Goal: Task Accomplishment & Management: Manage account settings

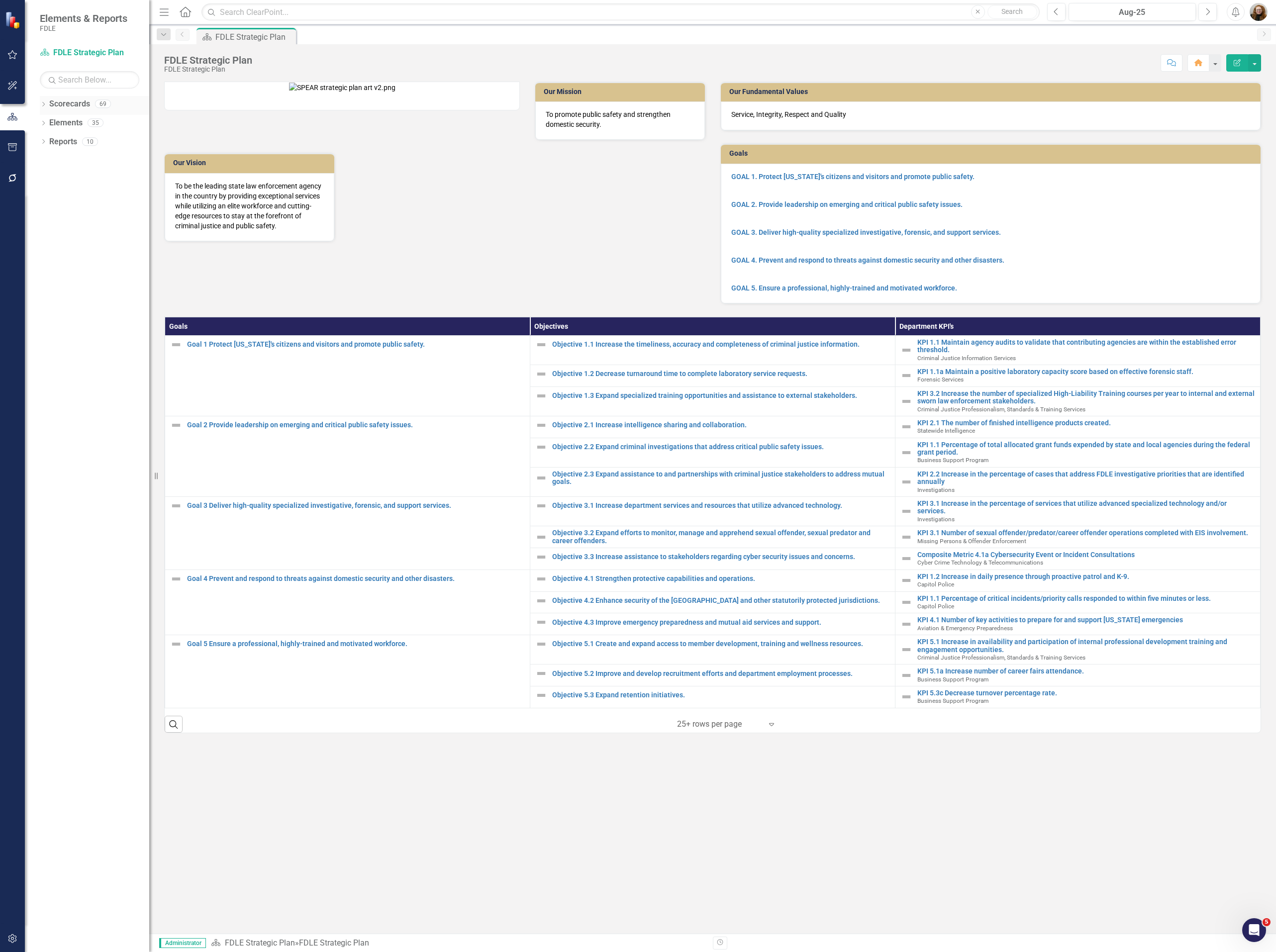
click at [42, 103] on icon "Dropdown" at bounding box center [43, 105] width 7 height 6
click at [66, 124] on link "FDLE" at bounding box center [102, 123] width 95 height 11
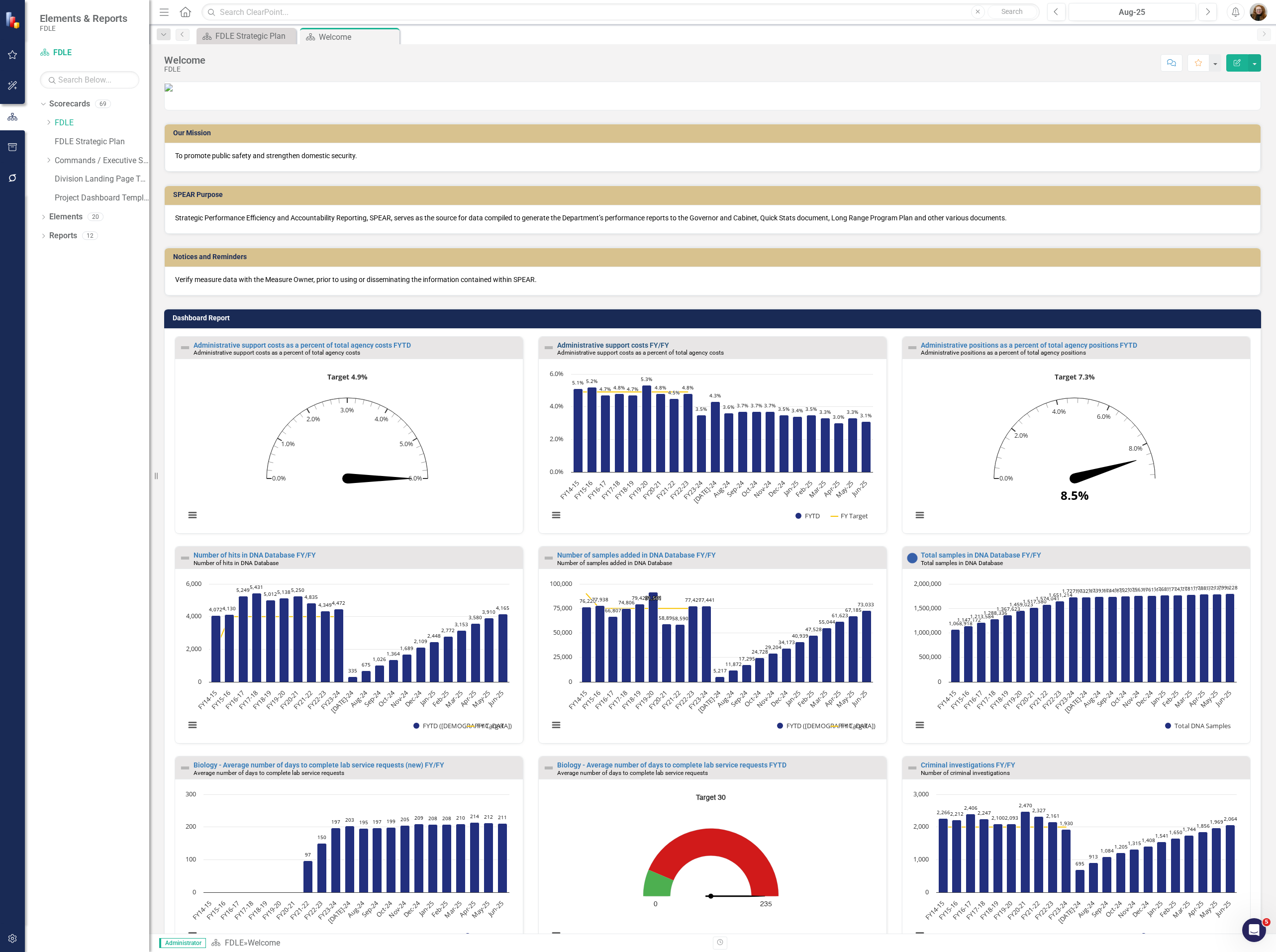
click at [630, 349] on link "Administrative support costs FY/FY" at bounding box center [613, 345] width 112 height 8
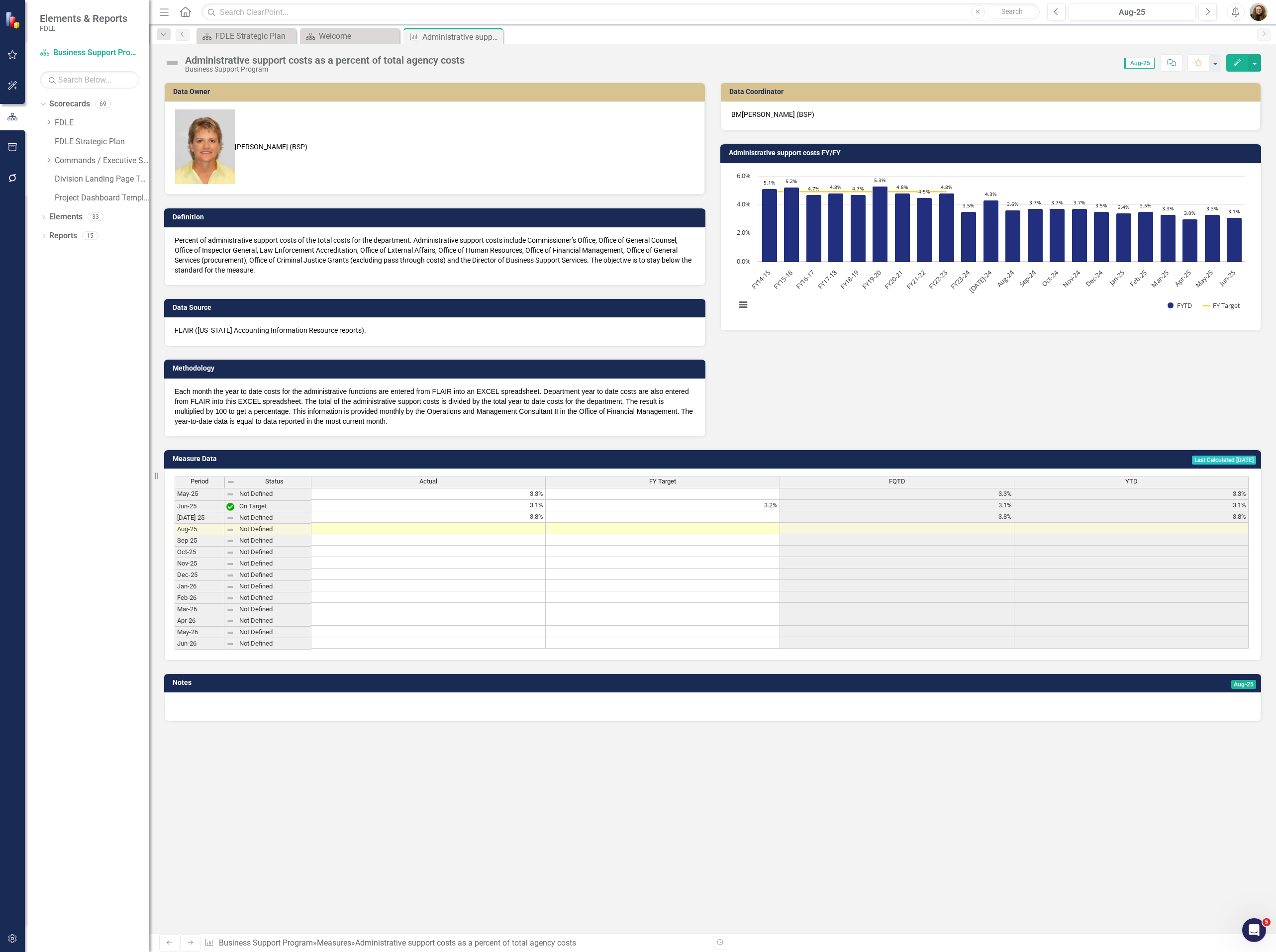
click at [794, 157] on h3 "Administrative support costs FY/FY" at bounding box center [992, 153] width 528 height 7
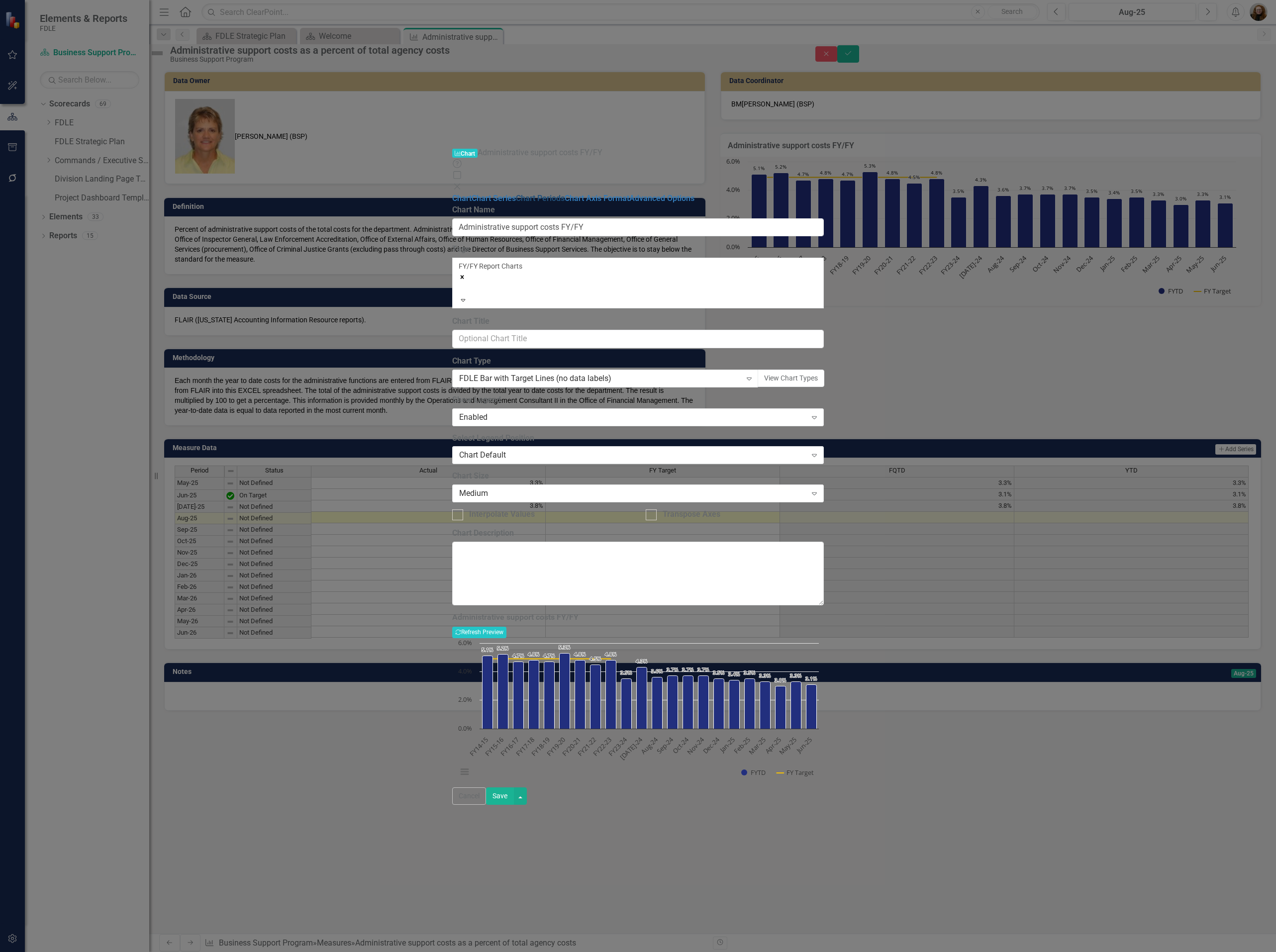
click at [516, 193] on link "Chart Periods" at bounding box center [540, 198] width 49 height 10
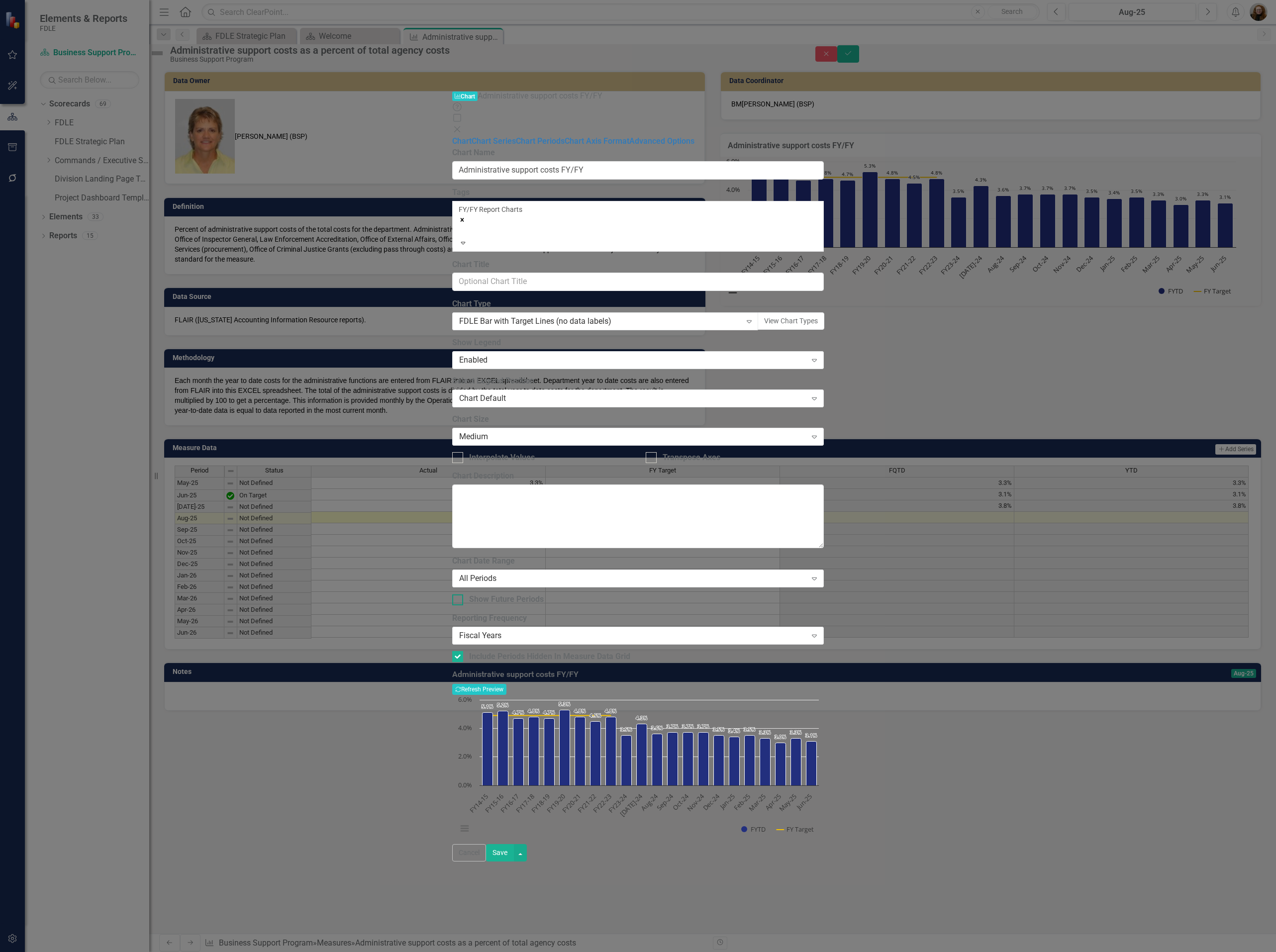
click at [459, 595] on input "Show Future Periods" at bounding box center [455, 598] width 7 height 7
click at [507, 684] on button "Recalculate Refresh Preview" at bounding box center [479, 689] width 54 height 11
click at [463, 595] on div at bounding box center [457, 600] width 11 height 11
click at [459, 595] on input "Show Future Periods" at bounding box center [455, 598] width 7 height 7
checkbox input "false"
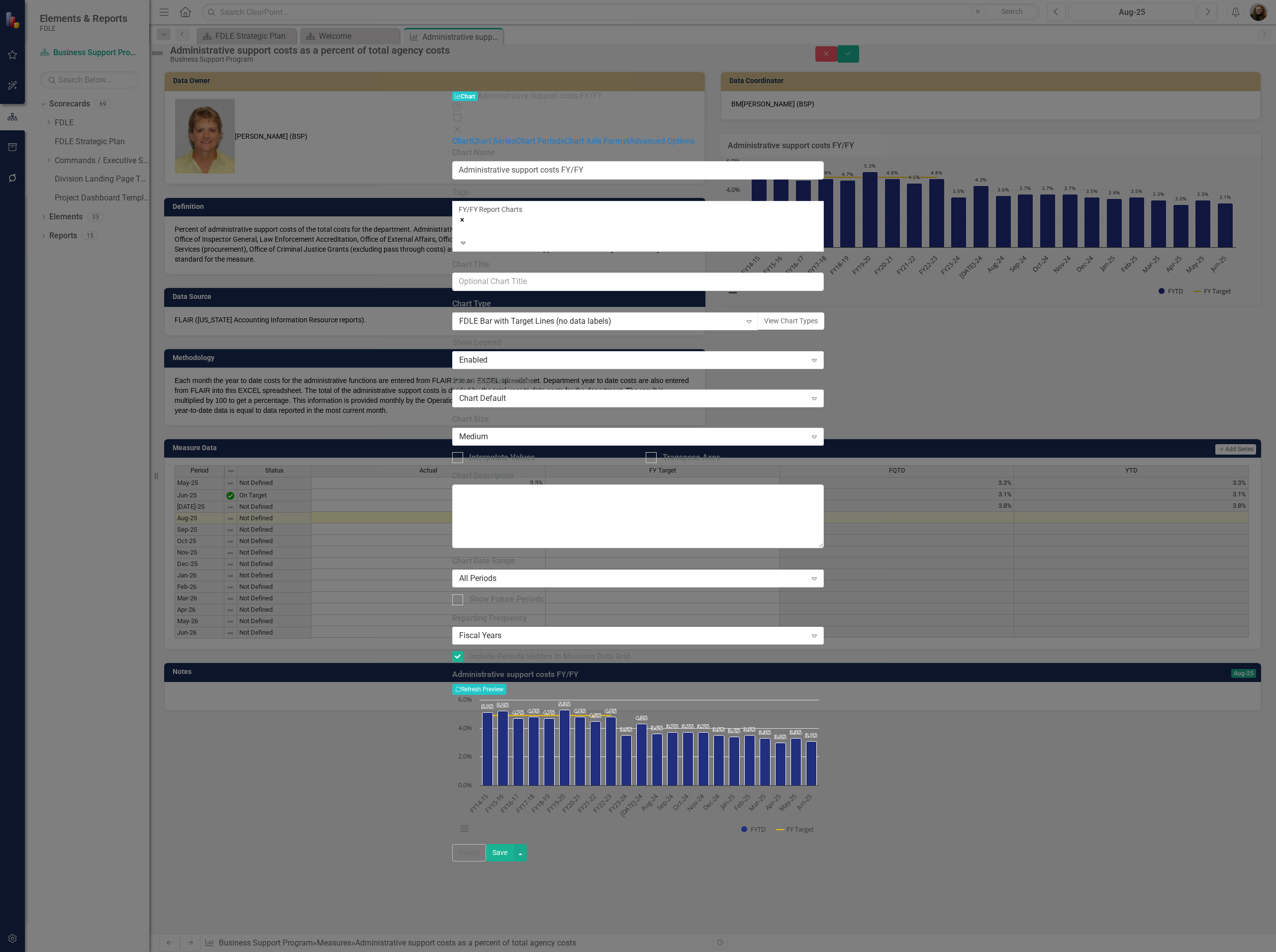
click at [824, 102] on div "Help Maximize Close" at bounding box center [637, 119] width 371 height 34
click at [462, 126] on icon "Close" at bounding box center [457, 130] width 10 height 8
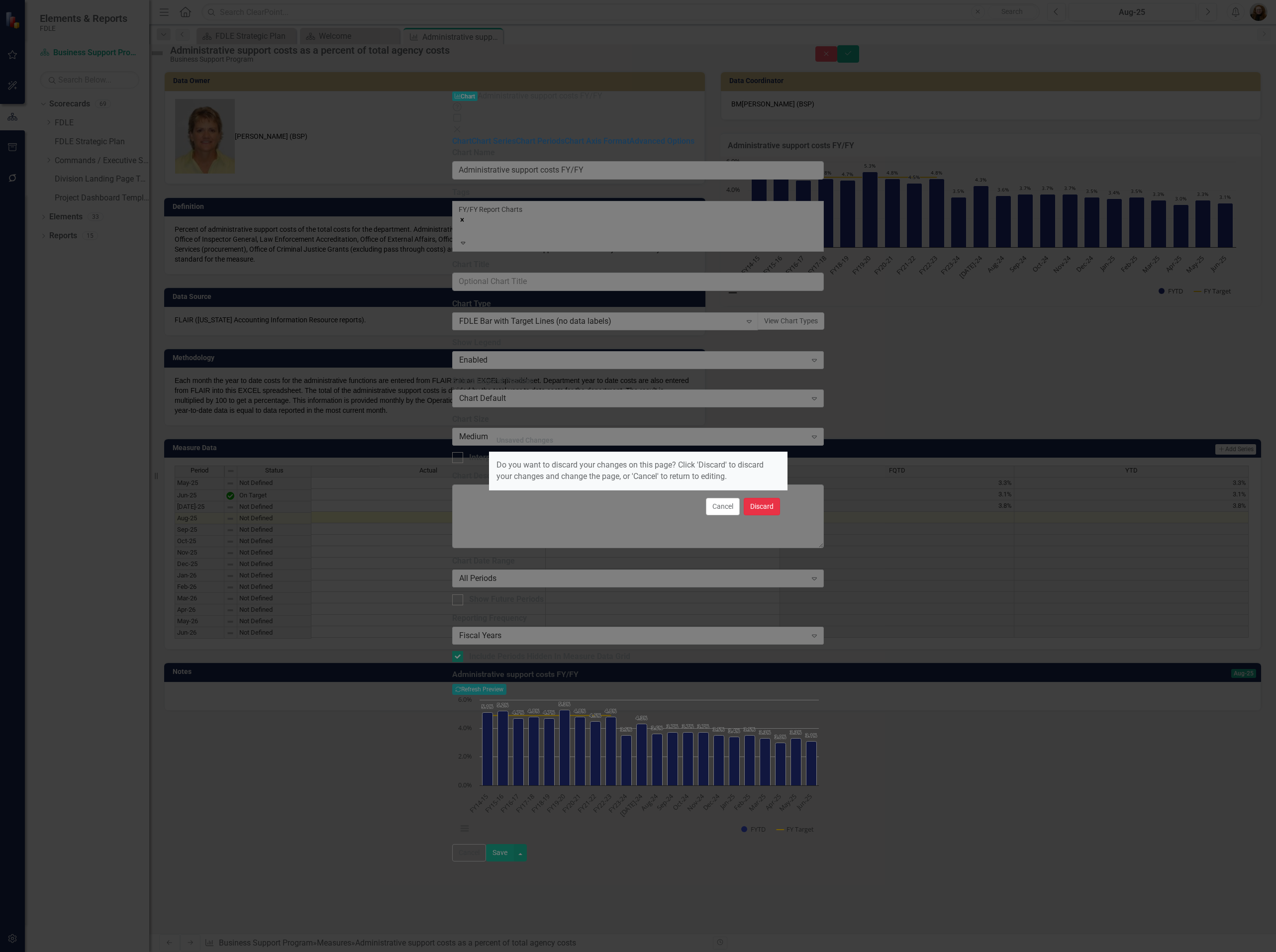
click at [754, 511] on button "Discard" at bounding box center [761, 506] width 37 height 17
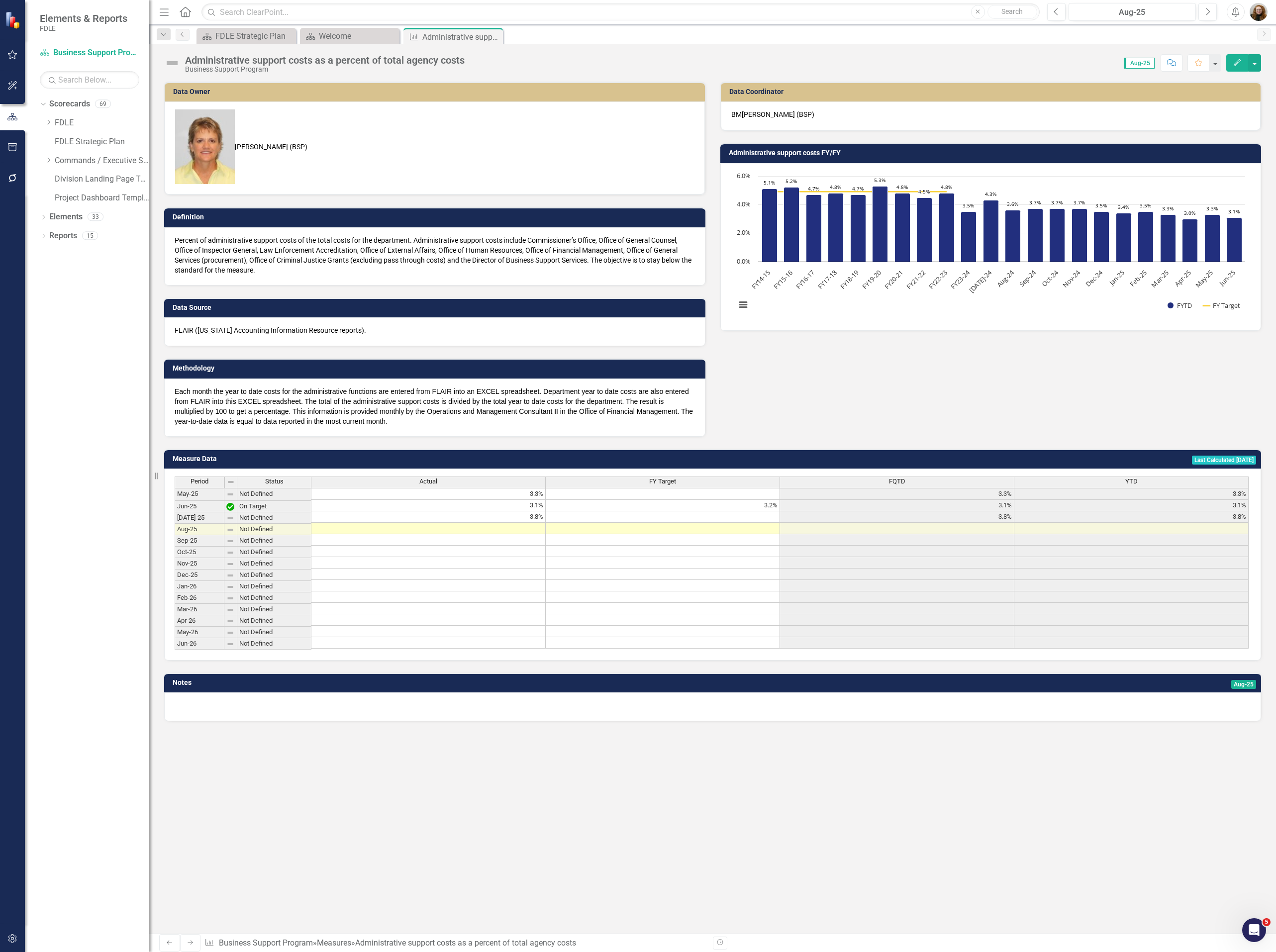
click at [704, 769] on div "Data Owner Sheri Boyce (BSP) Definition Percent of administrative support costs…" at bounding box center [712, 507] width 1127 height 852
click at [933, 804] on div "Data Owner Sheri Boyce (BSP) Definition Percent of administrative support costs…" at bounding box center [712, 507] width 1127 height 852
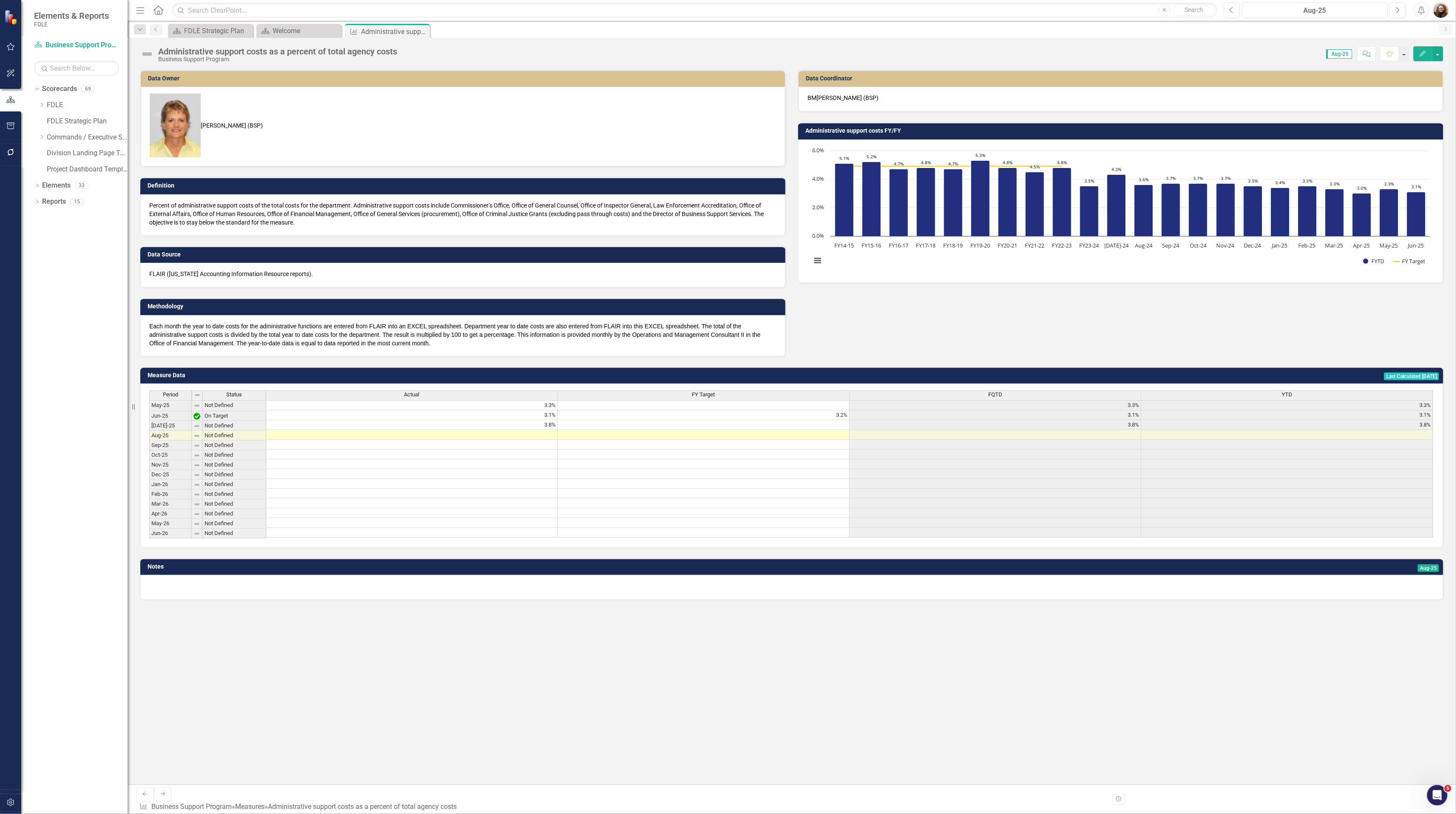
click at [69, 315] on div "Dropdown Scorecards 69 Dropdown FDLE Commissioner's Initiative Team Project Das…" at bounding box center [74, 448] width 106 height 732
click at [38, 140] on icon "Dropdown" at bounding box center [41, 137] width 6 height 5
click at [45, 186] on icon "Dropdown" at bounding box center [41, 183] width 6 height 5
click at [82, 214] on link "Criminal Justice Information Services" at bounding box center [87, 209] width 81 height 10
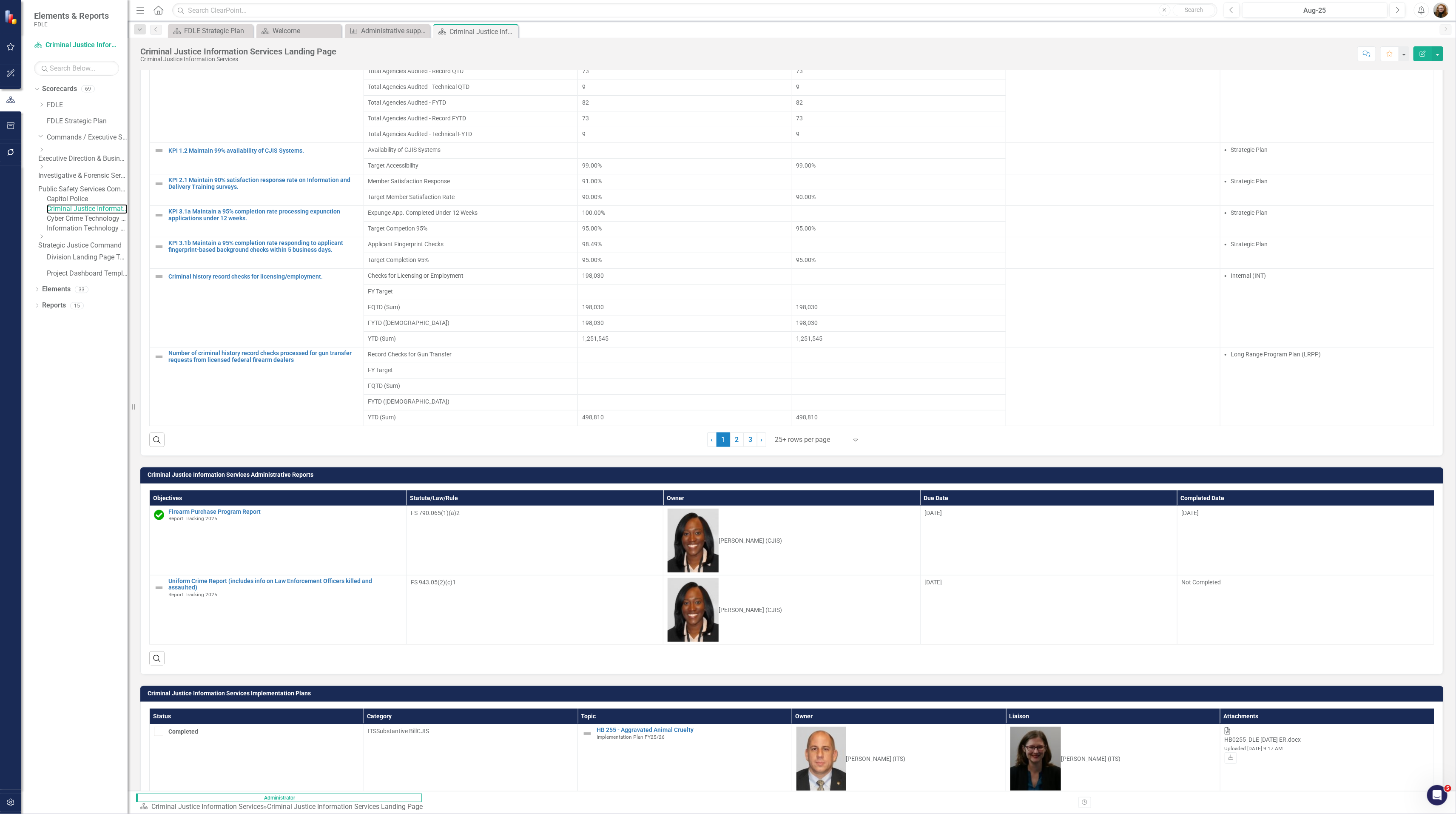
scroll to position [638, 0]
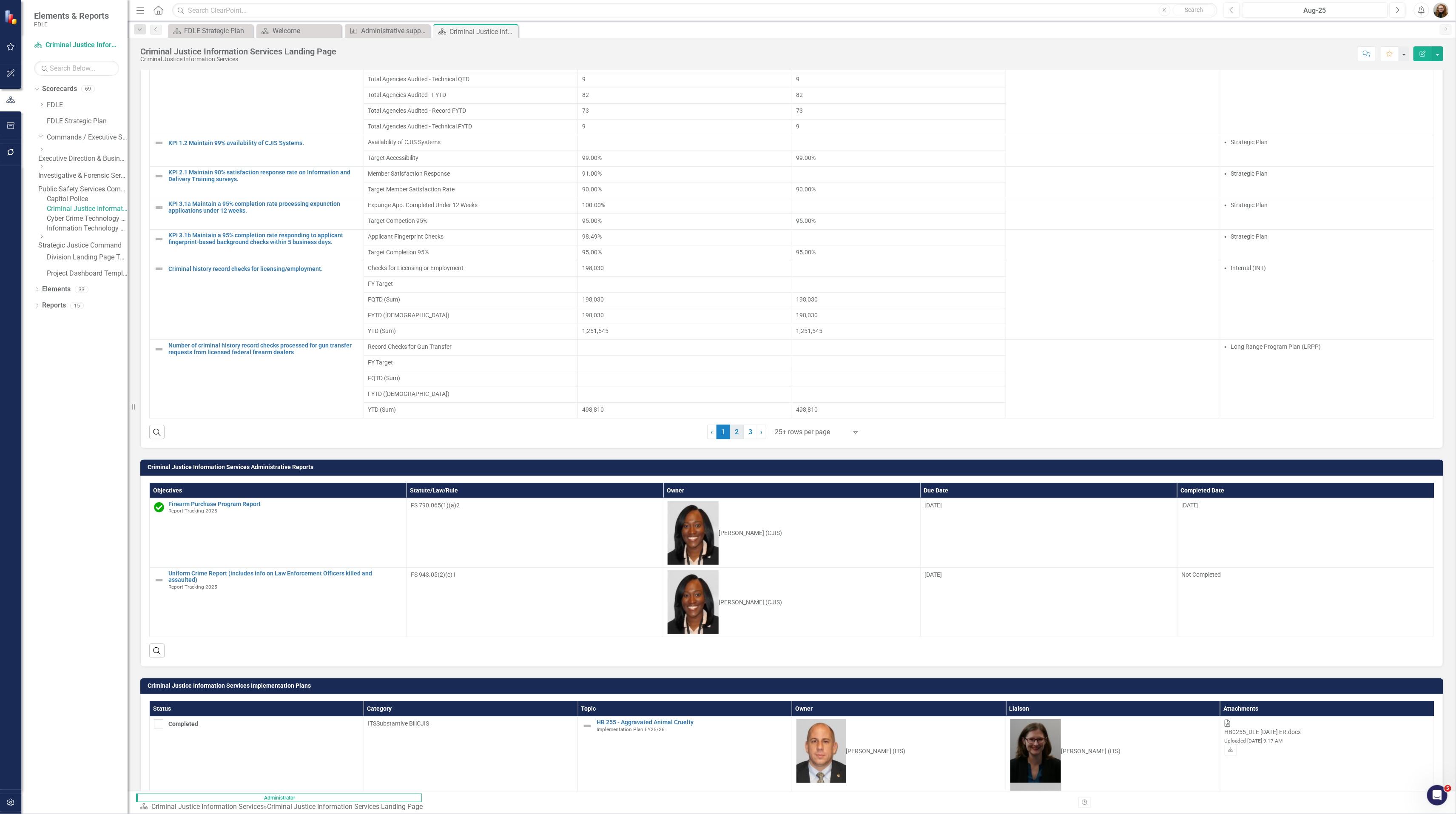
click at [735, 439] on link "2" at bounding box center [737, 432] width 14 height 15
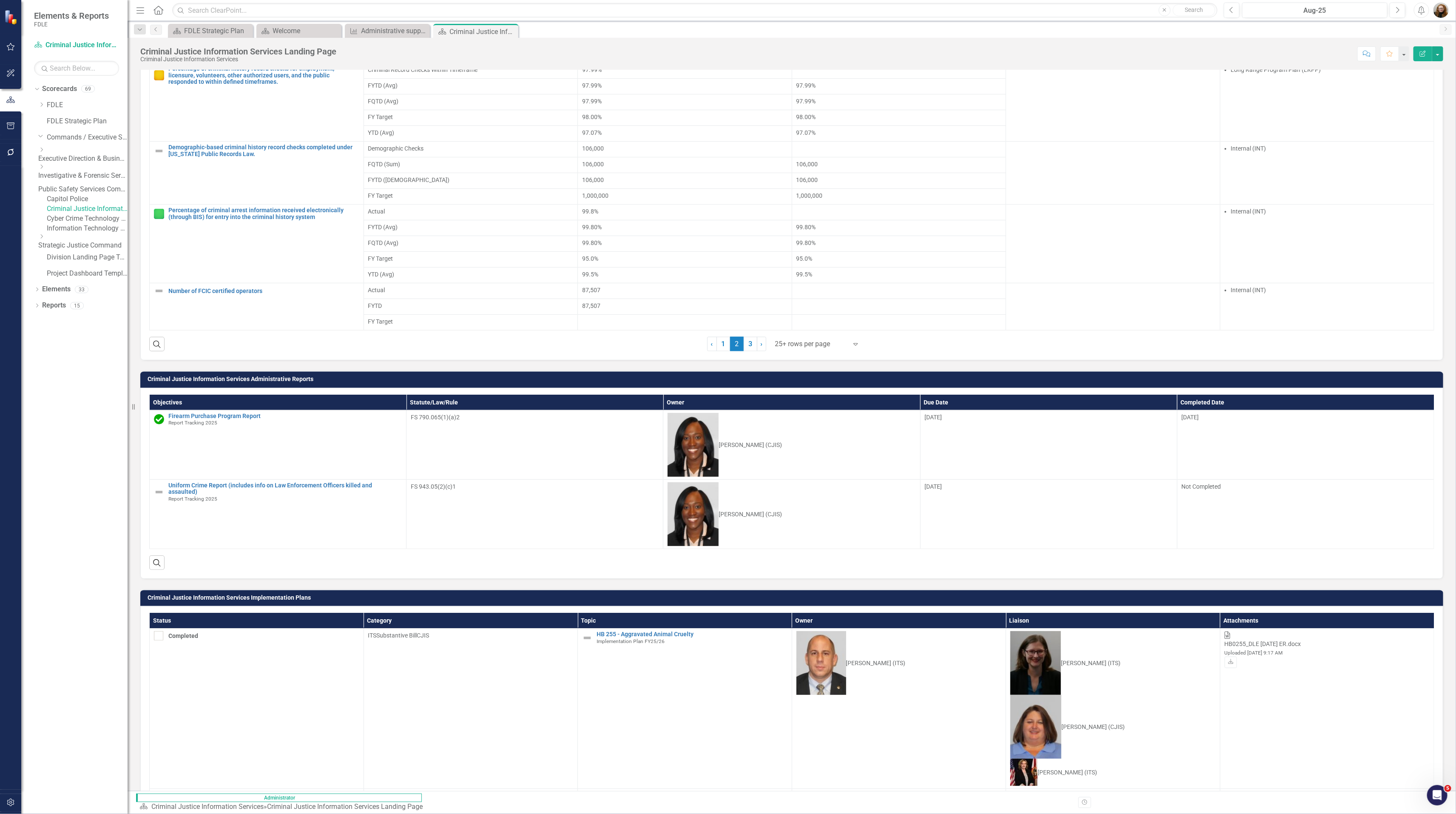
scroll to position [702, 0]
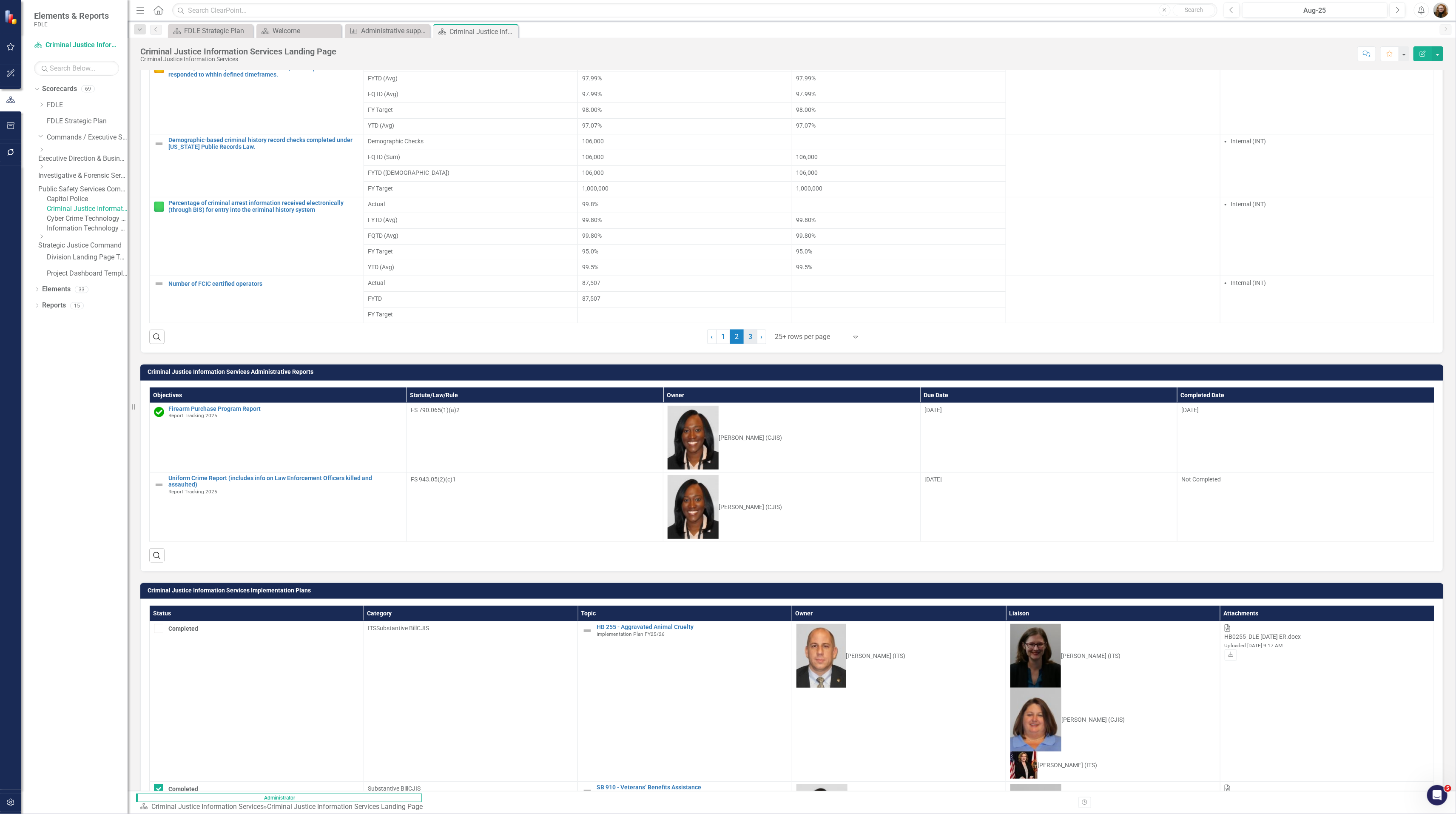
click at [748, 344] on link "3" at bounding box center [750, 336] width 14 height 15
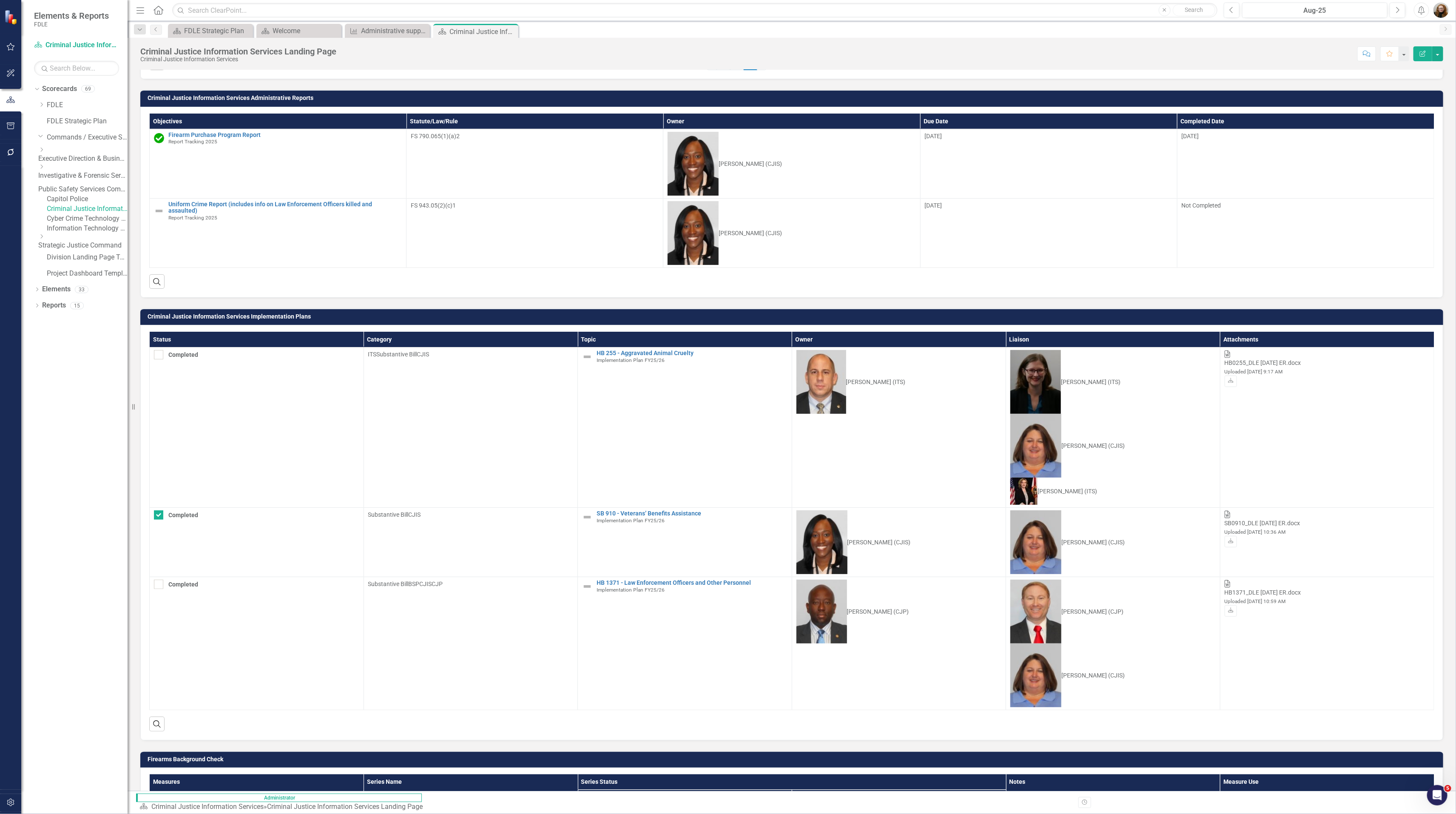
scroll to position [829, 0]
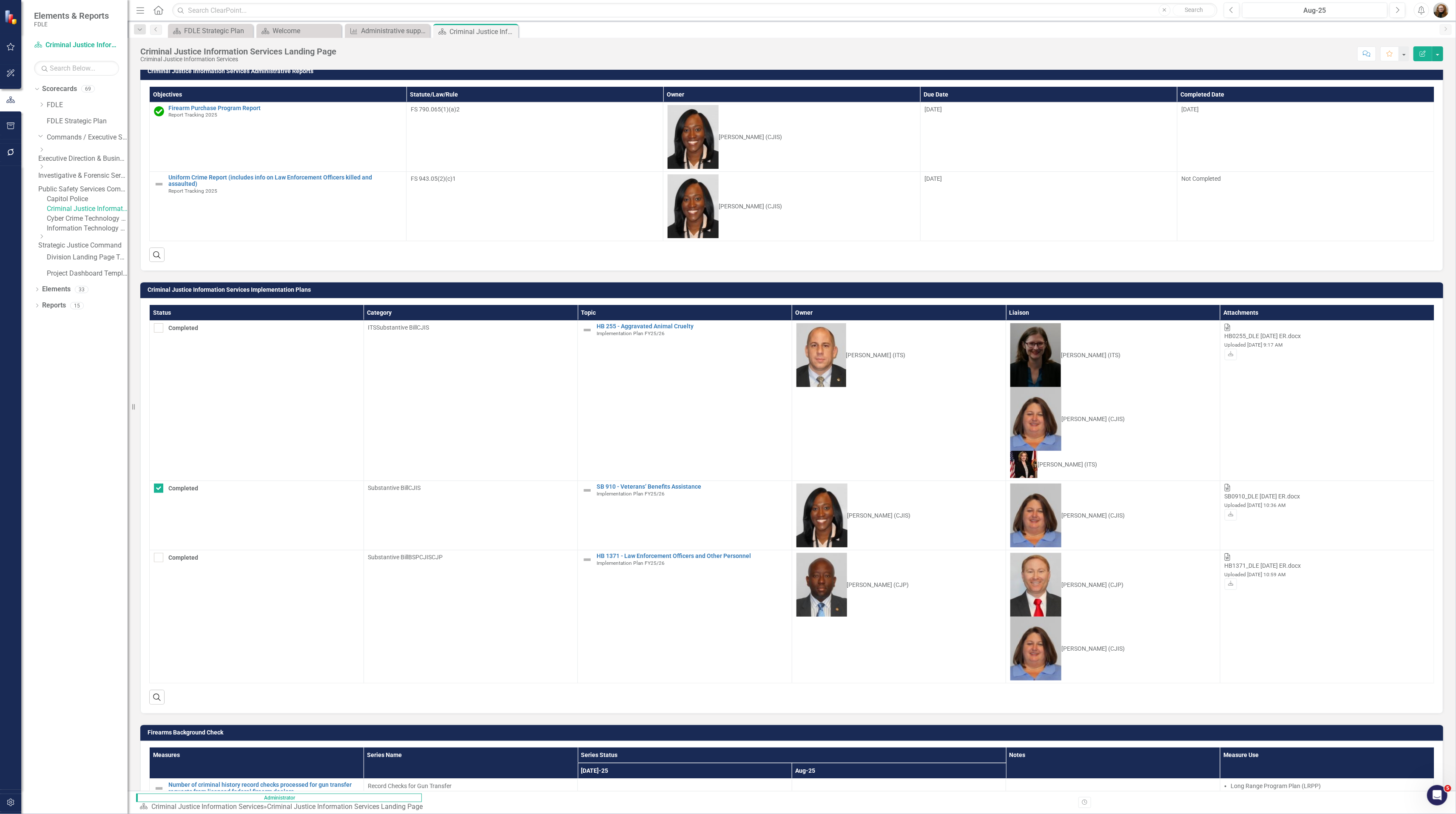
click at [718, 43] on link "1" at bounding box center [723, 36] width 14 height 15
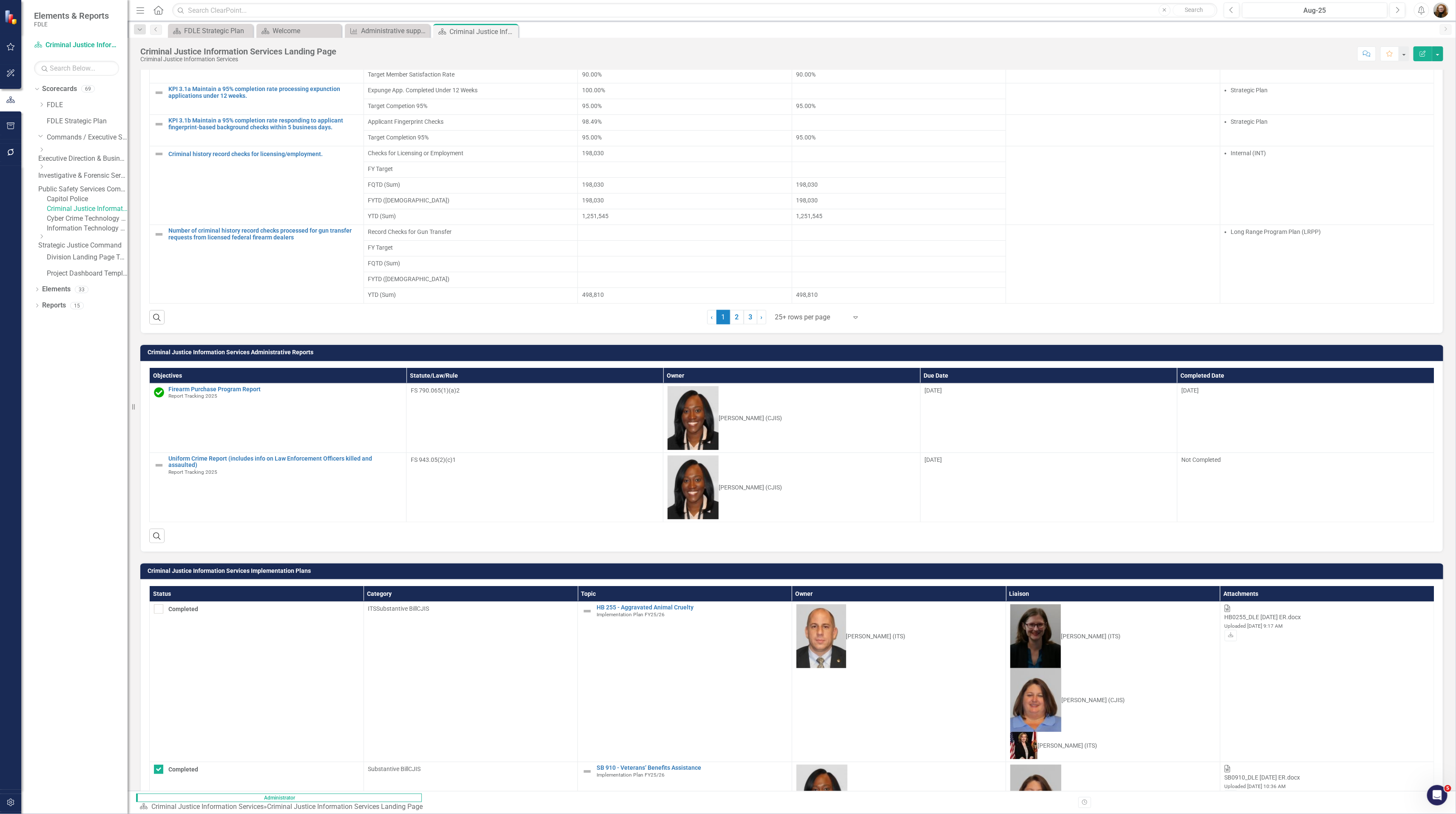
scroll to position [689, 0]
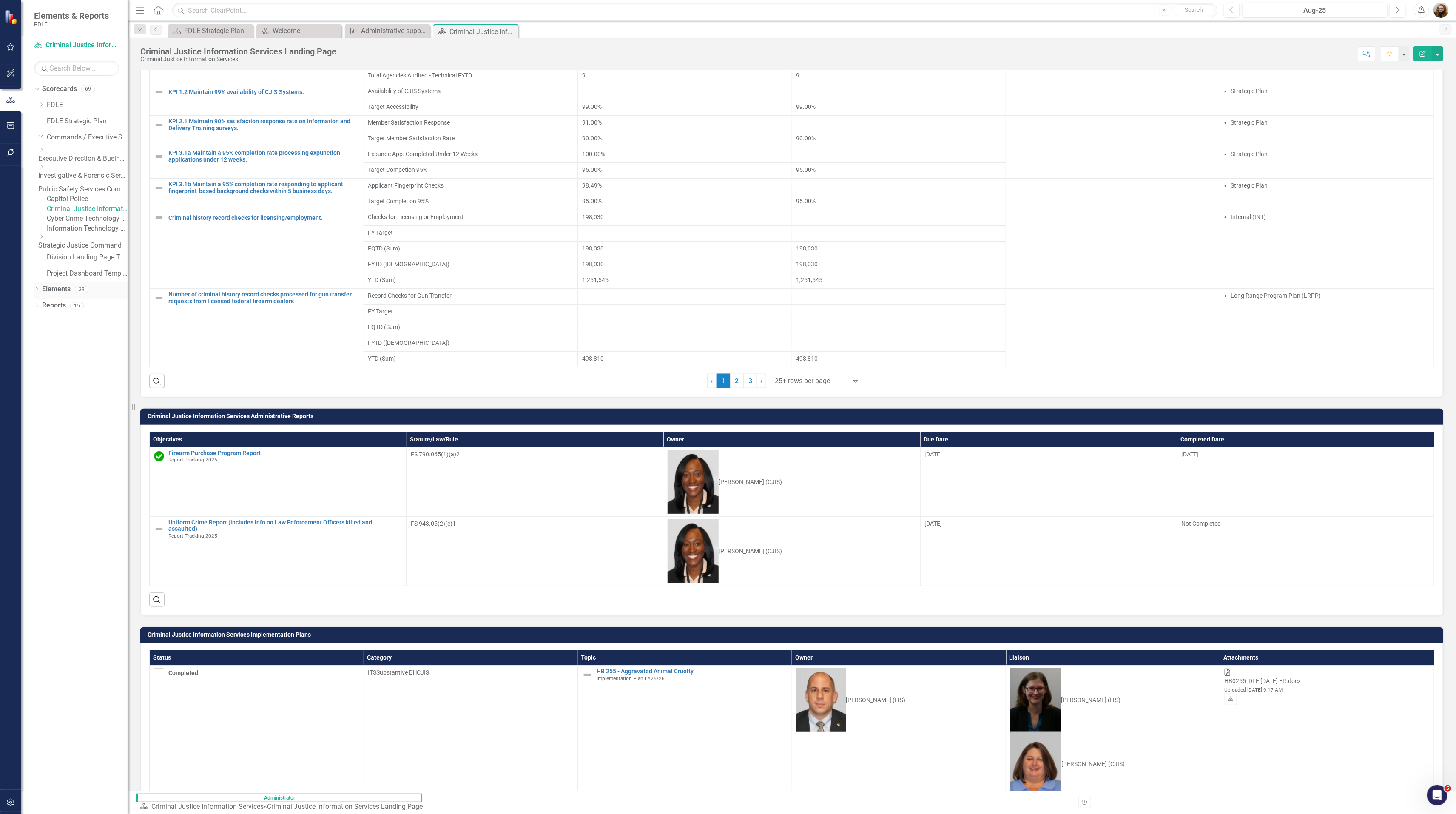
click at [38, 292] on icon "Dropdown" at bounding box center [37, 290] width 6 height 5
click at [69, 326] on link "Objective Objective" at bounding box center [66, 322] width 40 height 10
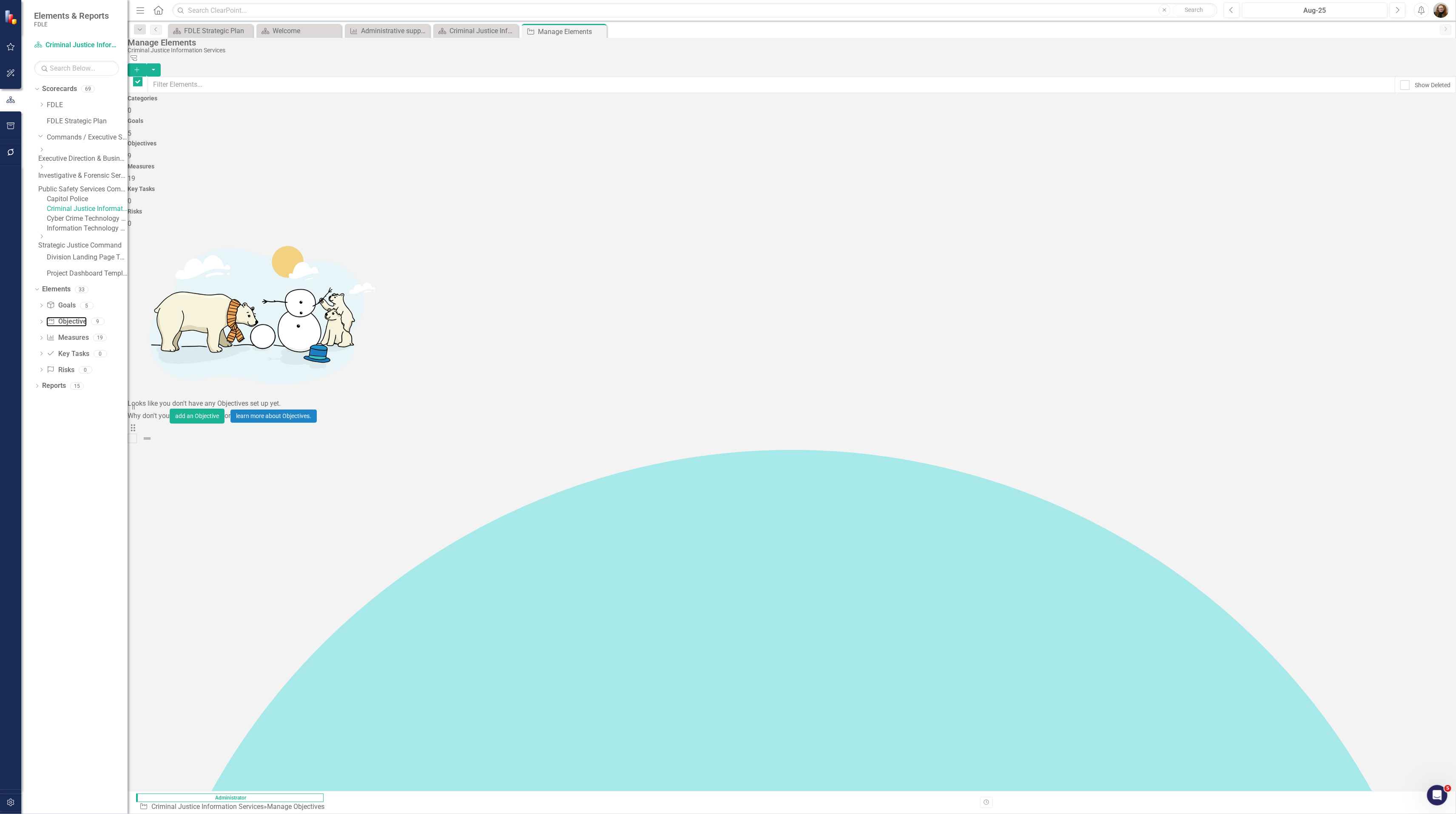
checkbox input "false"
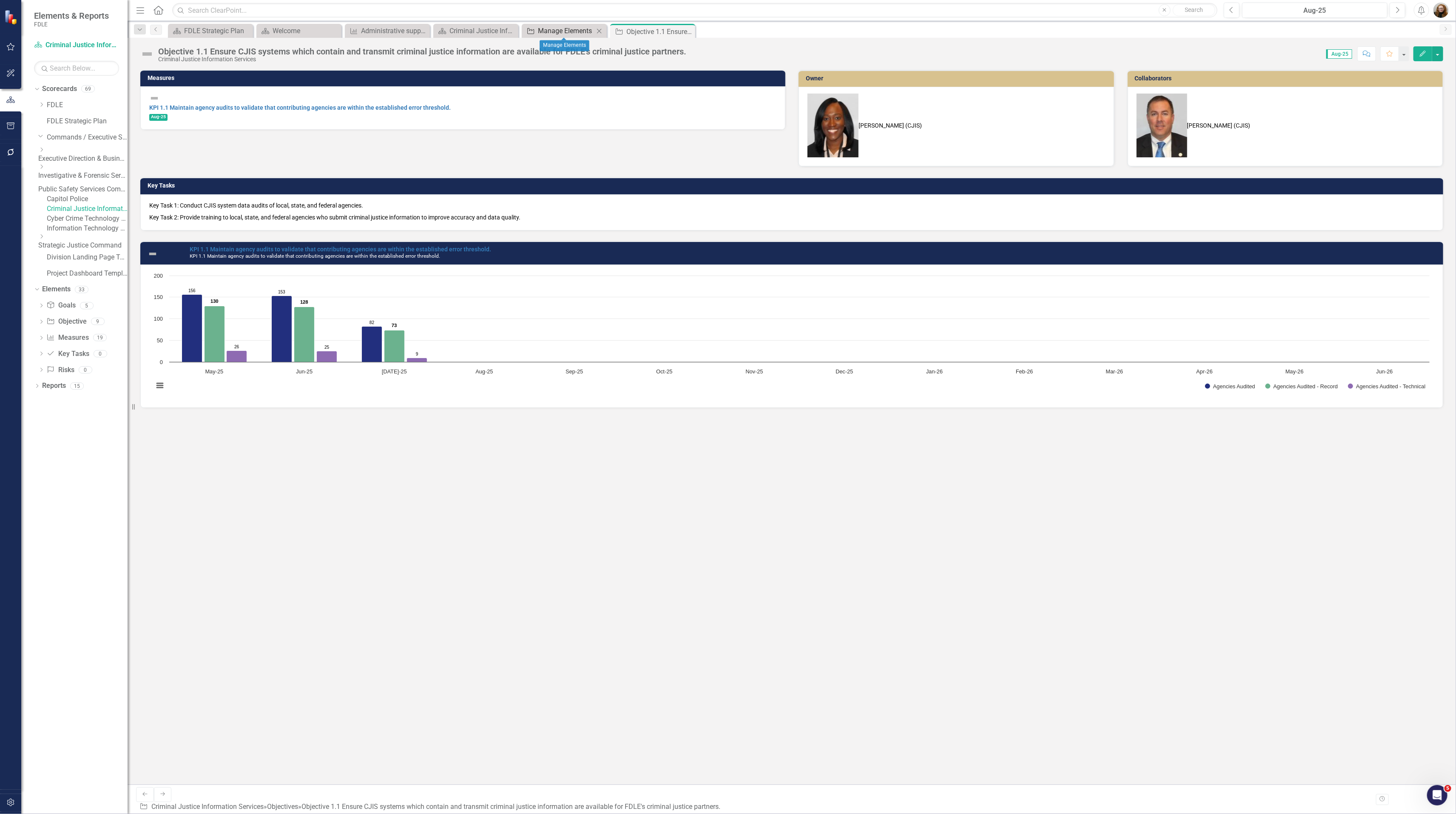
click at [556, 31] on div "Manage Elements" at bounding box center [566, 31] width 56 height 10
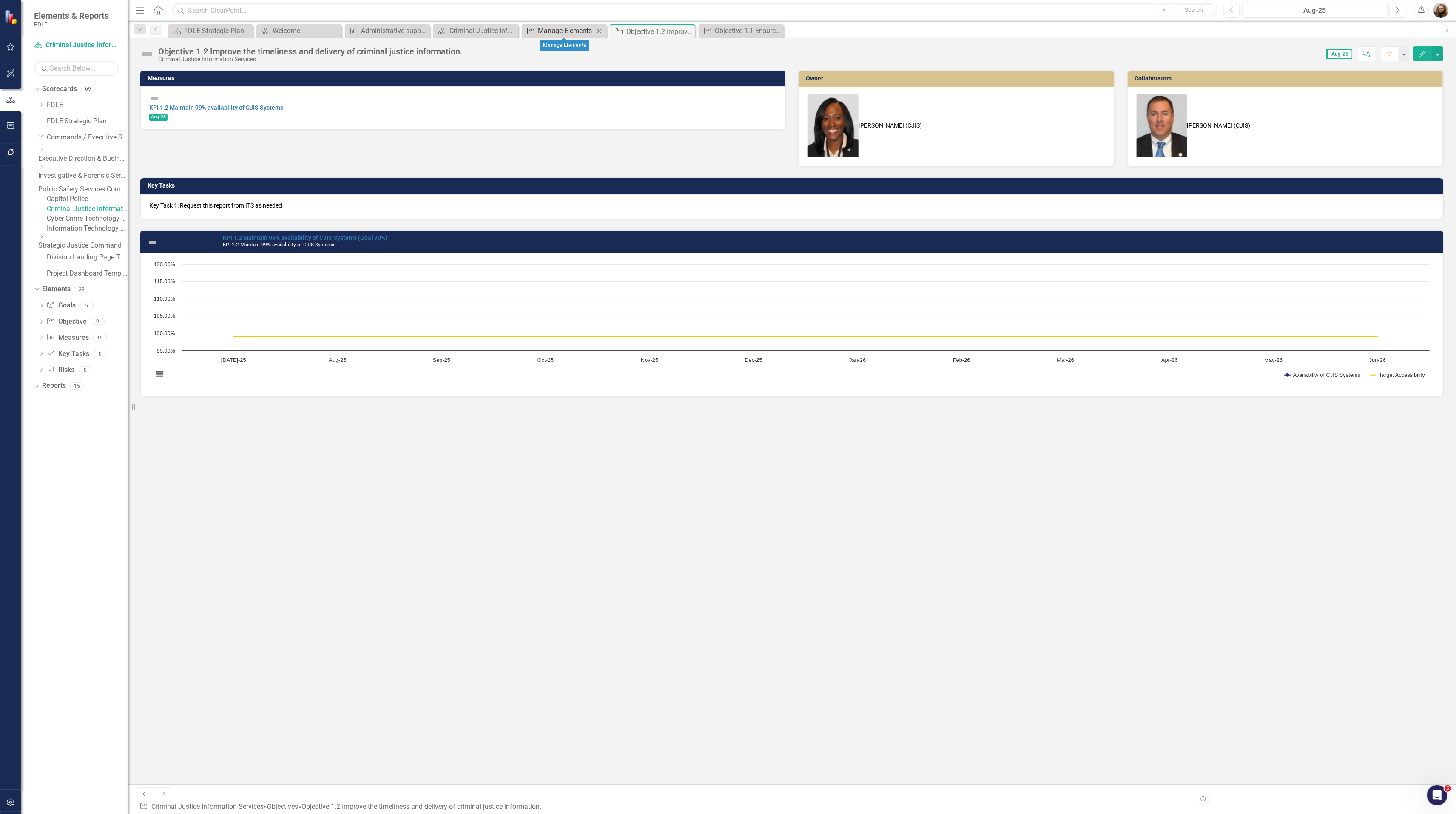
click at [561, 32] on div "Manage Elements" at bounding box center [566, 31] width 56 height 10
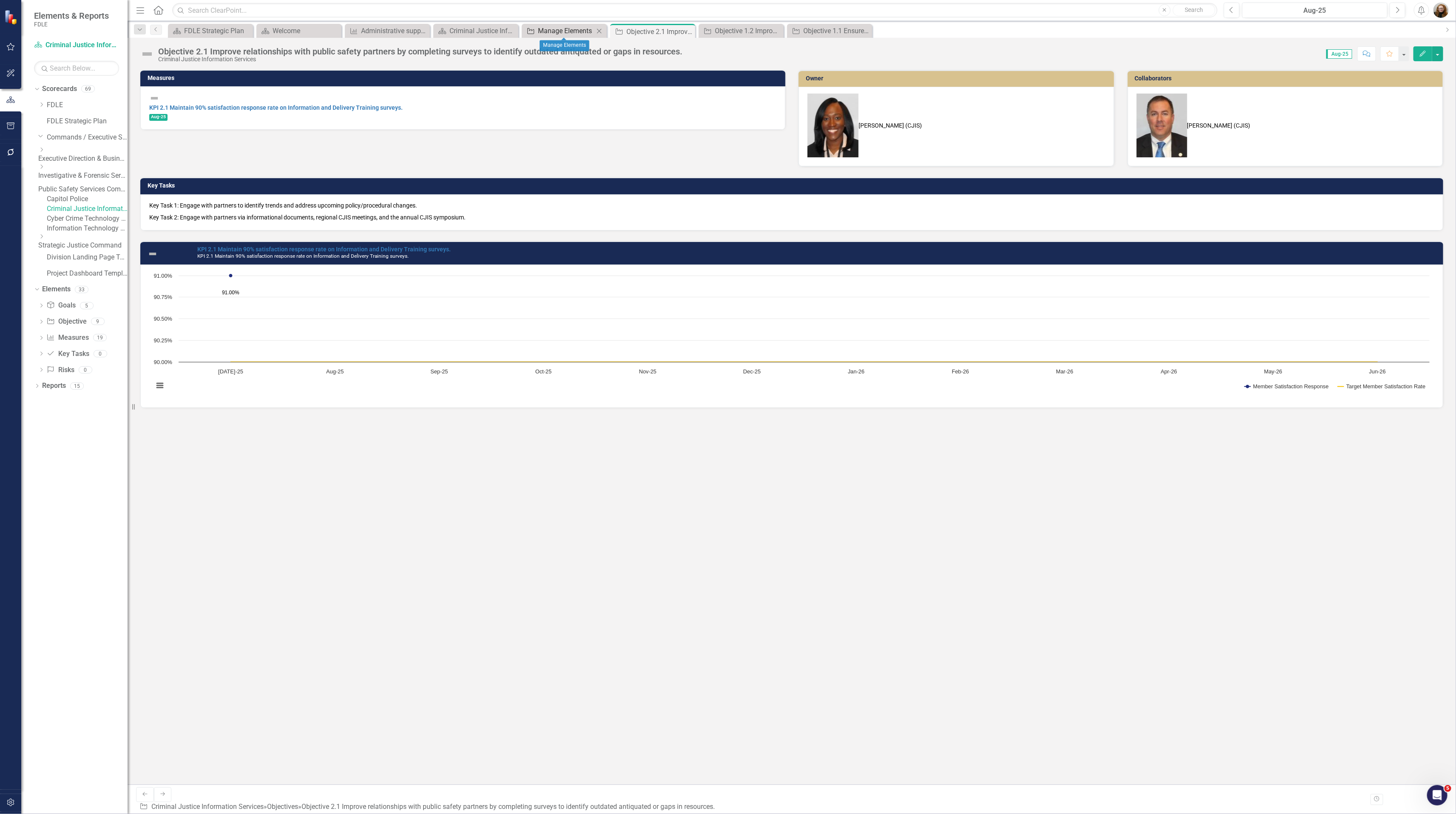
click at [560, 32] on div "Manage Elements" at bounding box center [566, 31] width 56 height 10
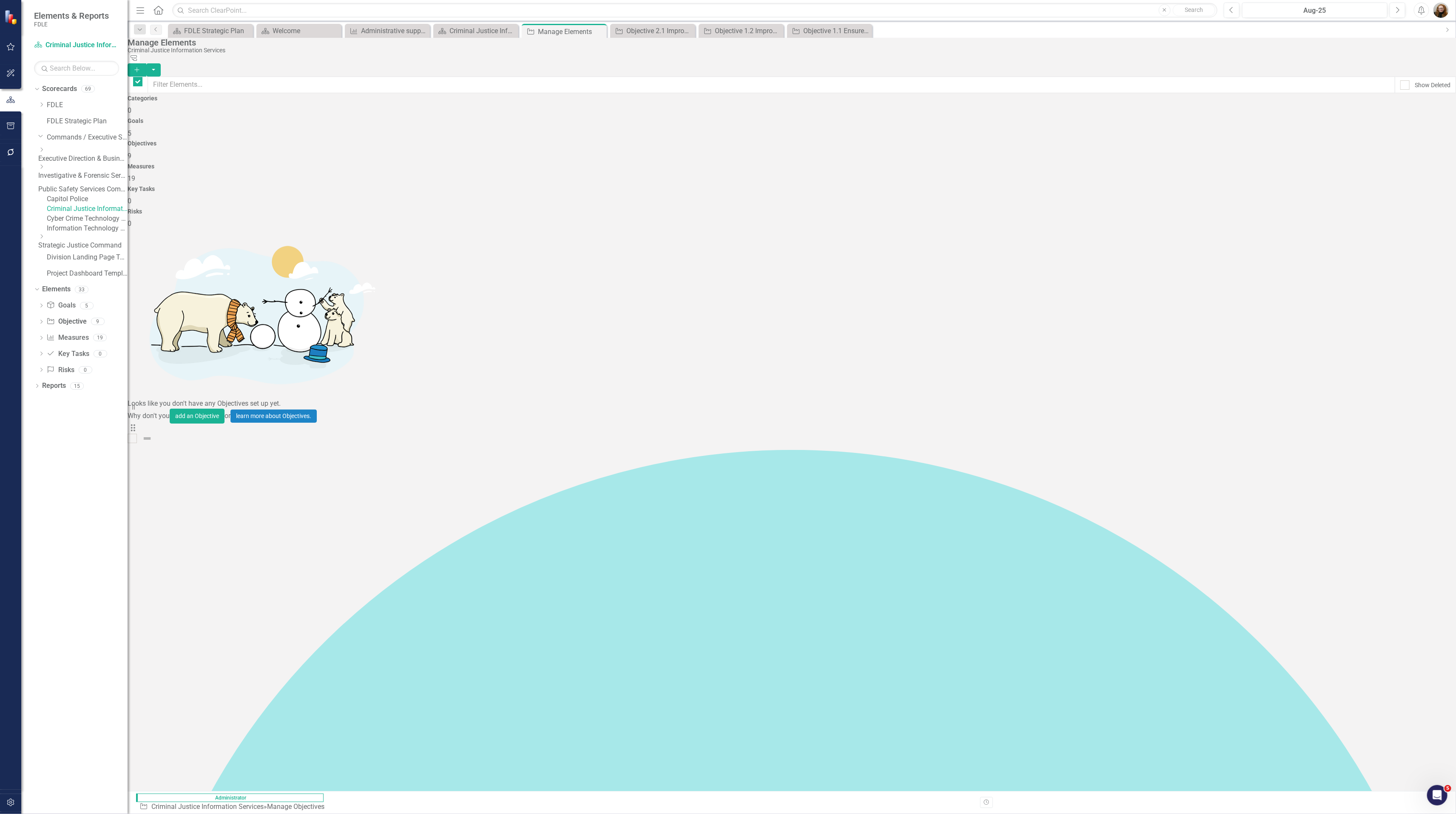
checkbox input "false"
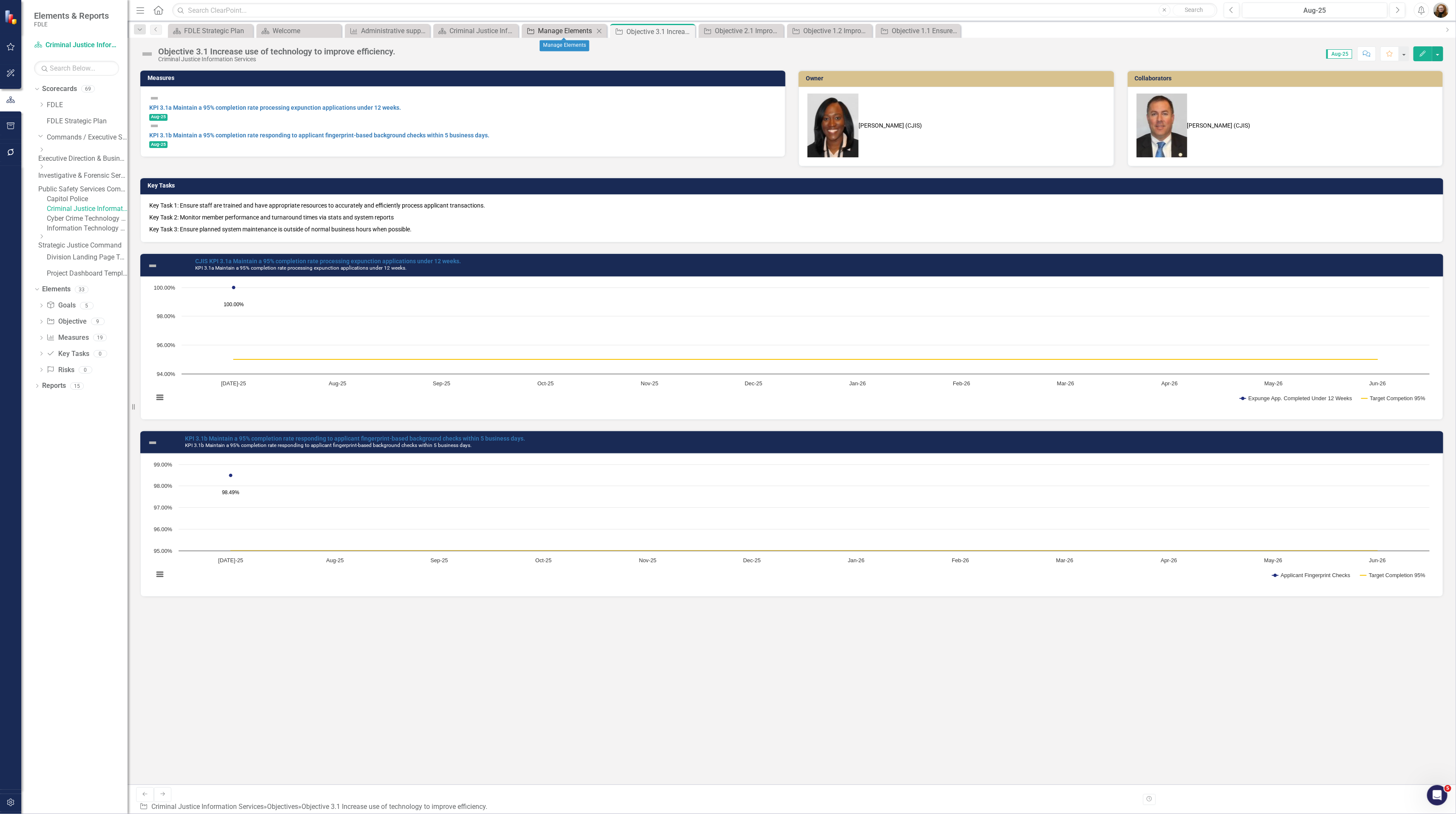
click at [545, 33] on div "Manage Elements" at bounding box center [566, 31] width 56 height 10
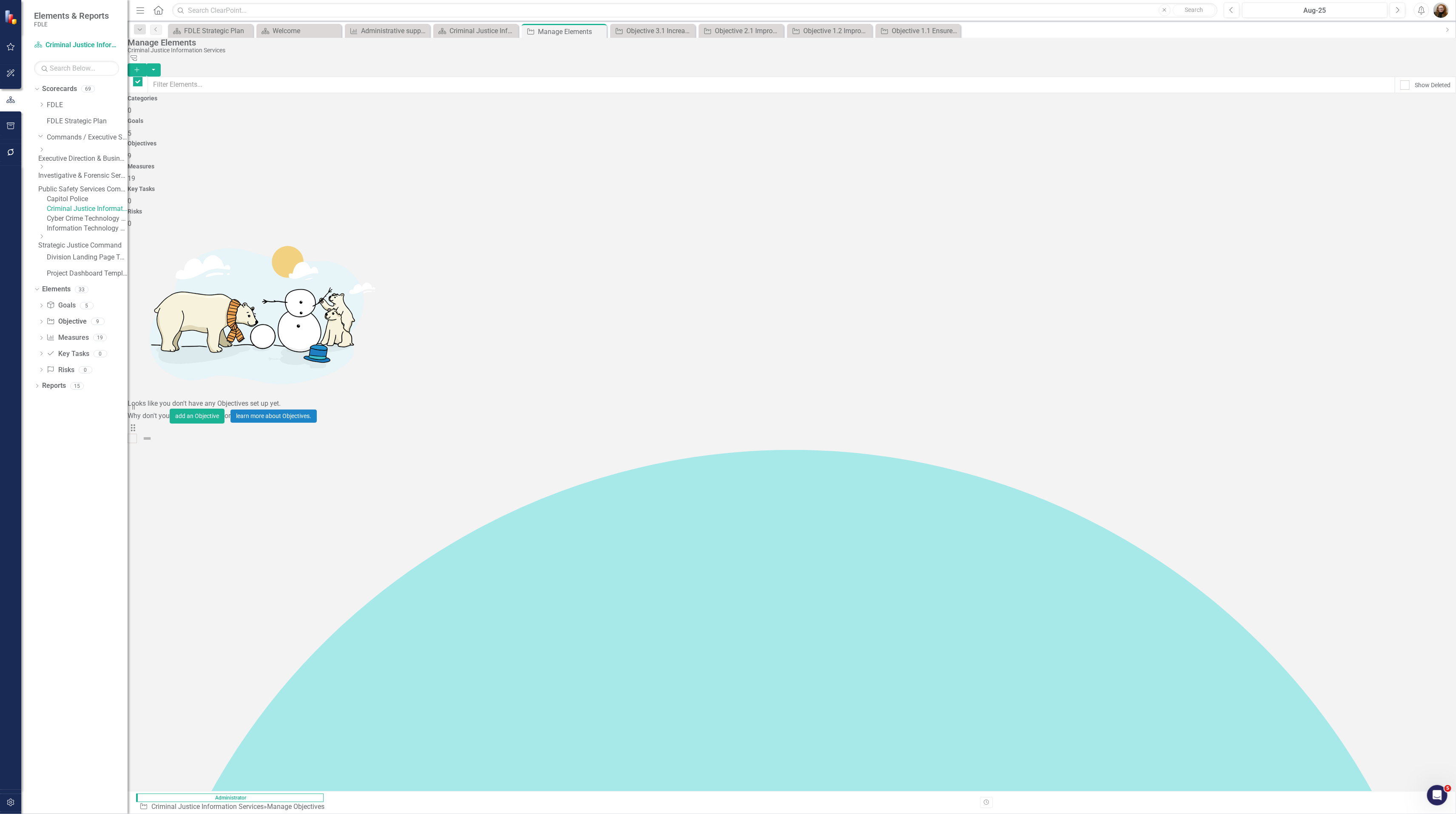
checkbox input "false"
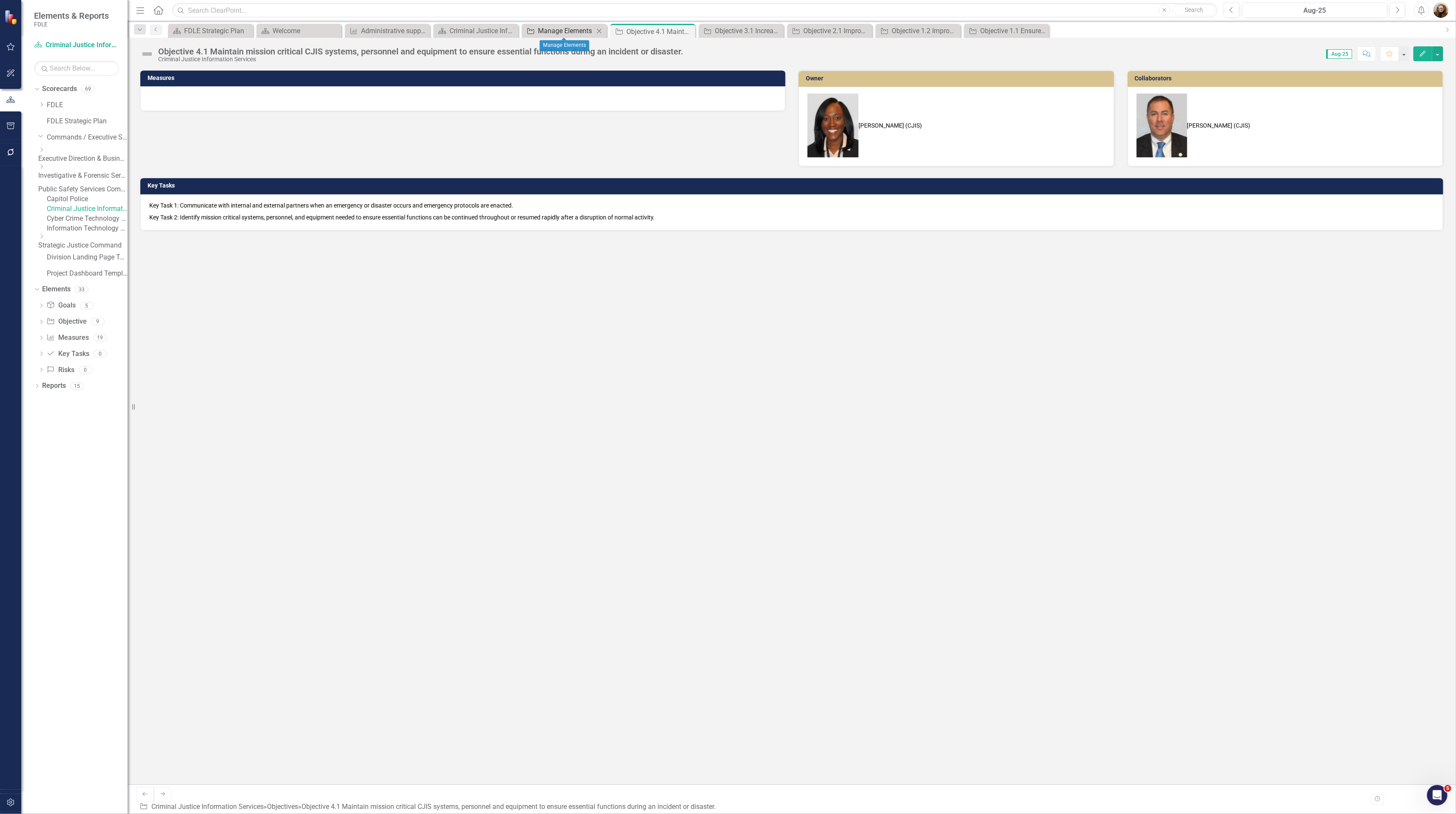
click at [560, 30] on div "Manage Elements" at bounding box center [566, 31] width 56 height 10
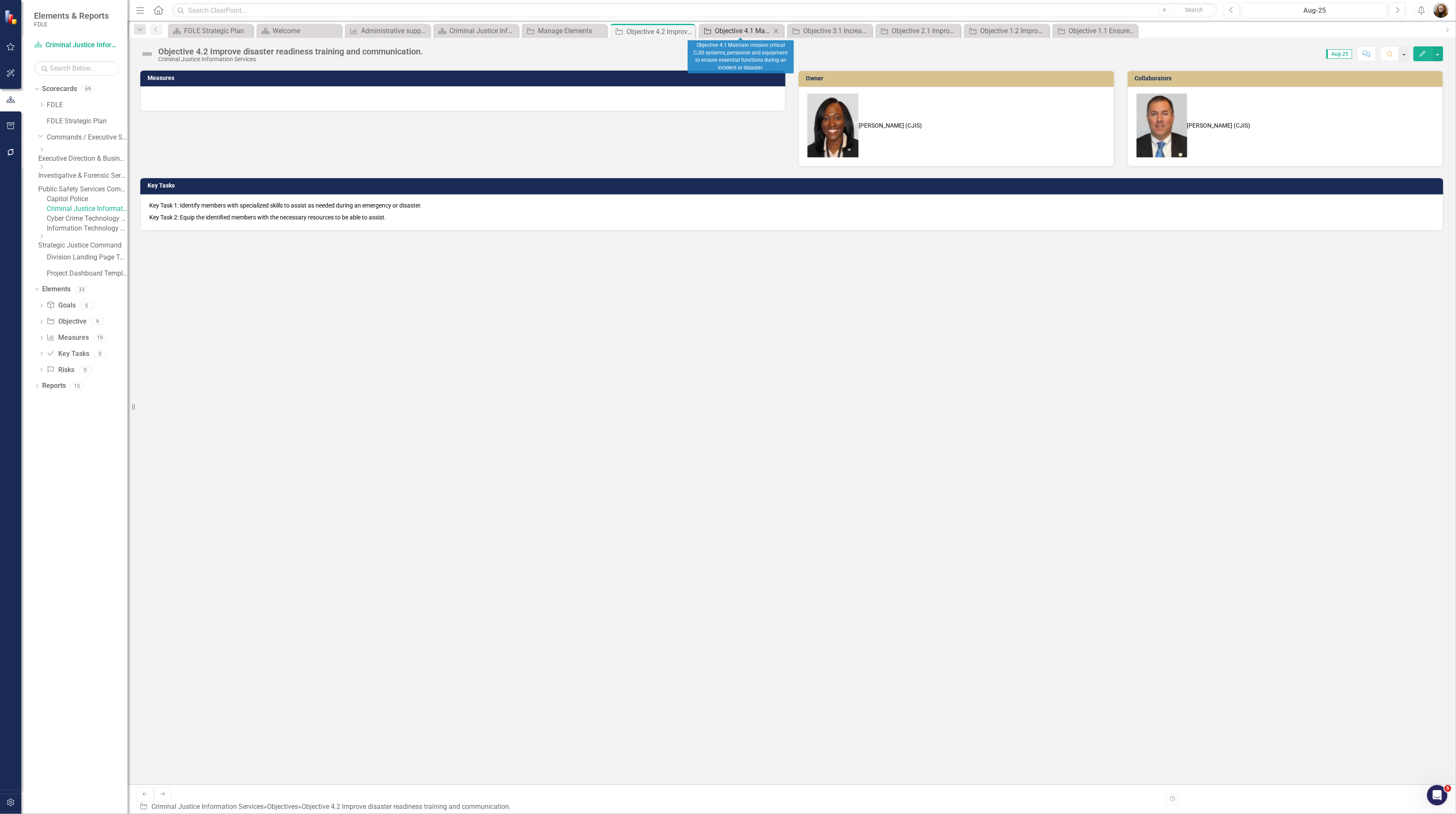
click at [735, 33] on div "Objective 4.1 Maintain mission critical CJIS systems, personnel and equipment t…" at bounding box center [743, 31] width 56 height 10
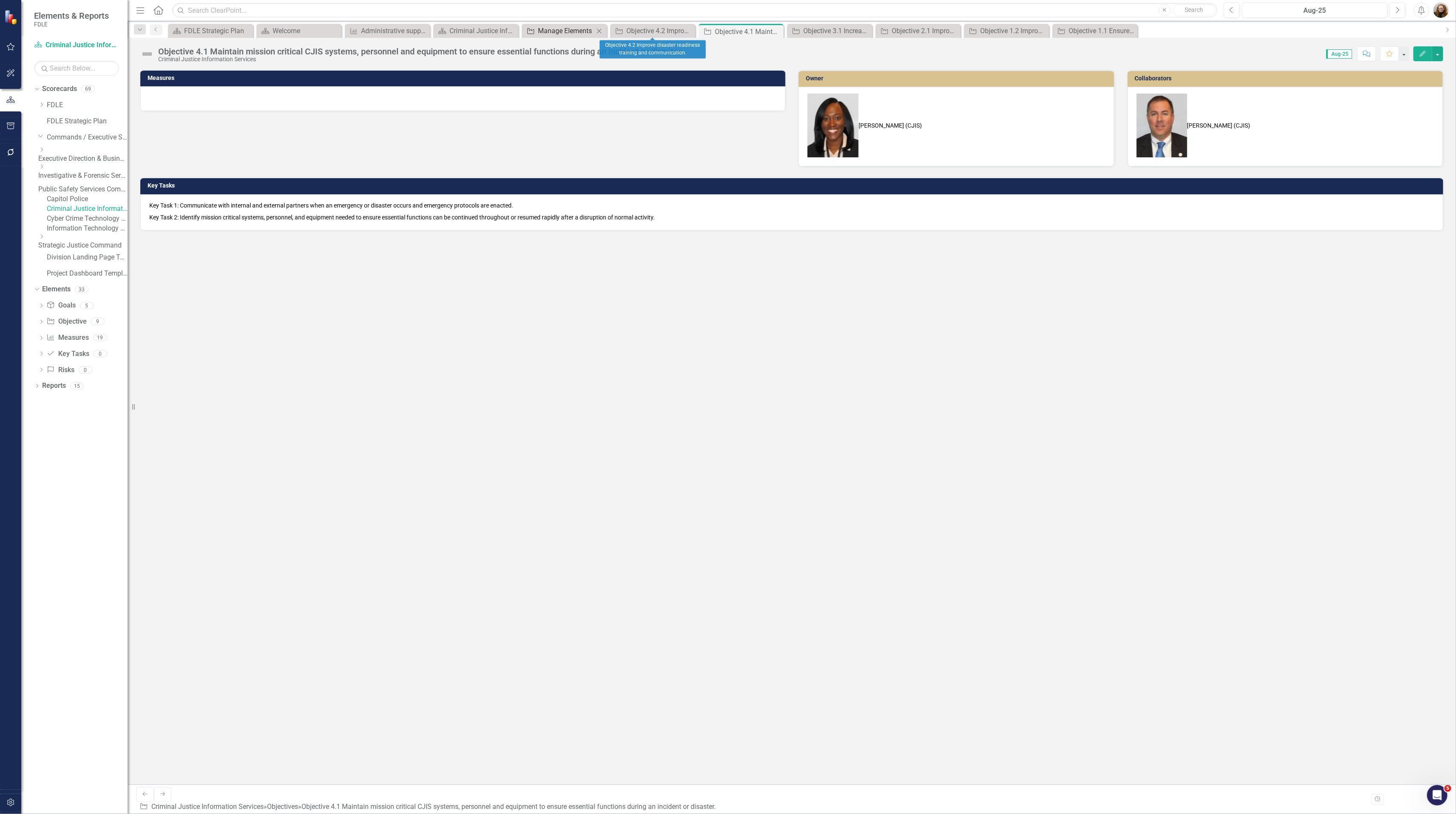
click at [579, 29] on div "Manage Elements" at bounding box center [566, 31] width 56 height 10
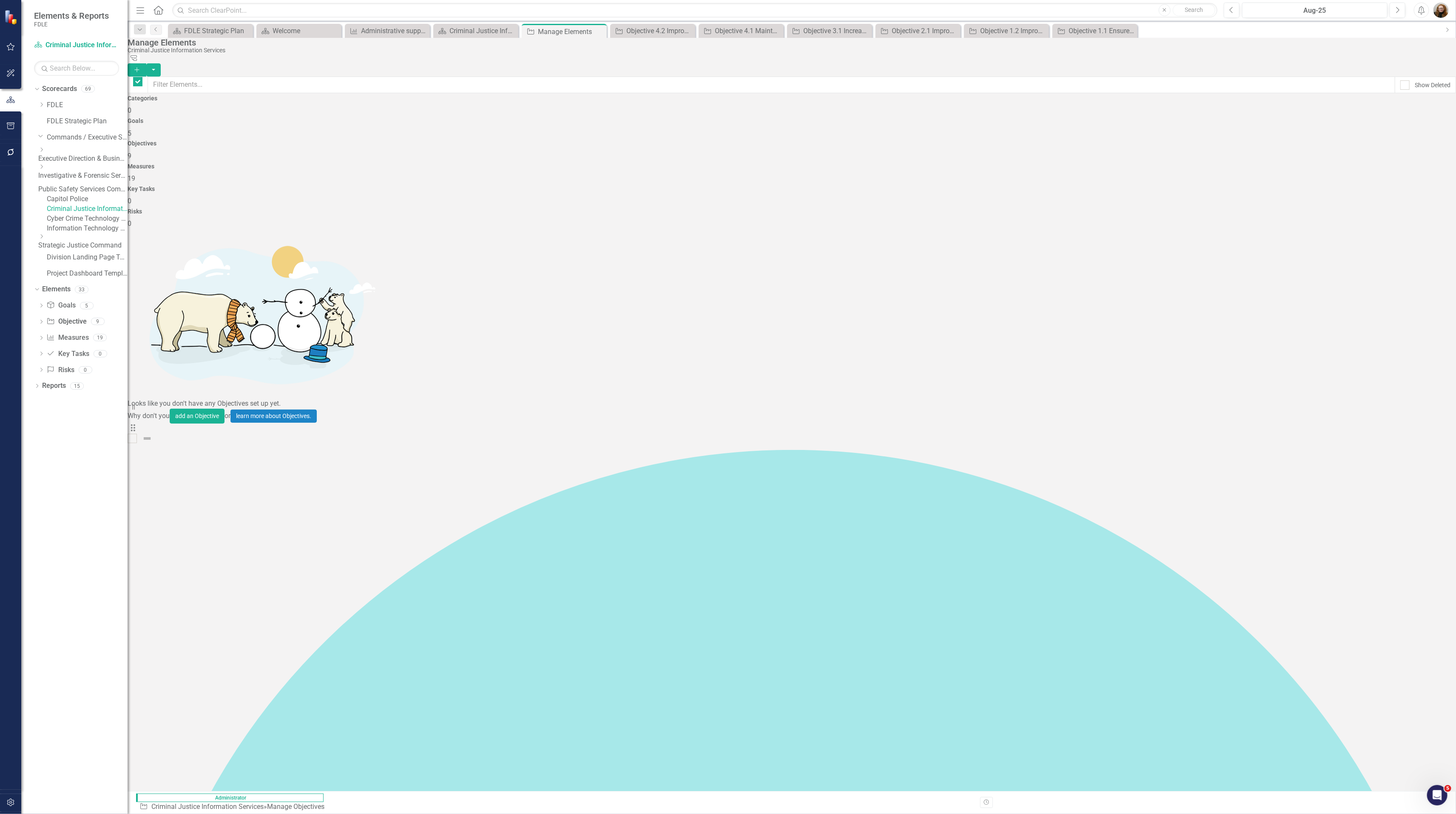
checkbox input "false"
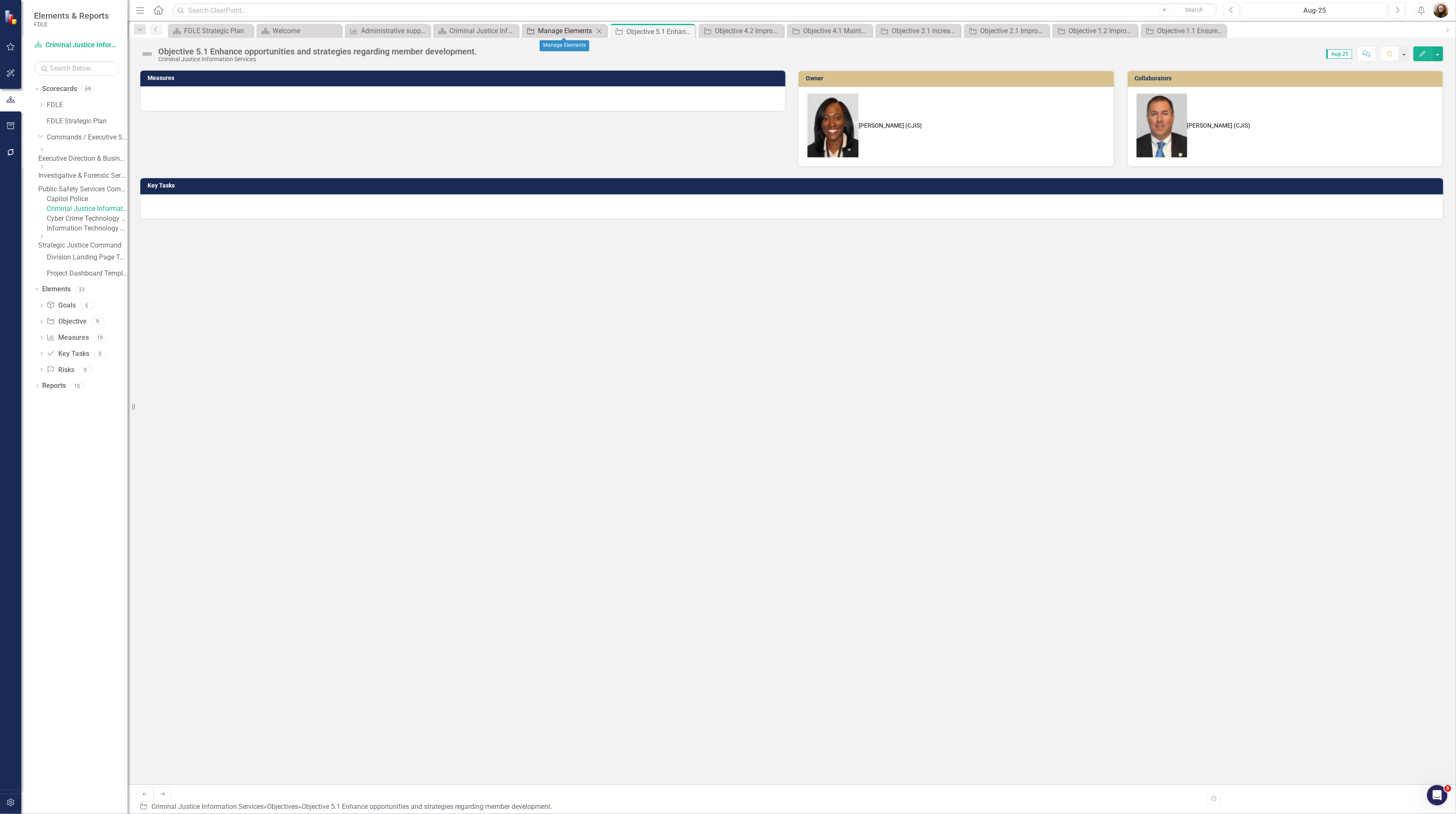
click at [552, 30] on div "Manage Elements" at bounding box center [566, 31] width 56 height 10
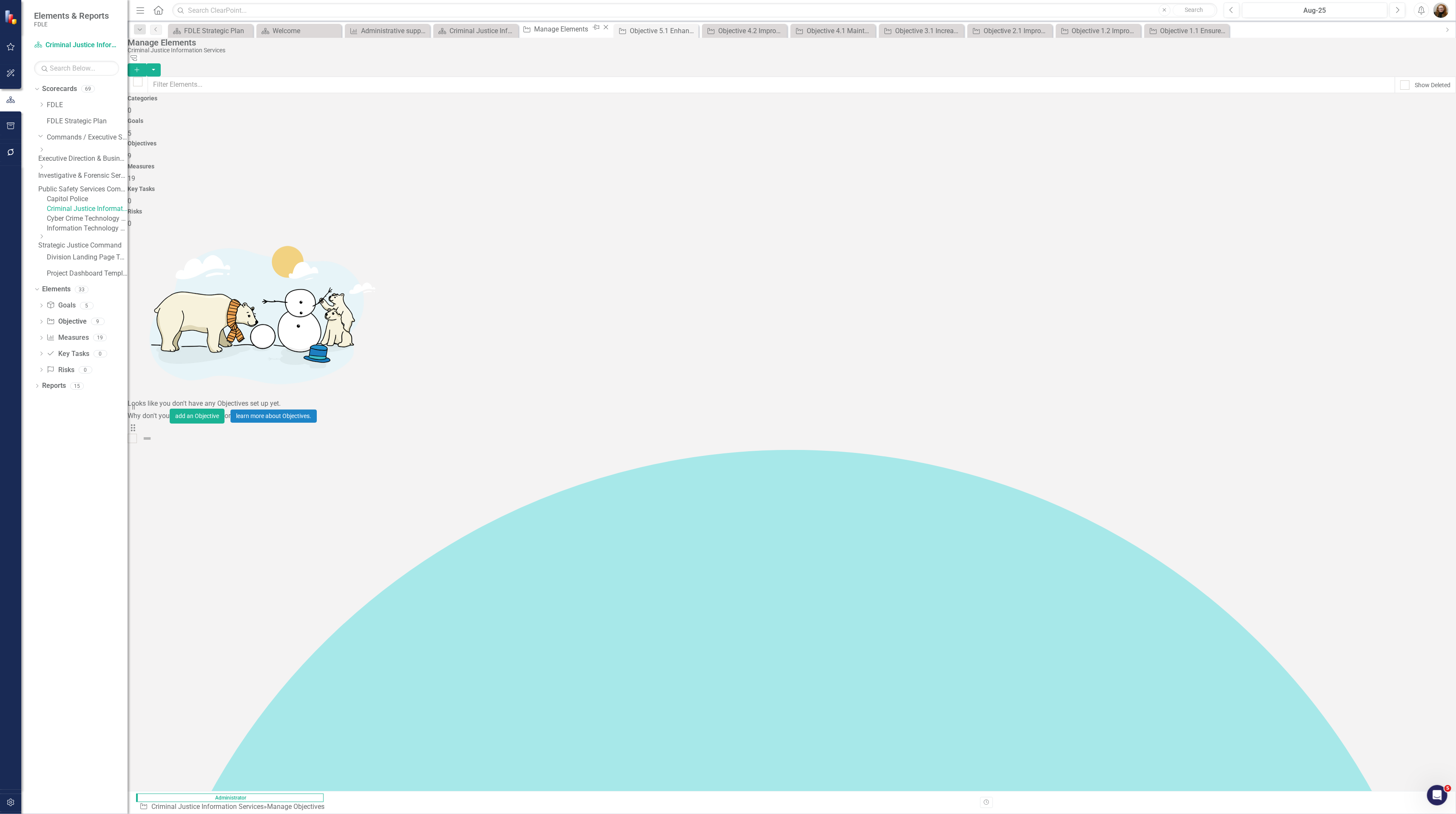
checkbox input "false"
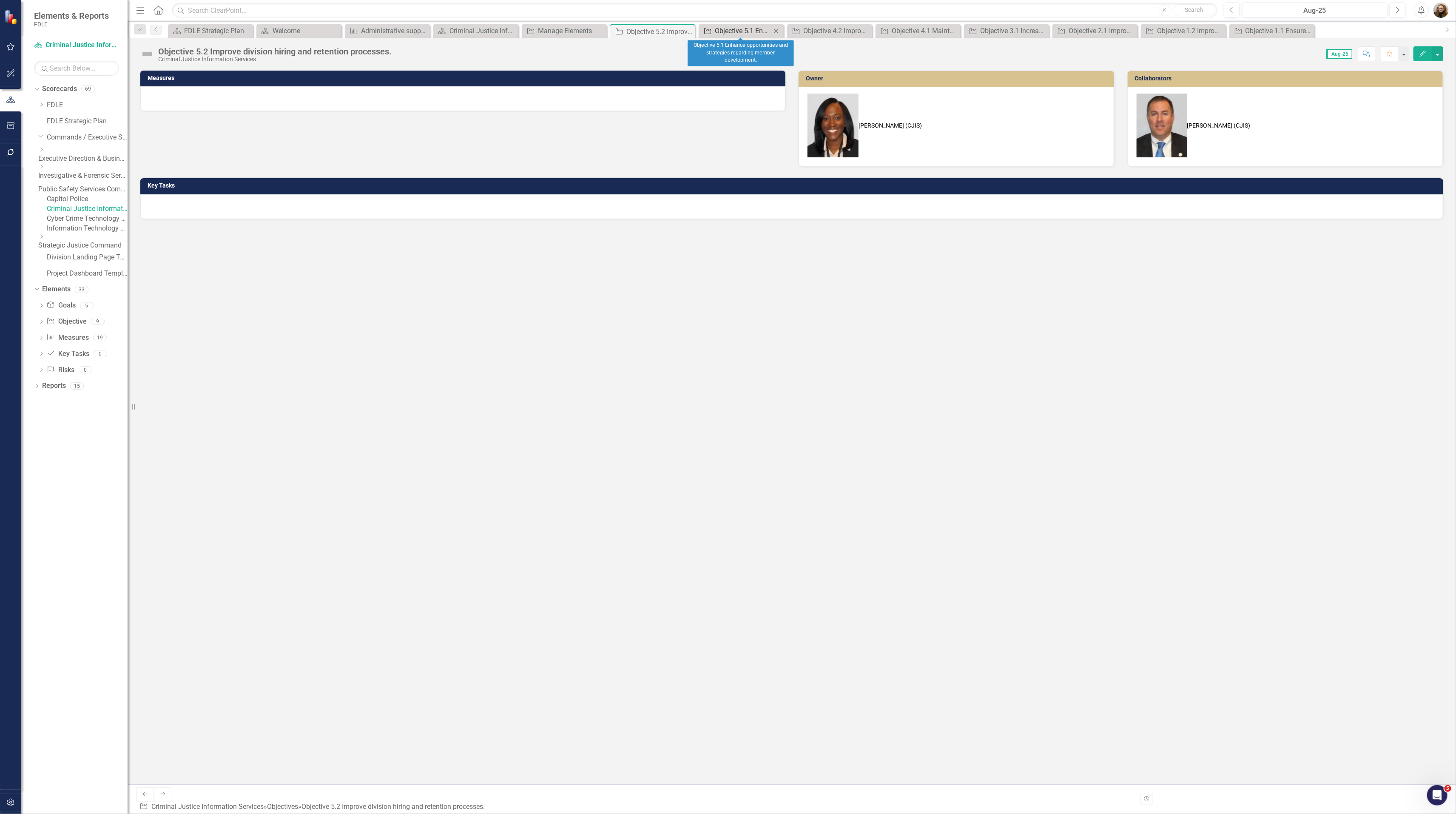
click at [735, 33] on div "Objective 5.1 Enhance opportunities and strategies regarding member development." at bounding box center [743, 31] width 56 height 10
click at [815, 29] on div "Objective 4.2 Improve disaster readiness training and communication." at bounding box center [831, 31] width 56 height 10
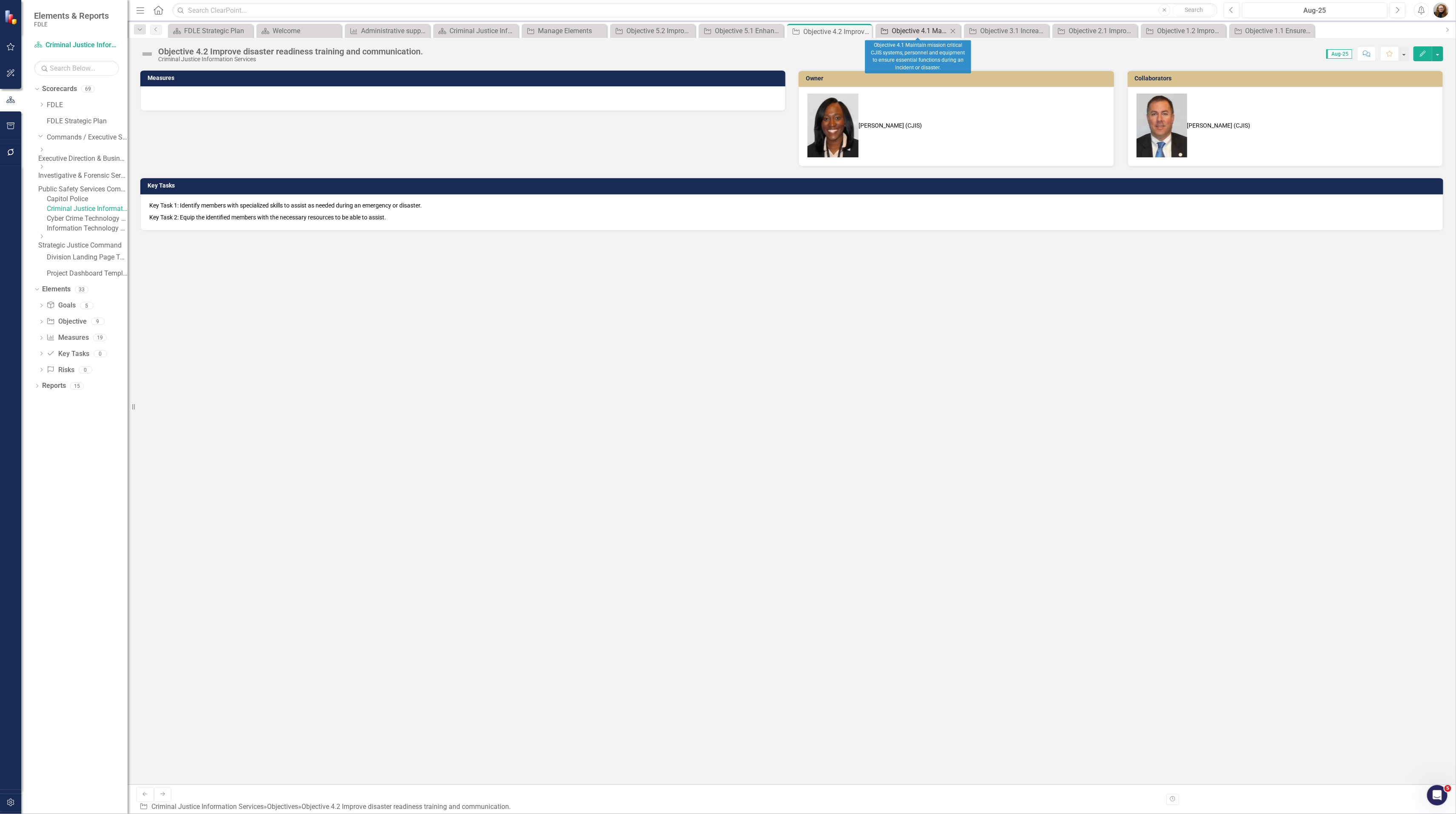
click at [904, 29] on div "Objective 4.1 Maintain mission critical CJIS systems, personnel and equipment t…" at bounding box center [919, 31] width 56 height 10
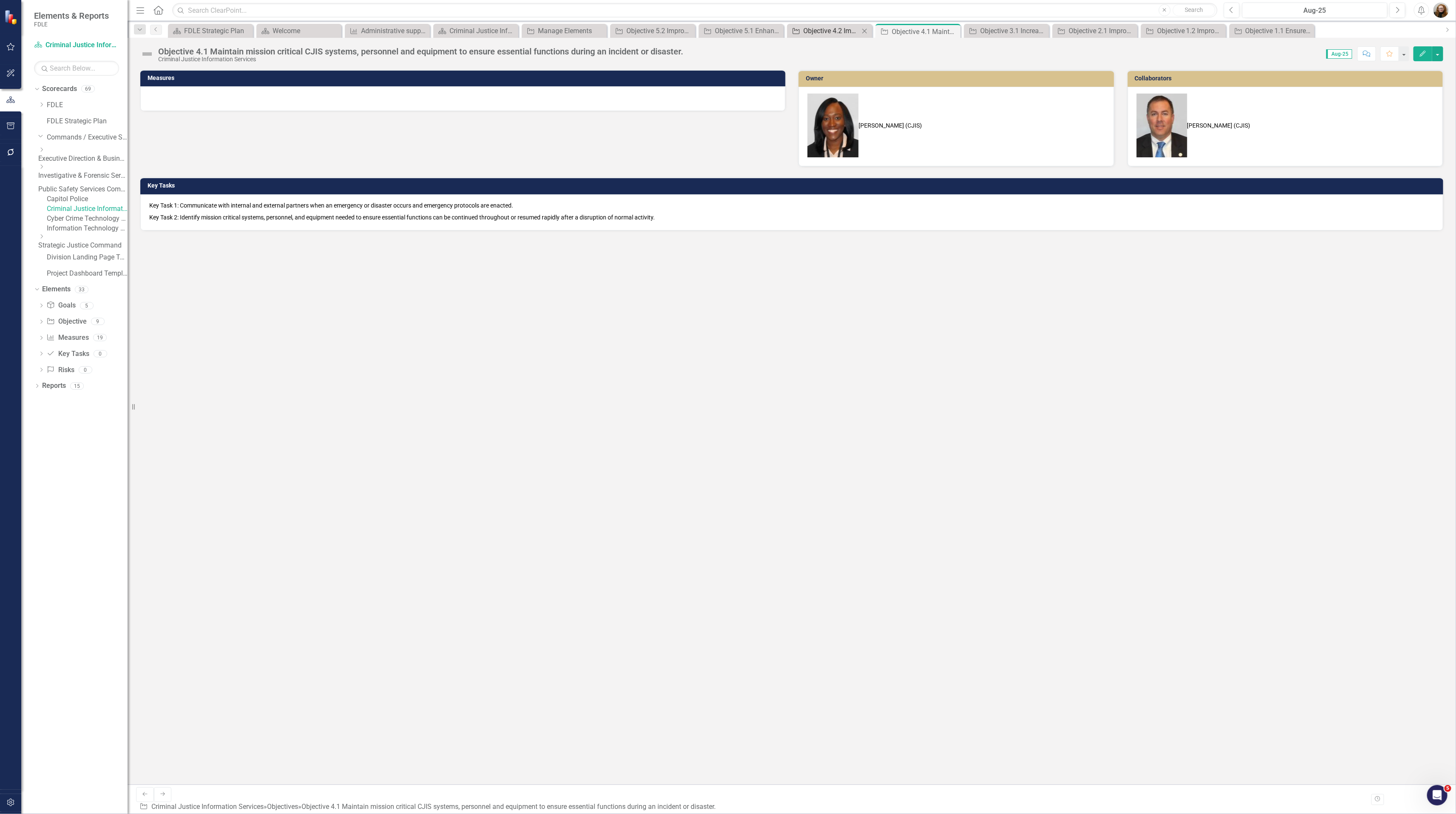
click at [840, 29] on div "Objective 4.2 Improve disaster readiness training and communication." at bounding box center [831, 31] width 56 height 10
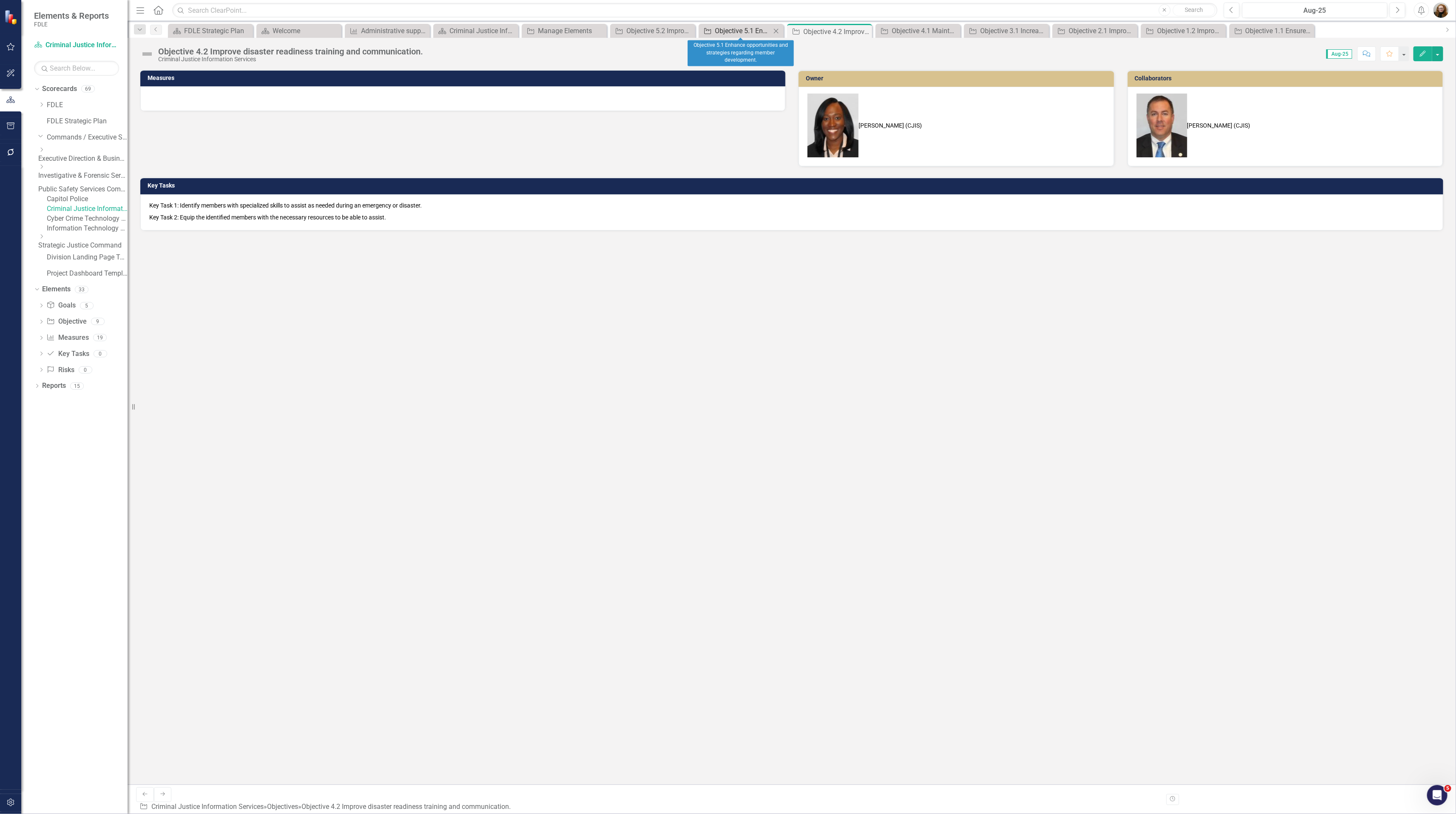
click at [740, 32] on div "Objective 5.1 Enhance opportunities and strategies regarding member development." at bounding box center [743, 31] width 56 height 10
drag, startPoint x: 326, startPoint y: 337, endPoint x: 334, endPoint y: 272, distance: 65.5
click at [326, 333] on div "Measures Owner Lucy Saunders (CJIS) Collaborators Chuck Murphy (CJIS) Key Tasks" at bounding box center [791, 427] width 1328 height 715
drag, startPoint x: 387, startPoint y: 291, endPoint x: 380, endPoint y: 297, distance: 9.2
click at [387, 291] on div "Measures Owner Lucy Saunders (CJIS) Collaborators Chuck Murphy (CJIS) Key Tasks" at bounding box center [791, 427] width 1328 height 715
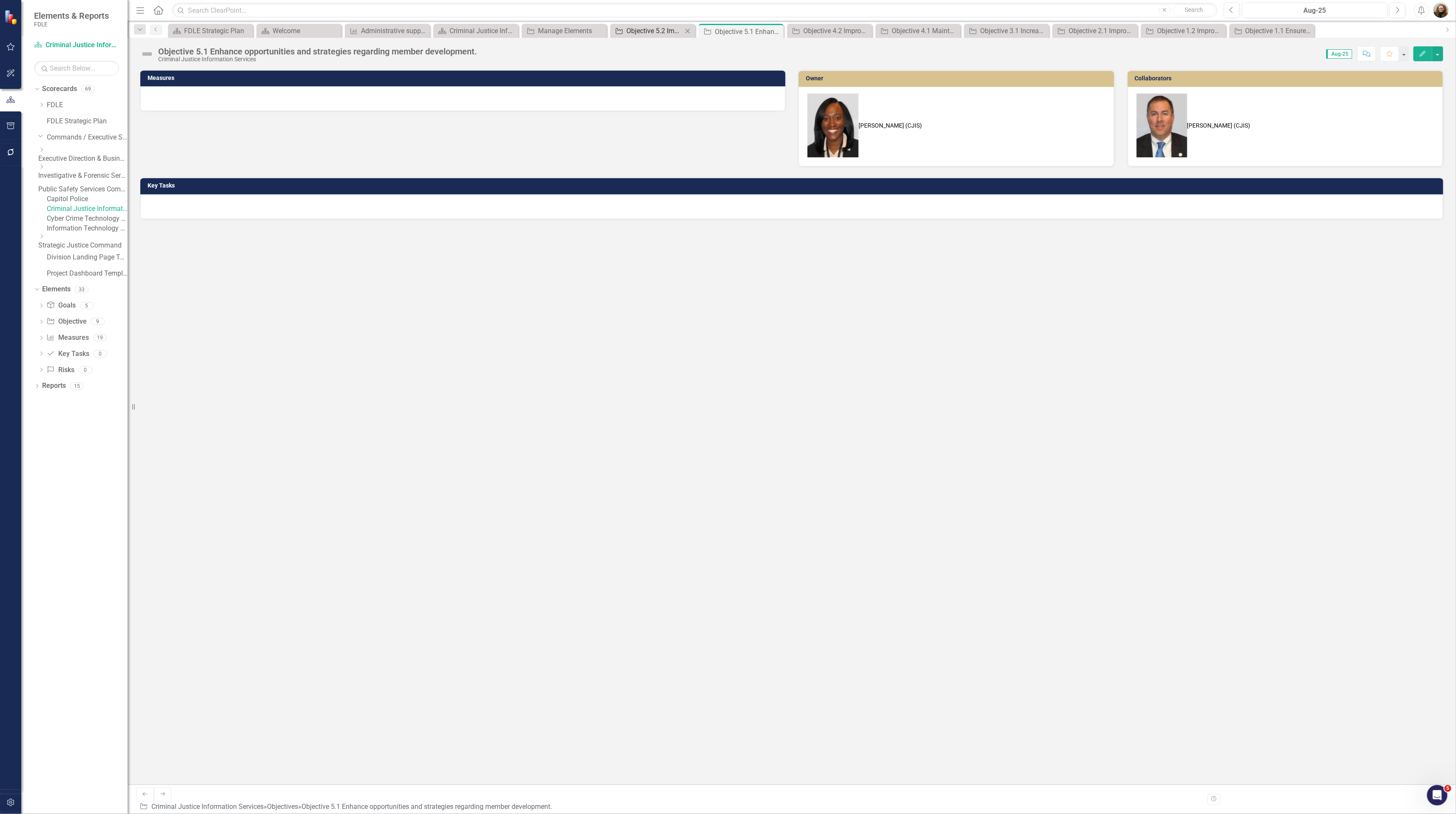
click at [663, 31] on div "Objective 5.2 Improve division hiring and retention processes." at bounding box center [654, 31] width 56 height 10
click at [341, 243] on div "Measures Owner Lucy Saunders (CJIS) Collaborators Chuck Murphy (CJIS) Key Tasks" at bounding box center [791, 427] width 1328 height 715
click at [556, 30] on div "Manage Elements" at bounding box center [566, 31] width 56 height 10
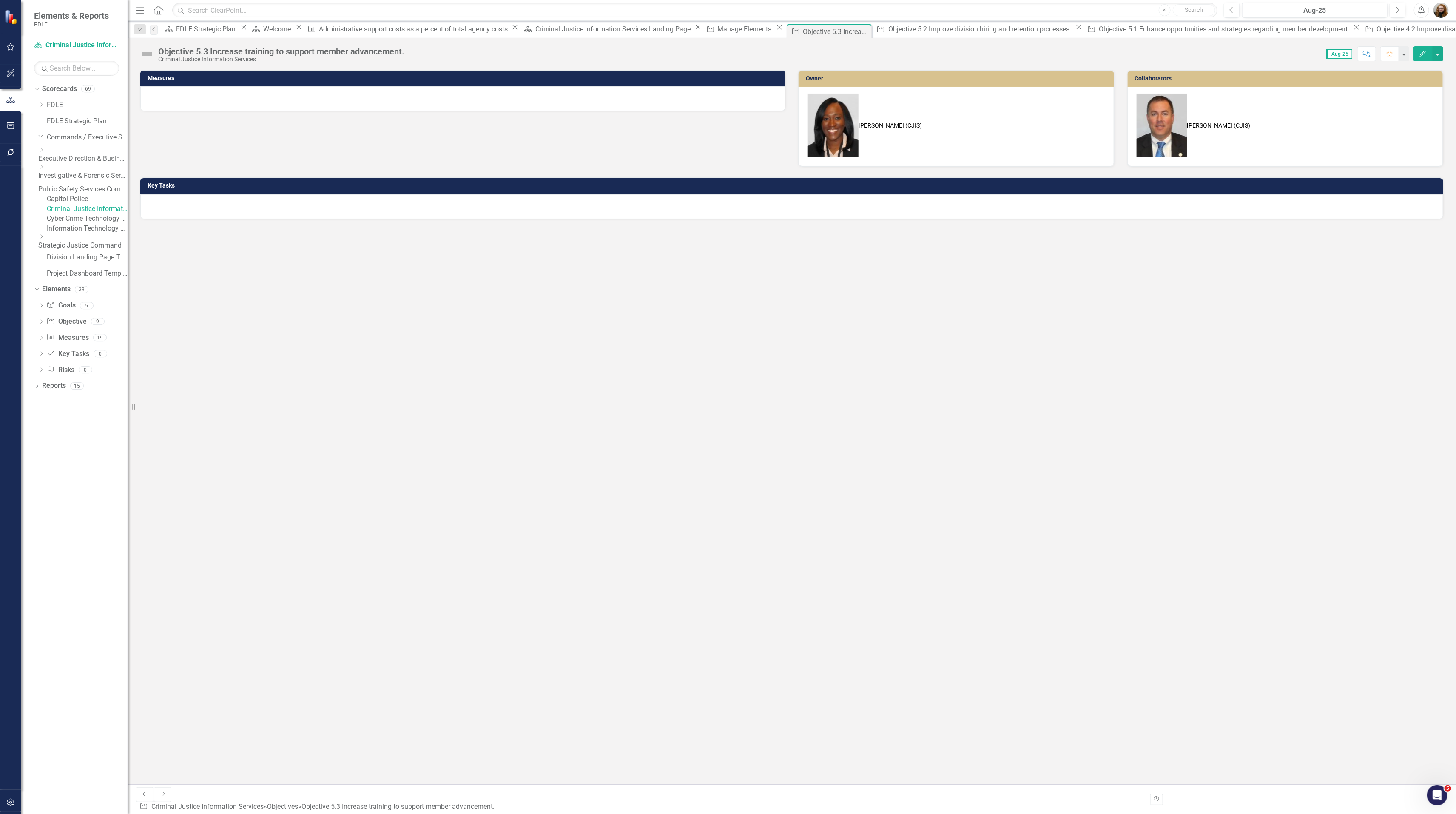
click at [395, 332] on div "Measures Owner Lucy Saunders (CJIS) Collaborators Chuck Murphy (CJIS) Key Tasks" at bounding box center [791, 427] width 1328 height 715
click at [718, 30] on div "Manage Elements" at bounding box center [745, 29] width 56 height 10
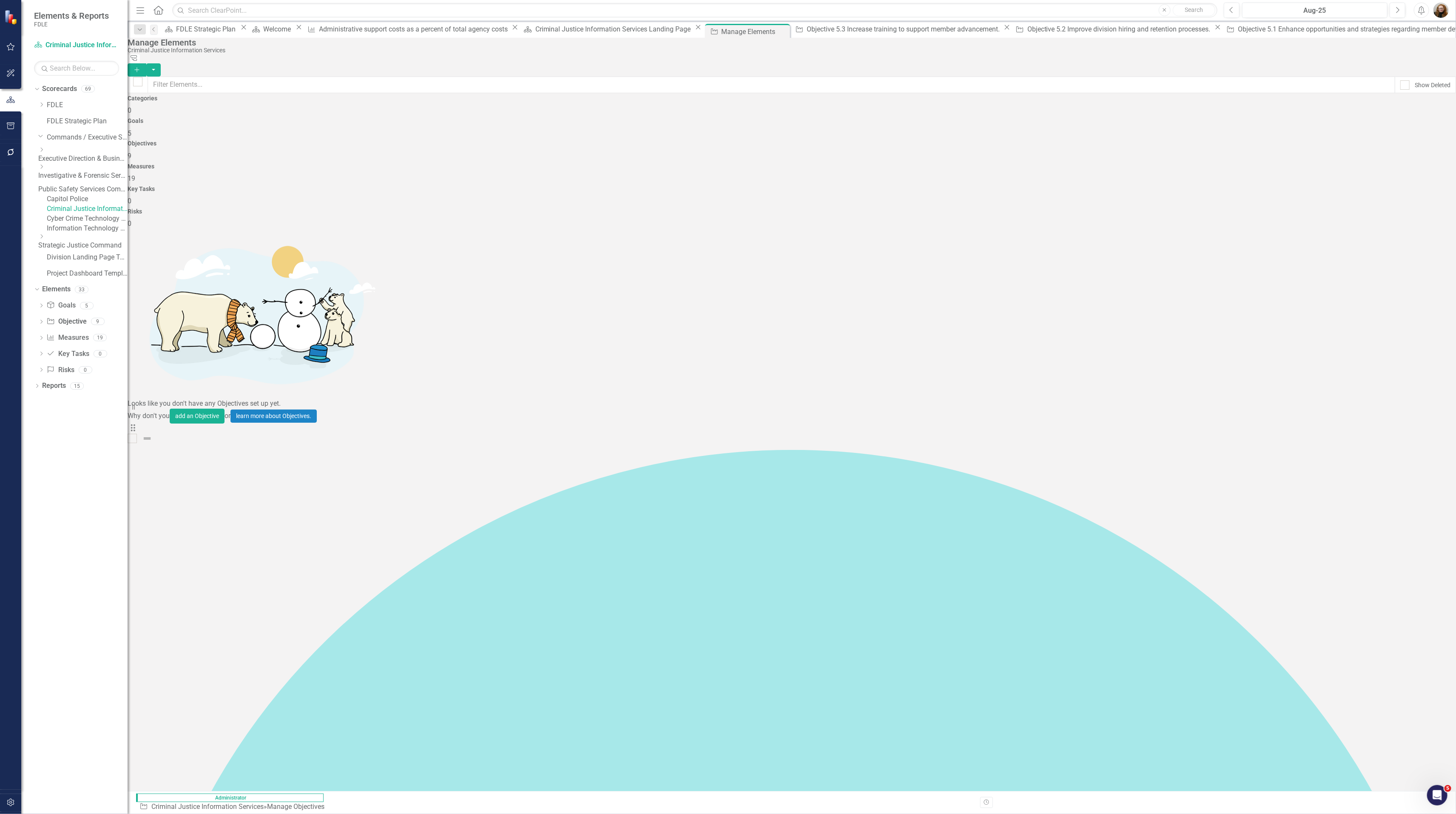
click at [912, 163] on div "Measures 19" at bounding box center [791, 173] width 1328 height 20
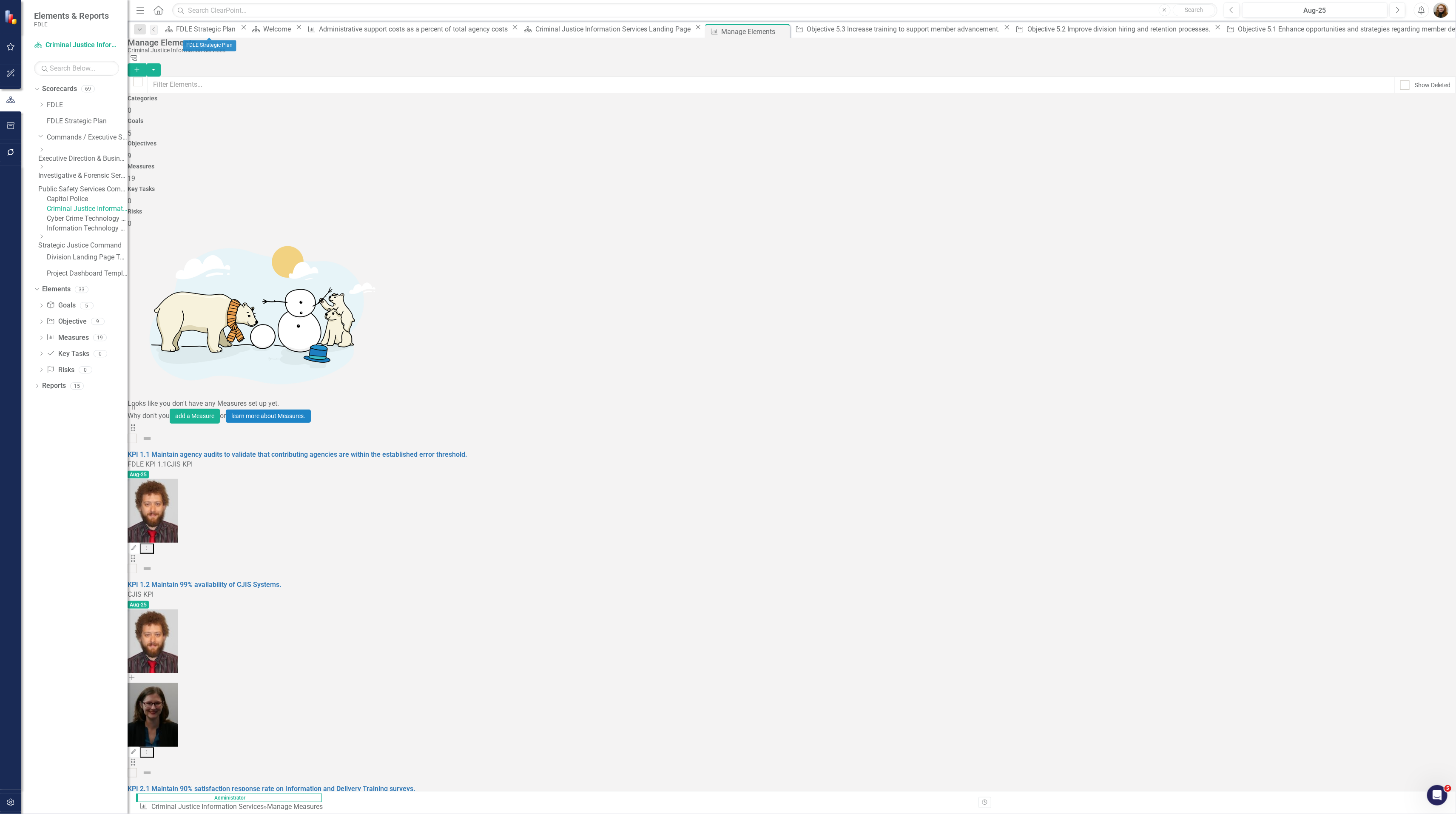
click at [243, 29] on icon "Close" at bounding box center [243, 27] width 8 height 7
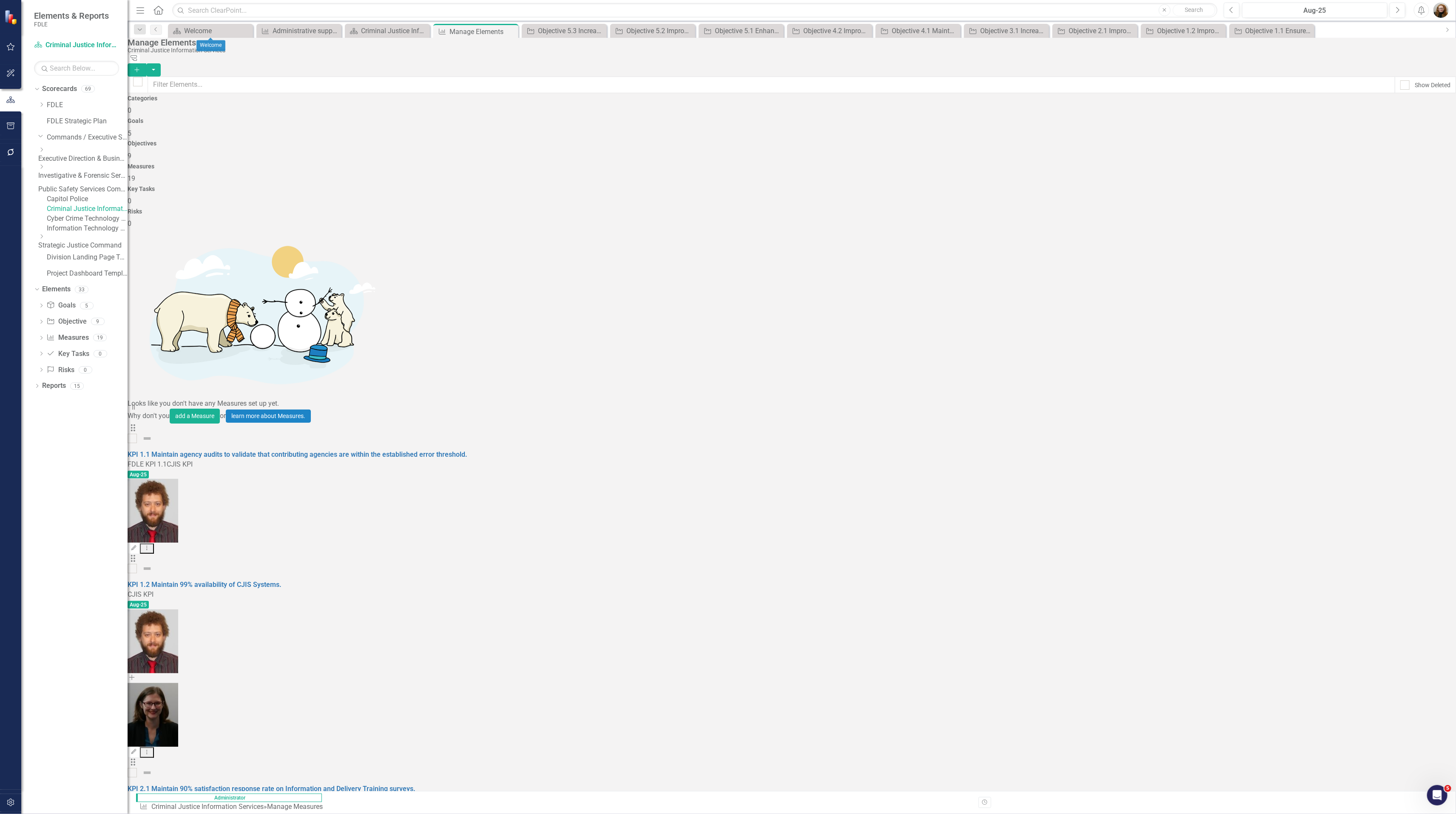
click at [0, 0] on icon "Close" at bounding box center [0, 0] width 0 height 0
click at [423, 31] on icon at bounding box center [422, 31] width 5 height 5
click at [0, 0] on icon at bounding box center [0, 0] width 0 height 0
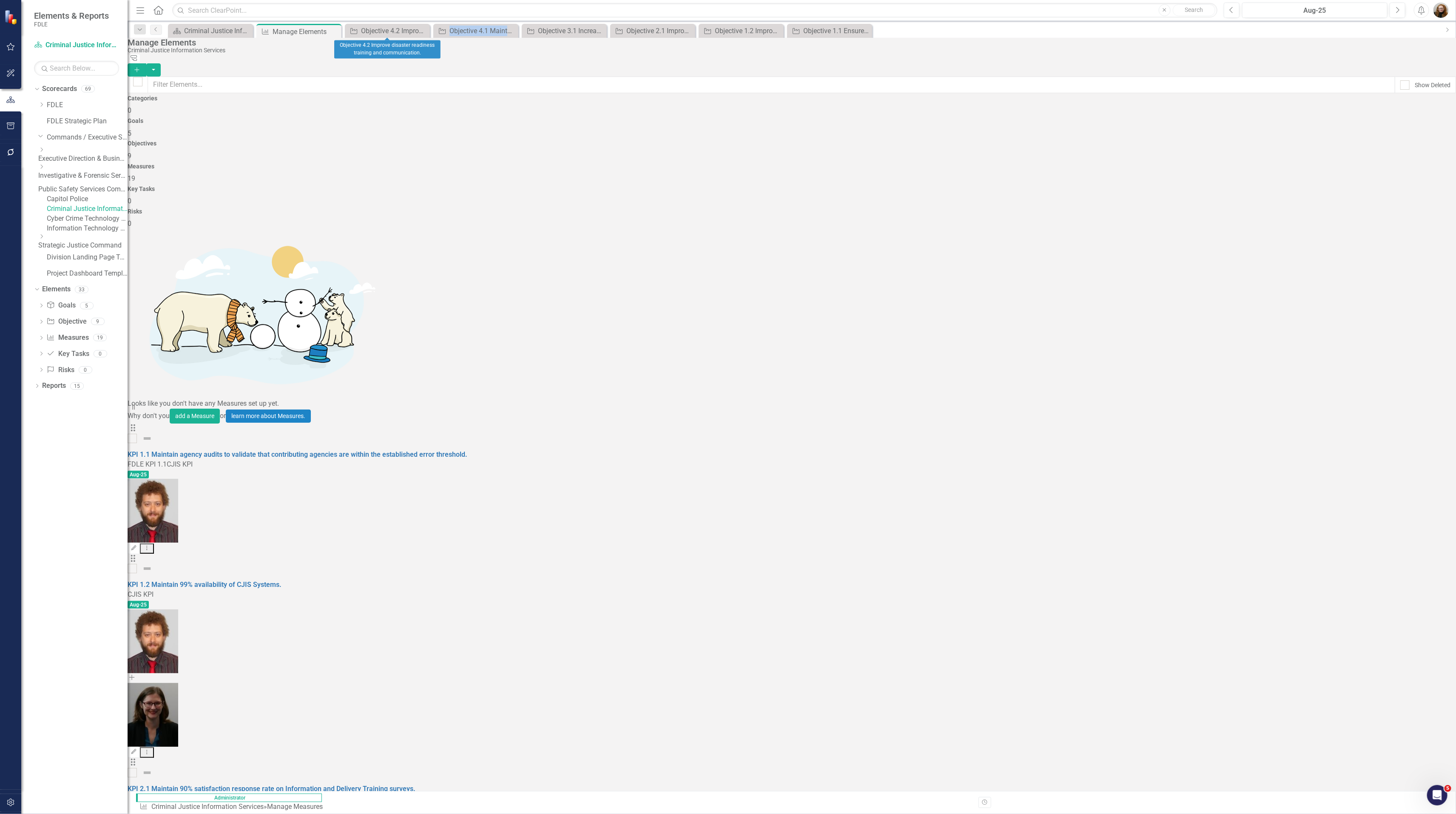
click at [0, 0] on icon at bounding box center [0, 0] width 0 height 0
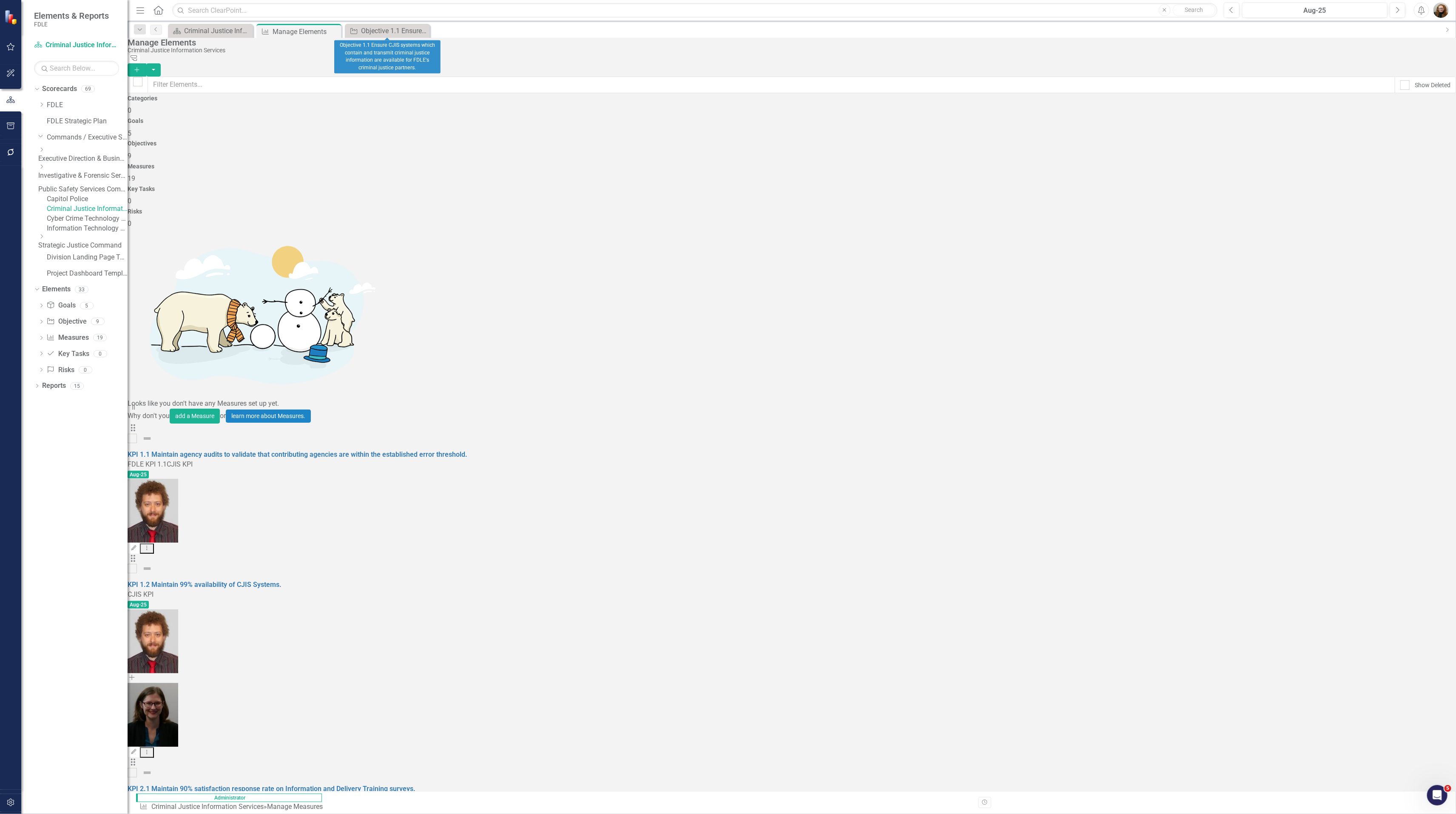
click at [0, 0] on icon at bounding box center [0, 0] width 0 height 0
click at [310, 451] on link "KPI 1.1 Maintain agency audits to validate that contributing agencies are withi…" at bounding box center [297, 455] width 340 height 8
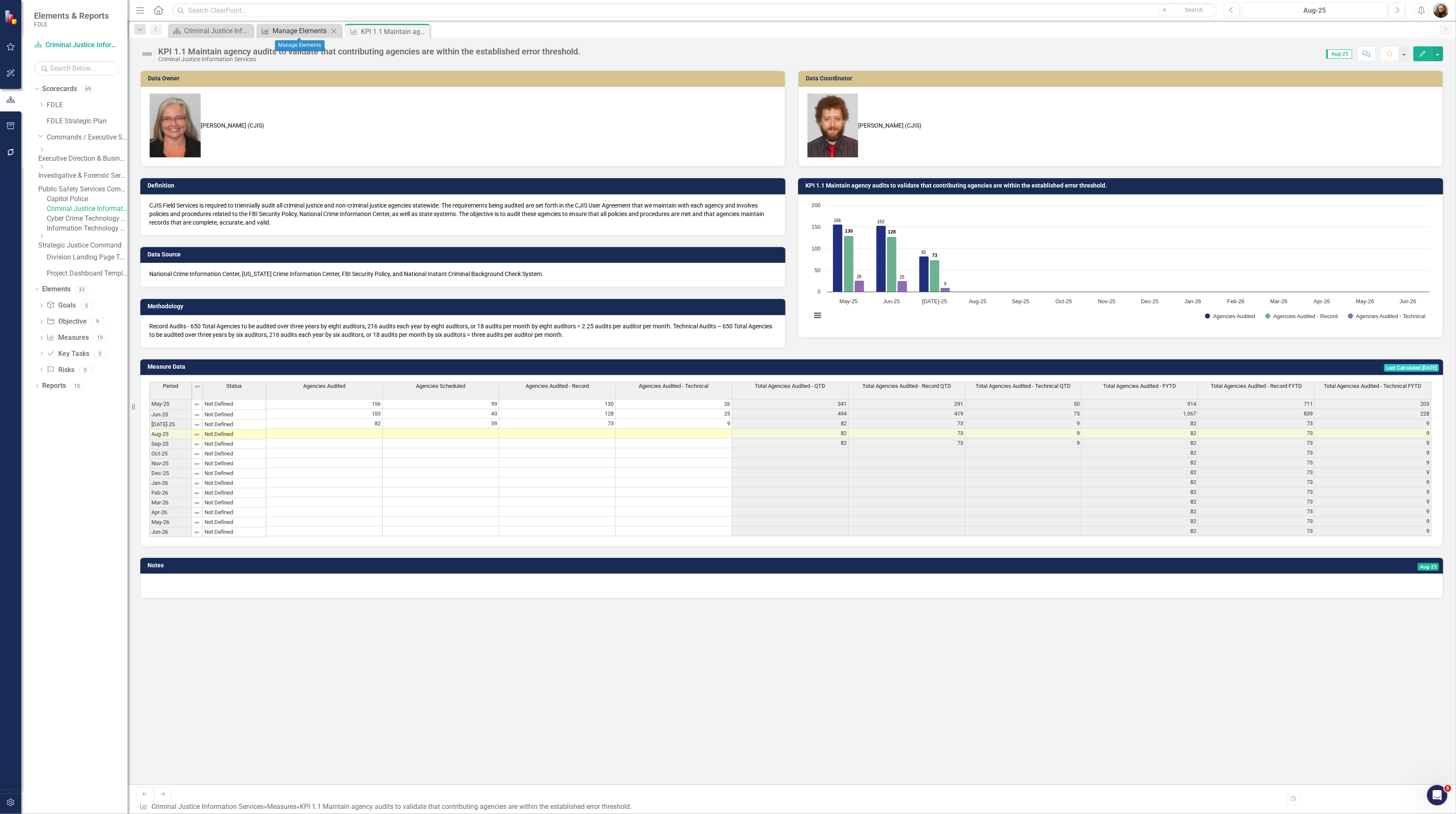
click at [308, 33] on div "Manage Elements" at bounding box center [301, 31] width 56 height 10
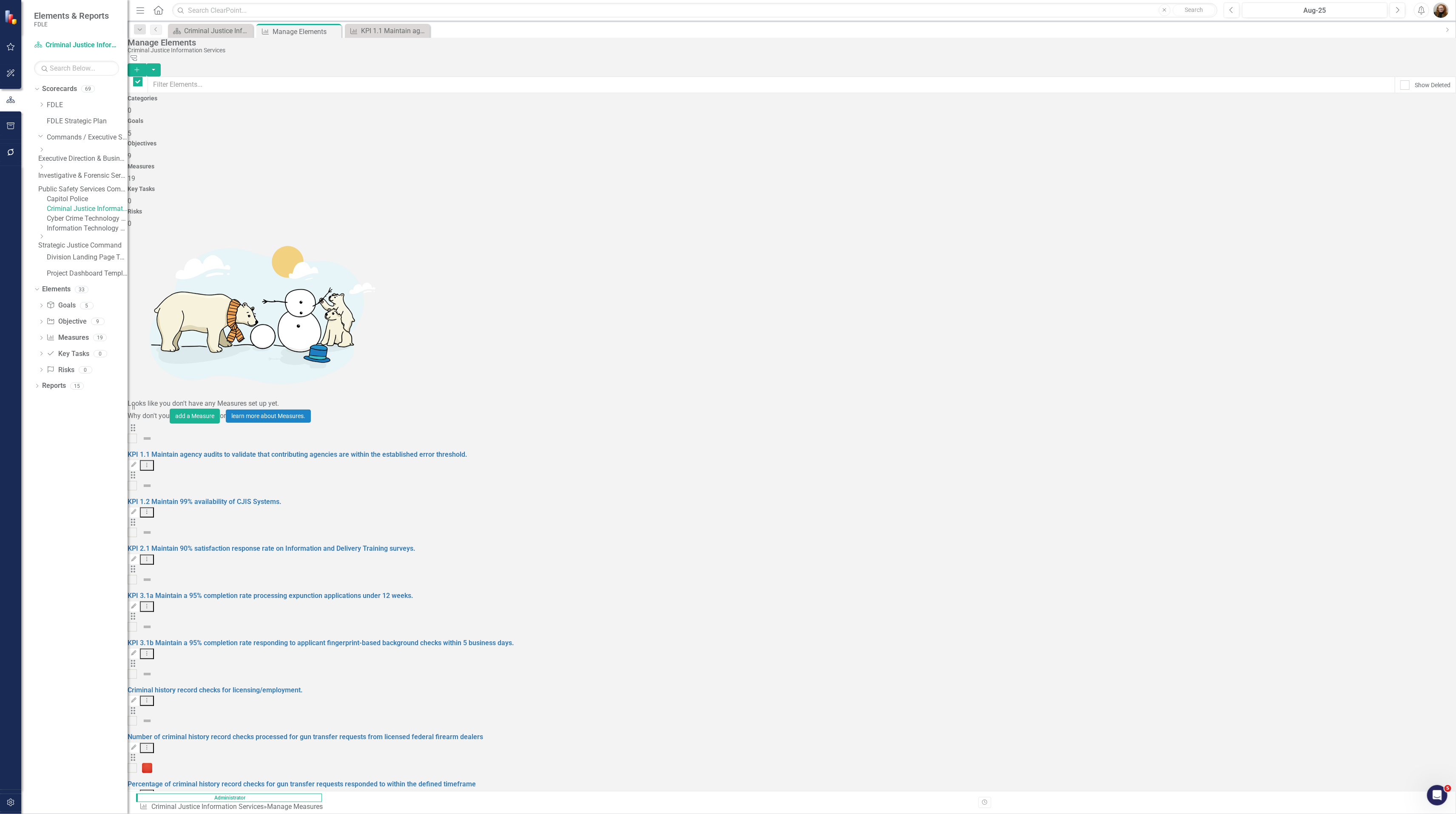
checkbox input "false"
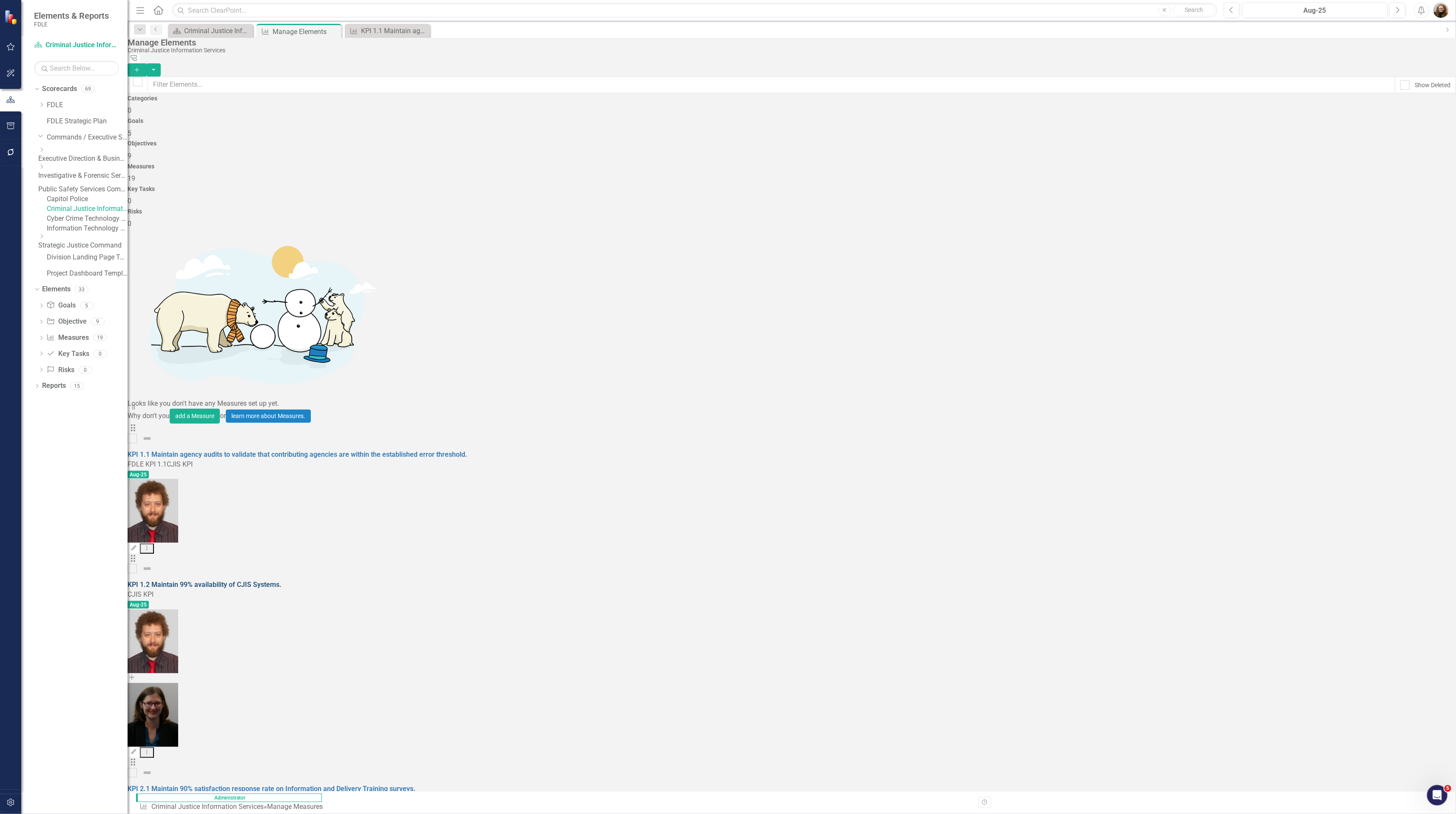
click at [246, 580] on link "KPI 1.2 Maintain 99% availability of CJIS Systems." at bounding box center [204, 585] width 154 height 8
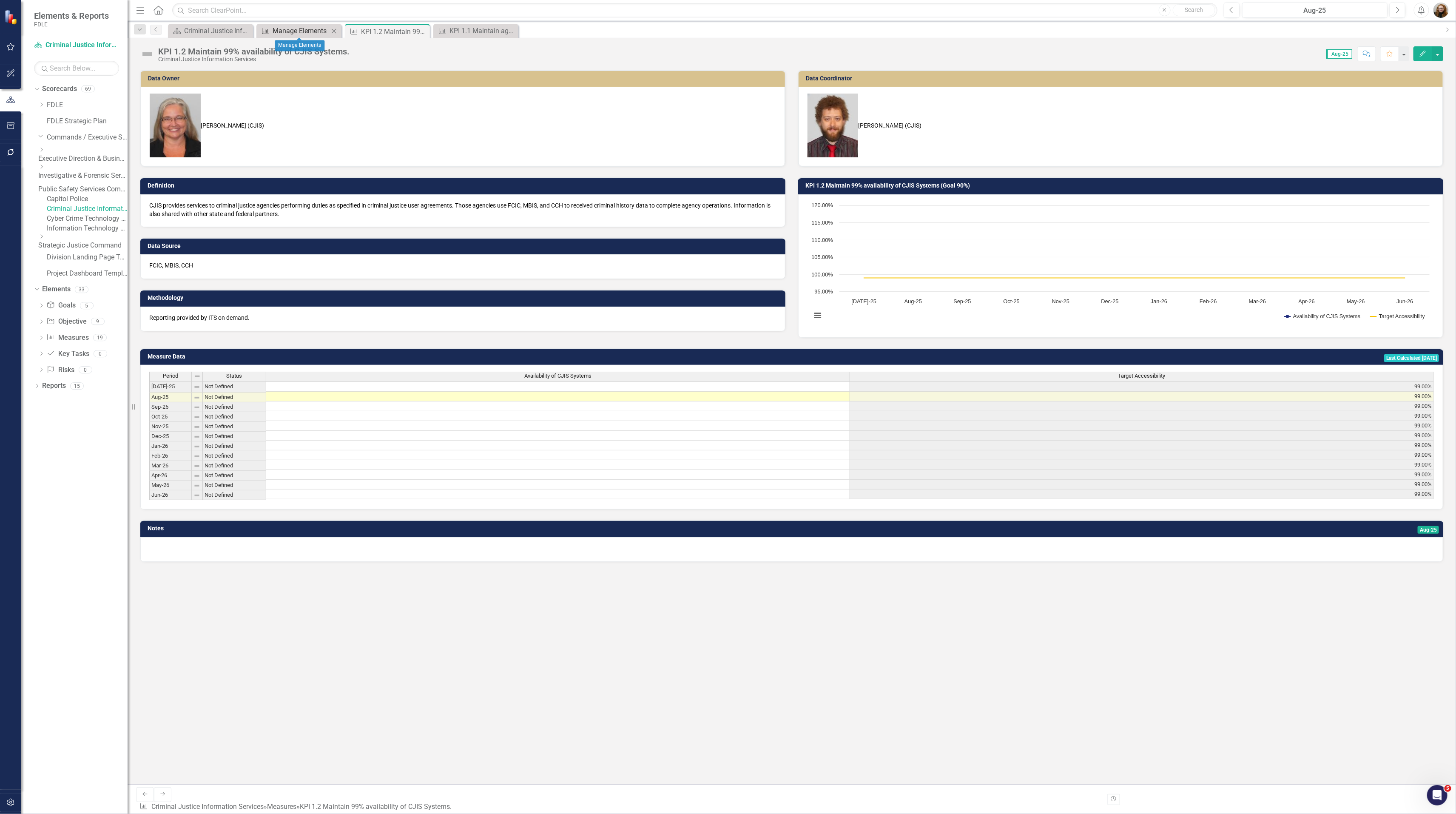
click at [282, 32] on div "Manage Elements" at bounding box center [301, 31] width 56 height 10
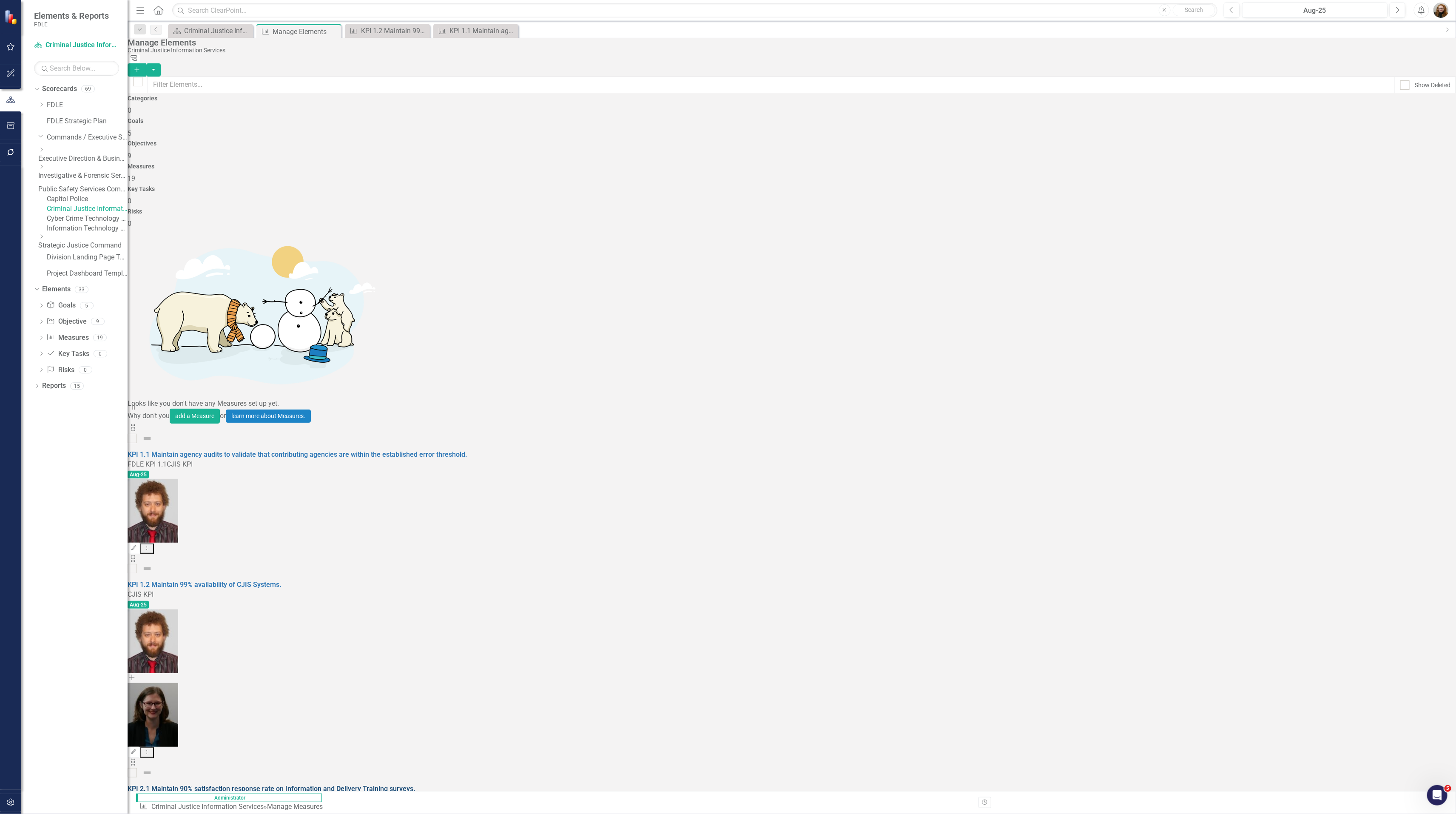
click at [230, 785] on link "KPI 2.1 Maintain 90% satisfaction response rate on Information and Delivery Tra…" at bounding box center [271, 789] width 288 height 8
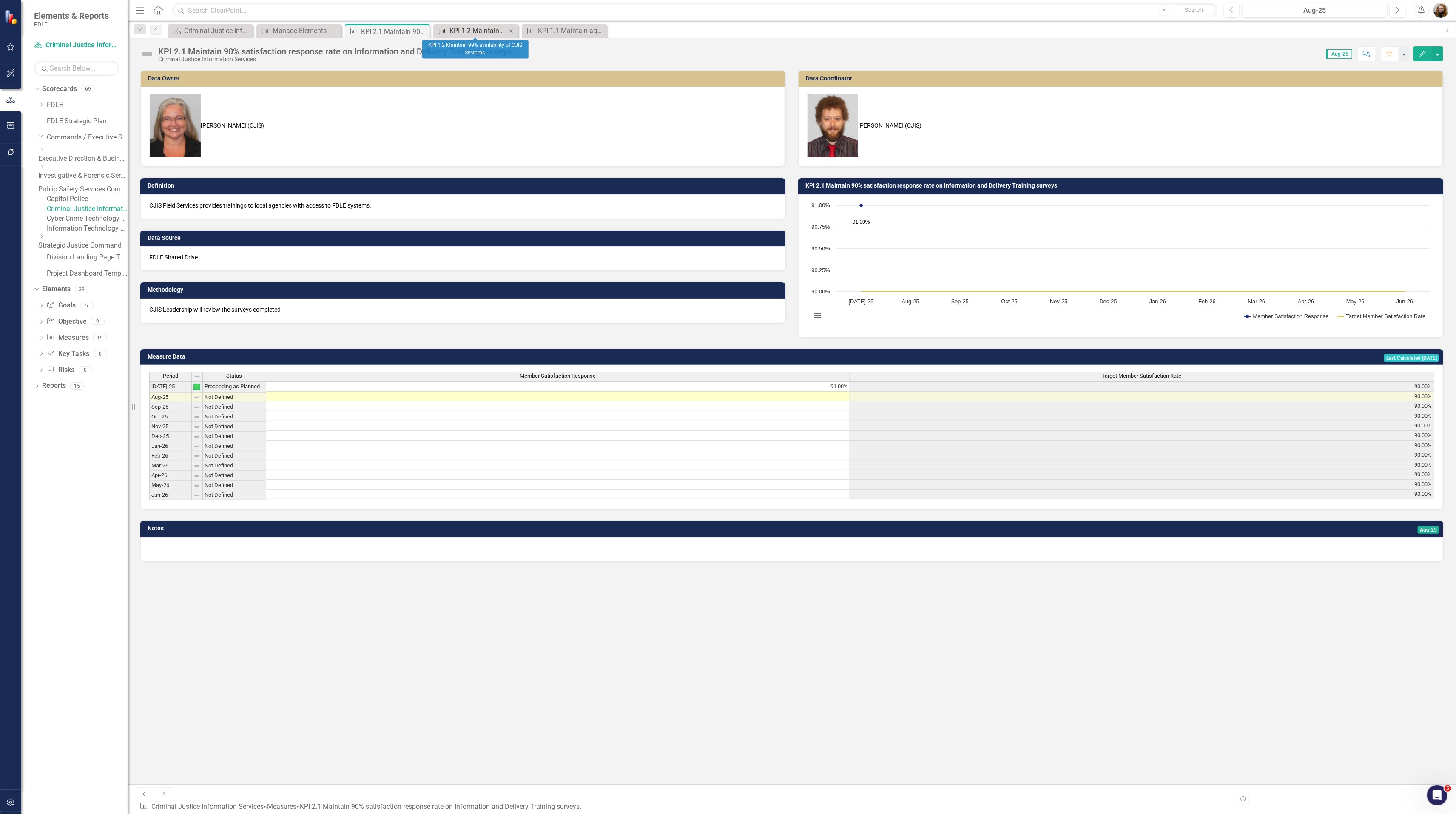
click at [447, 29] on link "Measure KPI 1.2 Maintain 99% availability of CJIS Systems." at bounding box center [470, 31] width 70 height 10
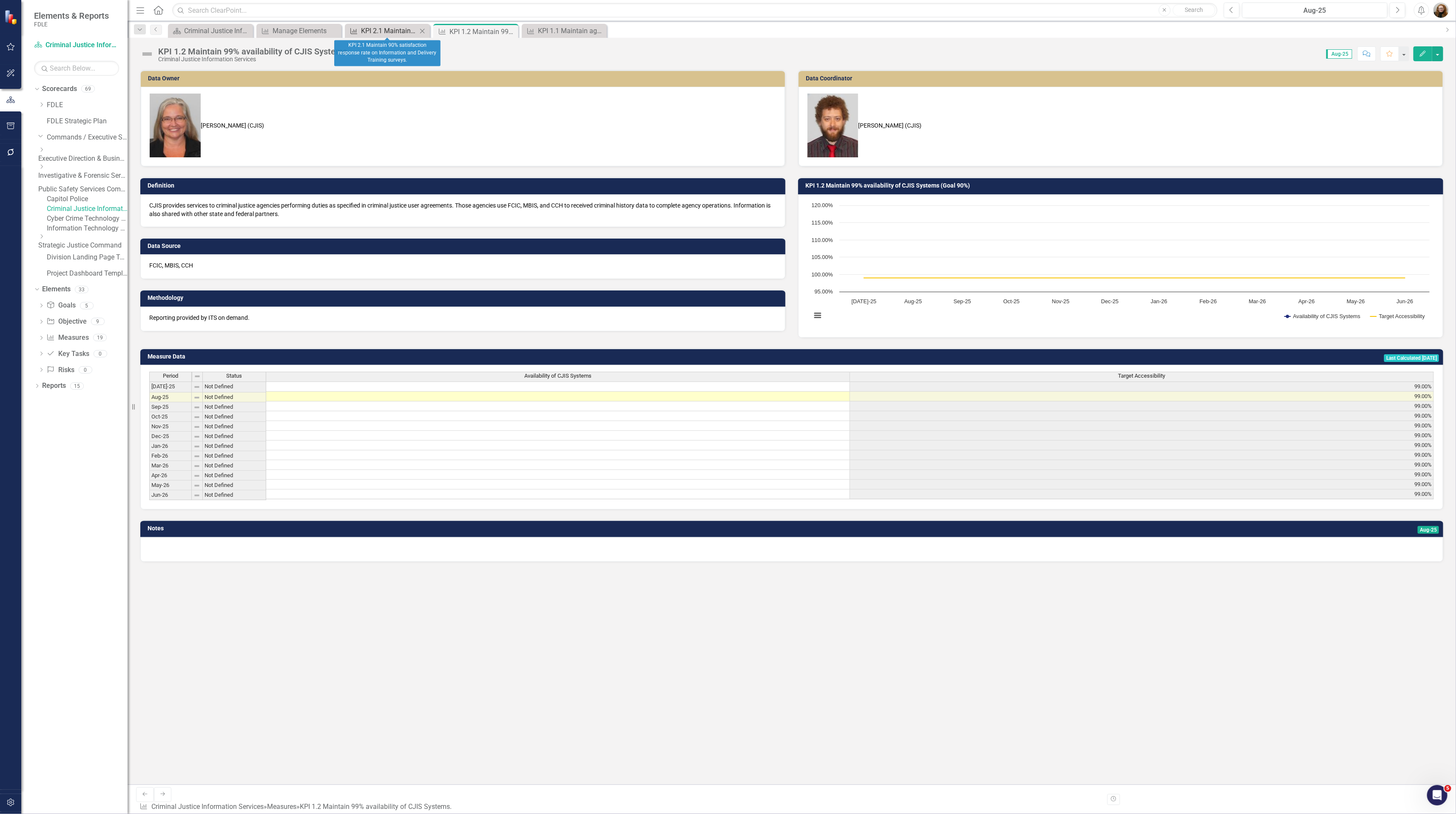
click at [377, 31] on div "KPI 2.1 Maintain 90% satisfaction response rate on Information and Delivery Tra…" at bounding box center [389, 31] width 56 height 10
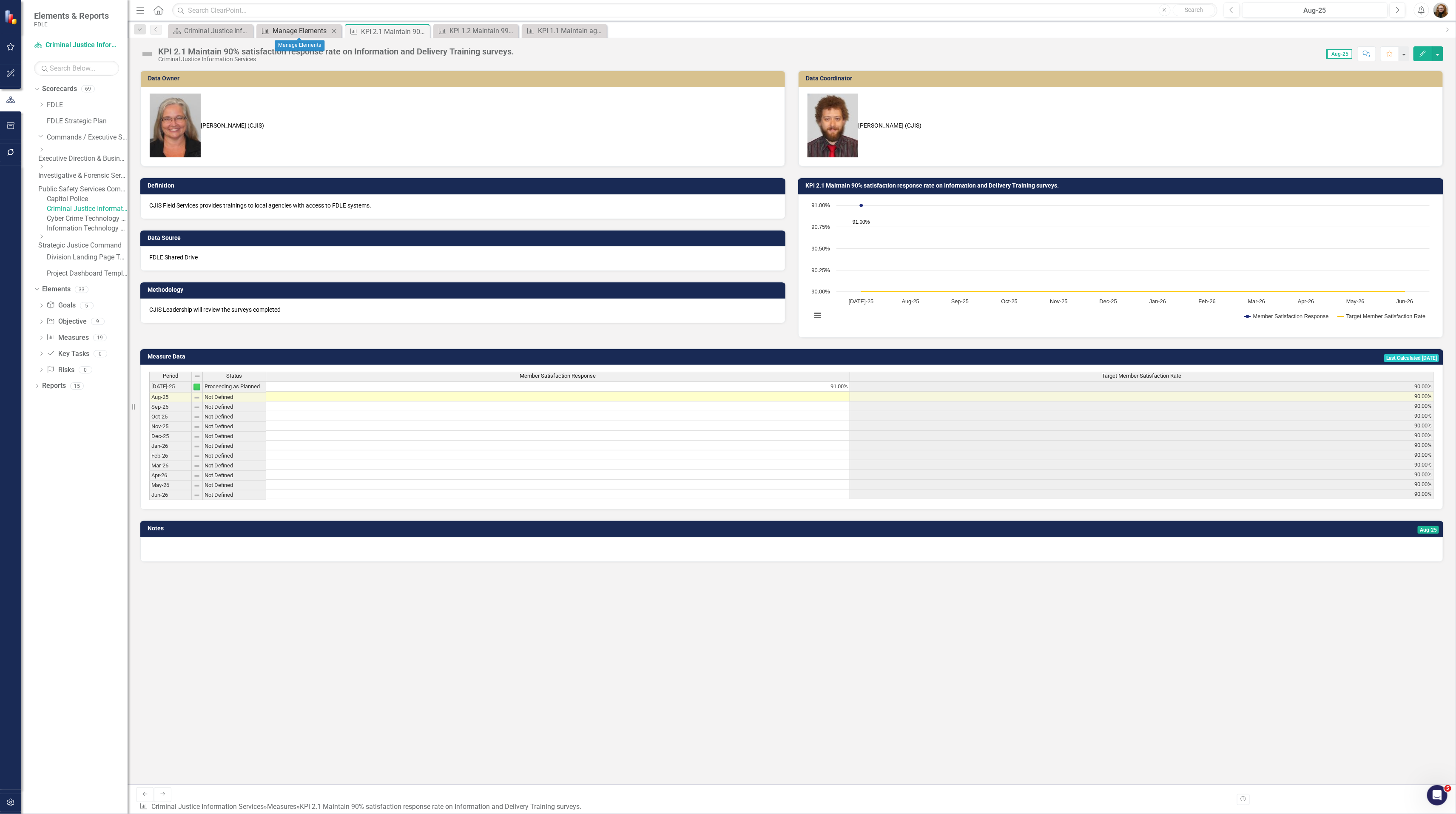
click at [304, 30] on div "Manage Elements" at bounding box center [301, 31] width 56 height 10
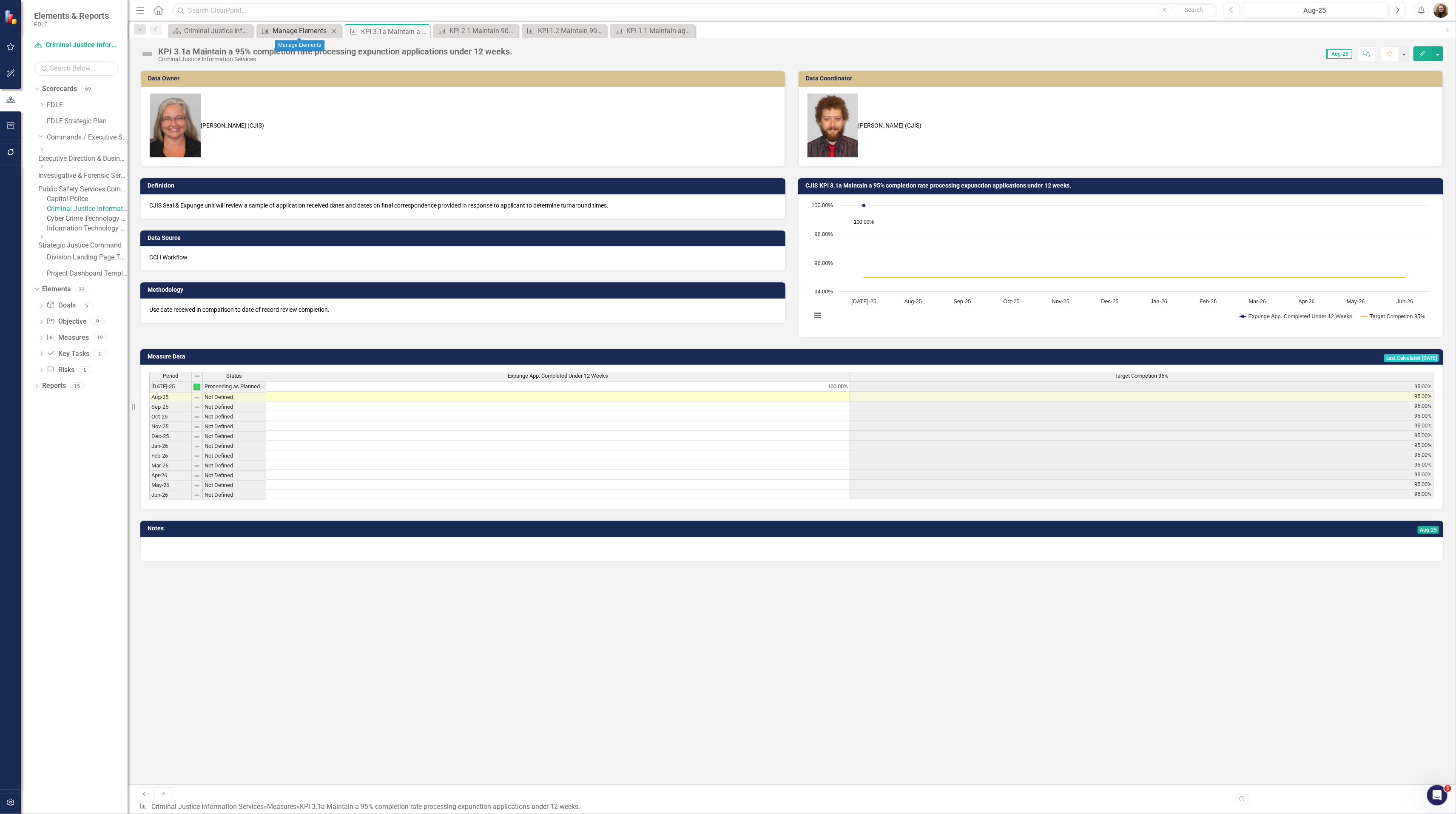
click at [301, 30] on div "Manage Elements" at bounding box center [301, 31] width 56 height 10
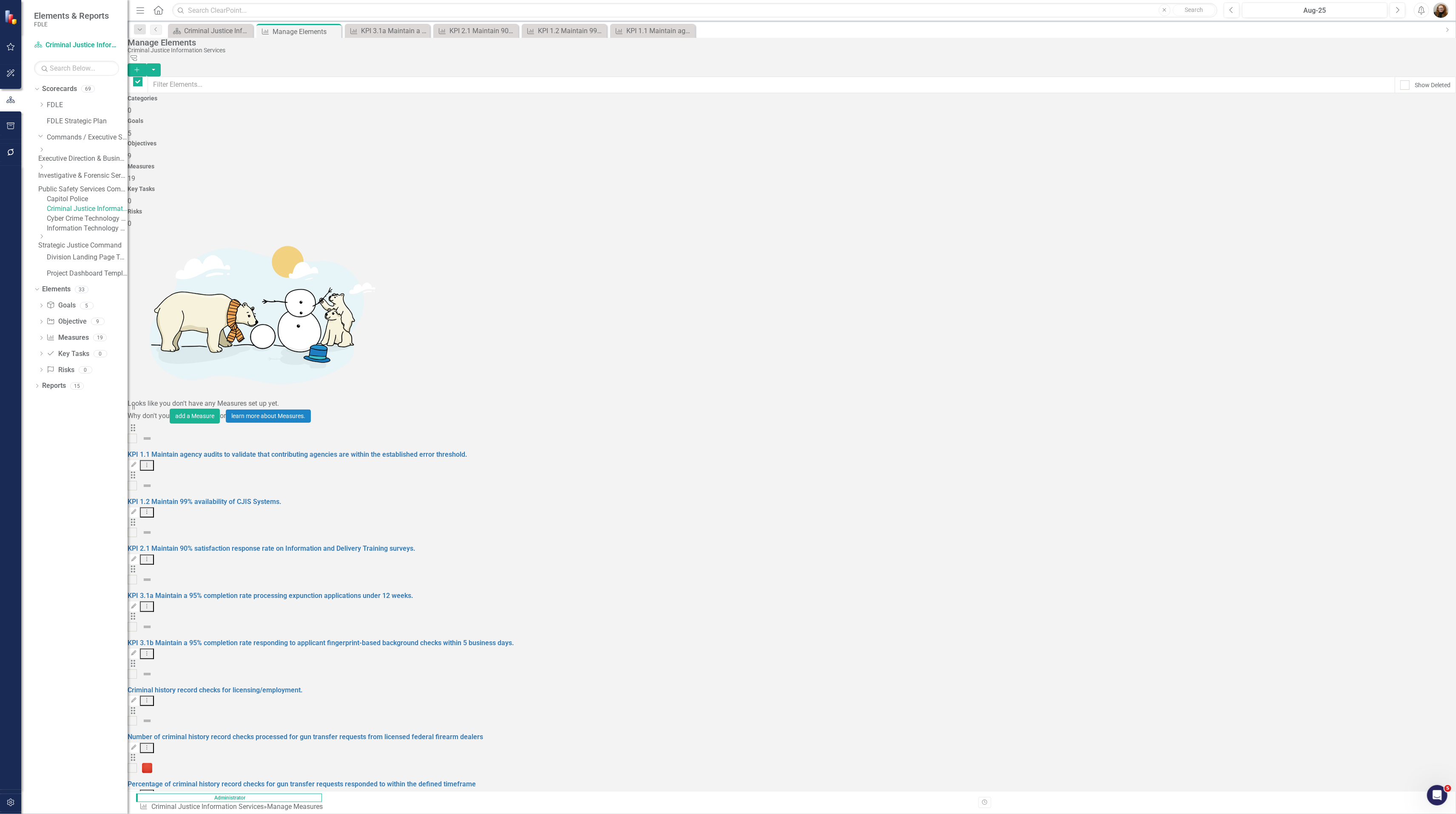
checkbox input "false"
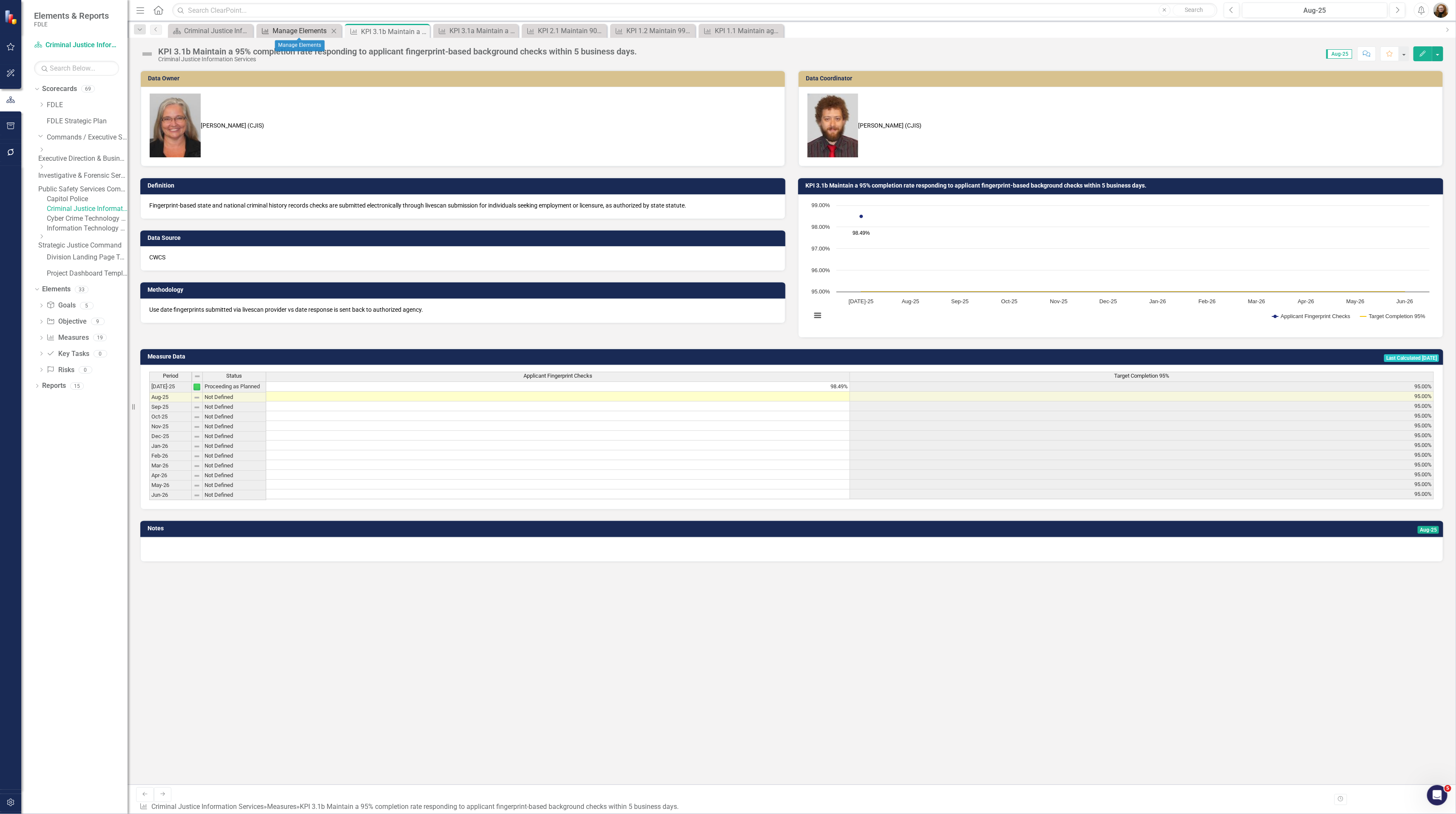
click at [302, 29] on div "Manage Elements" at bounding box center [301, 31] width 56 height 10
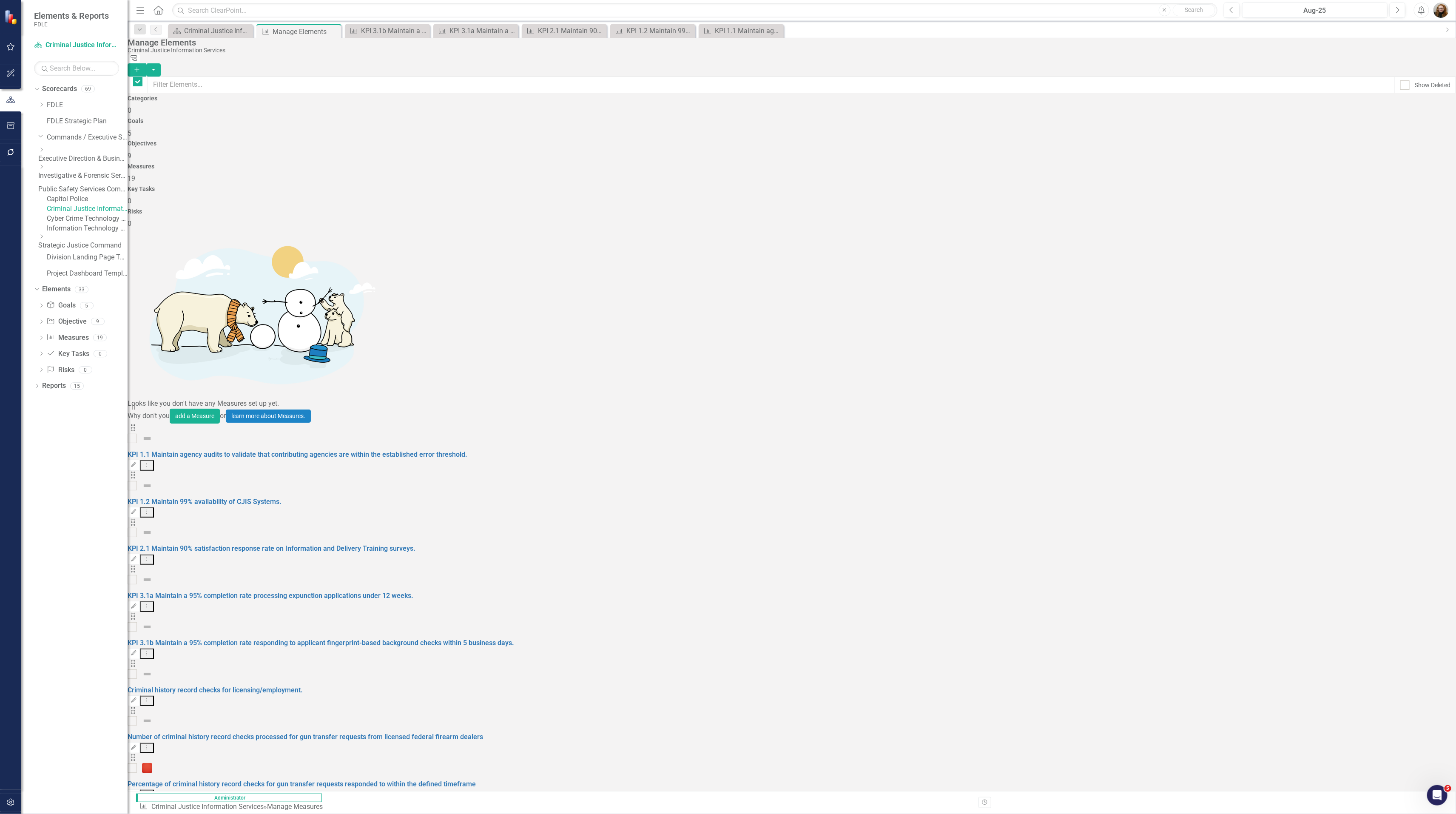
checkbox input "false"
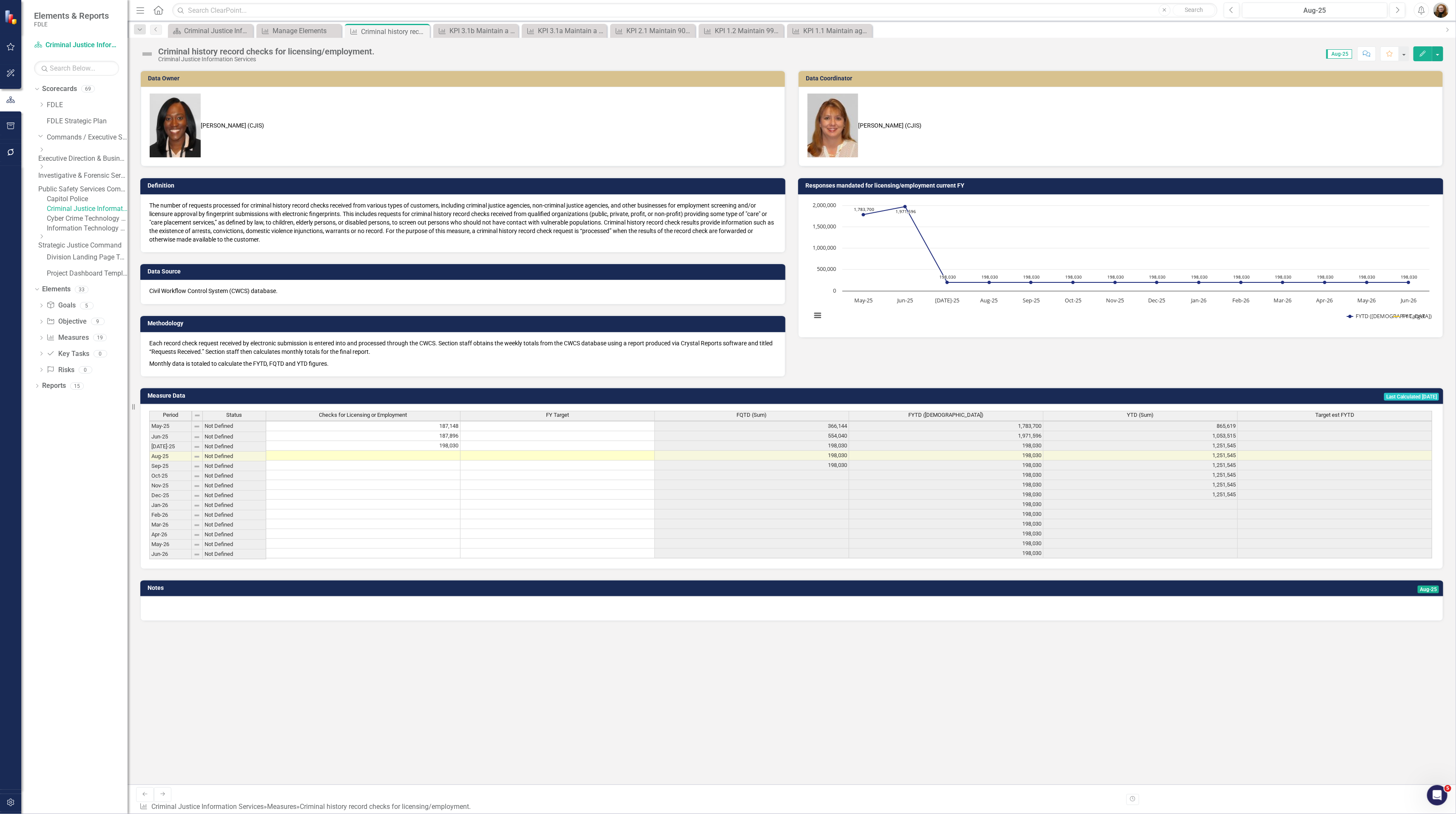
scroll to position [1, 0]
click at [1090, 56] on button "Edit" at bounding box center [1423, 53] width 19 height 15
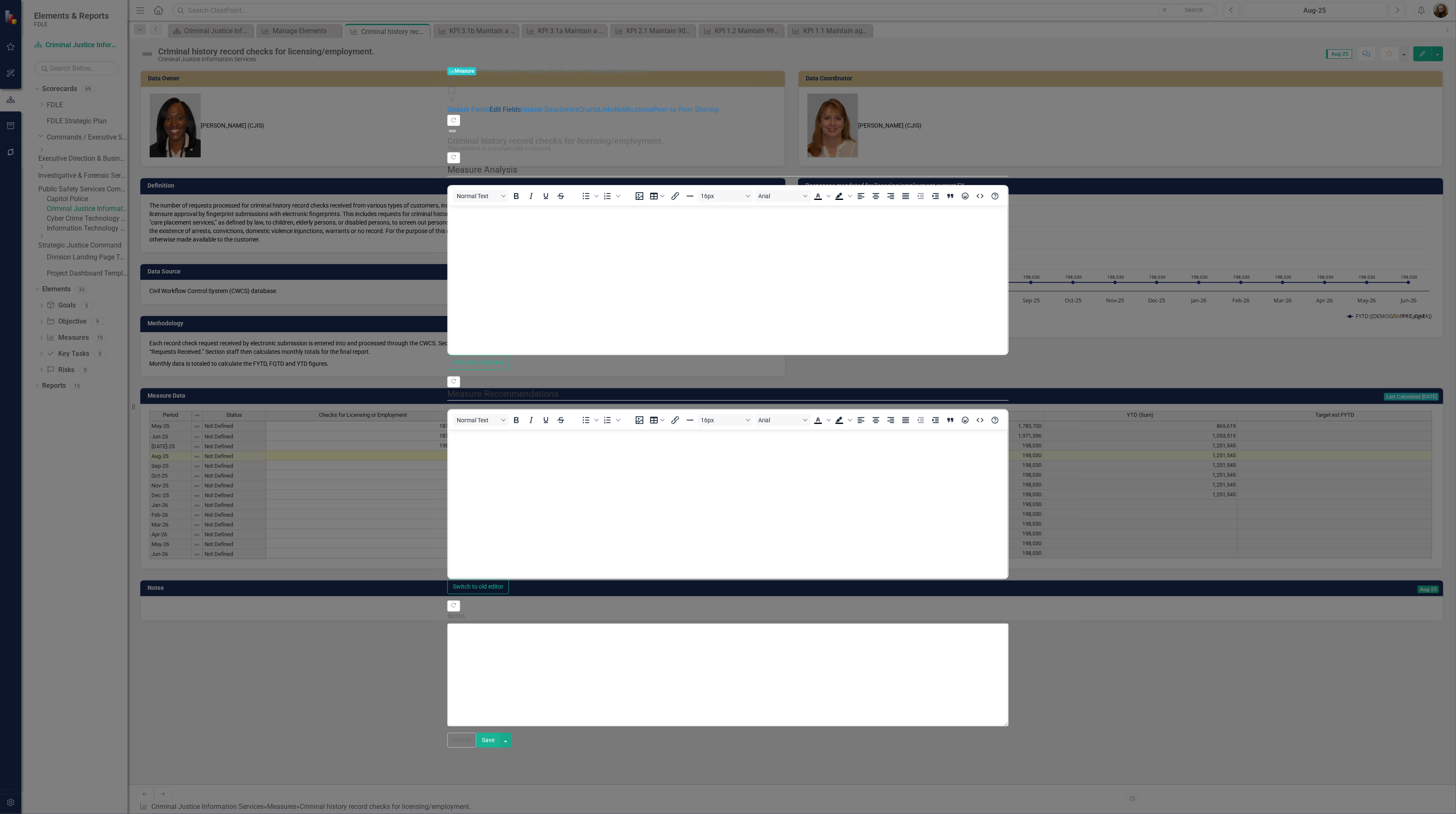
click at [490, 105] on link "Edit Fields" at bounding box center [505, 110] width 31 height 8
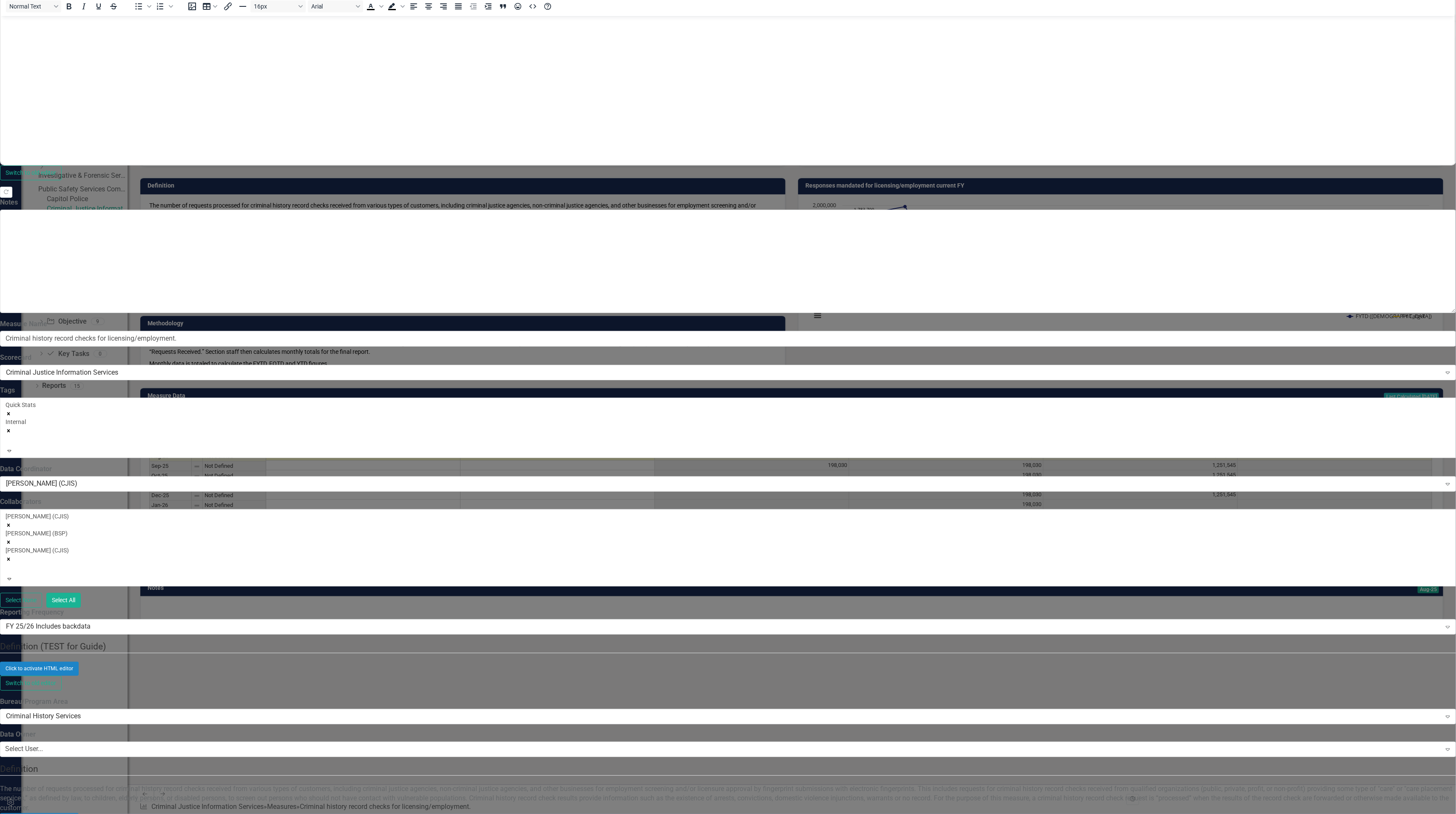
scroll to position [0, 0]
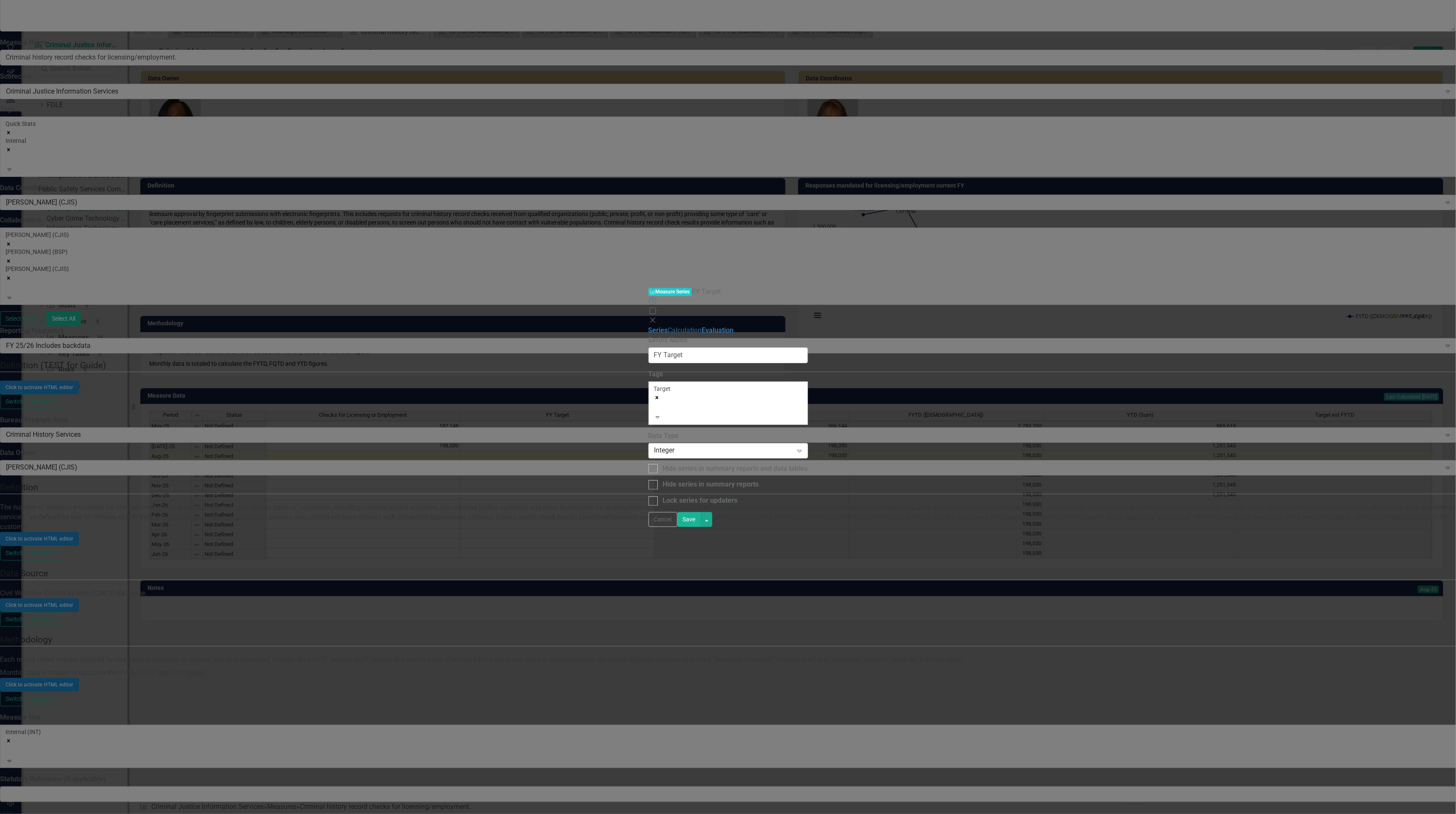
click at [668, 326] on link "Calculation" at bounding box center [685, 331] width 34 height 8
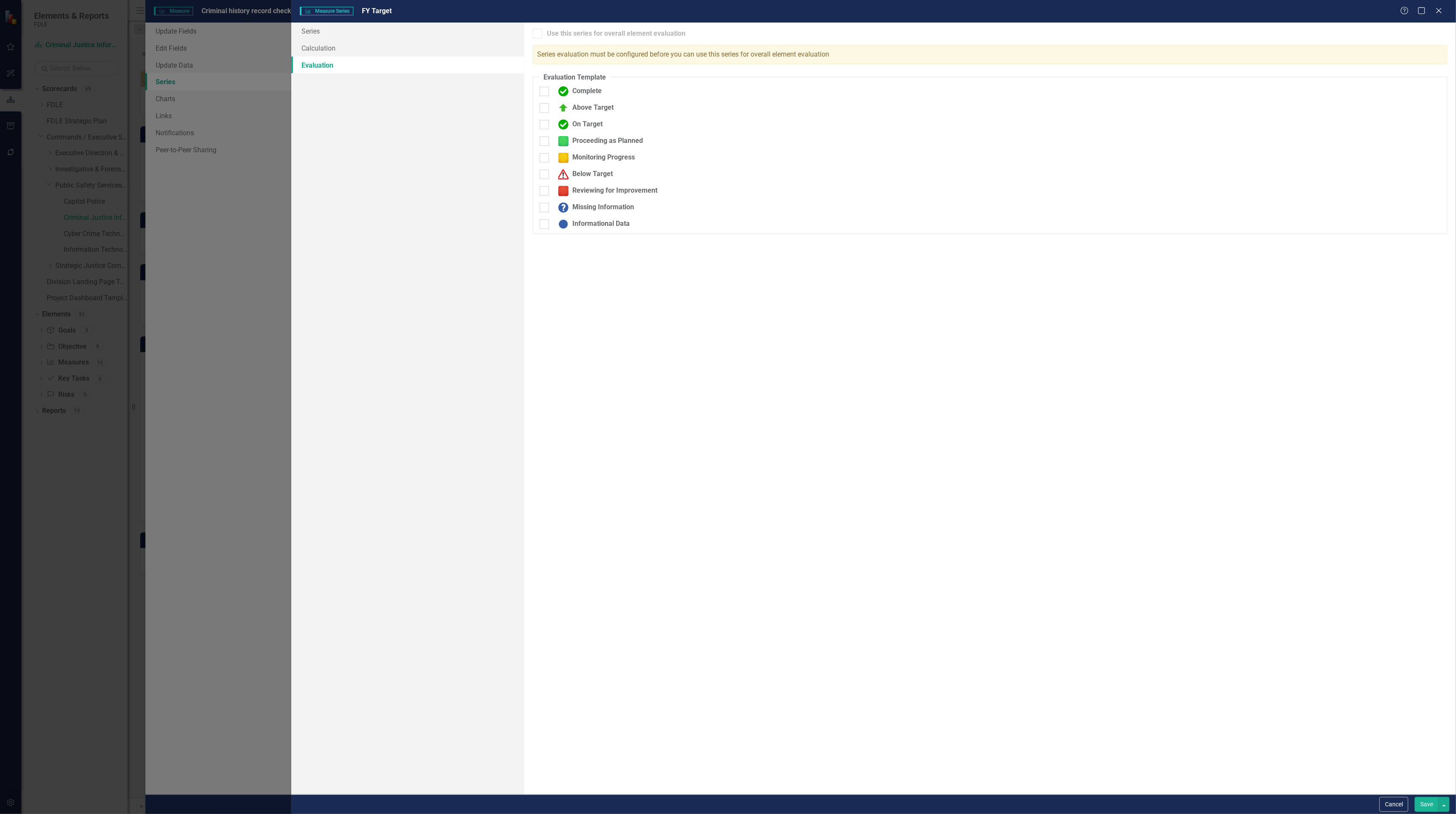
scroll to position [1, 0]
click at [309, 30] on link "Series" at bounding box center [408, 31] width 233 height 17
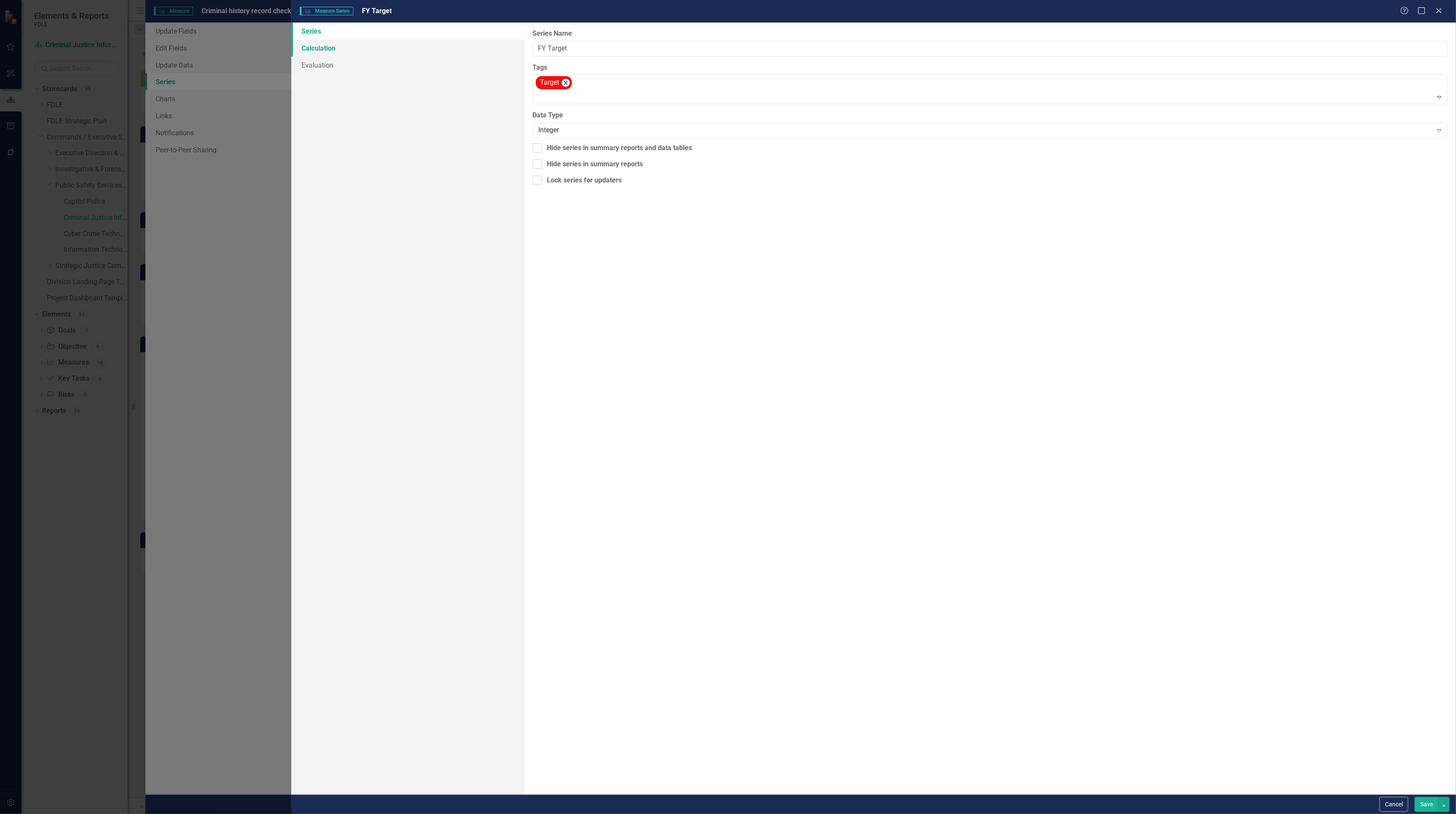
click at [312, 42] on link "Calculation" at bounding box center [408, 48] width 233 height 17
click at [1439, 10] on icon at bounding box center [1438, 10] width 6 height 6
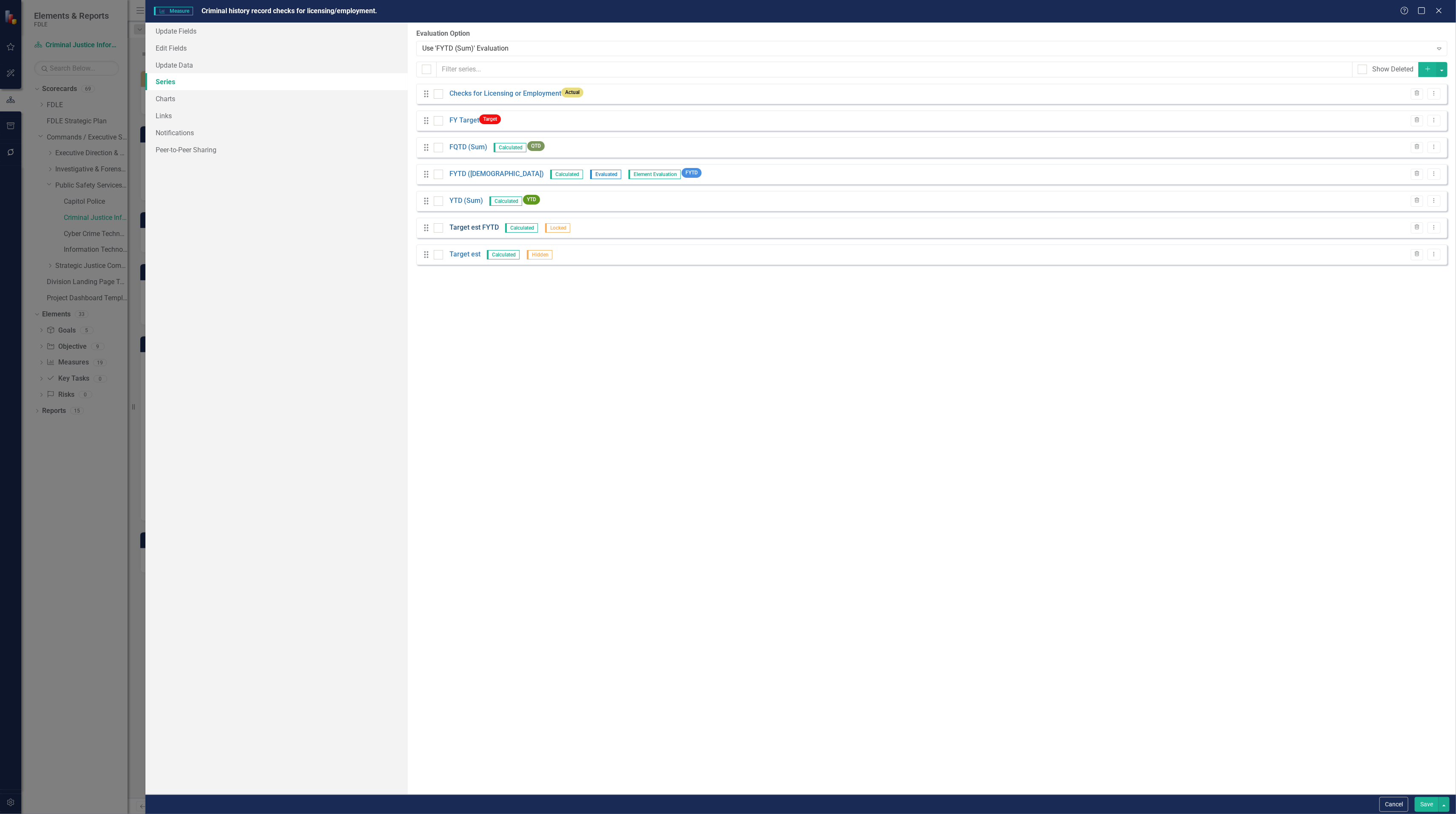
click at [474, 229] on link "Target est FYTD" at bounding box center [473, 227] width 50 height 10
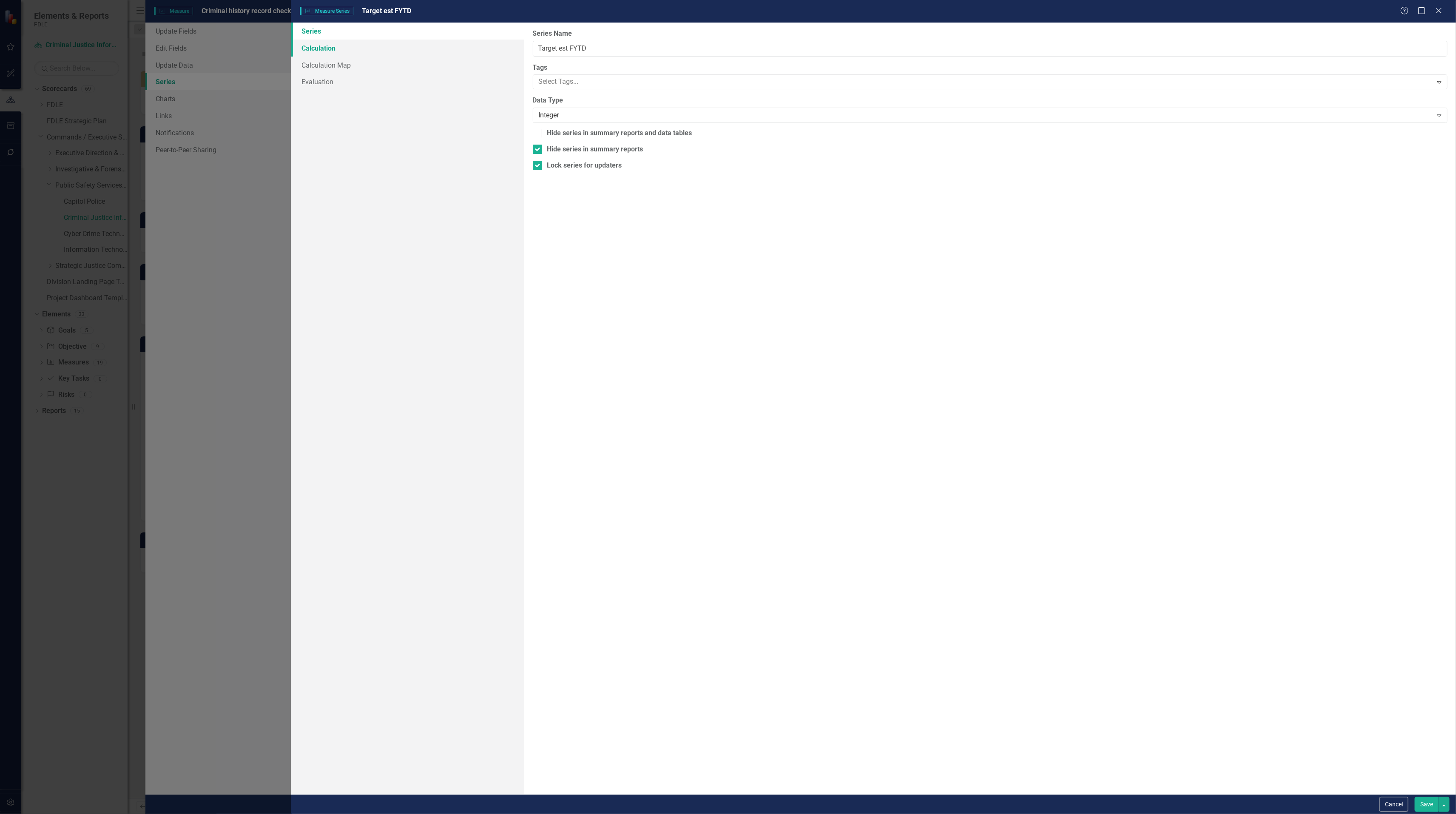
click at [321, 51] on link "Calculation" at bounding box center [408, 48] width 233 height 17
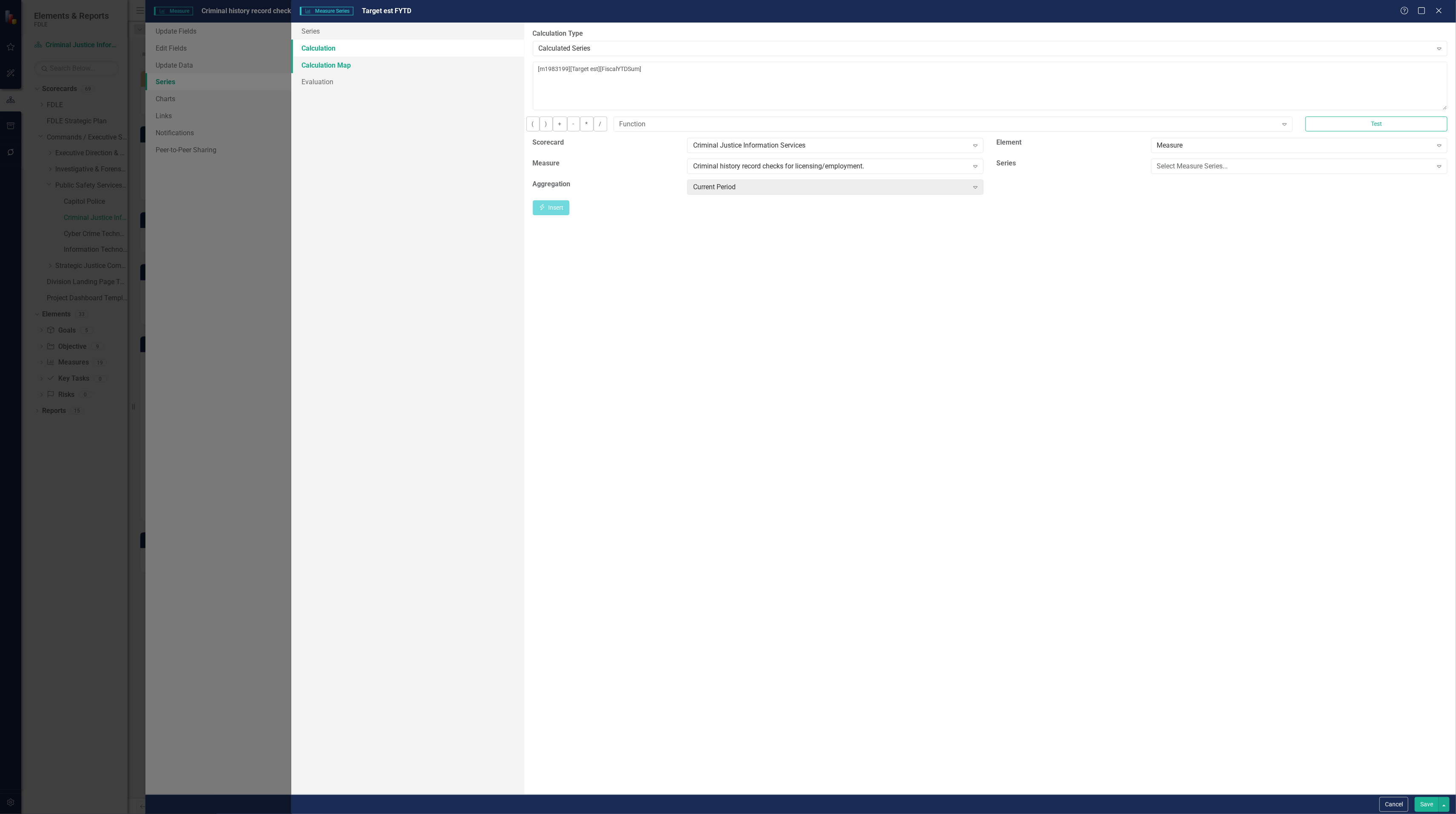
click at [322, 67] on link "Calculation Map" at bounding box center [408, 65] width 233 height 17
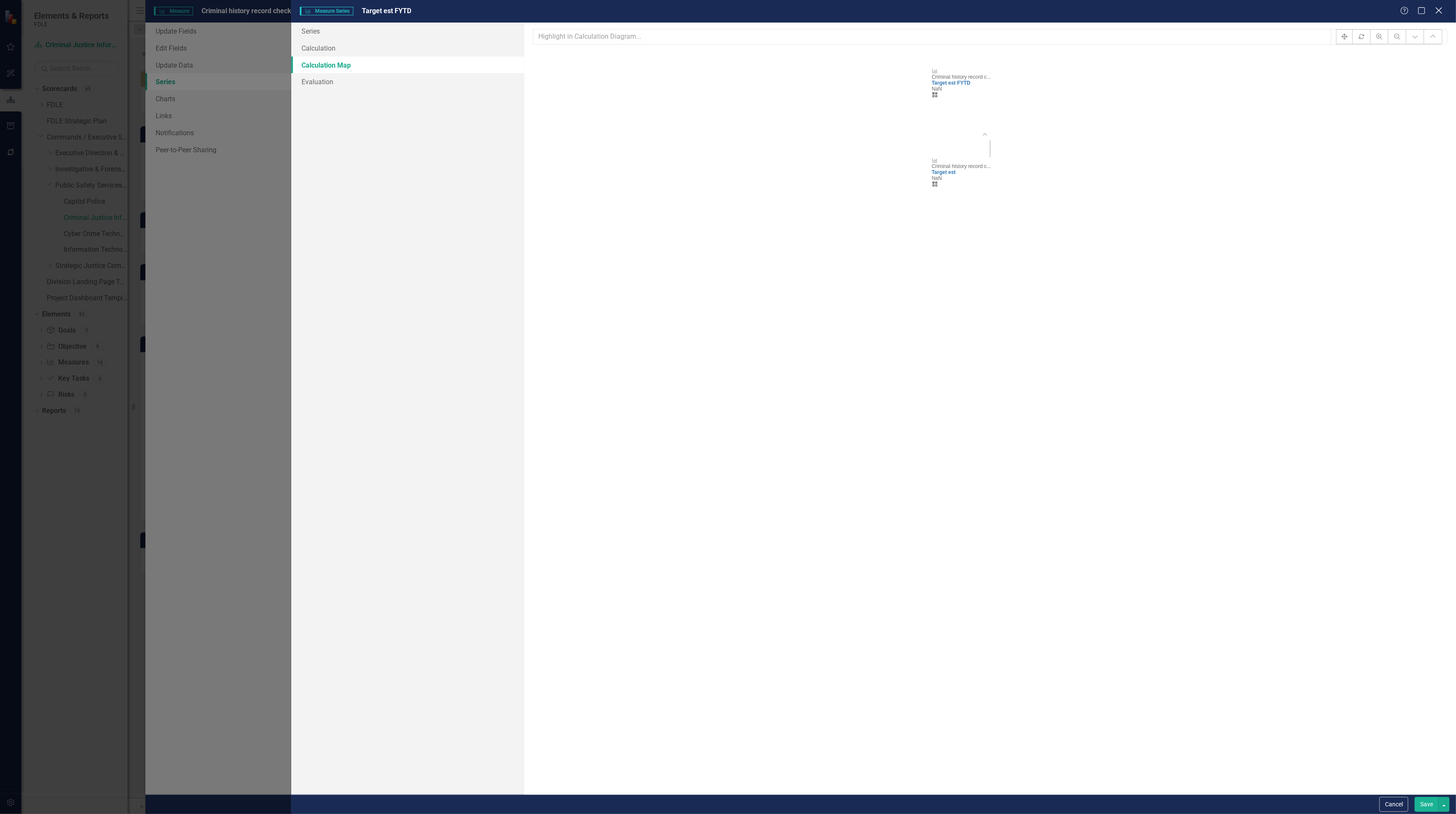
click at [1434, 11] on icon "Close" at bounding box center [1438, 10] width 10 height 8
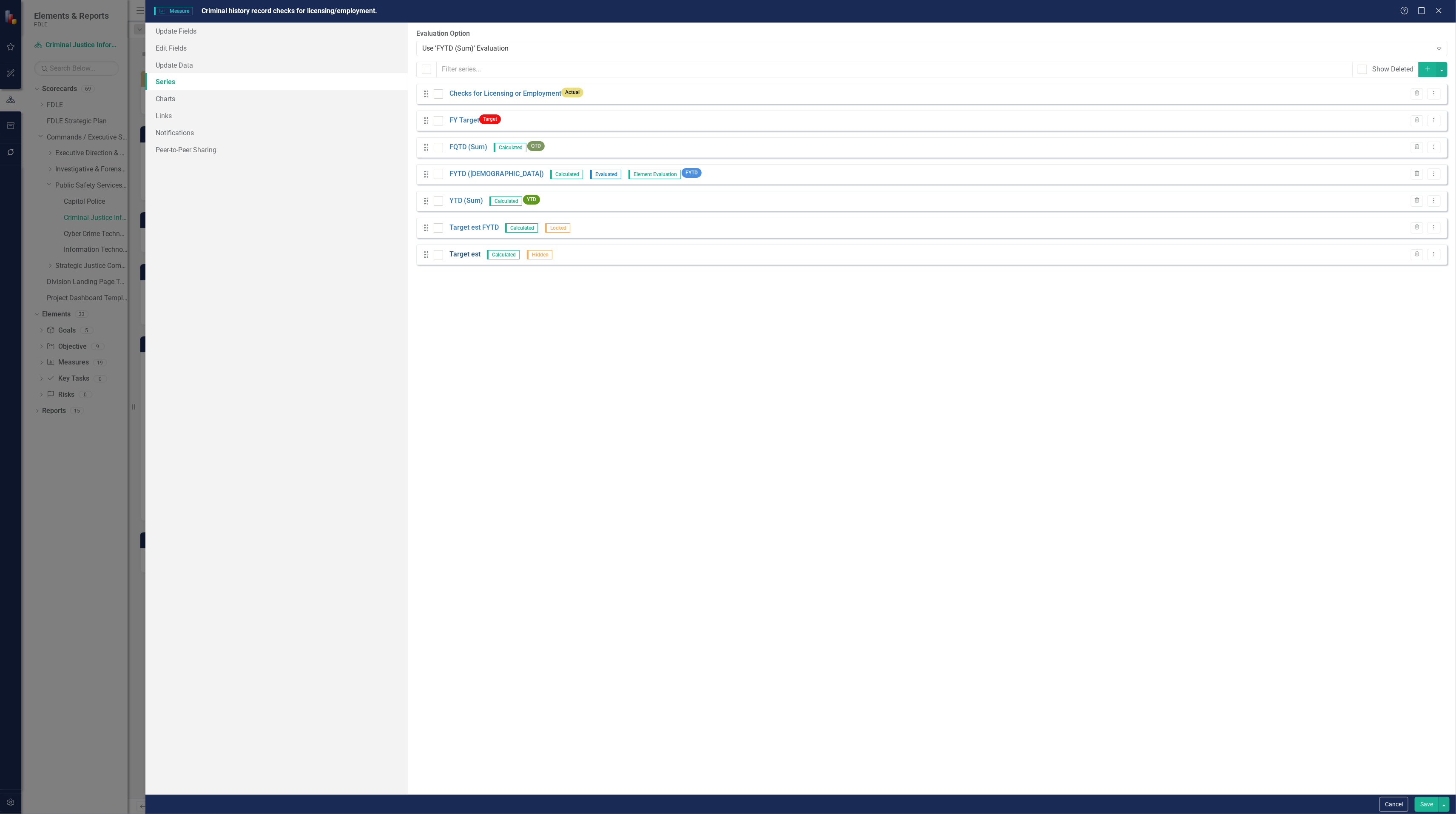
click at [453, 251] on link "Target est" at bounding box center [464, 255] width 31 height 10
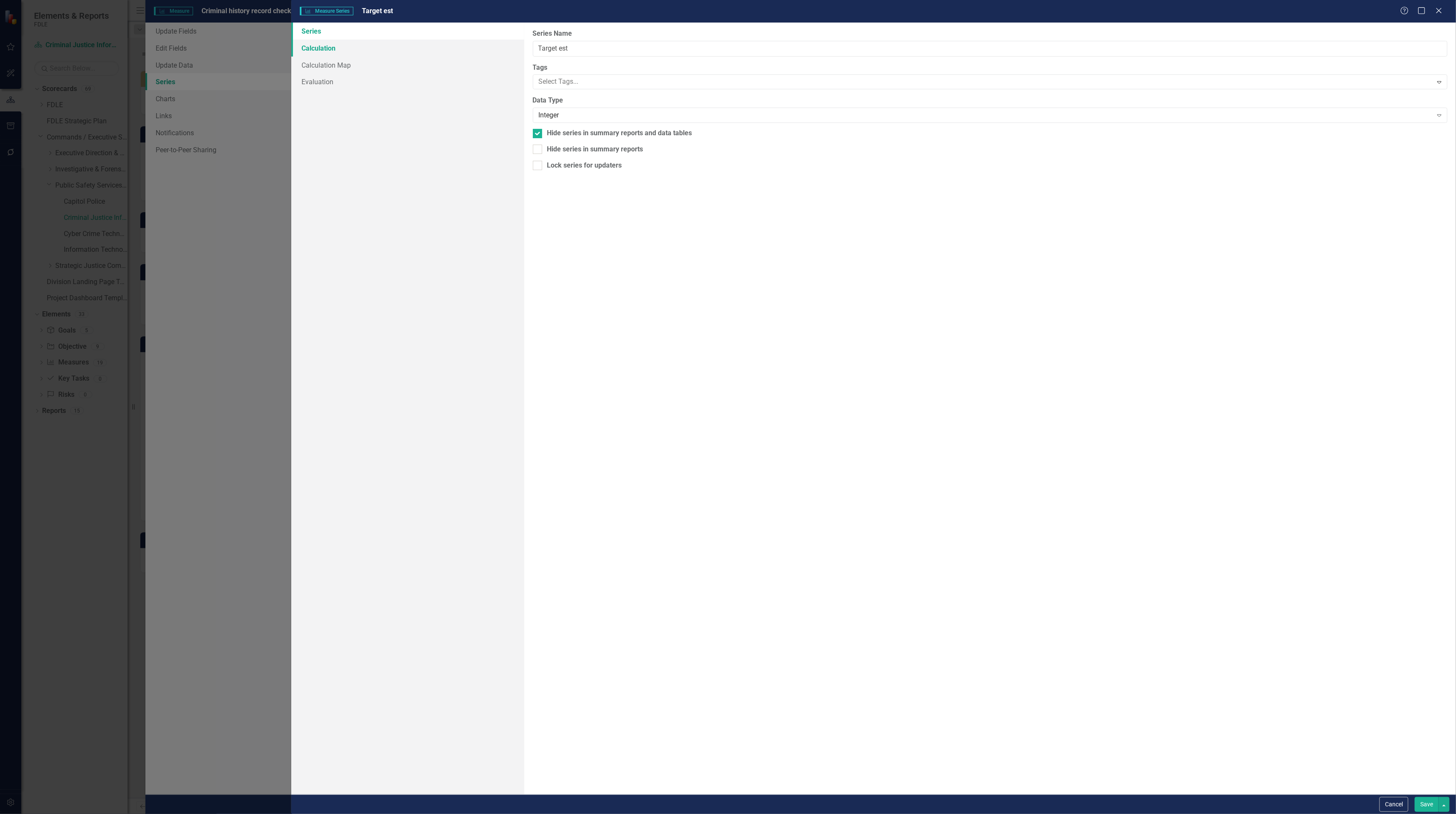
click at [309, 52] on link "Calculation" at bounding box center [408, 48] width 233 height 17
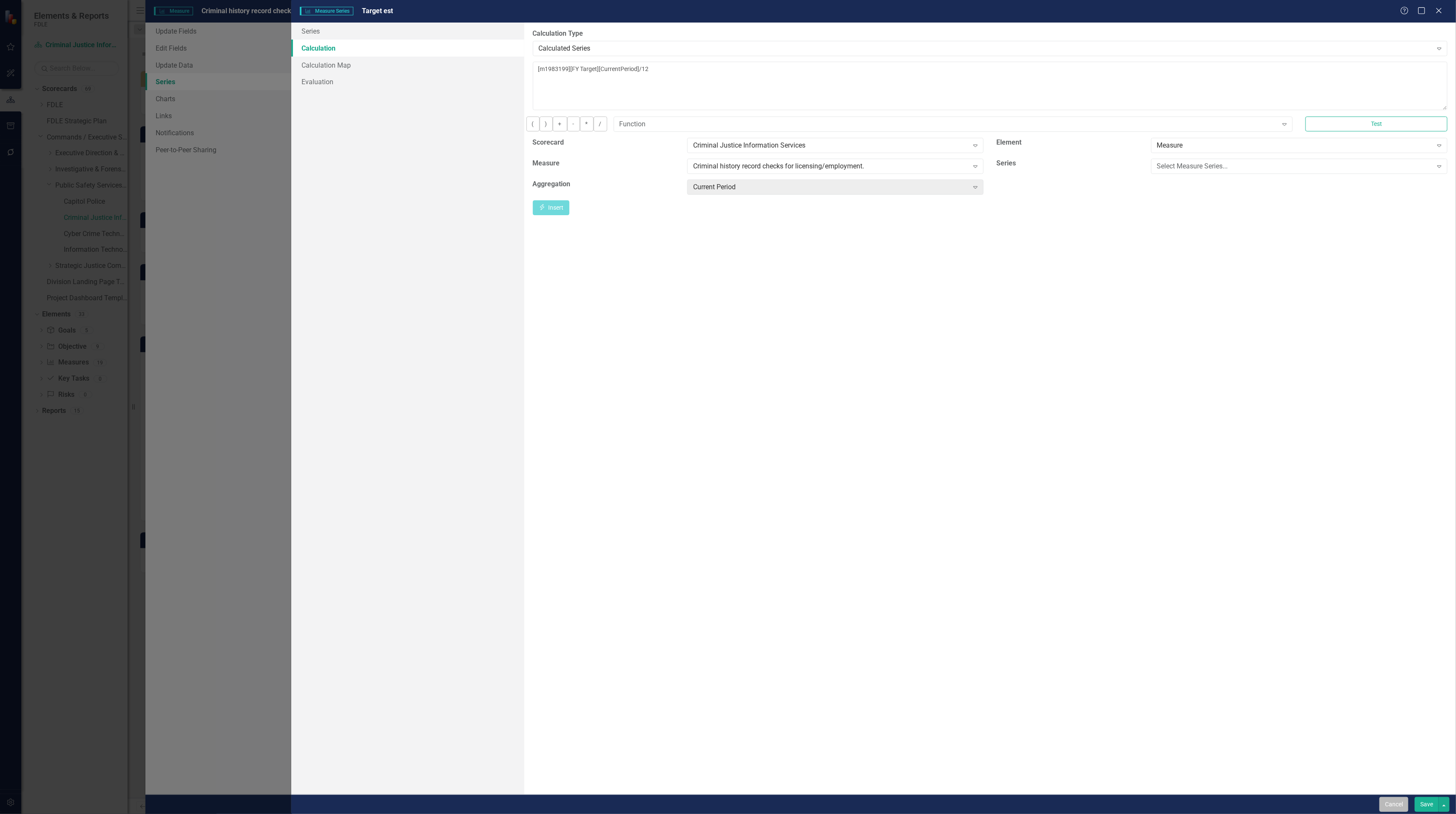
click at [1385, 806] on button "Cancel" at bounding box center [1393, 804] width 29 height 15
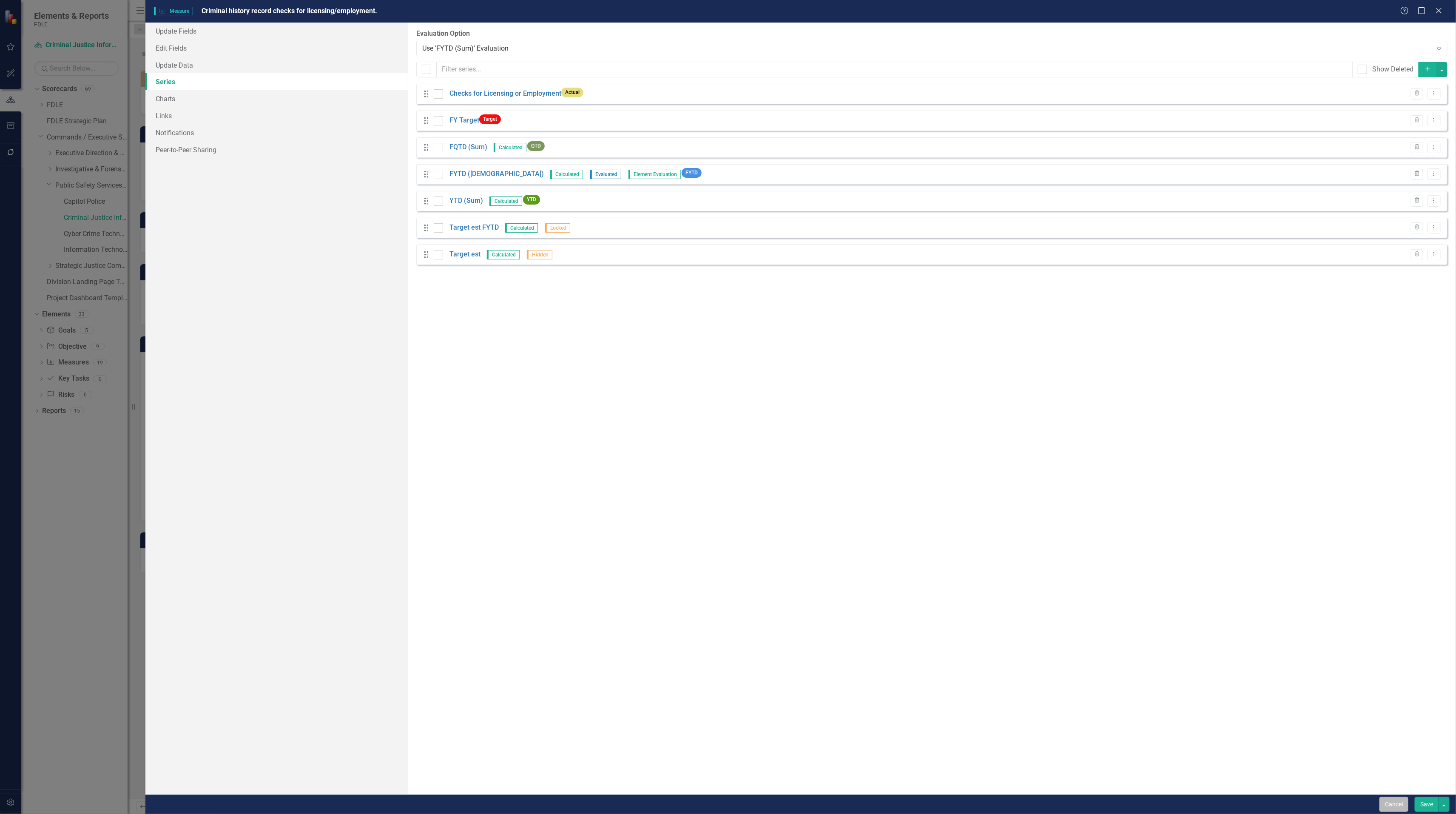
click at [1386, 806] on button "Cancel" at bounding box center [1393, 804] width 29 height 15
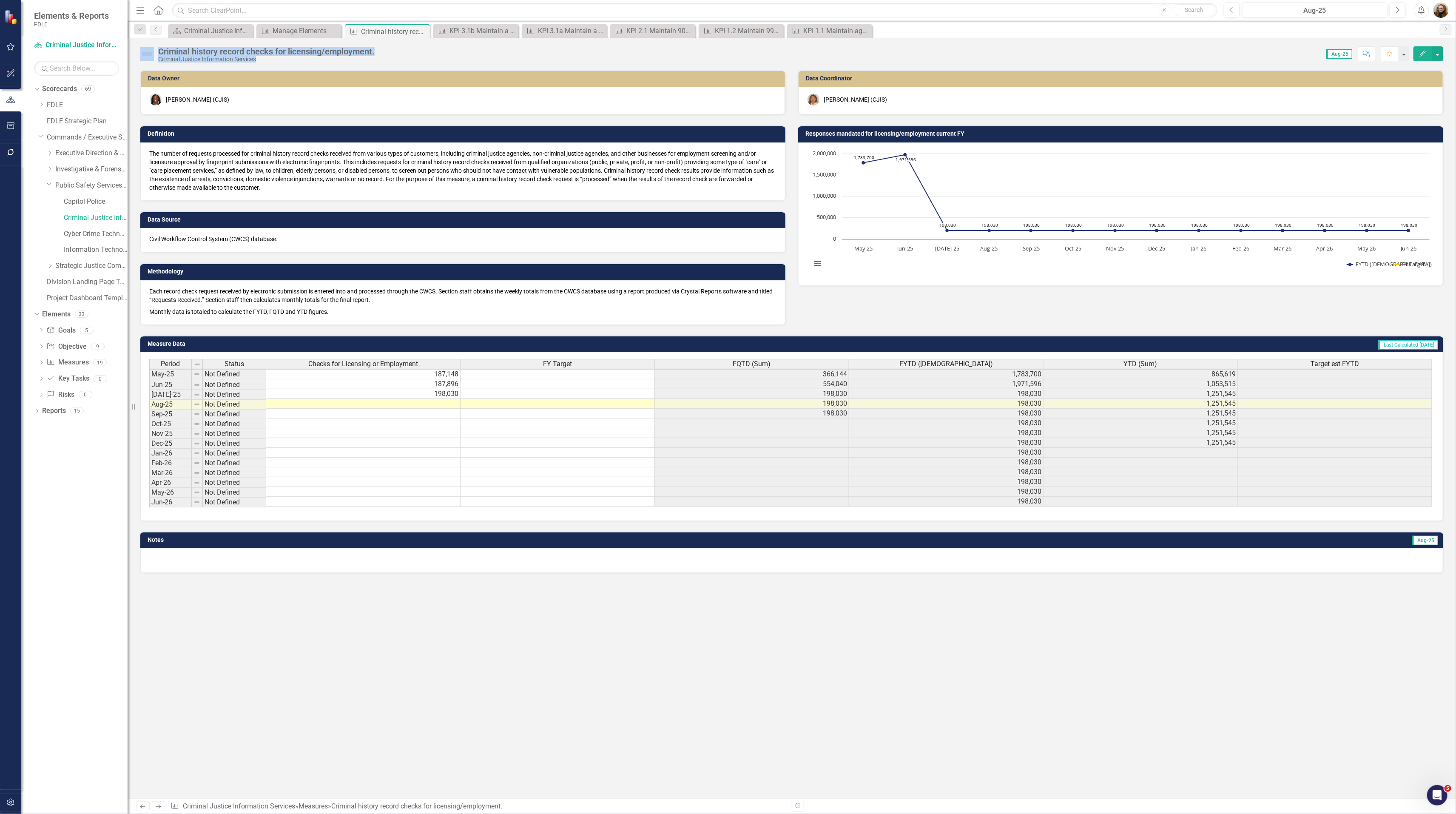
drag, startPoint x: 385, startPoint y: 54, endPoint x: 153, endPoint y: 54, distance: 232.0
click at [153, 54] on div "Criminal history record checks for licensing/employment. Criminal Justice Infor…" at bounding box center [791, 50] width 1328 height 26
drag, startPoint x: 153, startPoint y: 54, endPoint x: 332, endPoint y: 63, distance: 179.2
click at [328, 64] on div "Criminal history record checks for licensing/employment. Criminal Justice Infor…" at bounding box center [791, 418] width 1328 height 760
click at [383, 49] on div "Score: N/A Aug-25 Completed Comment Favorite Edit" at bounding box center [911, 53] width 1064 height 15
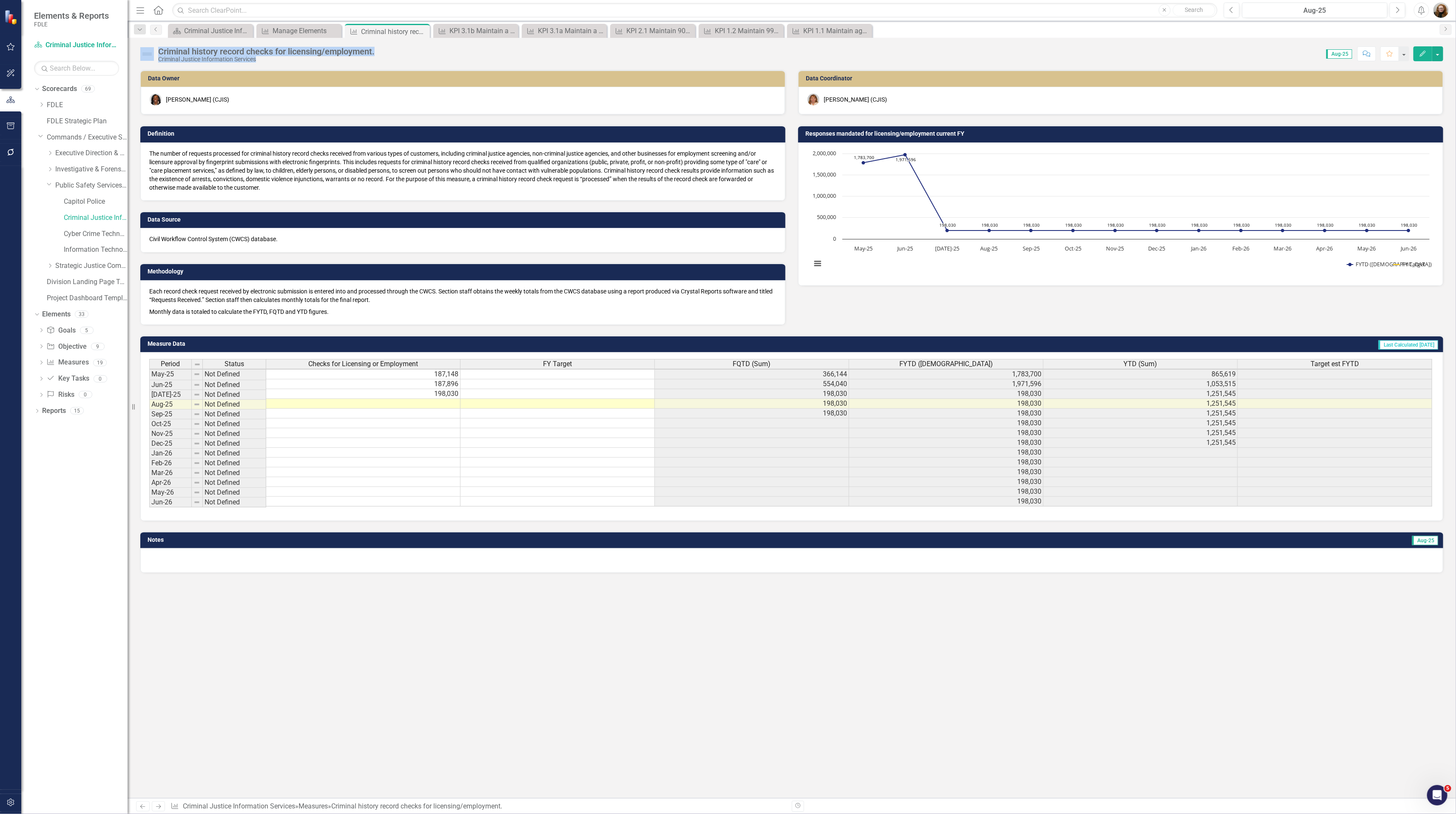
click at [381, 53] on div "Score: N/A Aug-25 Completed Comment Favorite Edit" at bounding box center [911, 53] width 1064 height 15
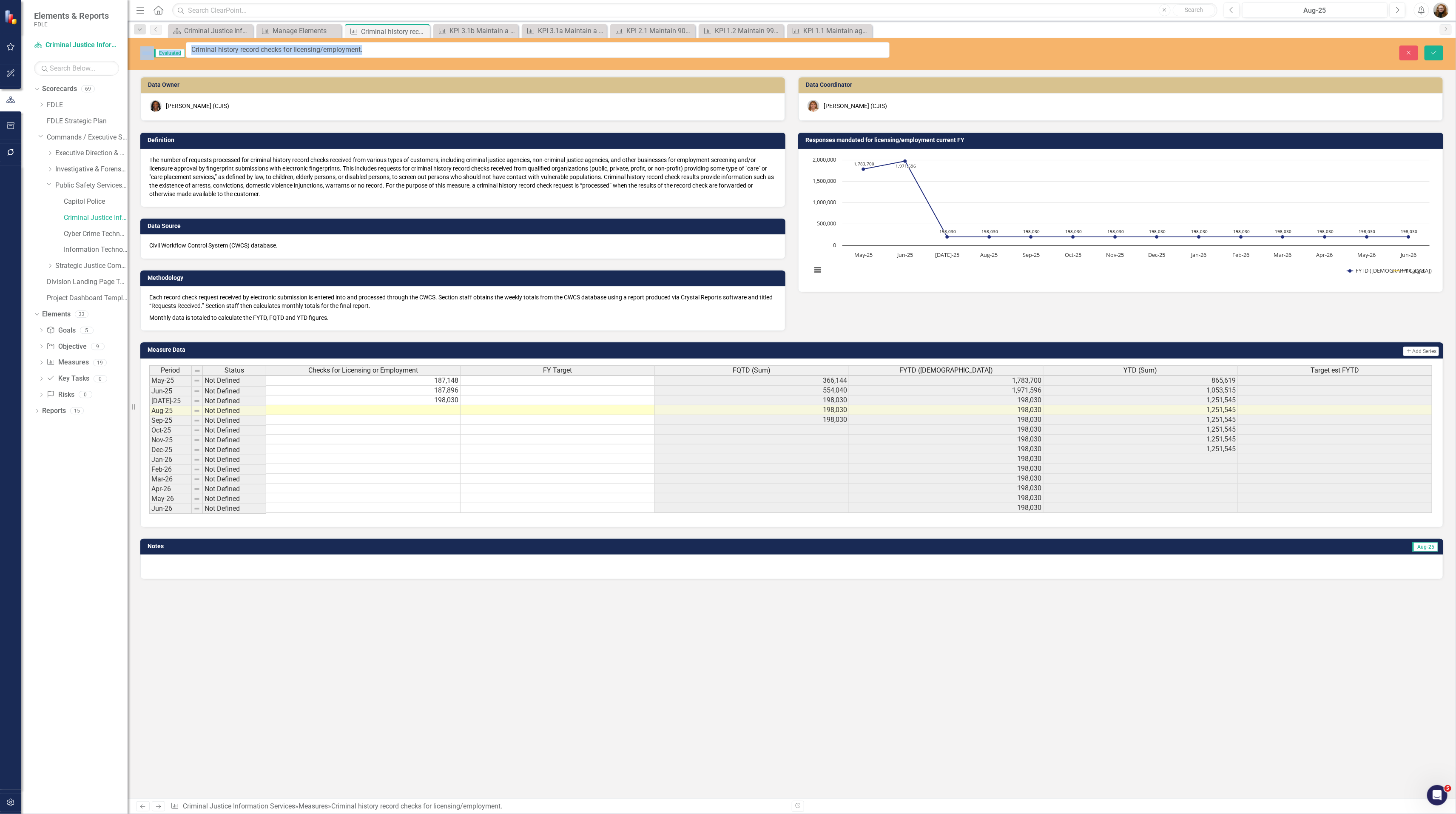
drag, startPoint x: 378, startPoint y: 52, endPoint x: 202, endPoint y: 54, distance: 176.0
drag, startPoint x: 199, startPoint y: 52, endPoint x: 374, endPoint y: 42, distance: 175.3
click at [374, 42] on input "Criminal history record checks for licensing/employment." at bounding box center [537, 50] width 704 height 16
click at [1399, 50] on button "Close" at bounding box center [1408, 52] width 19 height 15
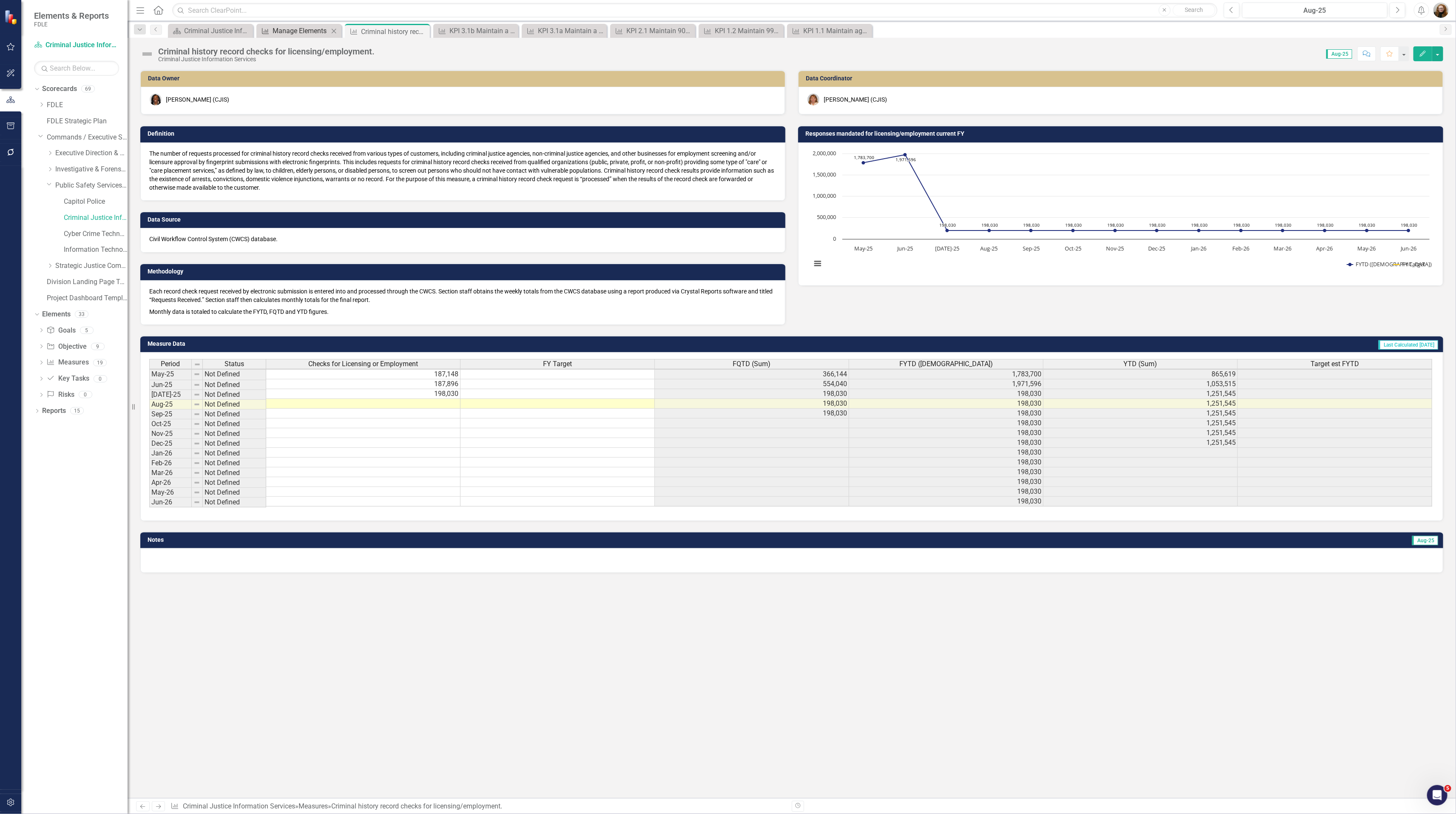
click at [304, 28] on div "Manage Elements" at bounding box center [301, 31] width 56 height 10
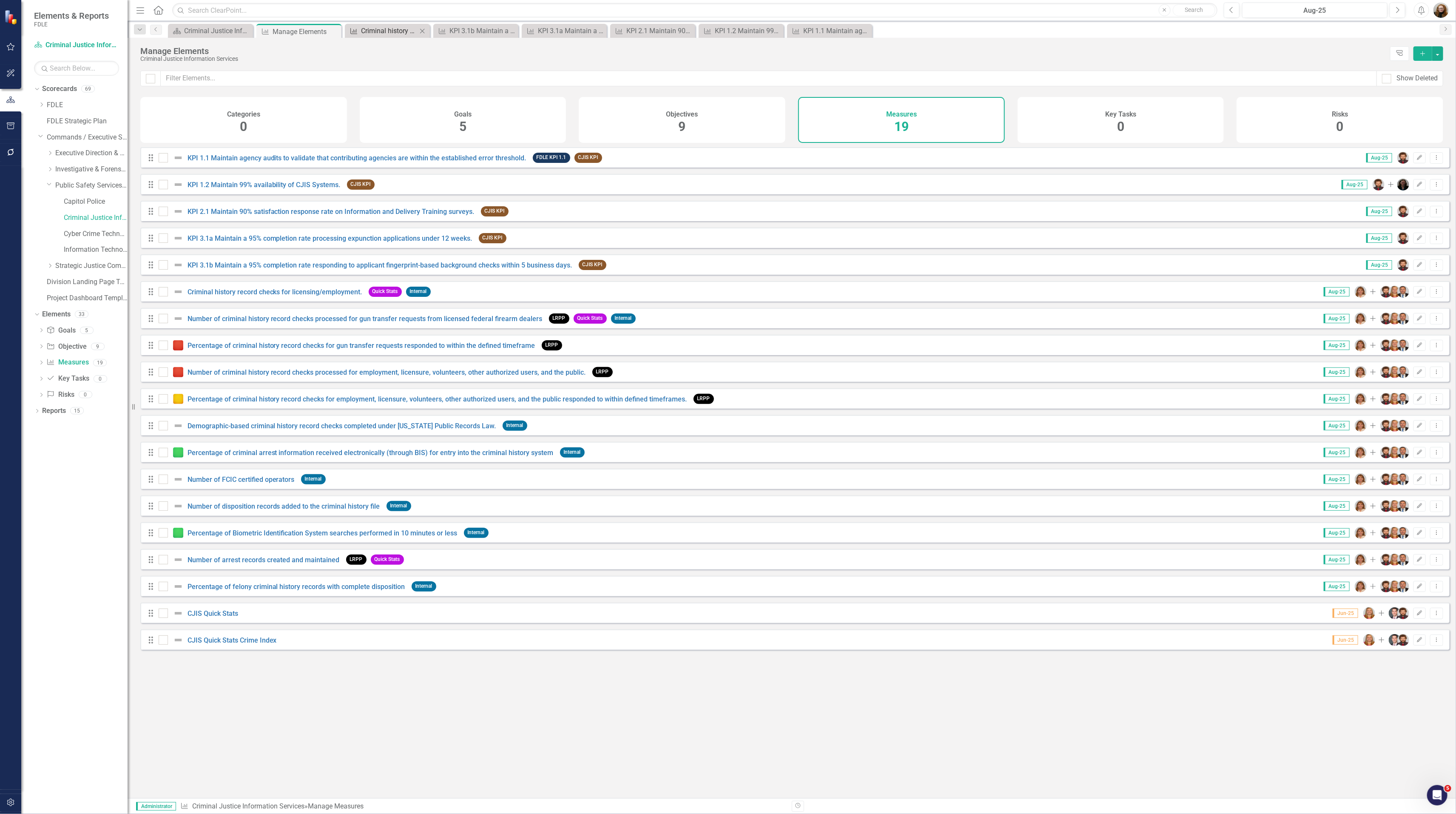
click at [389, 31] on div "Criminal history record checks for licensing/employment." at bounding box center [389, 31] width 56 height 10
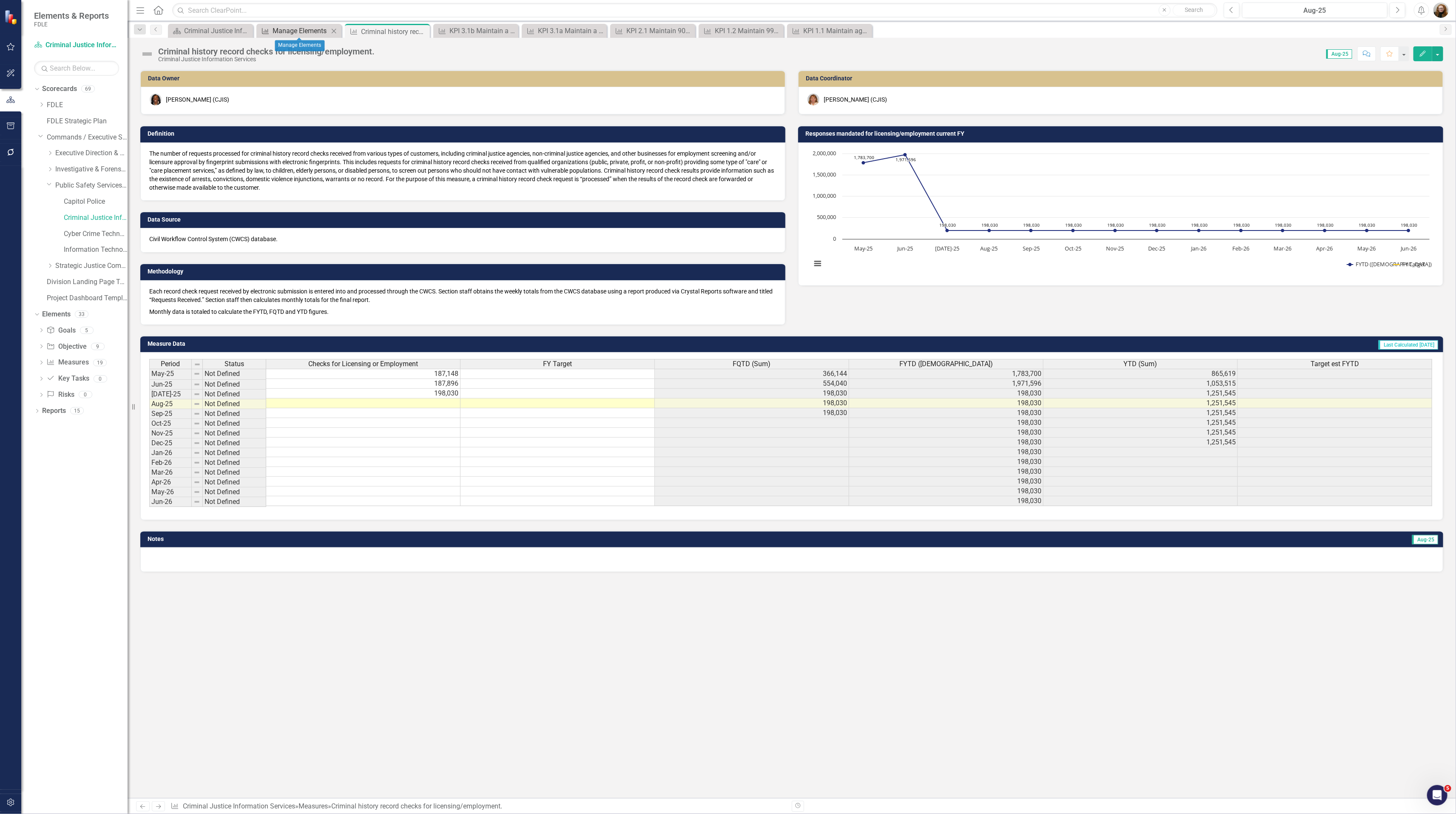
click at [296, 30] on div "Manage Elements" at bounding box center [301, 31] width 56 height 10
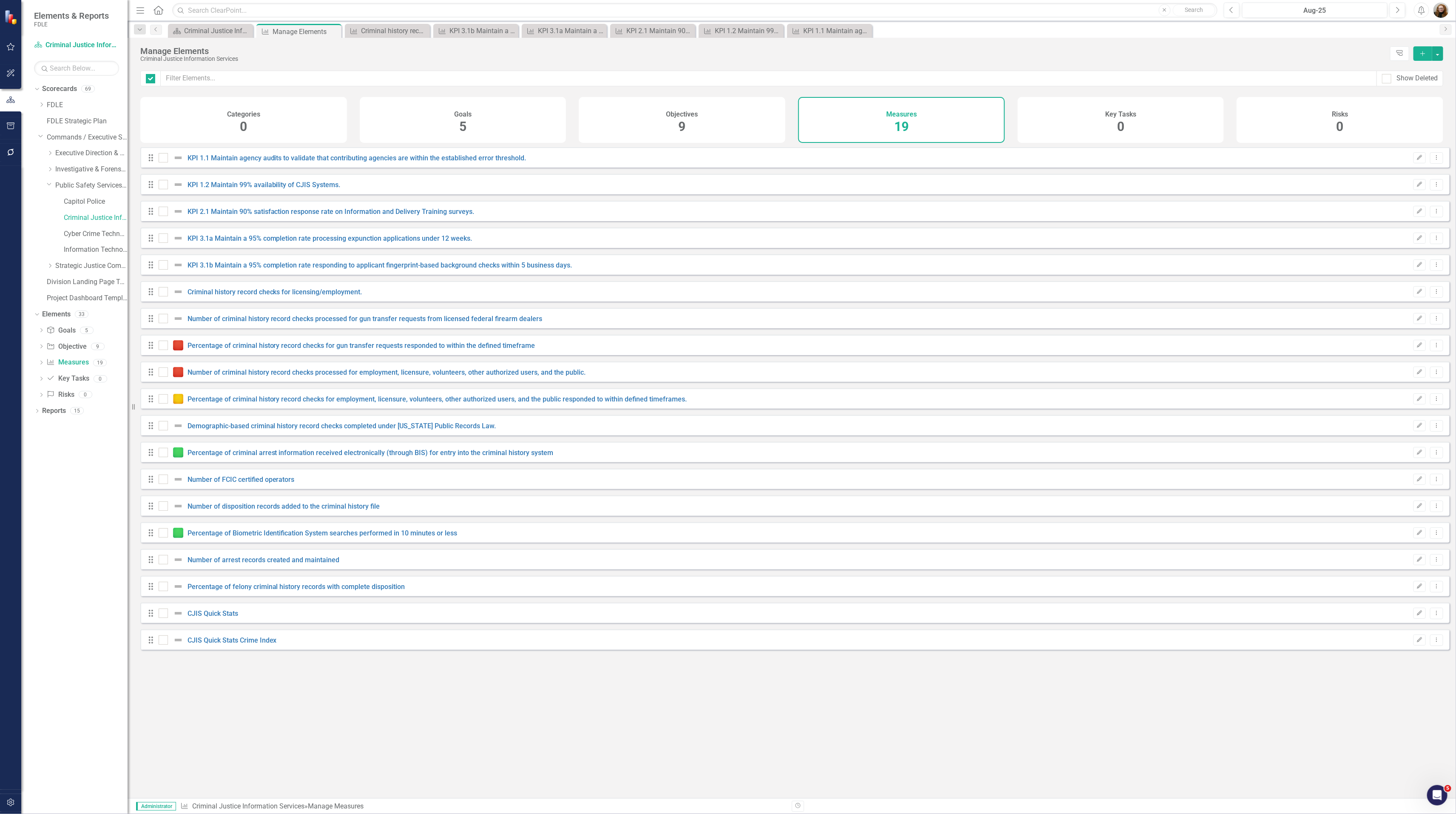
checkbox input "false"
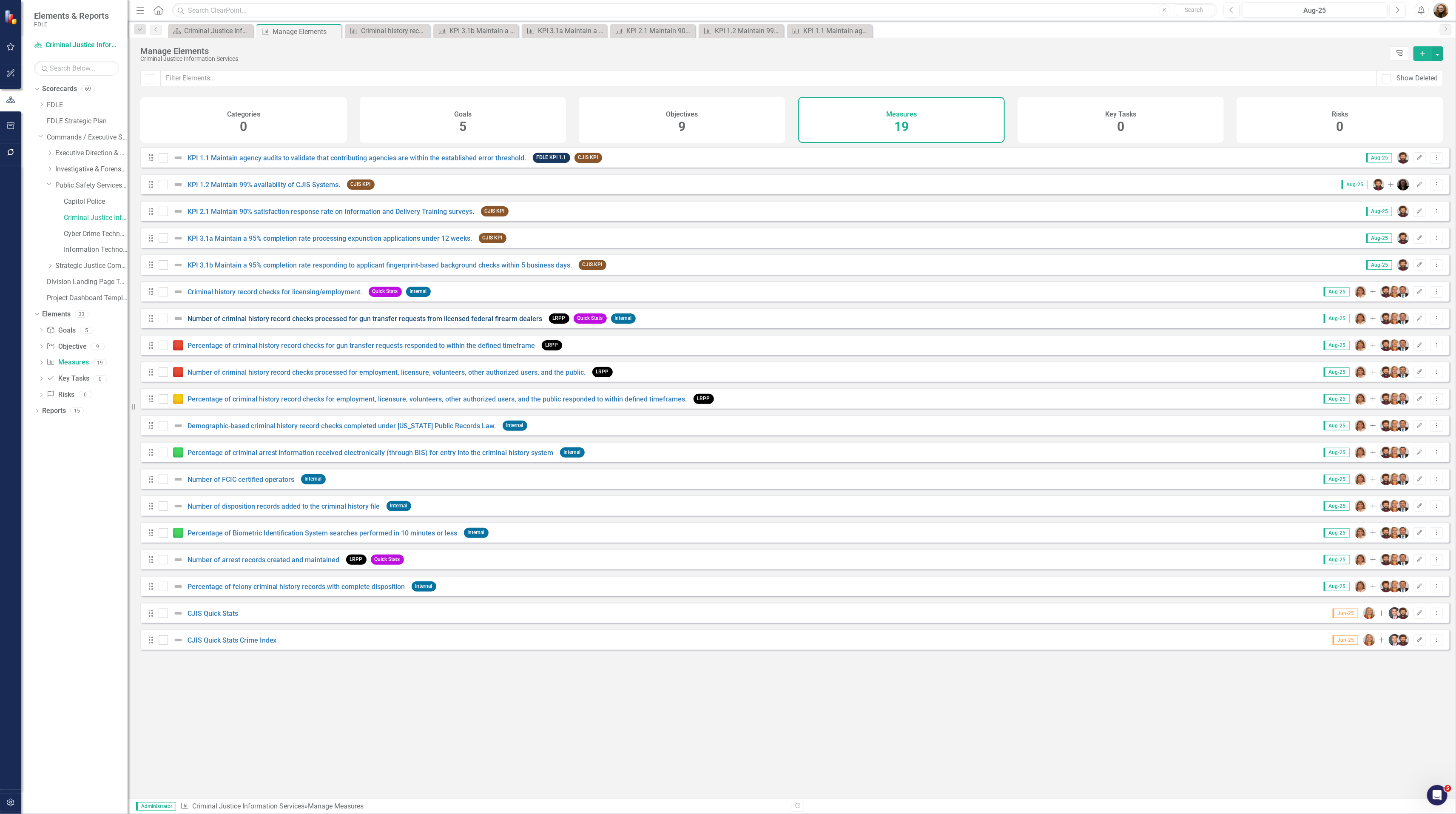
click at [227, 323] on link "Number of criminal history record checks processed for gun transfer requests fr…" at bounding box center [365, 319] width 355 height 8
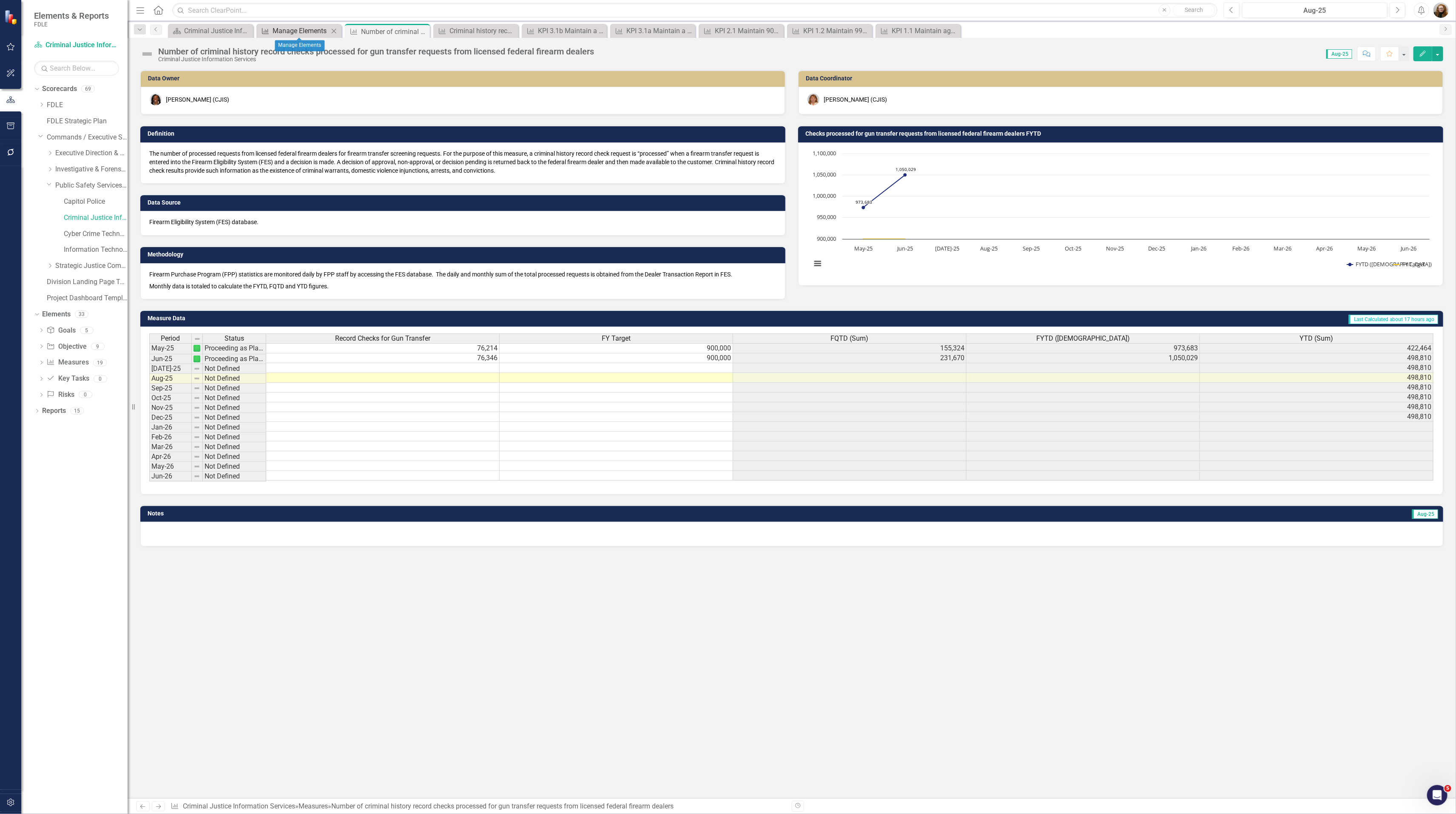
click at [298, 27] on div "Manage Elements" at bounding box center [301, 31] width 56 height 10
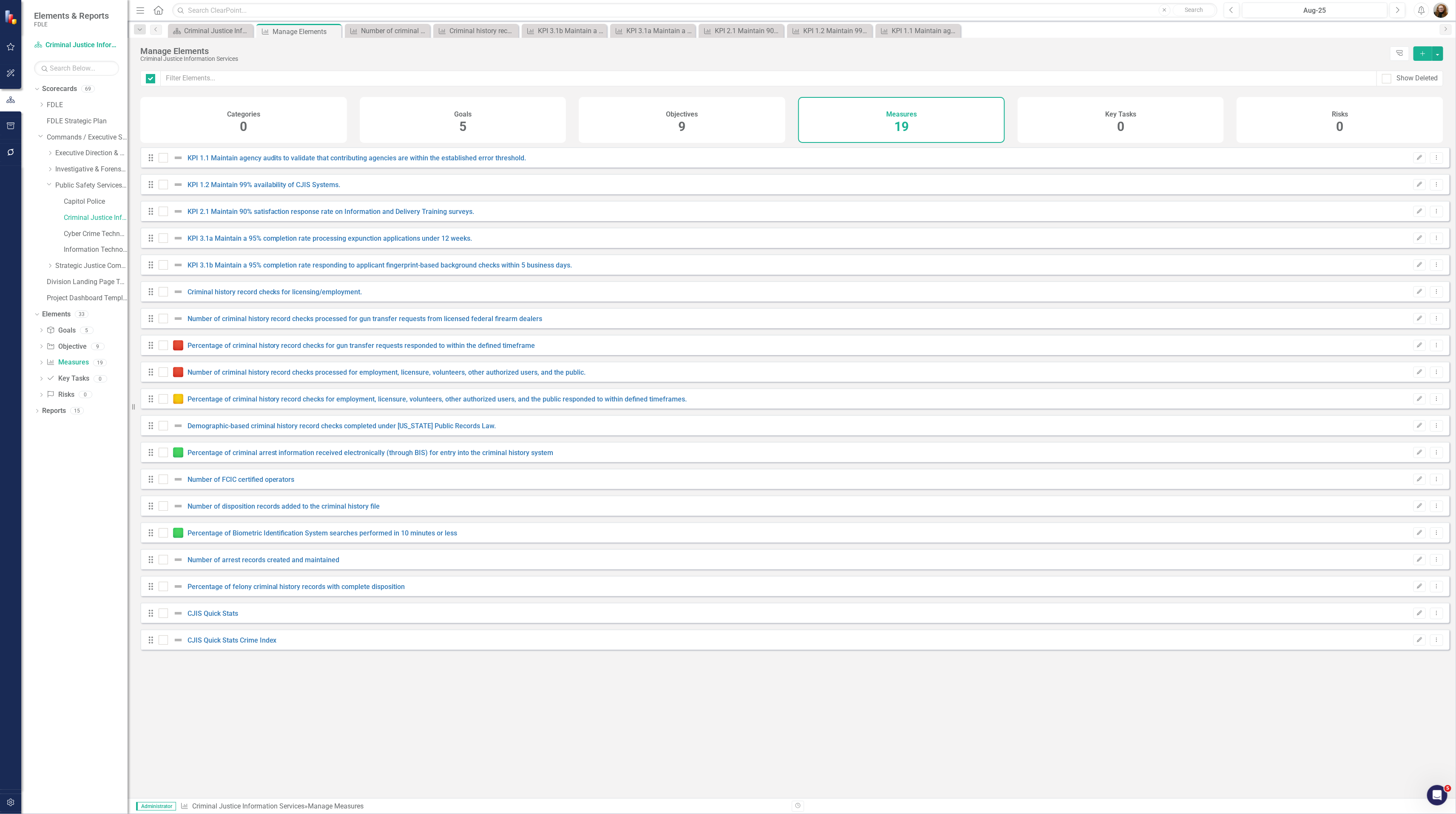
checkbox input "false"
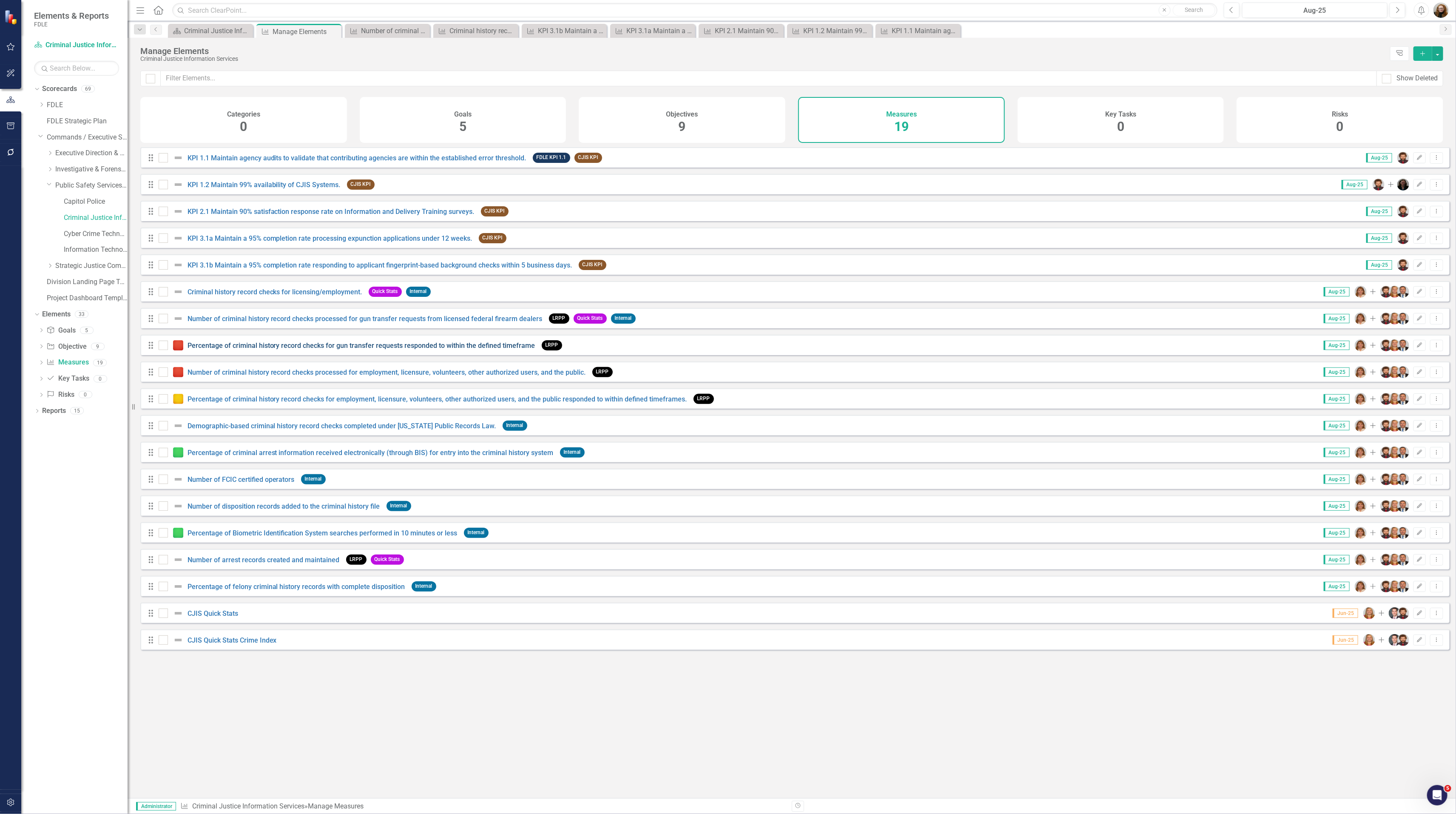
click at [251, 349] on link "Percentage of criminal history record checks for gun transfer requests responde…" at bounding box center [361, 346] width 348 height 8
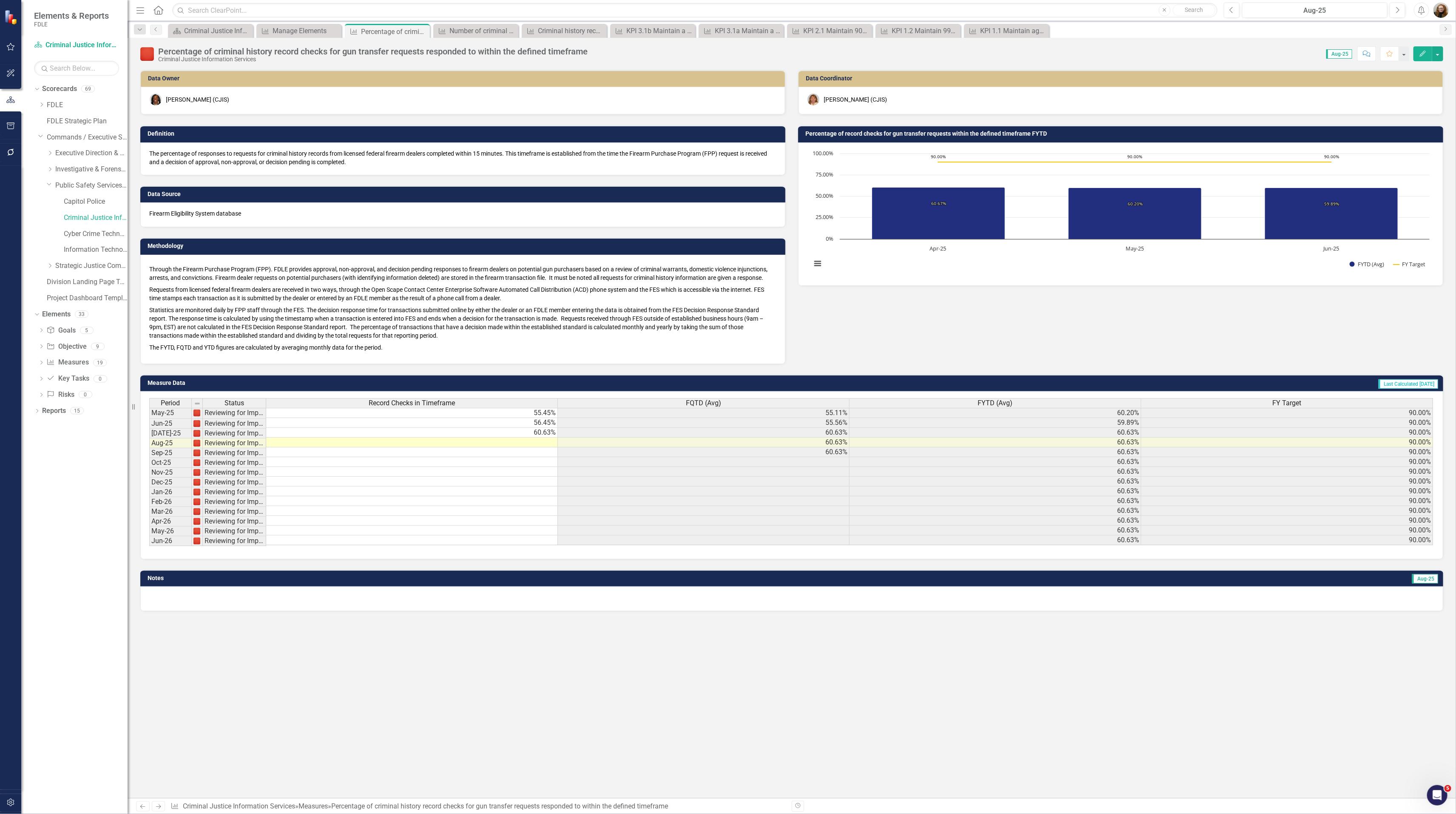
click at [890, 131] on h3 "Percentage of record checks for gun transfer requests within the defined timefr…" at bounding box center [1122, 133] width 633 height 6
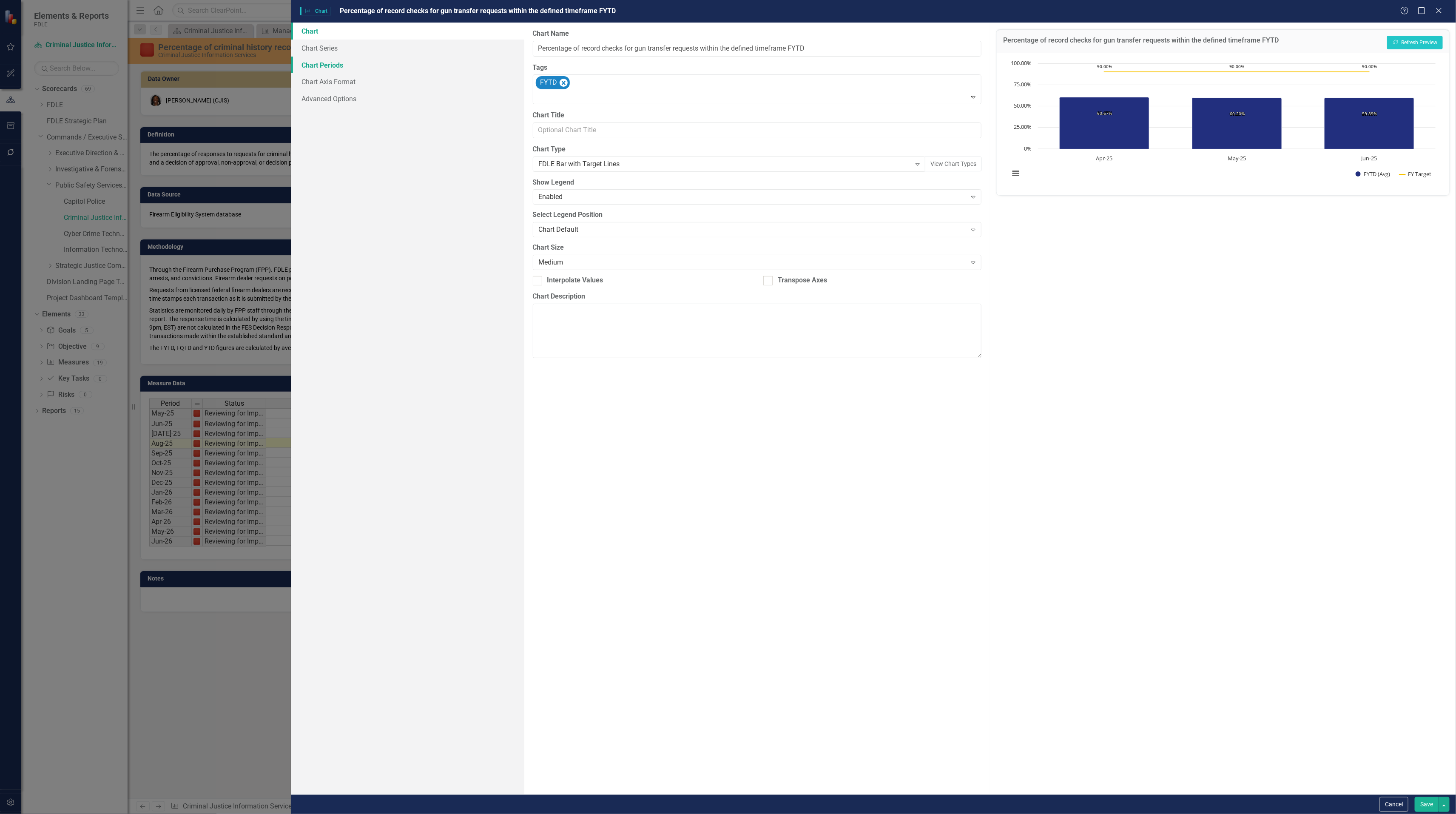
click at [334, 60] on link "Chart Periods" at bounding box center [408, 65] width 233 height 17
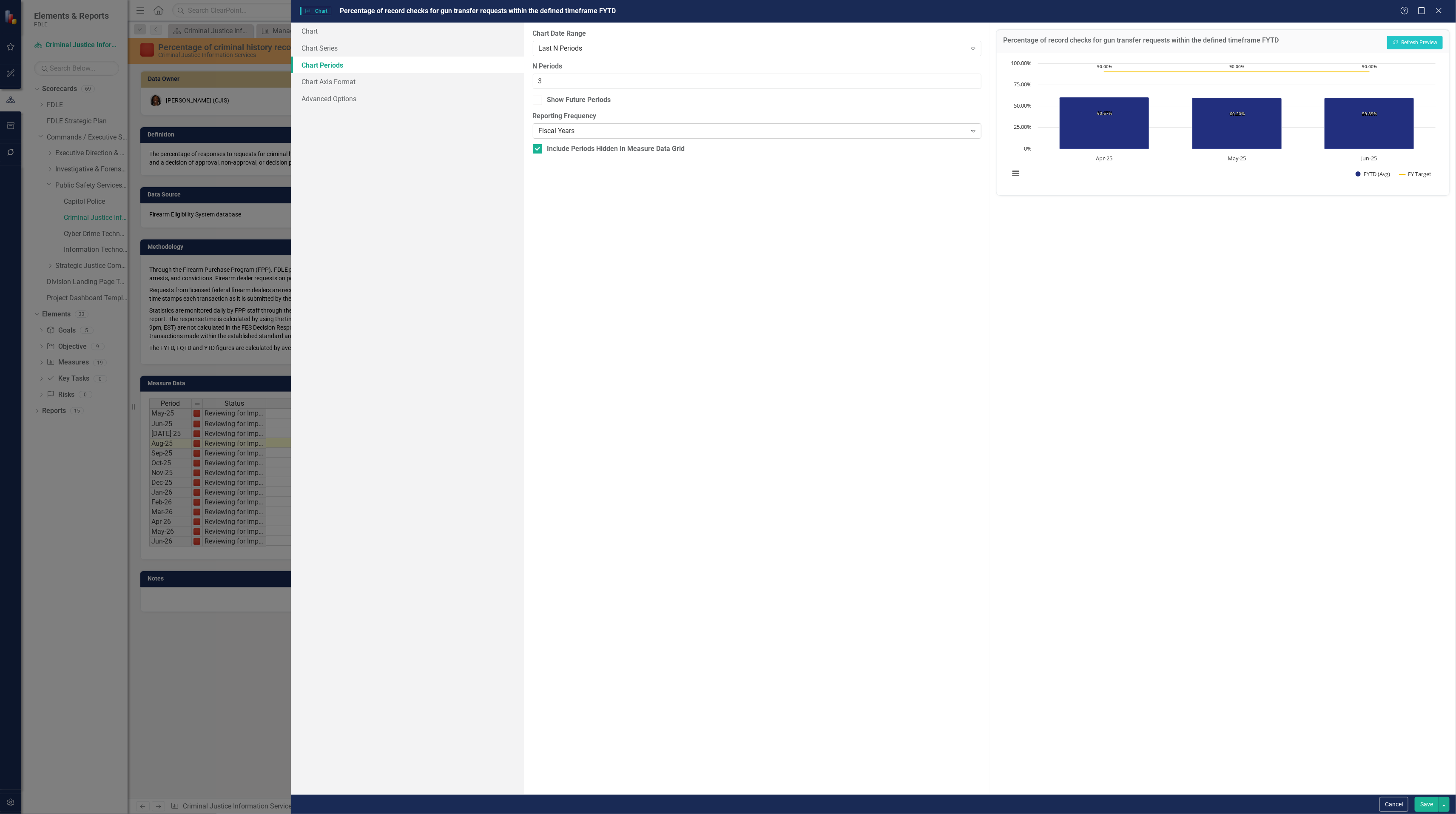
click at [563, 134] on div "Fiscal Years" at bounding box center [752, 131] width 427 height 10
click at [537, 152] on div at bounding box center [537, 149] width 9 height 9
click at [537, 150] on input "Include Periods Hidden In Measure Data Grid" at bounding box center [536, 147] width 6 height 6
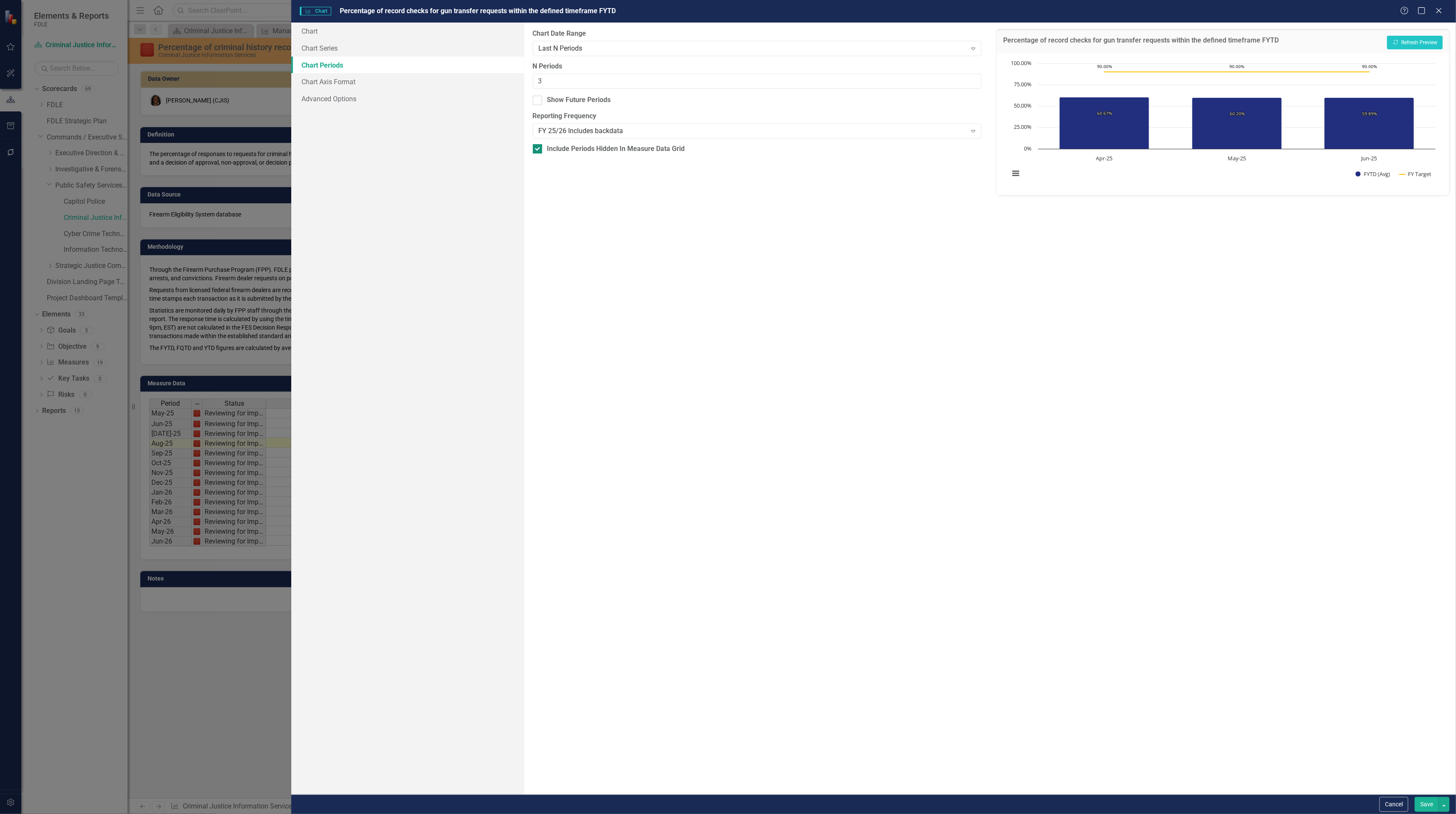
checkbox input "false"
click at [561, 49] on div "Last N Periods" at bounding box center [752, 48] width 427 height 10
drag, startPoint x: 601, startPoint y: 124, endPoint x: 605, endPoint y: 135, distance: 11.7
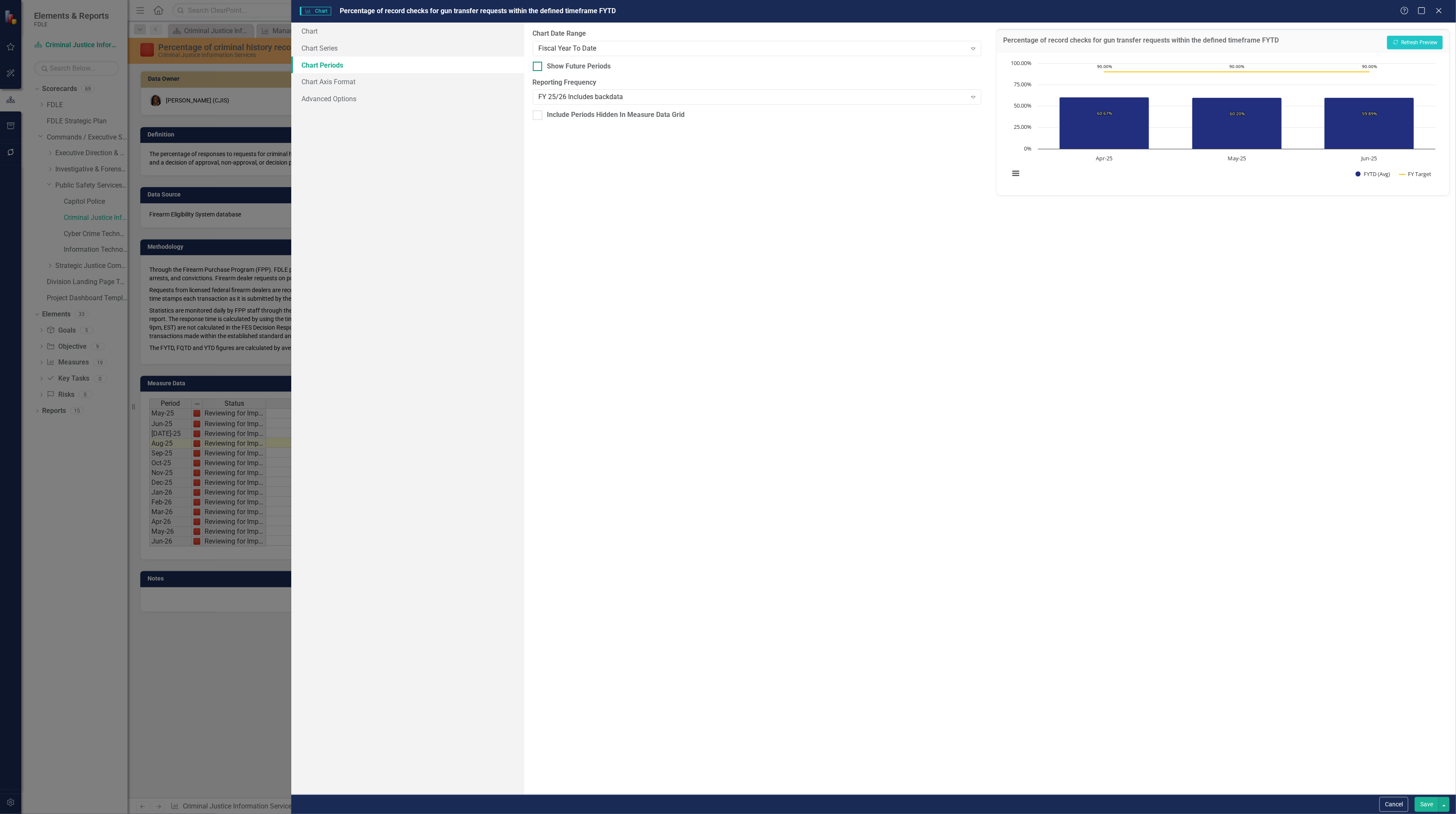
click at [535, 68] on div at bounding box center [537, 66] width 9 height 9
click at [535, 67] on input "Show Future Periods" at bounding box center [536, 64] width 6 height 6
checkbox input "true"
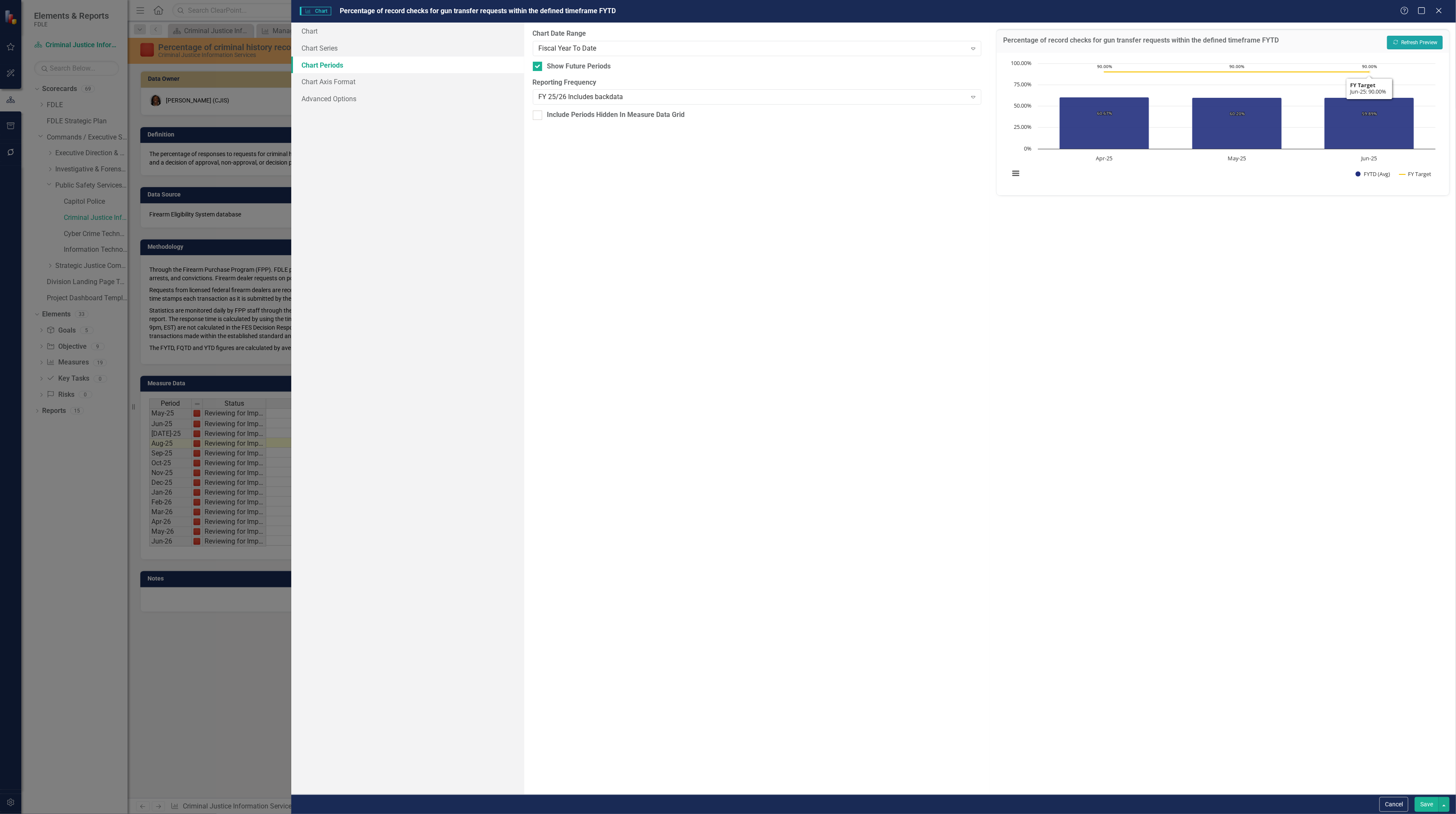
click at [1406, 43] on button "Recalculate Refresh Preview" at bounding box center [1415, 43] width 56 height 14
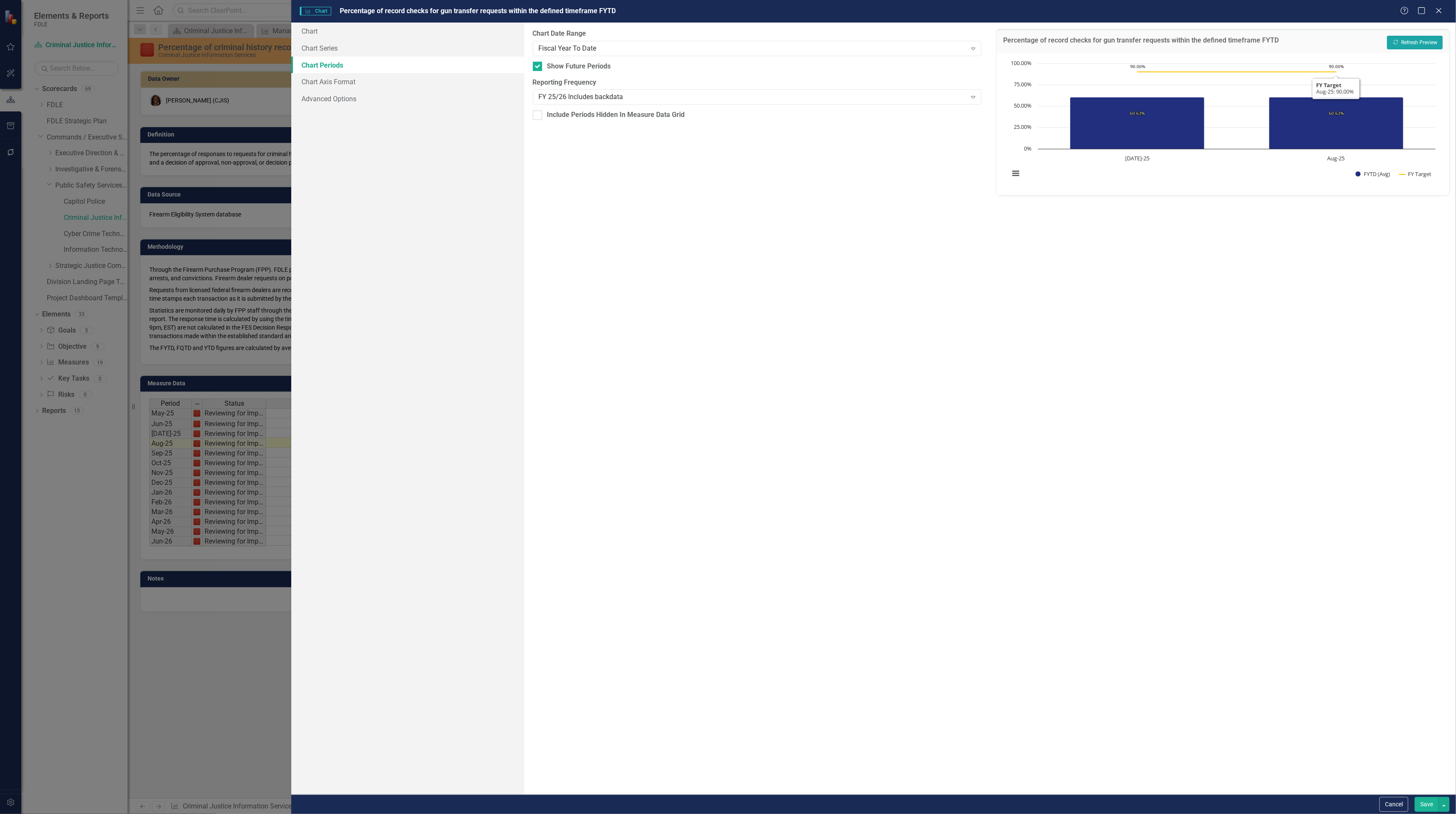
click at [1417, 44] on button "Recalculate Refresh Preview" at bounding box center [1415, 43] width 56 height 14
click at [1425, 802] on button "Save" at bounding box center [1426, 804] width 24 height 15
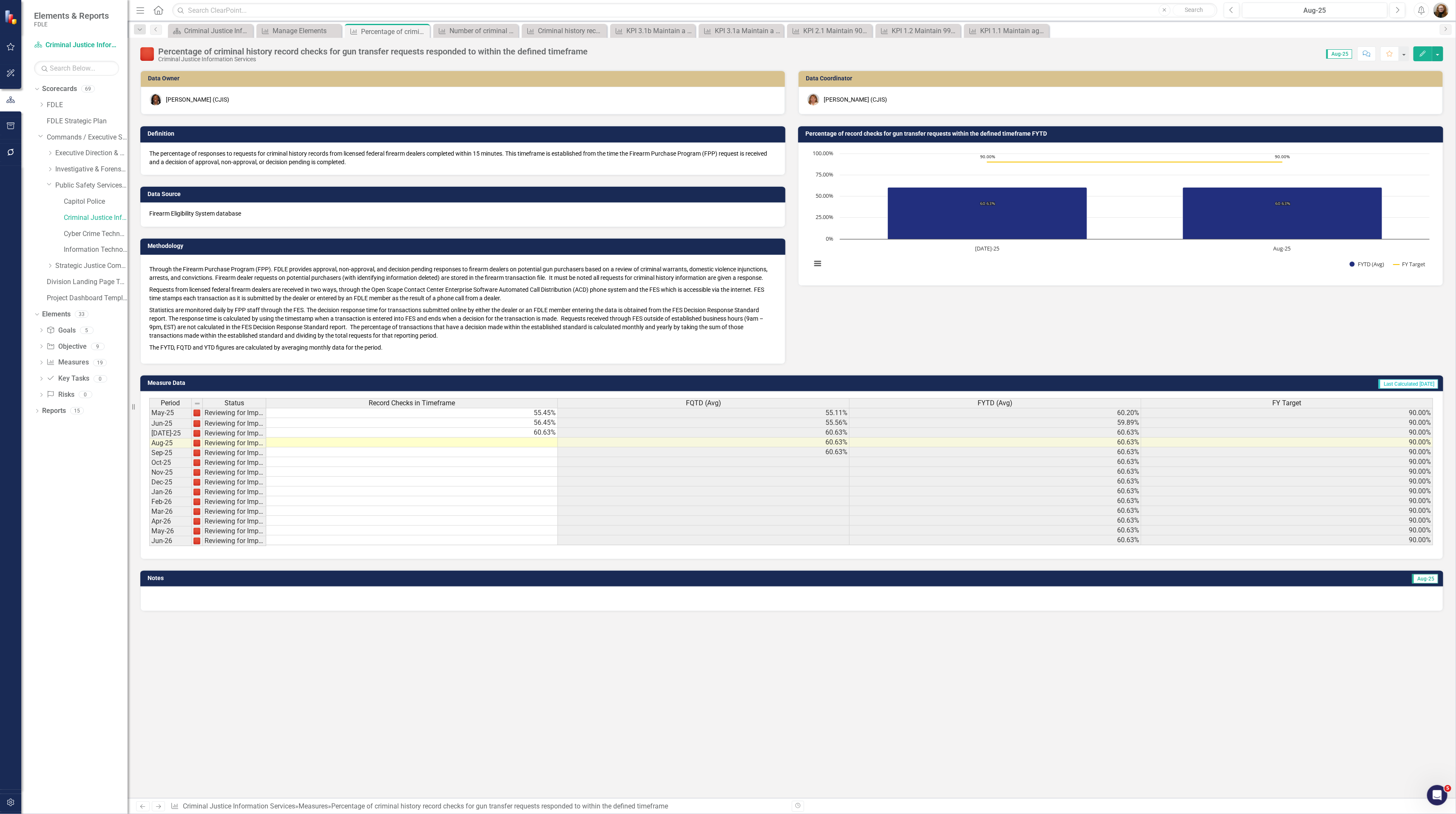
click at [1420, 55] on icon "Edit" at bounding box center [1422, 54] width 8 height 6
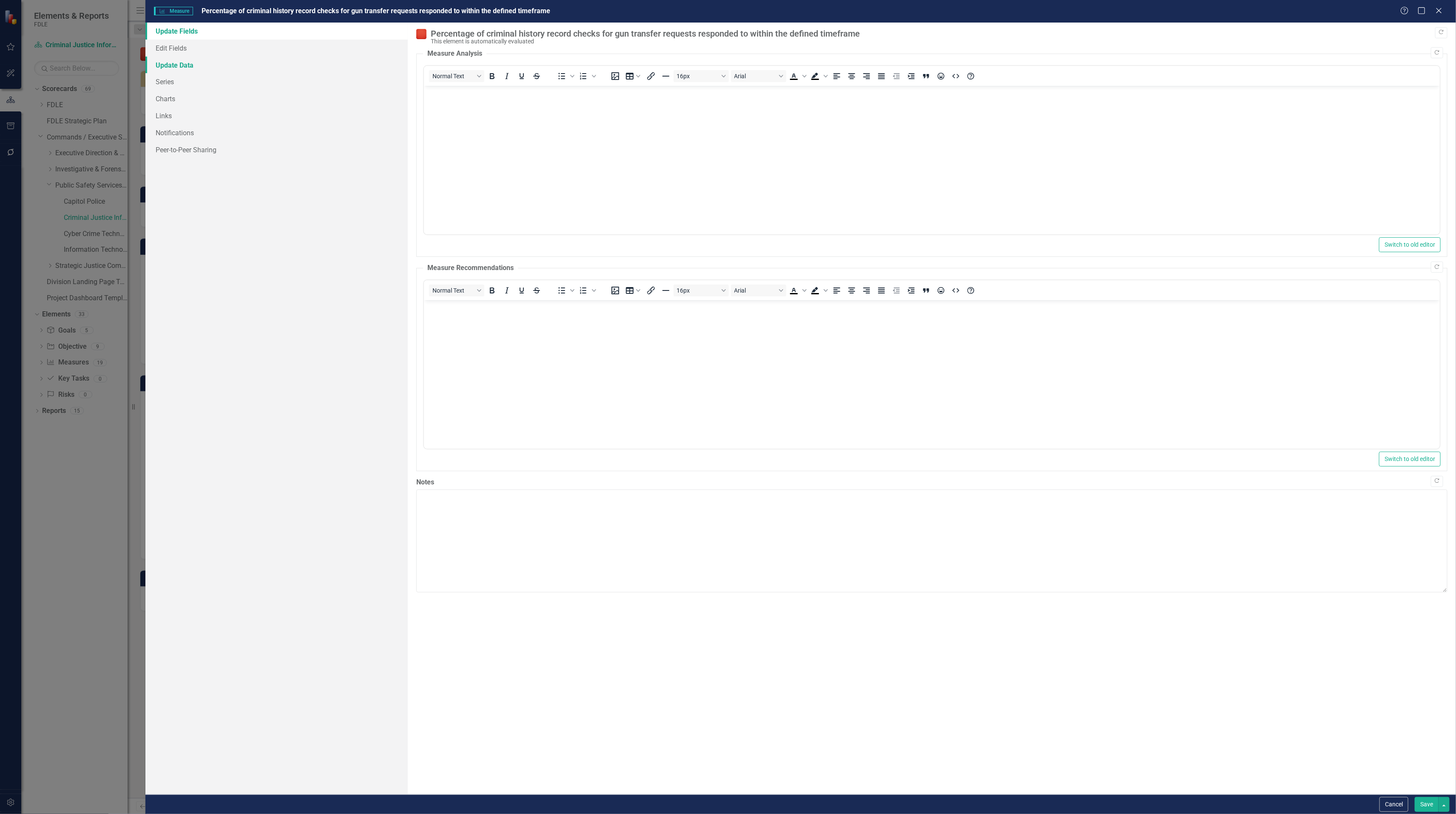
scroll to position [0, 0]
click at [176, 44] on link "Edit Fields" at bounding box center [277, 48] width 262 height 17
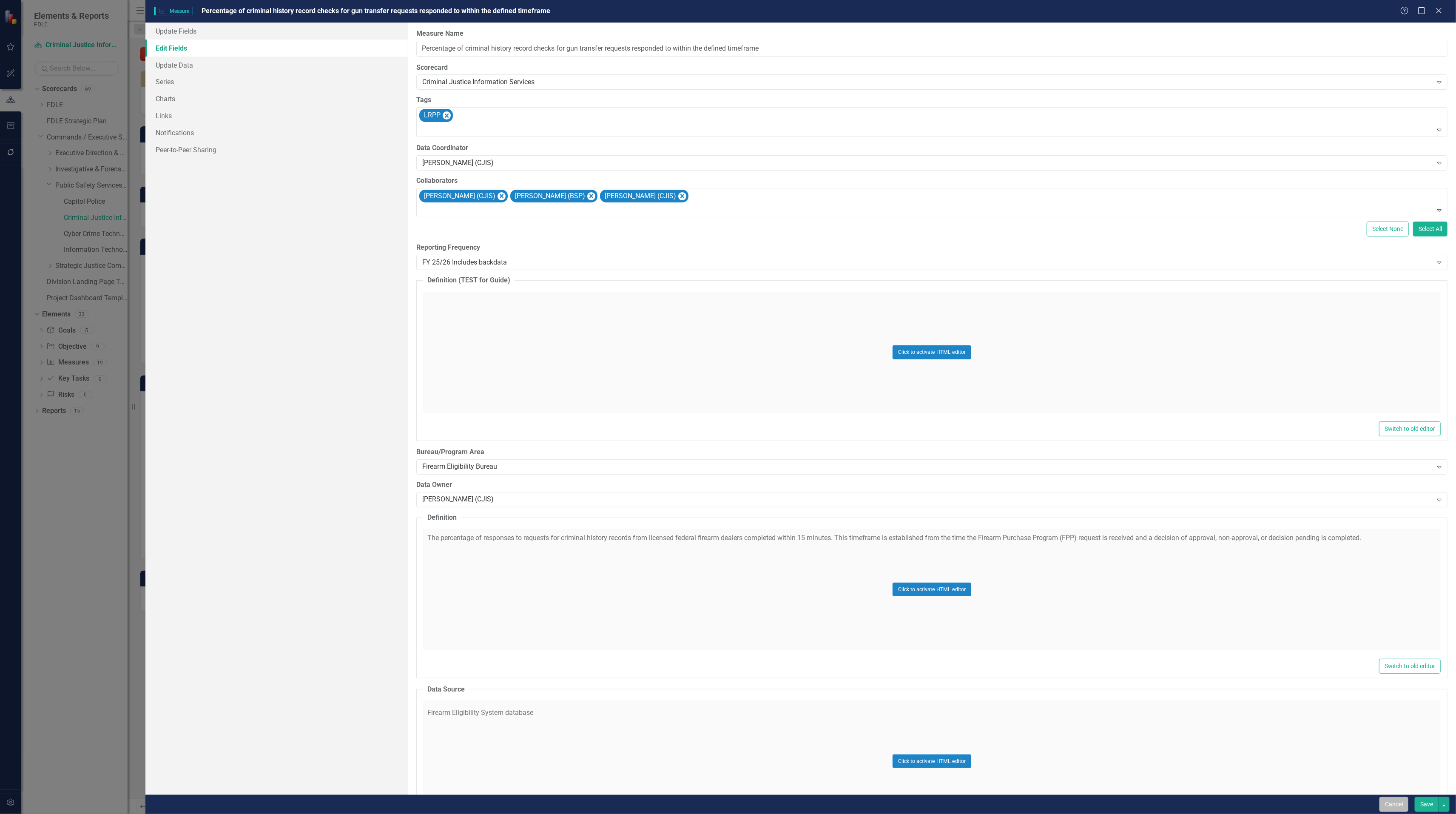
click at [1397, 804] on button "Cancel" at bounding box center [1393, 804] width 29 height 15
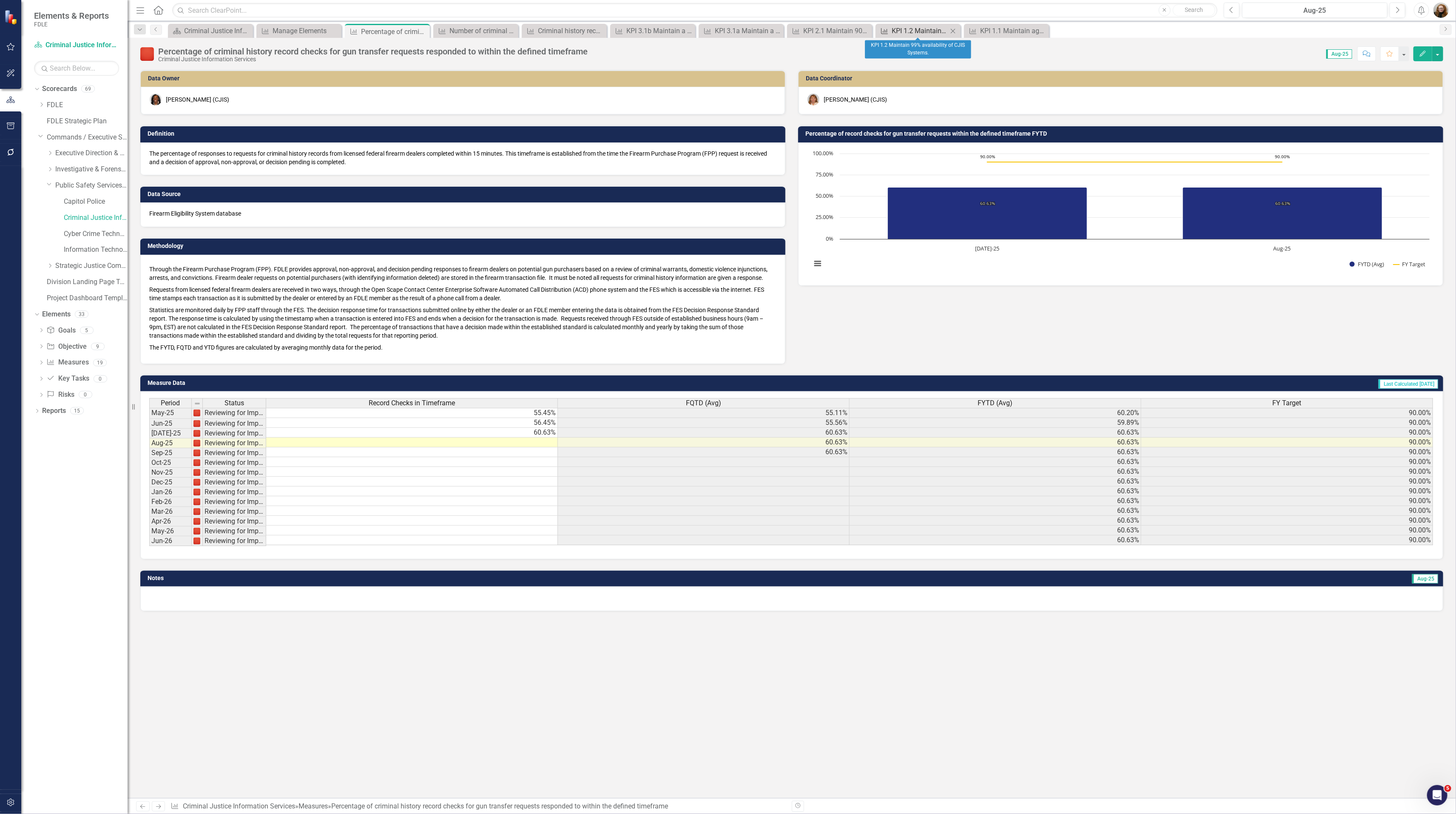
click at [921, 36] on div "KPI 1.2 Maintain 99% availability of CJIS Systems." at bounding box center [919, 31] width 56 height 10
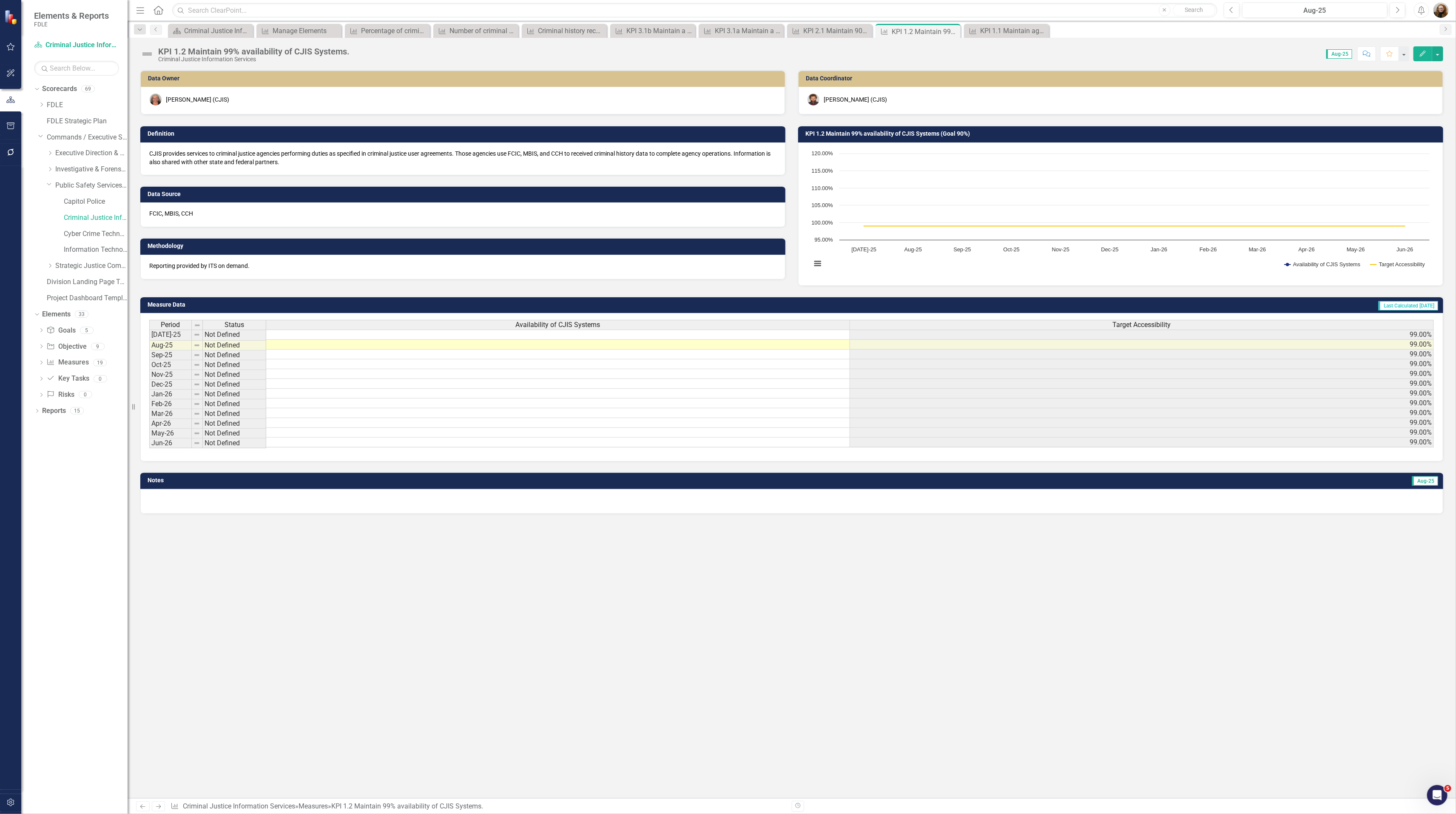
click at [1418, 50] on button "Edit" at bounding box center [1423, 53] width 19 height 15
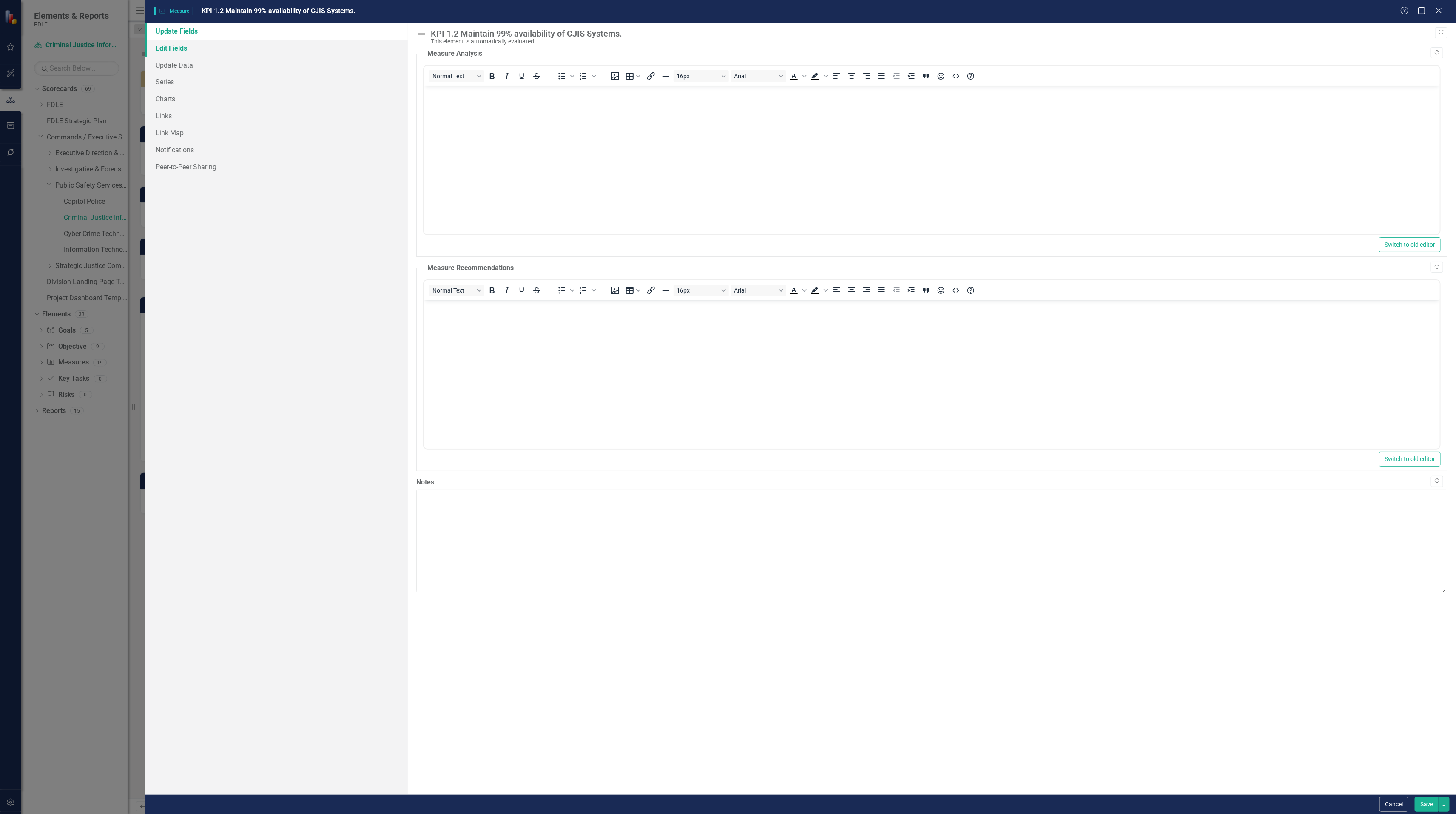
click at [163, 43] on link "Edit Fields" at bounding box center [277, 48] width 262 height 17
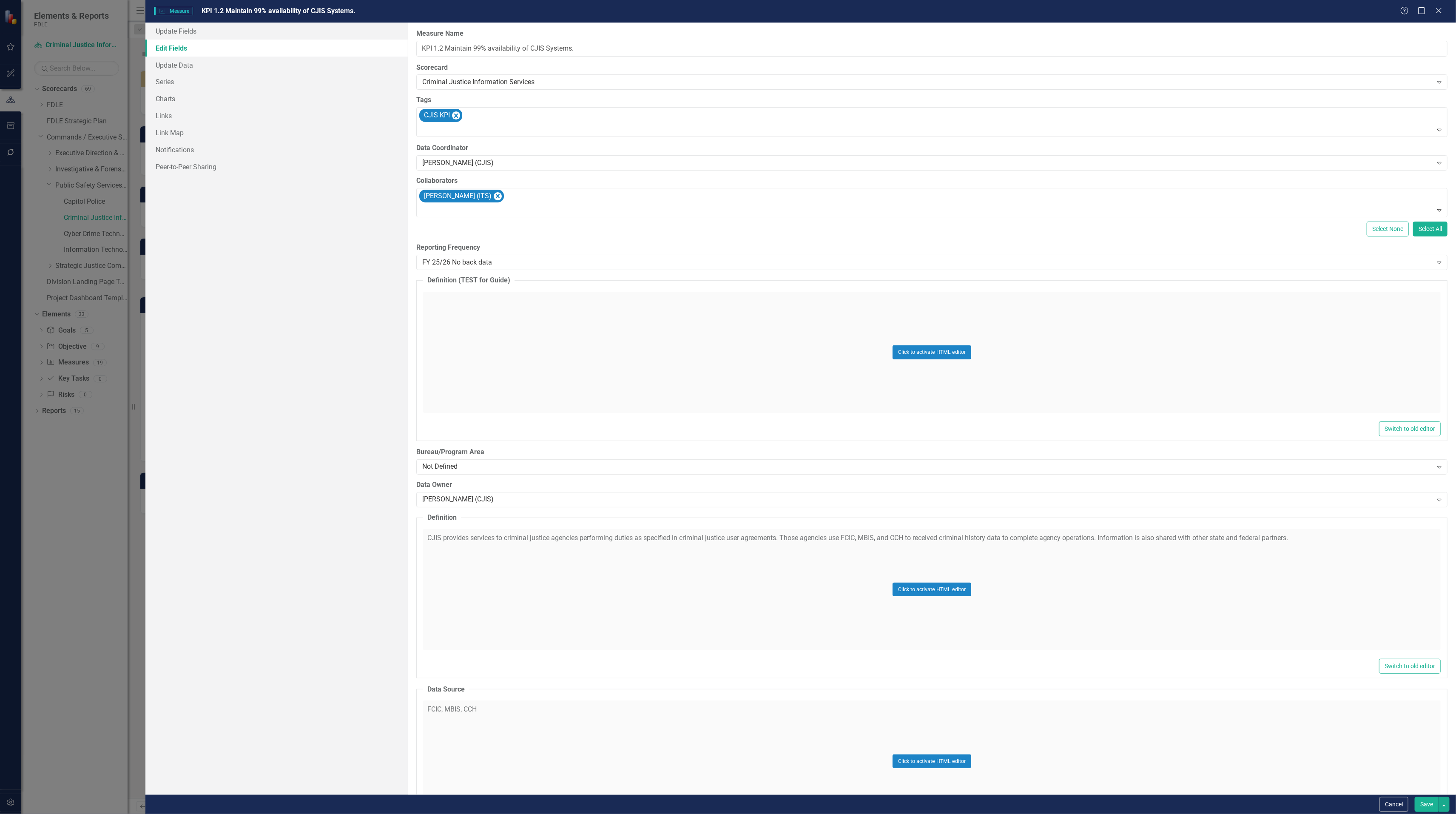
click at [1443, 3] on div "Measure Measure KPI 1.2 Maintain 99% availability of CJIS Systems. Help Maximiz…" at bounding box center [801, 11] width 1310 height 22
click at [1437, 9] on icon at bounding box center [1438, 10] width 6 height 6
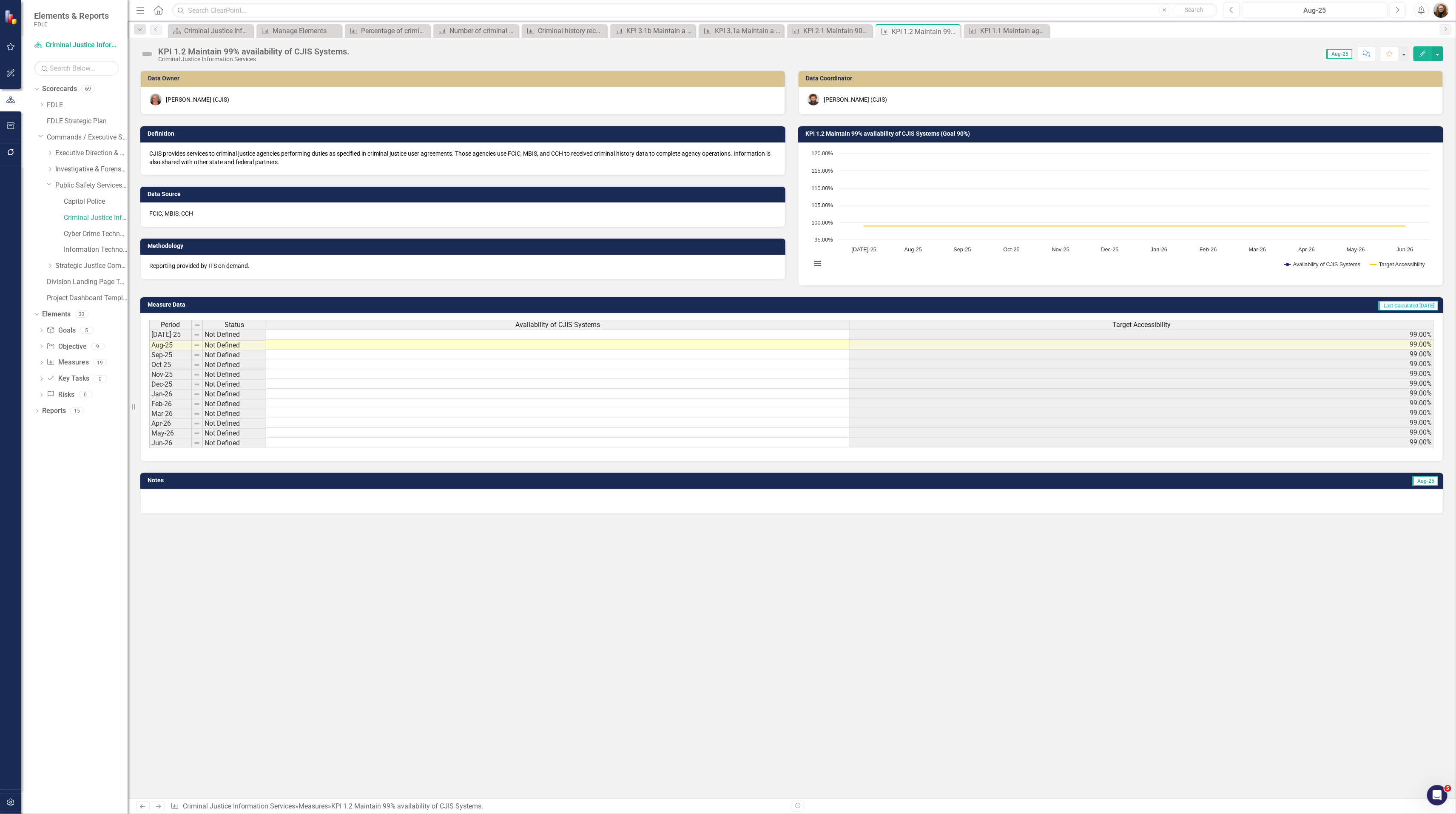
click at [1001, 561] on div "Data Owner April Haupt (CJIS) Definition CJIS provides services to criminal jus…" at bounding box center [791, 434] width 1328 height 728
click at [469, 34] on div "Number of criminal history record checks processed for gun transfer requests fr…" at bounding box center [477, 31] width 56 height 10
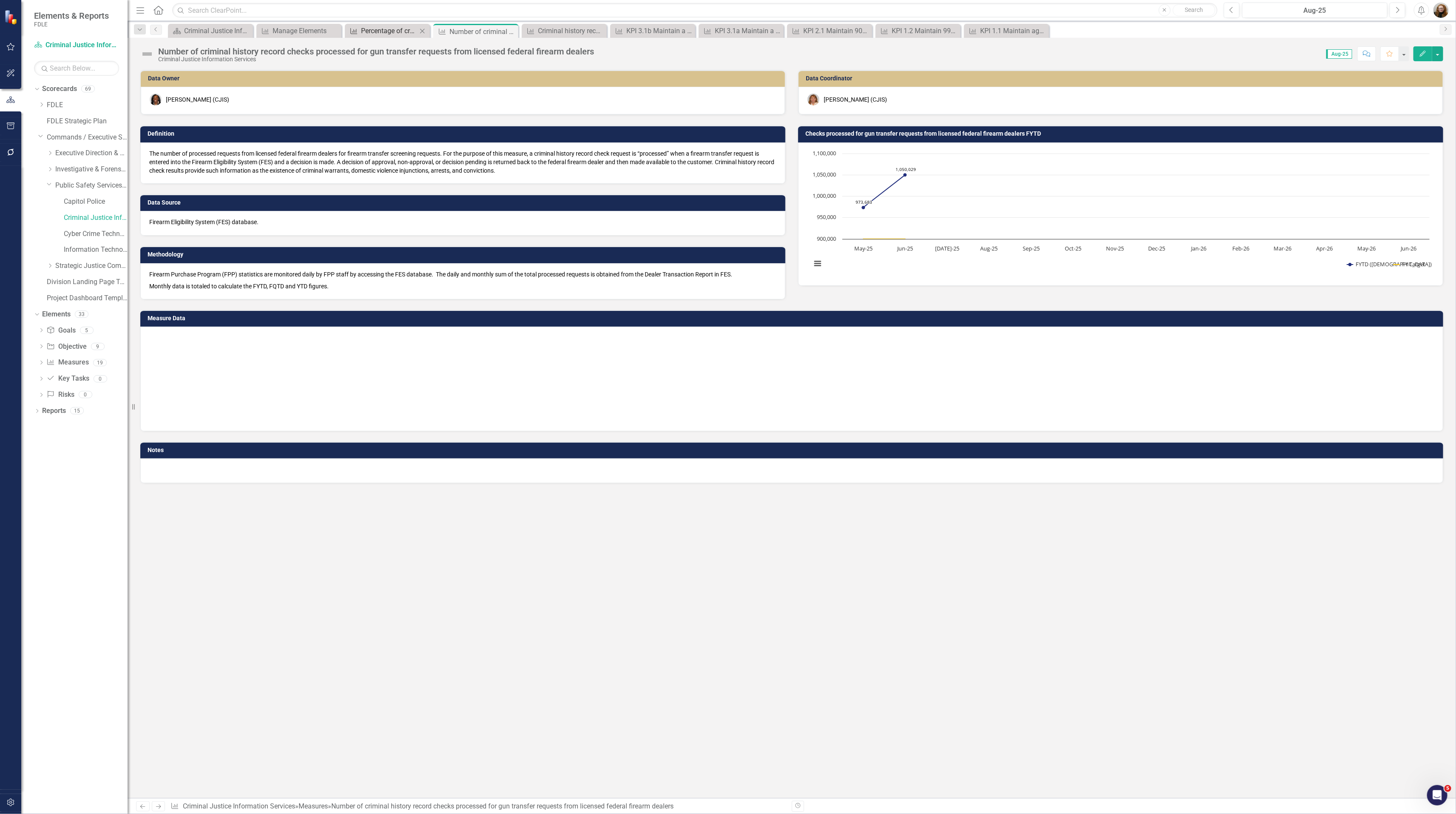
click at [388, 31] on div "Percentage of criminal history record checks for gun transfer requests responde…" at bounding box center [389, 31] width 56 height 10
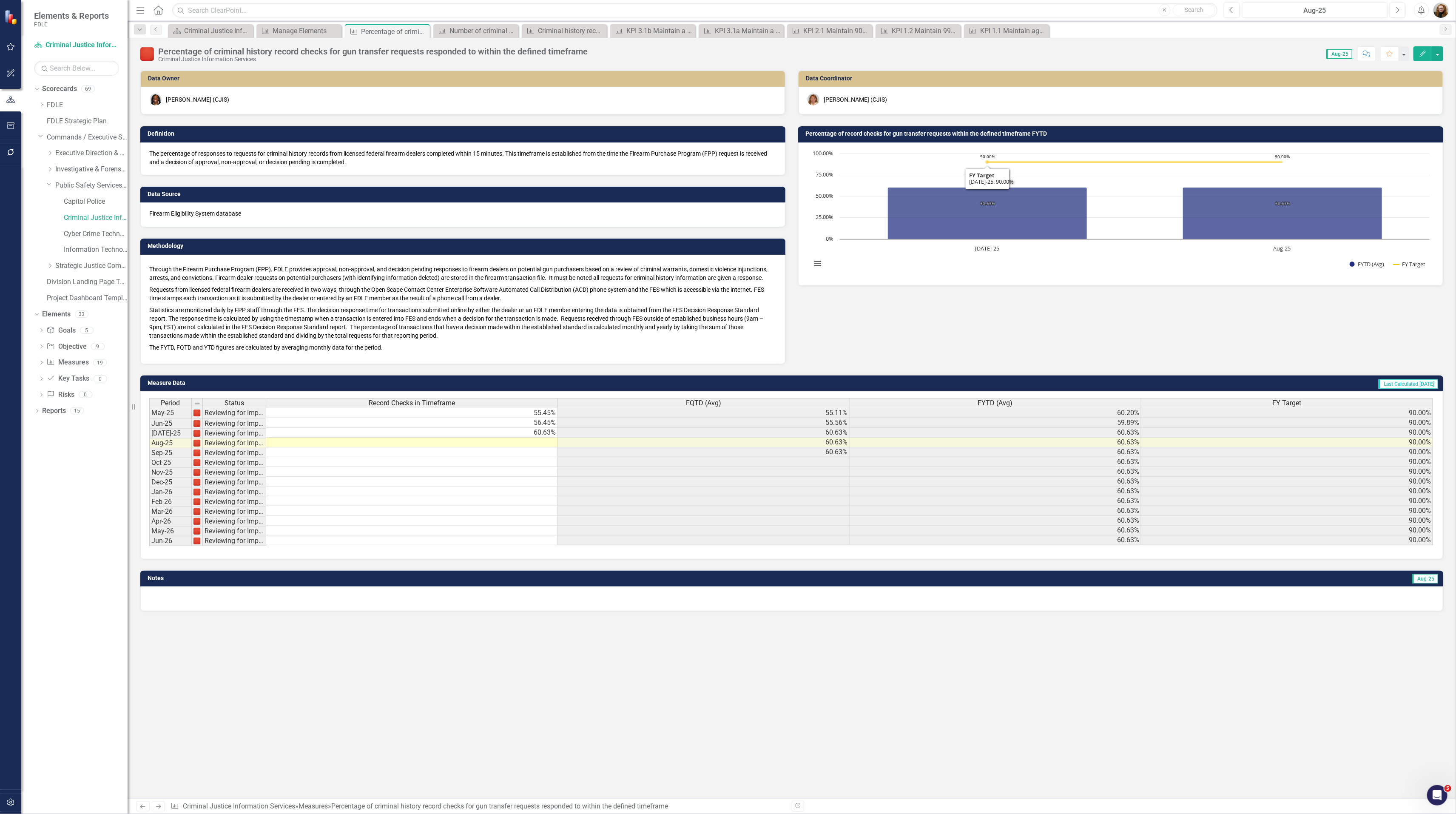
click at [973, 133] on h3 "Percentage of record checks for gun transfer requests within the defined timefr…" at bounding box center [1122, 133] width 633 height 6
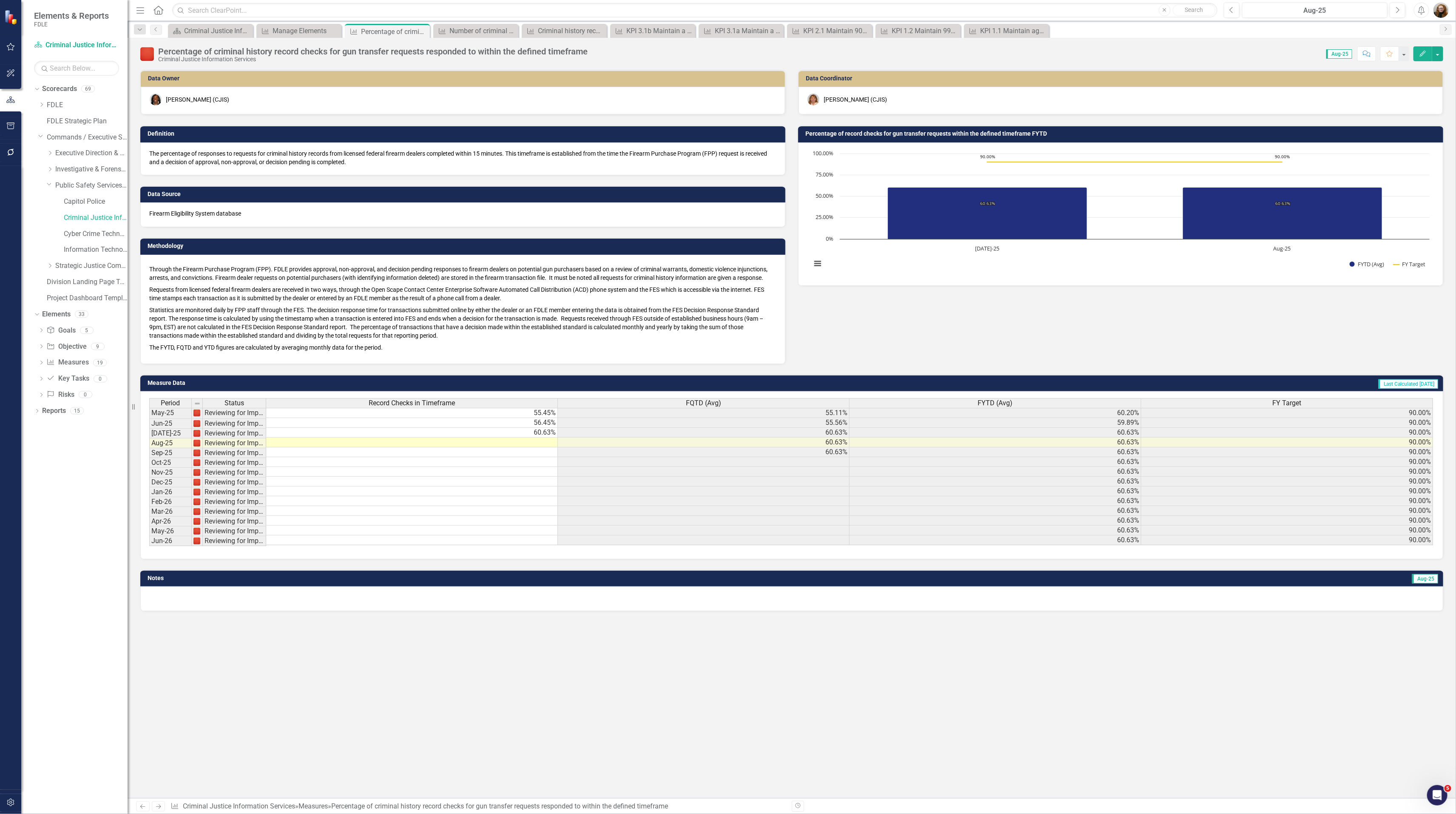
click at [973, 133] on h3 "Percentage of record checks for gun transfer requests within the defined timefr…" at bounding box center [1122, 133] width 633 height 6
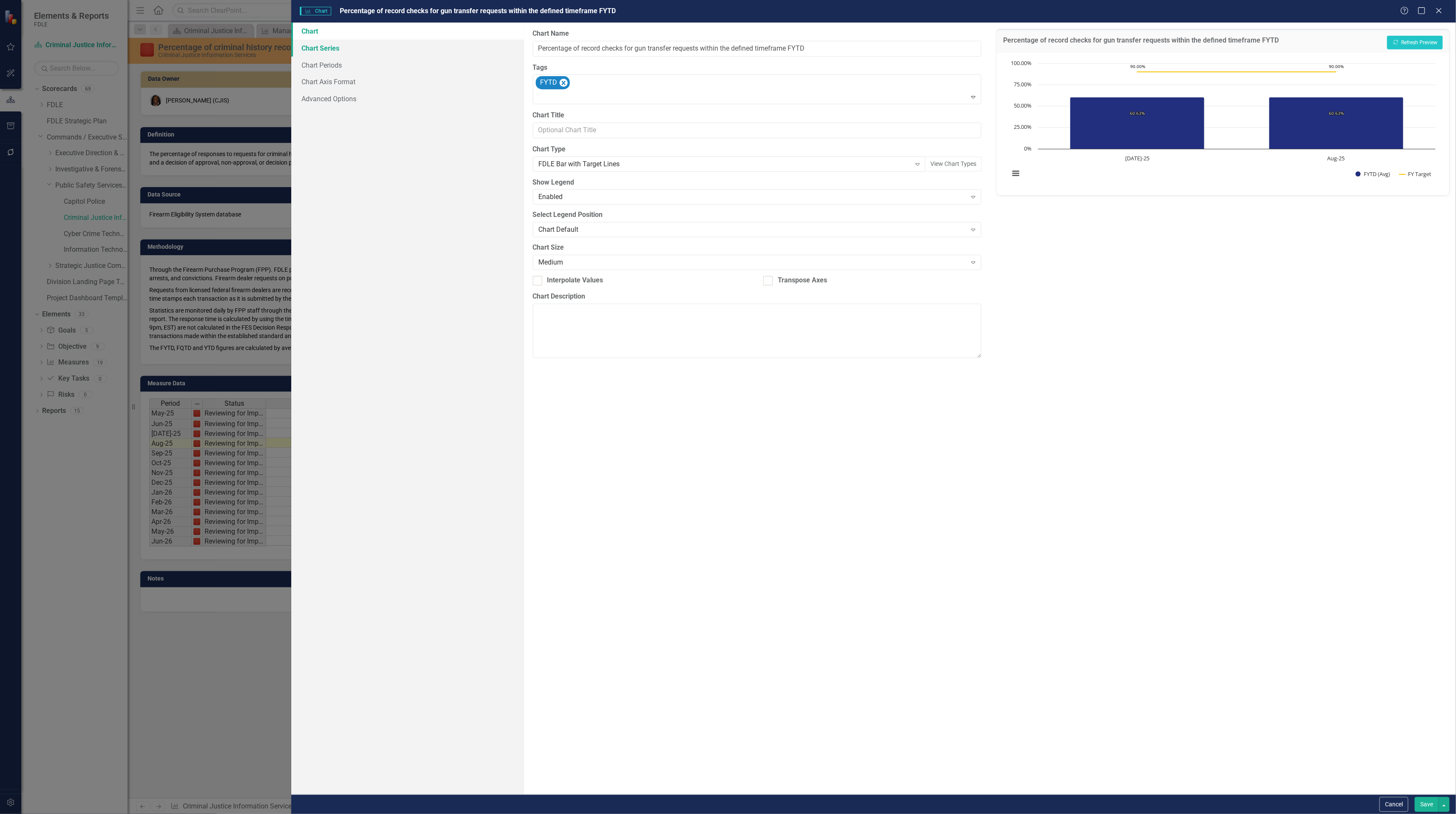
click at [325, 49] on link "Chart Series" at bounding box center [408, 48] width 233 height 17
click at [324, 67] on link "Chart Periods" at bounding box center [408, 65] width 233 height 17
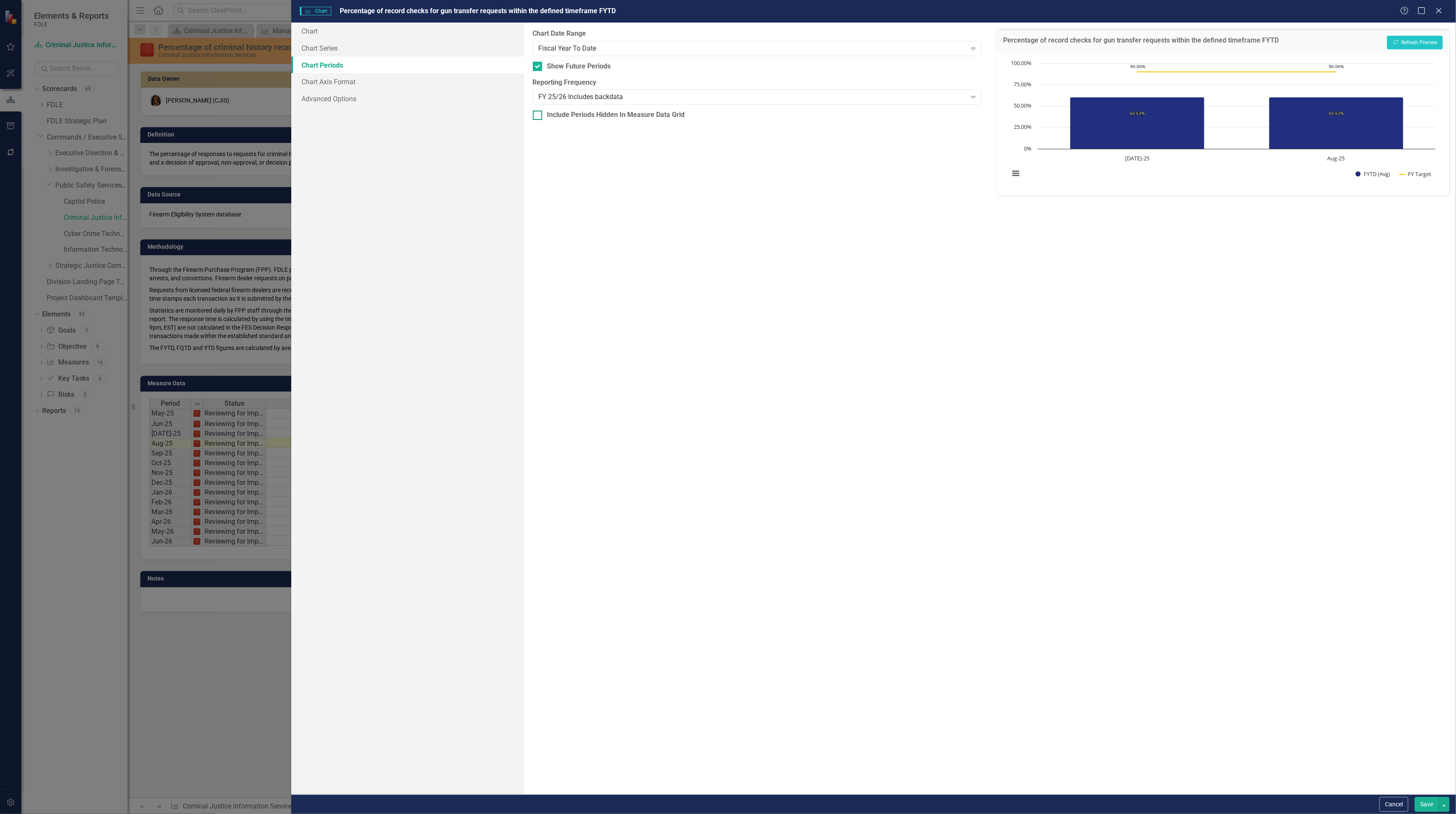
click at [540, 119] on div at bounding box center [537, 115] width 9 height 9
click at [538, 116] on input "Include Periods Hidden In Measure Data Grid" at bounding box center [536, 114] width 6 height 6
checkbox input "true"
click at [1424, 45] on button "Recalculate Refresh Preview" at bounding box center [1415, 43] width 56 height 14
click at [1427, 804] on button "Save" at bounding box center [1426, 804] width 24 height 15
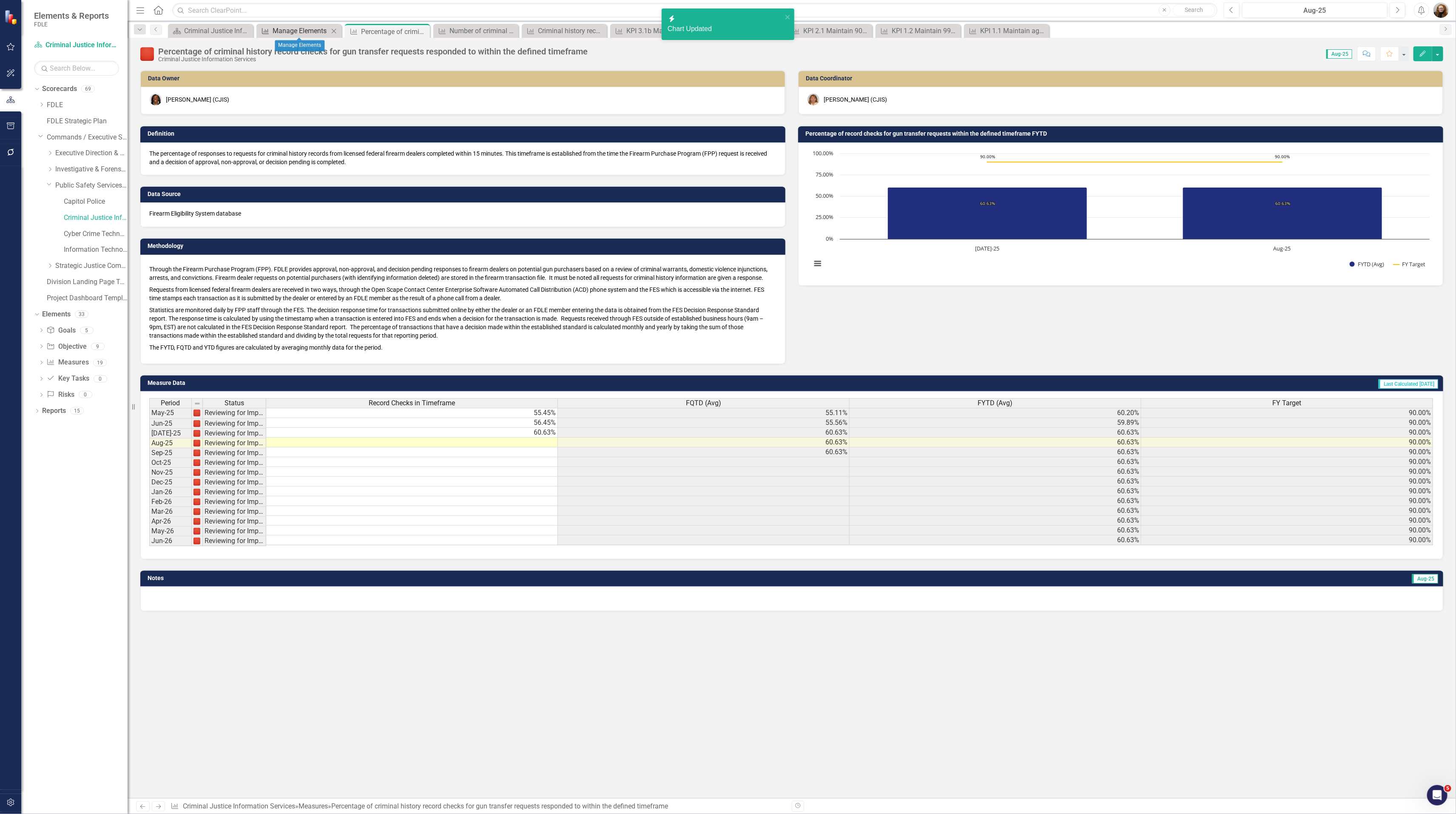
click at [295, 31] on div "Manage Elements" at bounding box center [301, 31] width 56 height 10
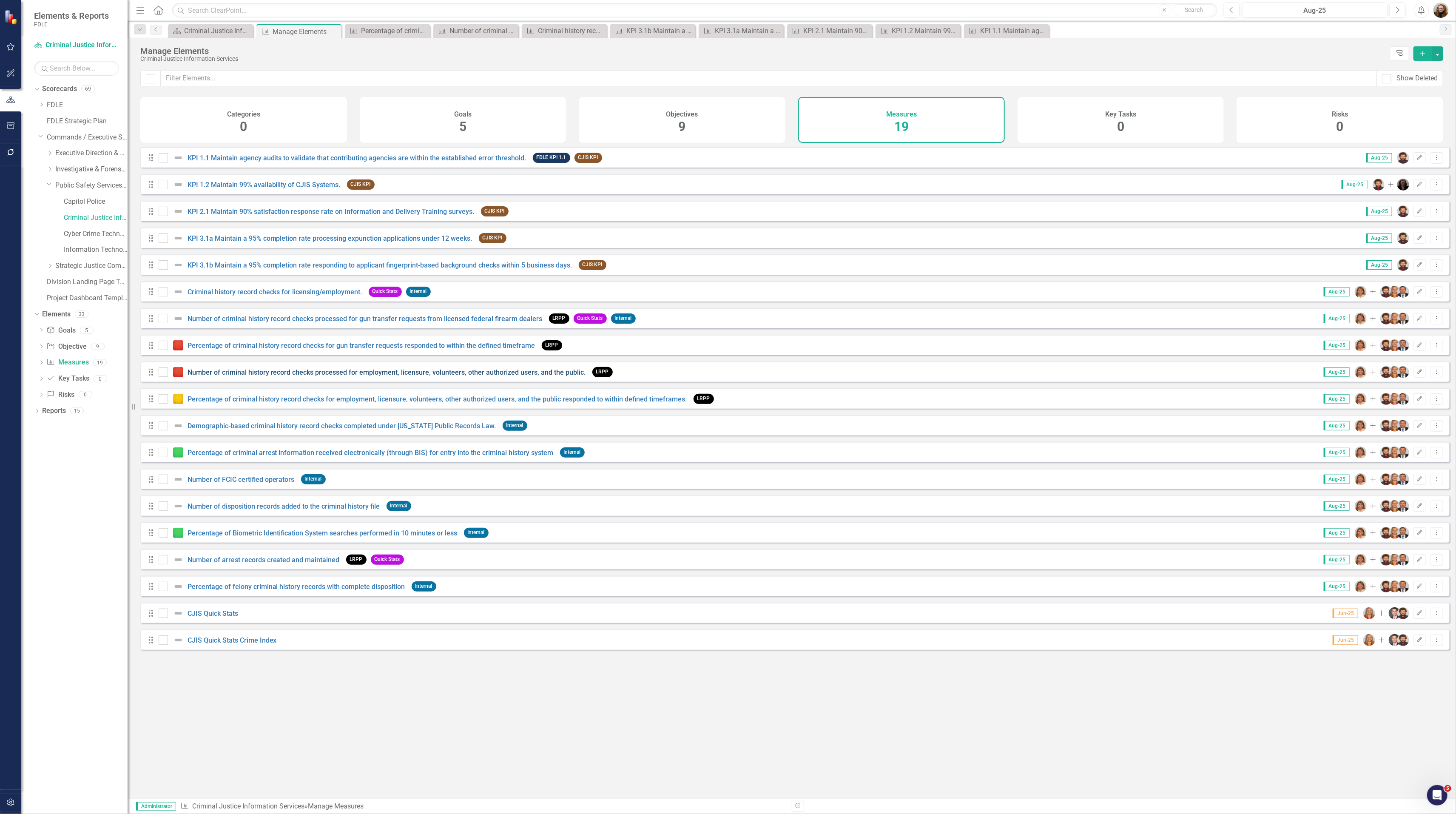
click at [225, 377] on link "Number of criminal history record checks processed for employment, licensure, v…" at bounding box center [386, 372] width 398 height 8
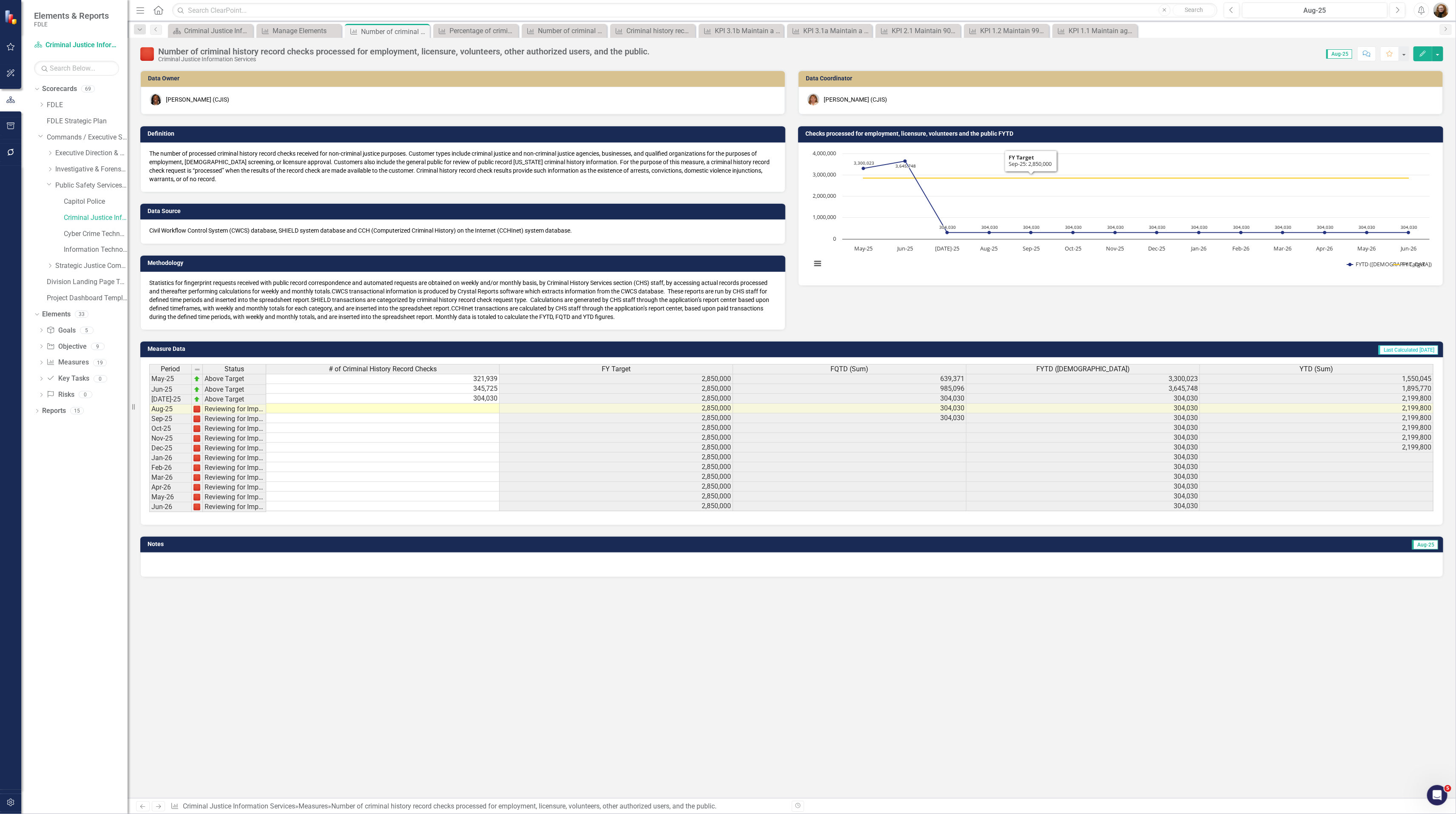
click at [1026, 137] on h3 "Checks processed for employment, licensure, volunteers and the public FYTD" at bounding box center [1122, 133] width 633 height 6
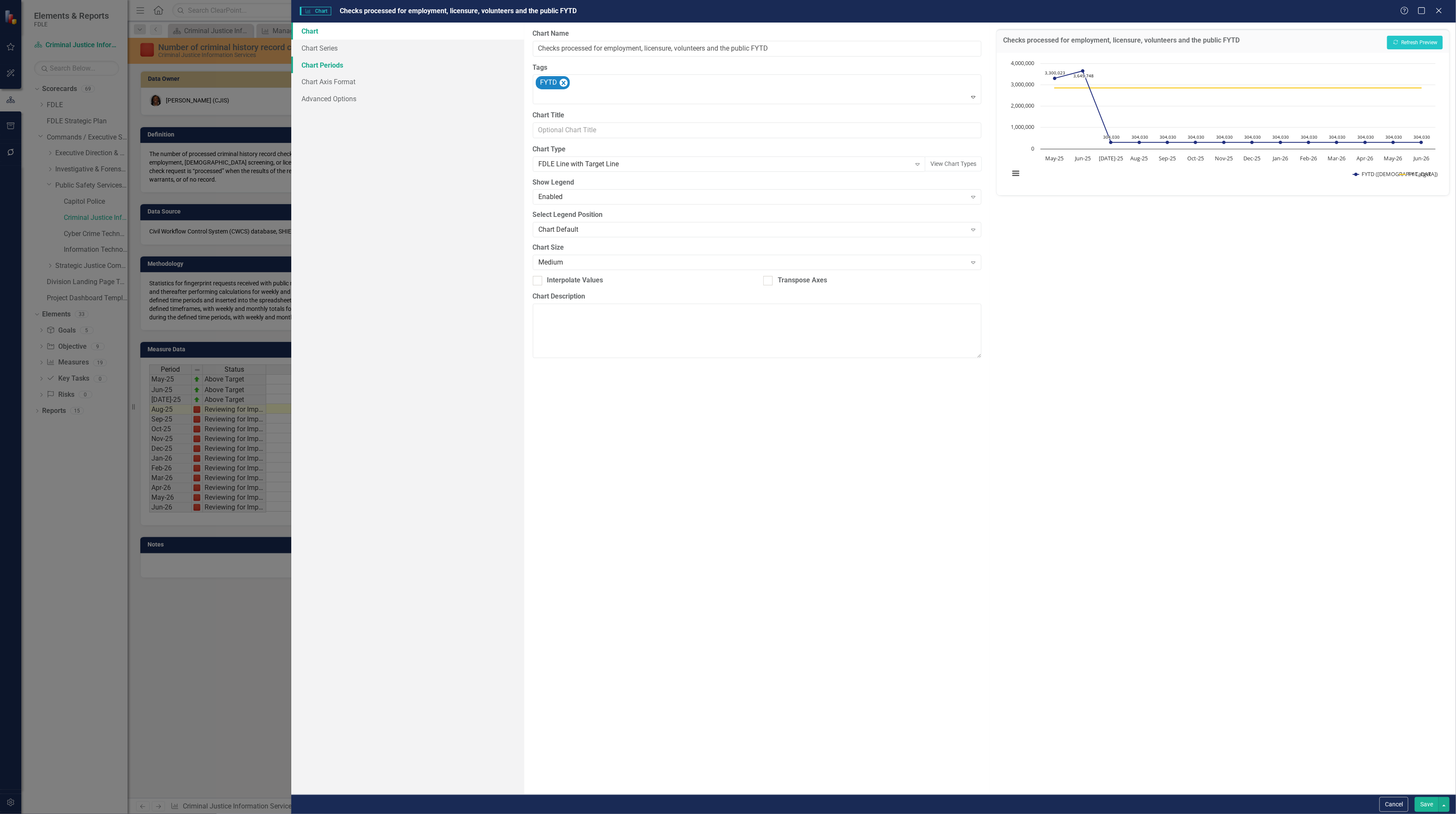
click at [321, 63] on link "Chart Periods" at bounding box center [408, 65] width 233 height 17
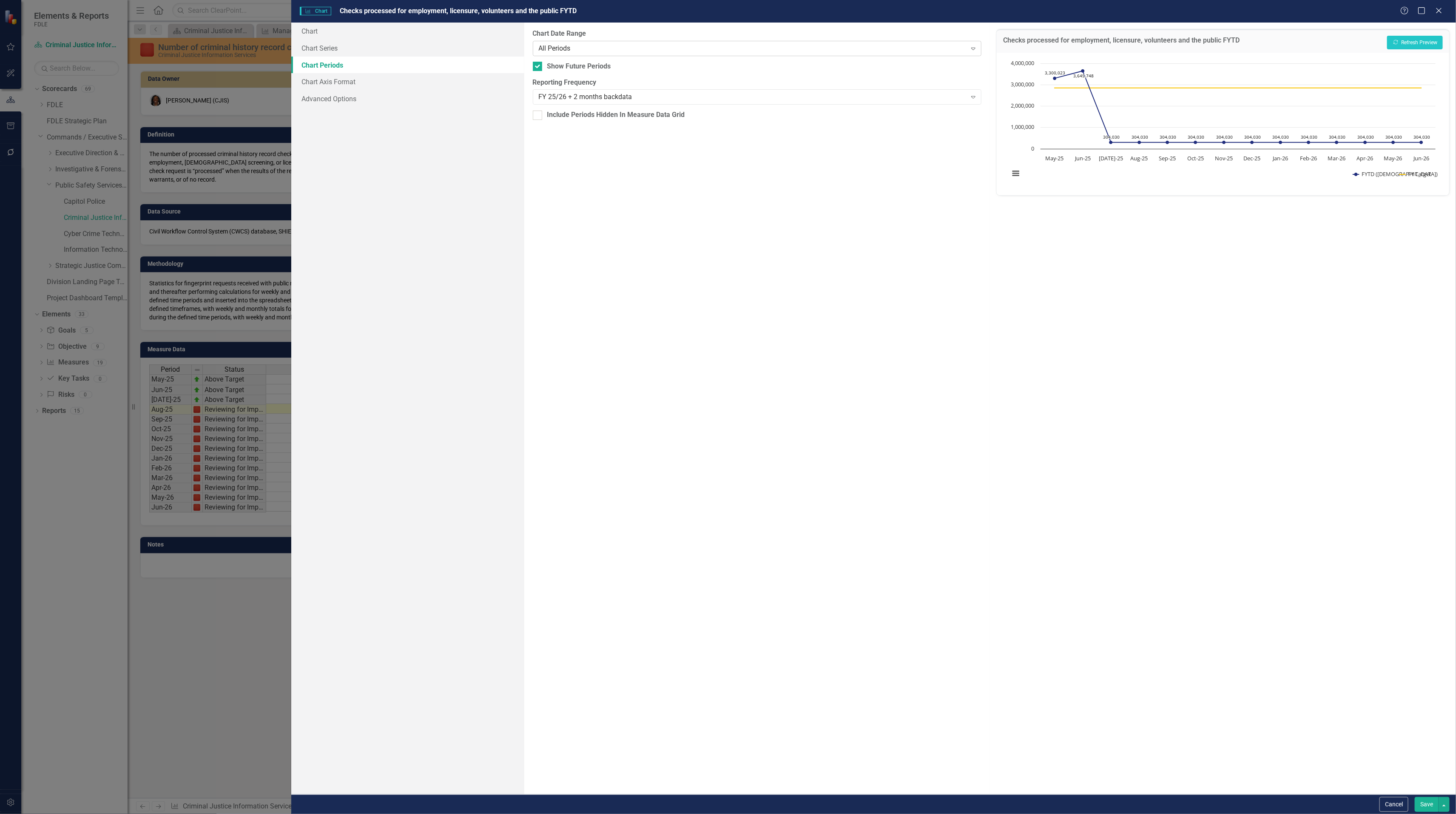
click at [609, 47] on div "All Periods" at bounding box center [752, 48] width 427 height 10
click at [1397, 38] on button "Recalculate Refresh Preview" at bounding box center [1415, 43] width 56 height 14
click at [538, 117] on div at bounding box center [537, 115] width 9 height 9
click at [538, 116] on input "Include Periods Hidden In Measure Data Grid" at bounding box center [536, 114] width 6 height 6
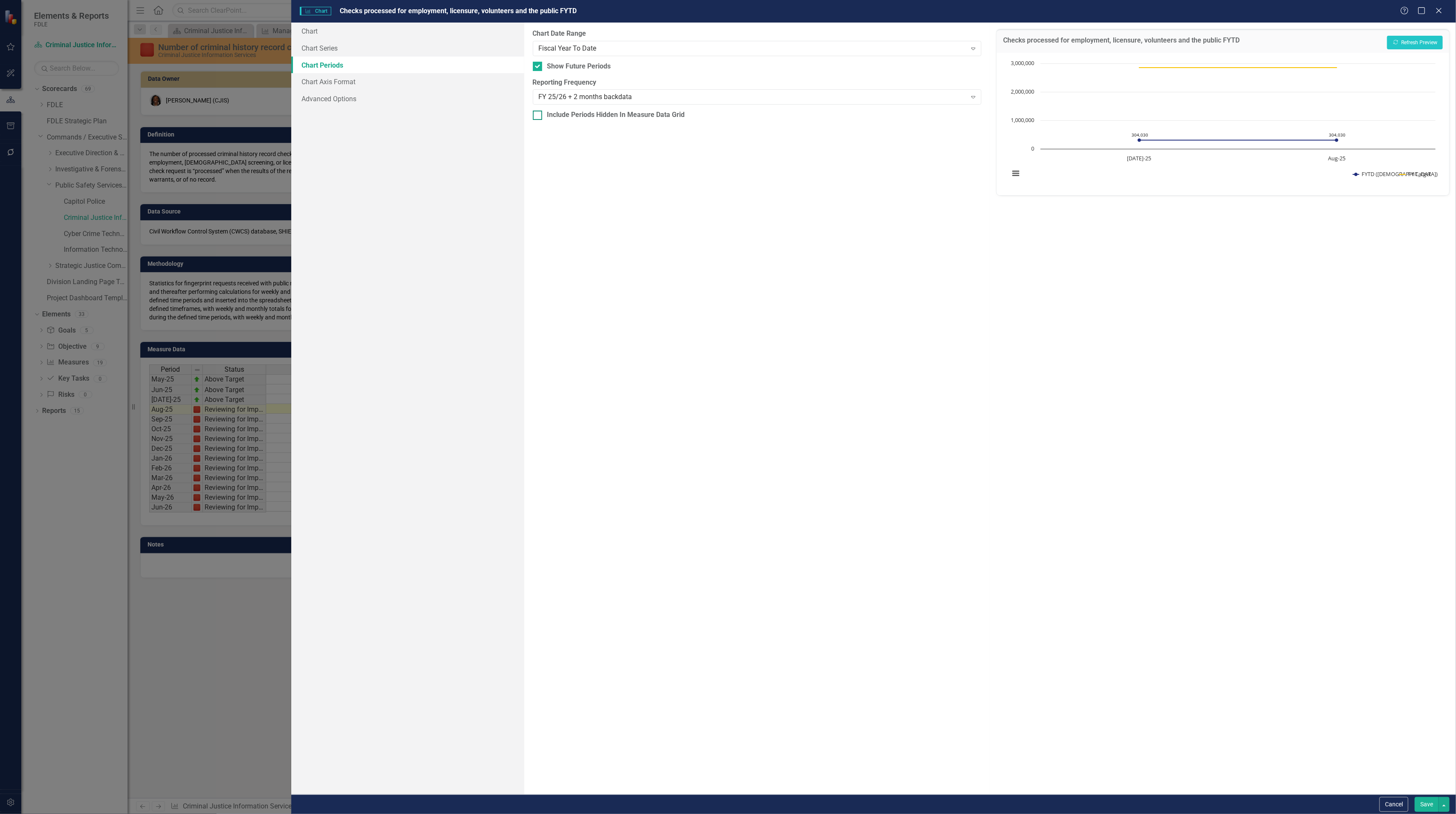
checkbox input "true"
click at [563, 46] on div "Fiscal Year To Date" at bounding box center [752, 48] width 427 height 10
click at [564, 813] on div "All Periods" at bounding box center [728, 819] width 1456 height 10
click at [1416, 38] on button "Recalculate Refresh Preview" at bounding box center [1415, 43] width 56 height 14
click at [1424, 809] on button "Save" at bounding box center [1426, 804] width 24 height 15
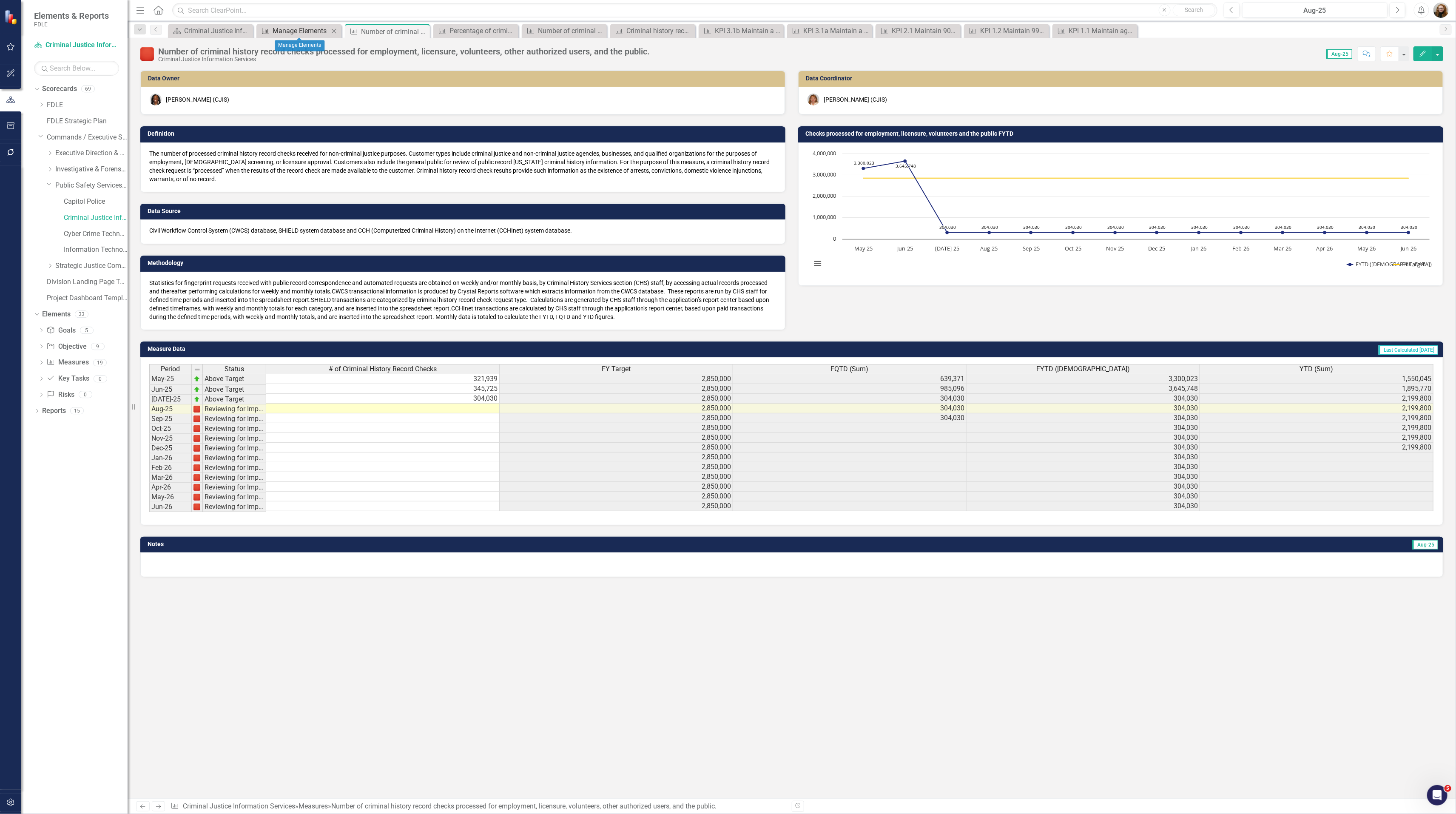
click at [295, 30] on div "Manage Elements" at bounding box center [301, 31] width 56 height 10
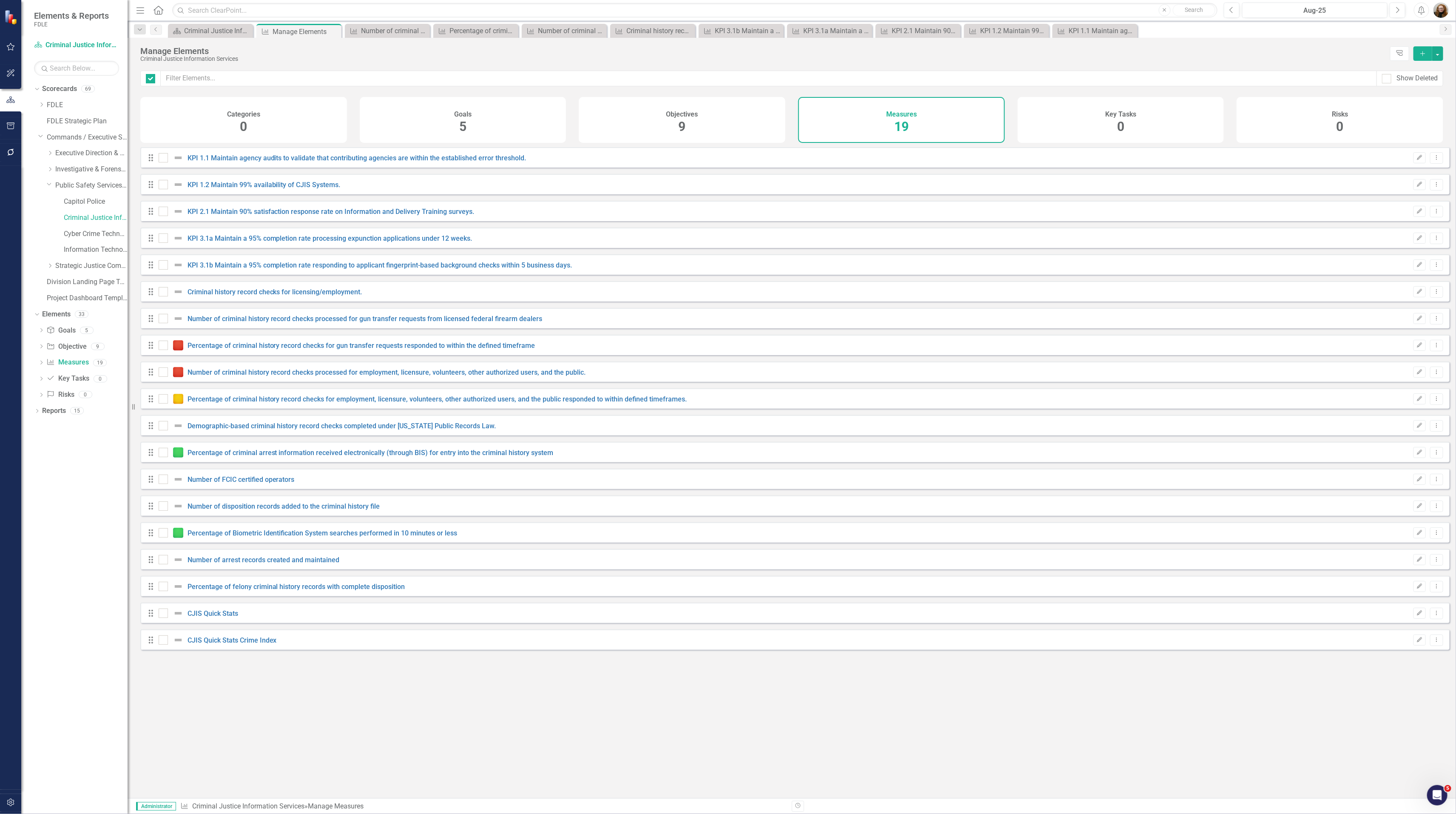
checkbox input "false"
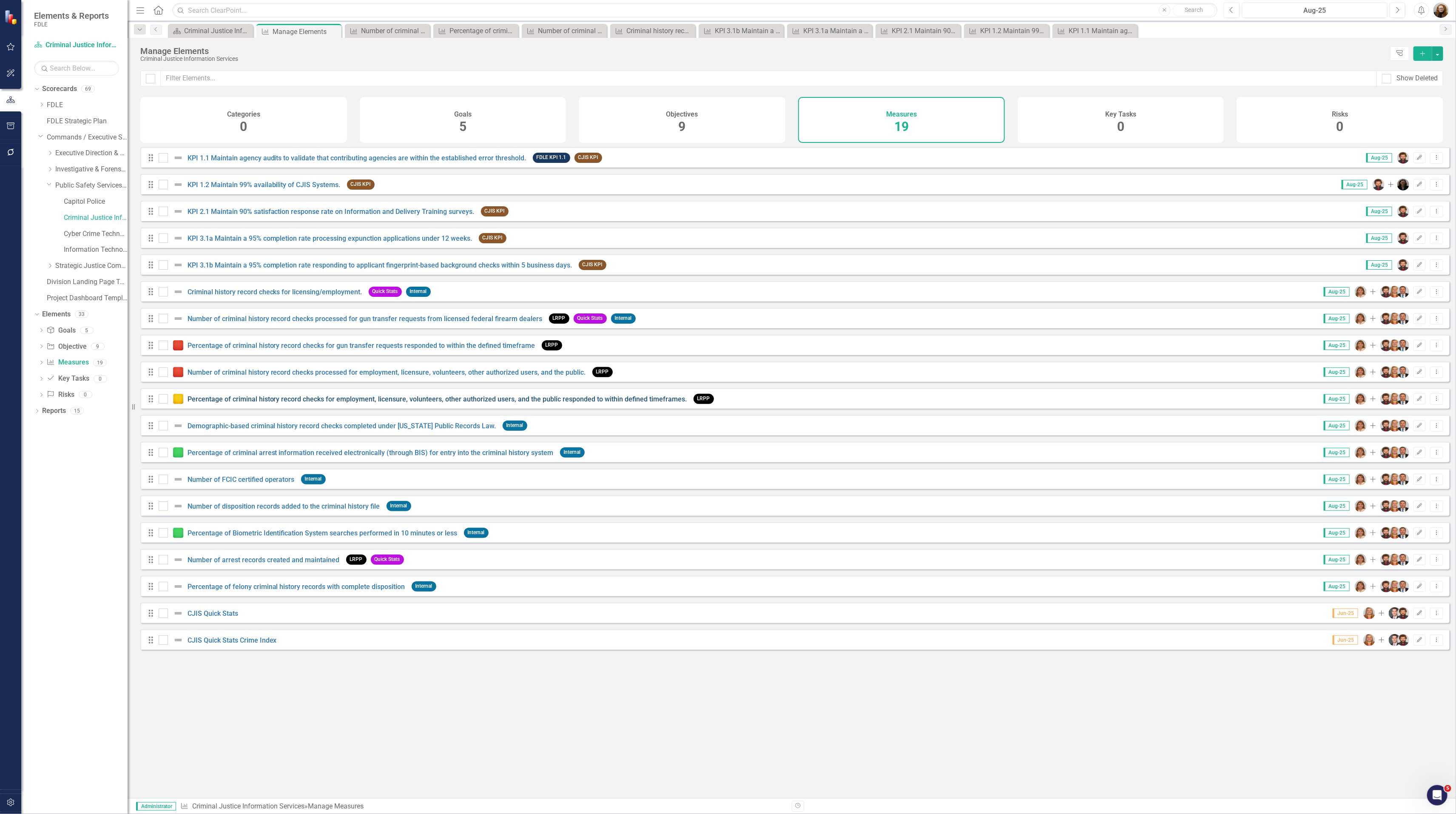
click at [295, 403] on link "Percentage of criminal history record checks for employment, licensure, volunte…" at bounding box center [437, 399] width 499 height 8
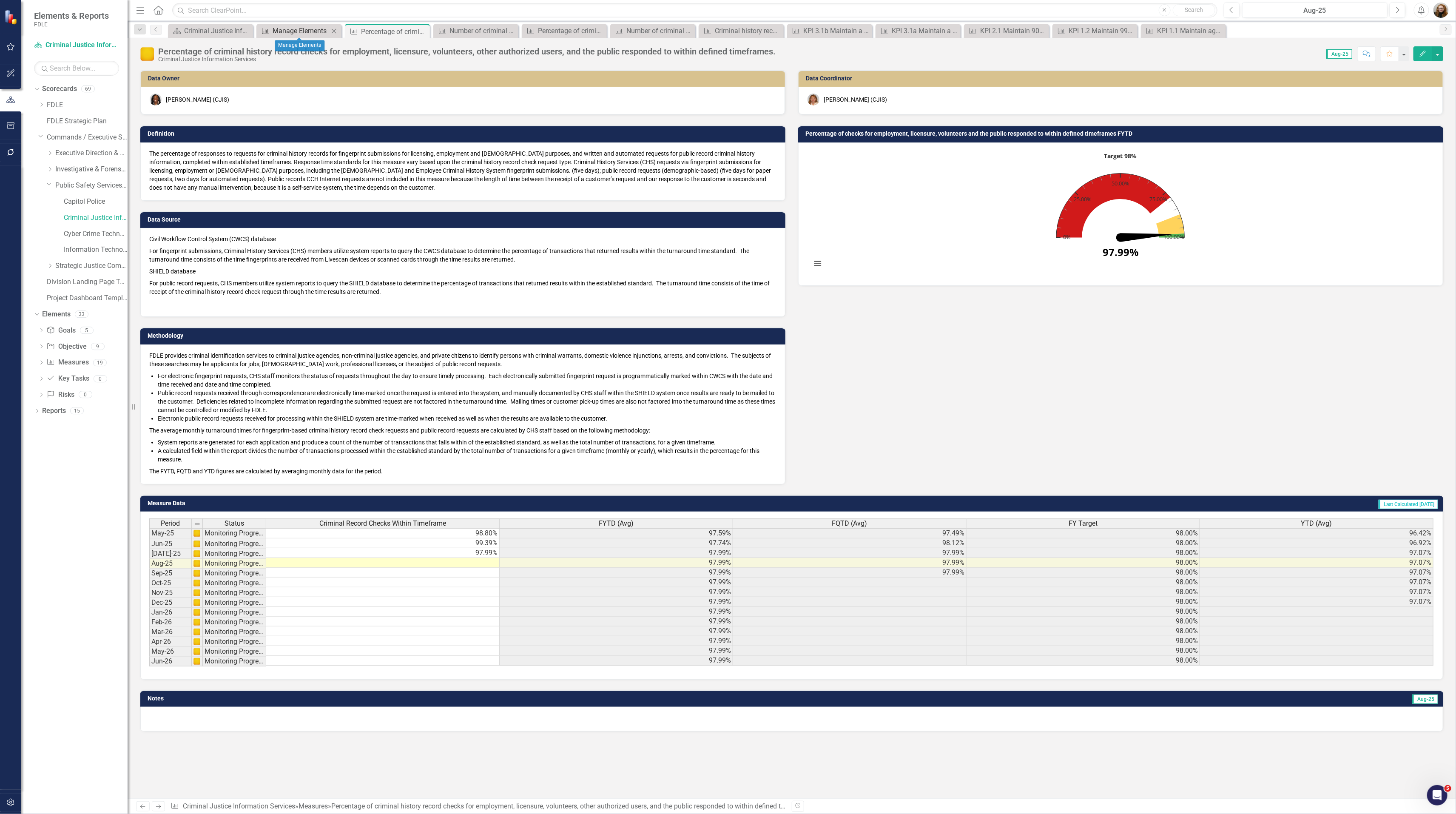
click at [294, 26] on div "Manage Elements" at bounding box center [301, 31] width 56 height 10
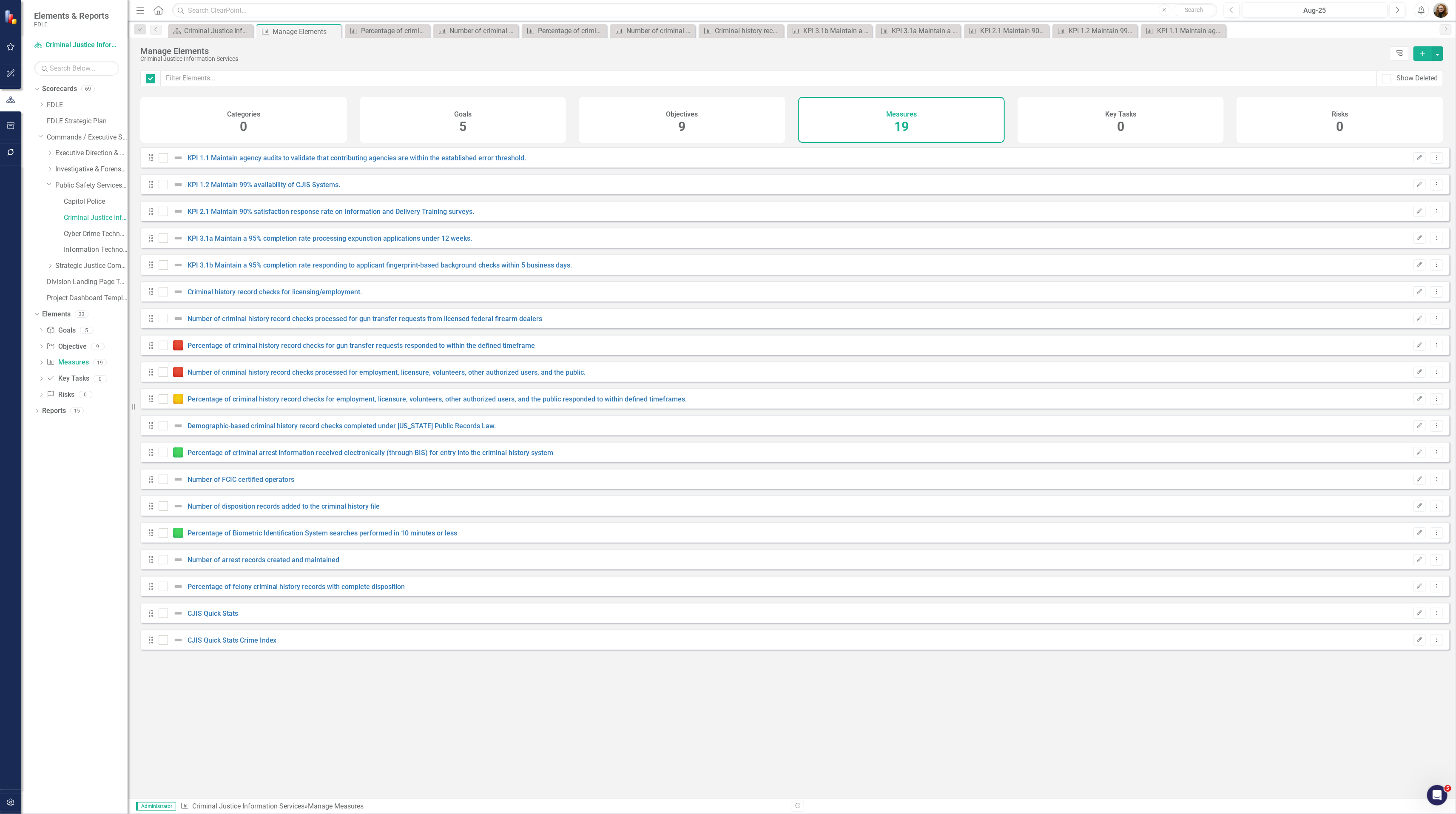
checkbox input "false"
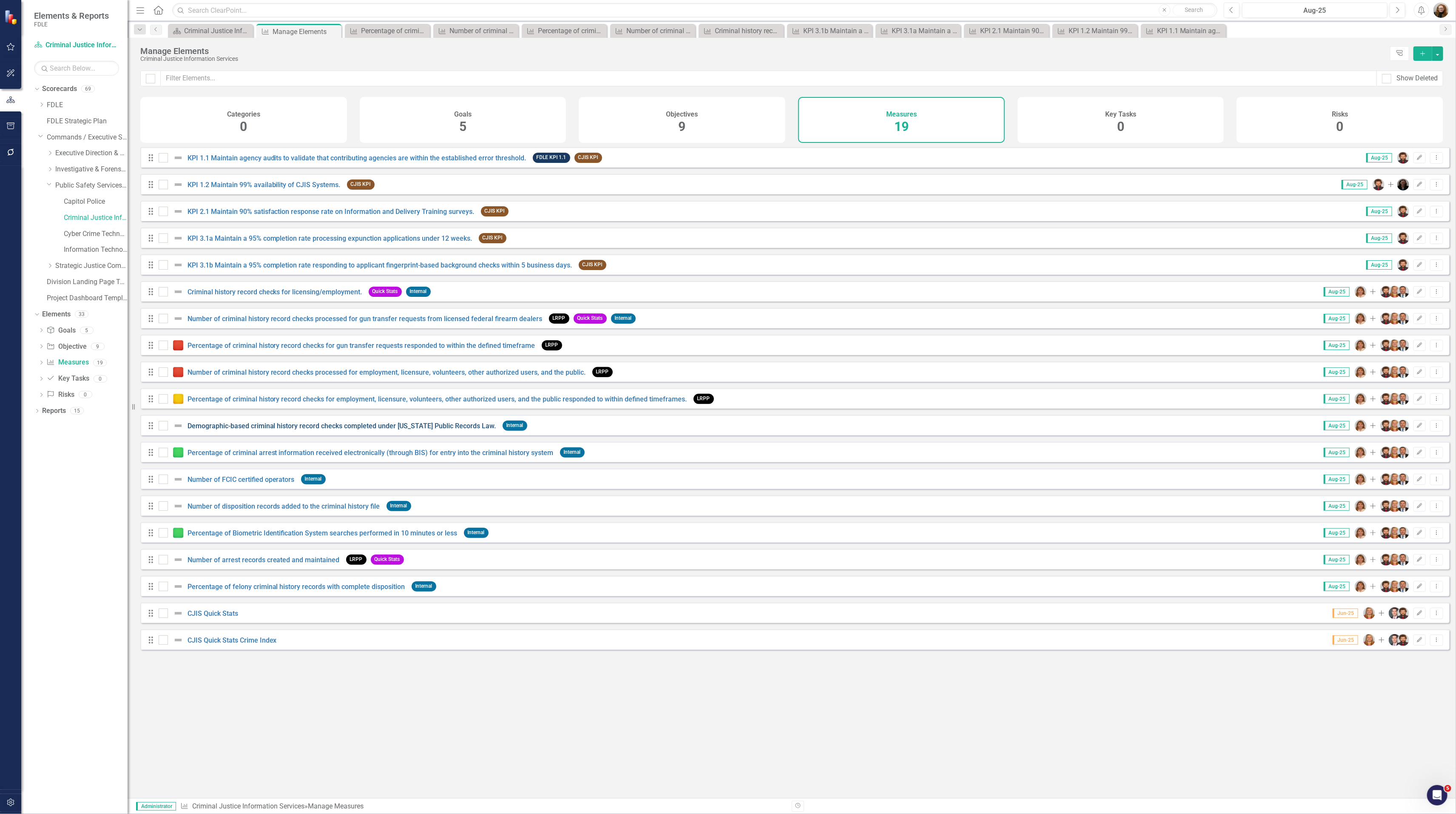
click at [235, 429] on link "Demographic-based criminal history record checks completed under [US_STATE] Pub…" at bounding box center [342, 426] width 309 height 8
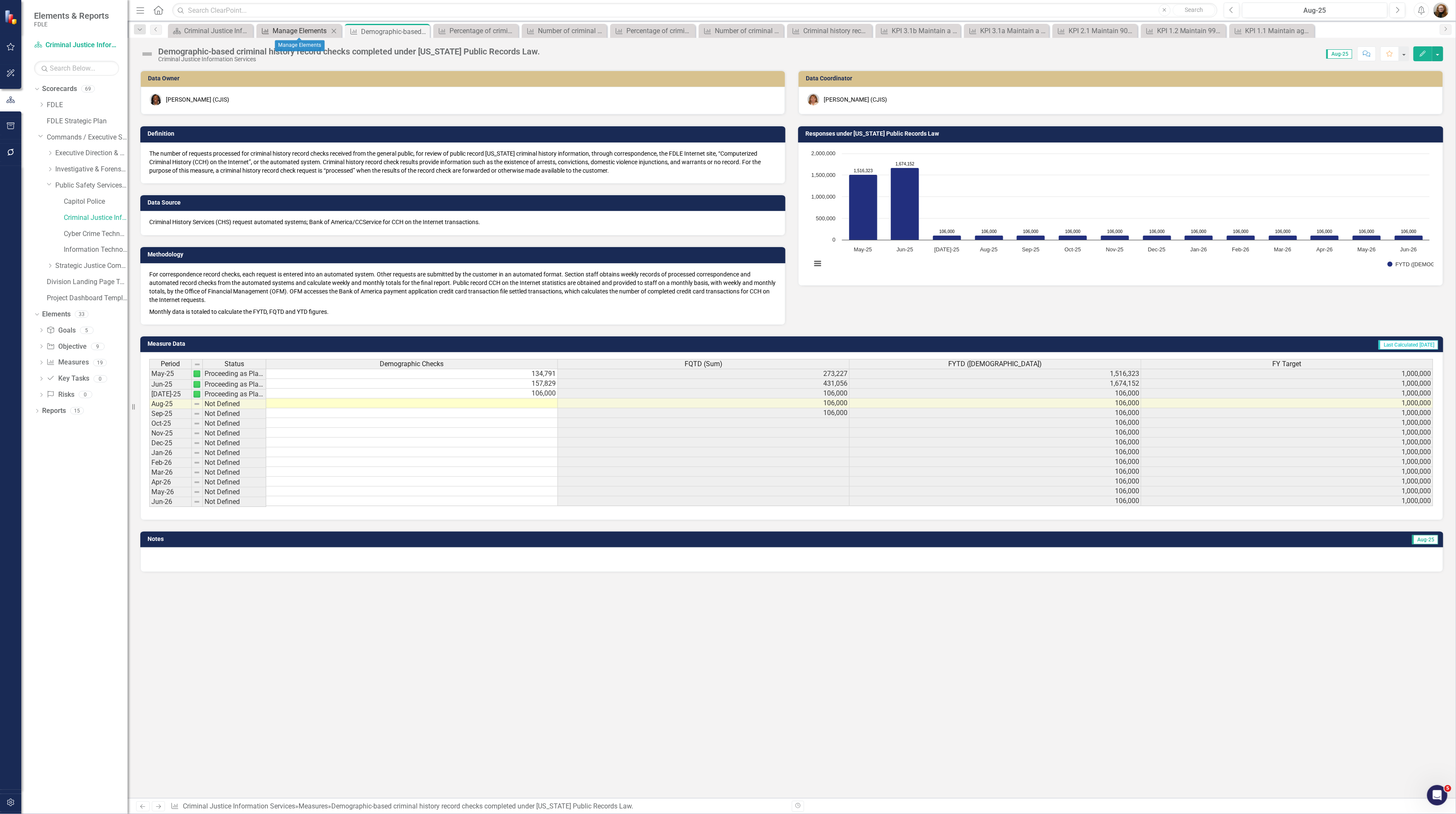
click at [301, 27] on div "Manage Elements" at bounding box center [301, 31] width 56 height 10
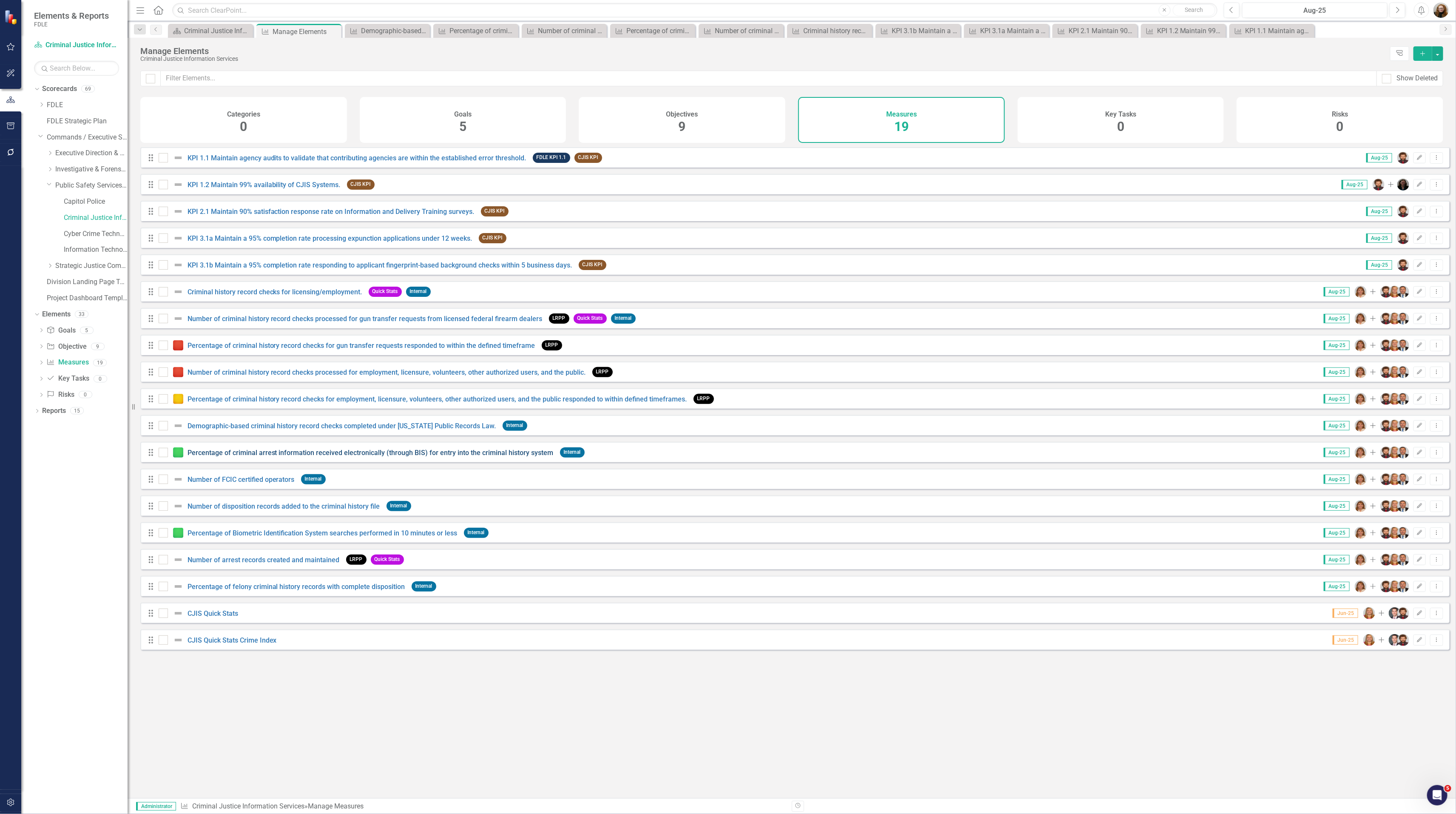
click at [243, 457] on link "Percentage of criminal arrest information received electronically (through BIS)…" at bounding box center [370, 453] width 366 height 8
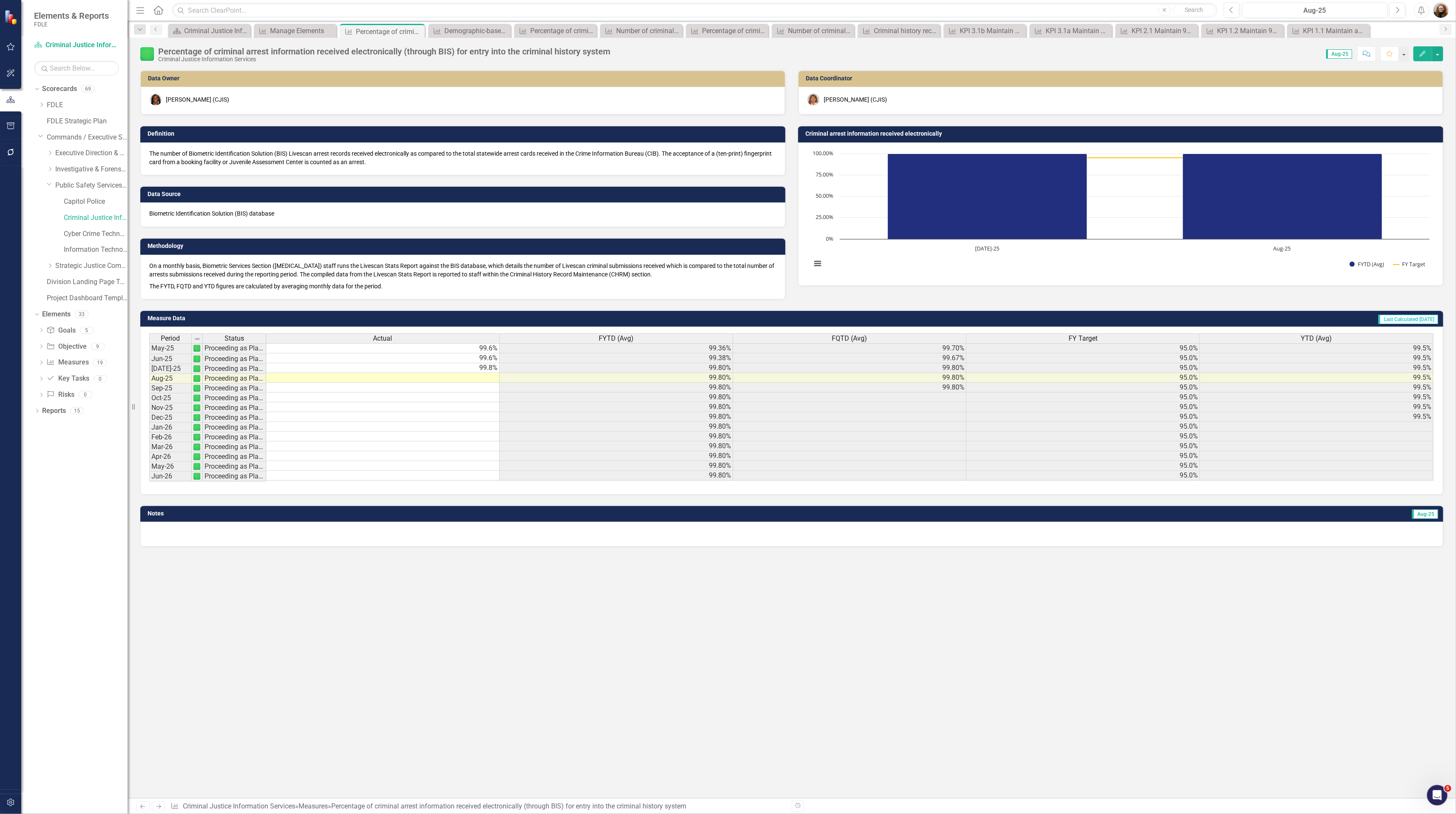
click at [274, 54] on div "Percentage of criminal arrest information received electronically (through BIS)…" at bounding box center [384, 51] width 452 height 9
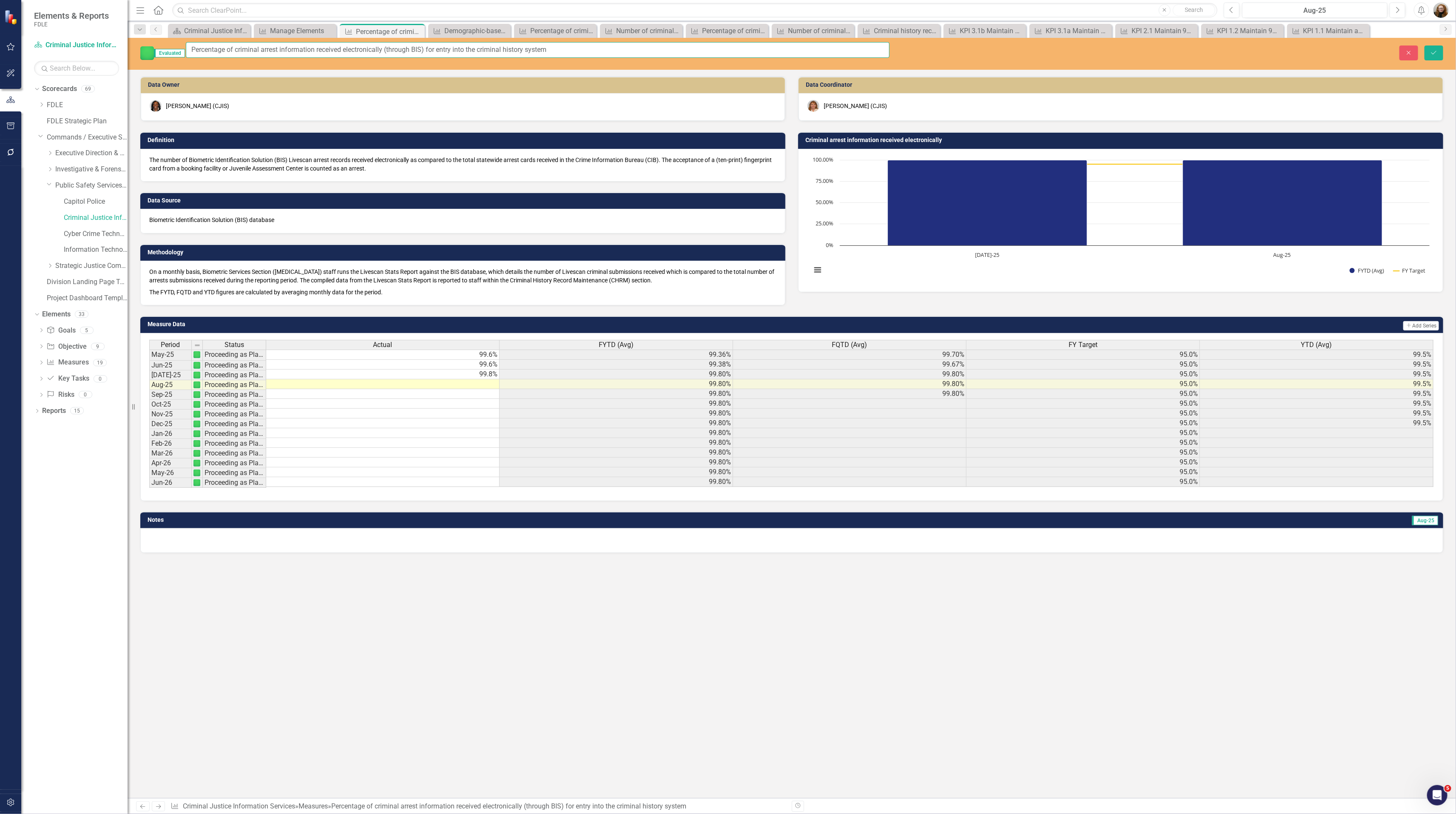
drag, startPoint x: 606, startPoint y: 55, endPoint x: 220, endPoint y: 46, distance: 386.1
click at [195, 54] on input "Percentage of criminal arrest information received electronically (through BIS)…" at bounding box center [537, 50] width 704 height 16
click at [1406, 46] on button "Close" at bounding box center [1408, 52] width 19 height 15
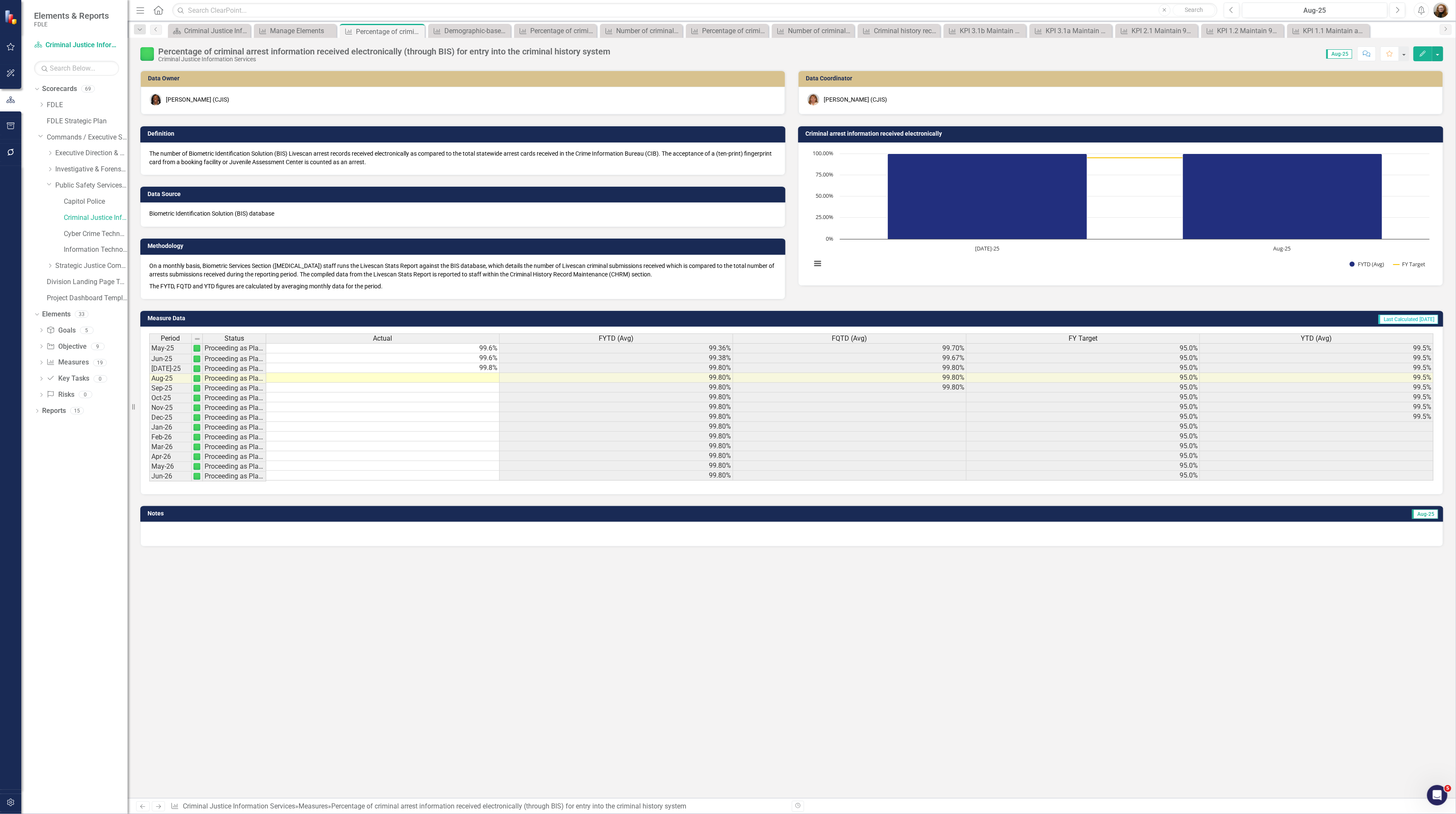
click at [907, 135] on h3 "Criminal arrest information received electronically" at bounding box center [1122, 133] width 633 height 6
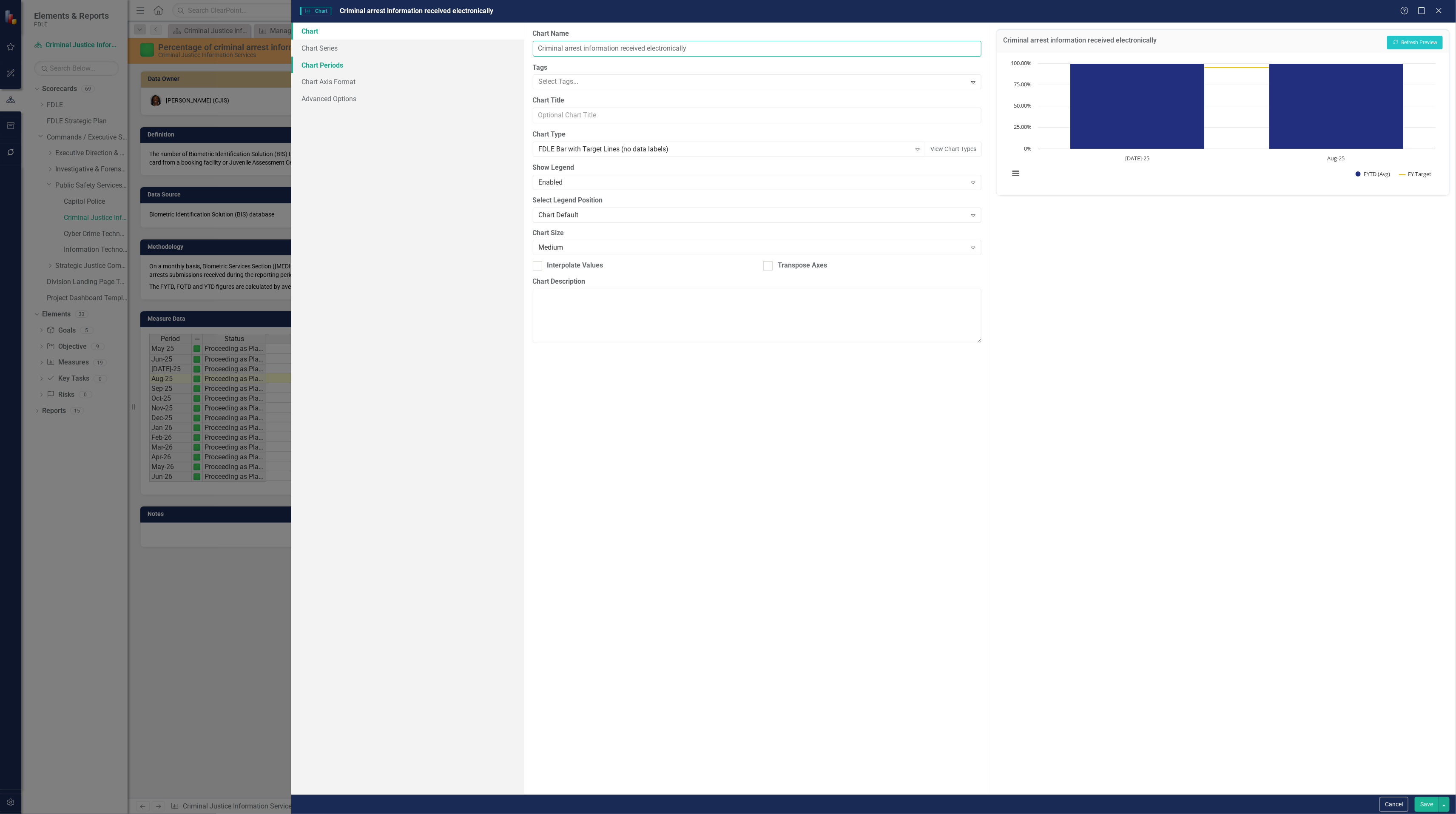
drag, startPoint x: 702, startPoint y: 50, endPoint x: 463, endPoint y: 57, distance: 239.1
click at [463, 57] on div "Chart Chart Series Chart Periods Chart Axis Format Advanced Options From this p…" at bounding box center [874, 408] width 1165 height 772
paste input "Percentage of criminal arrest information received electronically (through BIS)…"
type input "Percentage of criminal arrest information received electronically (through BIS)…"
click at [1421, 804] on button "Save" at bounding box center [1426, 804] width 24 height 15
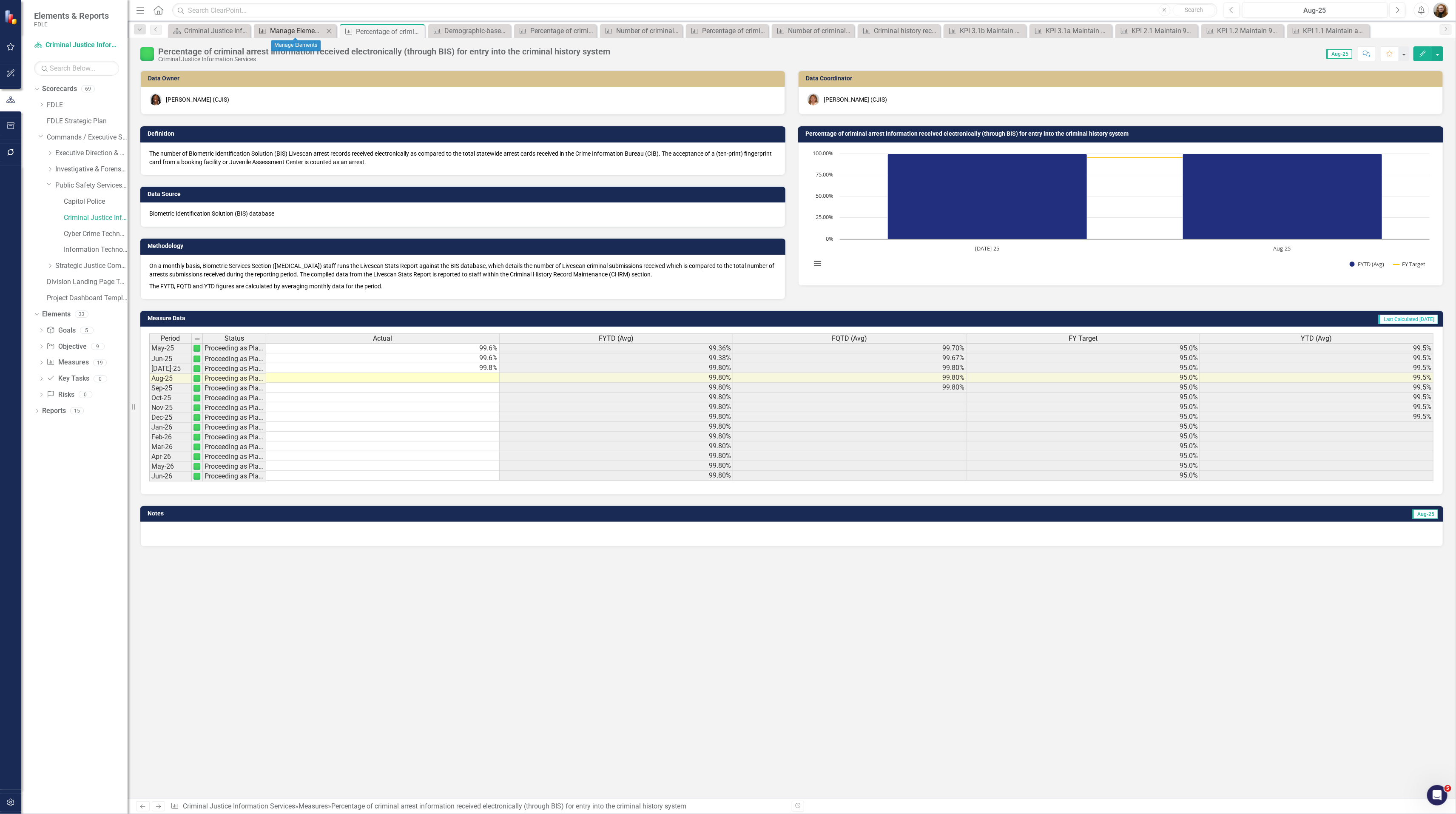
click at [299, 34] on div "Manage Elements" at bounding box center [296, 31] width 54 height 10
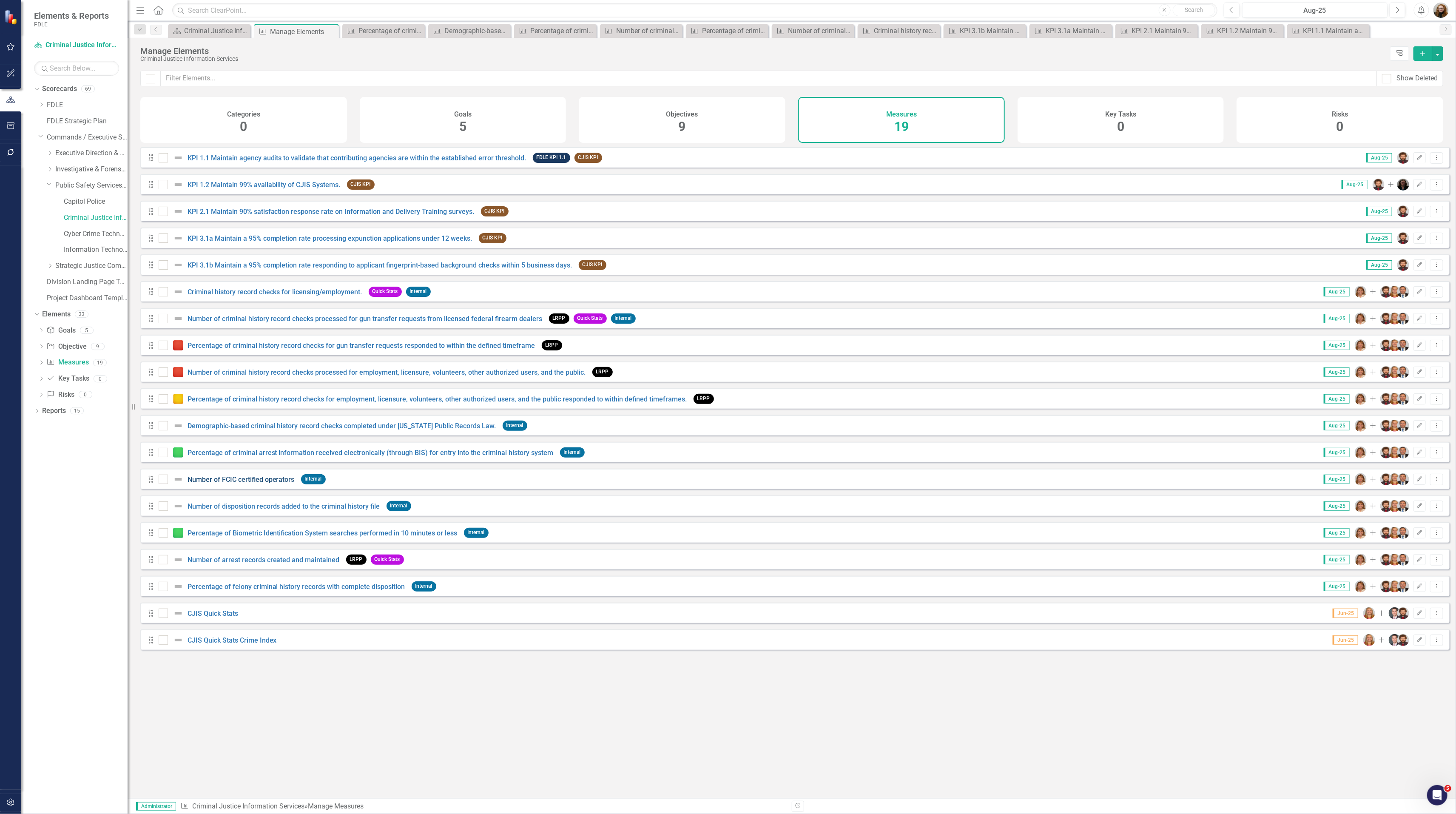
click at [213, 483] on link "Number of FCIC certified operators" at bounding box center [241, 480] width 107 height 8
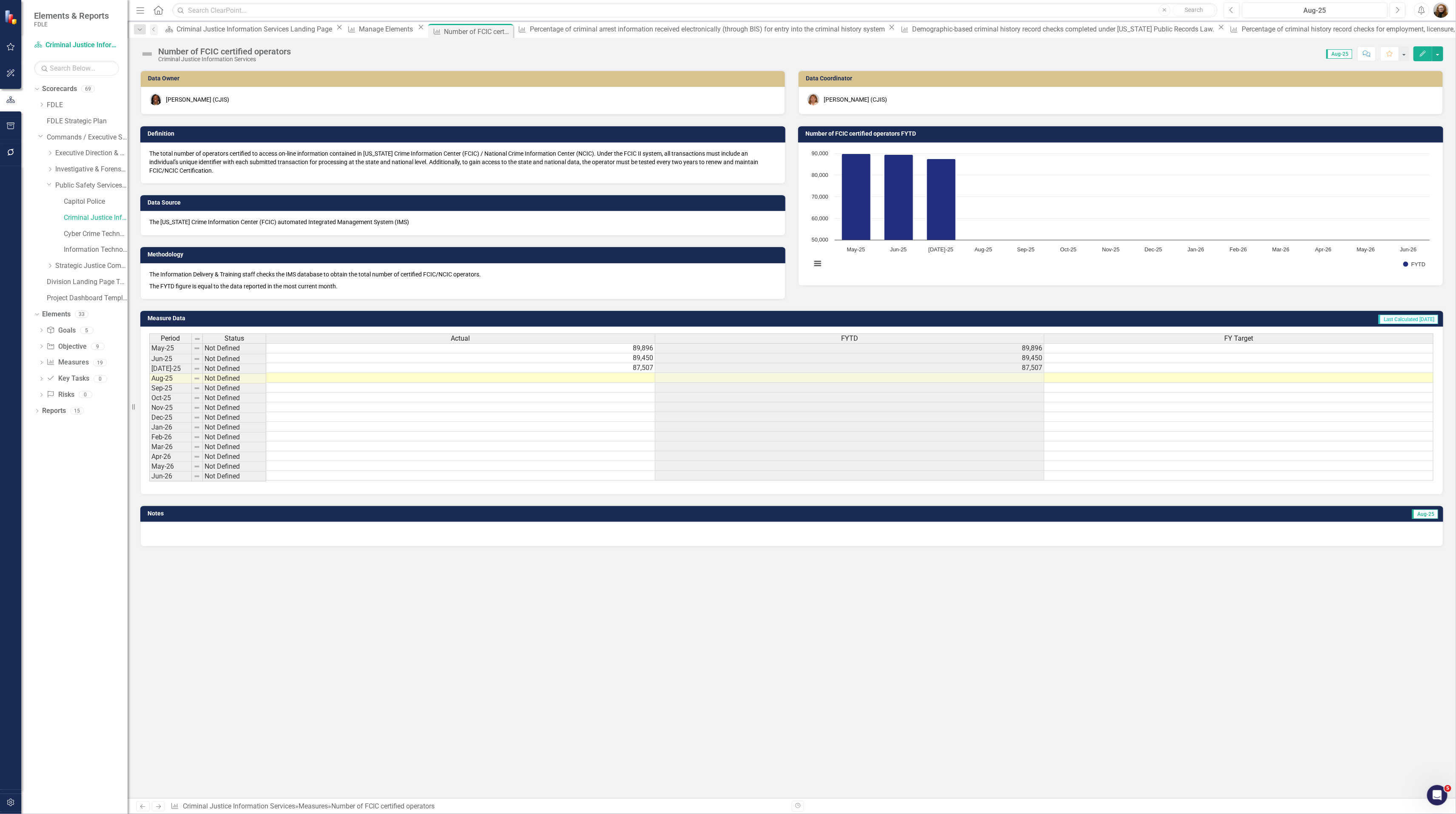
scroll to position [0, 6]
click at [1422, 51] on icon "Edit" at bounding box center [1422, 54] width 8 height 6
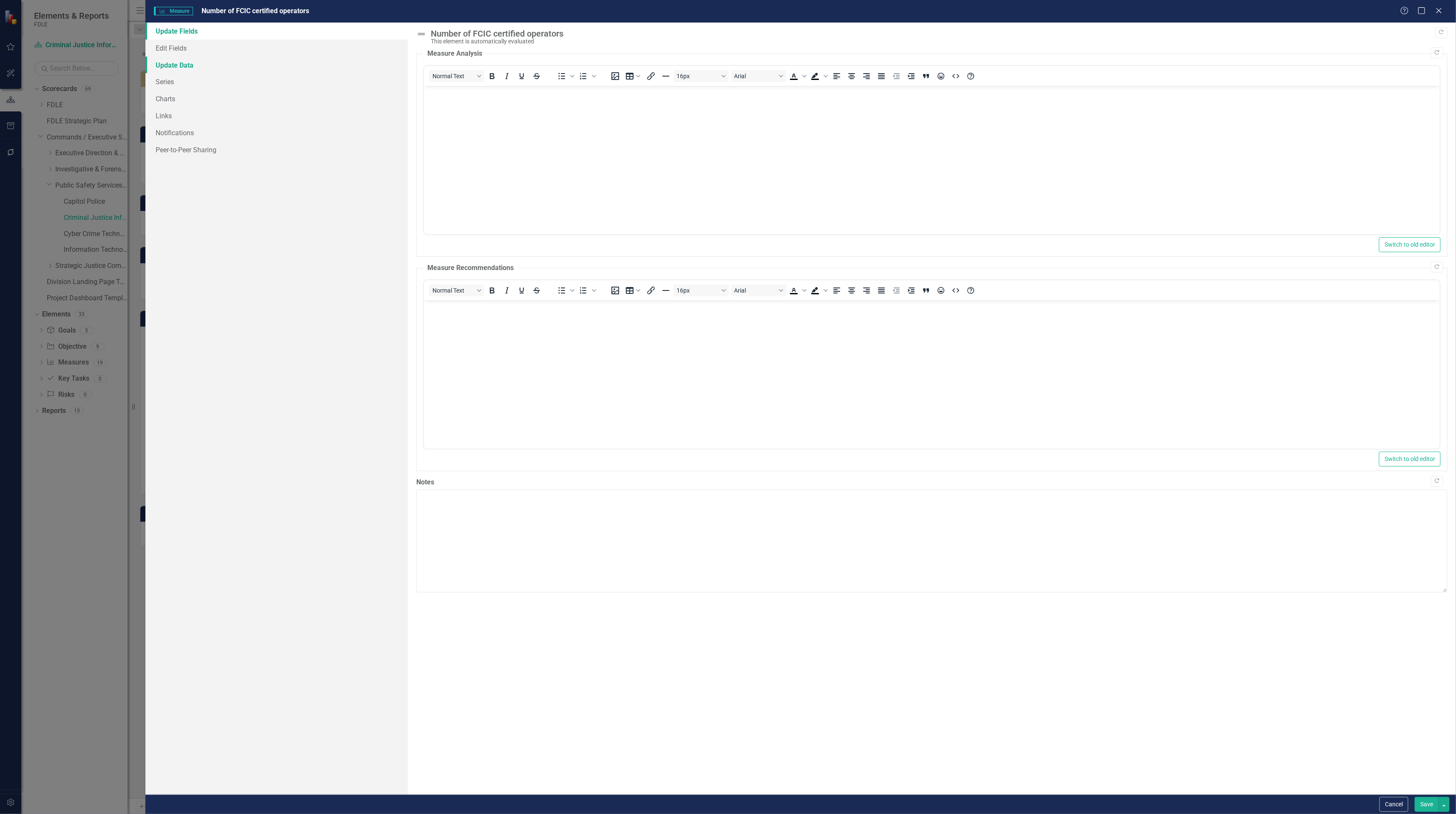
scroll to position [0, 0]
click at [169, 77] on link "Series" at bounding box center [277, 82] width 262 height 17
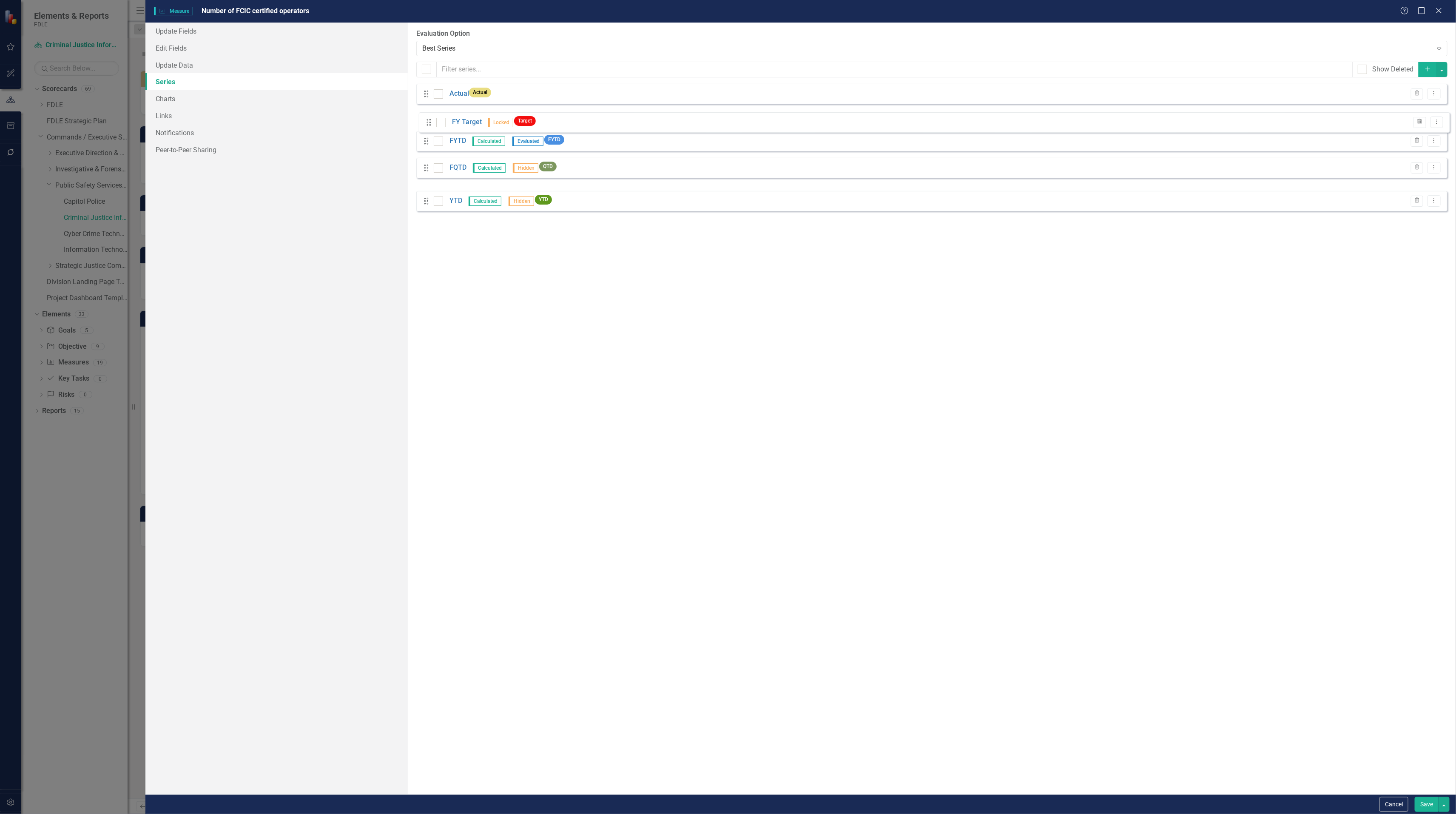
drag, startPoint x: 423, startPoint y: 173, endPoint x: 425, endPoint y: 120, distance: 53.0
click at [425, 120] on div "Drag Actual Actual Trash Dropdown Menu Drag FYTD Calculated Evaluated FYTD Tras…" at bounding box center [932, 147] width 1031 height 128
click at [546, 317] on div "From this page, you can add, edit, delete, or duplicate the measure series for …" at bounding box center [932, 408] width 1048 height 772
click at [460, 121] on link "FY Target" at bounding box center [464, 121] width 30 height 10
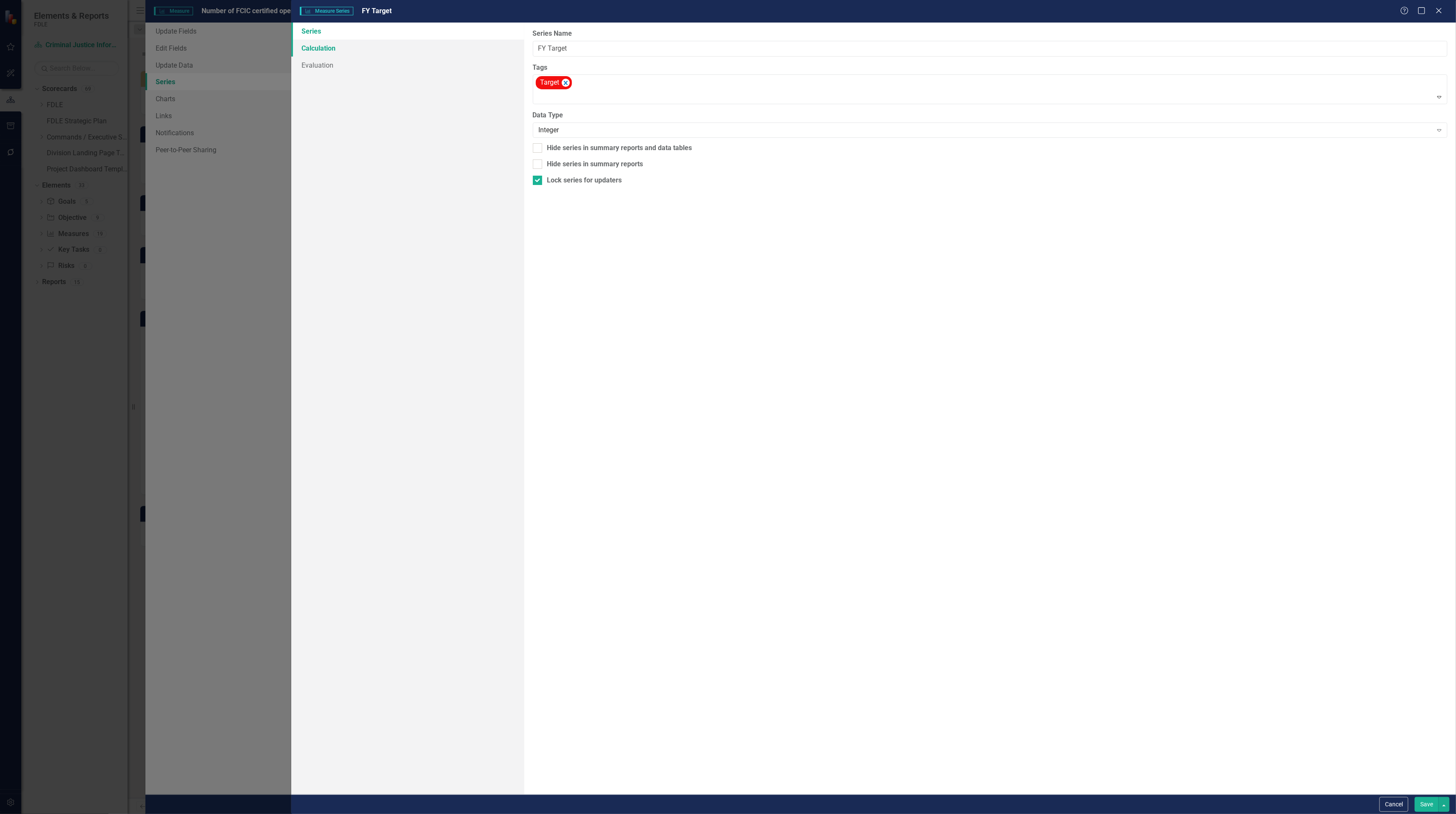
click at [327, 49] on link "Calculation" at bounding box center [408, 48] width 233 height 17
click at [322, 63] on link "Evaluation" at bounding box center [408, 65] width 233 height 17
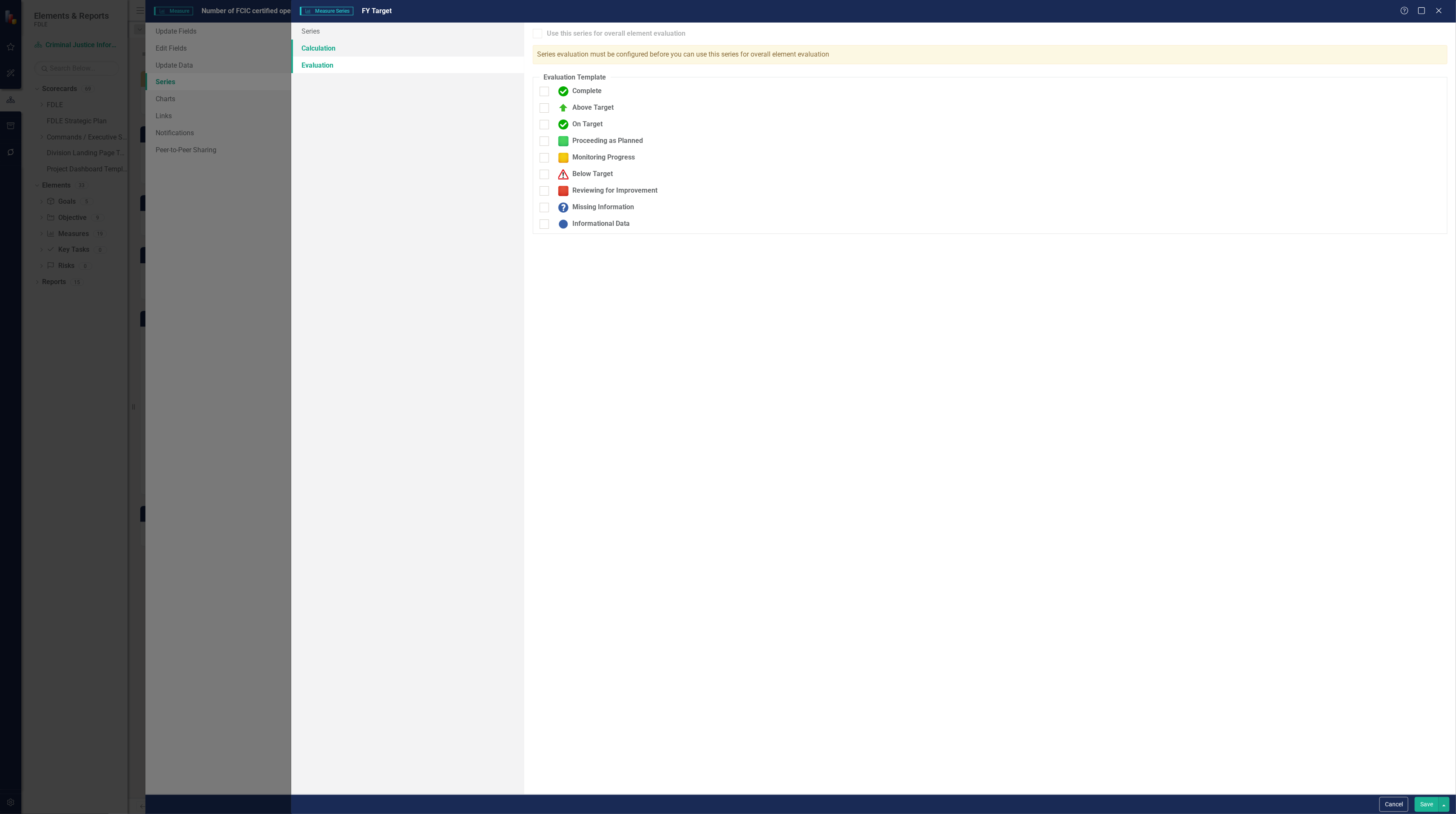
click at [318, 43] on link "Calculation" at bounding box center [408, 48] width 233 height 17
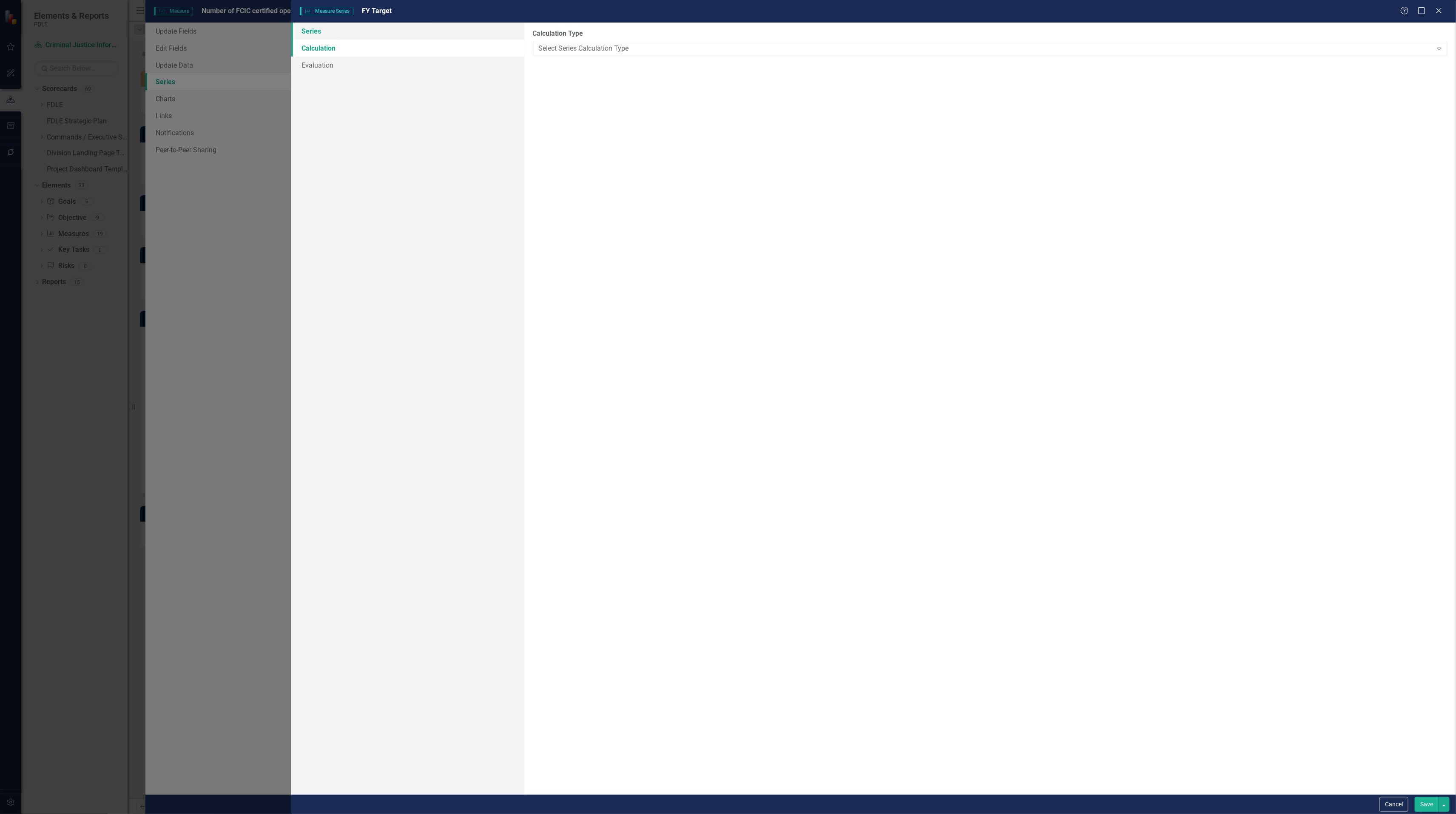
click at [314, 24] on link "Series" at bounding box center [408, 31] width 233 height 17
click at [1435, 14] on div "Close" at bounding box center [1438, 11] width 10 height 11
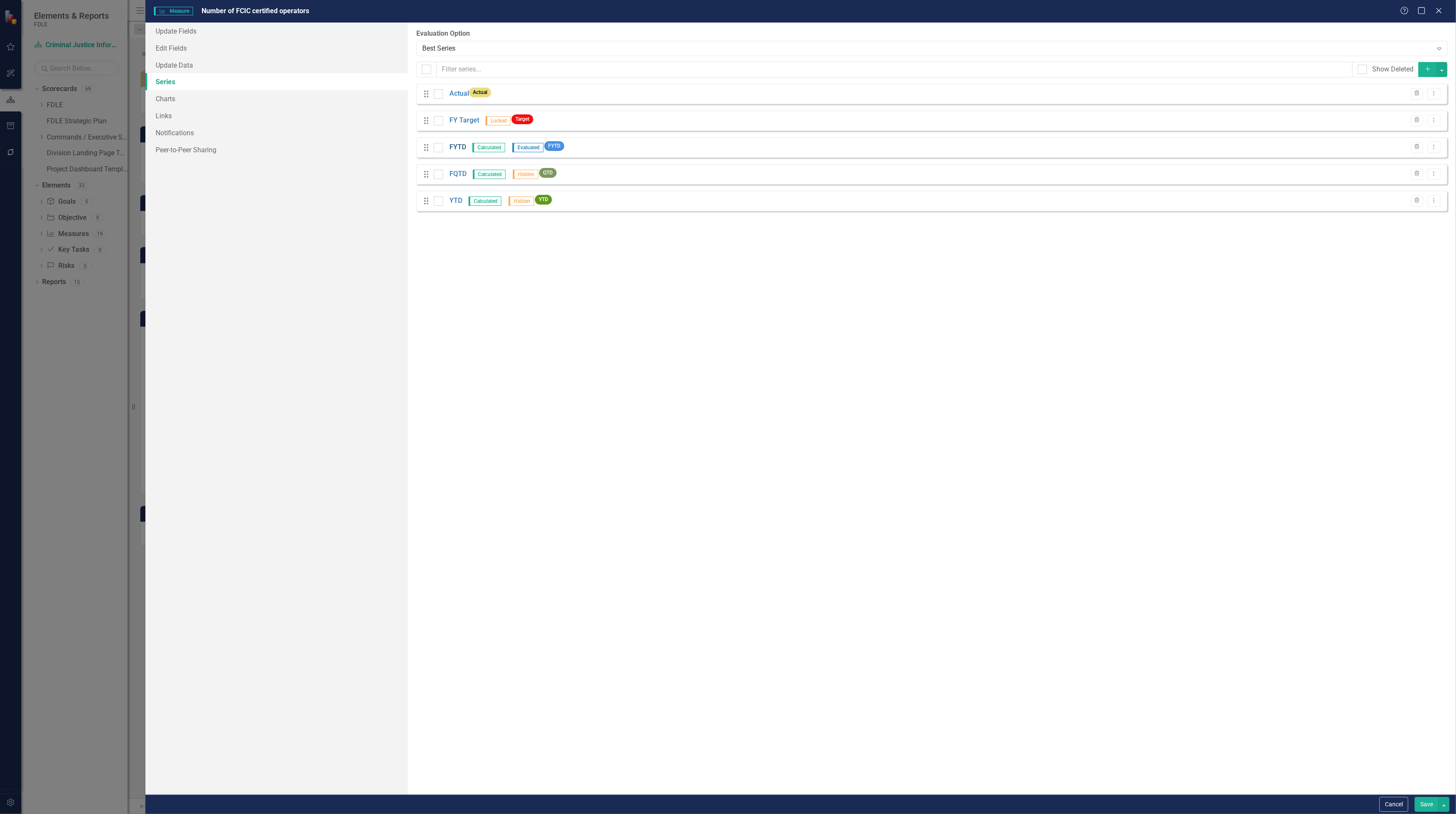
click at [458, 149] on link "FYTD" at bounding box center [457, 147] width 17 height 10
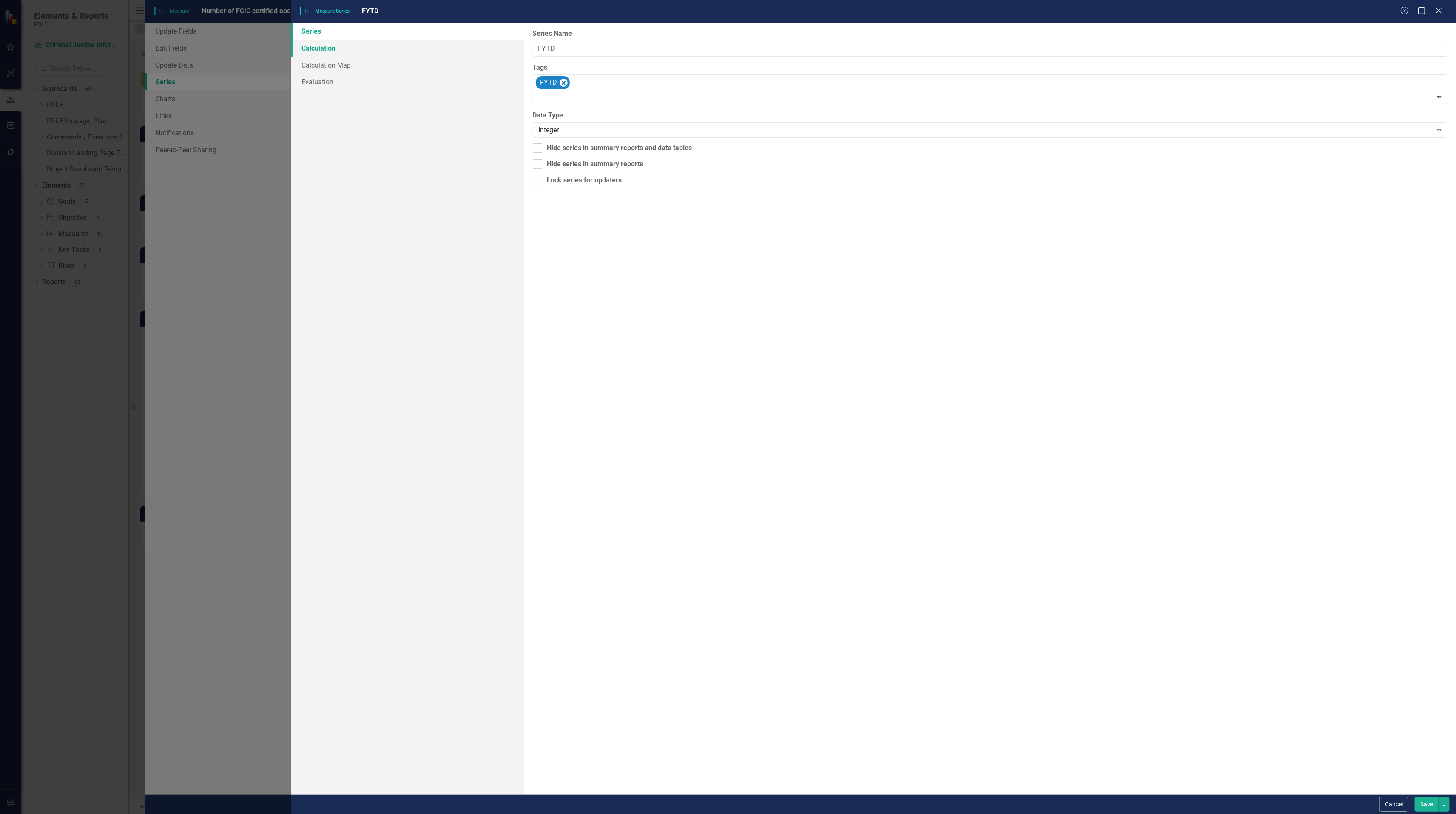
click at [326, 45] on link "Calculation" at bounding box center [408, 48] width 233 height 17
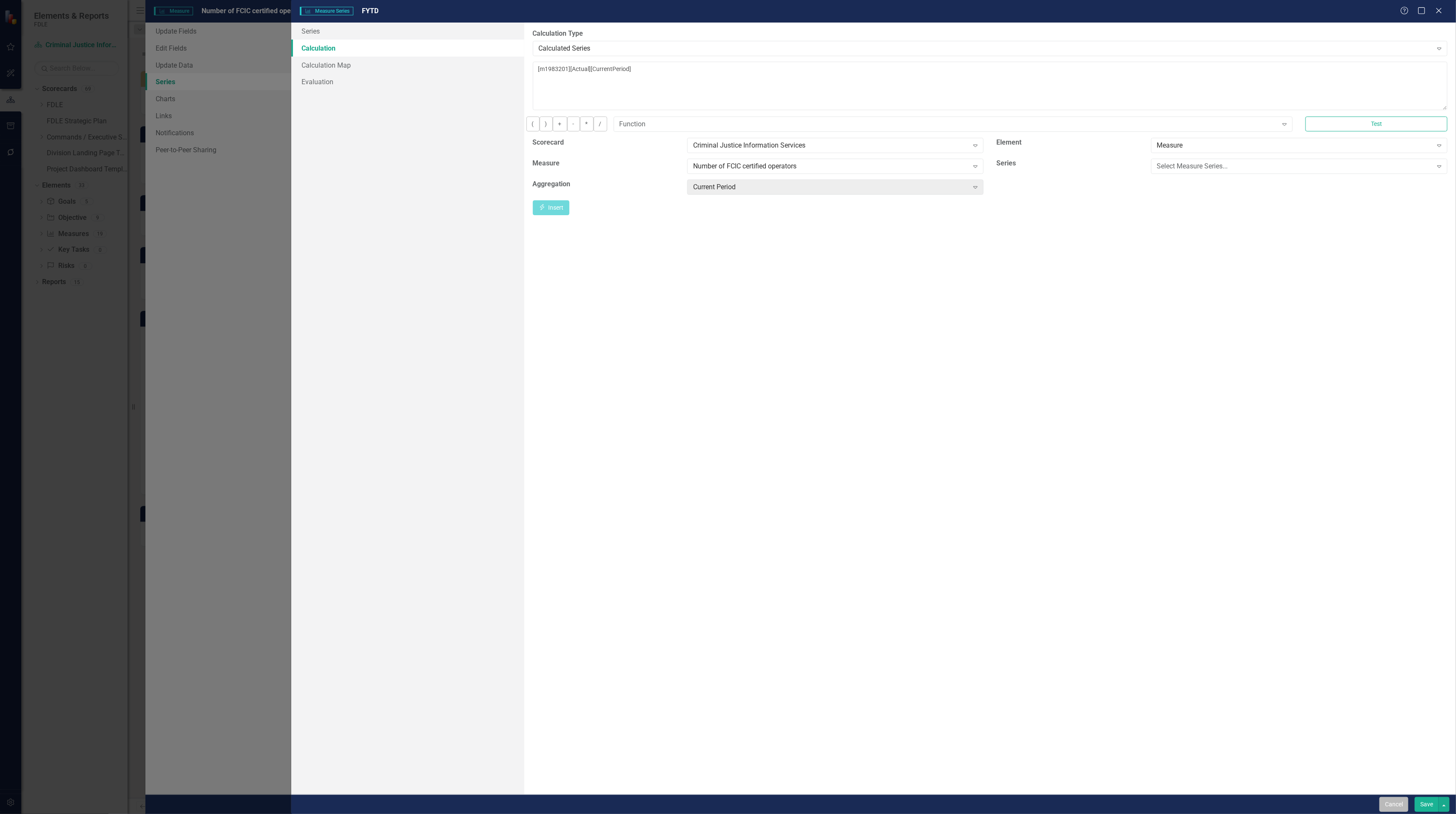
click at [1395, 808] on button "Cancel" at bounding box center [1393, 804] width 29 height 15
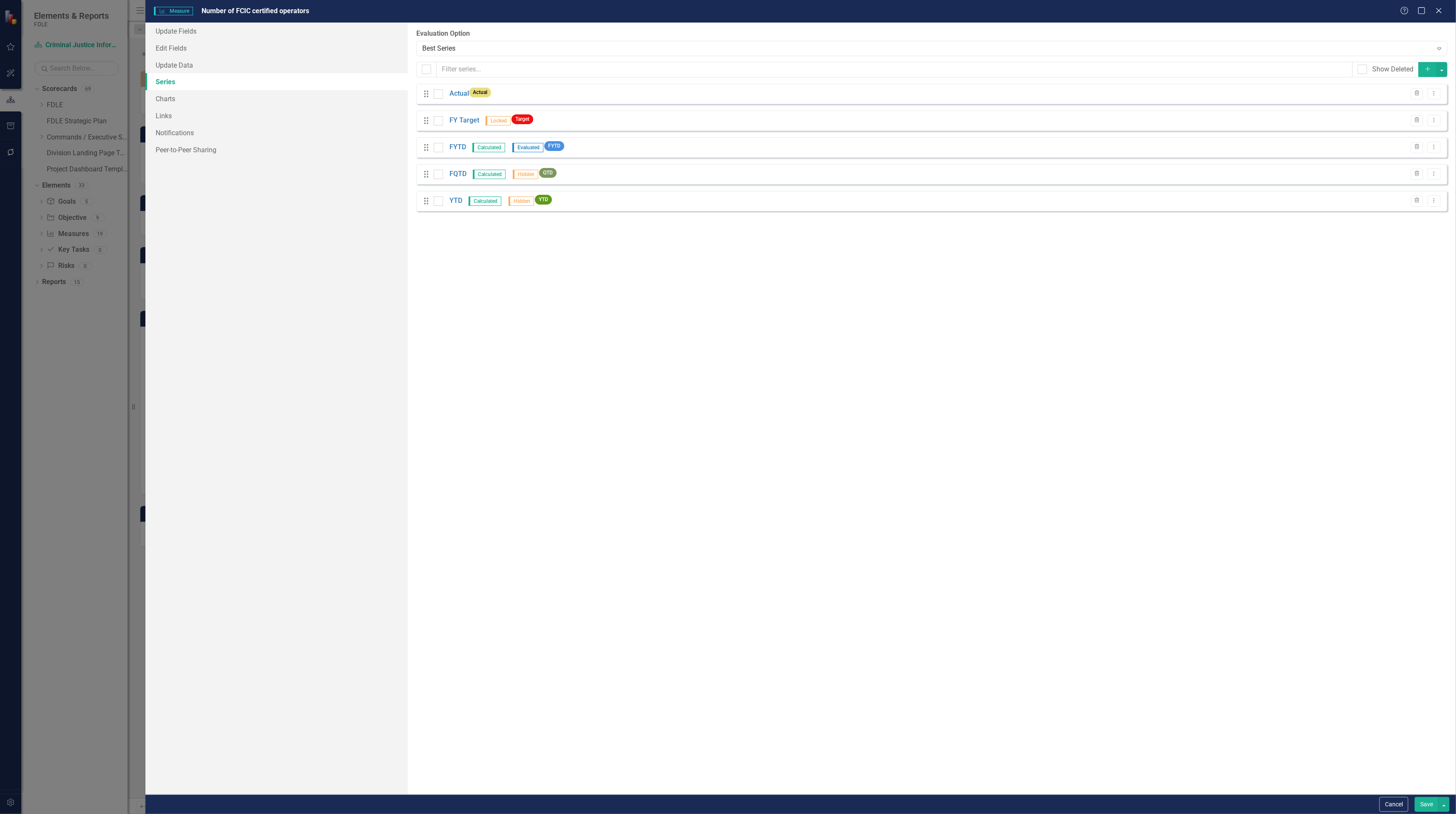
click at [1421, 804] on button "Save" at bounding box center [1426, 804] width 24 height 15
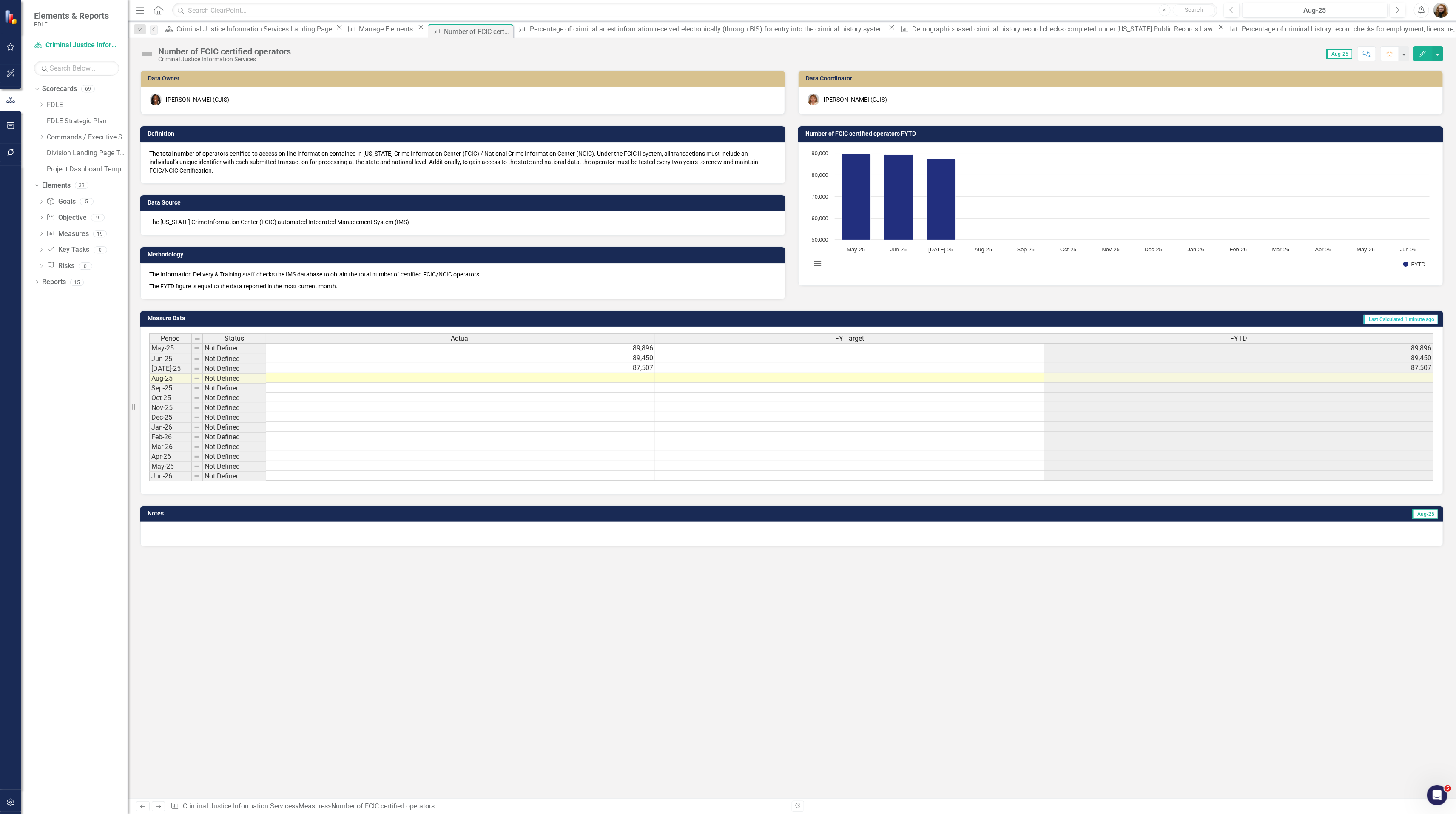
click at [170, 57] on div "Criminal Justice Information Services" at bounding box center [225, 59] width 132 height 6
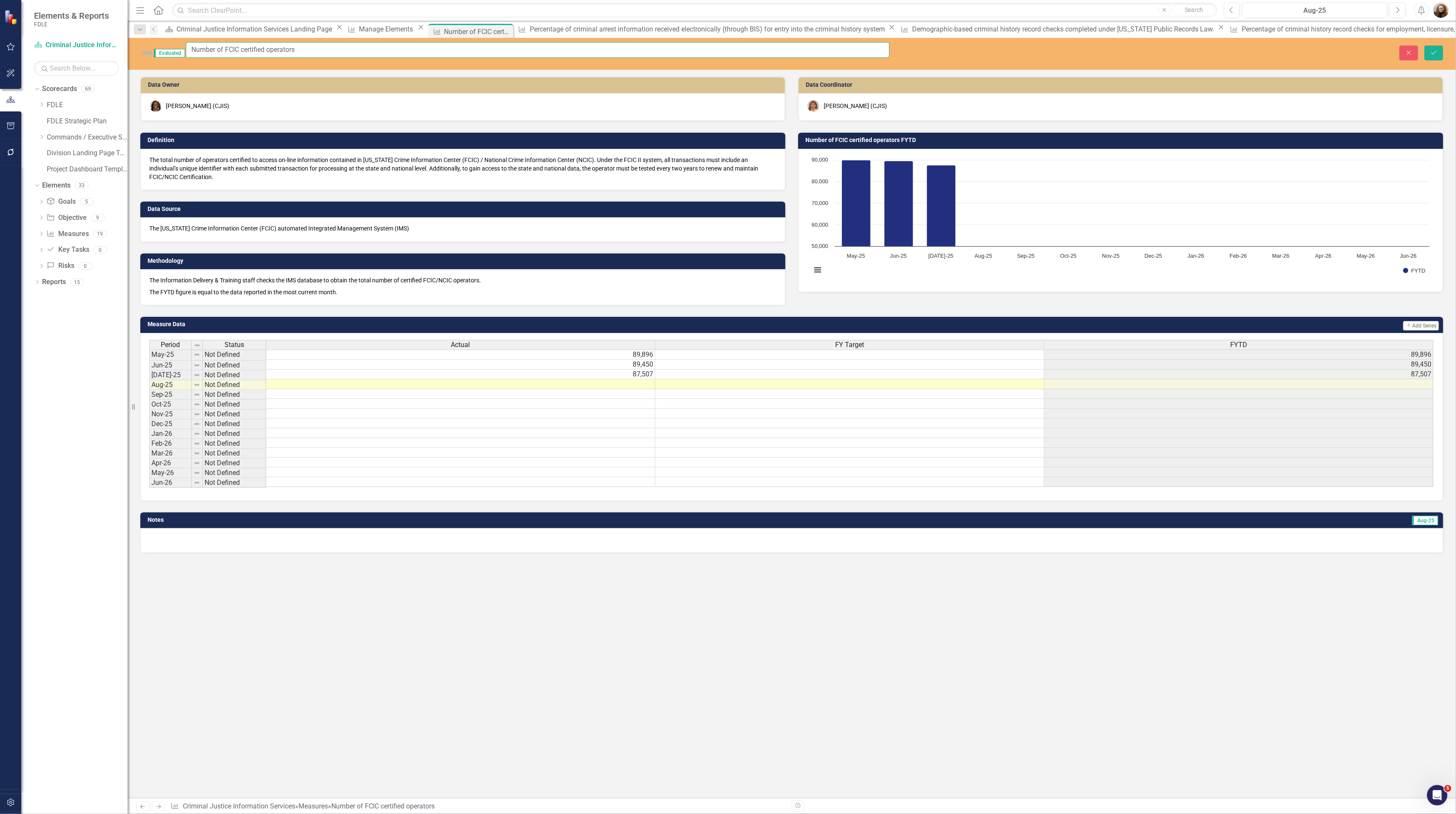
drag, startPoint x: 275, startPoint y: 50, endPoint x: 192, endPoint y: 47, distance: 83.1
click at [192, 47] on div "Evaluated Number of FCIC certified operators" at bounding box center [515, 53] width 749 height 22
click at [1403, 52] on button "Close" at bounding box center [1408, 52] width 19 height 15
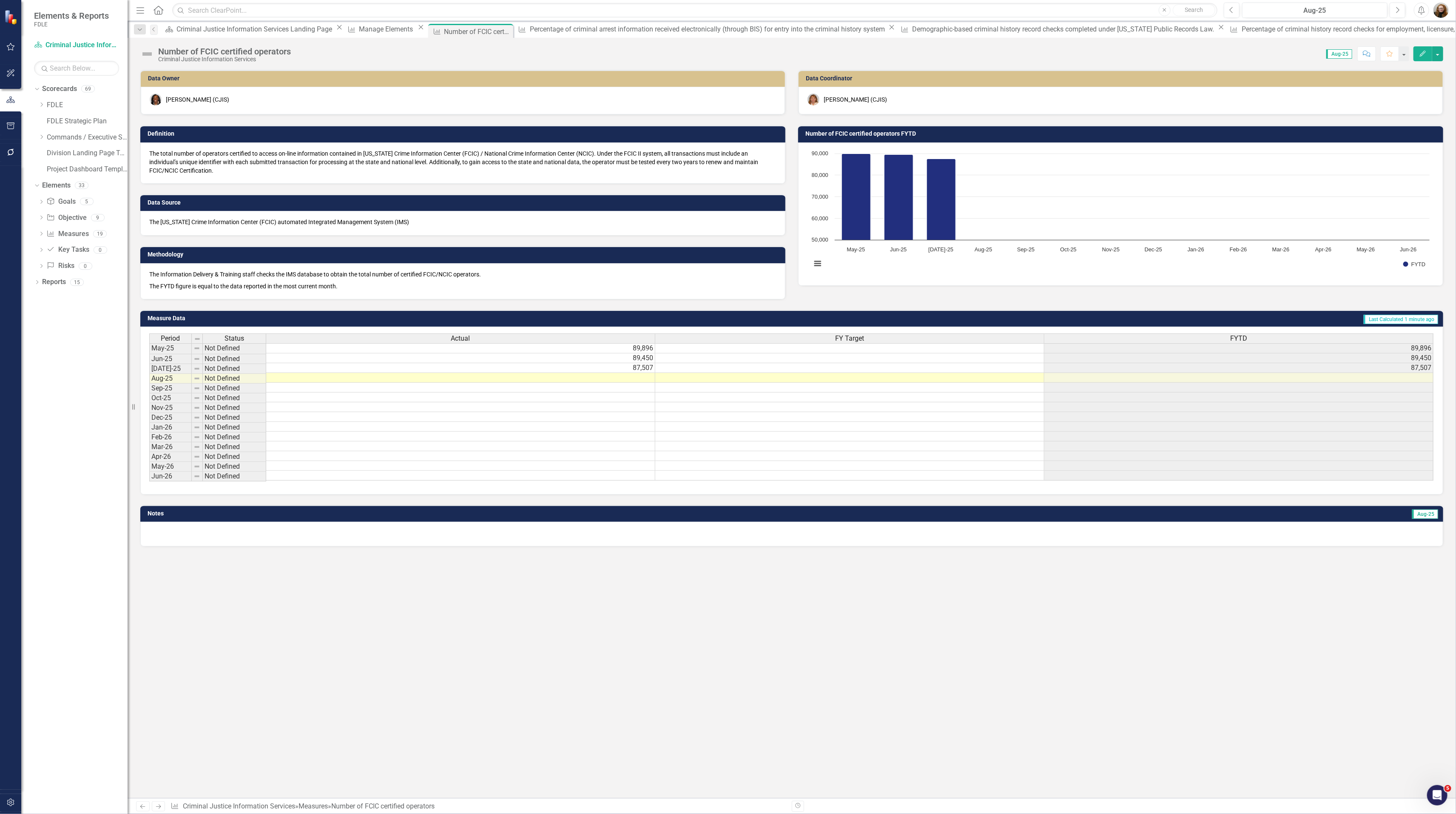
drag, startPoint x: 566, startPoint y: 602, endPoint x: 566, endPoint y: 582, distance: 20.0
click at [566, 598] on div "Data Owner Lucy Saunders (CJIS) Definition The total number of operators certif…" at bounding box center [791, 434] width 1328 height 728
click at [359, 34] on div "Manage Elements" at bounding box center [387, 29] width 56 height 10
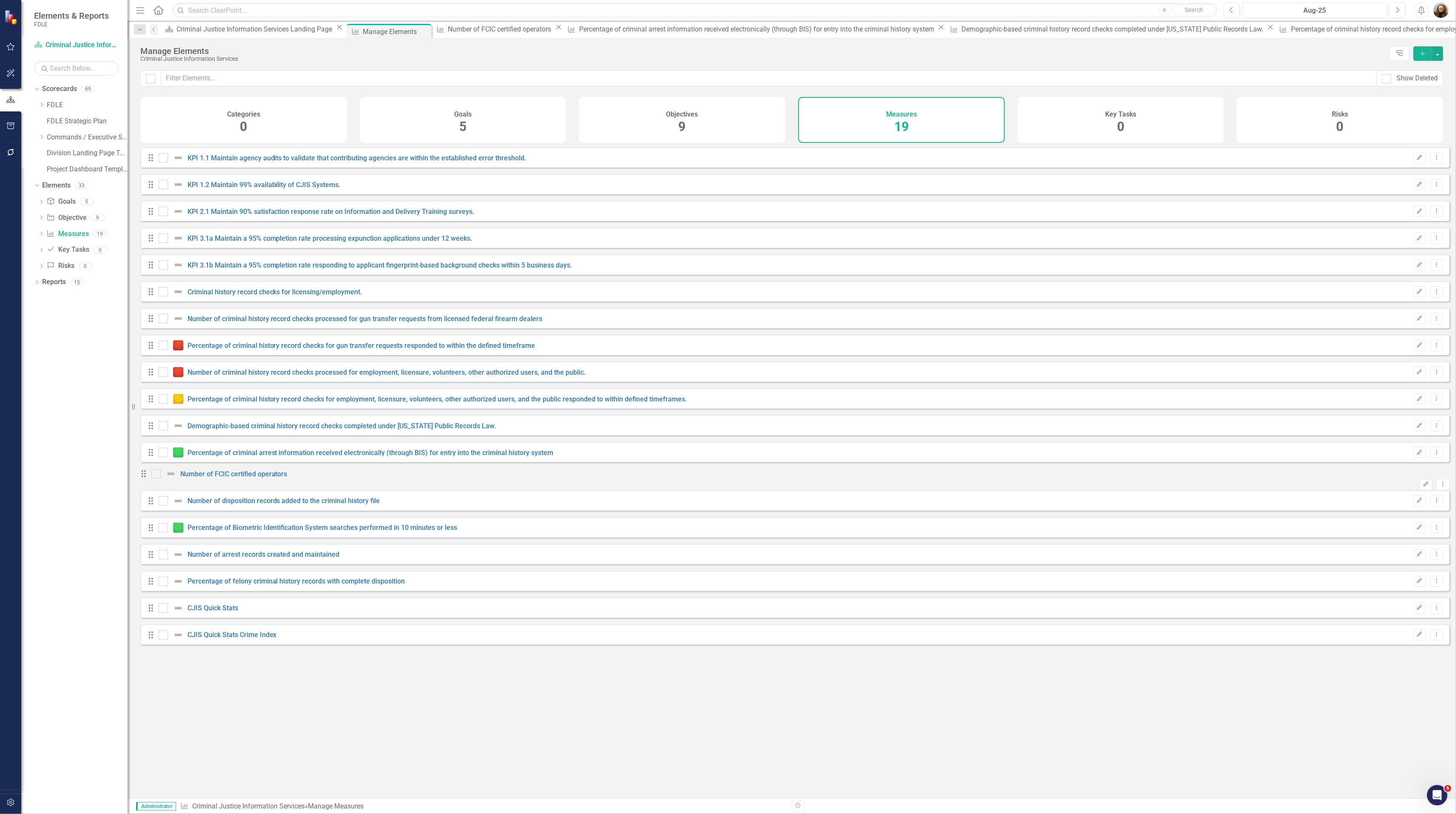
checkbox input "false"
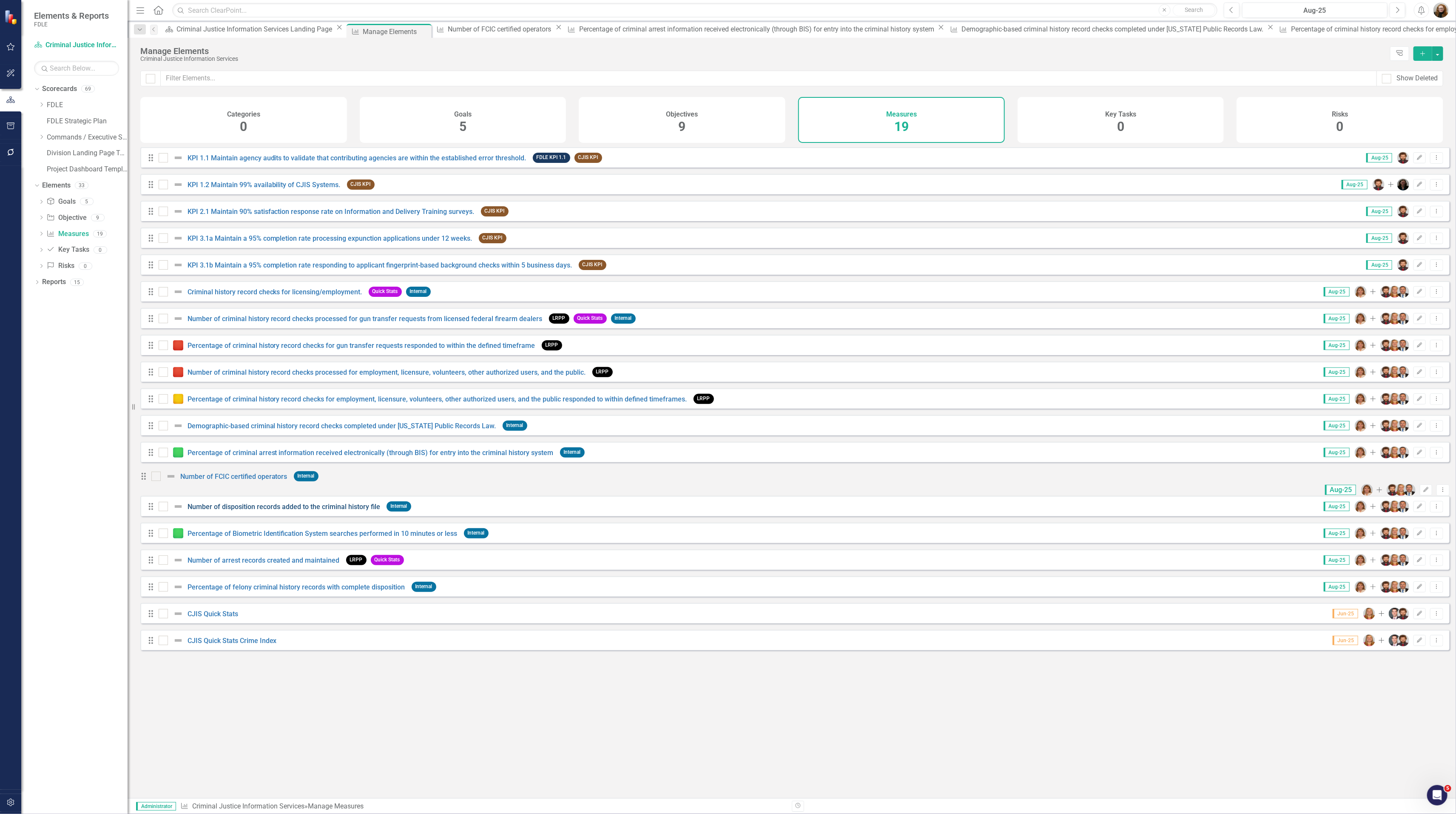
click at [268, 511] on link "Number of disposition records added to the criminal history file" at bounding box center [284, 507] width 192 height 8
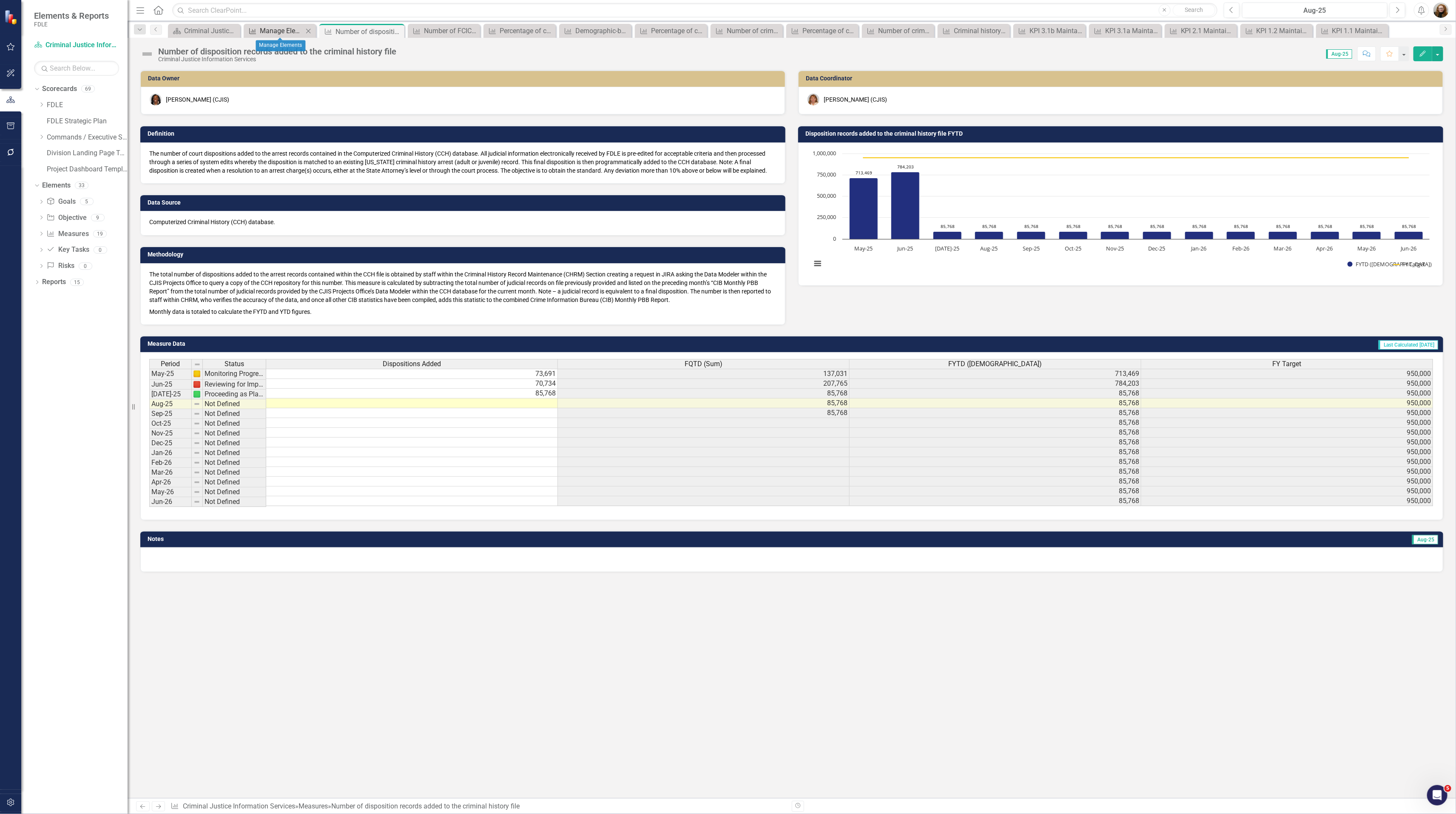
click at [268, 34] on div "Manage Elements" at bounding box center [282, 31] width 43 height 10
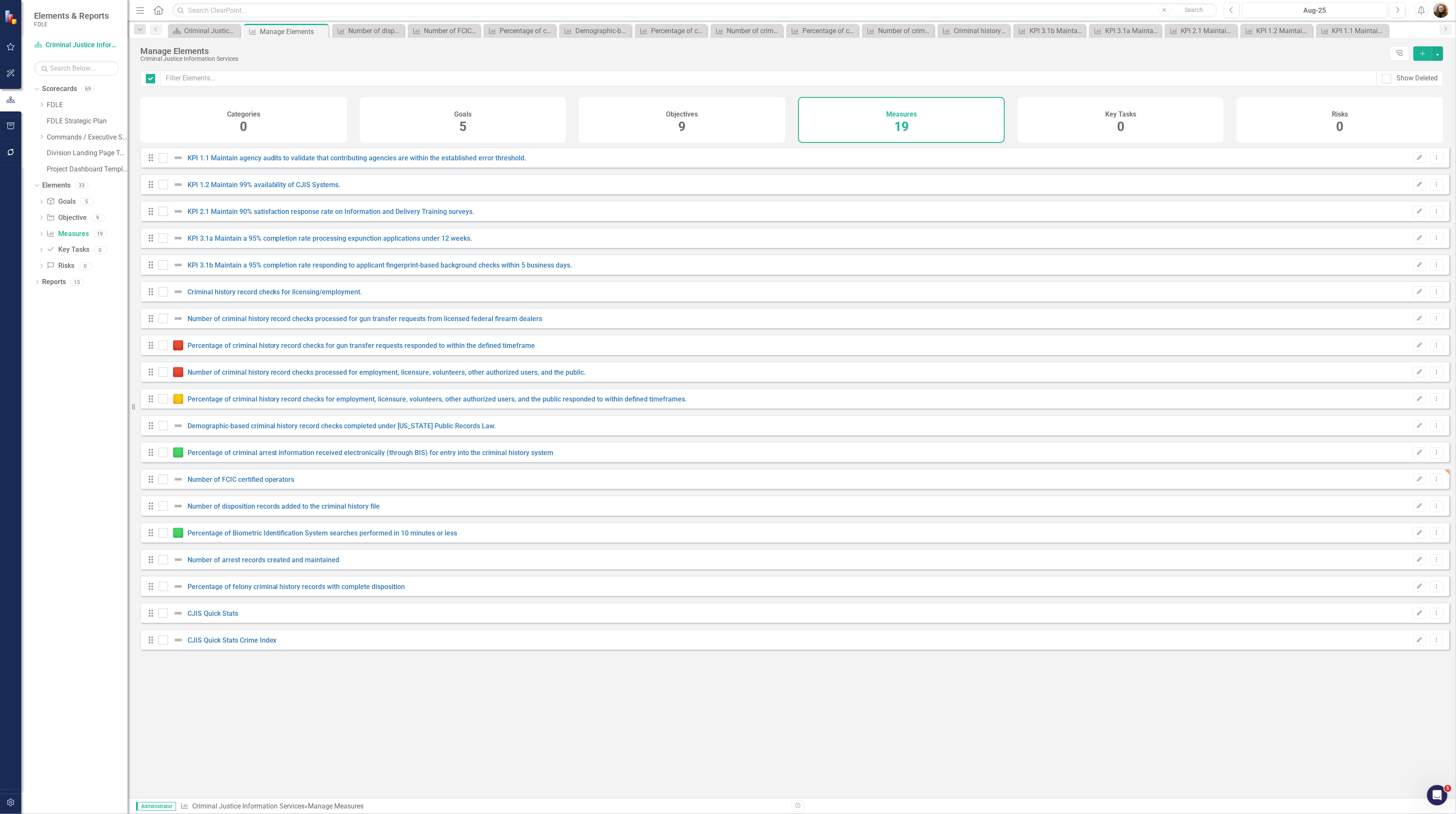
checkbox input "false"
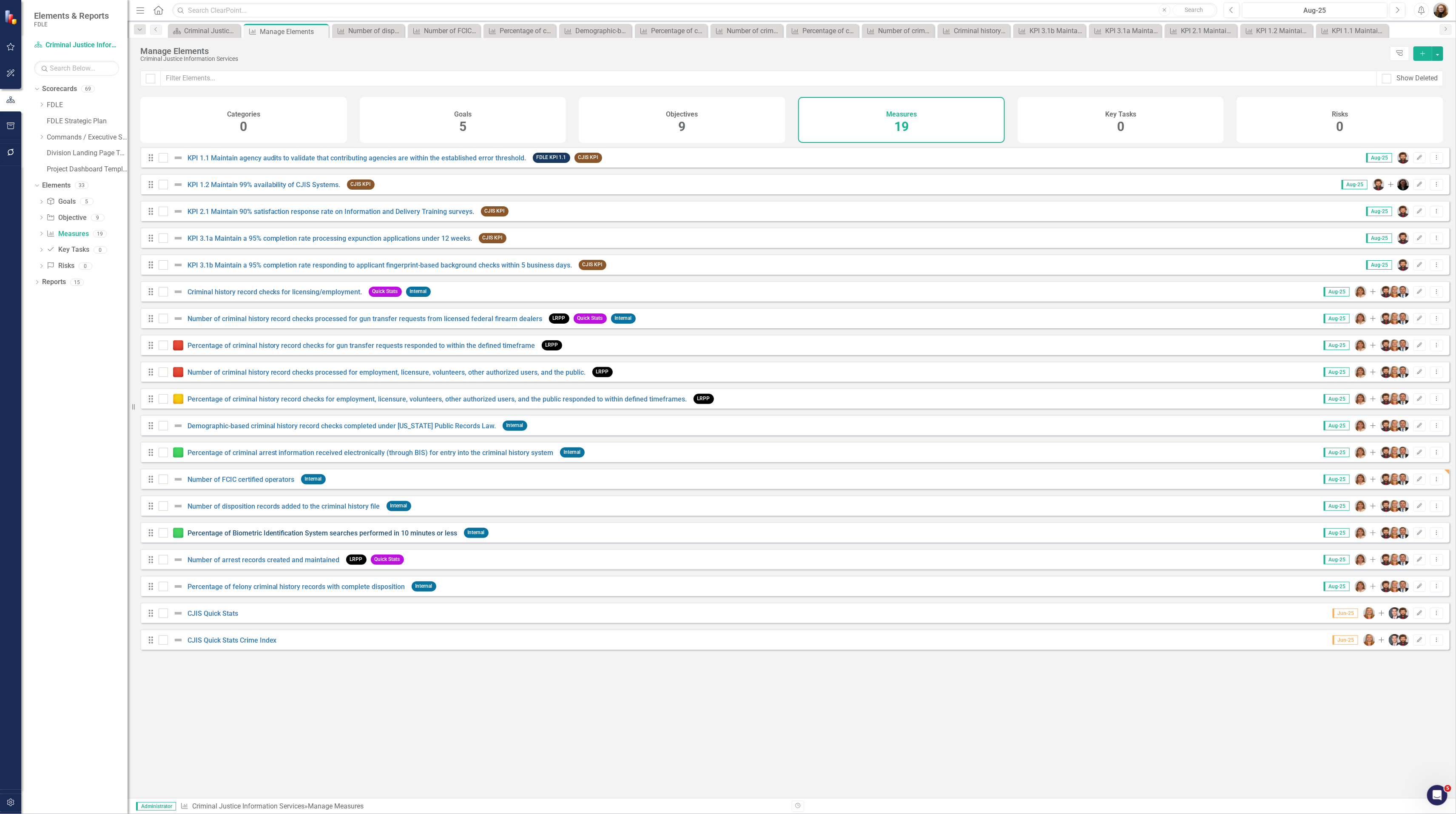
click at [229, 537] on link "Percentage of Biometric Identification System searches performed in 10 minutes …" at bounding box center [322, 533] width 270 height 8
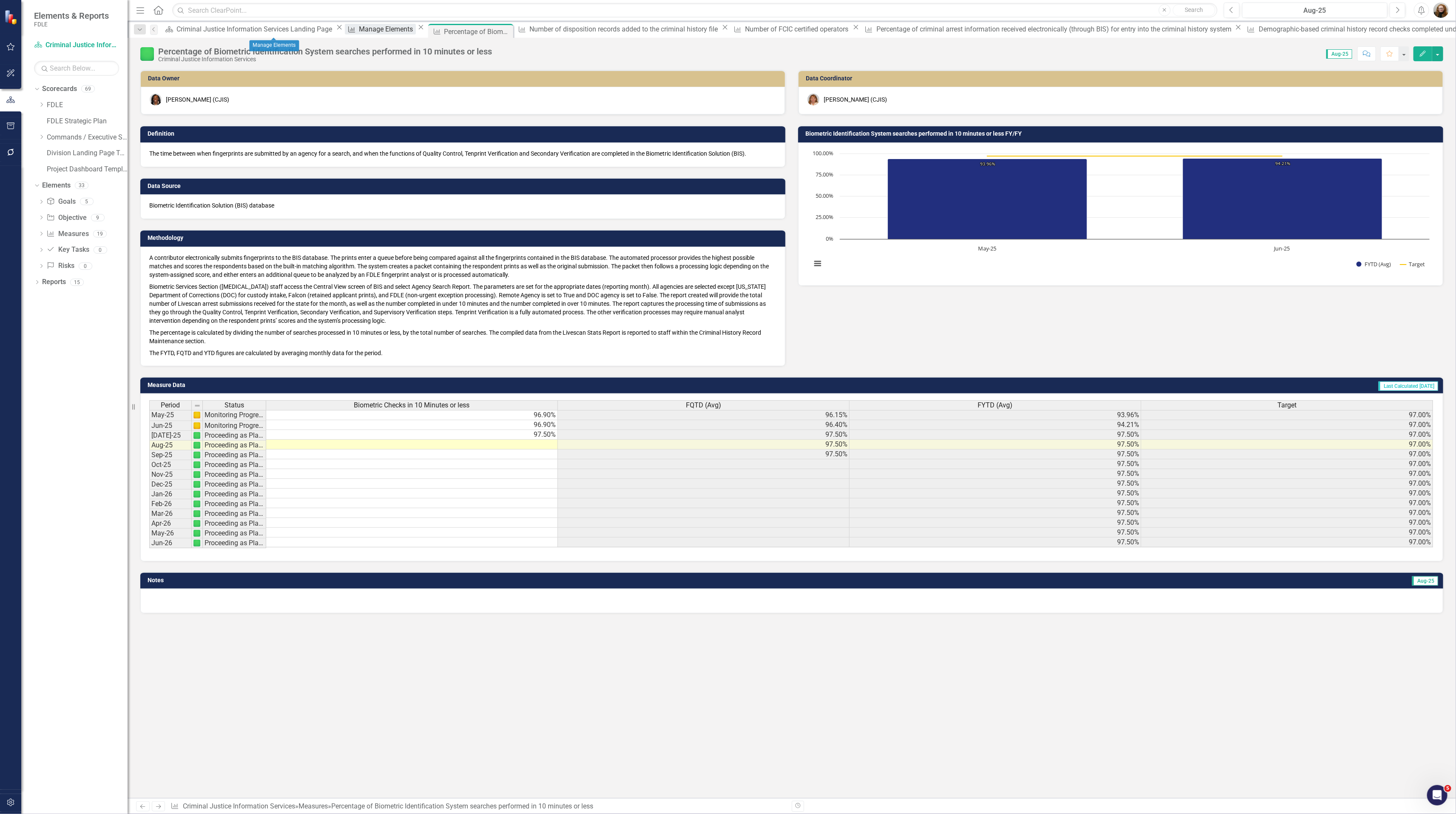
click at [359, 31] on div "Manage Elements" at bounding box center [387, 29] width 56 height 10
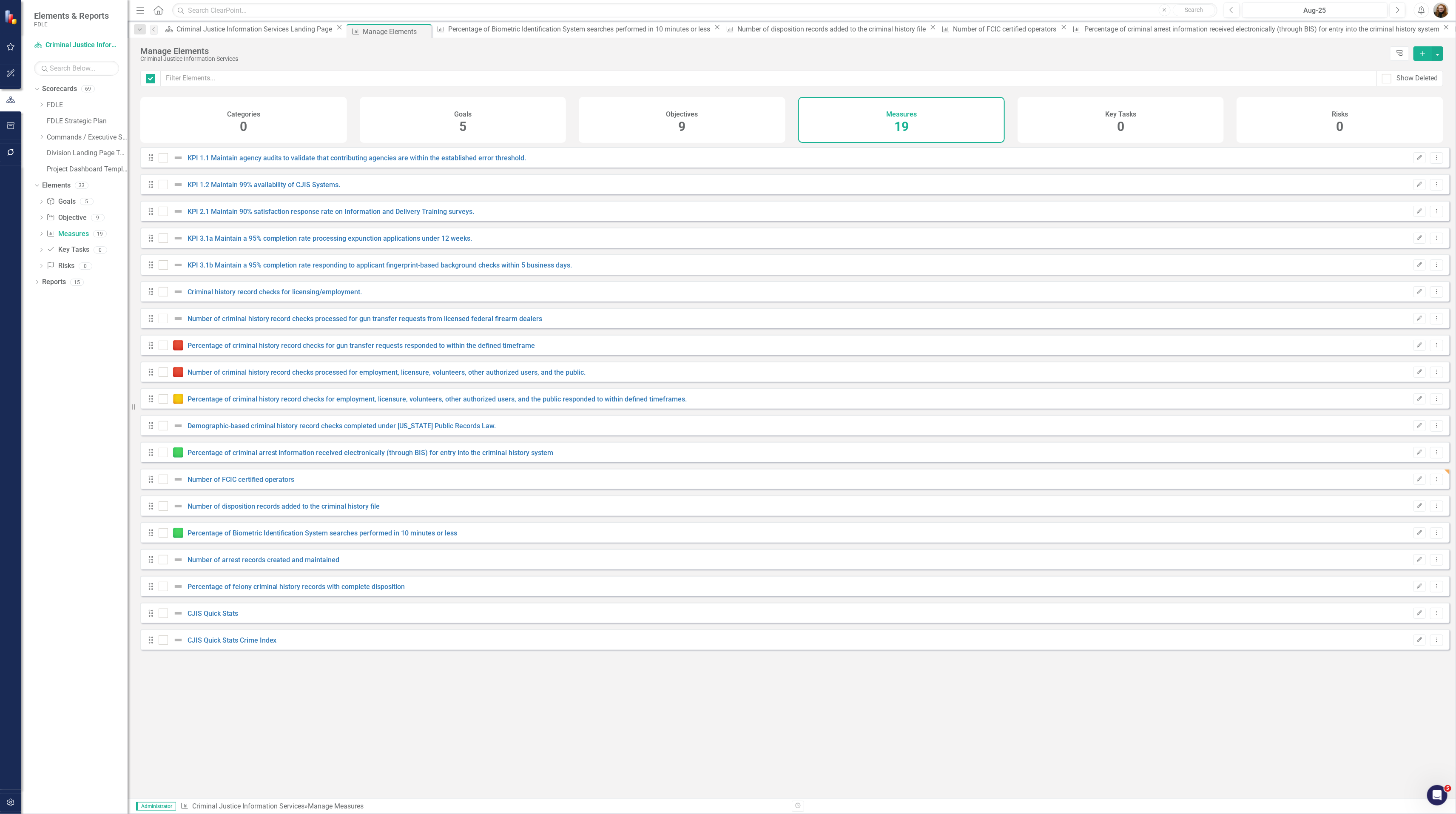
checkbox input "false"
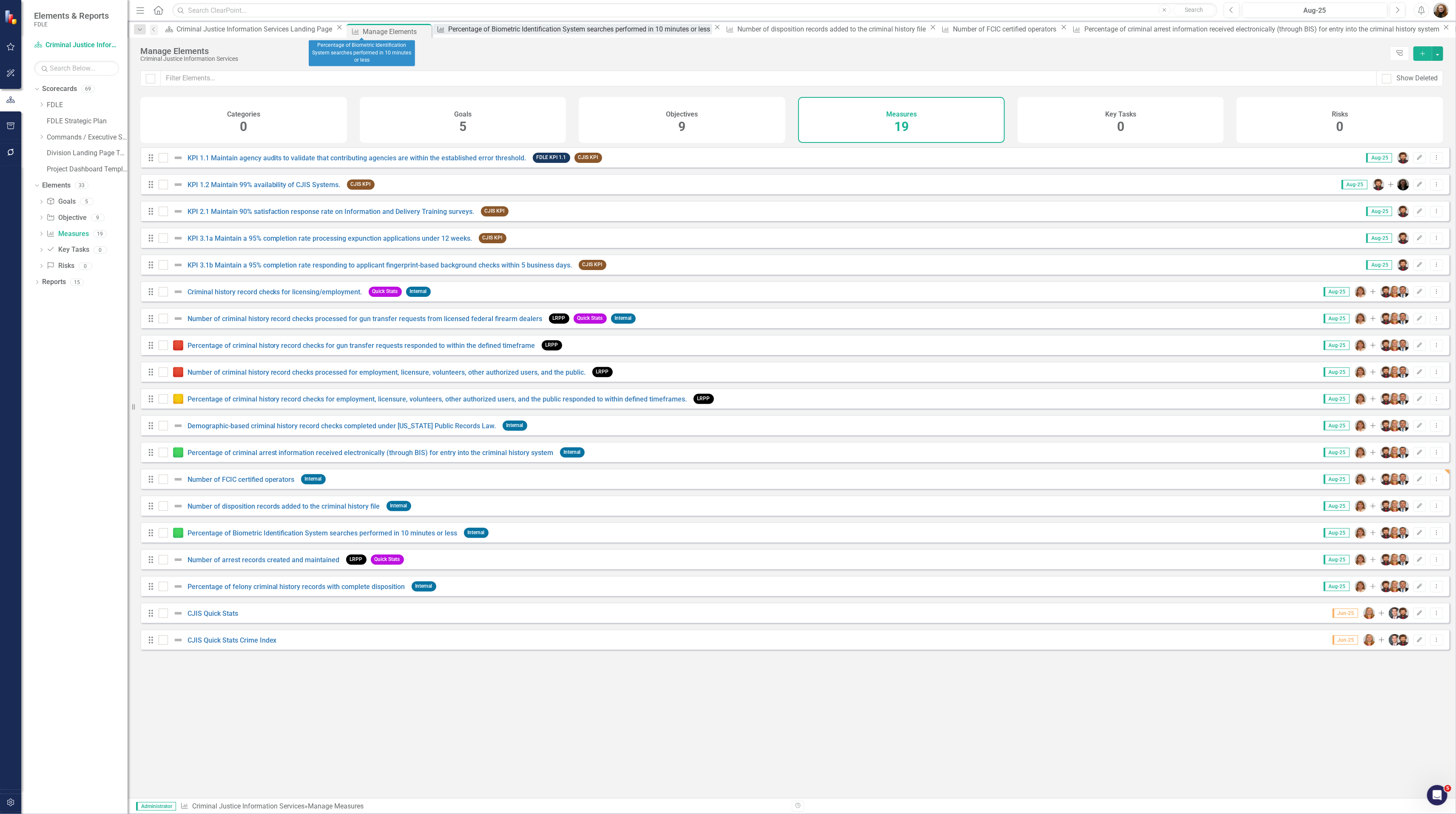
click at [448, 31] on div "Percentage of Biometric Identification System searches performed in 10 minutes …" at bounding box center [580, 29] width 264 height 10
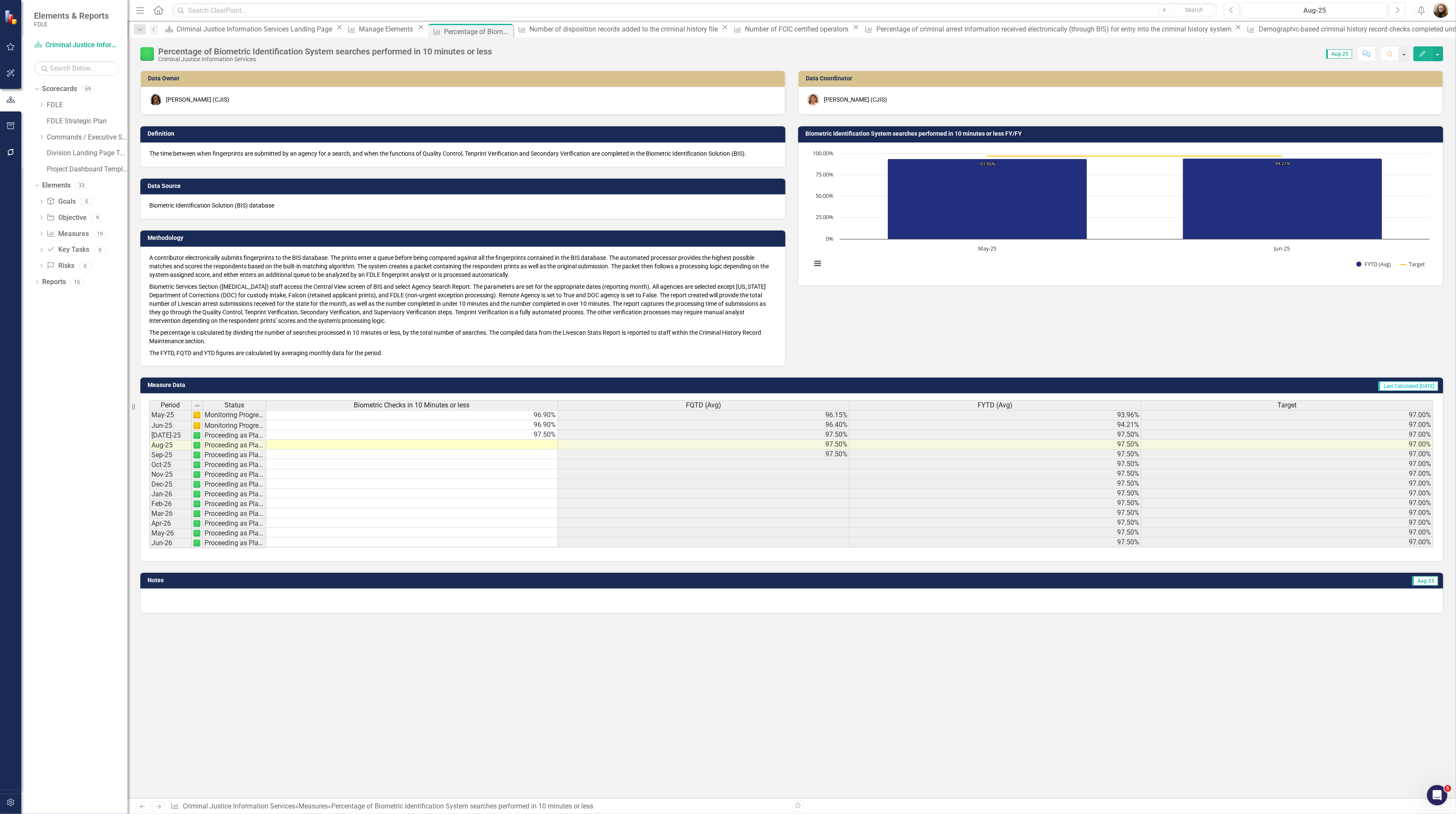
click at [1425, 55] on icon "Edit" at bounding box center [1422, 54] width 8 height 6
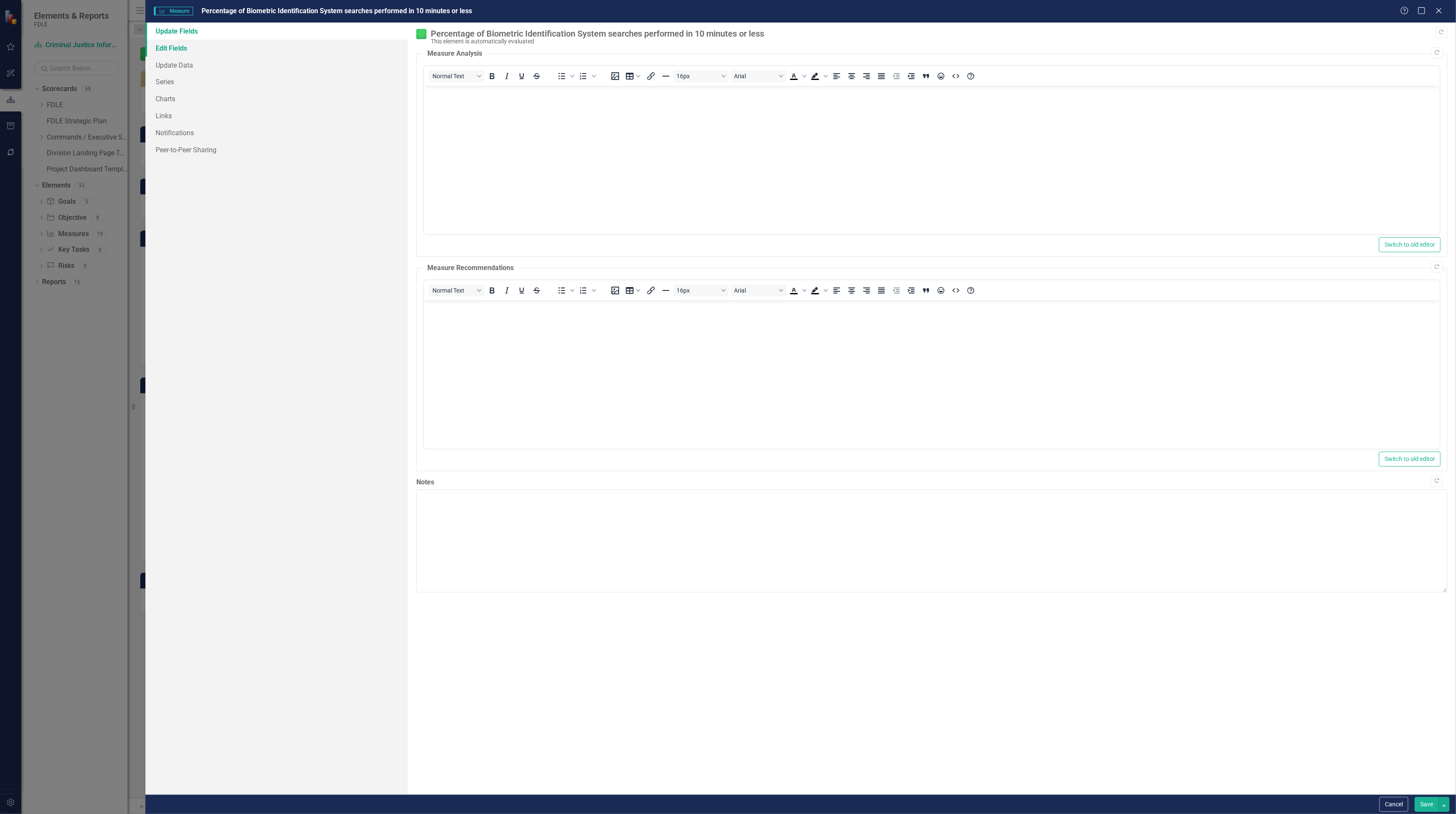
click at [172, 47] on link "Edit Fields" at bounding box center [277, 48] width 262 height 17
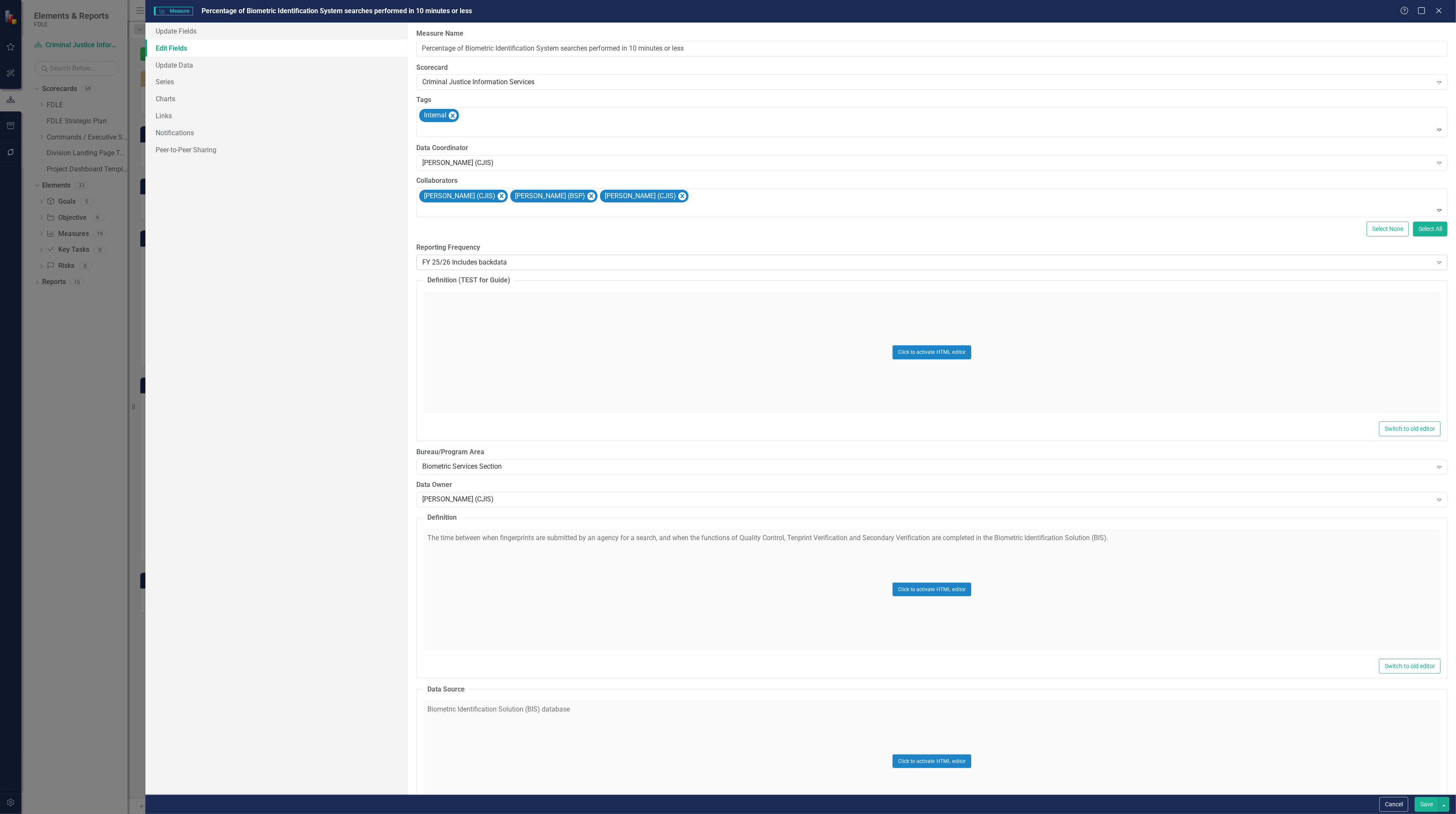
click at [466, 265] on div "FY 25/26 Includes backdata" at bounding box center [927, 262] width 1010 height 10
click at [1421, 803] on button "Save" at bounding box center [1426, 804] width 24 height 15
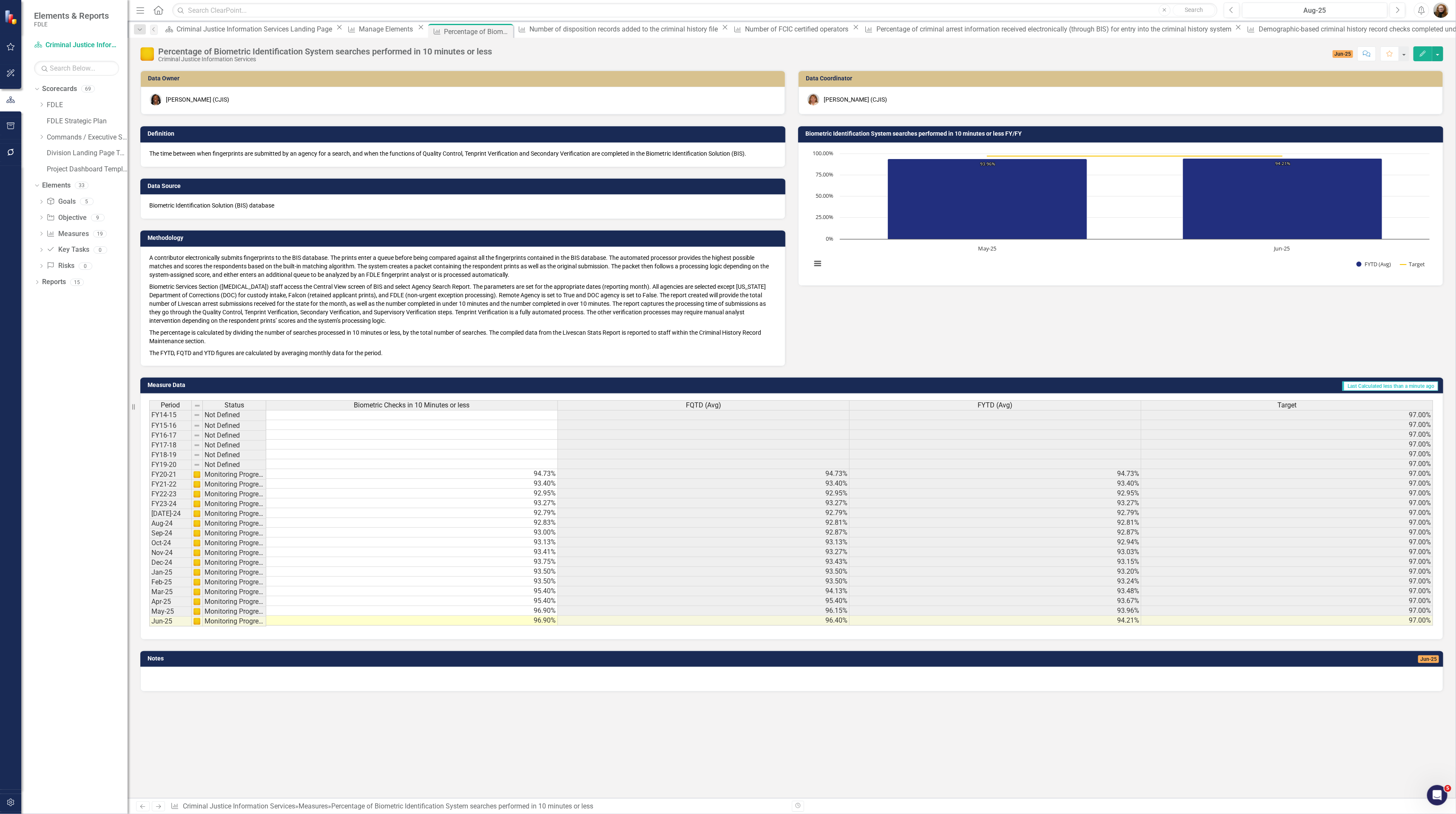
click at [1420, 54] on icon "Edit" at bounding box center [1422, 54] width 8 height 6
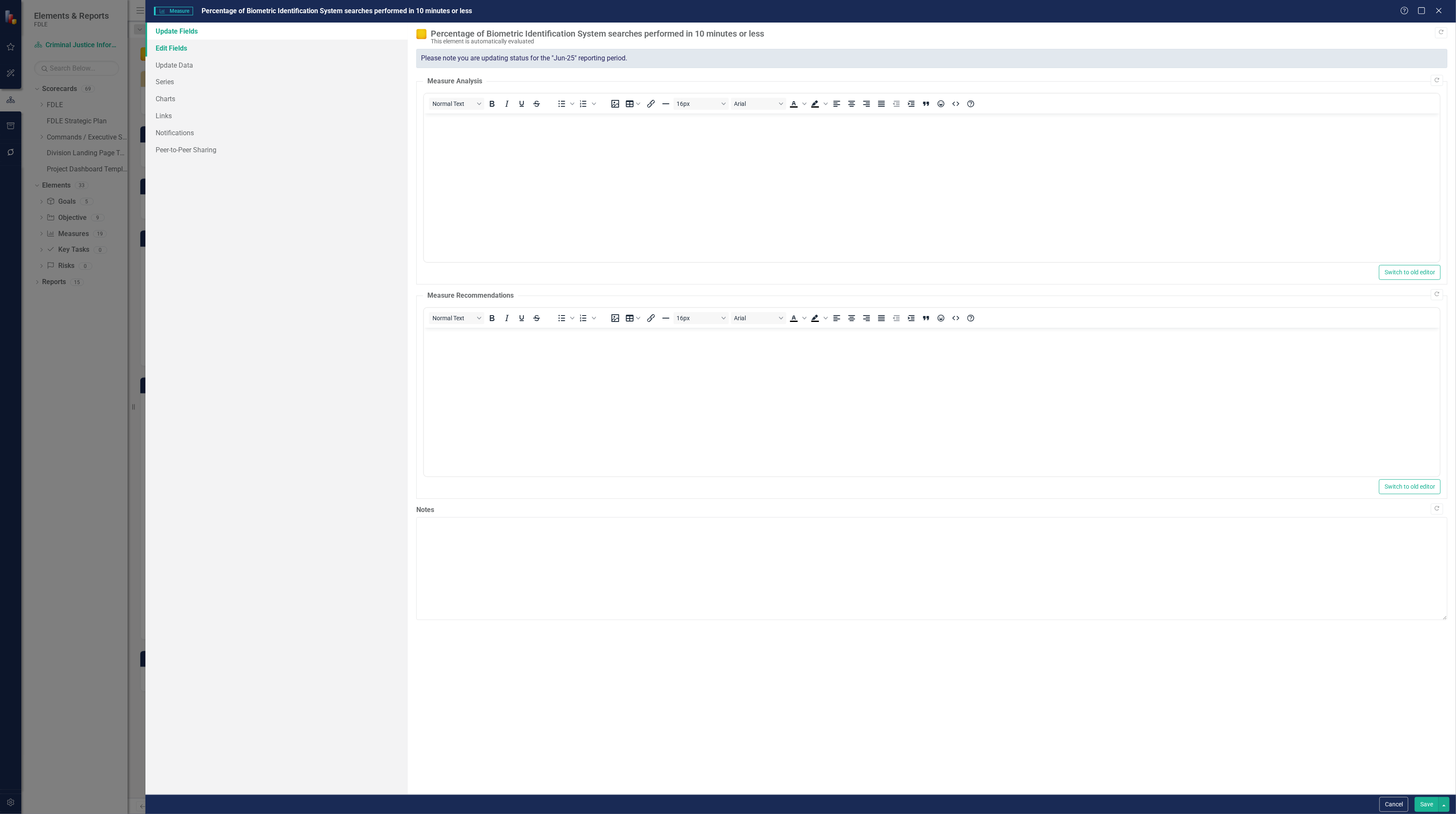
click at [175, 51] on link "Edit Fields" at bounding box center [277, 48] width 262 height 17
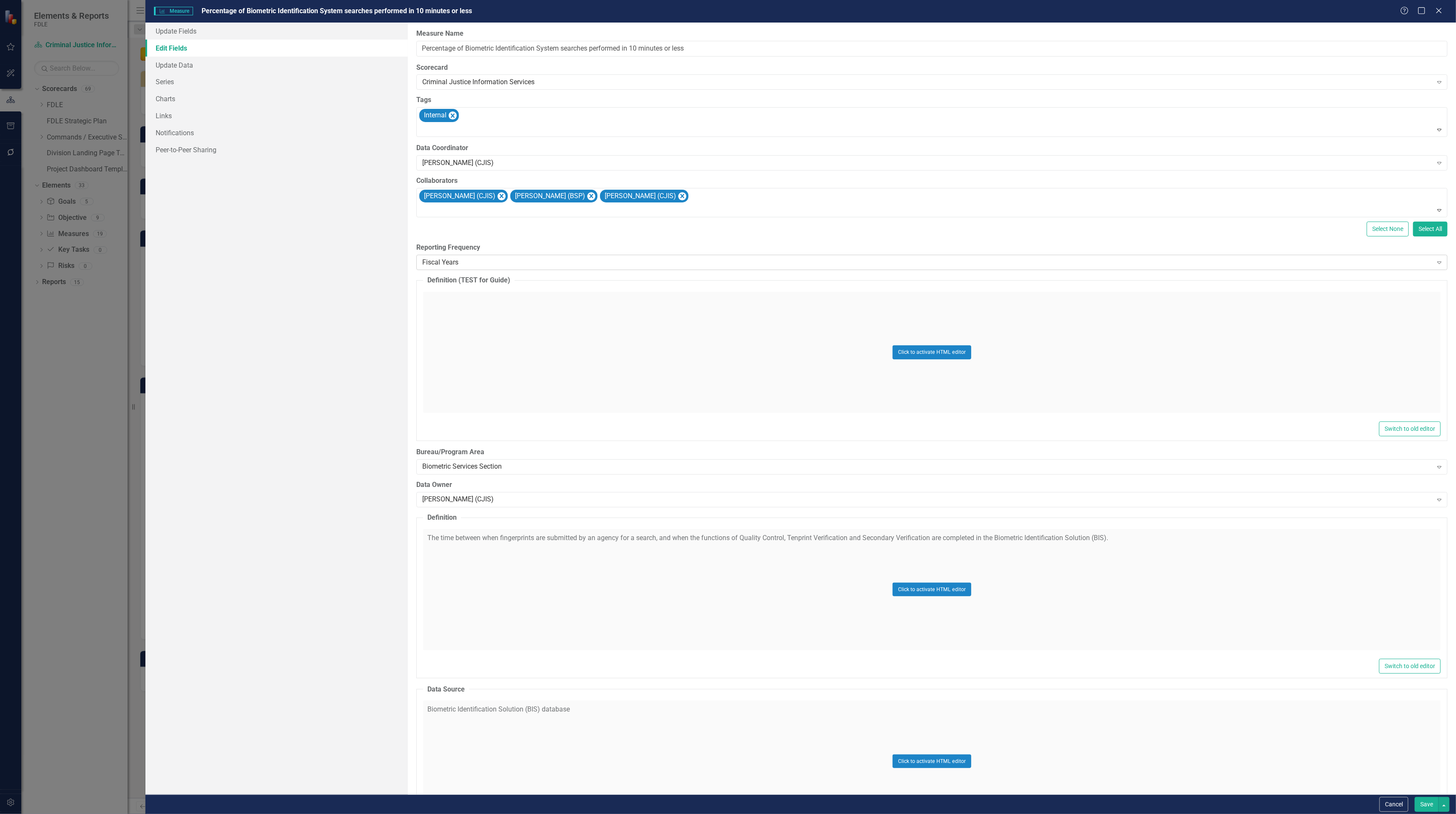
click at [460, 267] on div "Fiscal Years" at bounding box center [927, 262] width 1010 height 10
click at [1429, 799] on button "Save" at bounding box center [1426, 804] width 24 height 15
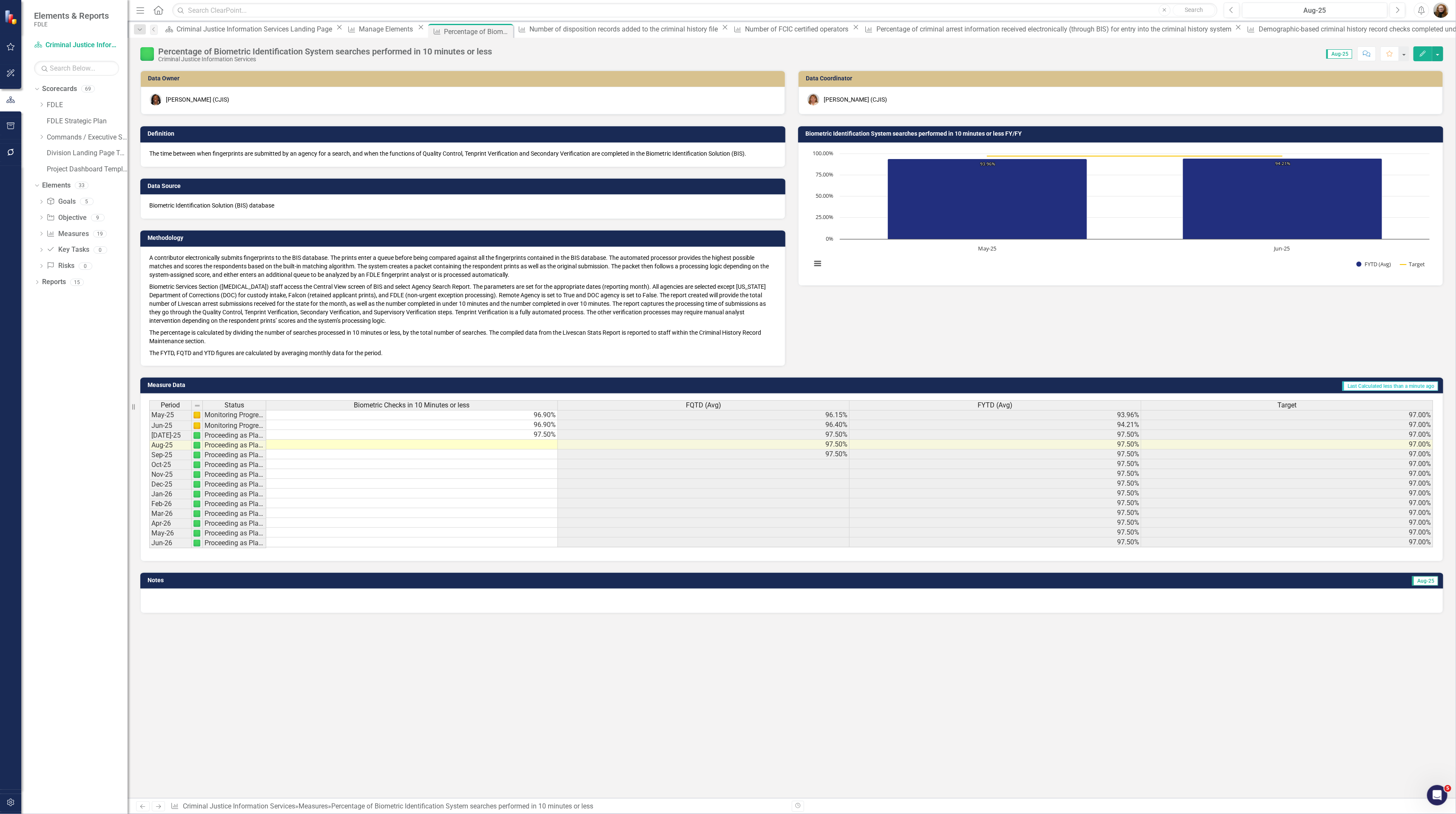
click at [864, 129] on td "Biometric Identification System searches performed in 10 minutes or less FY/FY" at bounding box center [1122, 135] width 633 height 13
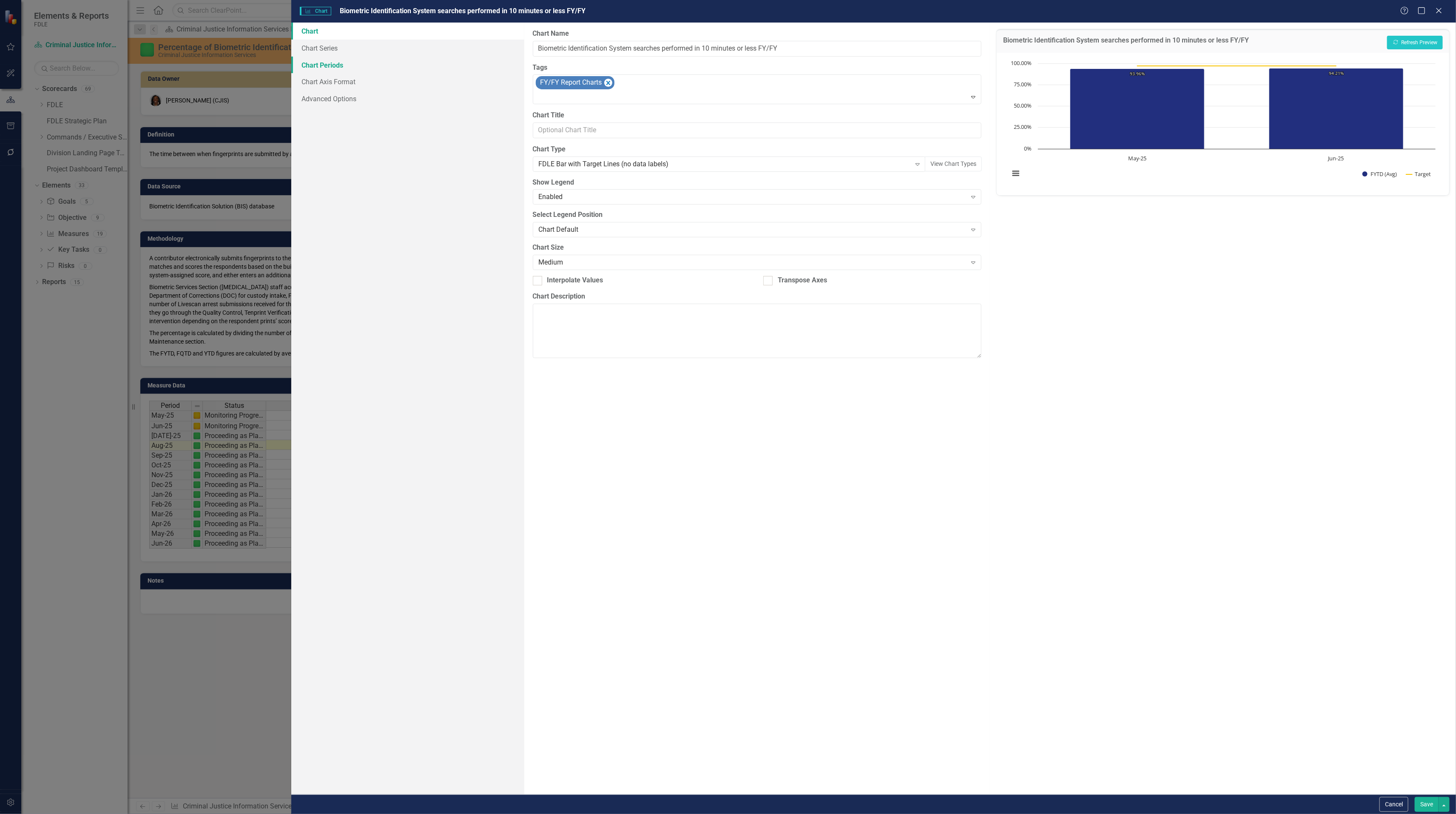
click at [332, 61] on link "Chart Periods" at bounding box center [408, 65] width 233 height 17
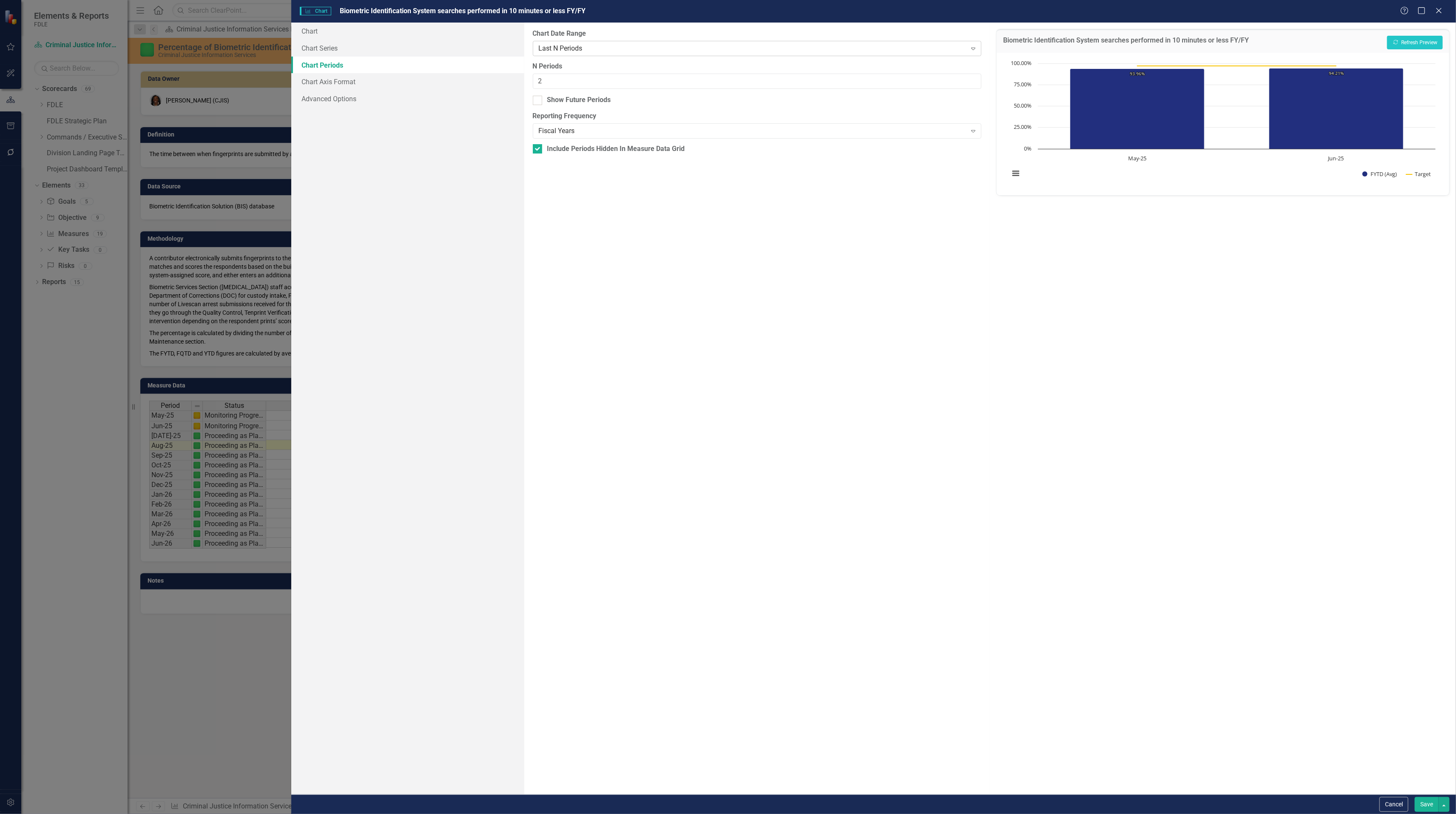
click at [583, 46] on div "Last N Periods" at bounding box center [752, 48] width 427 height 10
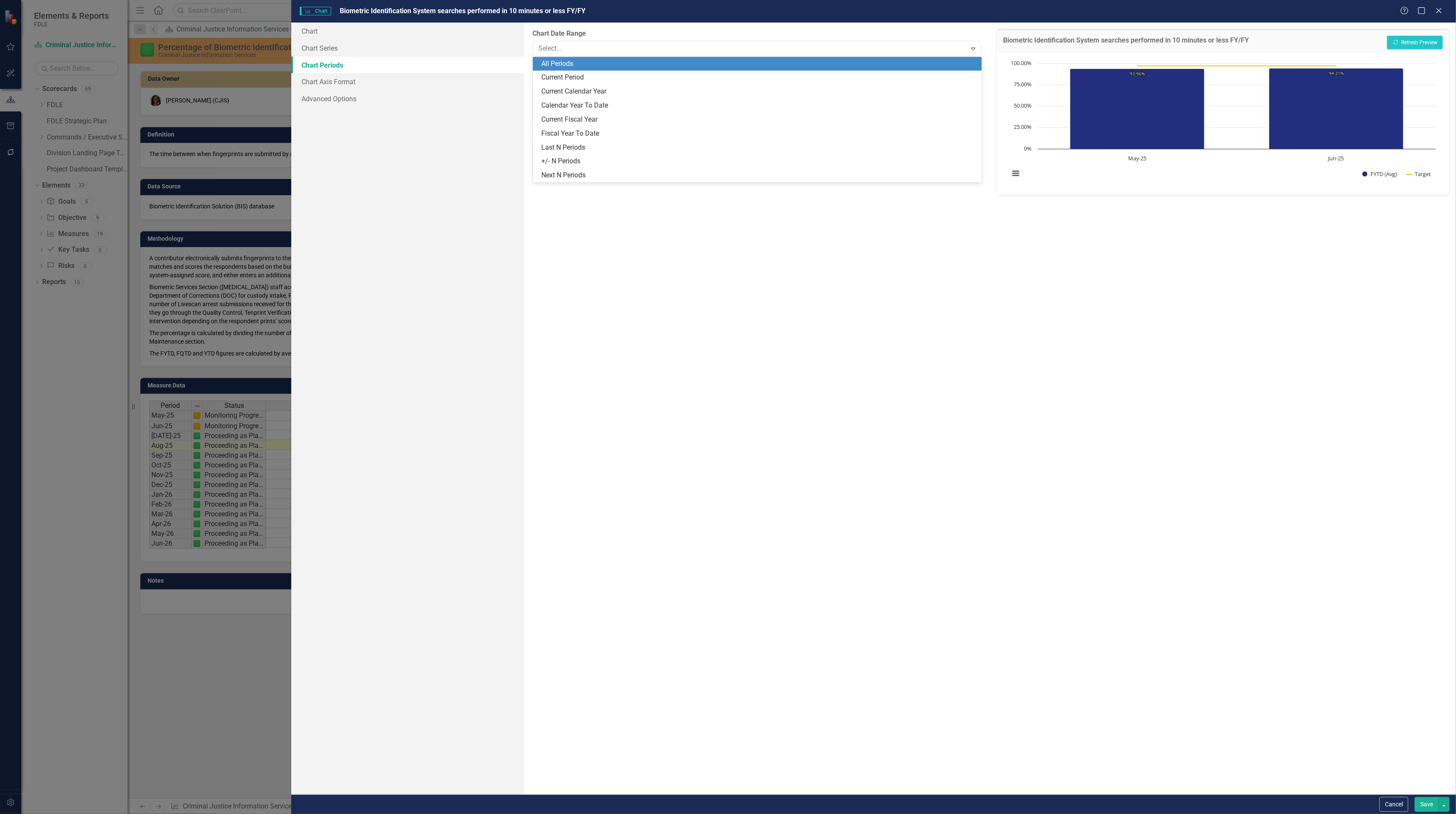
click at [584, 60] on div "All Periods" at bounding box center [759, 64] width 435 height 10
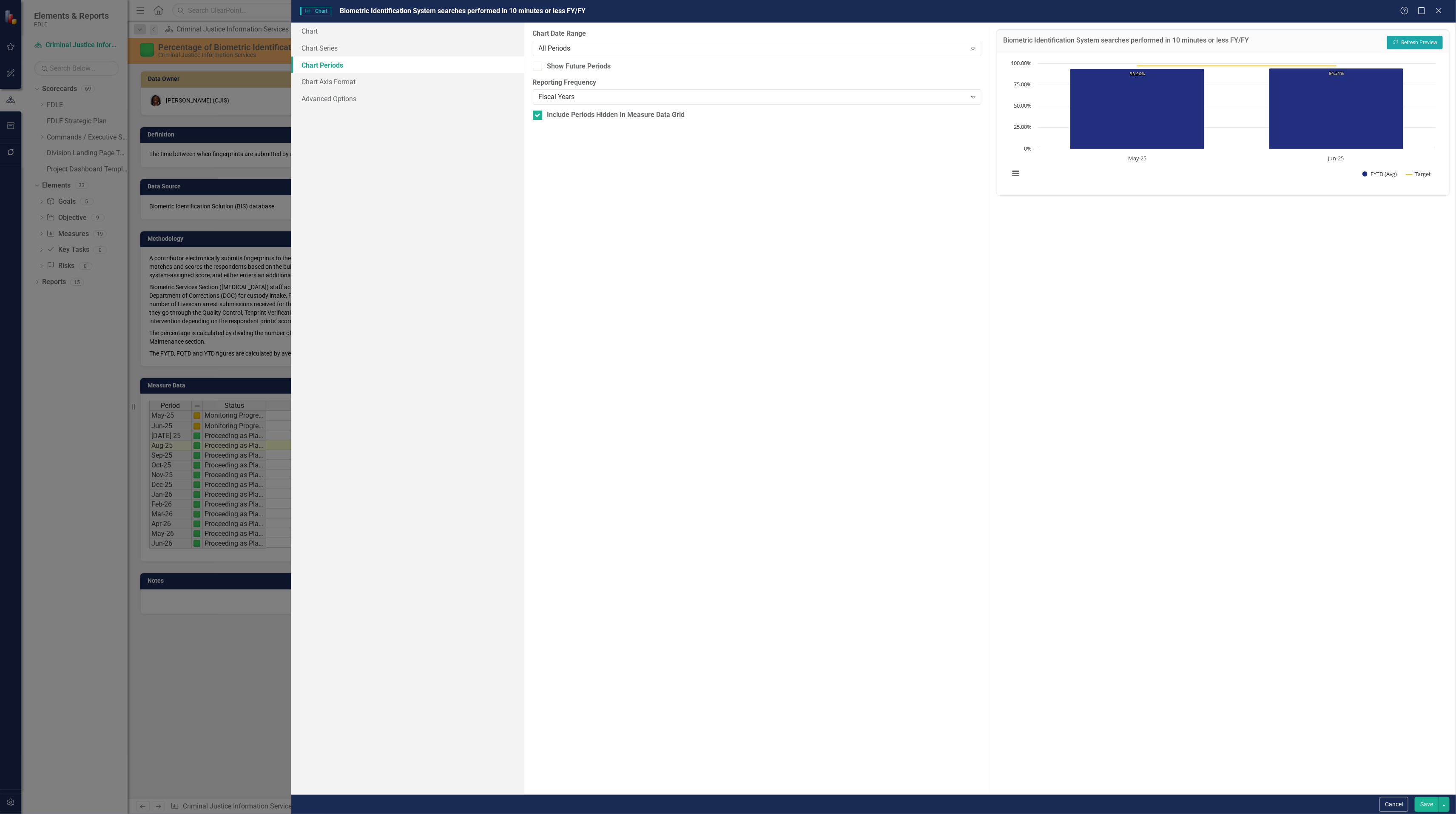
click at [1411, 42] on button "Recalculate Refresh Preview" at bounding box center [1415, 43] width 56 height 14
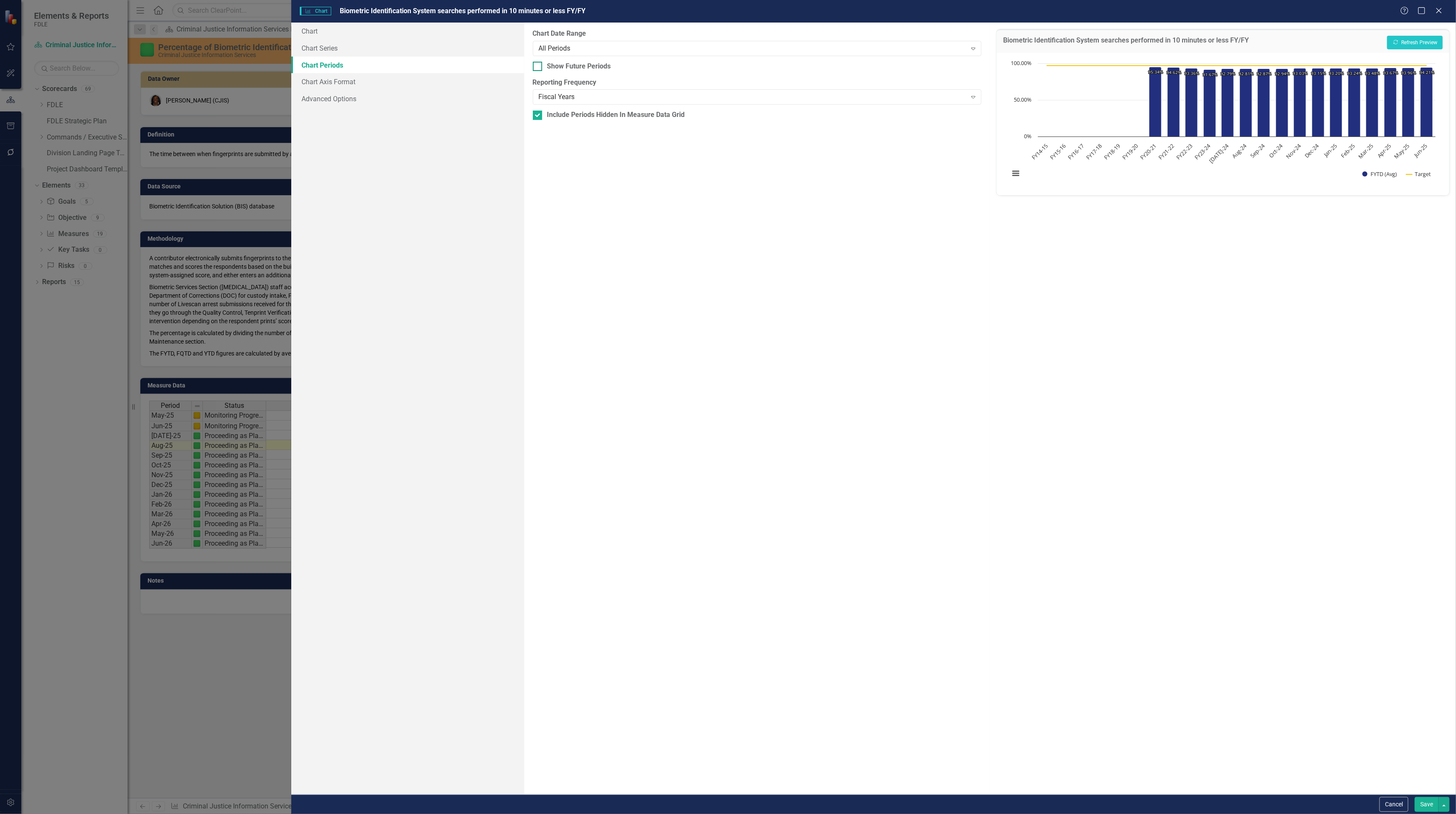
click at [538, 66] on input "Show Future Periods" at bounding box center [536, 64] width 6 height 6
click at [1416, 41] on button "Recalculate Refresh Preview" at bounding box center [1415, 43] width 56 height 14
click at [536, 69] on div at bounding box center [537, 66] width 9 height 9
click at [536, 67] on input "Show Future Periods" at bounding box center [536, 64] width 6 height 6
click at [564, 50] on div "All Periods" at bounding box center [752, 48] width 427 height 10
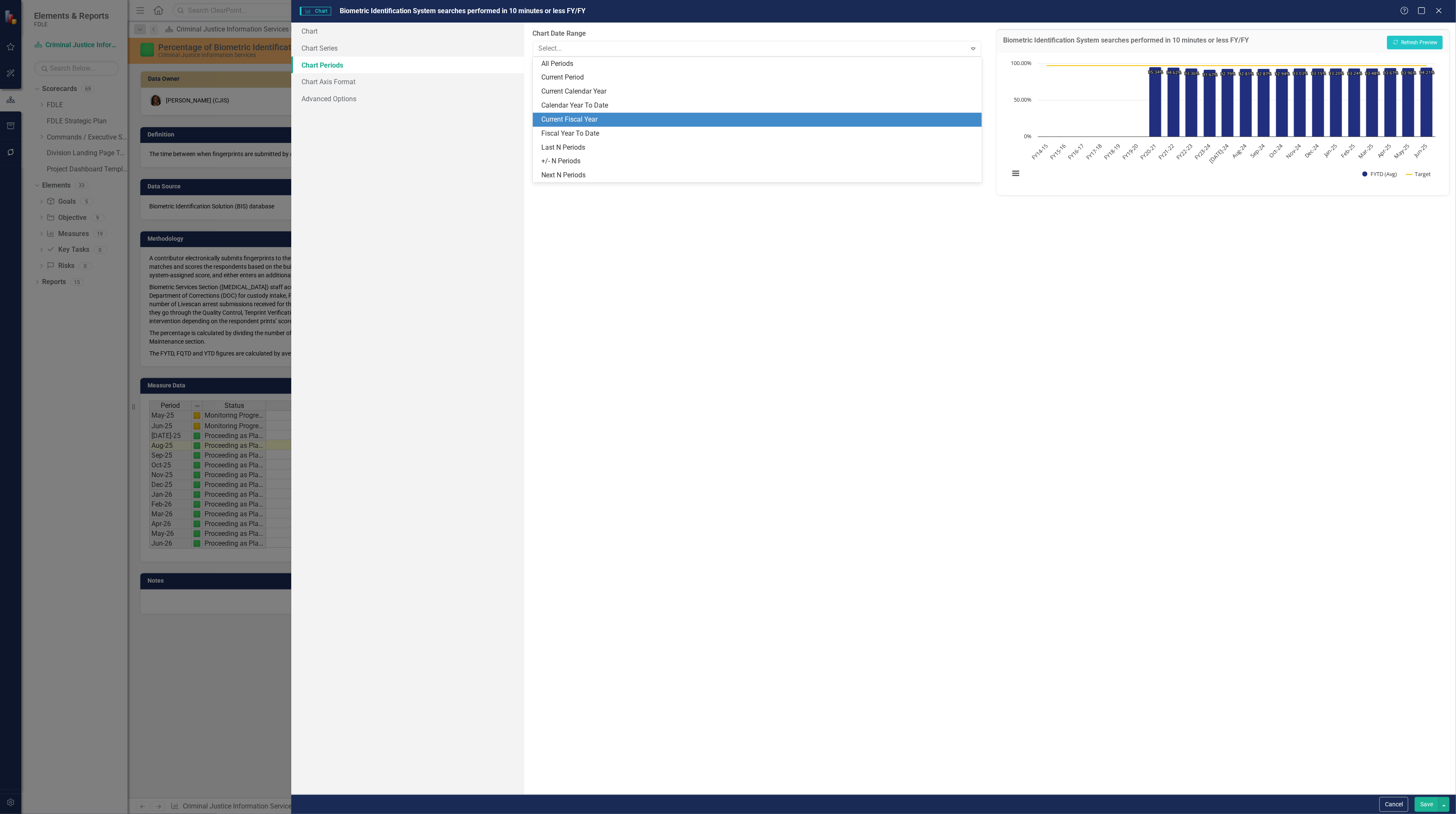
click at [604, 117] on div "Current Fiscal Year" at bounding box center [759, 120] width 435 height 10
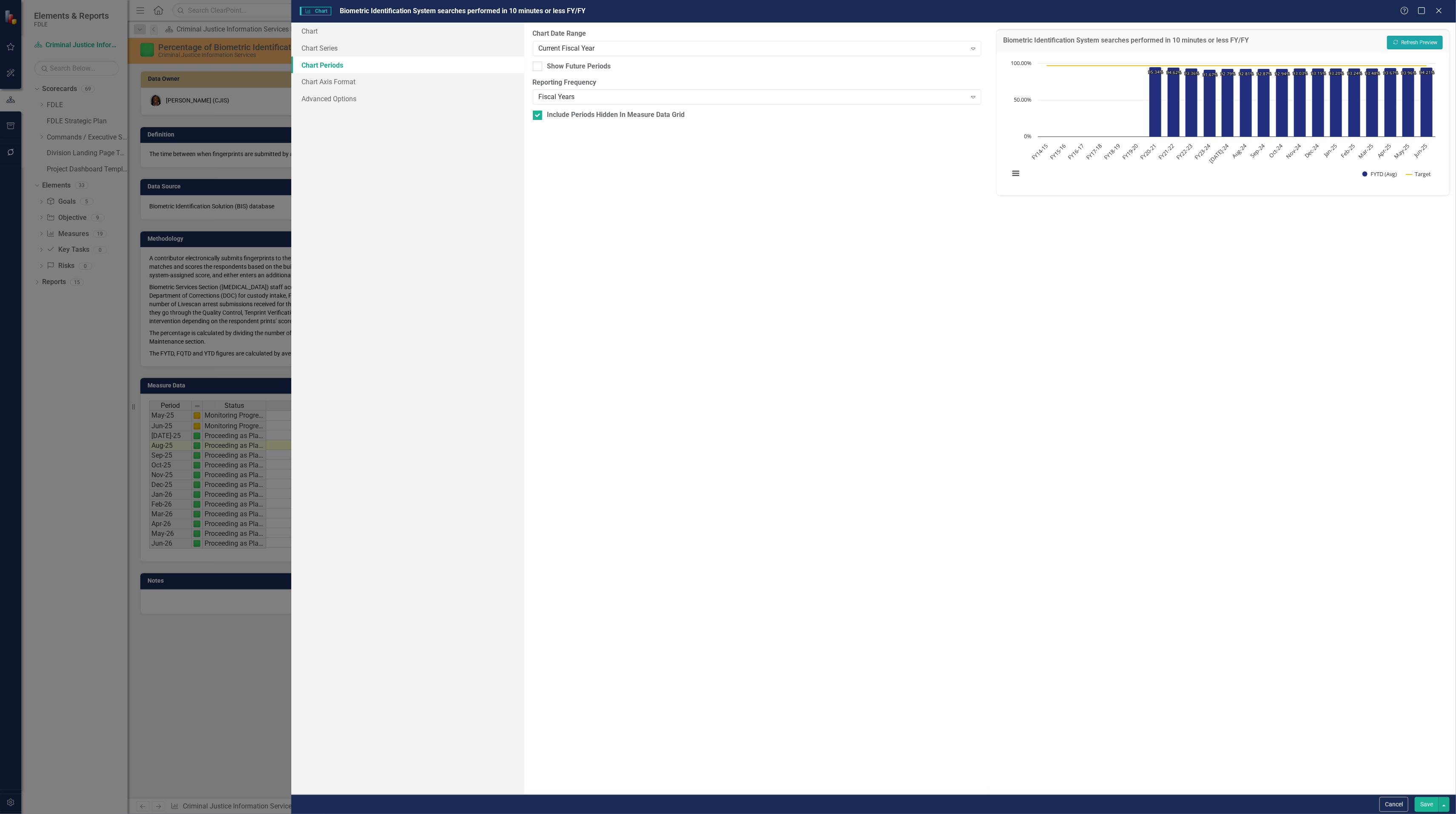
click at [1404, 41] on button "Recalculate Refresh Preview" at bounding box center [1415, 43] width 56 height 14
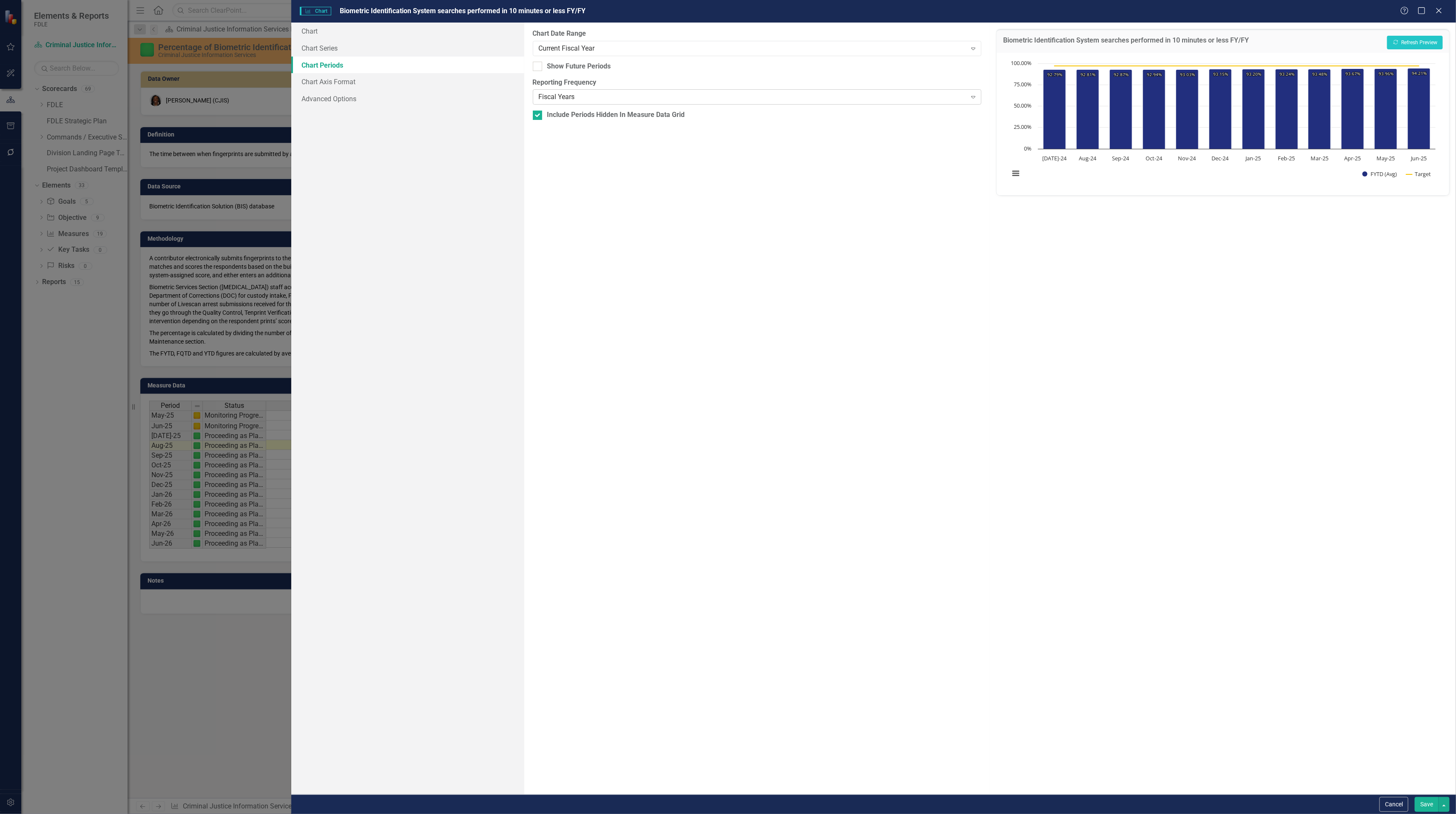
click at [572, 96] on div "Fiscal Years" at bounding box center [752, 97] width 427 height 10
click at [606, 813] on div "FY 25/26 Includes backdata" at bounding box center [729, 824] width 1442 height 10
click at [1426, 41] on button "Recalculate Refresh Preview" at bounding box center [1415, 43] width 56 height 14
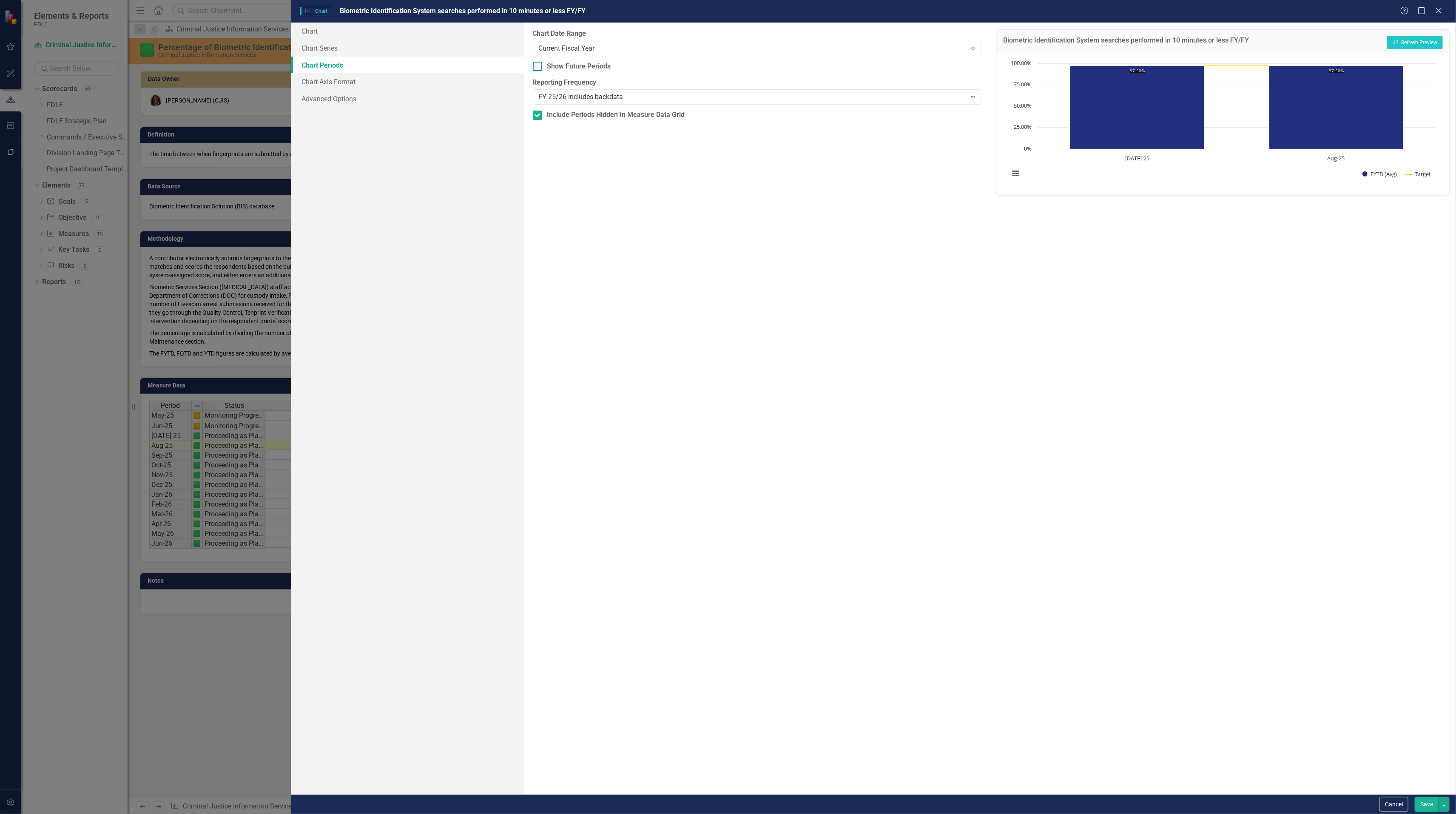
click at [540, 69] on div at bounding box center [537, 66] width 9 height 9
click at [538, 67] on input "Show Future Periods" at bounding box center [536, 64] width 6 height 6
checkbox input "true"
click at [1408, 38] on button "Recalculate Refresh Preview" at bounding box center [1415, 43] width 56 height 14
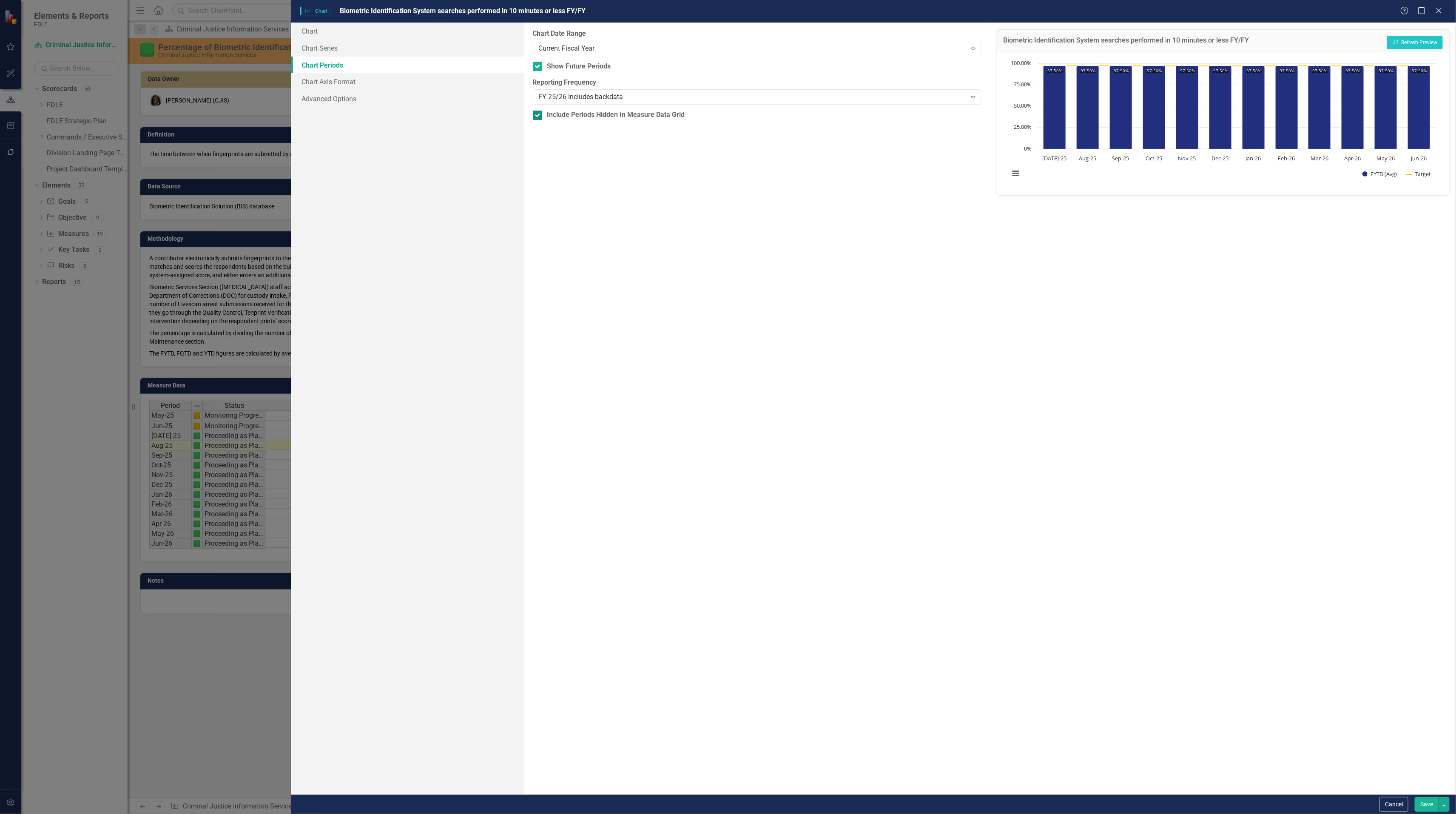
click at [540, 117] on div at bounding box center [537, 115] width 9 height 9
click at [538, 116] on input "Include Periods Hidden In Measure Data Grid" at bounding box center [536, 114] width 6 height 6
checkbox input "false"
click at [1399, 40] on button "Recalculate Refresh Preview" at bounding box center [1415, 43] width 56 height 14
click at [602, 47] on div "Current Fiscal Year" at bounding box center [752, 48] width 427 height 10
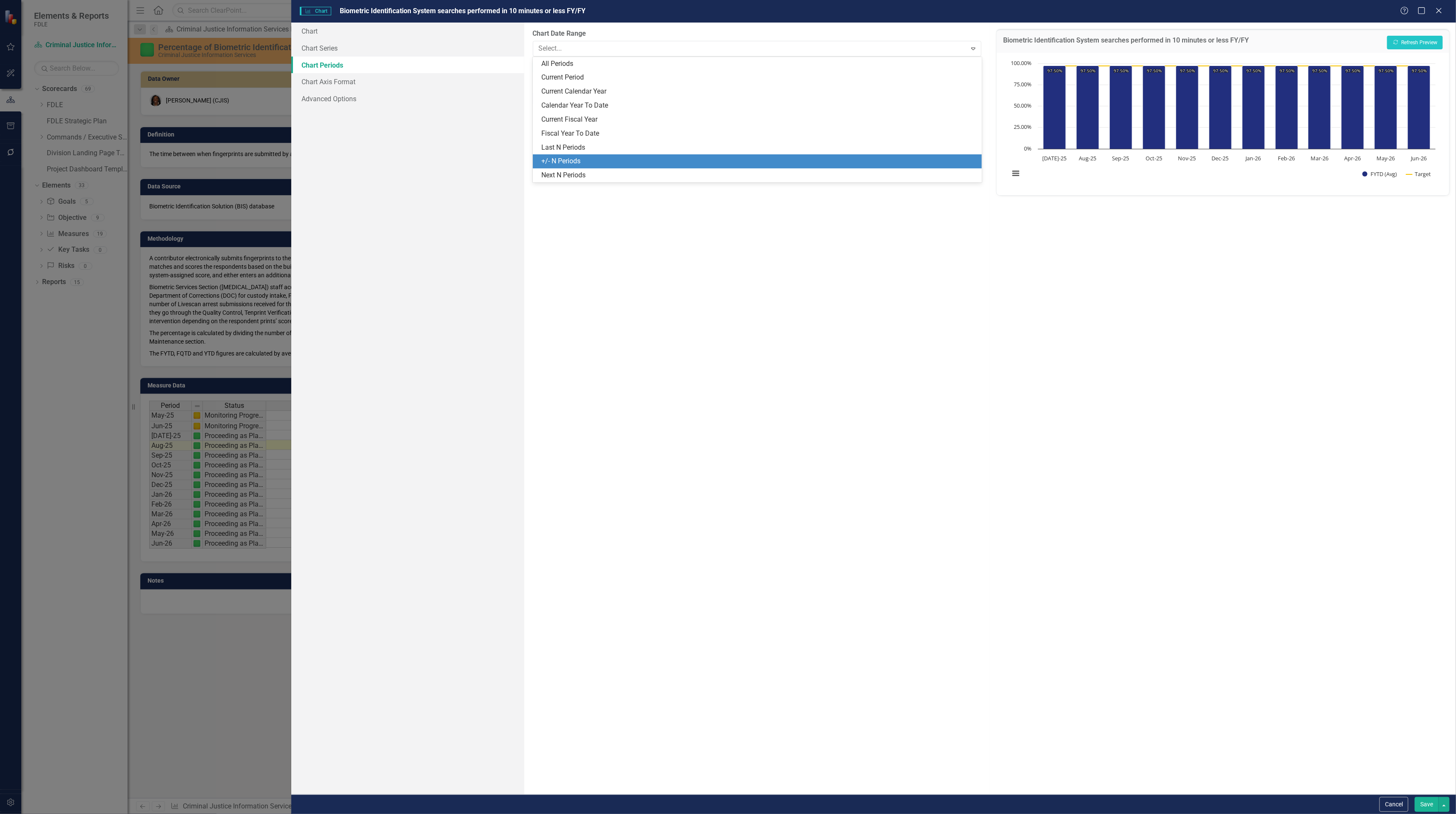
click at [623, 158] on div "+/- N Periods" at bounding box center [759, 161] width 435 height 10
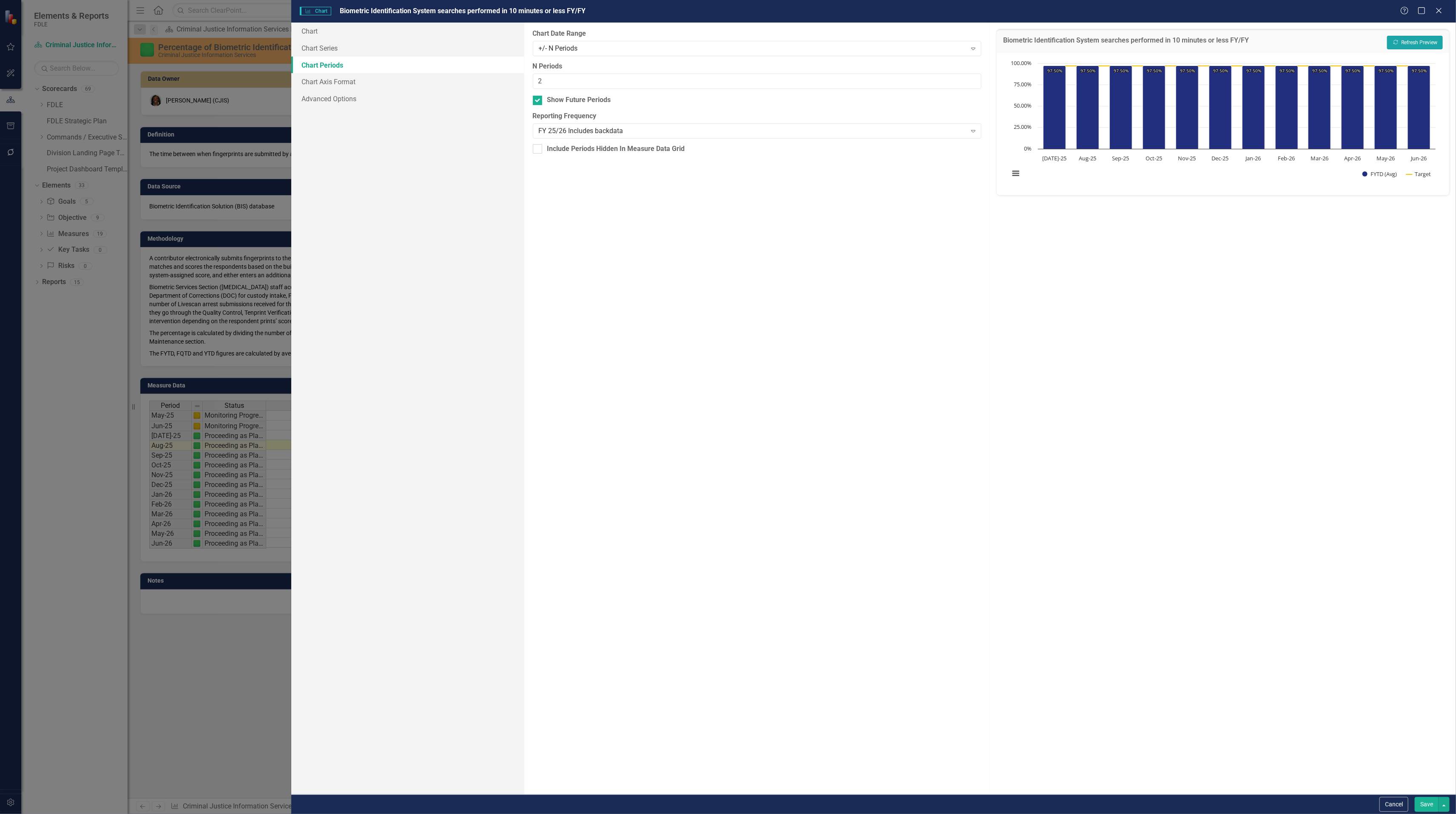
click at [1416, 38] on button "Recalculate Refresh Preview" at bounding box center [1415, 43] width 56 height 14
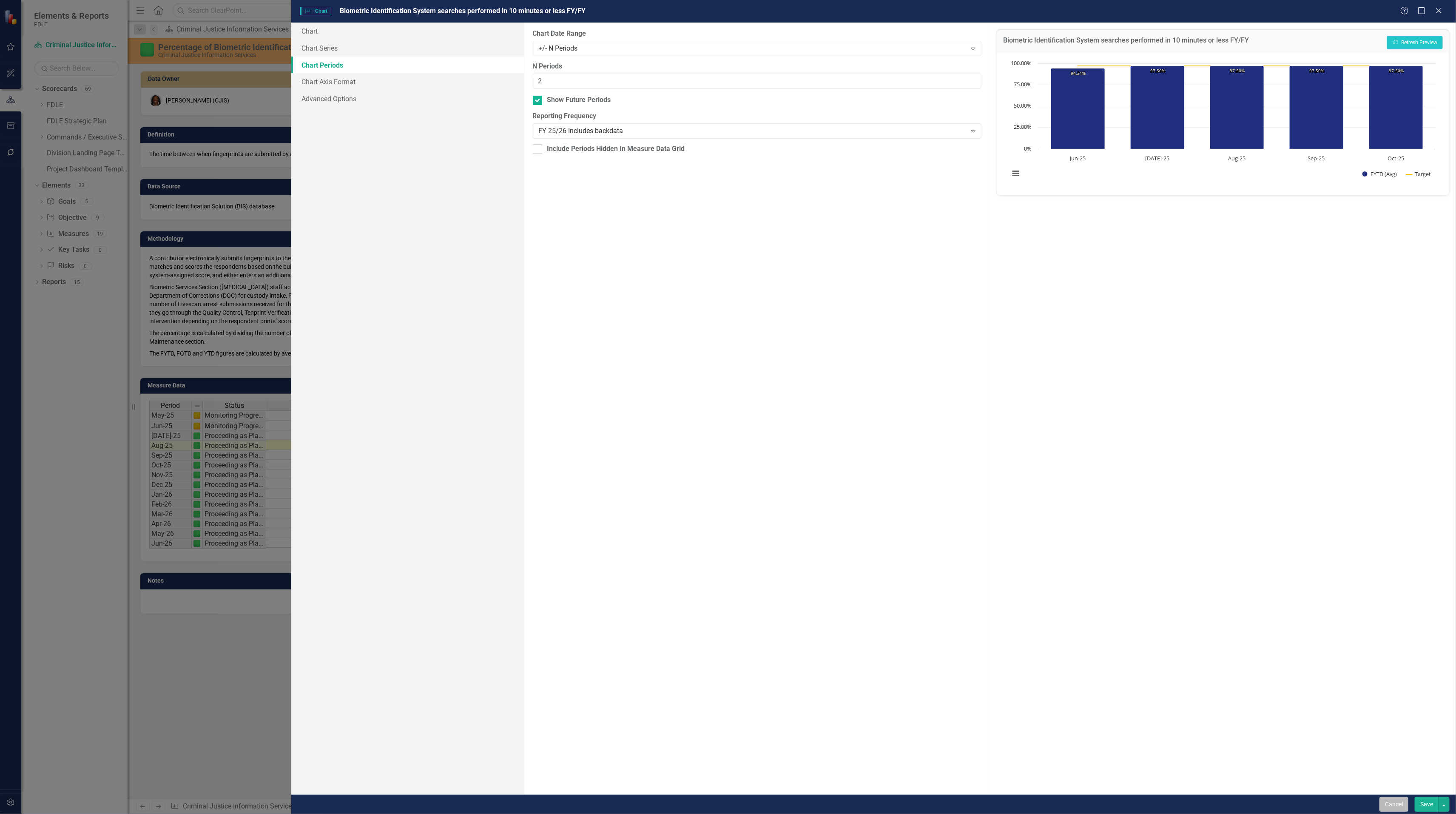
click at [1386, 804] on button "Cancel" at bounding box center [1393, 804] width 29 height 15
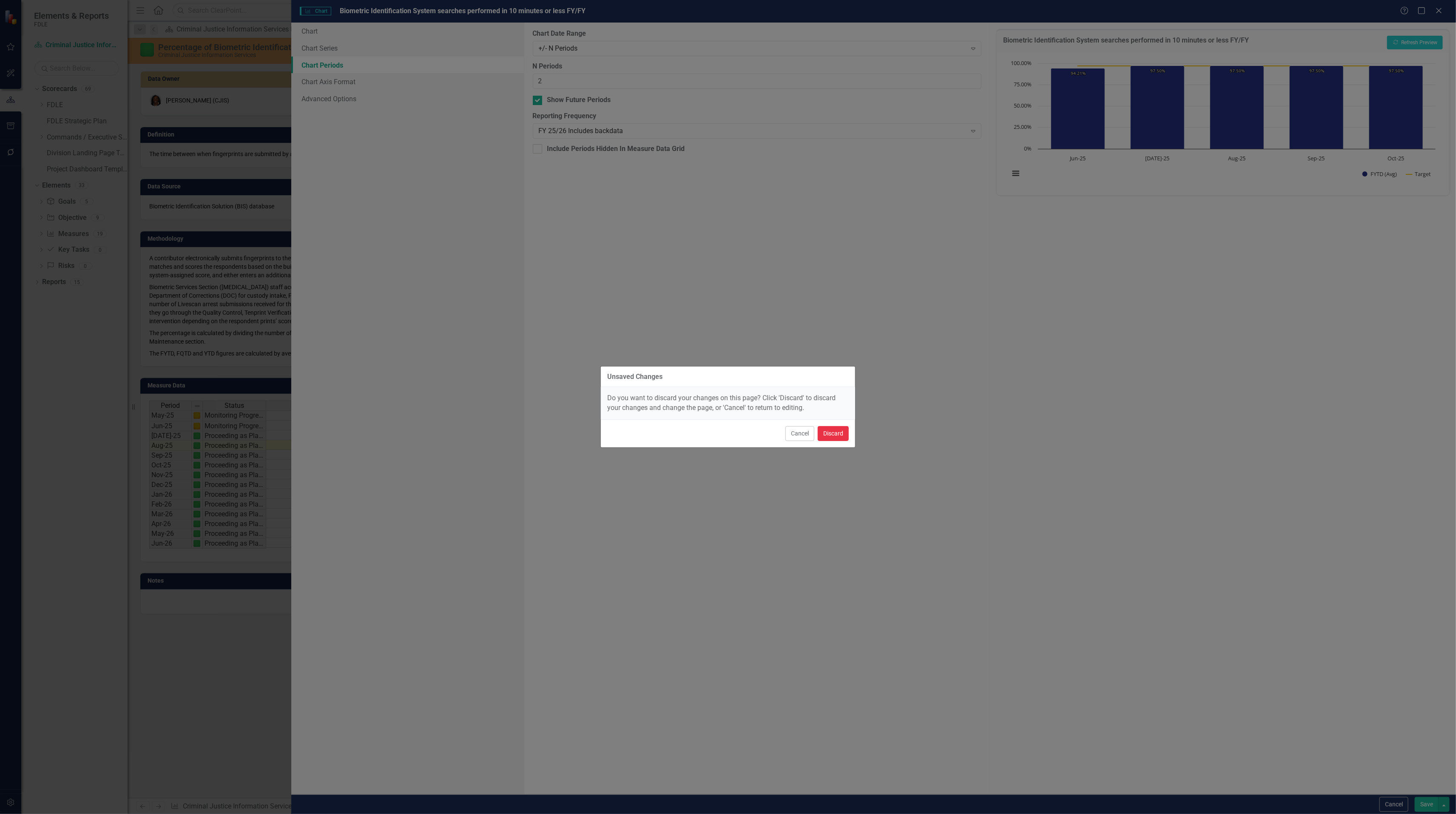
click at [831, 431] on button "Discard" at bounding box center [833, 433] width 31 height 15
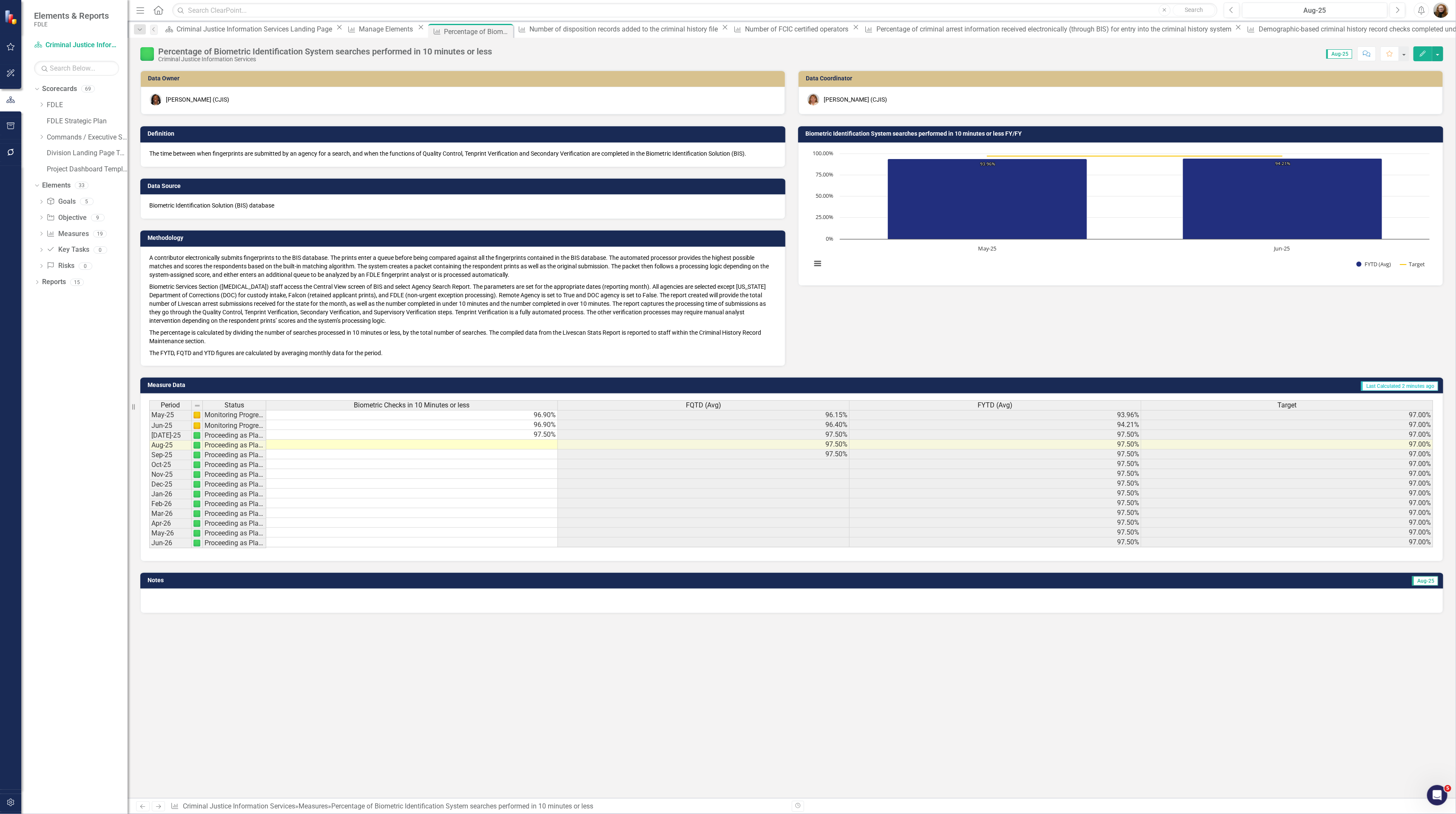
click at [1026, 660] on div "Data Owner Lucy Saunders (CJIS) Definition The time between when fingerprints a…" at bounding box center [791, 434] width 1328 height 728
click at [359, 29] on div "Manage Elements" at bounding box center [387, 29] width 56 height 10
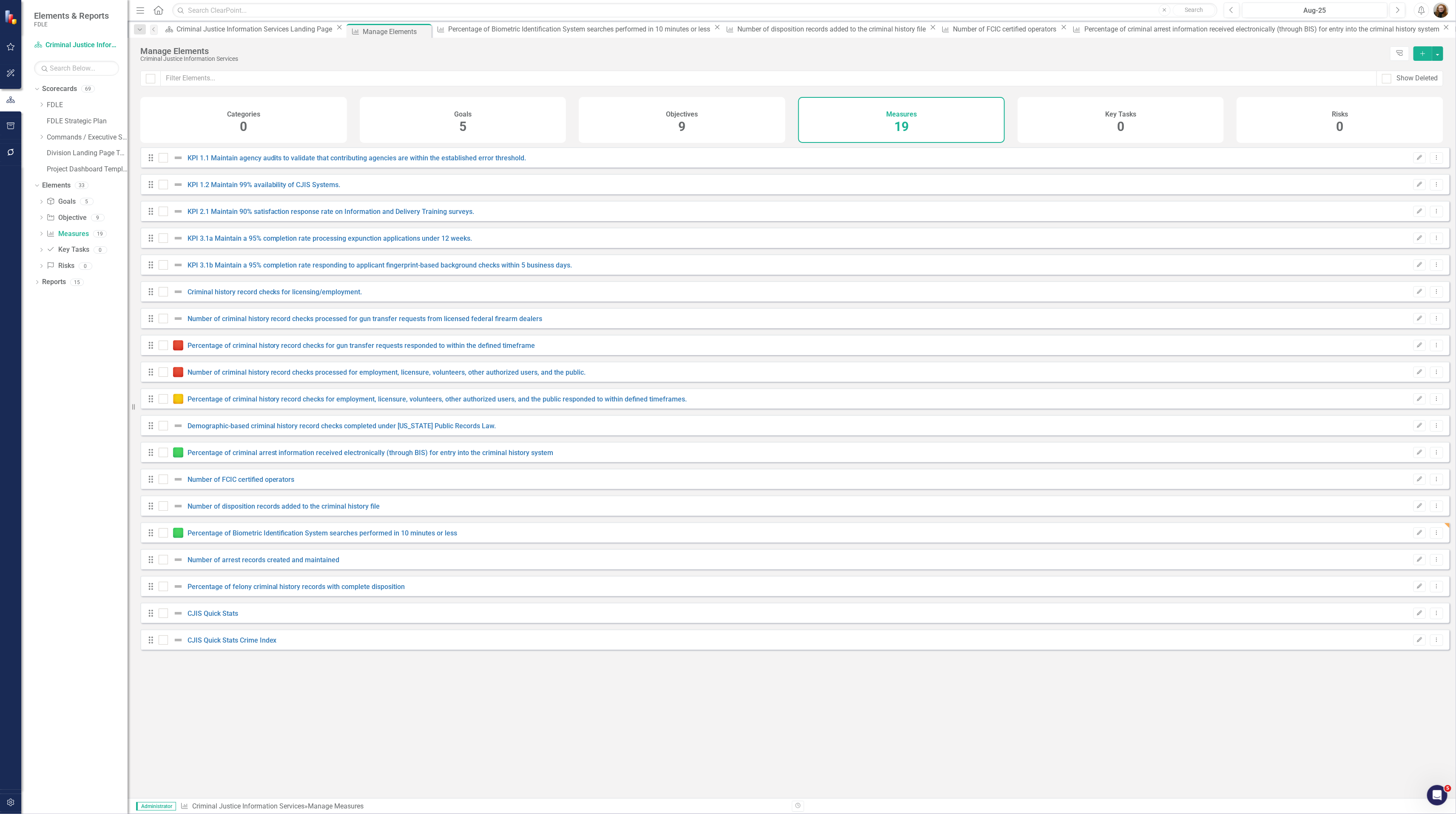
checkbox input "false"
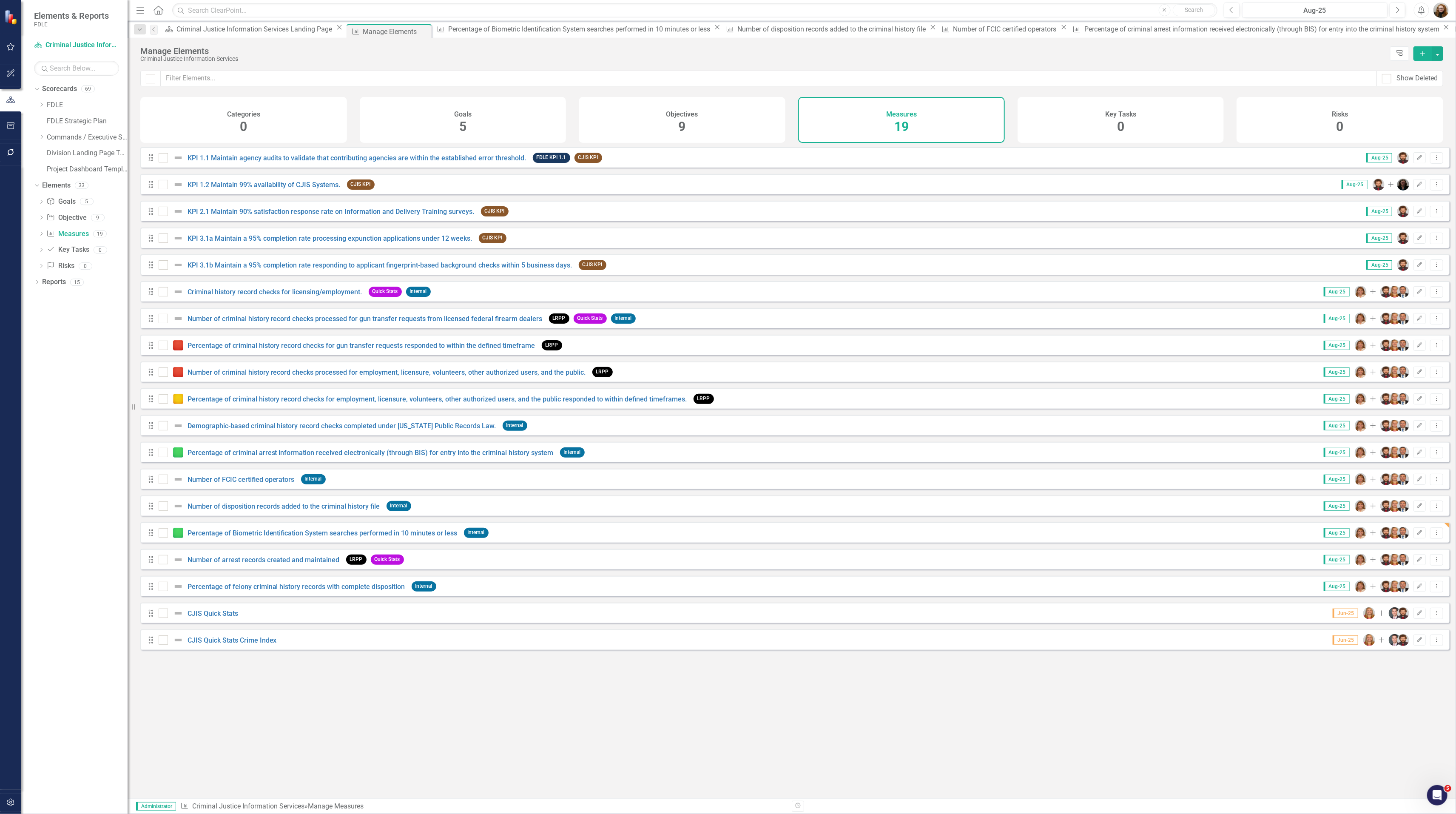
click at [260, 565] on div "Number of arrest records created and maintained" at bounding box center [250, 559] width 183 height 10
click at [262, 564] on link "Number of arrest records created and maintained" at bounding box center [264, 560] width 152 height 8
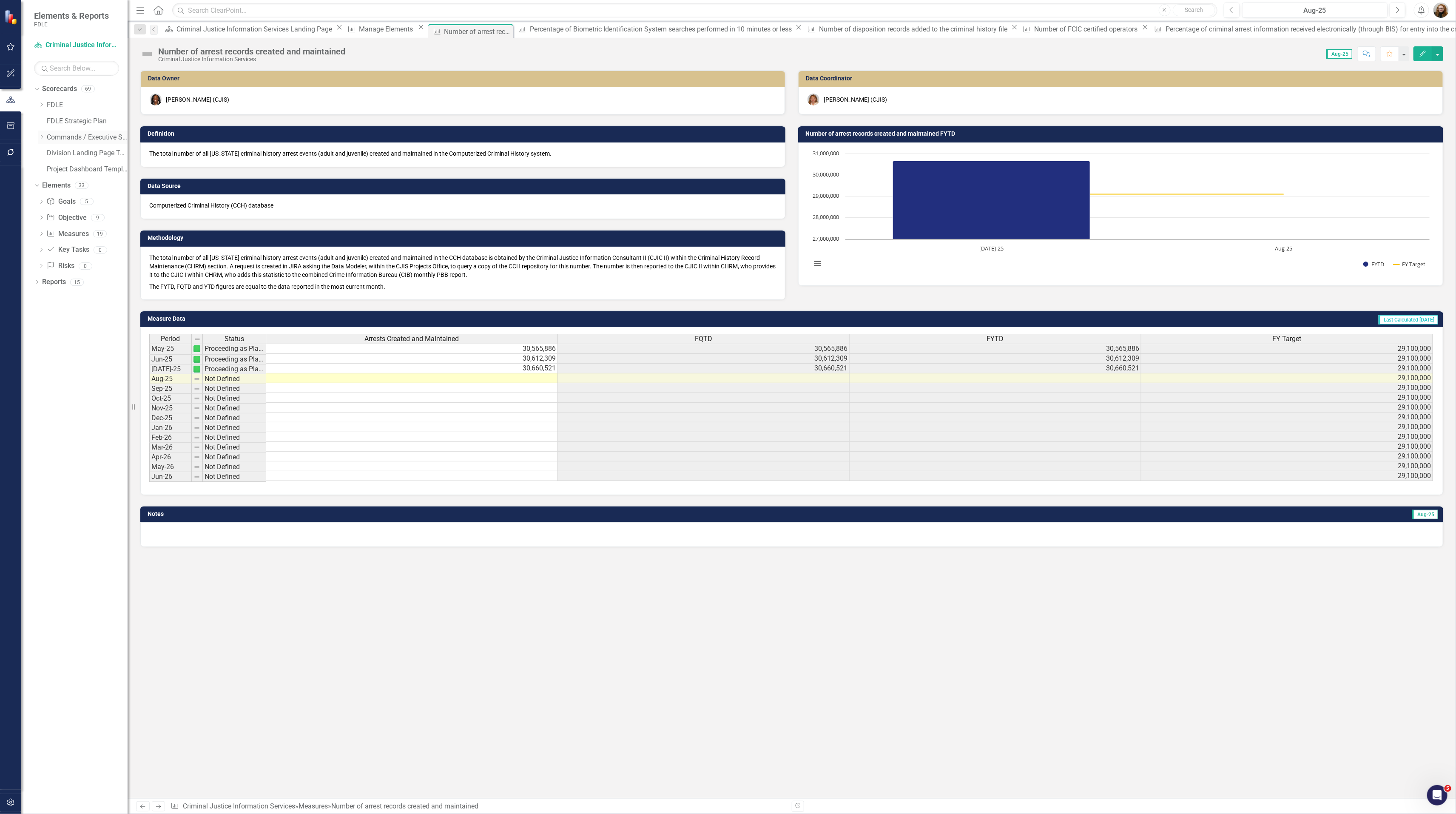
click at [38, 134] on div "Dropdown" at bounding box center [41, 137] width 6 height 7
click at [50, 199] on icon "Dropdown" at bounding box center [50, 201] width 6 height 5
click at [74, 253] on link "Missing Persons & Offender Enforcement" at bounding box center [95, 250] width 63 height 10
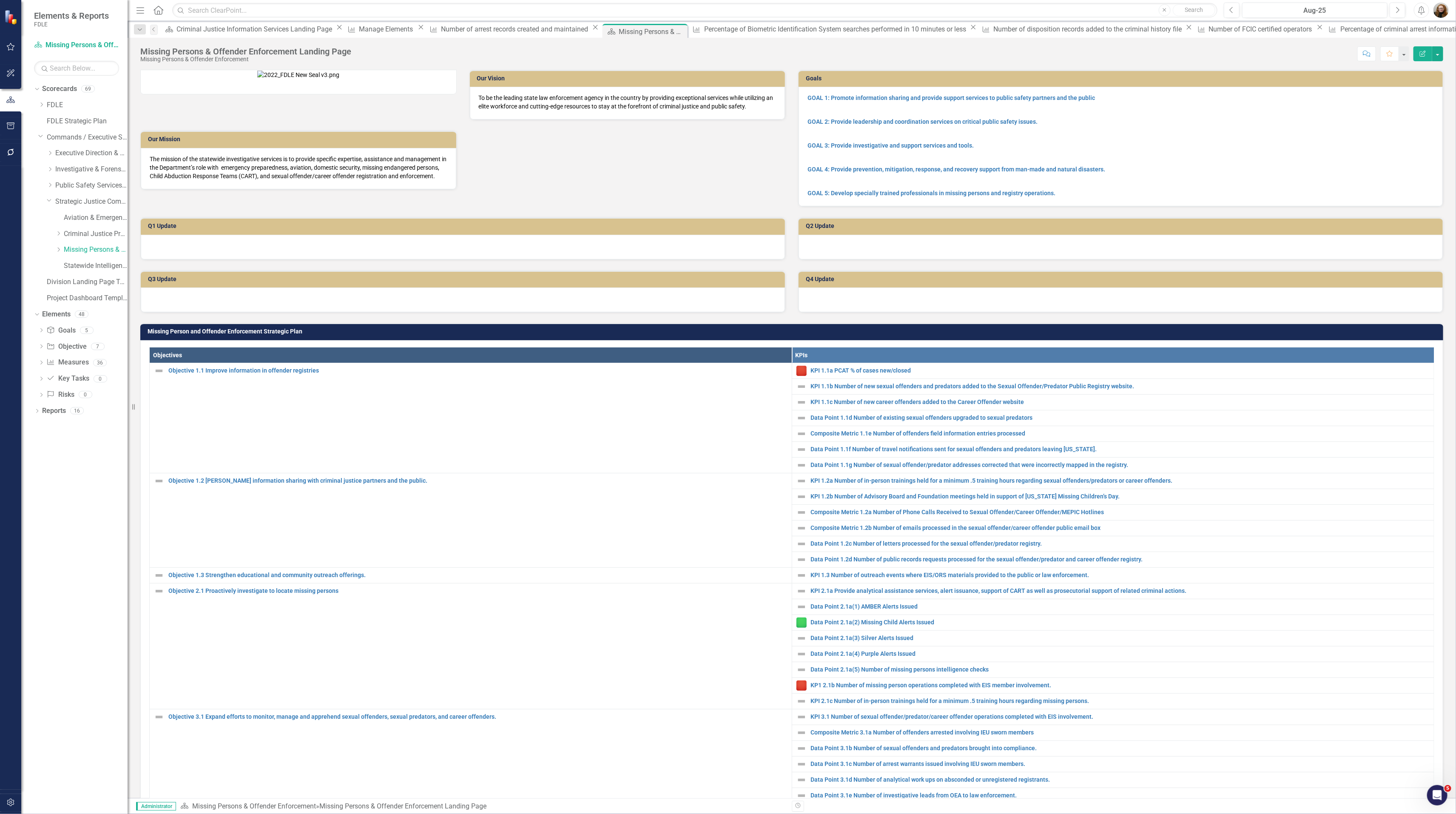
click at [59, 550] on div "Dropdown Scorecards 69 Dropdown FDLE Commissioner's Initiative Team Project Das…" at bounding box center [74, 448] width 106 height 732
drag, startPoint x: 66, startPoint y: 315, endPoint x: 82, endPoint y: 319, distance: 16.5
click at [66, 315] on link "Elements" at bounding box center [56, 315] width 29 height 10
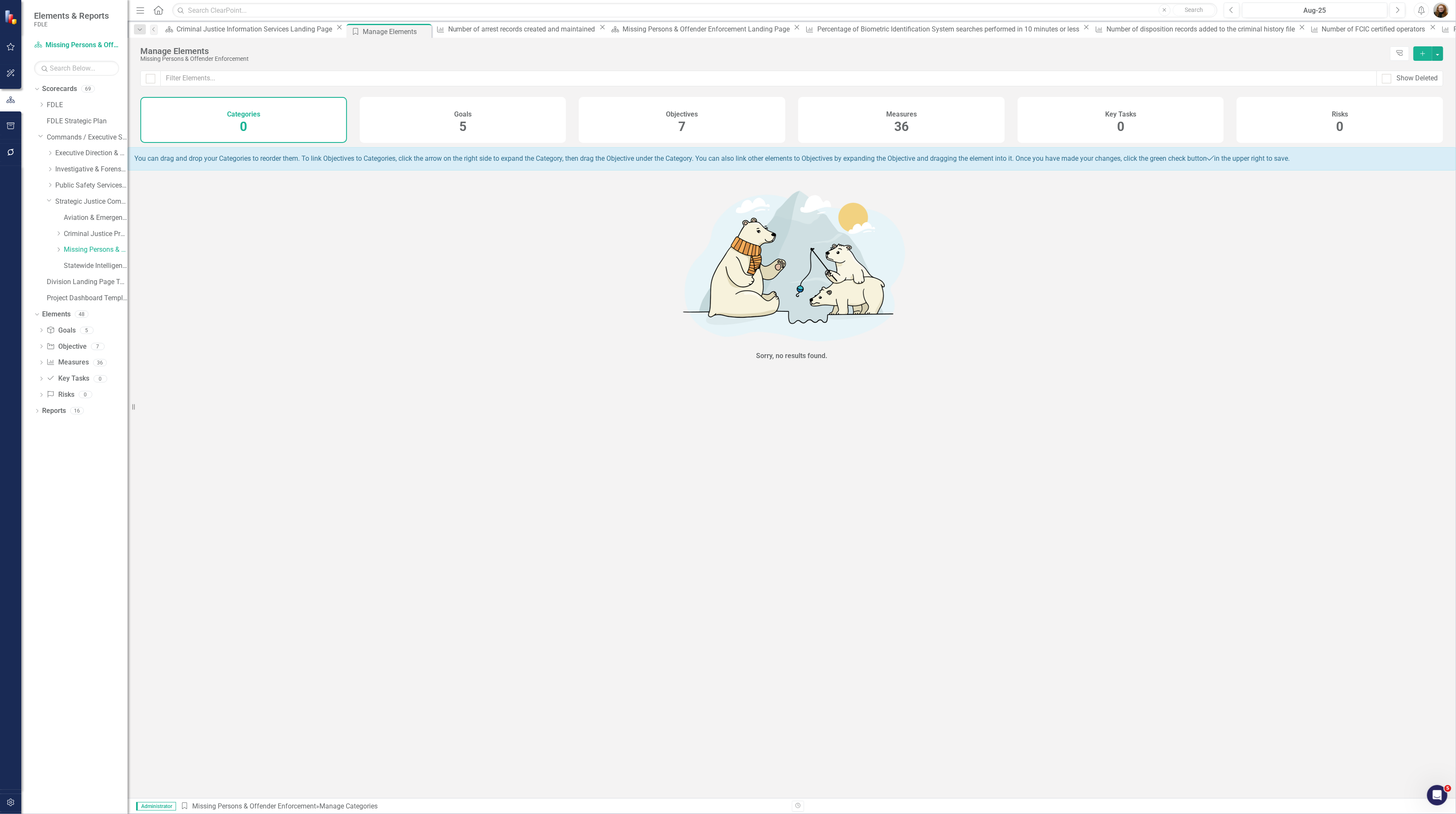
click at [923, 125] on div "Measures 36" at bounding box center [901, 120] width 206 height 46
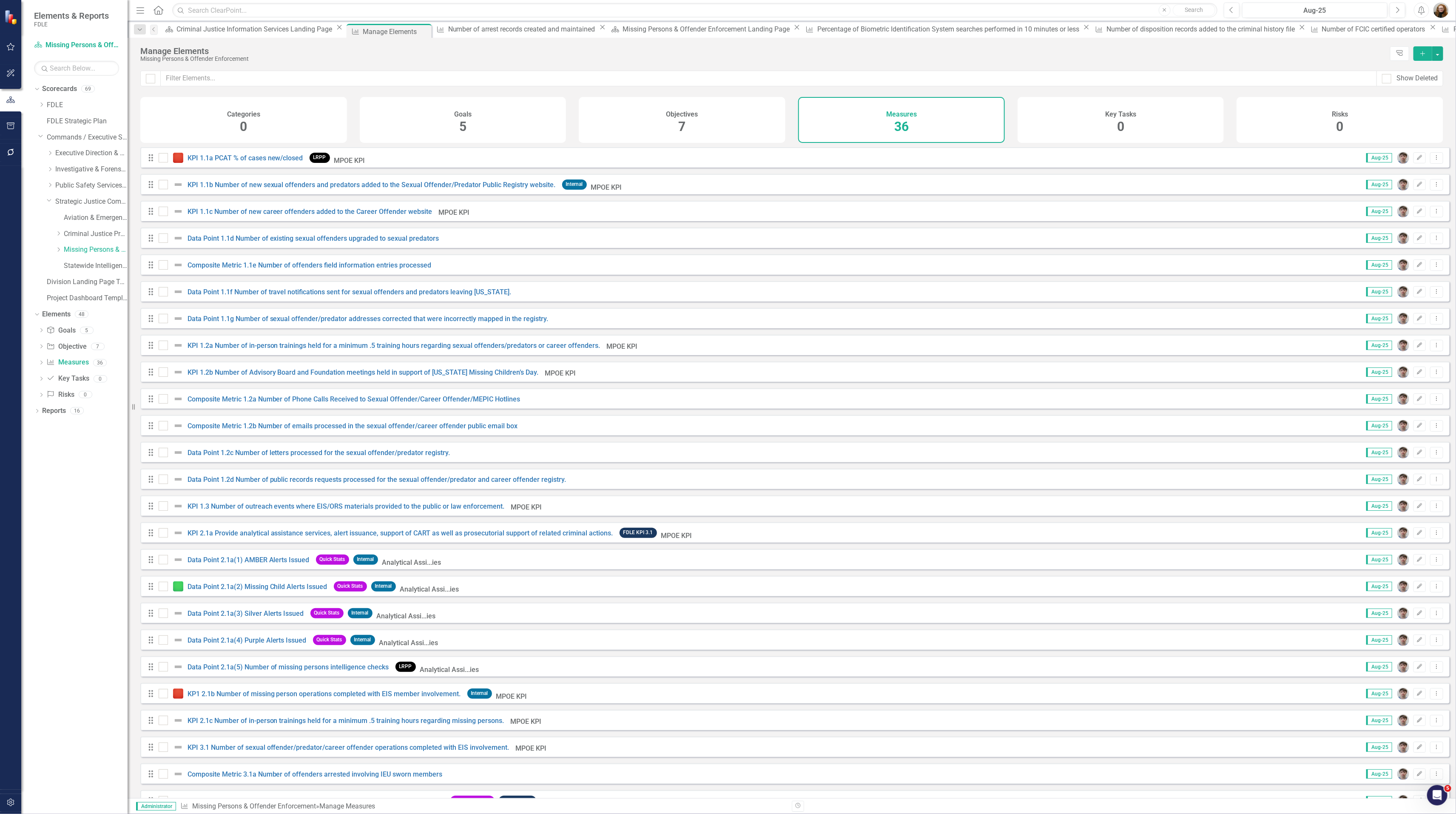
checkbox input "false"
click at [254, 403] on link "Composite Metric 1.2a Number of Phone Calls Received to Sexual Offender/Career …" at bounding box center [354, 399] width 333 height 8
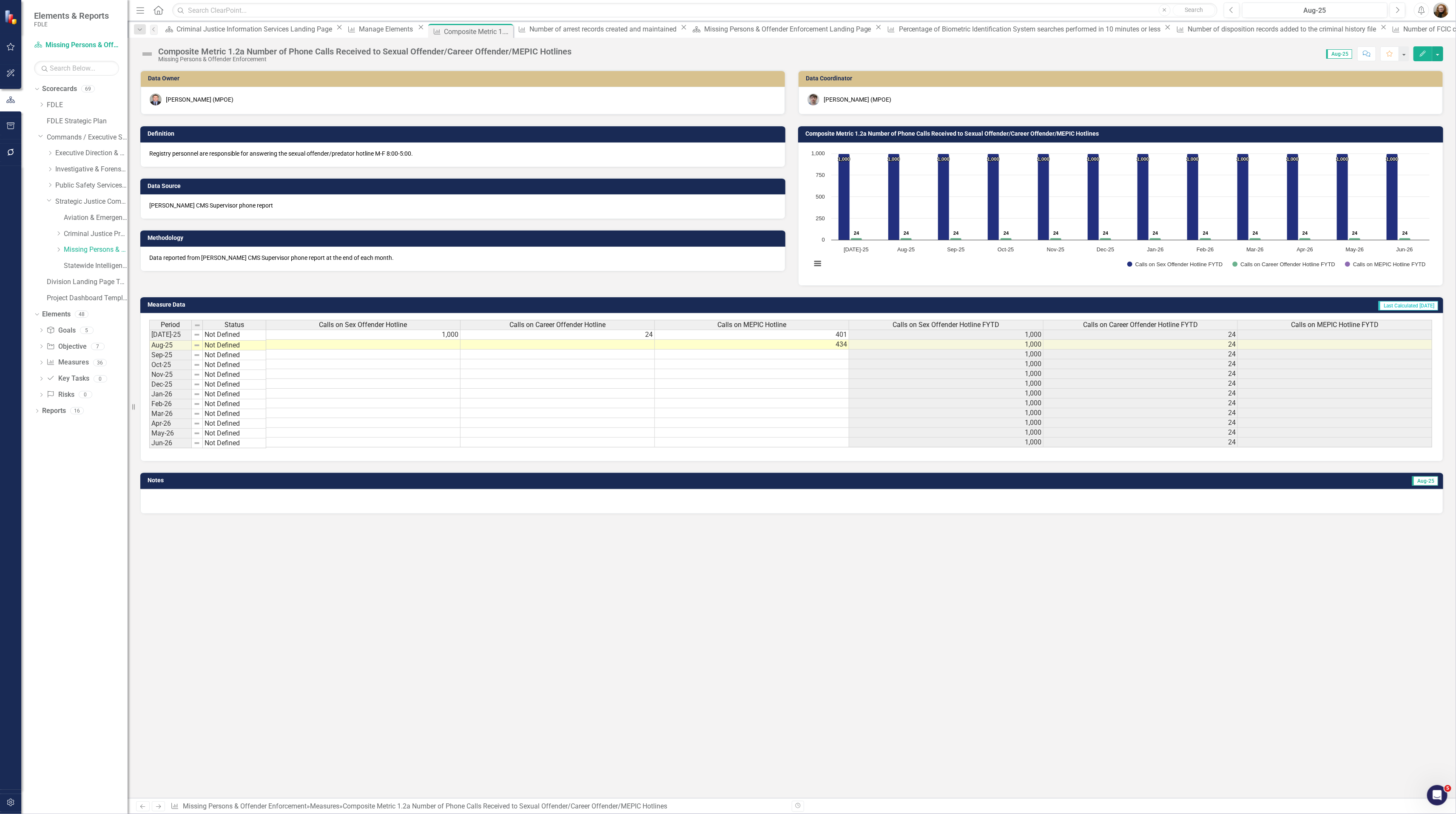
click at [227, 57] on div "Missing Persons & Offender Enforcement" at bounding box center [365, 59] width 414 height 6
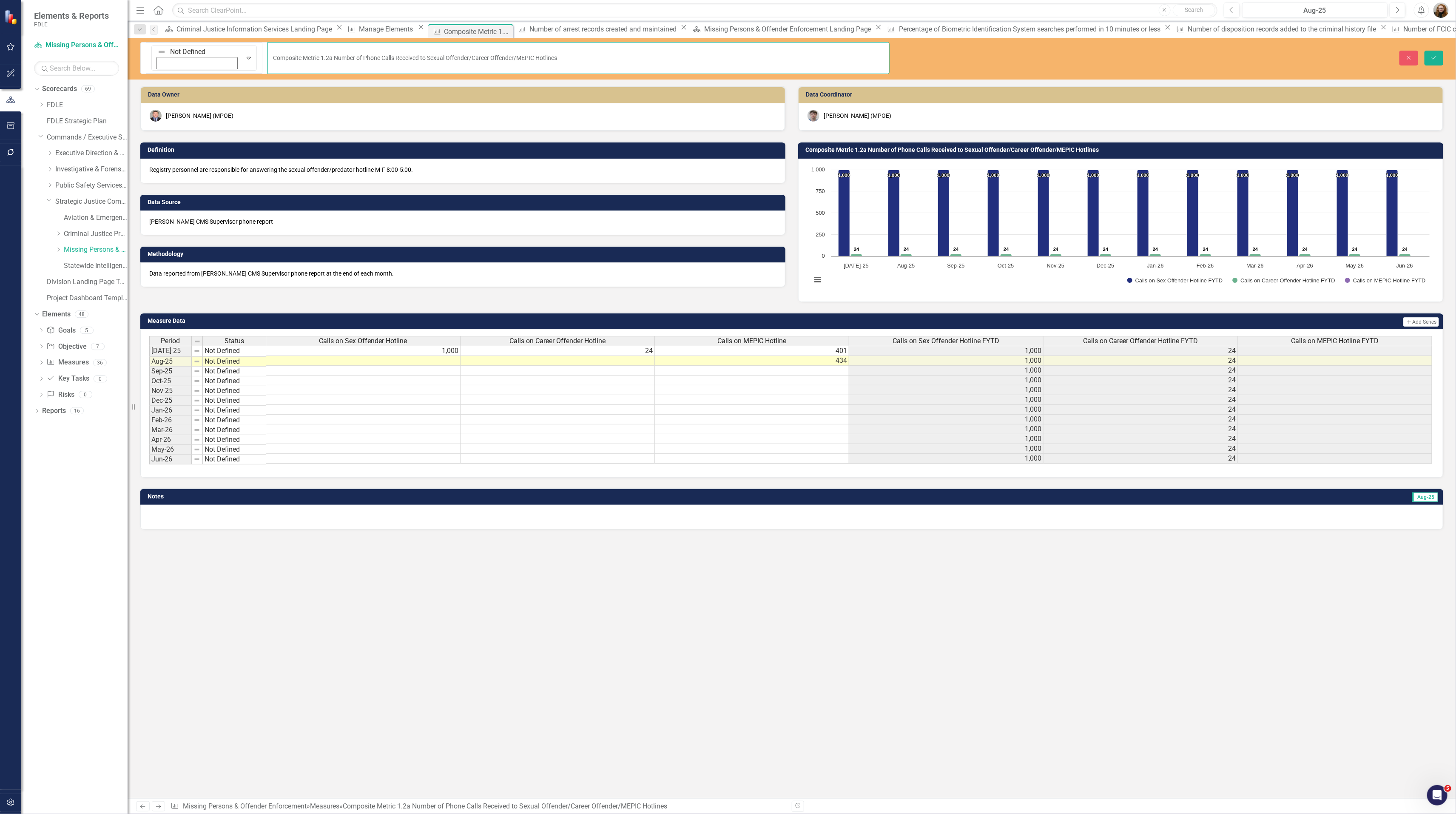
click at [267, 52] on input "Composite Metric 1.2a Number of Phone Calls Received to Sexual Offender/Career …" at bounding box center [578, 58] width 622 height 32
type input "Composite Metric 1.2c Number of Phone Calls Received to Sexual Offender/Career …"
click at [1436, 55] on icon "Save" at bounding box center [1433, 58] width 8 height 6
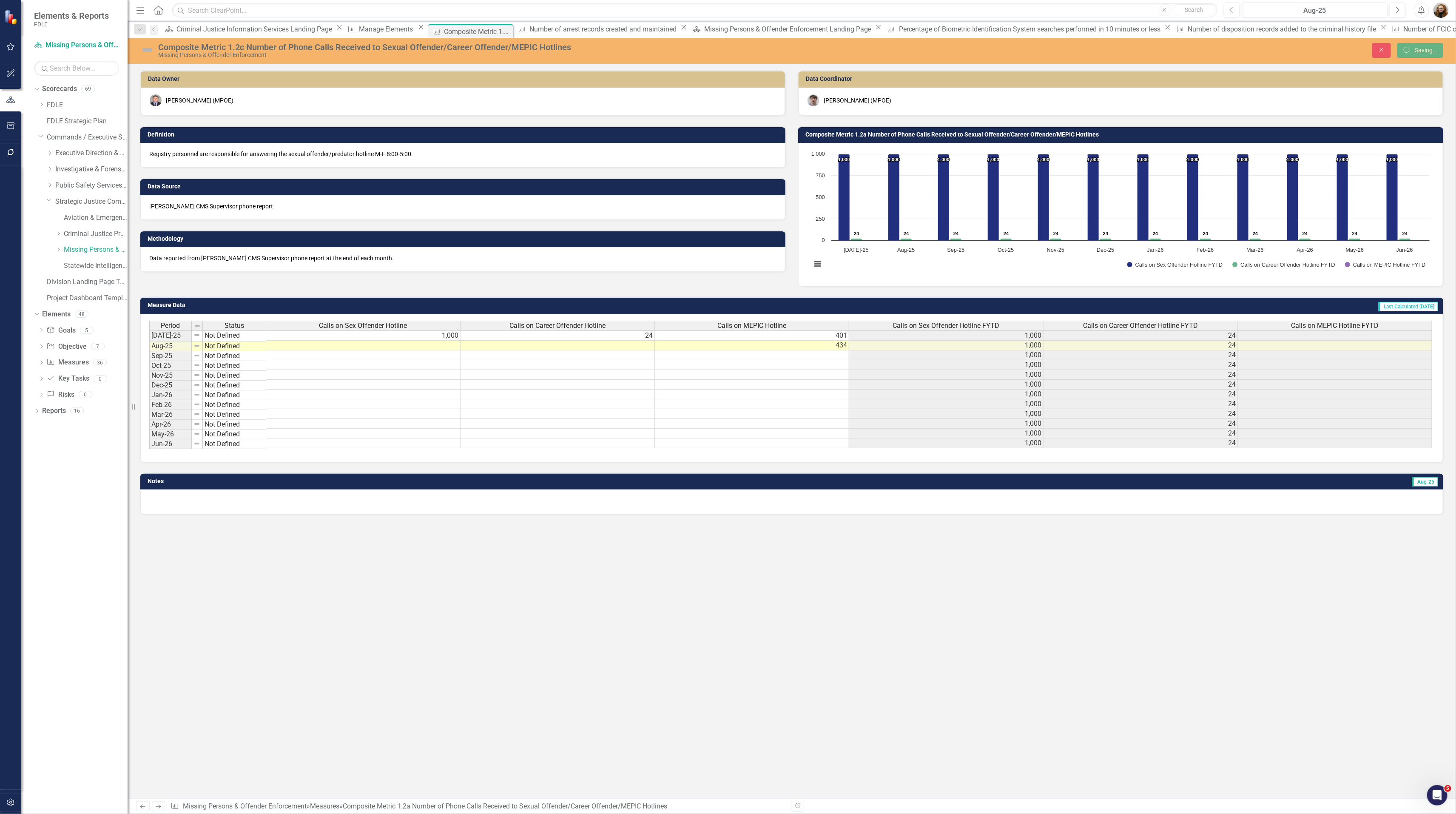
click at [843, 135] on h3 "Composite Metric 1.2a Number of Phone Calls Received to Sexual Offender/Career …" at bounding box center [1122, 134] width 633 height 6
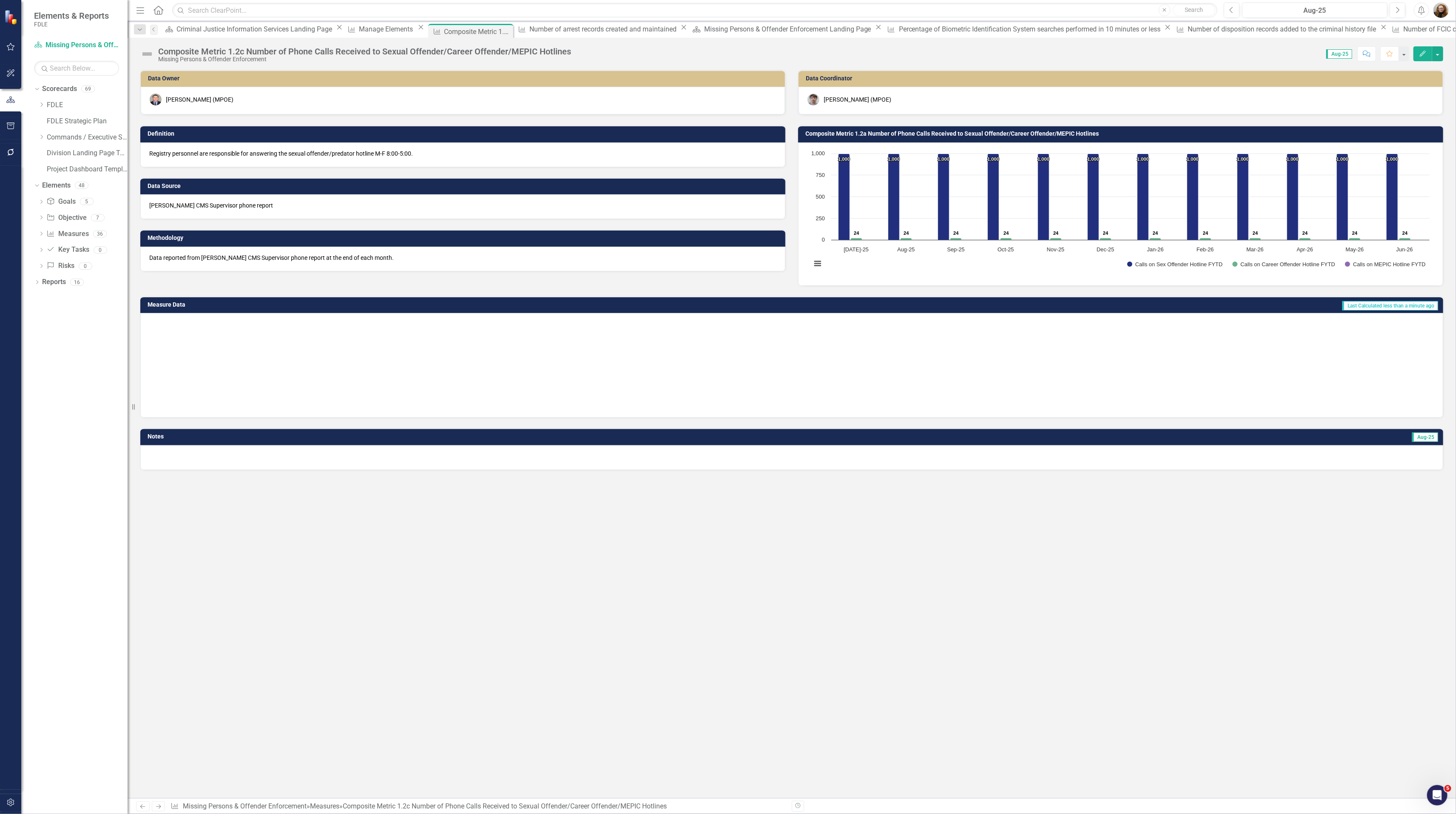
click at [866, 130] on td "Composite Metric 1.2a Number of Phone Calls Received to Sexual Offender/Career …" at bounding box center [1122, 135] width 633 height 13
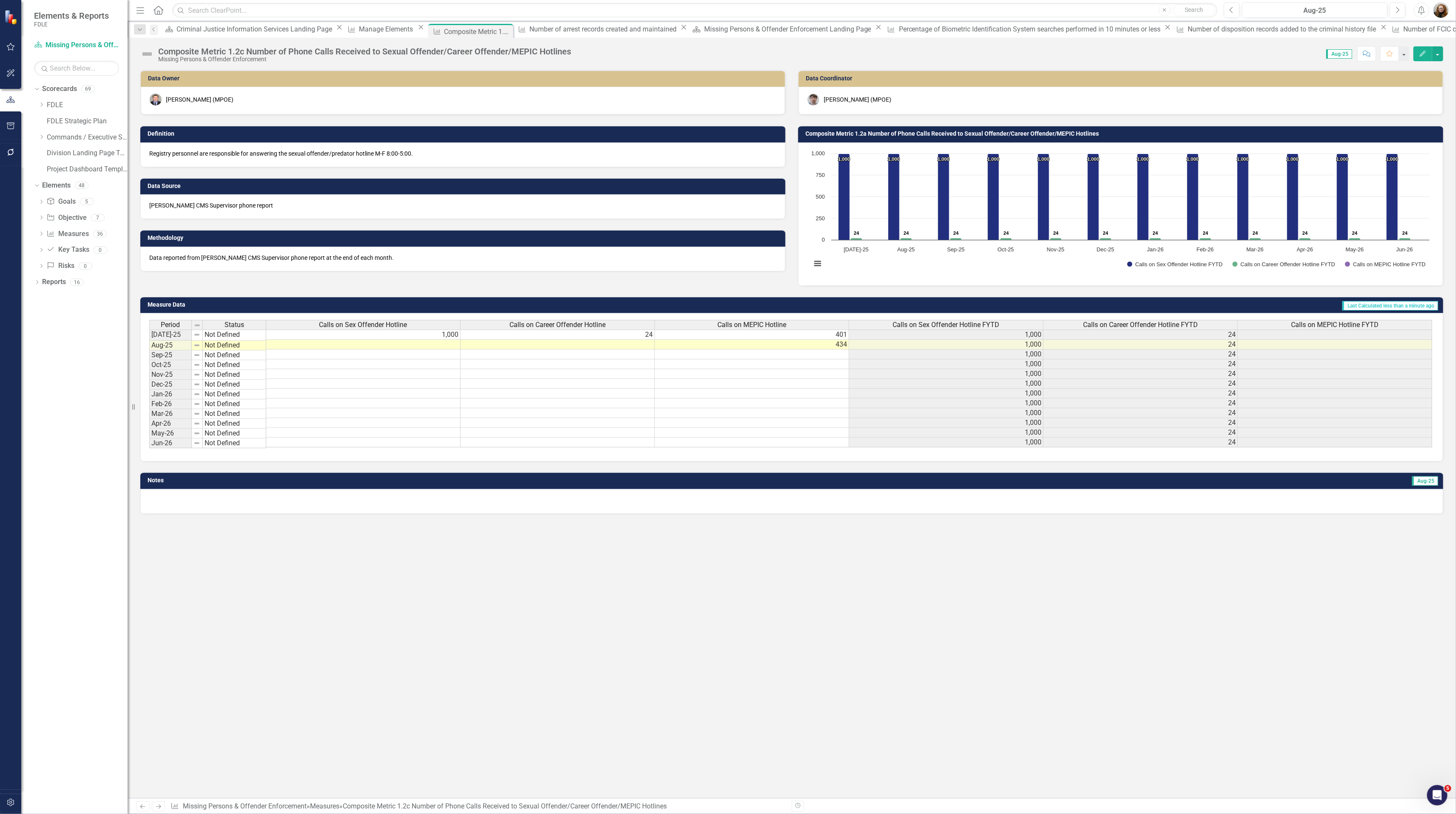
click at [866, 133] on h3 "Composite Metric 1.2a Number of Phone Calls Received to Sexual Offender/Career …" at bounding box center [1122, 133] width 633 height 6
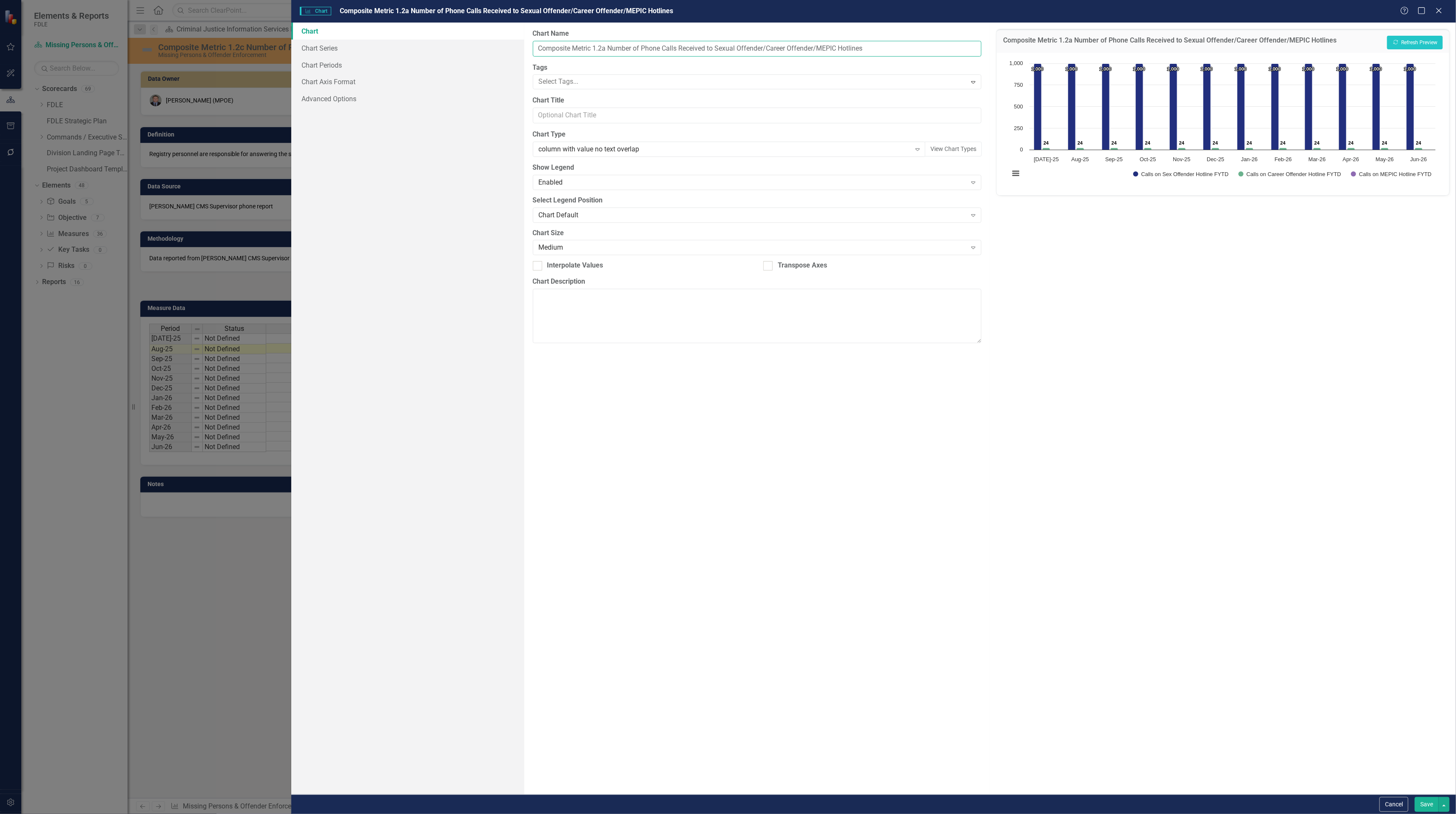
click at [606, 47] on input "Composite Metric 1.2a Number of Phone Calls Received to Sexual Offender/Career …" at bounding box center [757, 49] width 449 height 16
type input "Composite Metric 1.2c Number of Phone Calls Received to Sexual Offender/Career …"
click at [1431, 804] on button "Save" at bounding box center [1426, 804] width 24 height 15
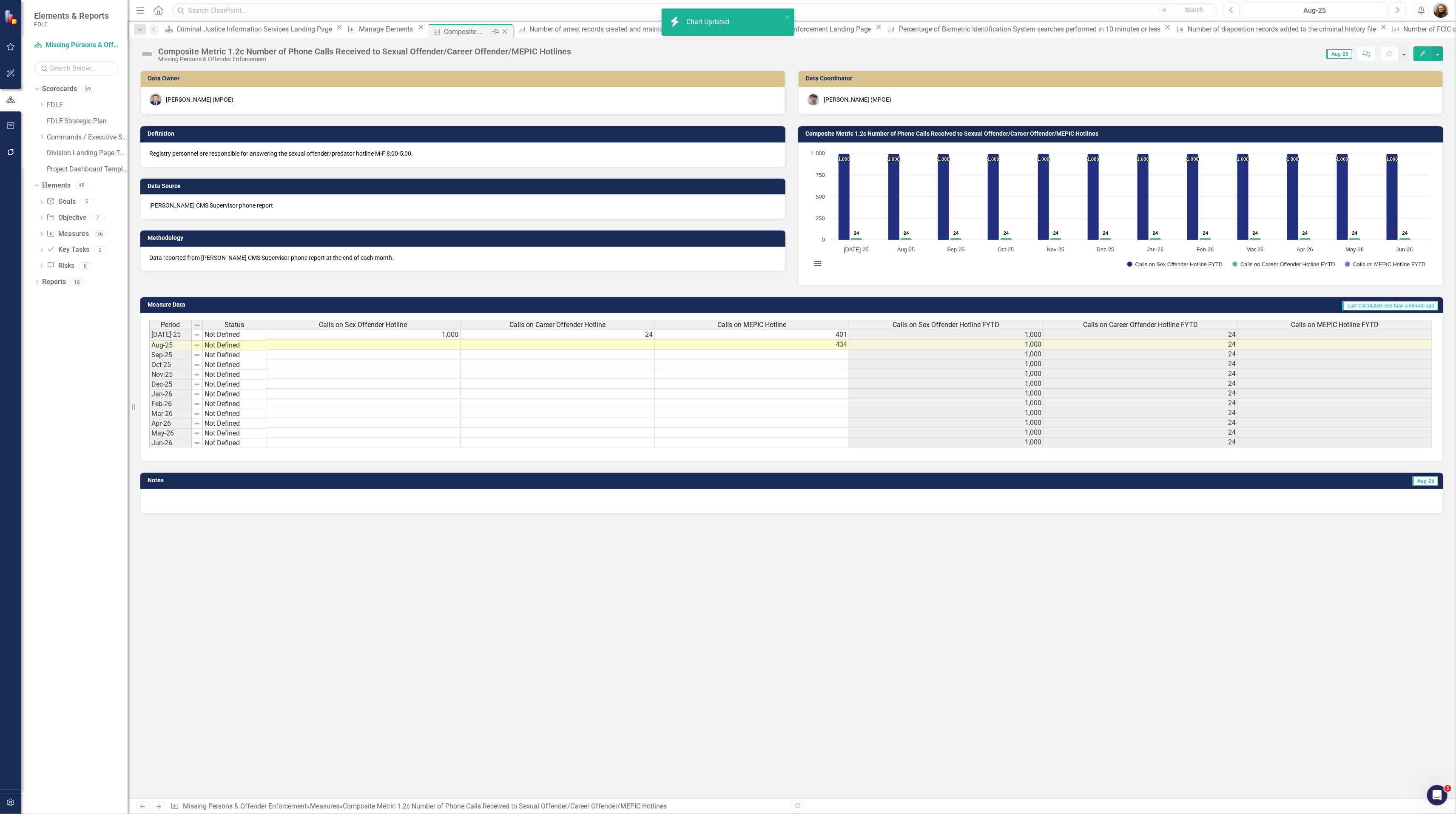
click at [501, 30] on icon "Close" at bounding box center [505, 31] width 8 height 7
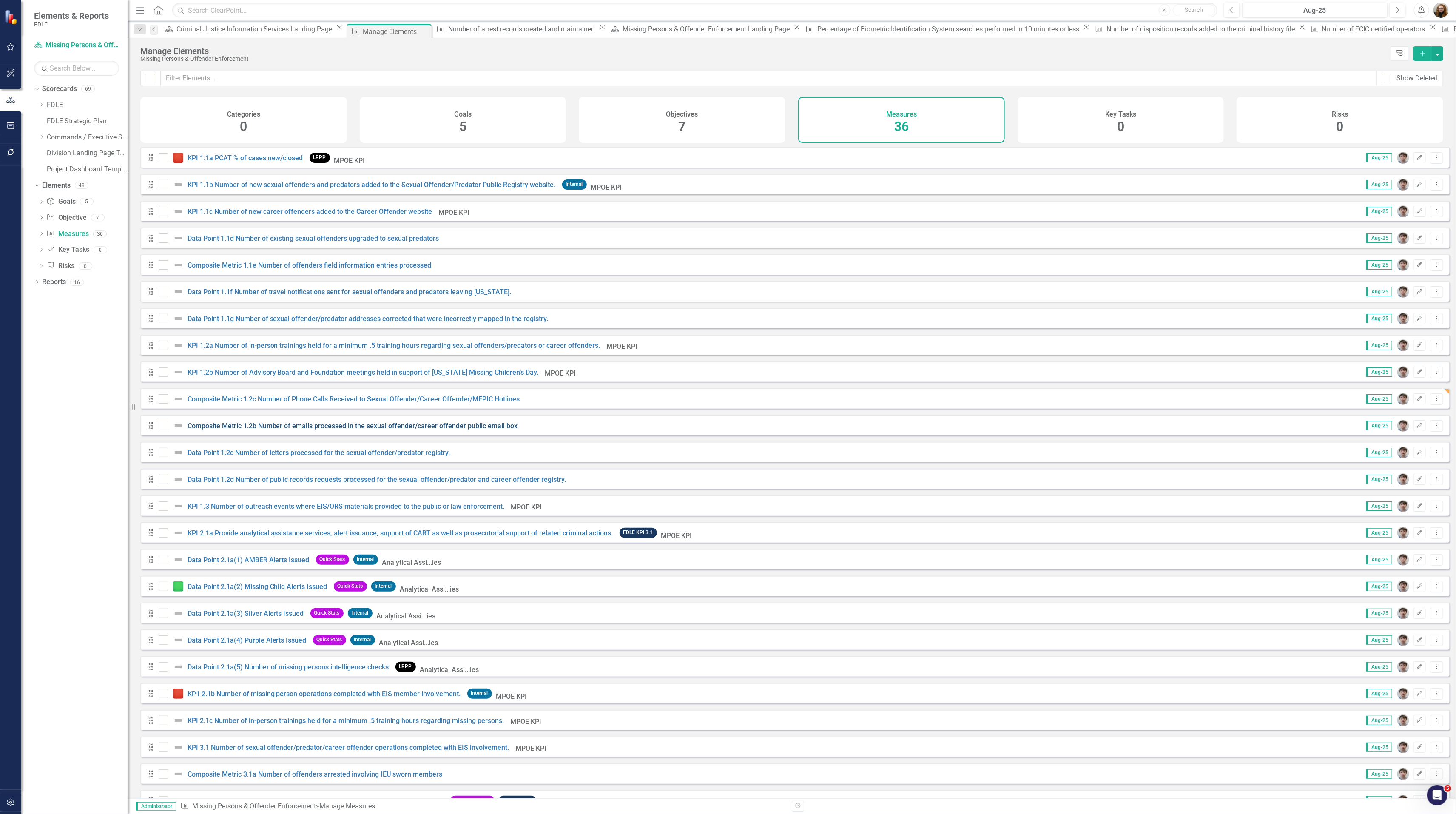
click at [272, 430] on link "Composite Metric 1.2b Number of emails processed in the sexual offender/career …" at bounding box center [353, 426] width 331 height 8
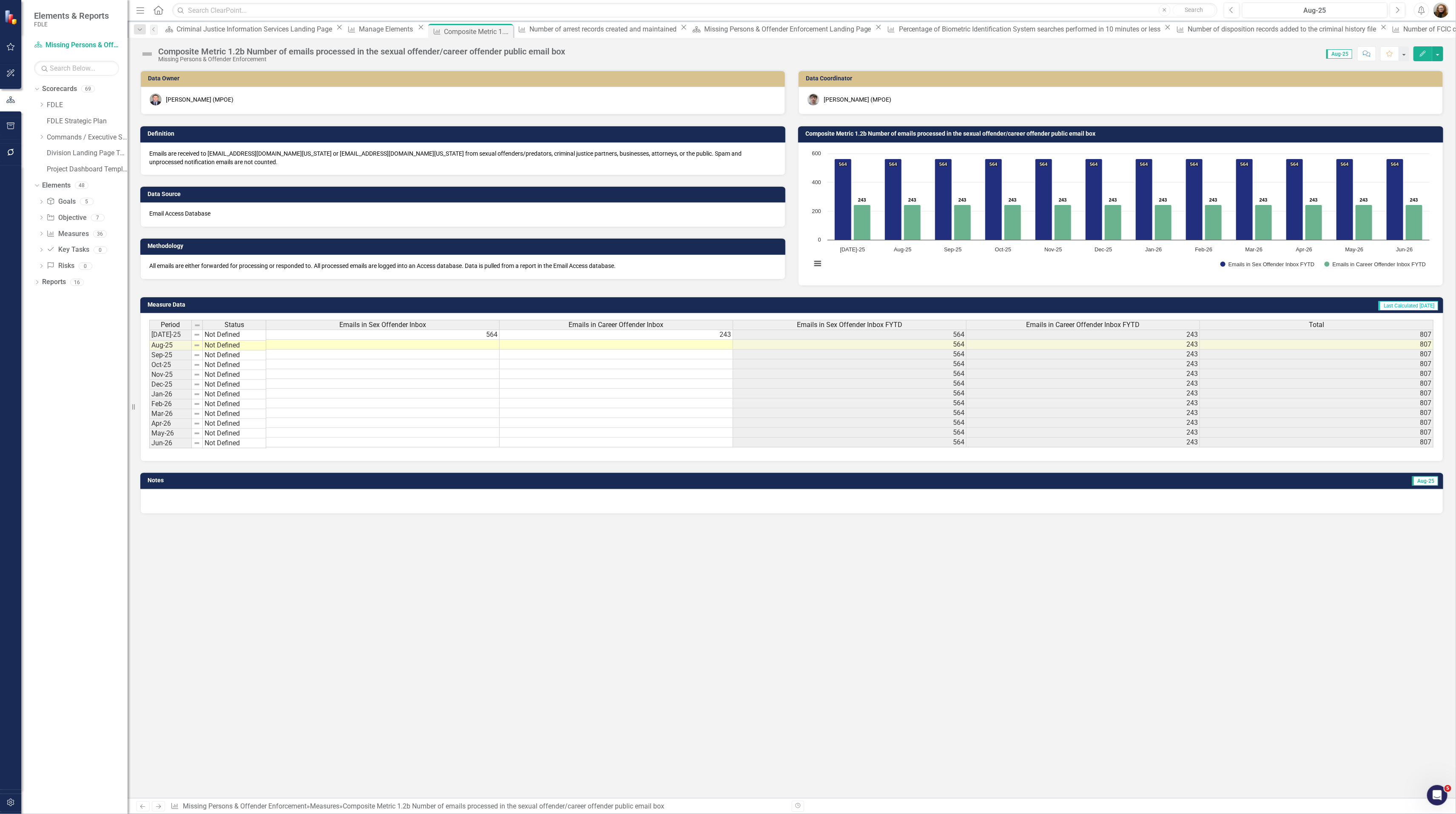
click at [234, 55] on div "Composite Metric 1.2b Number of emails processed in the sexual offender/career …" at bounding box center [361, 51] width 407 height 9
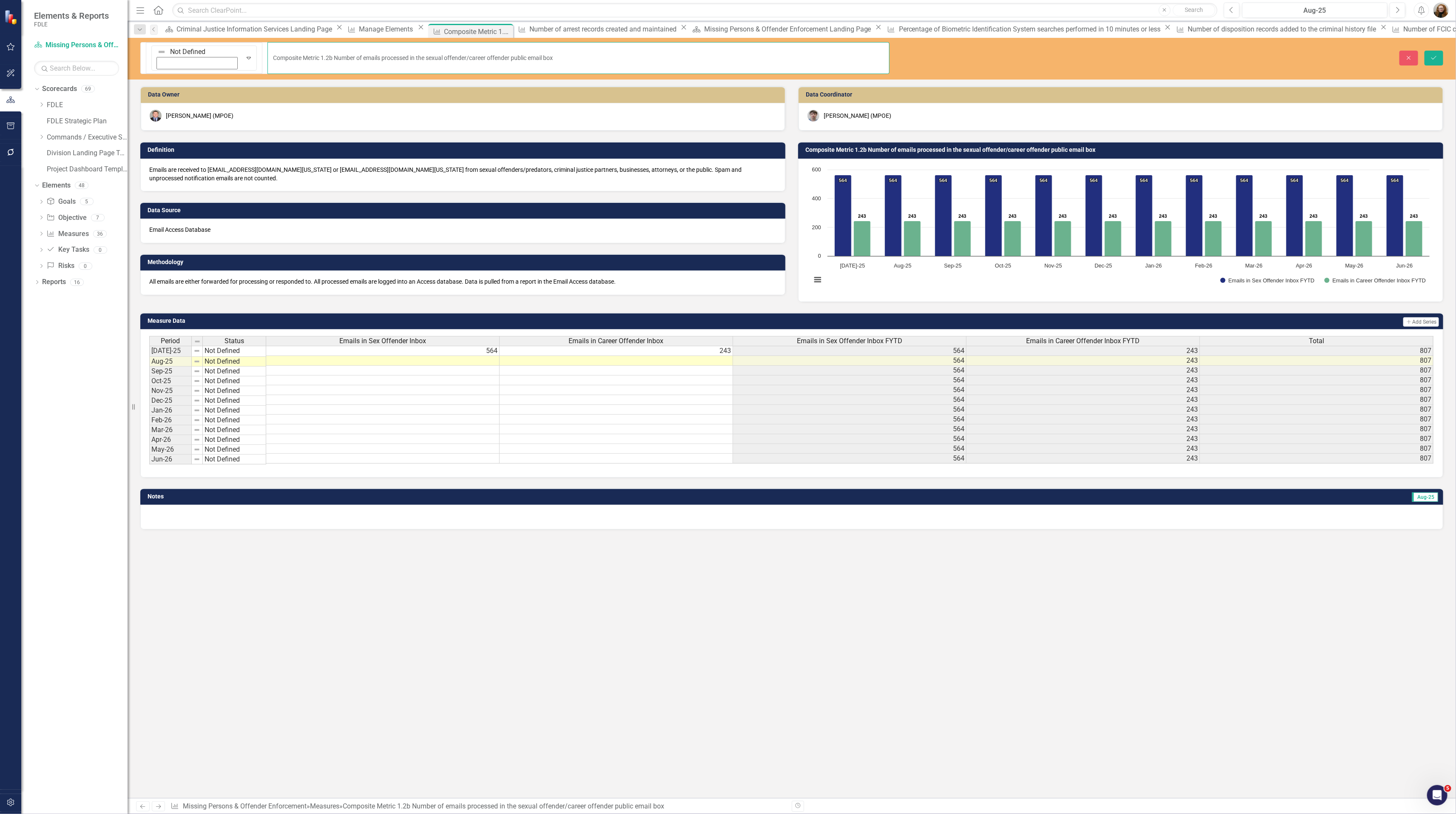
click at [267, 49] on input "Composite Metric 1.2b Number of emails processed in the sexual offender/career …" at bounding box center [578, 58] width 622 height 32
type input "Composite Metric 1.2d Number of emails processed in the sexual offender/career …"
click at [1433, 54] on button "Save" at bounding box center [1433, 58] width 19 height 15
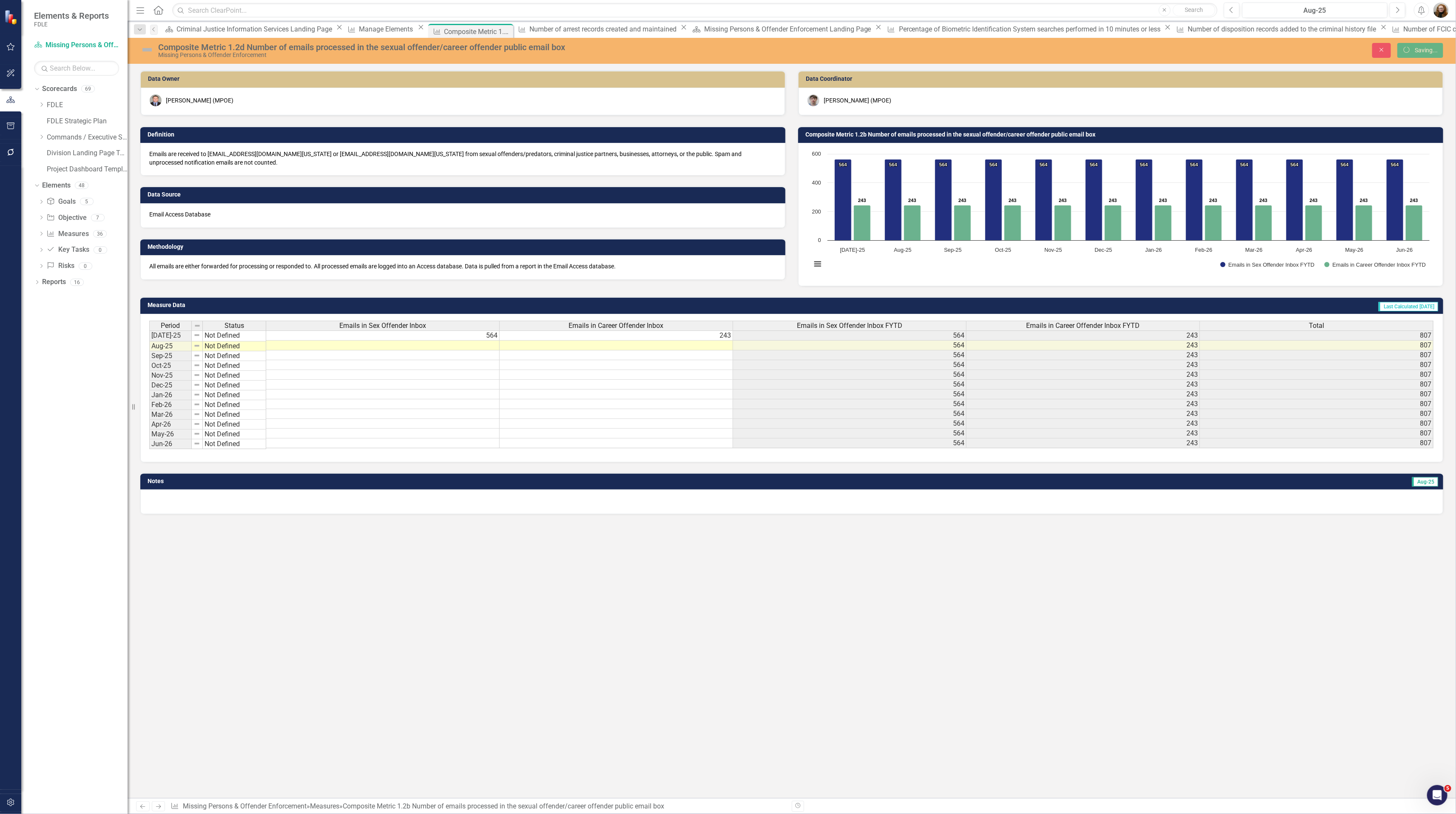
click at [852, 135] on h3 "Composite Metric 1.2b Number of emails processed in the sexual offender/career …" at bounding box center [1122, 134] width 633 height 6
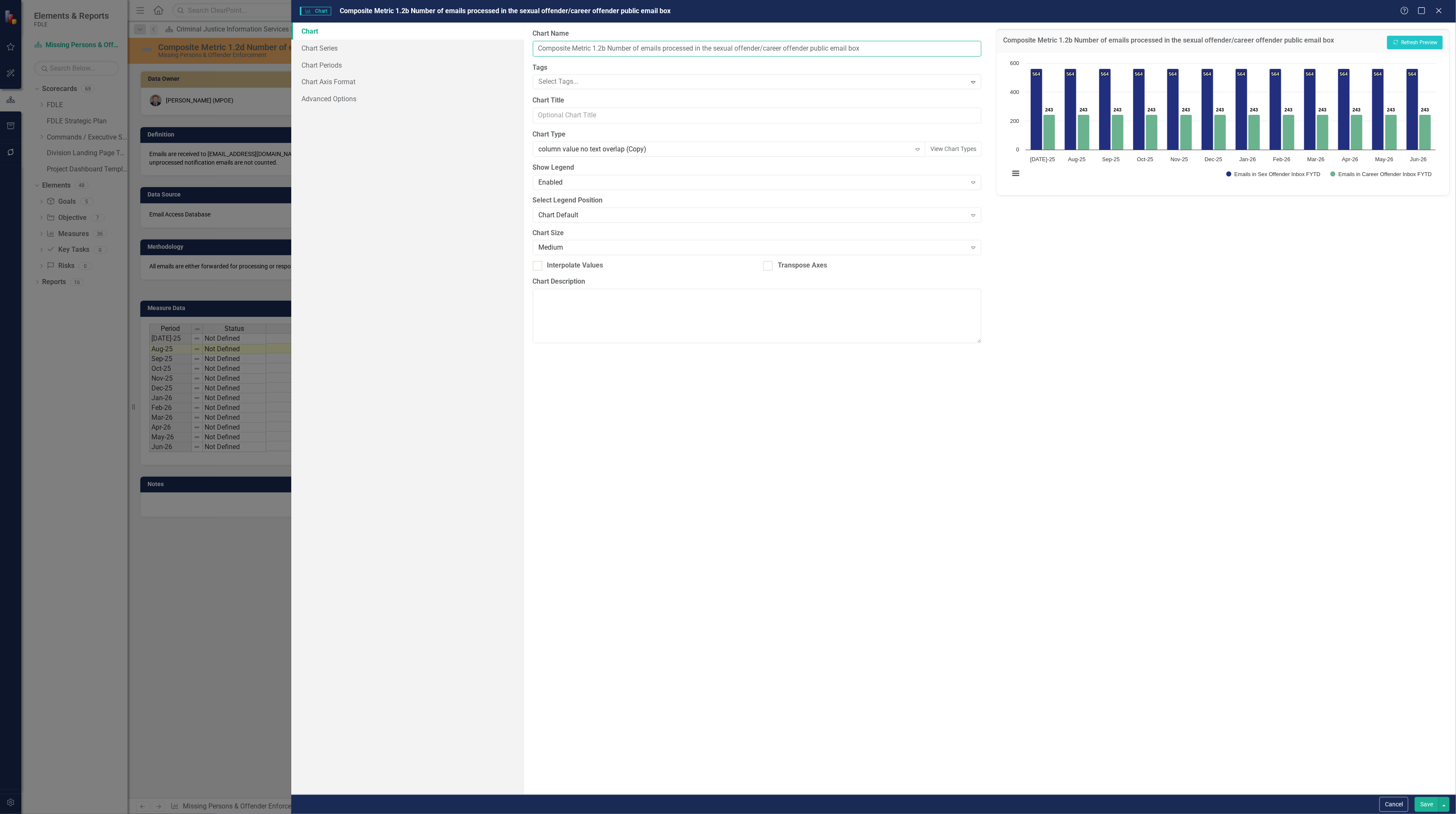
click at [605, 50] on input "Composite Metric 1.2b Number of emails processed in the sexual offender/career …" at bounding box center [757, 49] width 449 height 16
type input "Composite Metric 1.2d Number of emails processed in the sexual offender/career …"
click at [1423, 802] on button "Save" at bounding box center [1426, 804] width 24 height 15
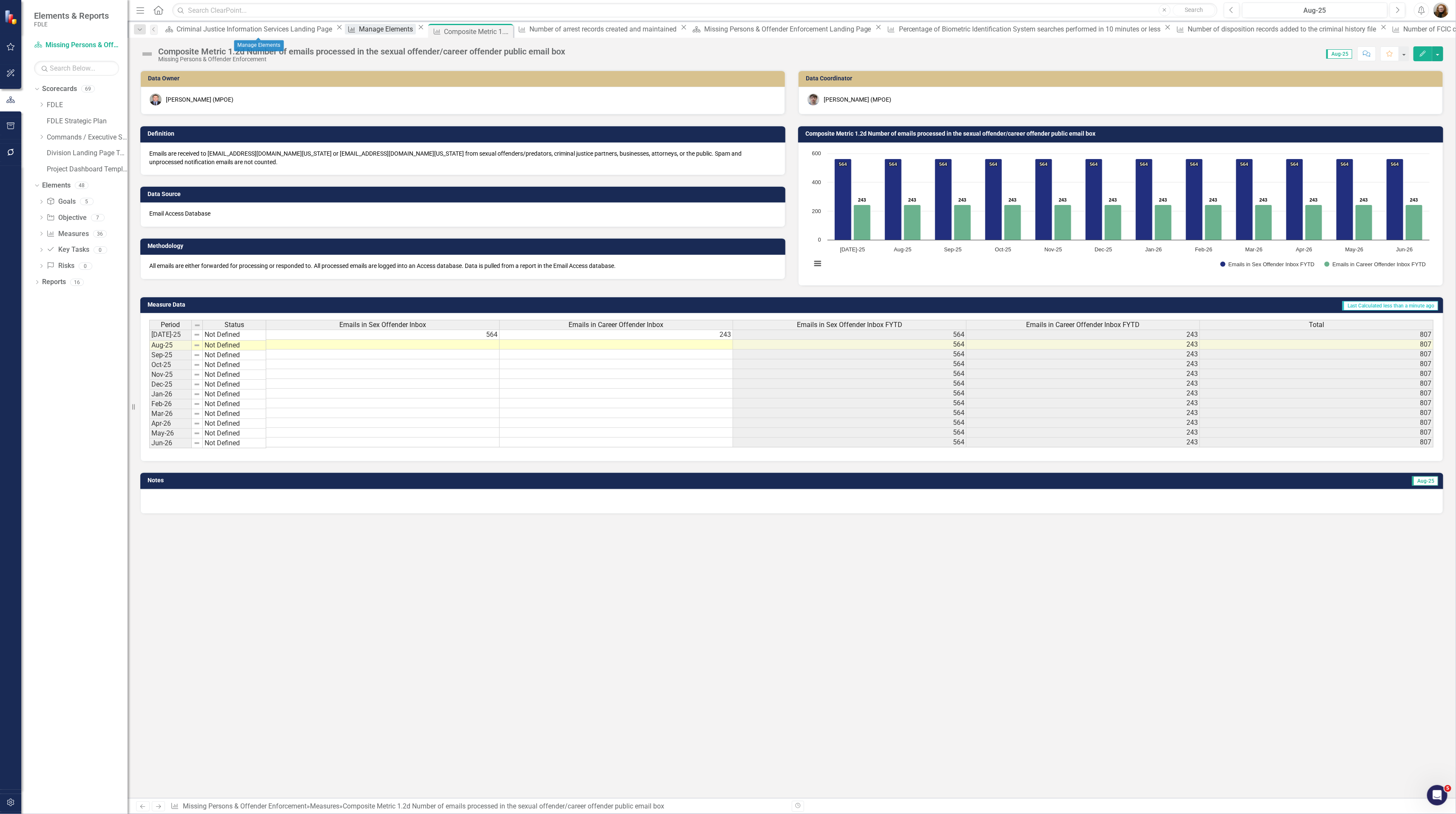
click at [359, 31] on div "Manage Elements" at bounding box center [387, 29] width 56 height 10
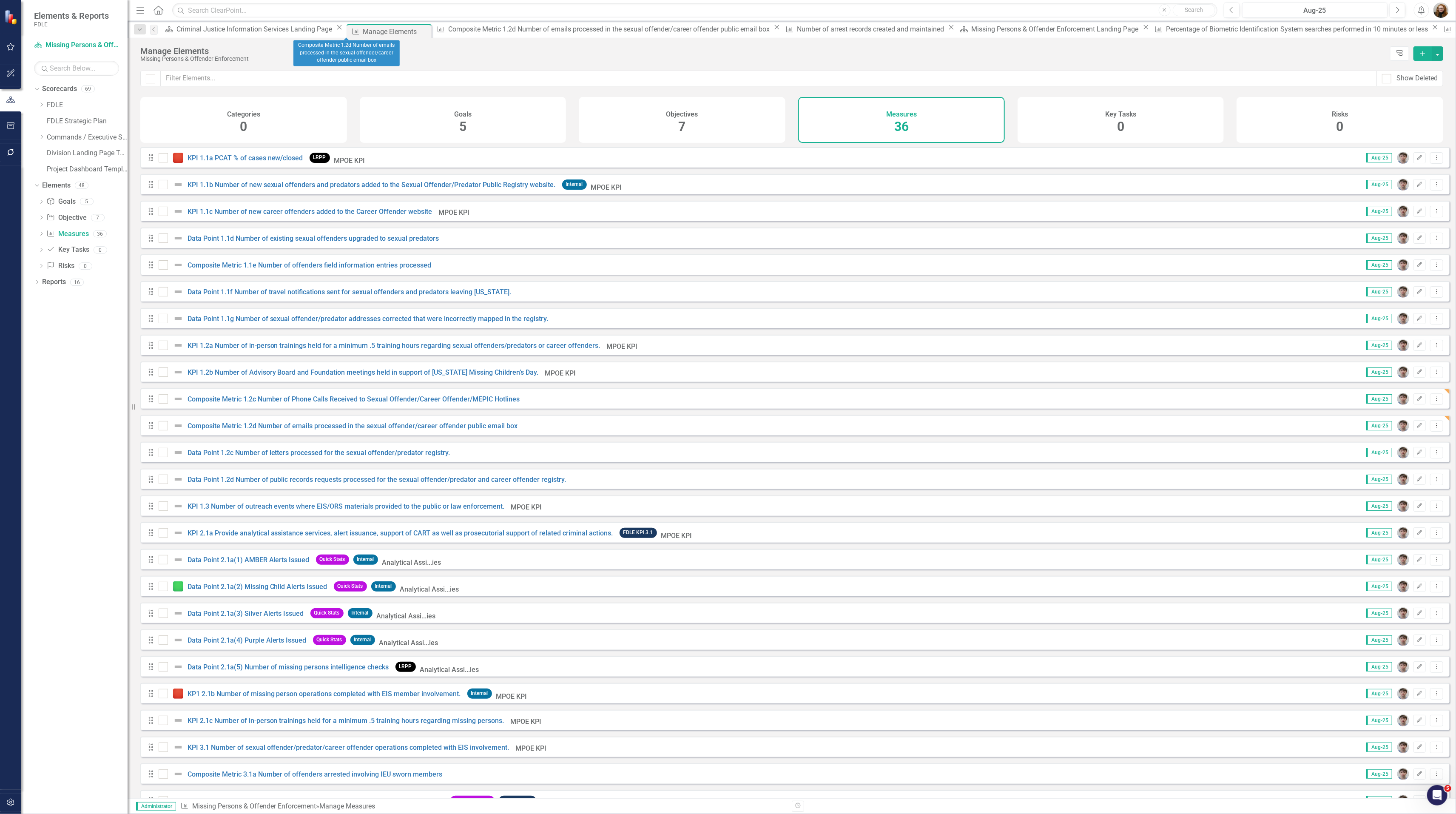
click at [773, 31] on icon "Close" at bounding box center [777, 27] width 8 height 7
click at [249, 457] on link "Data Point 1.2c Number of letters processed for the sexual offender/predator re…" at bounding box center [319, 453] width 263 height 8
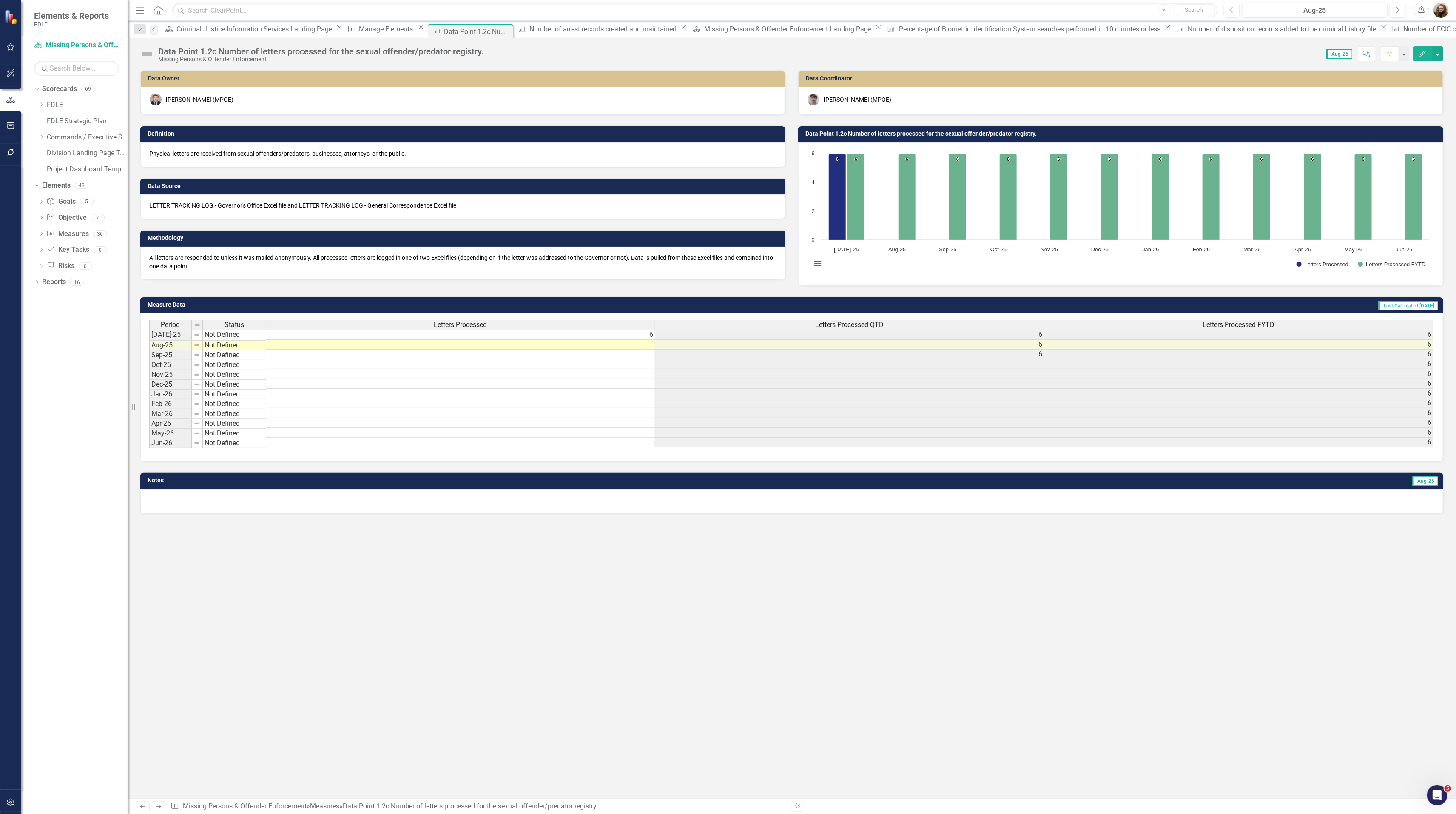
click at [221, 53] on div "Data Point 1.2c Number of letters processed for the sexual offender/predator re…" at bounding box center [321, 51] width 326 height 9
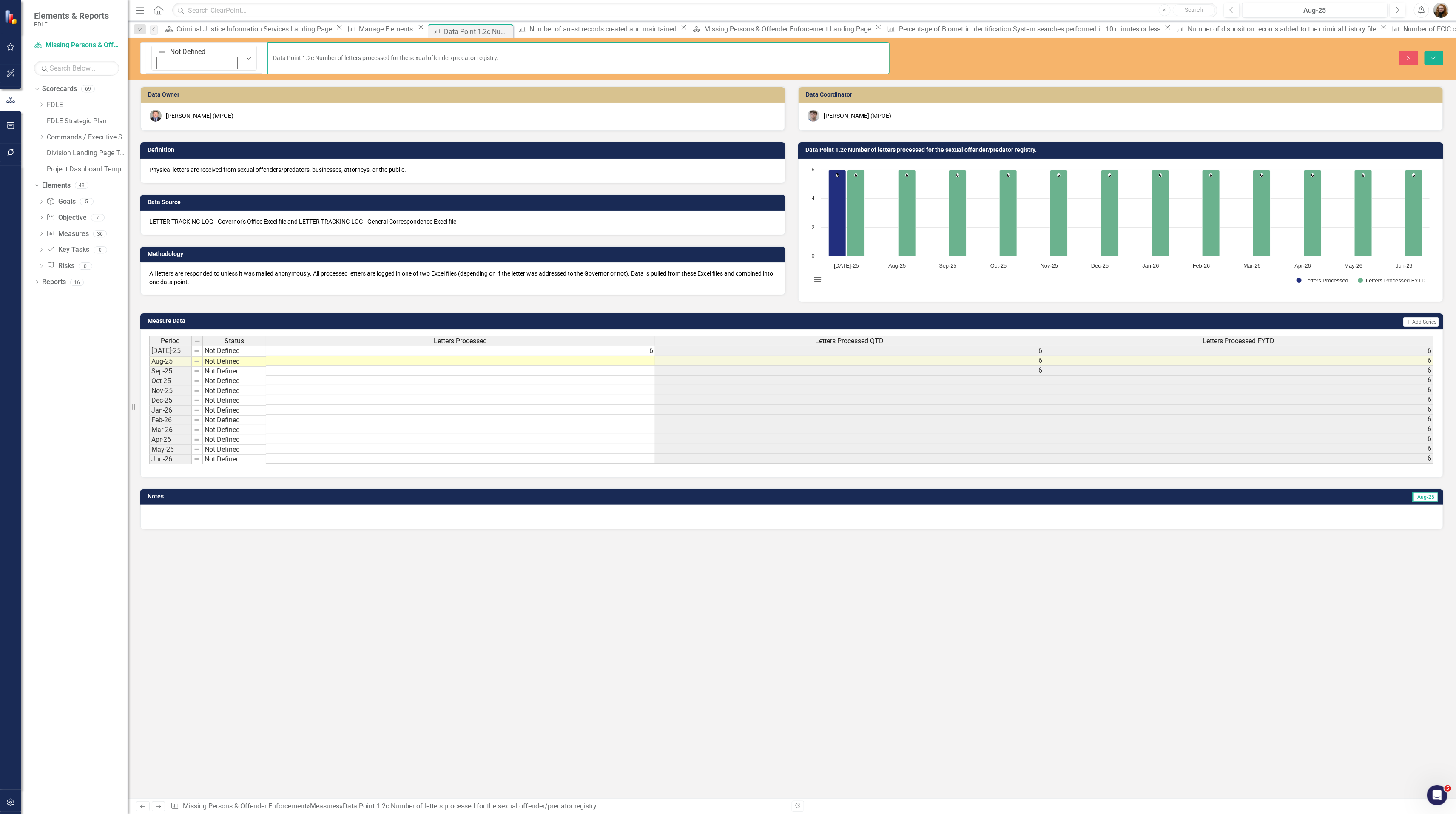
click at [267, 47] on input "Data Point 1.2c Number of letters processed for the sexual offender/predator re…" at bounding box center [578, 58] width 622 height 32
type input "Data Point 1.2e Number of letters processed for the sexual offender/predator re…"
click at [1430, 55] on icon "Save" at bounding box center [1433, 58] width 8 height 6
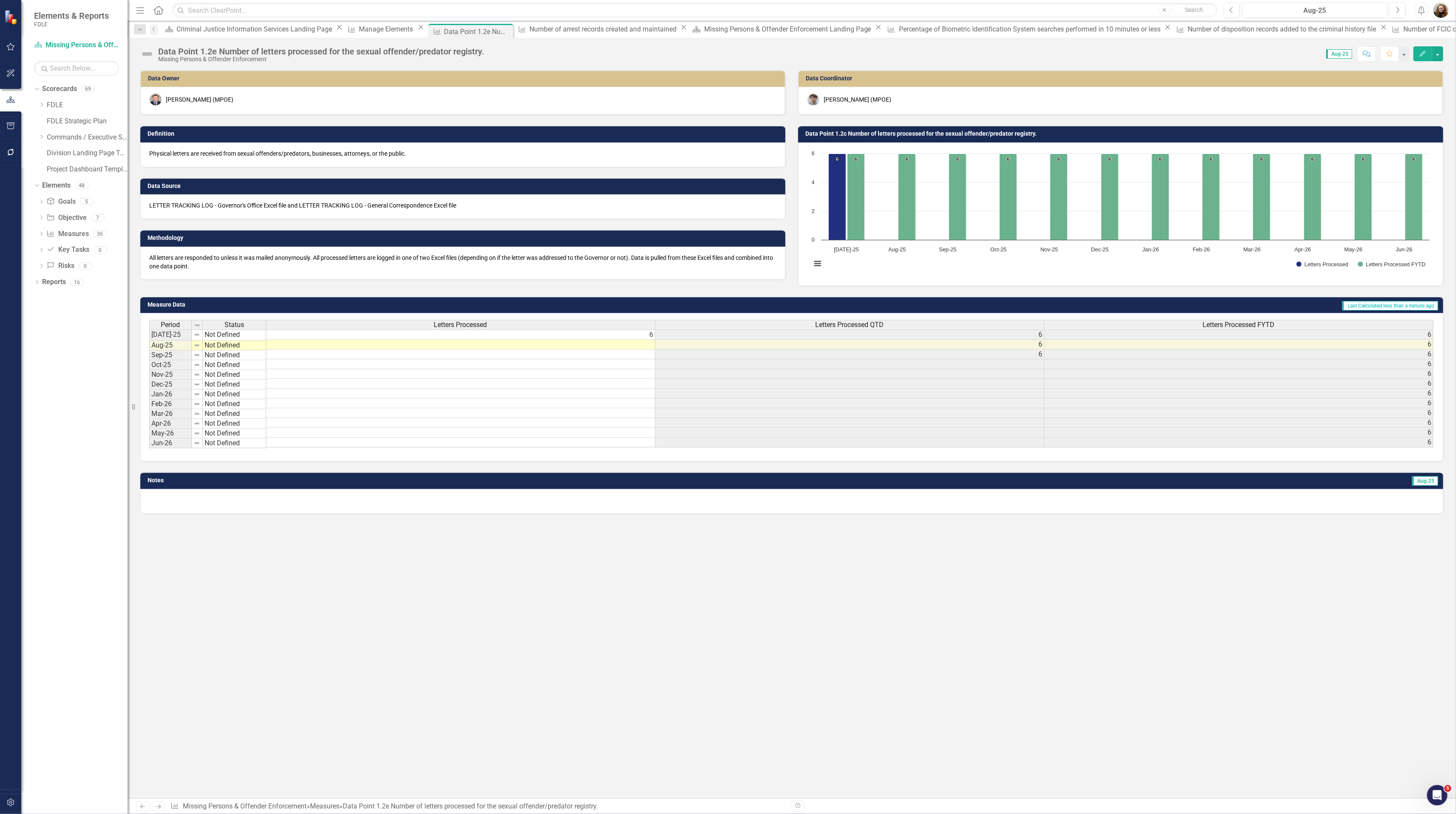
click at [840, 137] on h3 "Data Point 1.2c Number of letters processed for the sexual offender/predator re…" at bounding box center [1122, 133] width 633 height 6
click at [838, 133] on h3 "Data Point 1.2c Number of letters processed for the sexual offender/predator re…" at bounding box center [1122, 133] width 633 height 6
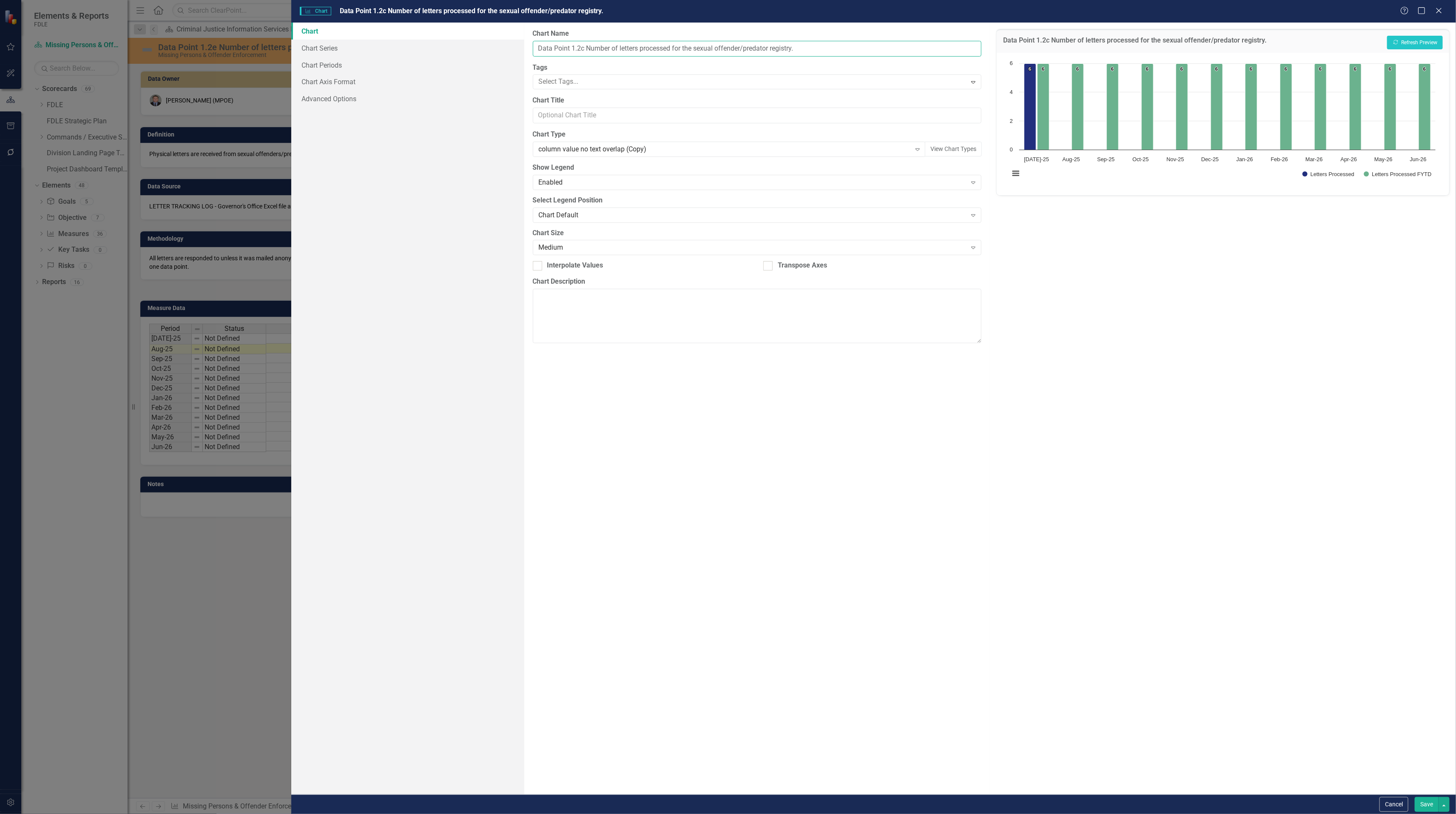
click at [583, 51] on input "Data Point 1.2c Number of letters processed for the sexual offender/predator re…" at bounding box center [757, 49] width 449 height 16
type input "Data Point 1.2e Number of letters processed for the sexual offender/predator re…"
click at [1423, 807] on button "Save" at bounding box center [1426, 804] width 24 height 15
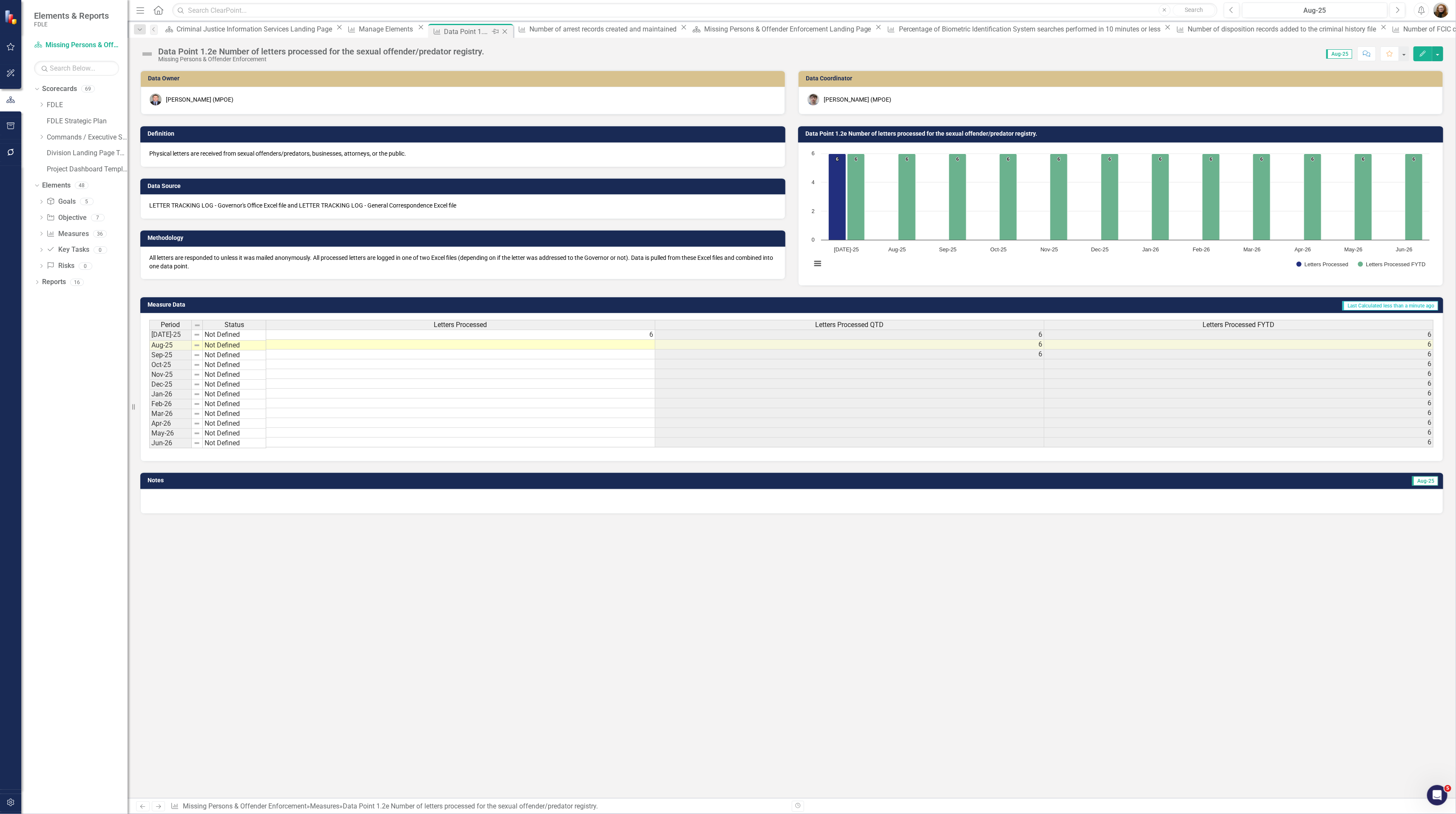
click at [501, 32] on icon "Close" at bounding box center [505, 31] width 8 height 7
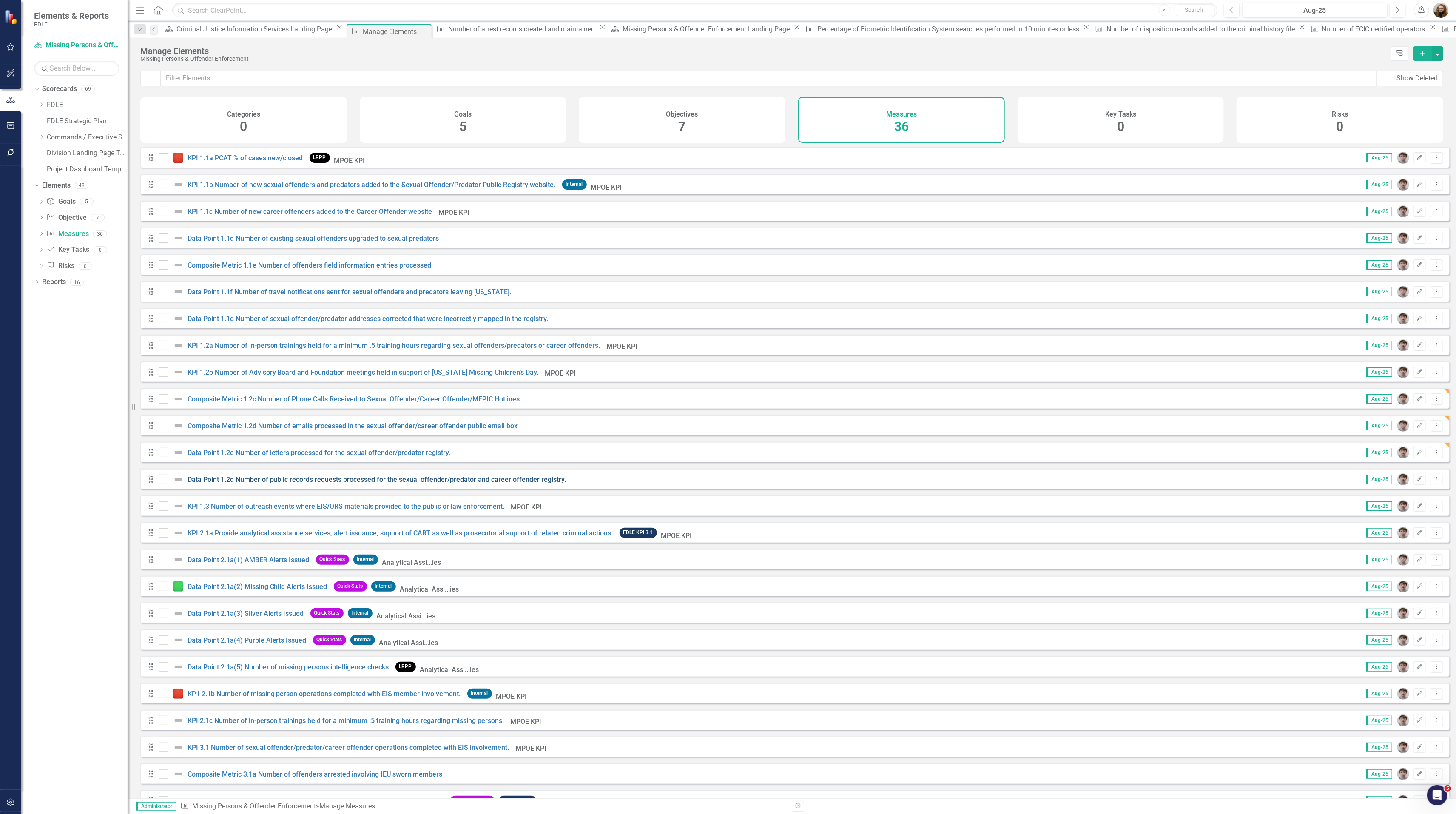
click at [226, 483] on link "Data Point 1.2d Number of public records requests processed for the sexual offe…" at bounding box center [377, 480] width 379 height 8
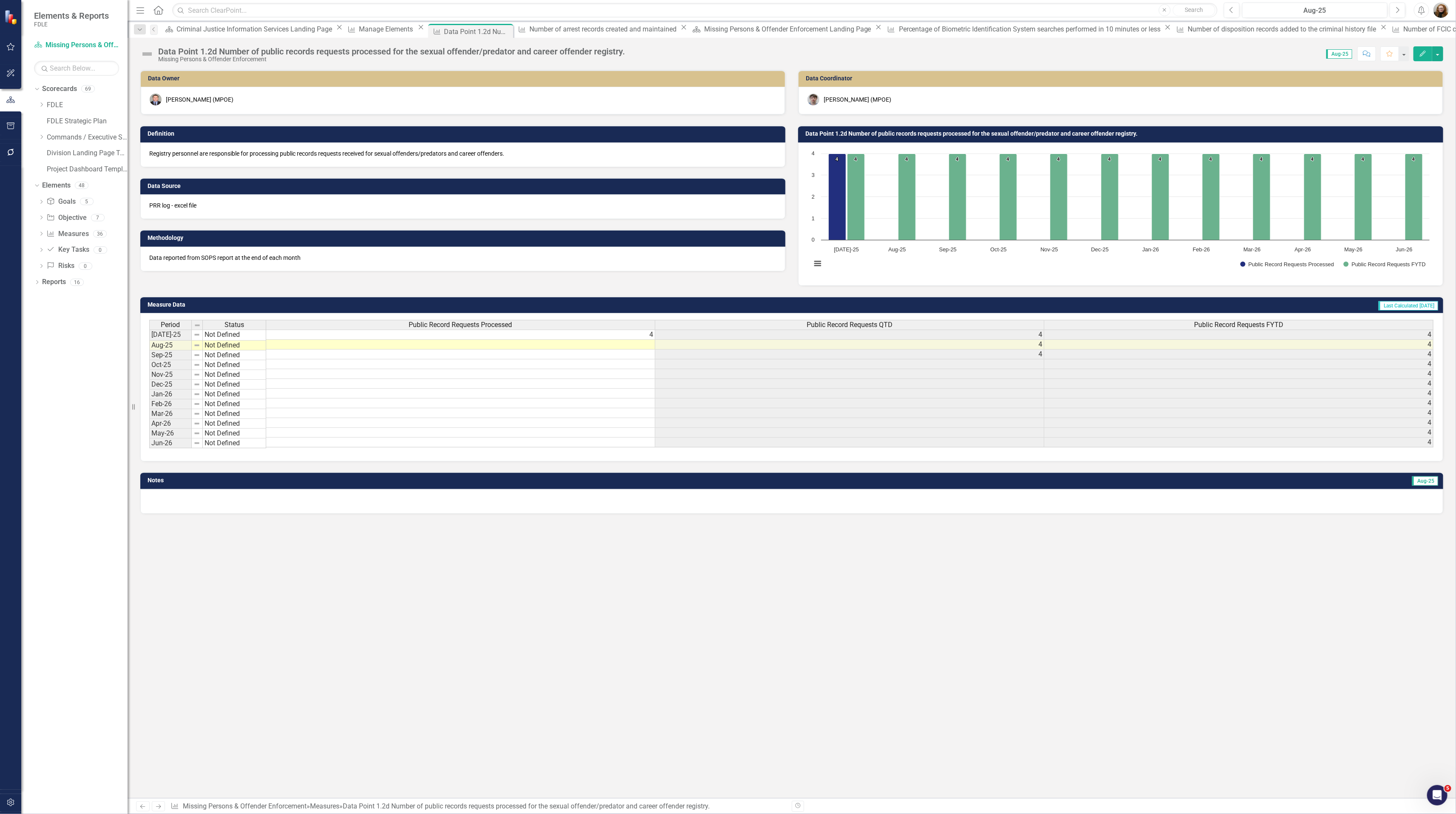
click at [217, 47] on div "Data Point 1.2d Number of public records requests processed for the sexual offe…" at bounding box center [391, 51] width 467 height 9
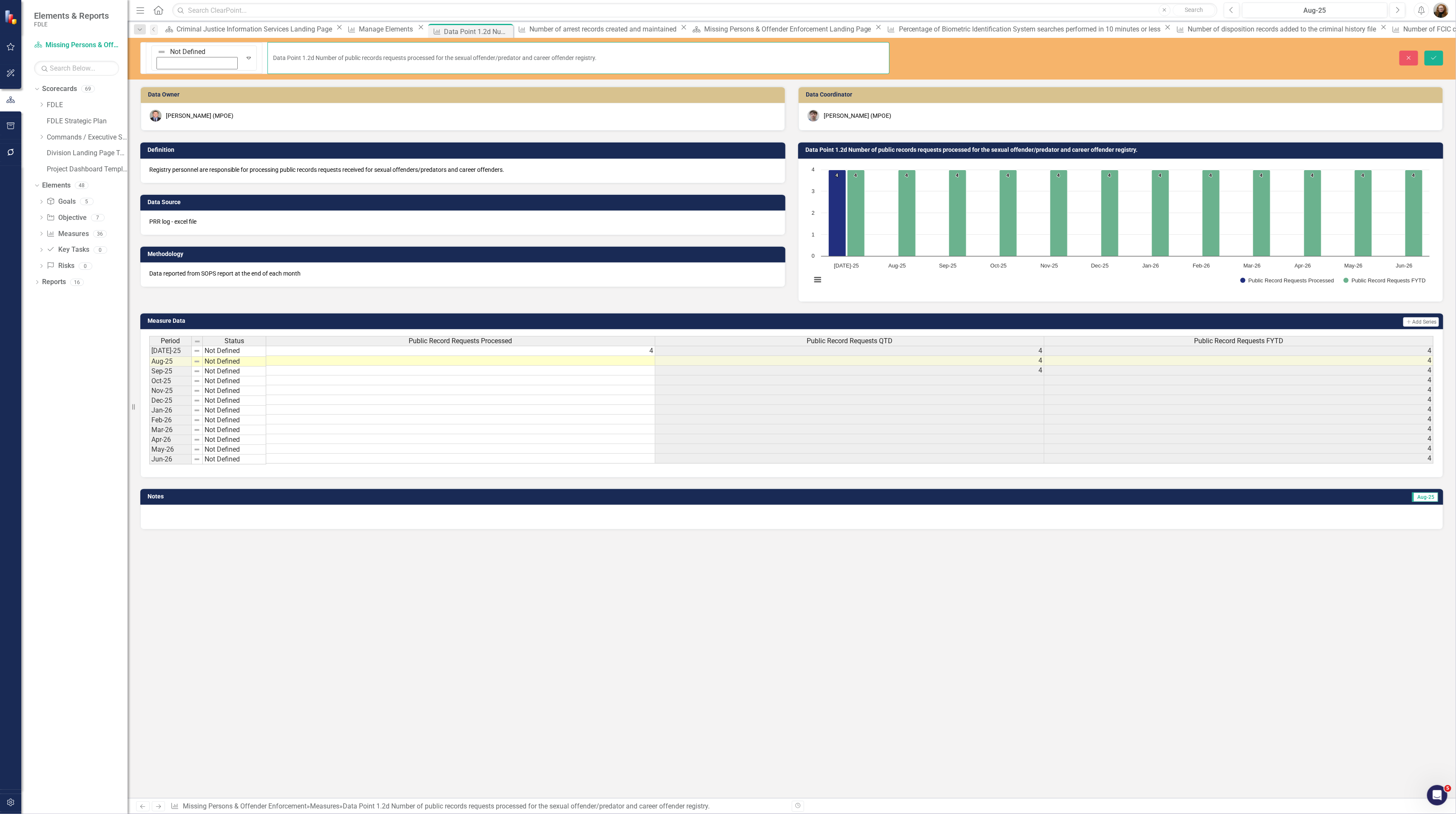
click at [267, 50] on input "Data Point 1.2d Number of public records requests processed for the sexual offe…" at bounding box center [578, 58] width 622 height 32
type input "Data Point 1.2f Number of public records requests processed for the sexual offe…"
click at [1432, 55] on icon "Save" at bounding box center [1433, 58] width 8 height 6
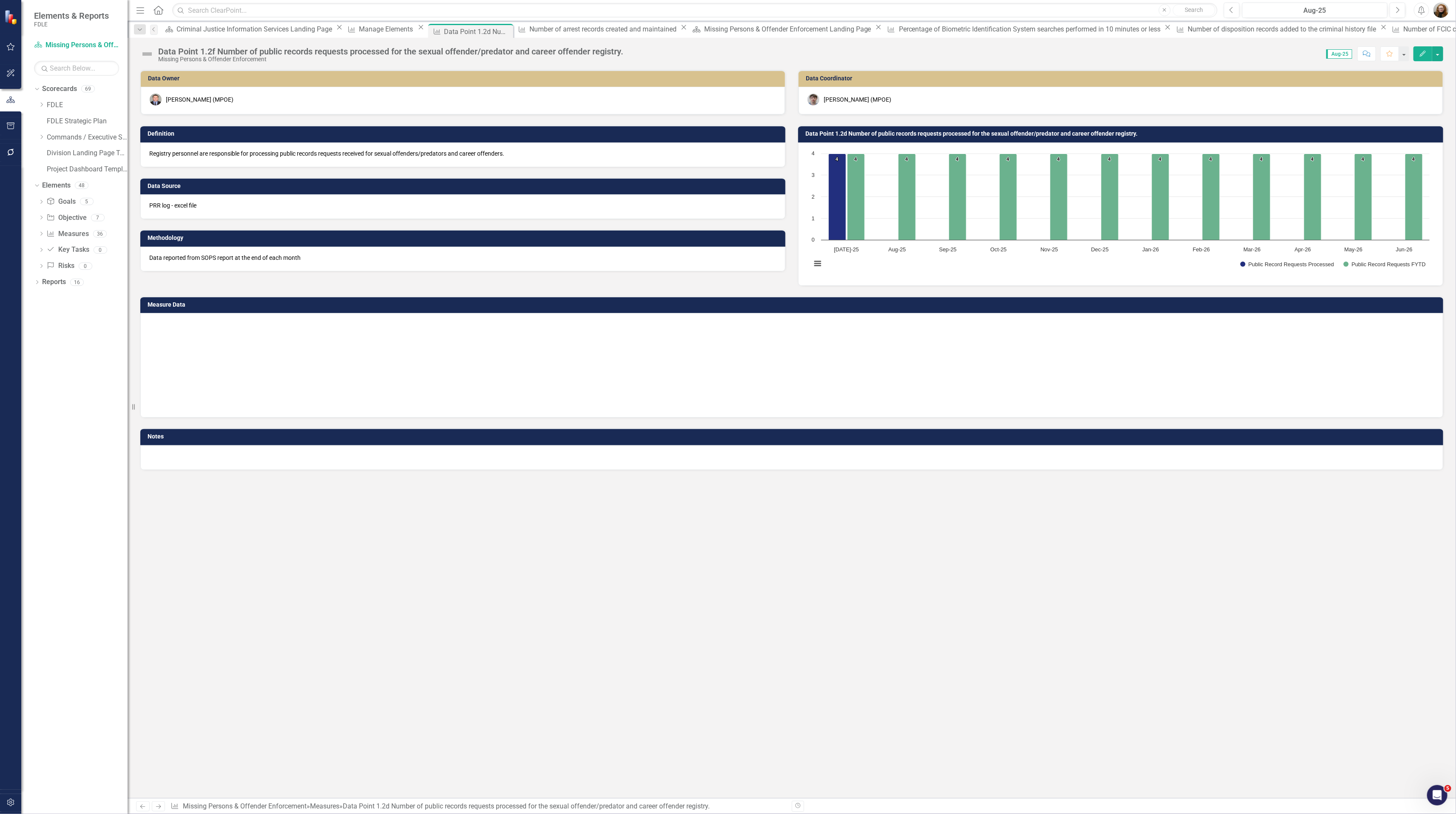
click at [840, 133] on h3 "Data Point 1.2d Number of public records requests processed for the sexual offe…" at bounding box center [1122, 133] width 633 height 6
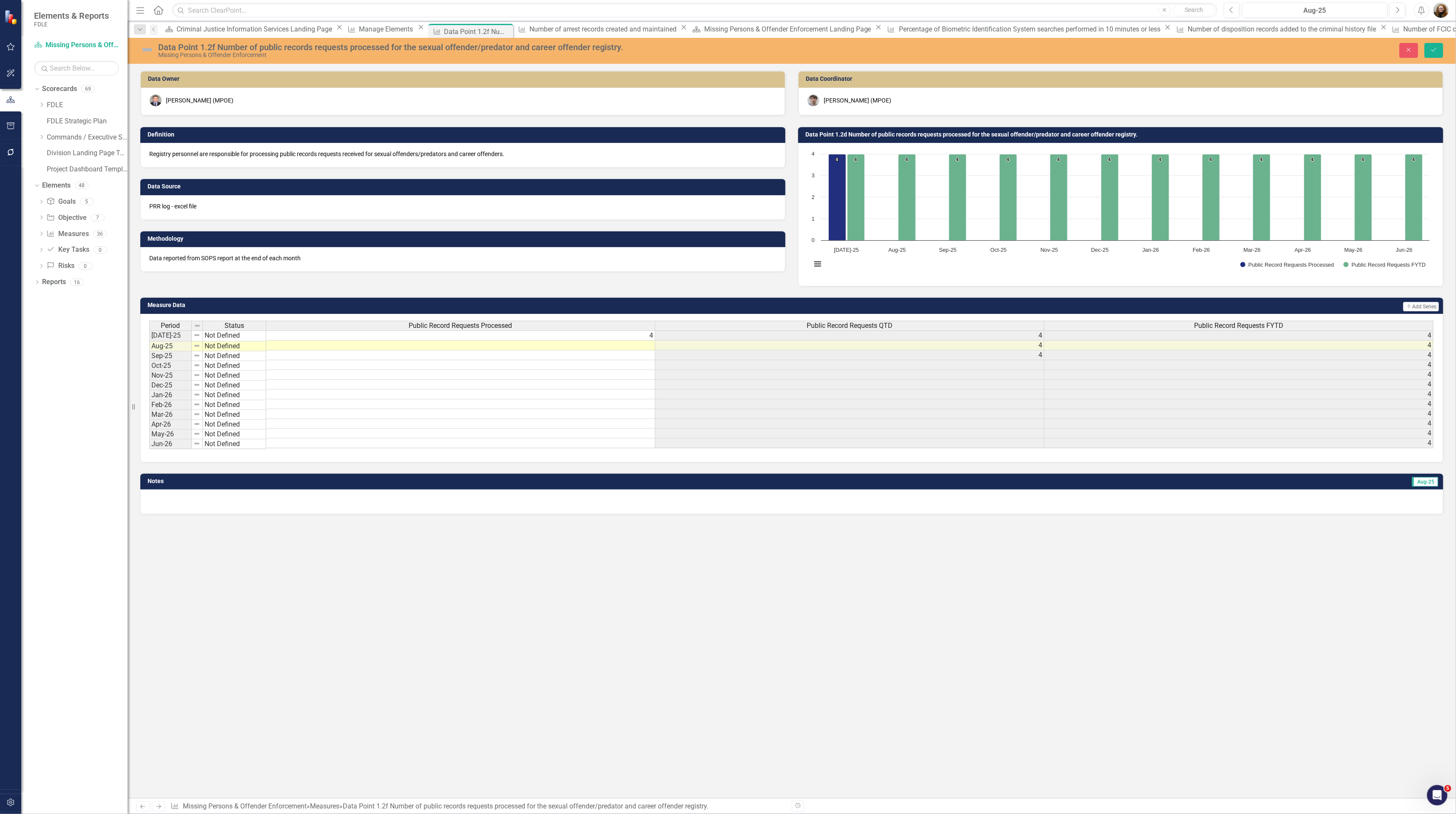
click at [848, 134] on h3 "Data Point 1.2d Number of public records requests processed for the sexual offe…" at bounding box center [1122, 134] width 633 height 6
click at [1434, 50] on icon "Save" at bounding box center [1433, 50] width 8 height 6
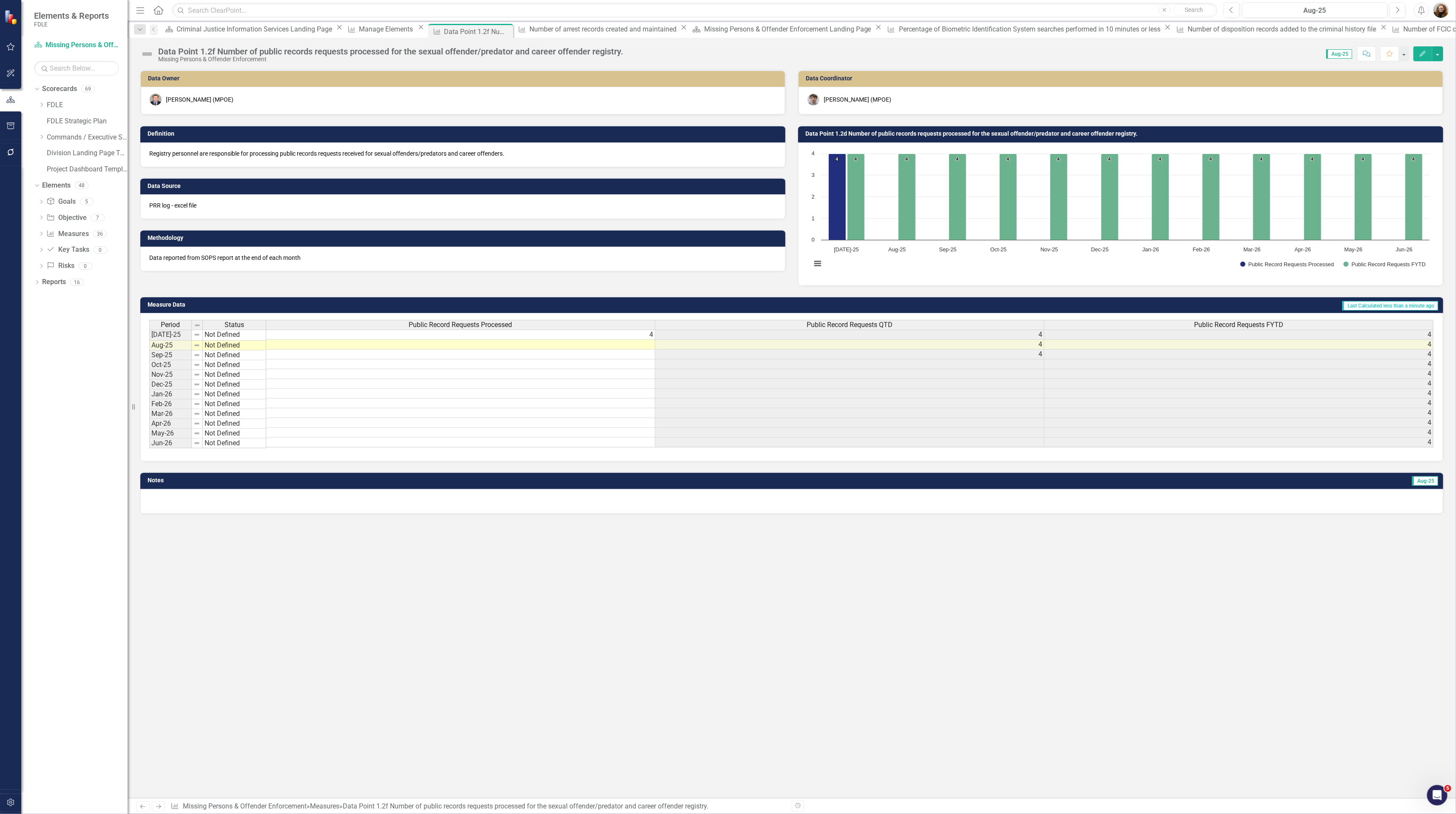
click at [858, 134] on h3 "Data Point 1.2d Number of public records requests processed for the sexual offe…" at bounding box center [1122, 133] width 633 height 6
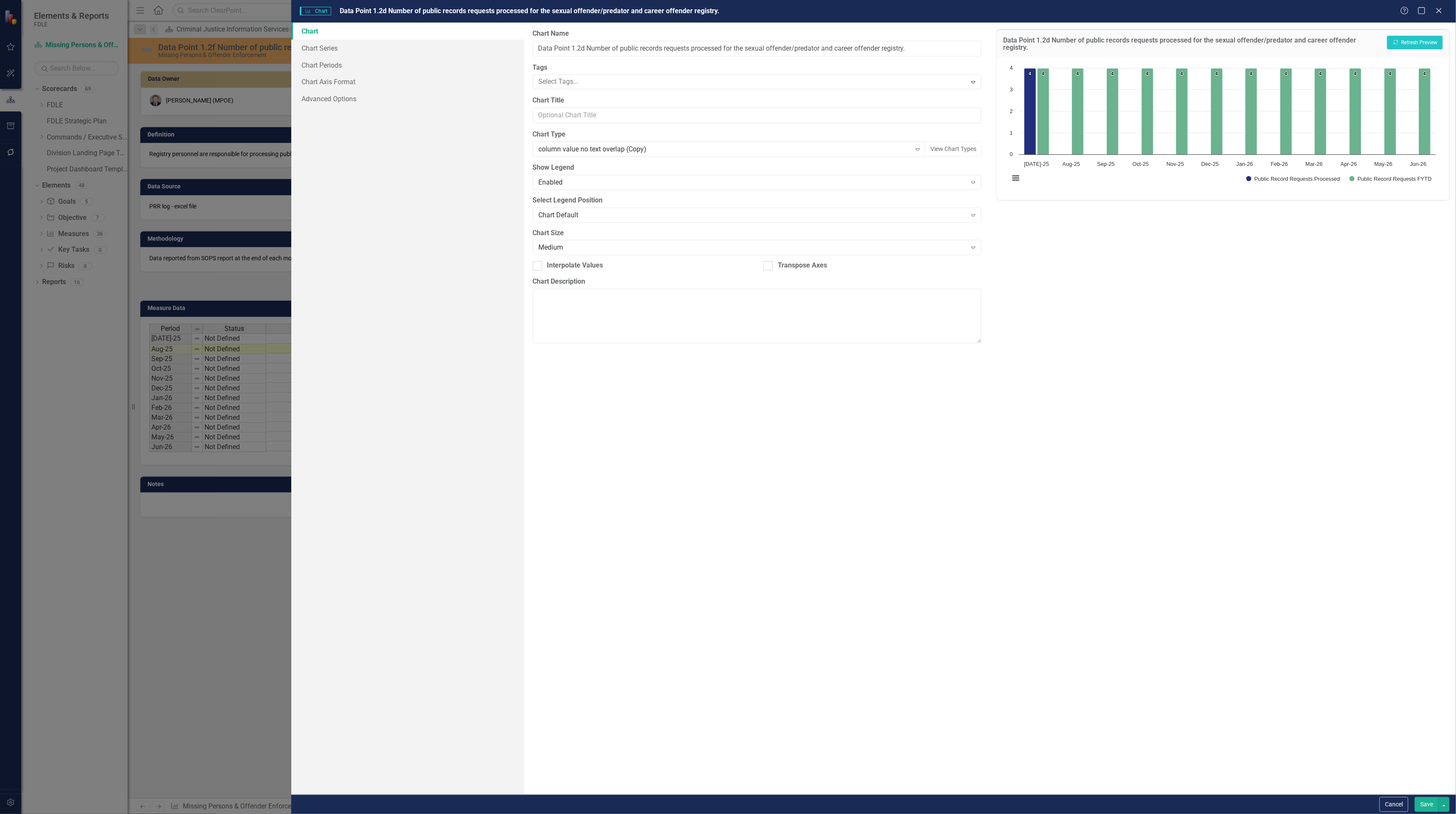
click at [386, 11] on span "Data Point 1.2d Number of public records requests processed for the sexual offe…" at bounding box center [529, 11] width 379 height 8
click at [386, 12] on span "Data Point 1.2d Number of public records requests processed for the sexual offe…" at bounding box center [529, 11] width 379 height 8
click at [584, 52] on input "Data Point 1.2d Number of public records requests processed for the sexual offe…" at bounding box center [757, 49] width 449 height 16
type input "Data Point 1.2f Number of public records requests processed for the sexual offe…"
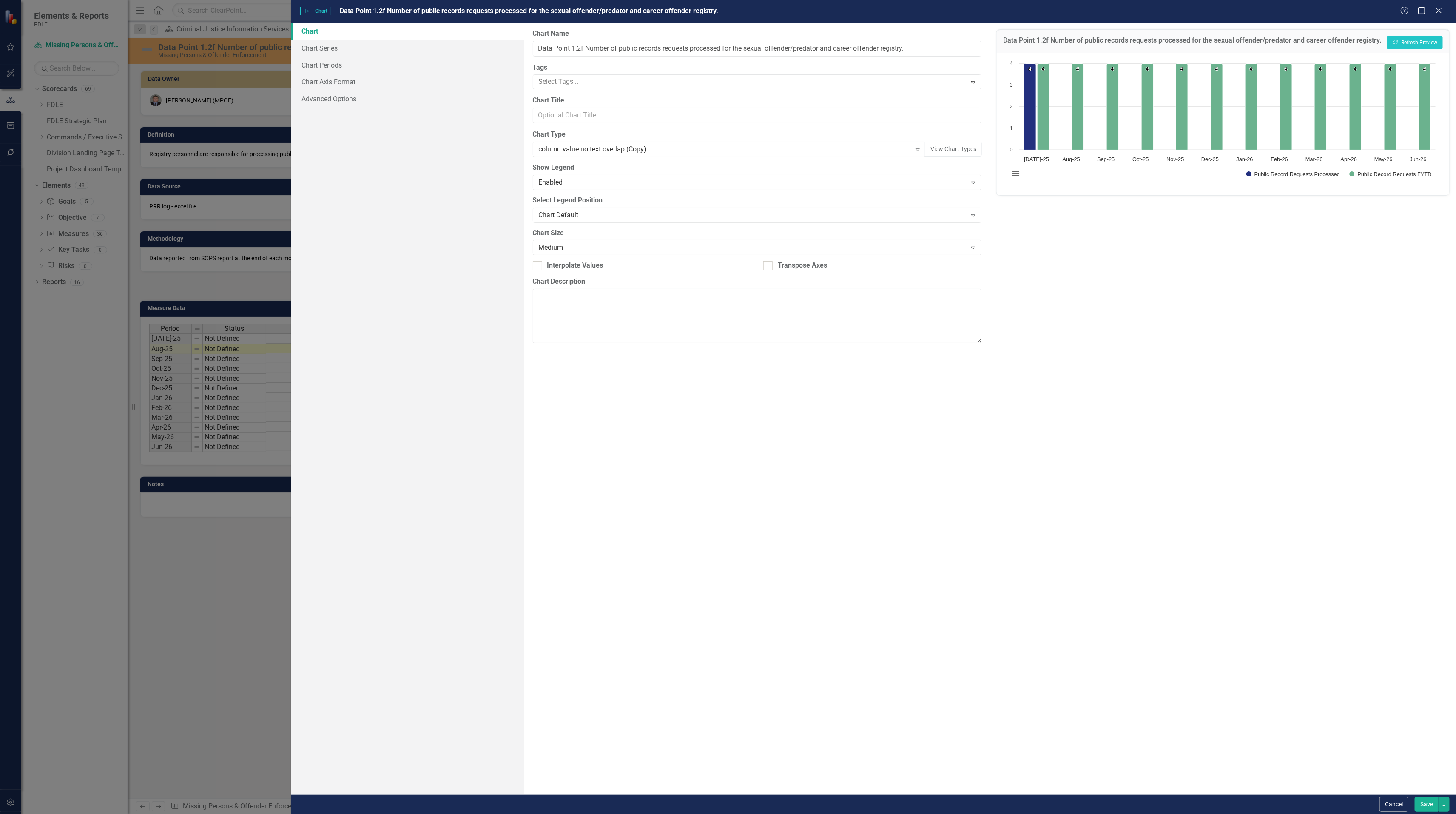
click at [1422, 803] on button "Save" at bounding box center [1426, 804] width 24 height 15
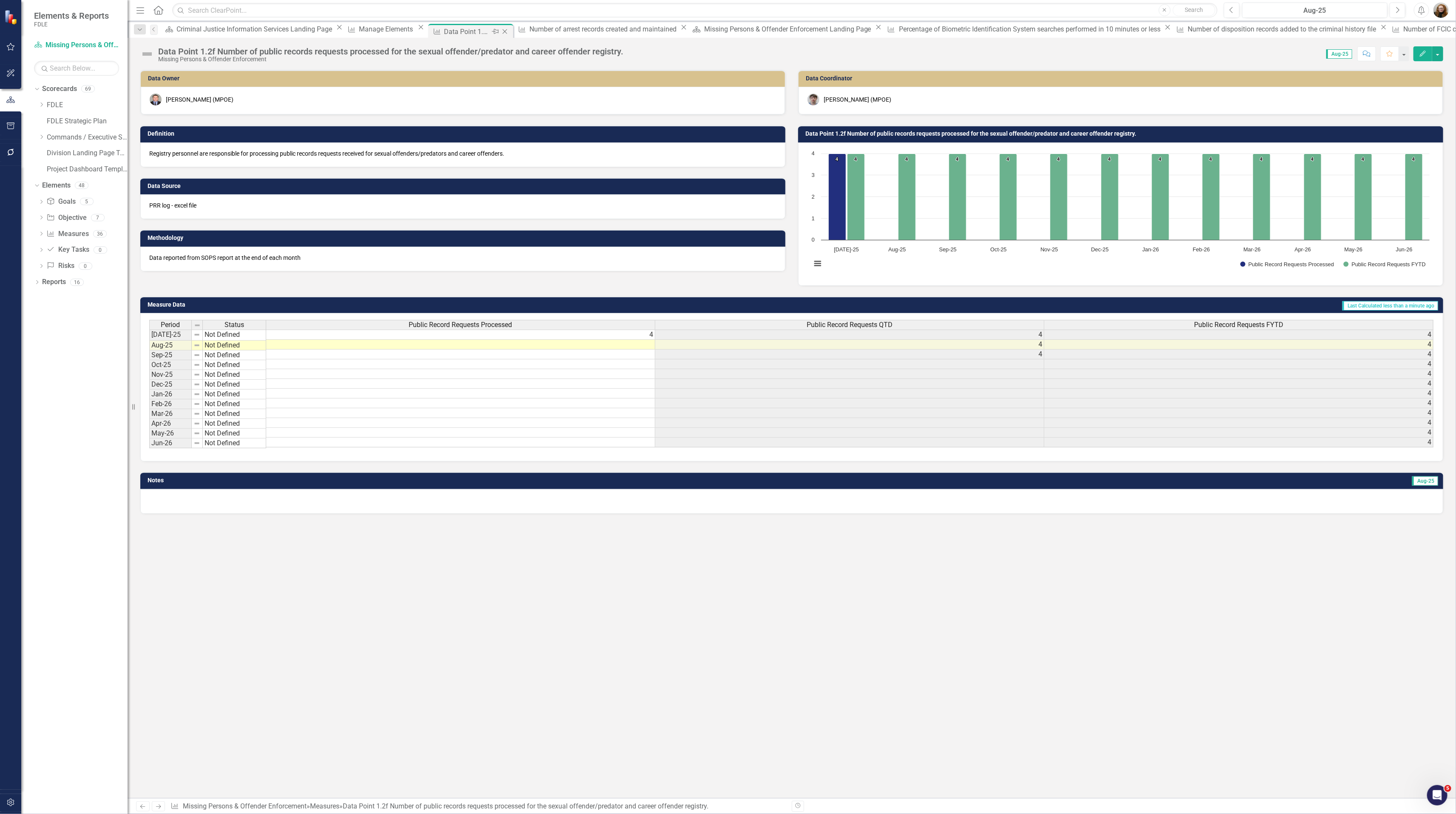
click at [501, 31] on icon "Close" at bounding box center [505, 31] width 8 height 7
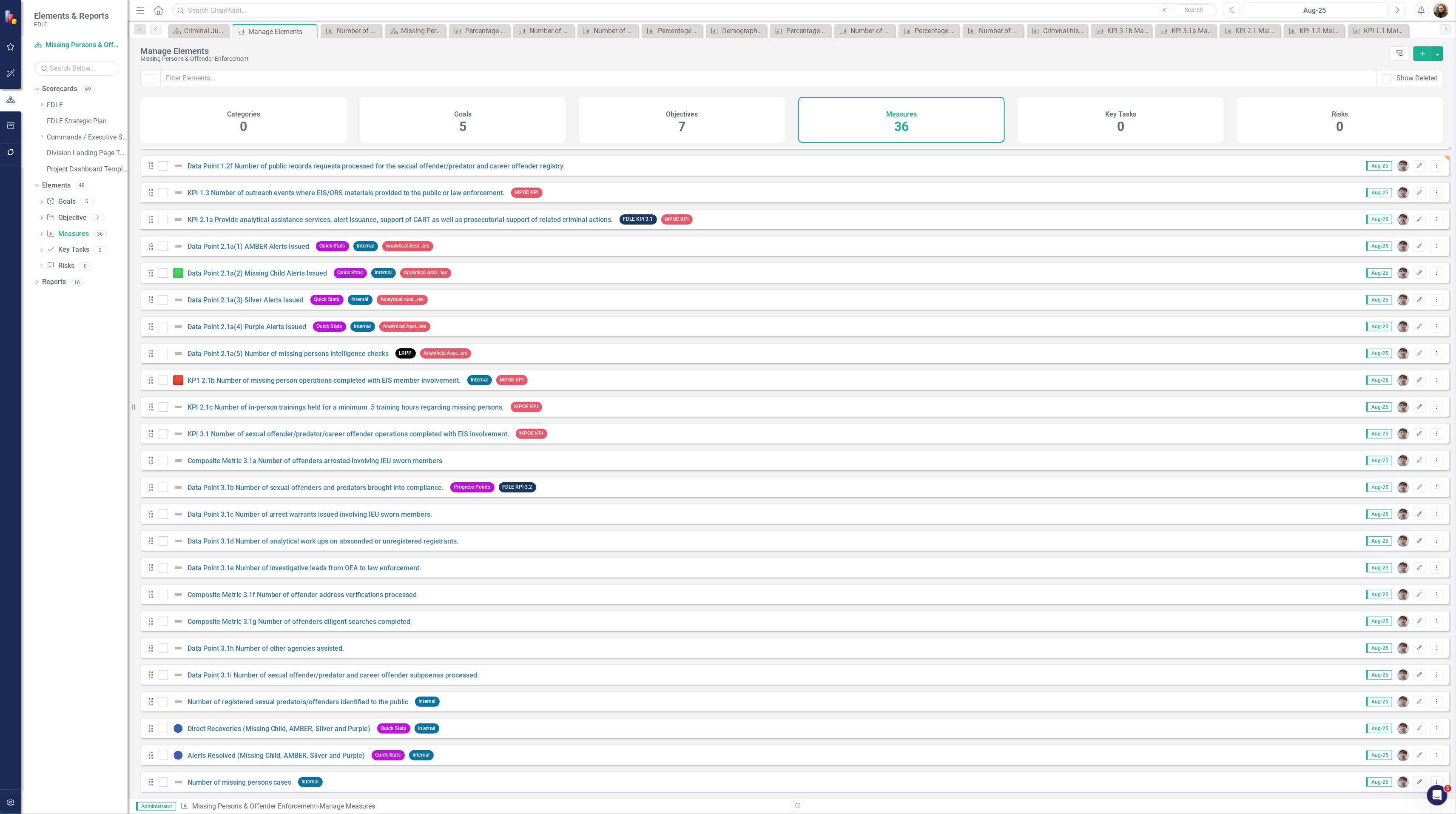
scroll to position [321, 0]
click at [309, 30] on icon "Close" at bounding box center [309, 31] width 8 height 7
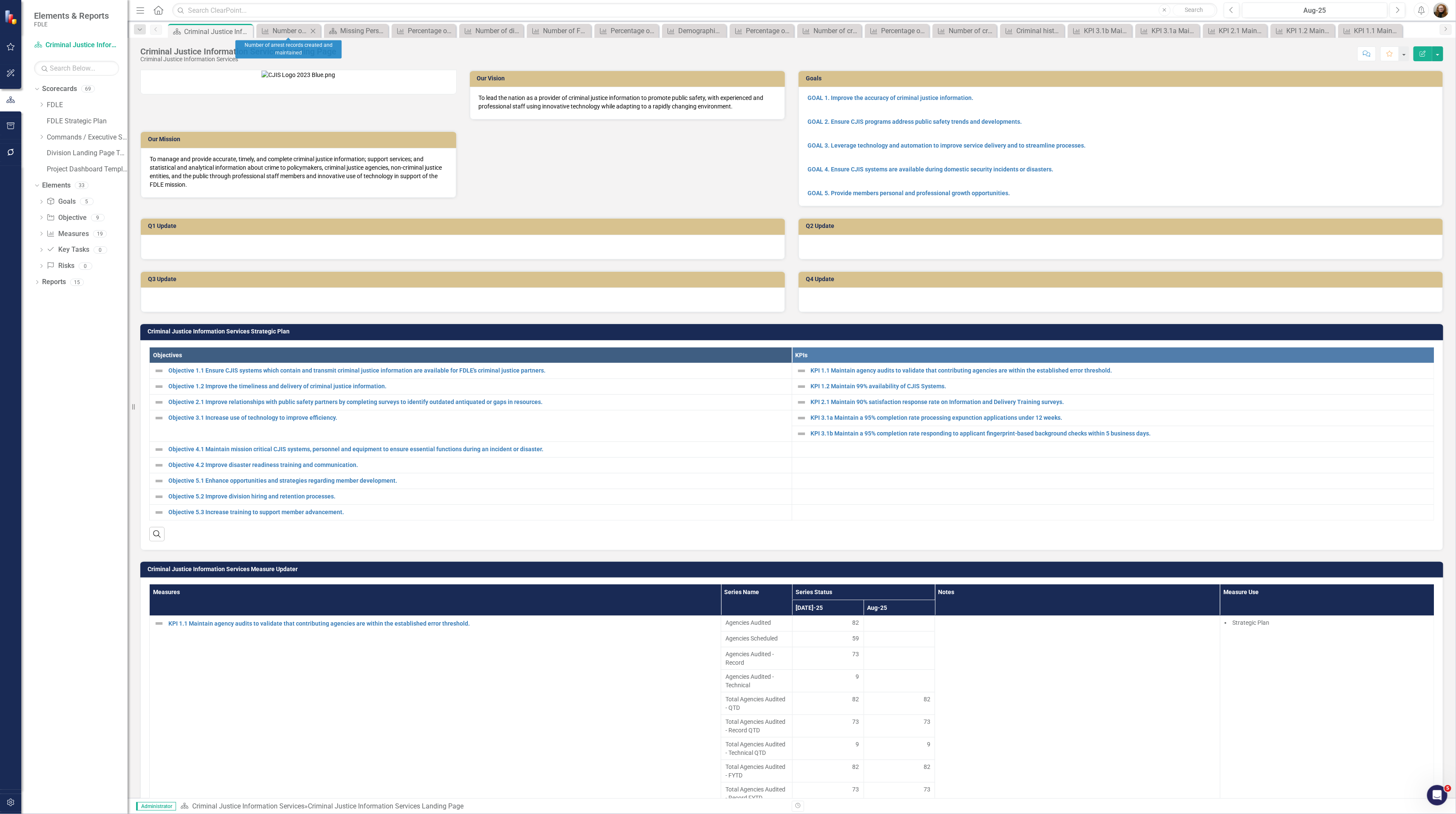
click at [314, 30] on icon "Close" at bounding box center [313, 31] width 8 height 7
click at [317, 28] on icon "Close" at bounding box center [317, 31] width 8 height 7
click at [319, 28] on icon "Close" at bounding box center [321, 31] width 8 height 7
click at [0, 0] on icon "Close" at bounding box center [0, 0] width 0 height 0
click at [327, 28] on icon "Close" at bounding box center [331, 31] width 8 height 7
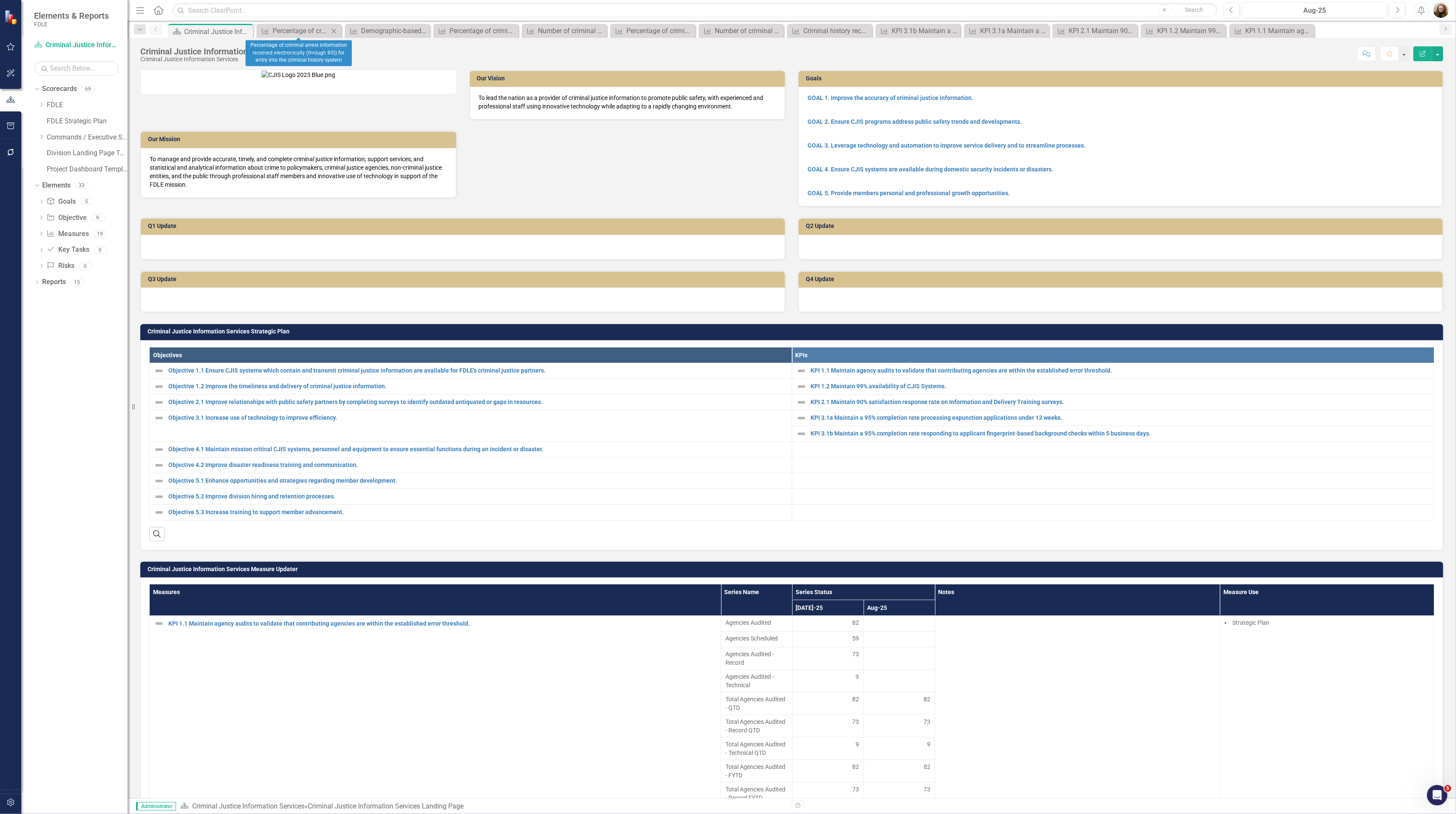
click at [338, 32] on div "Close" at bounding box center [333, 31] width 10 height 10
click at [337, 29] on icon "Close" at bounding box center [333, 31] width 8 height 7
click at [0, 0] on icon "Close" at bounding box center [0, 0] width 0 height 0
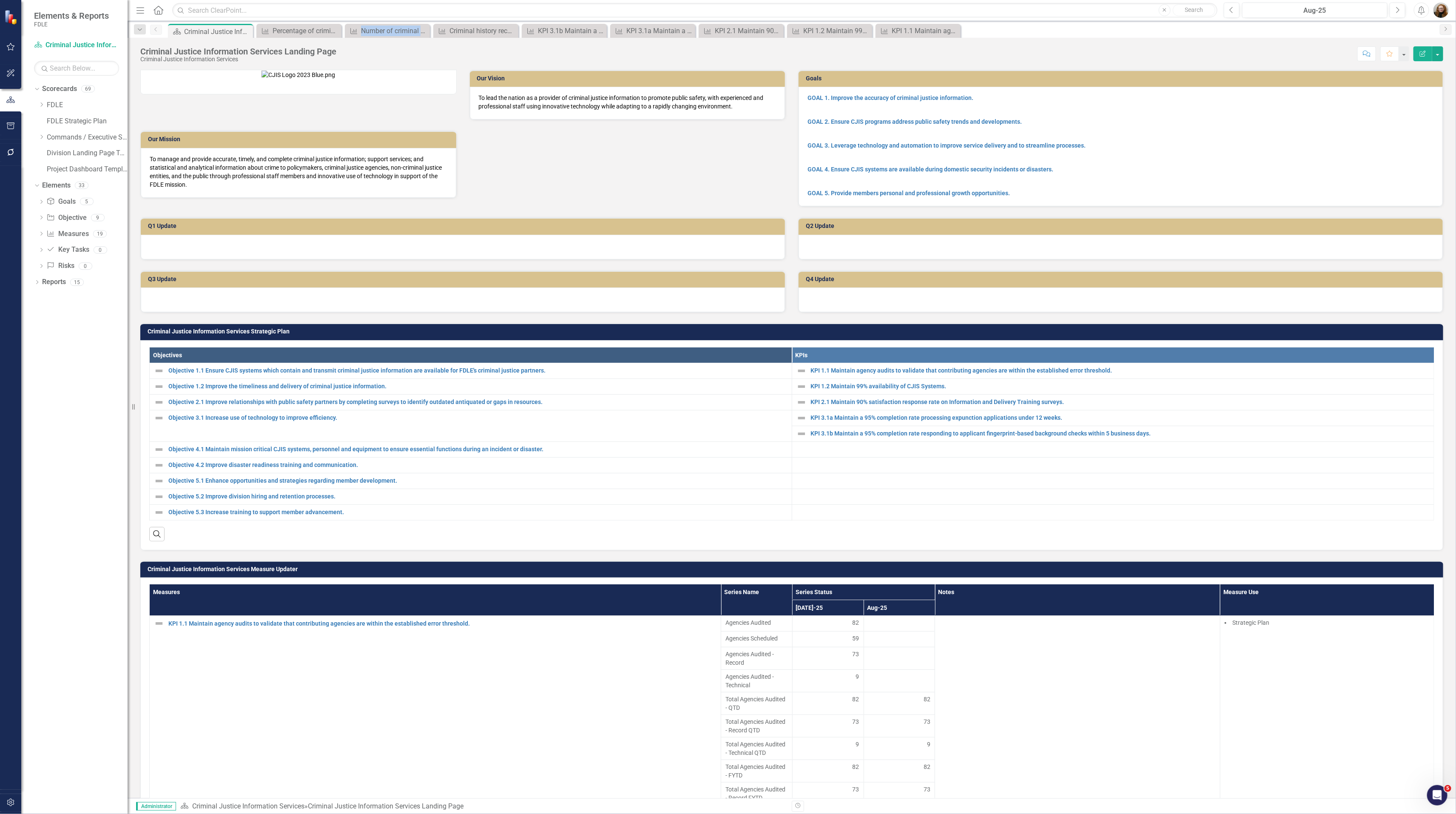
click at [0, 0] on icon "Close" at bounding box center [0, 0] width 0 height 0
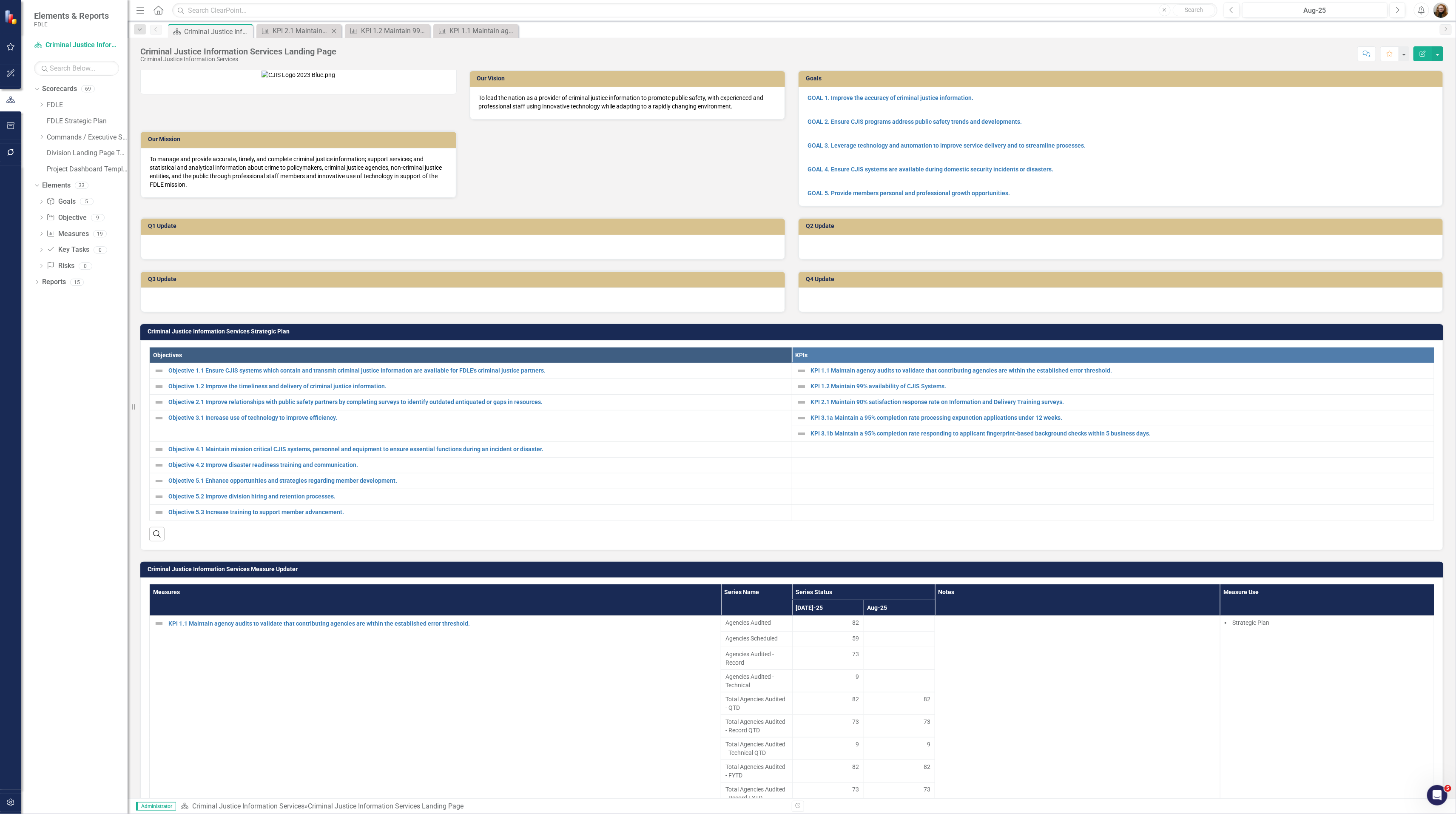
click at [337, 29] on icon "Close" at bounding box center [333, 31] width 8 height 7
click at [0, 0] on icon "Close" at bounding box center [0, 0] width 0 height 0
click at [337, 29] on div "Scorecard Criminal Justice Information Services Landing Page Pin" at bounding box center [801, 31] width 1269 height 14
click at [40, 134] on div "Dropdown" at bounding box center [41, 137] width 6 height 7
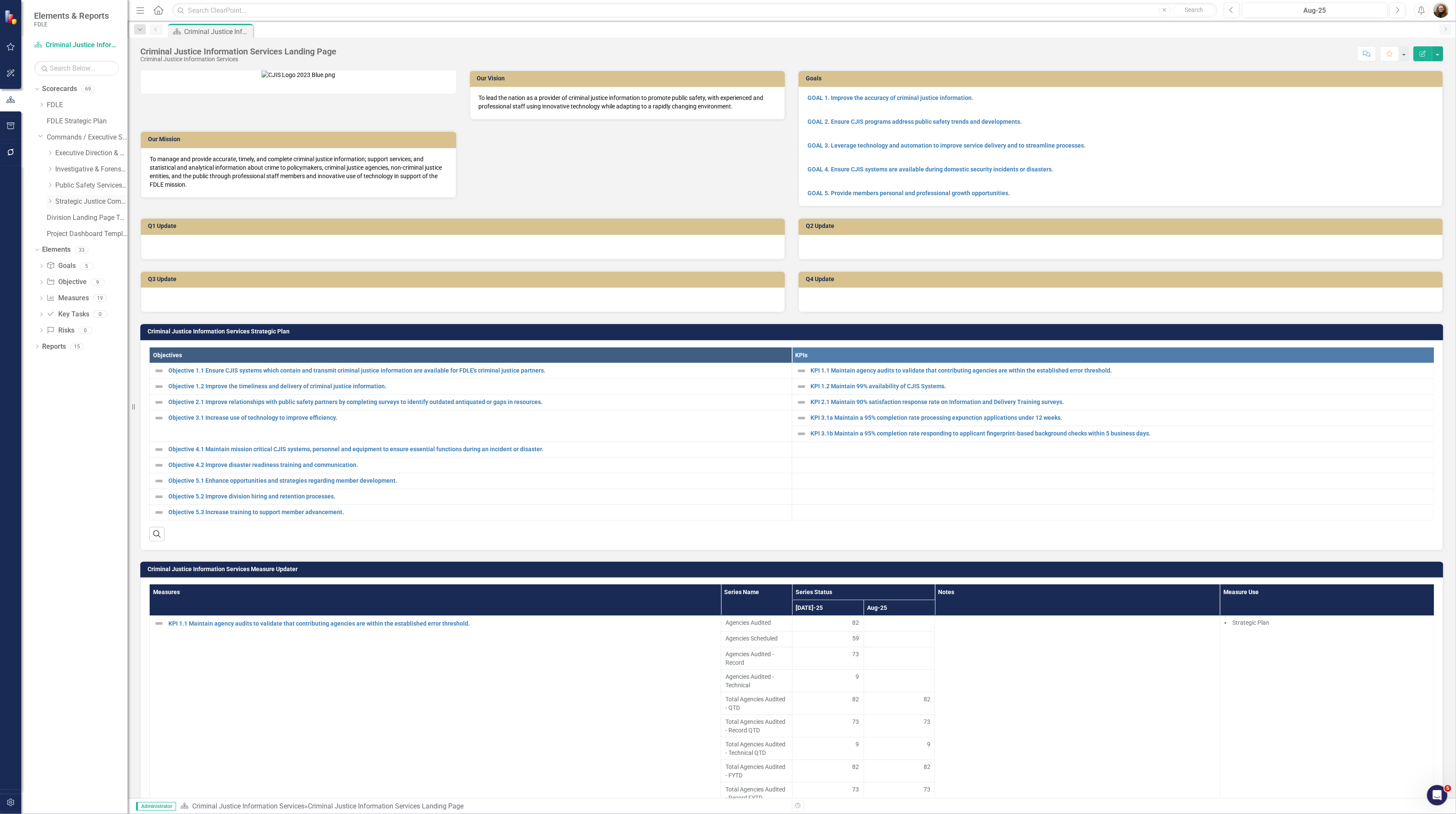
click at [50, 200] on icon "Dropdown" at bounding box center [50, 201] width 6 height 5
click at [77, 253] on link "Missing Persons & Offender Enforcement" at bounding box center [95, 250] width 63 height 10
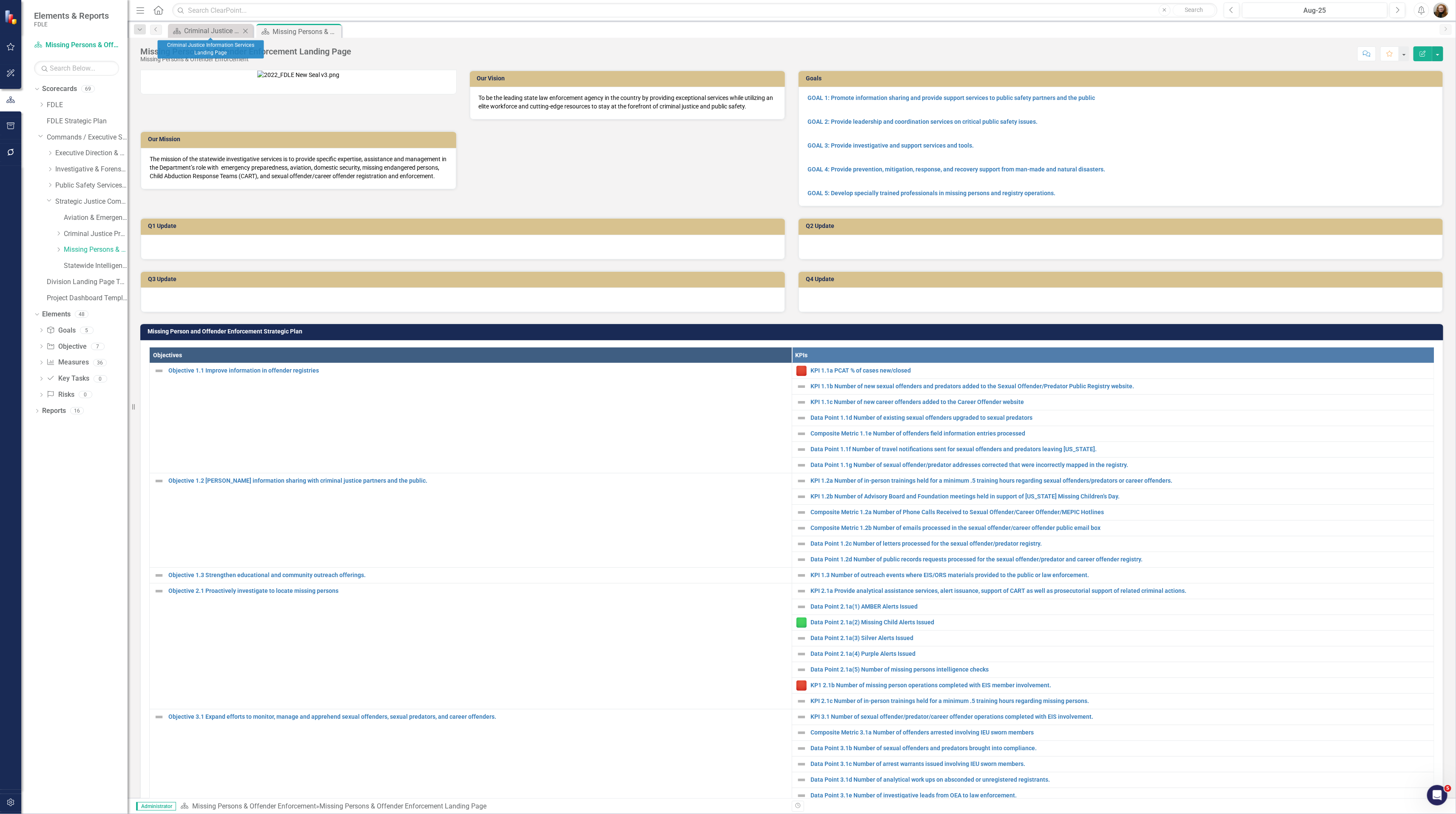
click at [248, 31] on icon "Close" at bounding box center [245, 31] width 8 height 7
click at [73, 567] on div "Dropdown Scorecards 69 Dropdown FDLE Commissioner's Initiative Team Project Das…" at bounding box center [74, 448] width 106 height 732
click at [66, 538] on div "Dropdown Scorecards 69 Dropdown FDLE Commissioner's Initiative Team Project Das…" at bounding box center [74, 448] width 106 height 732
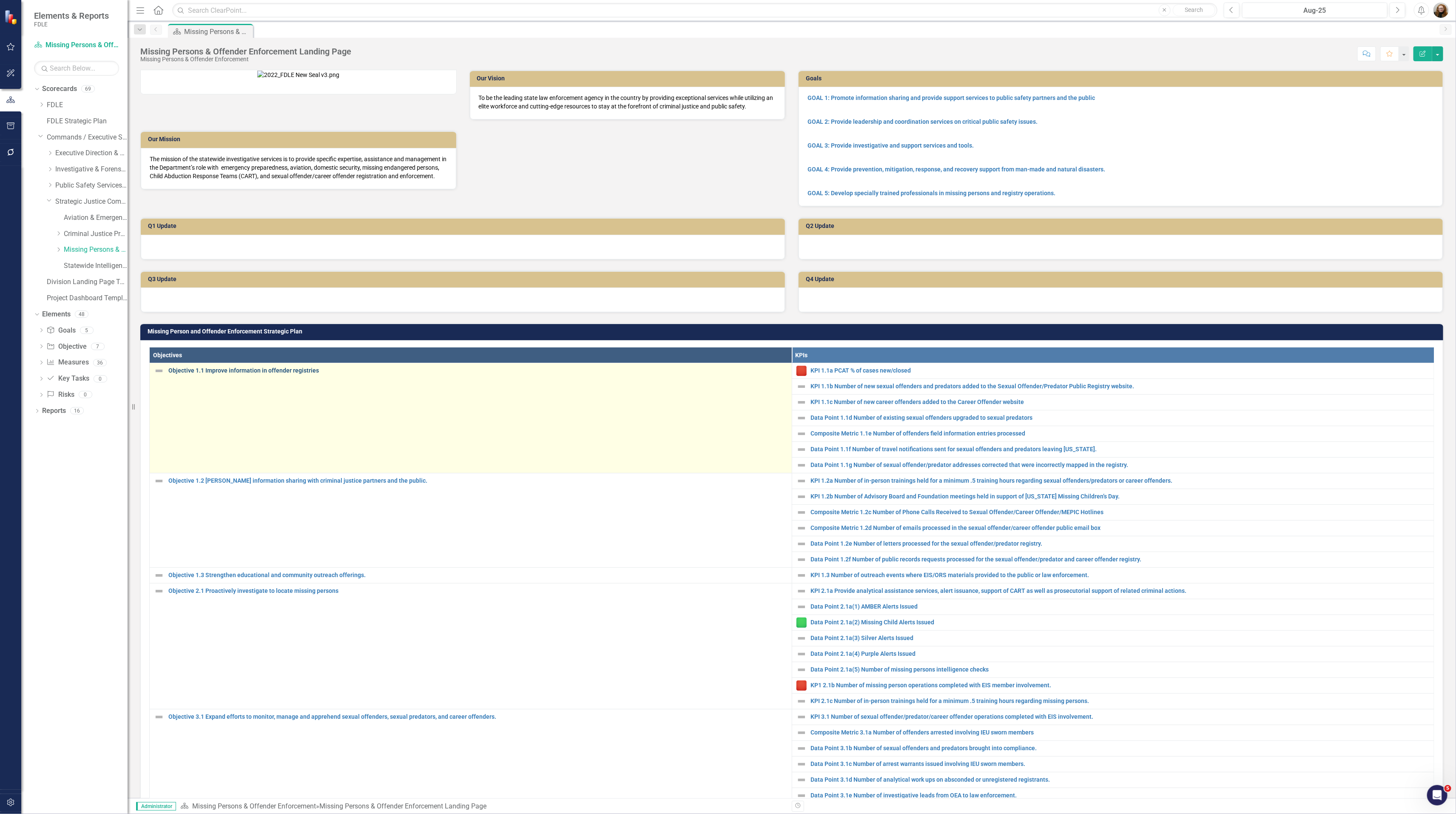
click at [300, 374] on link "Objective 1.1 Improve information in offender registries" at bounding box center [478, 370] width 619 height 6
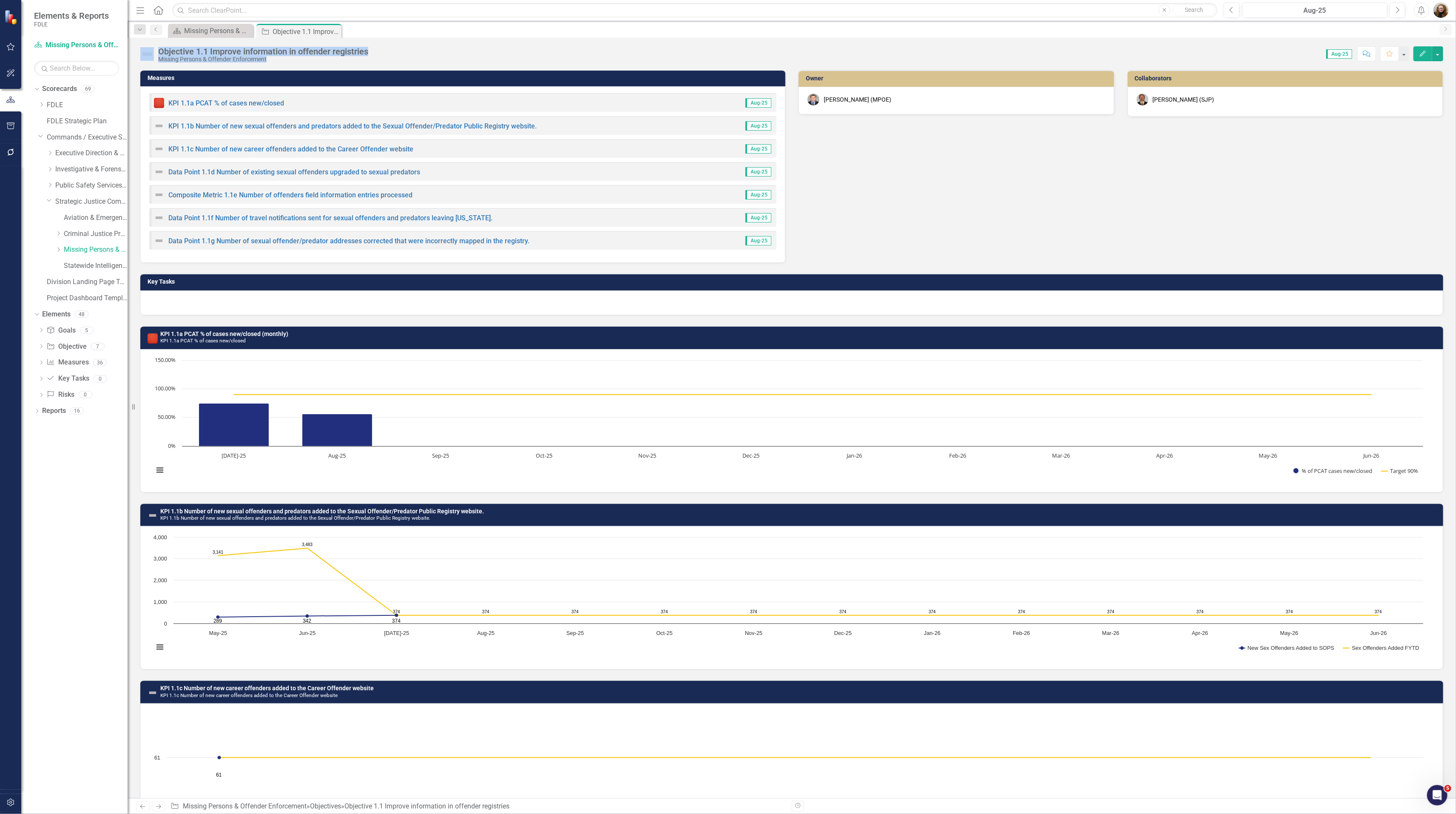
drag, startPoint x: 375, startPoint y: 52, endPoint x: 146, endPoint y: 50, distance: 229.0
click at [146, 50] on div "Objective 1.1 Improve information in offender registries Missing Persons & Offe…" at bounding box center [791, 50] width 1328 height 26
drag, startPoint x: 146, startPoint y: 50, endPoint x: 349, endPoint y: 59, distance: 203.2
click at [349, 59] on div "Missing Persons & Offender Enforcement" at bounding box center [263, 59] width 210 height 6
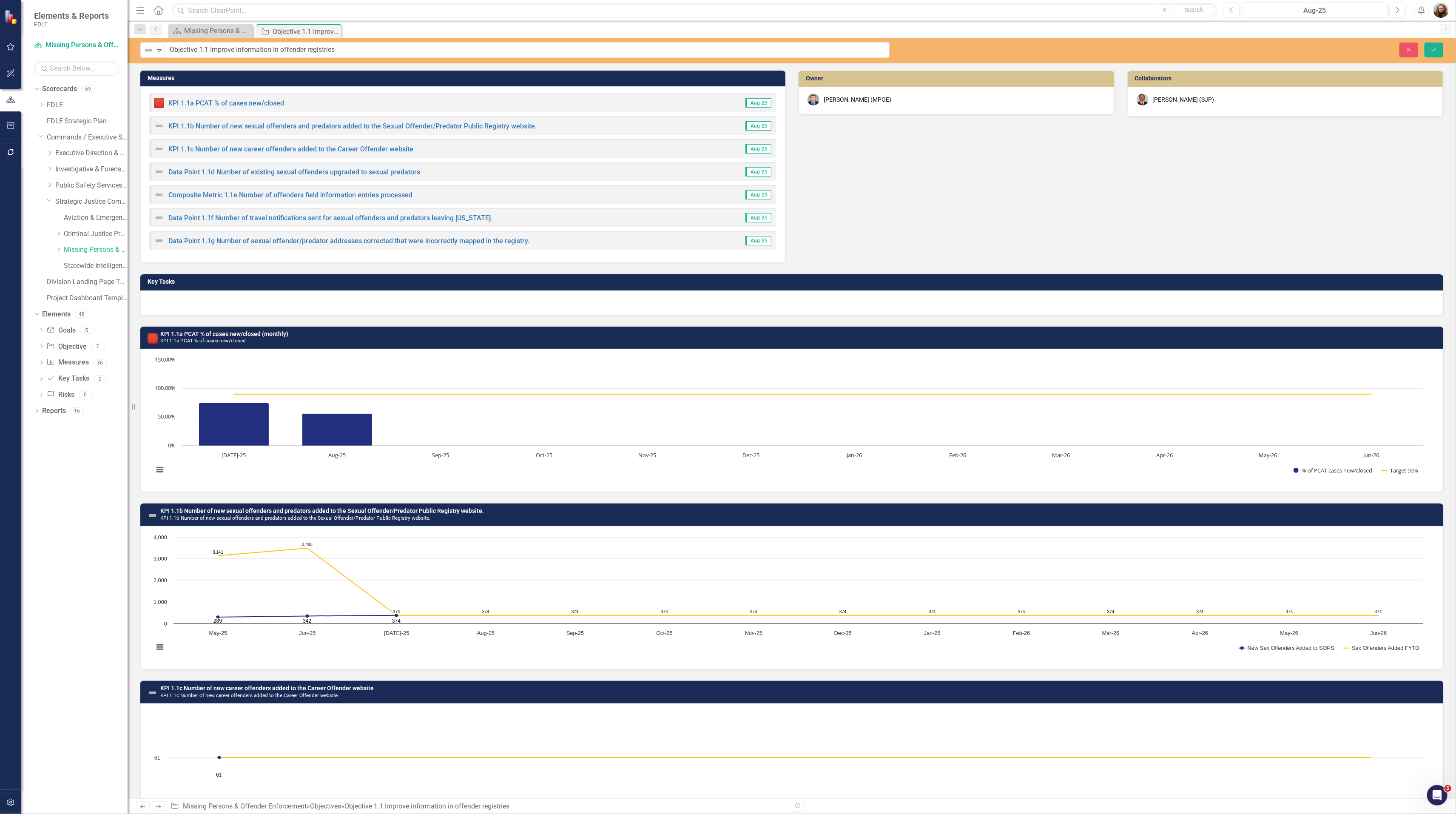
drag, startPoint x: 369, startPoint y: 49, endPoint x: 170, endPoint y: 47, distance: 199.0
click at [1404, 51] on button "Close" at bounding box center [1408, 50] width 19 height 15
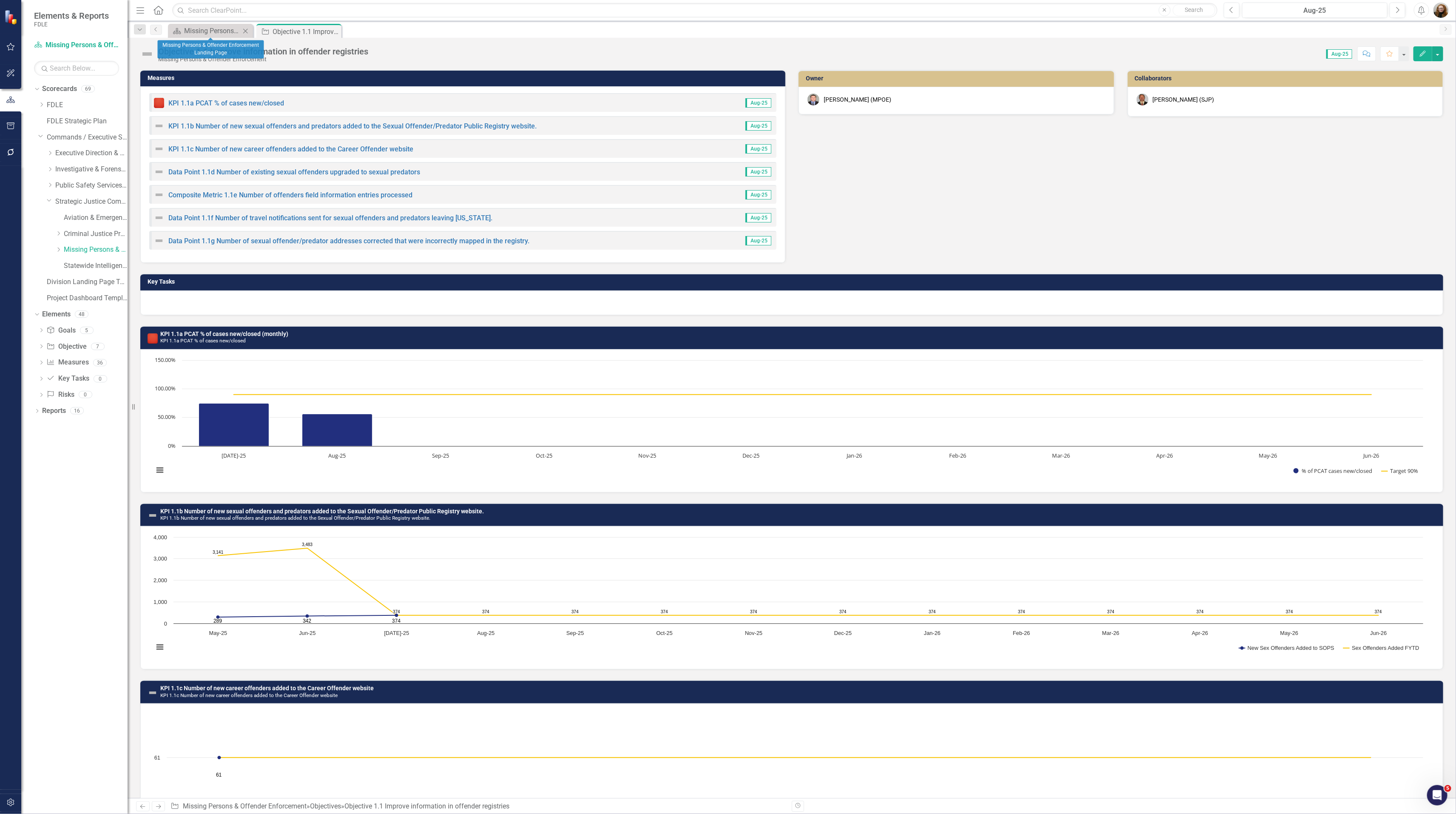
click at [195, 24] on div "Scorecard Missing Persons & Offender Enforcement Landing Page Close" at bounding box center [211, 31] width 85 height 14
click at [195, 29] on div "Missing Persons & Offender Enforcement Landing Page" at bounding box center [212, 31] width 56 height 10
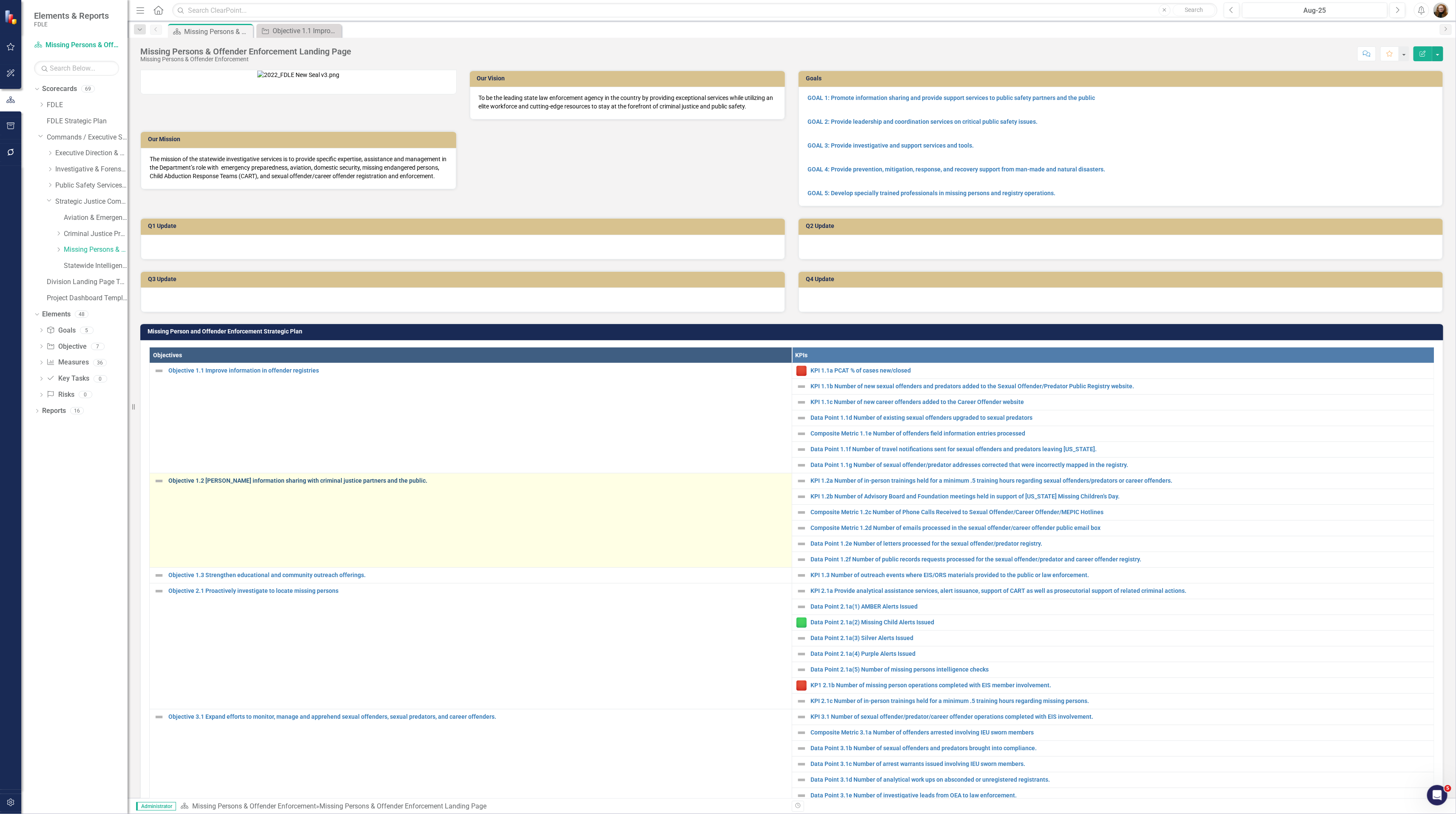
click at [273, 484] on link "Objective 1.2 [PERSON_NAME] information sharing with criminal justice partners …" at bounding box center [478, 481] width 619 height 6
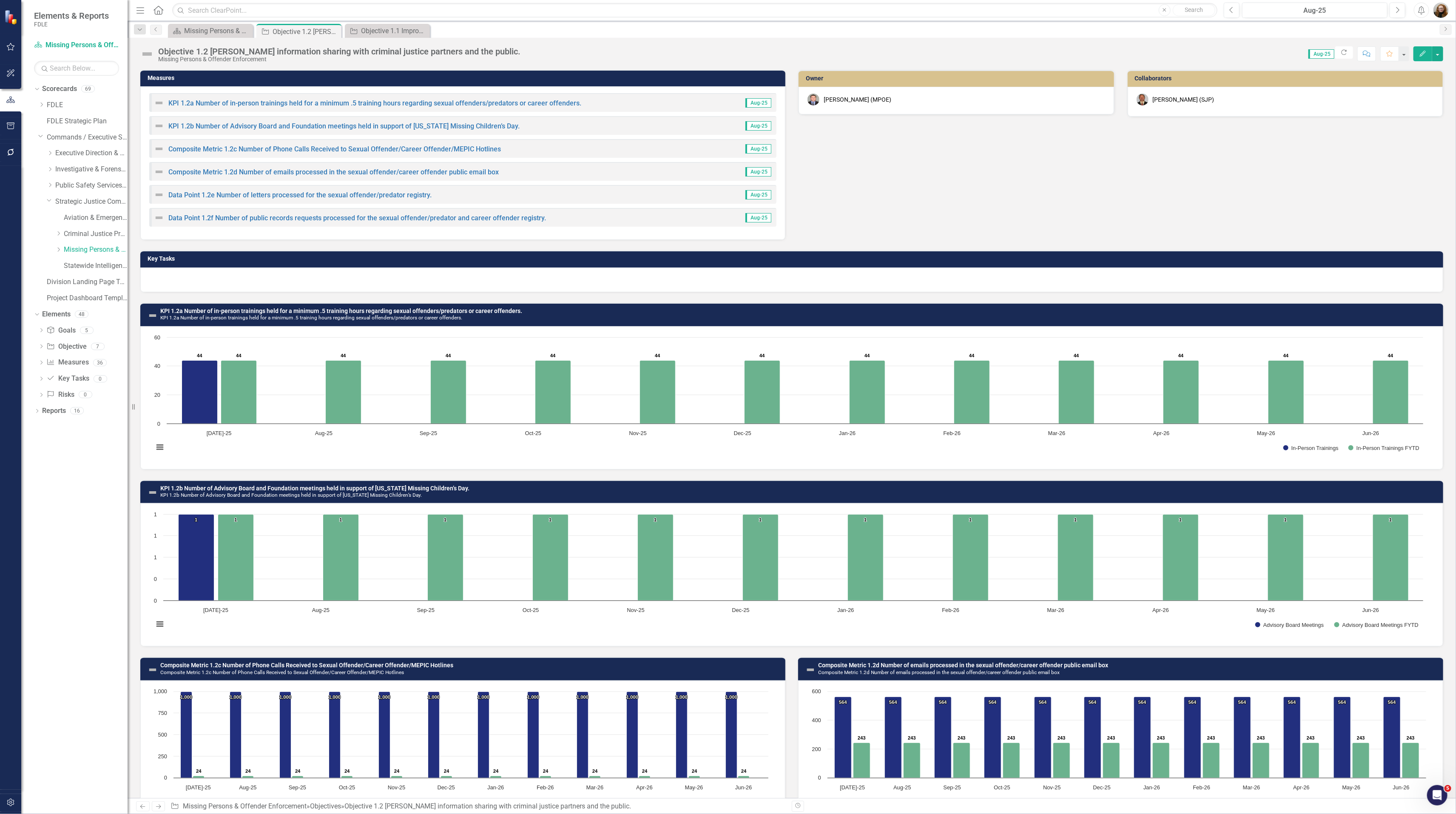
drag, startPoint x: 264, startPoint y: 275, endPoint x: 265, endPoint y: 259, distance: 16.0
click at [264, 276] on div at bounding box center [791, 279] width 1303 height 24
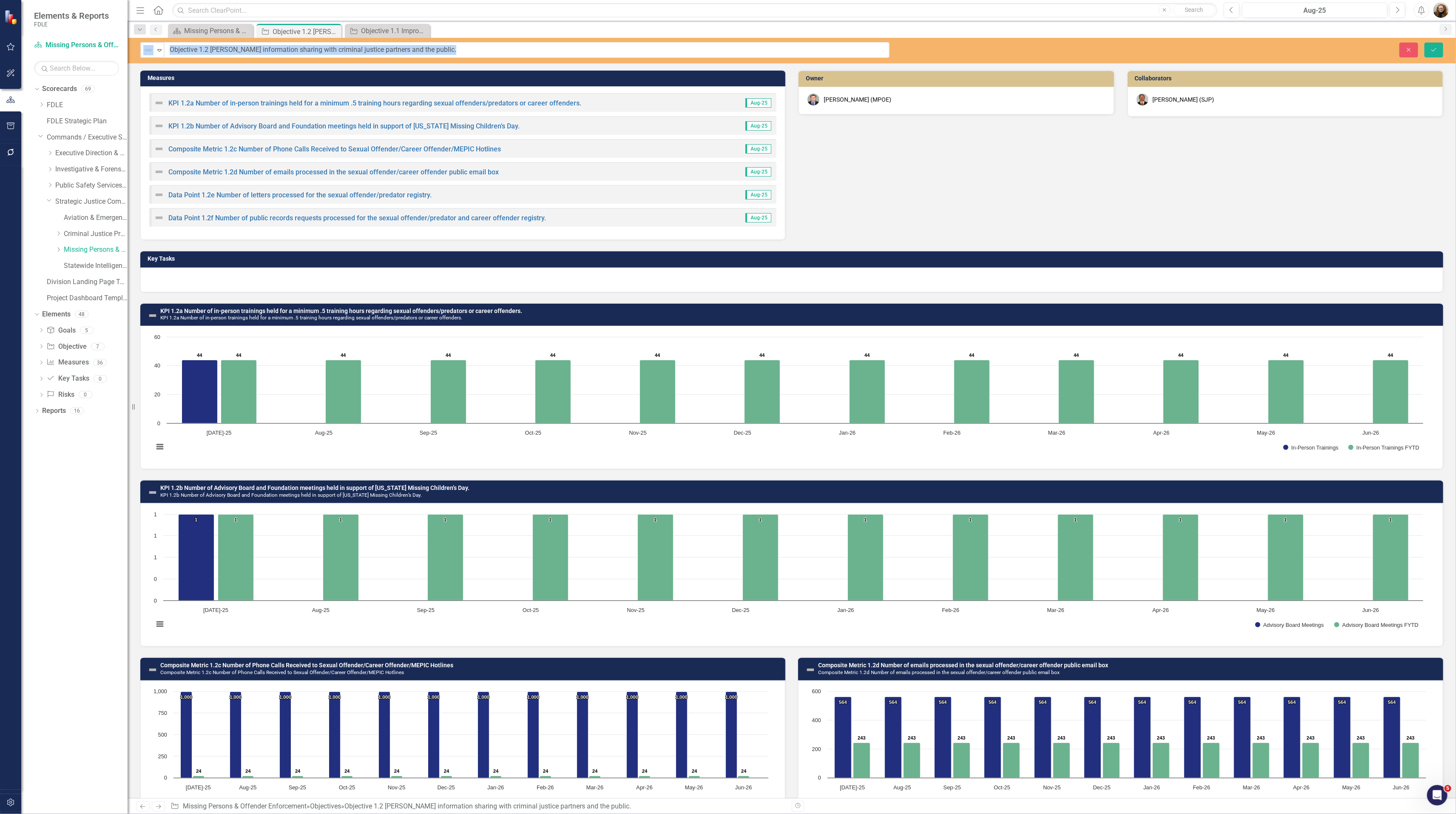
drag, startPoint x: 161, startPoint y: 51, endPoint x: 434, endPoint y: 51, distance: 273.0
drag, startPoint x: 439, startPoint y: 49, endPoint x: 183, endPoint y: 51, distance: 256.0
click at [170, 51] on input "Objective 1.2 [PERSON_NAME] information sharing with criminal justice partners …" at bounding box center [526, 50] width 725 height 16
click at [1403, 51] on button "Close" at bounding box center [1408, 50] width 19 height 15
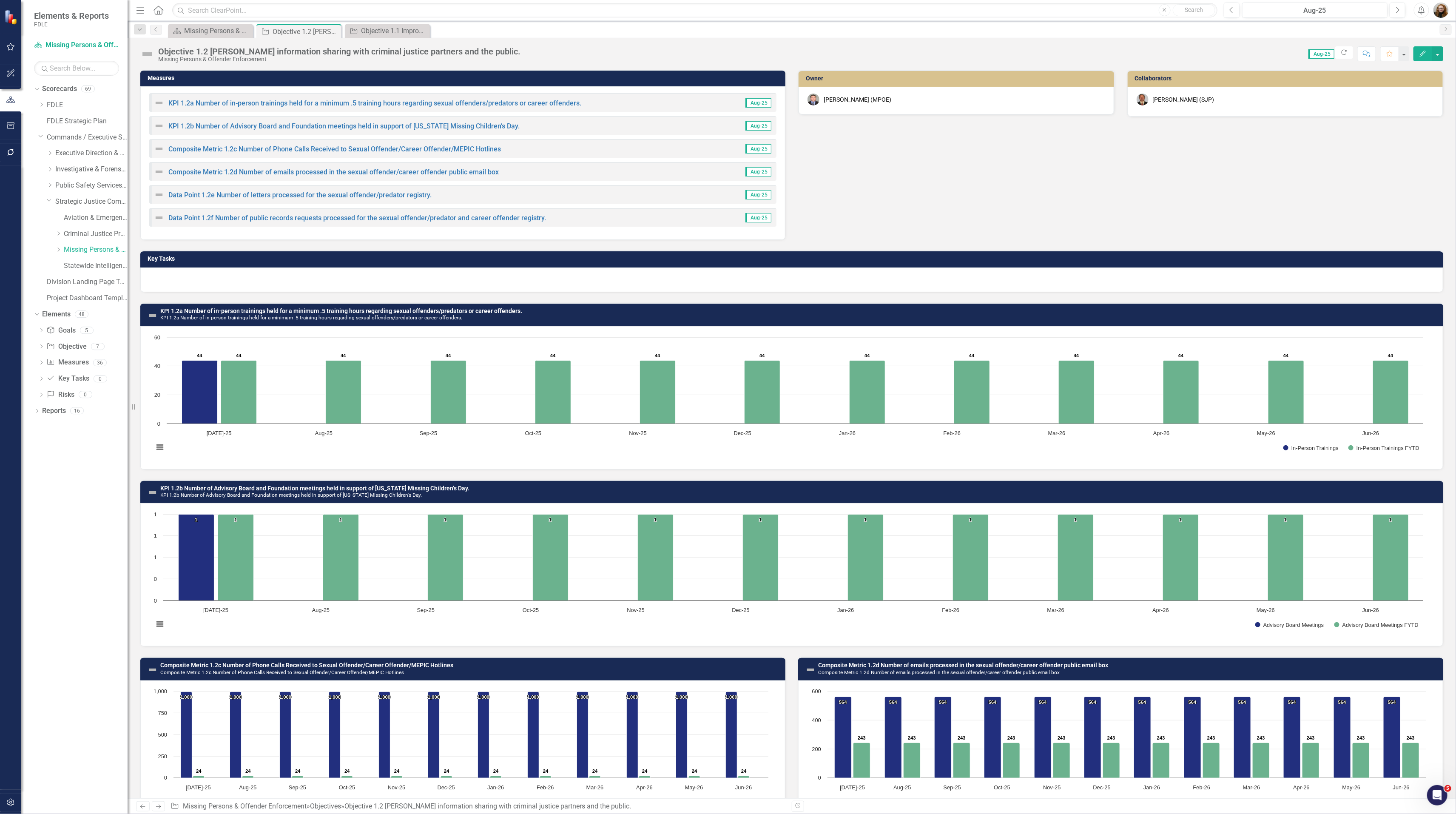
click at [911, 200] on div "Measures KPI 1.2a Number of in-person trainings held for a minimum .5 training …" at bounding box center [791, 149] width 1315 height 181
click at [215, 30] on div "Missing Persons & Offender Enforcement Landing Page" at bounding box center [212, 31] width 56 height 10
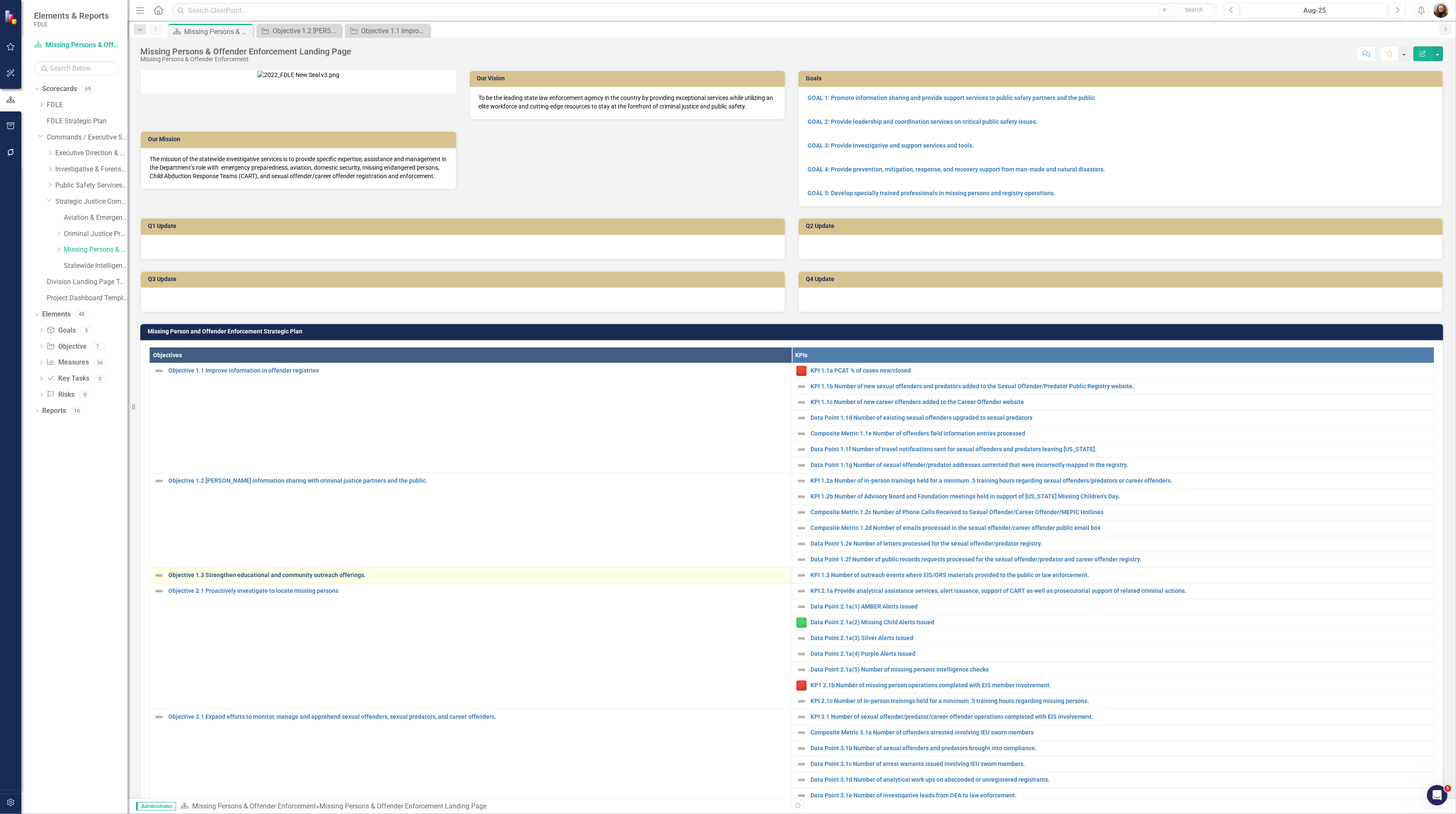
click at [220, 578] on link "Objective 1.3 Strengthen educational and community outreach offerings." at bounding box center [478, 575] width 619 height 6
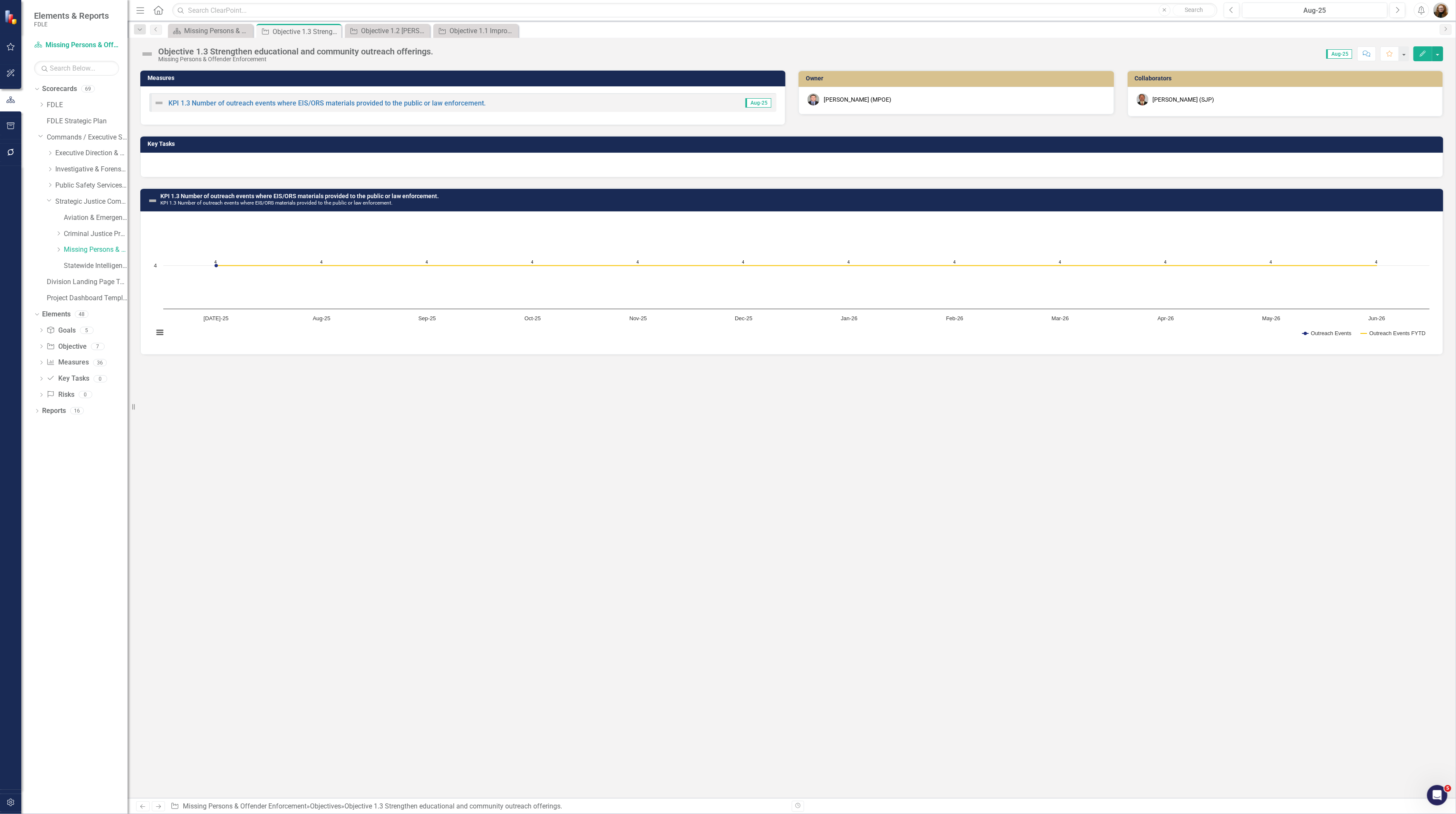
click at [240, 49] on div "Objective 1.3 Strengthen educational and community outreach offerings." at bounding box center [296, 51] width 275 height 9
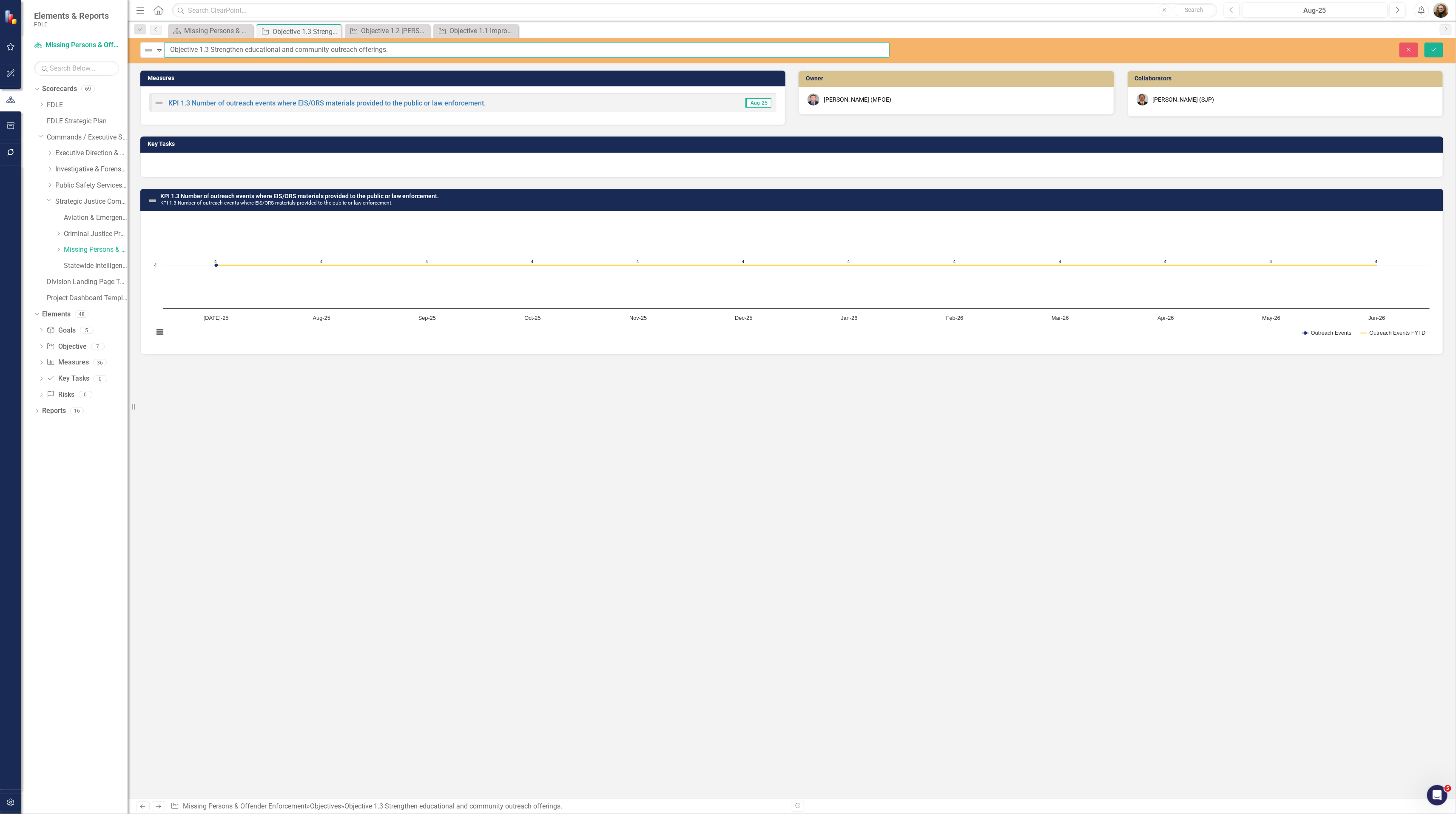
drag, startPoint x: 400, startPoint y: 47, endPoint x: 169, endPoint y: 50, distance: 231.0
click at [169, 50] on input "Objective 1.3 Strengthen educational and community outreach offerings." at bounding box center [526, 50] width 725 height 16
click at [1404, 54] on button "Close" at bounding box center [1408, 50] width 19 height 15
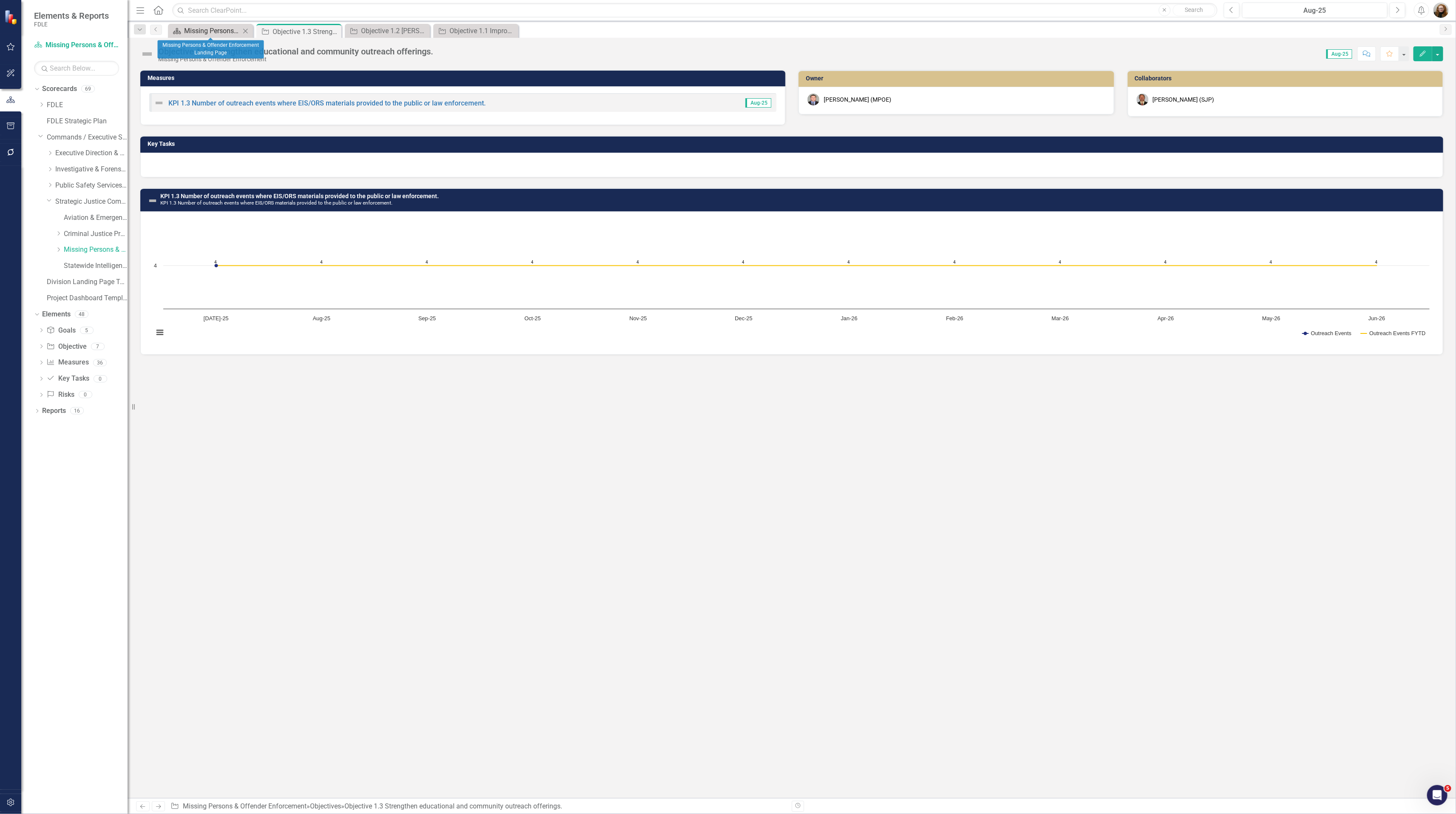
click at [215, 31] on div "Missing Persons & Offender Enforcement Landing Page" at bounding box center [212, 31] width 56 height 10
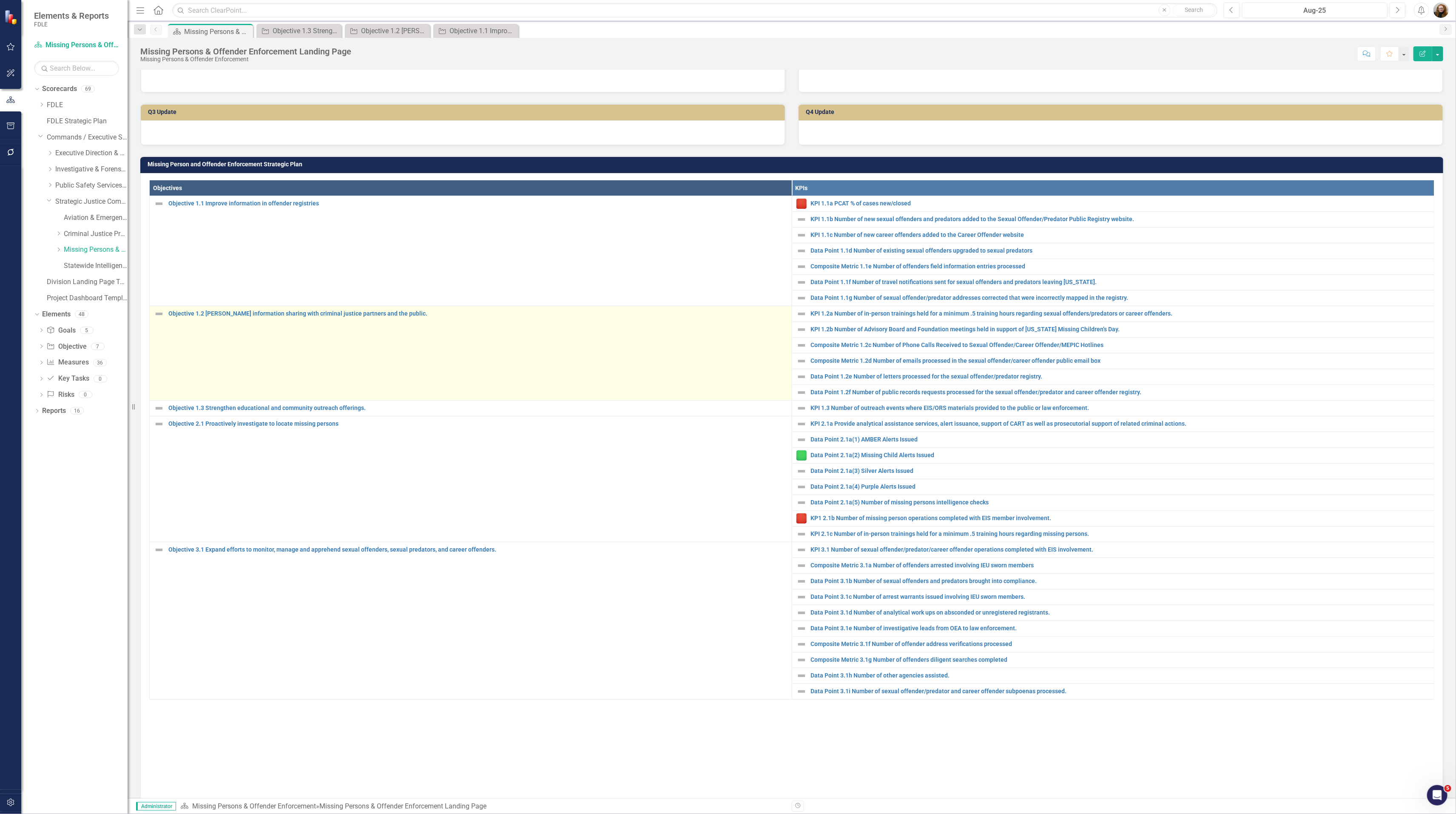
scroll to position [191, 0]
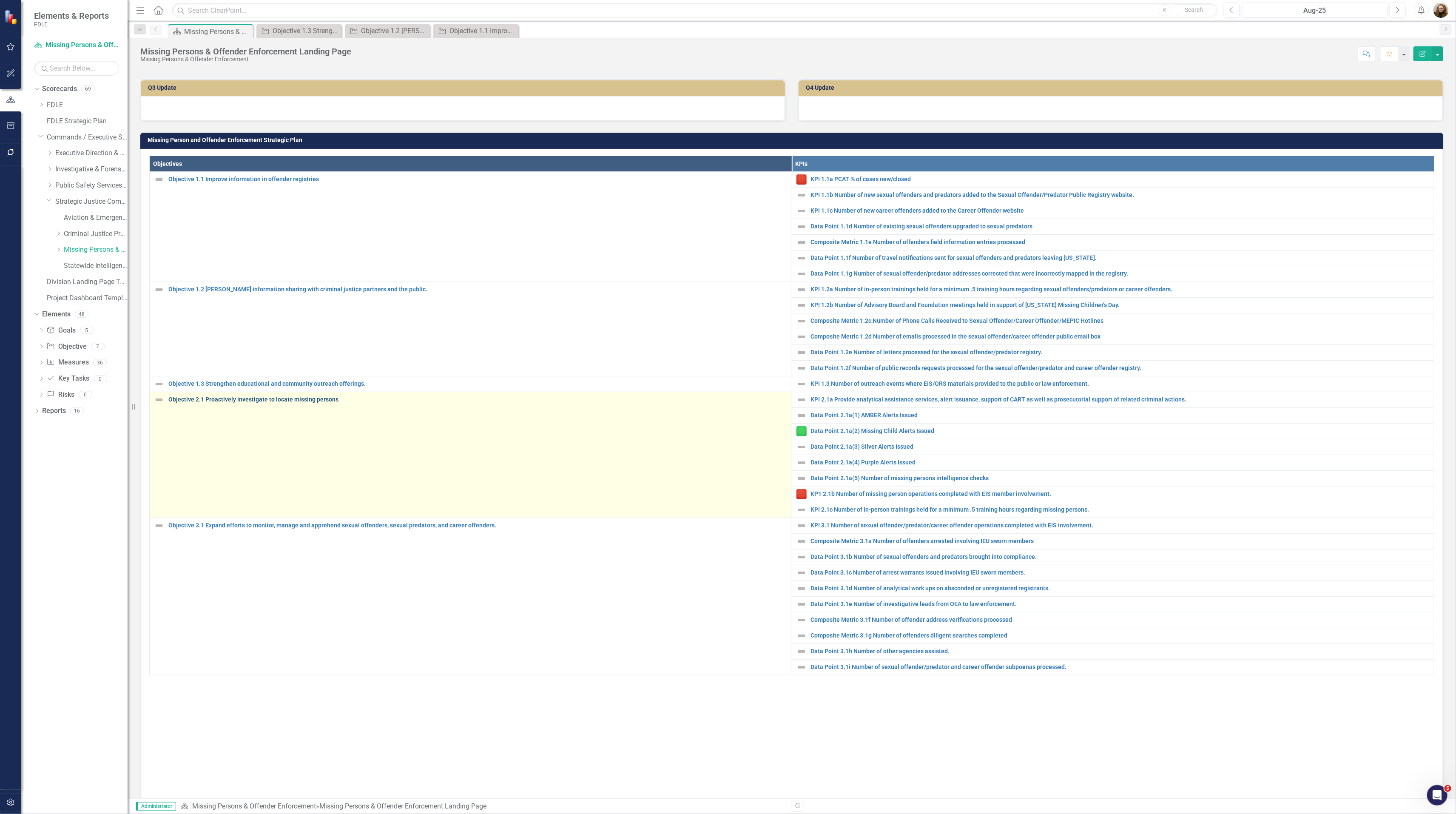
click at [266, 402] on link "Objective 2.1 Proactively investigate to locate missing persons" at bounding box center [478, 399] width 619 height 6
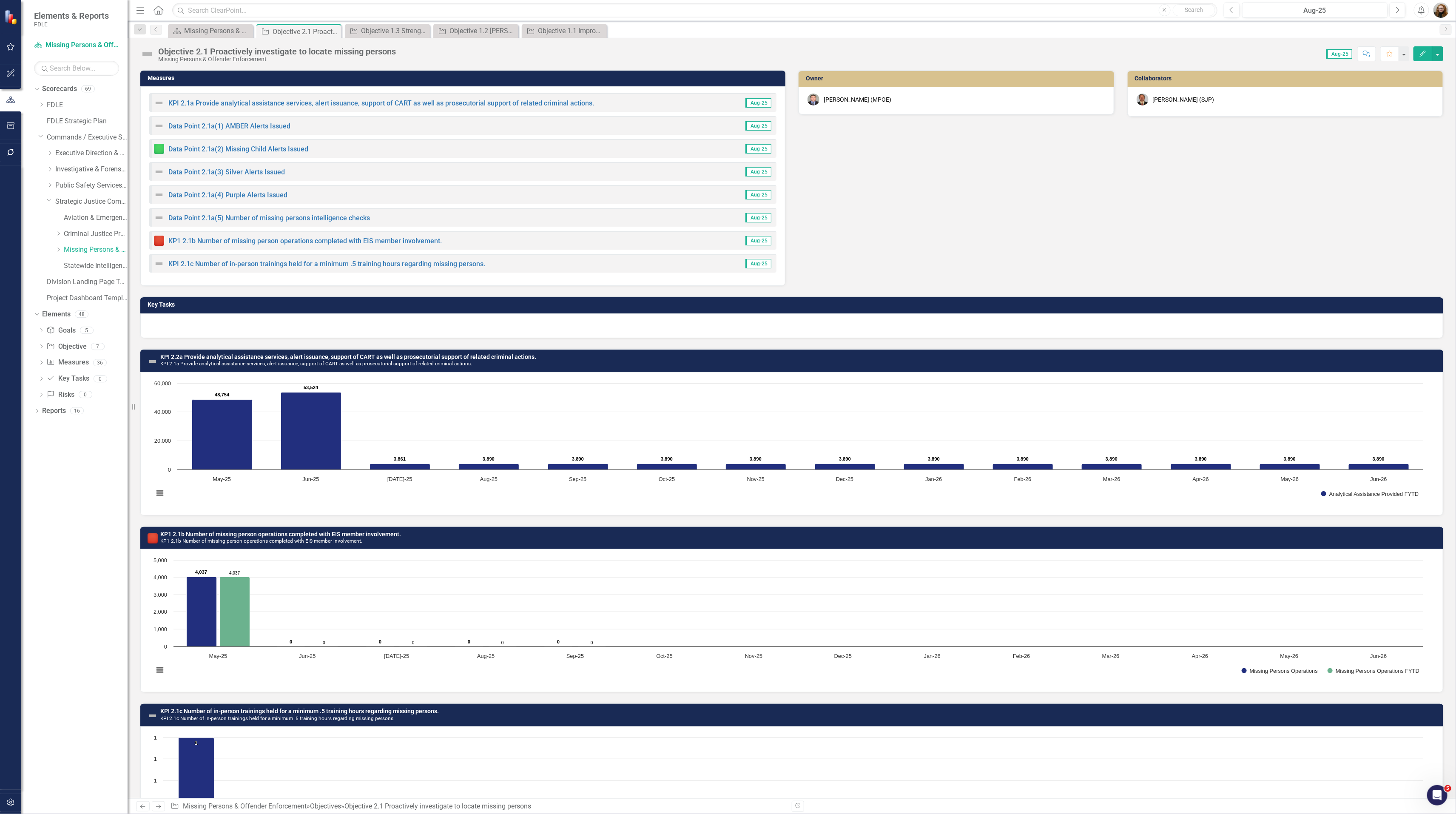
click at [340, 52] on div "Objective 2.1 Proactively investigate to locate missing persons" at bounding box center [277, 51] width 238 height 9
click at [340, 54] on div "Objective 2.1 Proactively investigate to locate missing persons" at bounding box center [277, 51] width 238 height 9
click at [388, 53] on div "Objective 2.1 Proactively investigate to locate missing persons" at bounding box center [277, 51] width 238 height 9
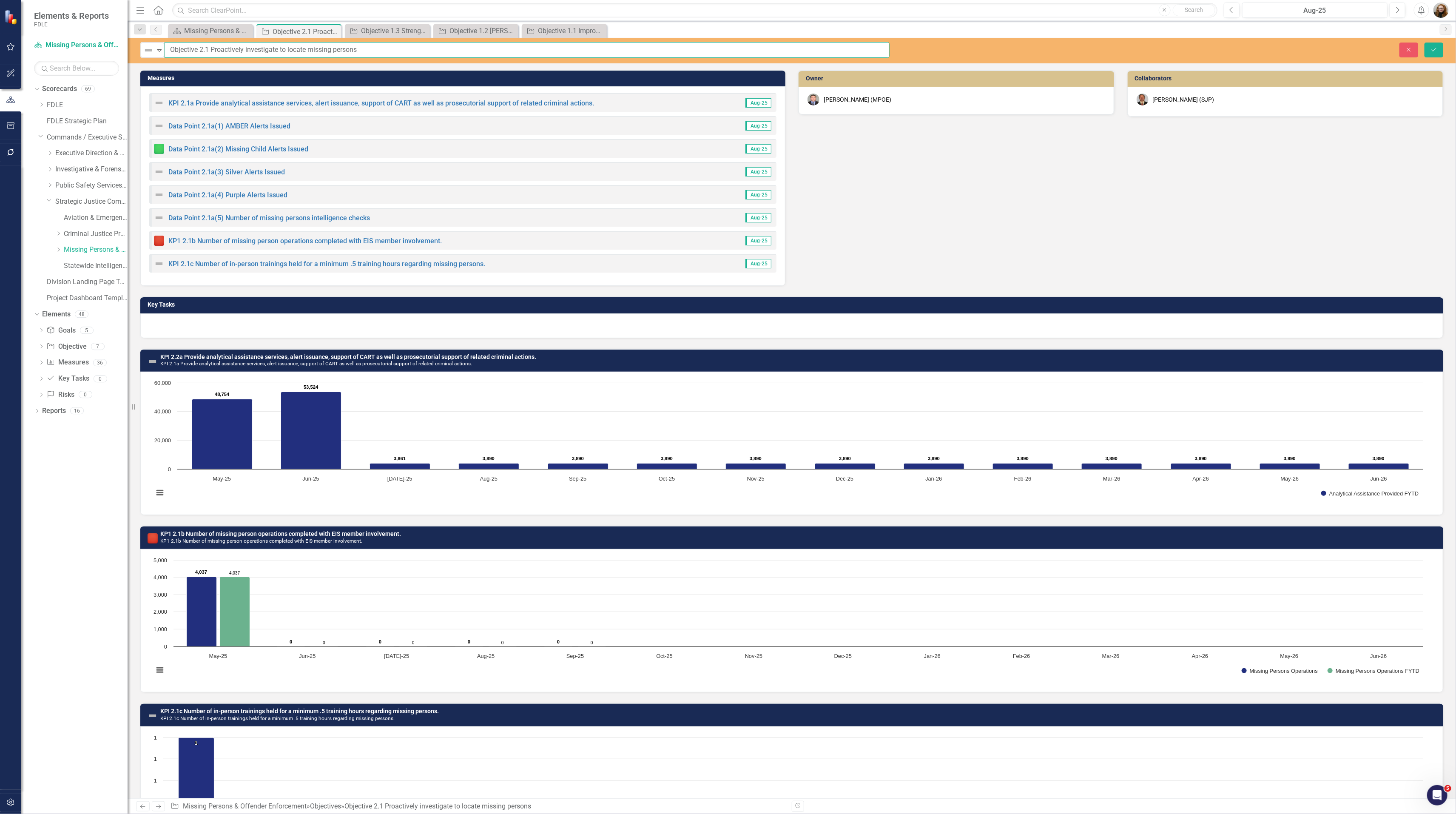
drag, startPoint x: 385, startPoint y: 46, endPoint x: 148, endPoint y: 40, distance: 237.1
click at [148, 40] on div "Not Defined Expand Objective 2.1 Proactively investigate to locate missing pers…" at bounding box center [791, 50] width 1328 height 26
drag, startPoint x: 1476, startPoint y: 280, endPoint x: 1506, endPoint y: 280, distance: 30.0
click at [1455, 280] on html "Elements & Reports FDLE Scorecard Missing Persons & Offender Enforcement Search…" at bounding box center [728, 407] width 1456 height 814
click at [1409, 54] on button "Close" at bounding box center [1408, 50] width 19 height 15
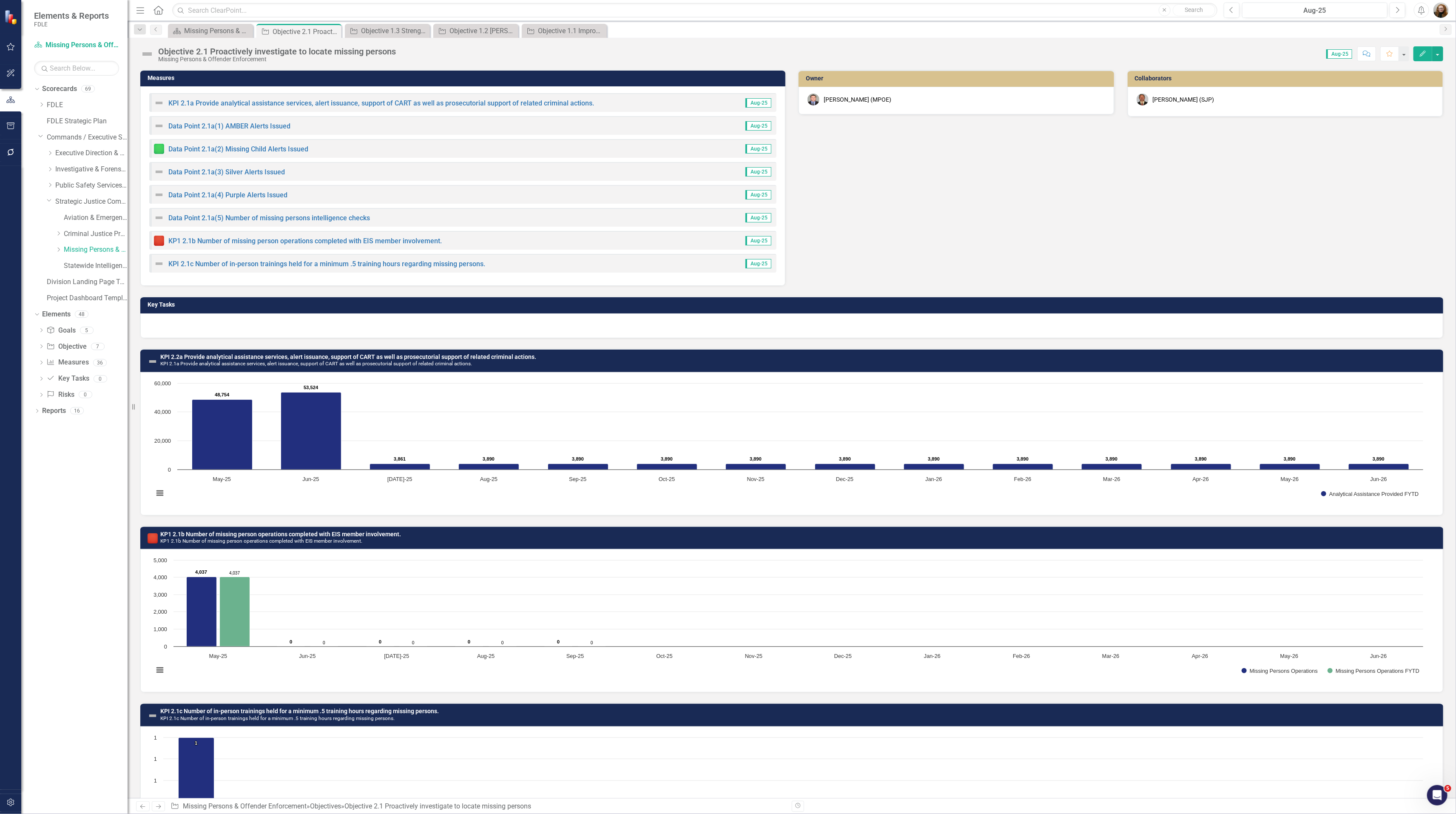
click at [941, 215] on div "Measures KPI 2.1a Provide analytical assistance services, alert issuance, suppo…" at bounding box center [791, 172] width 1315 height 227
click at [220, 28] on div "Missing Persons & Offender Enforcement Landing Page" at bounding box center [212, 31] width 56 height 10
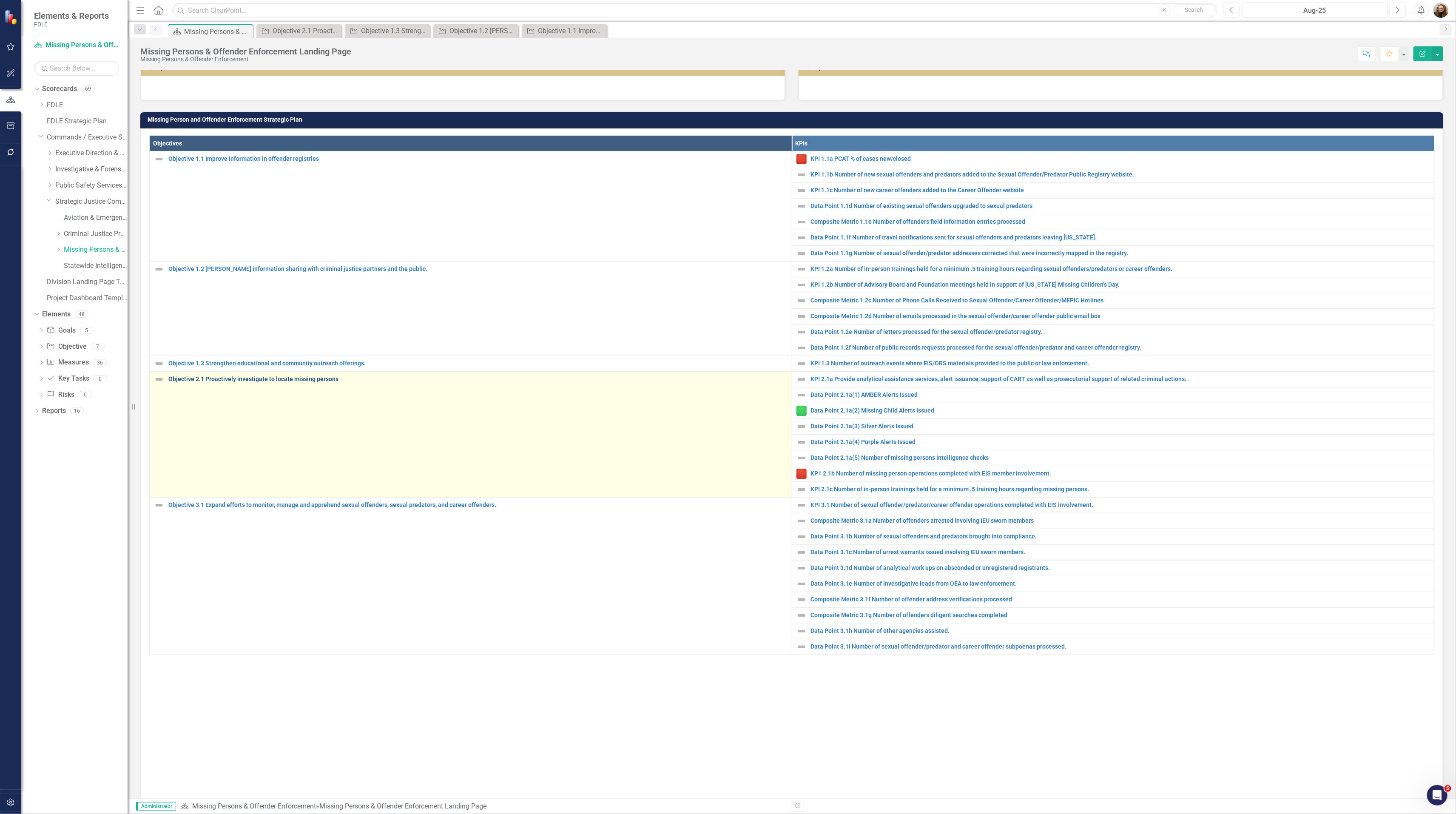
scroll to position [383, 0]
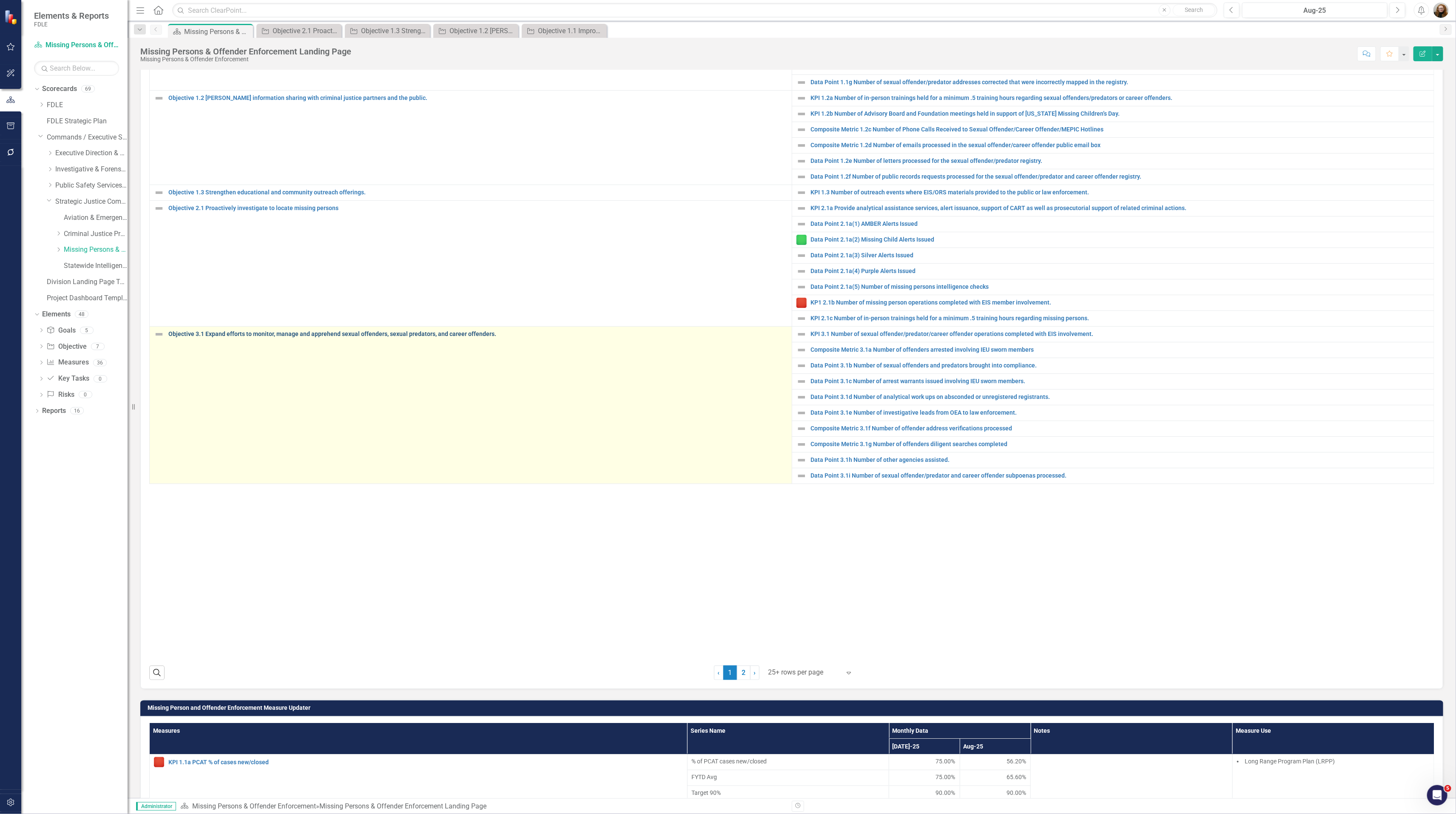
click at [225, 337] on link "Objective 3.1 Expand efforts to monitor, manage and apprehend sexual offenders,…" at bounding box center [478, 333] width 619 height 6
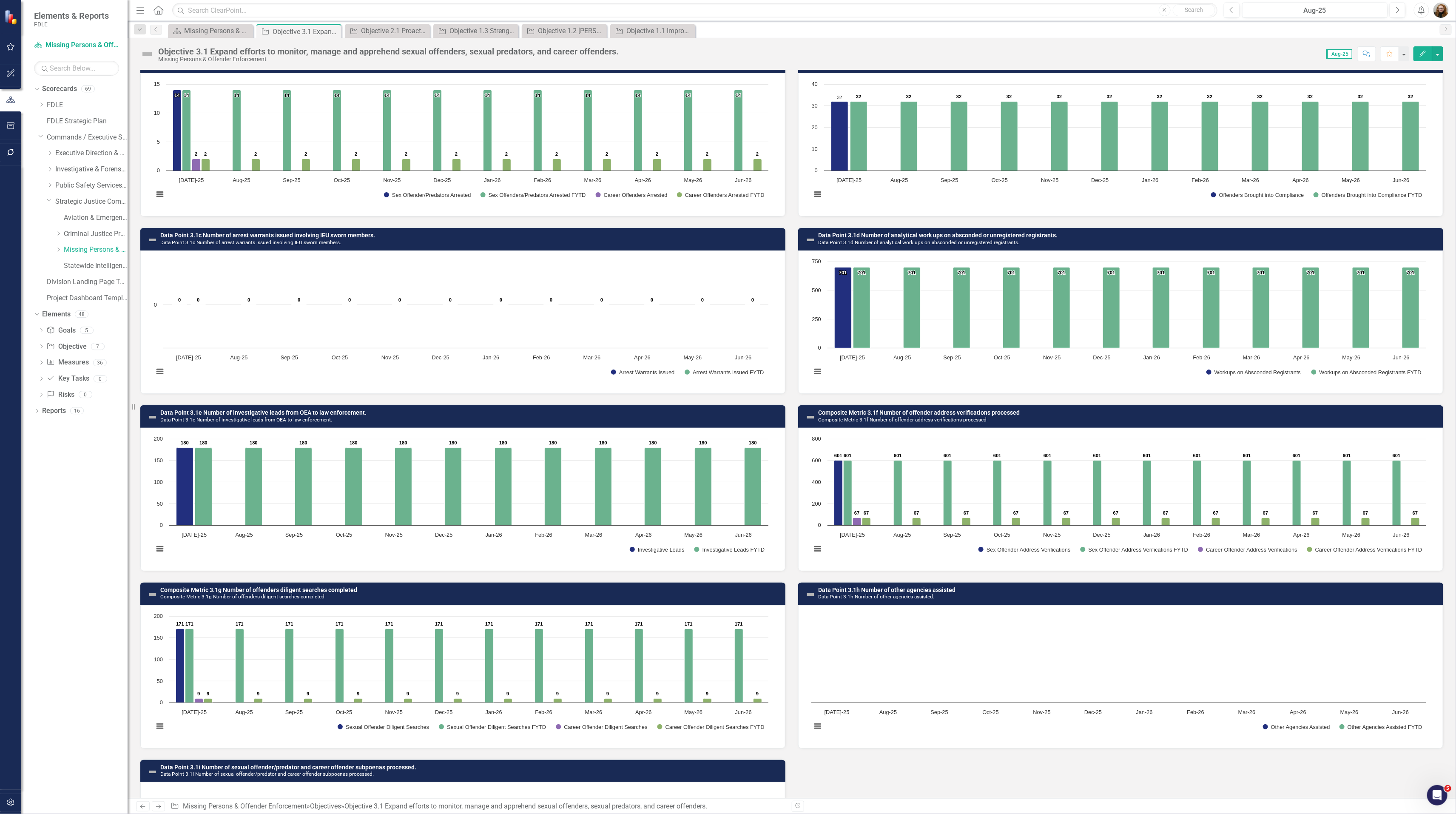
scroll to position [340, 0]
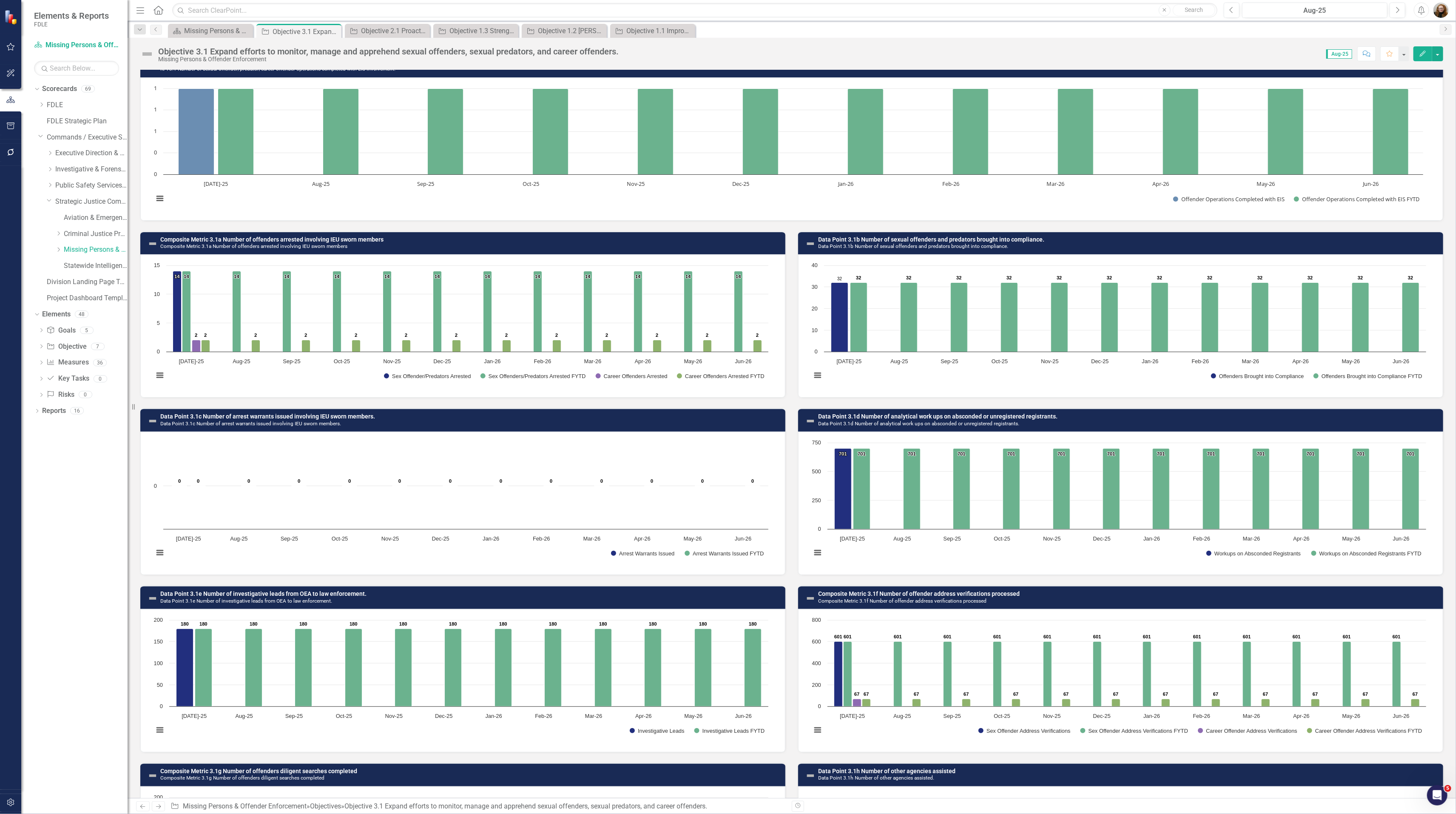
click at [473, 294] on rect "Interactive chart" at bounding box center [461, 324] width 623 height 128
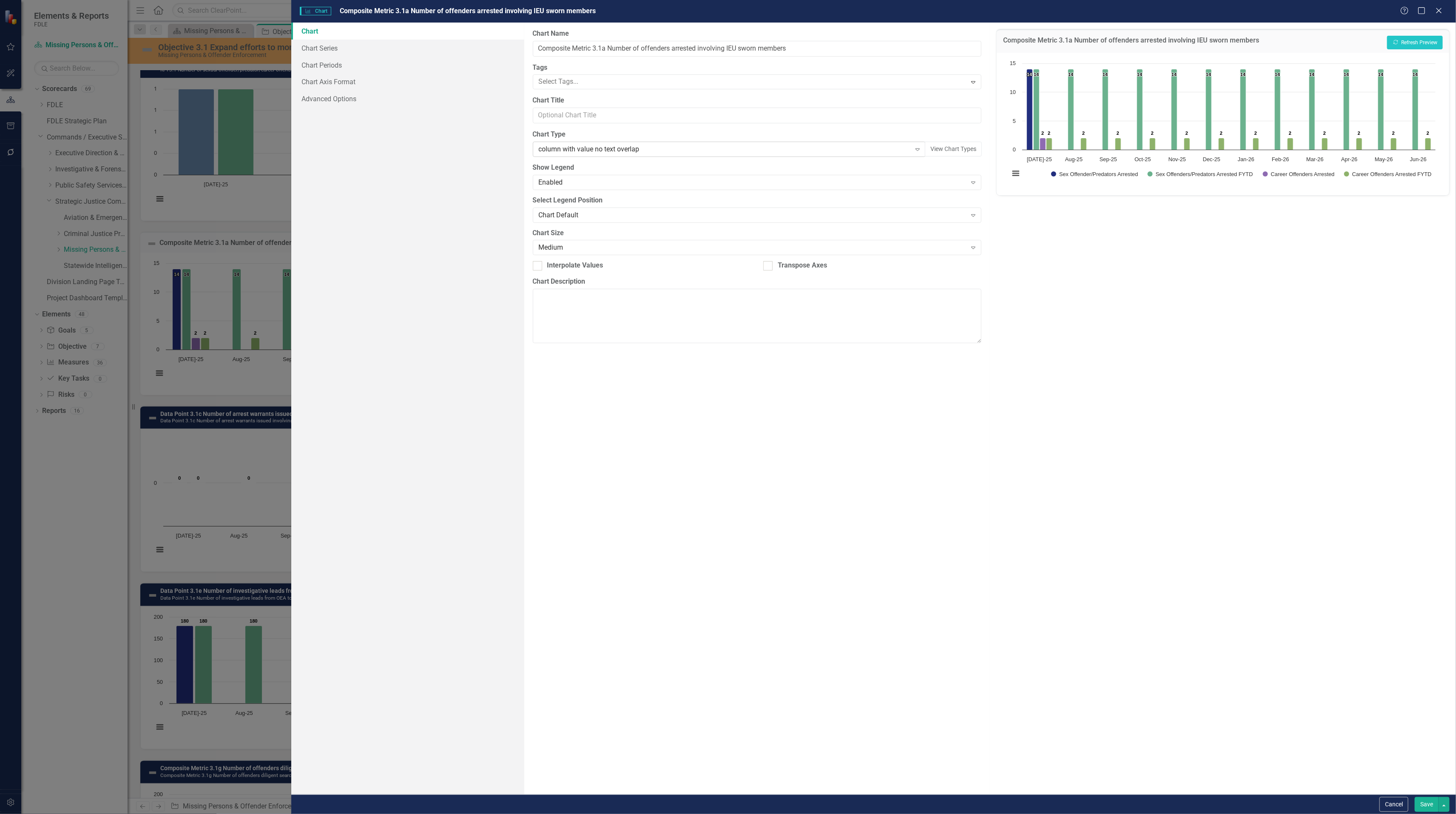
click at [918, 151] on icon "Expand" at bounding box center [918, 149] width 8 height 7
click at [1411, 44] on button "Recalculate Refresh Preview" at bounding box center [1415, 43] width 56 height 14
click at [1390, 806] on button "Cancel" at bounding box center [1393, 804] width 29 height 15
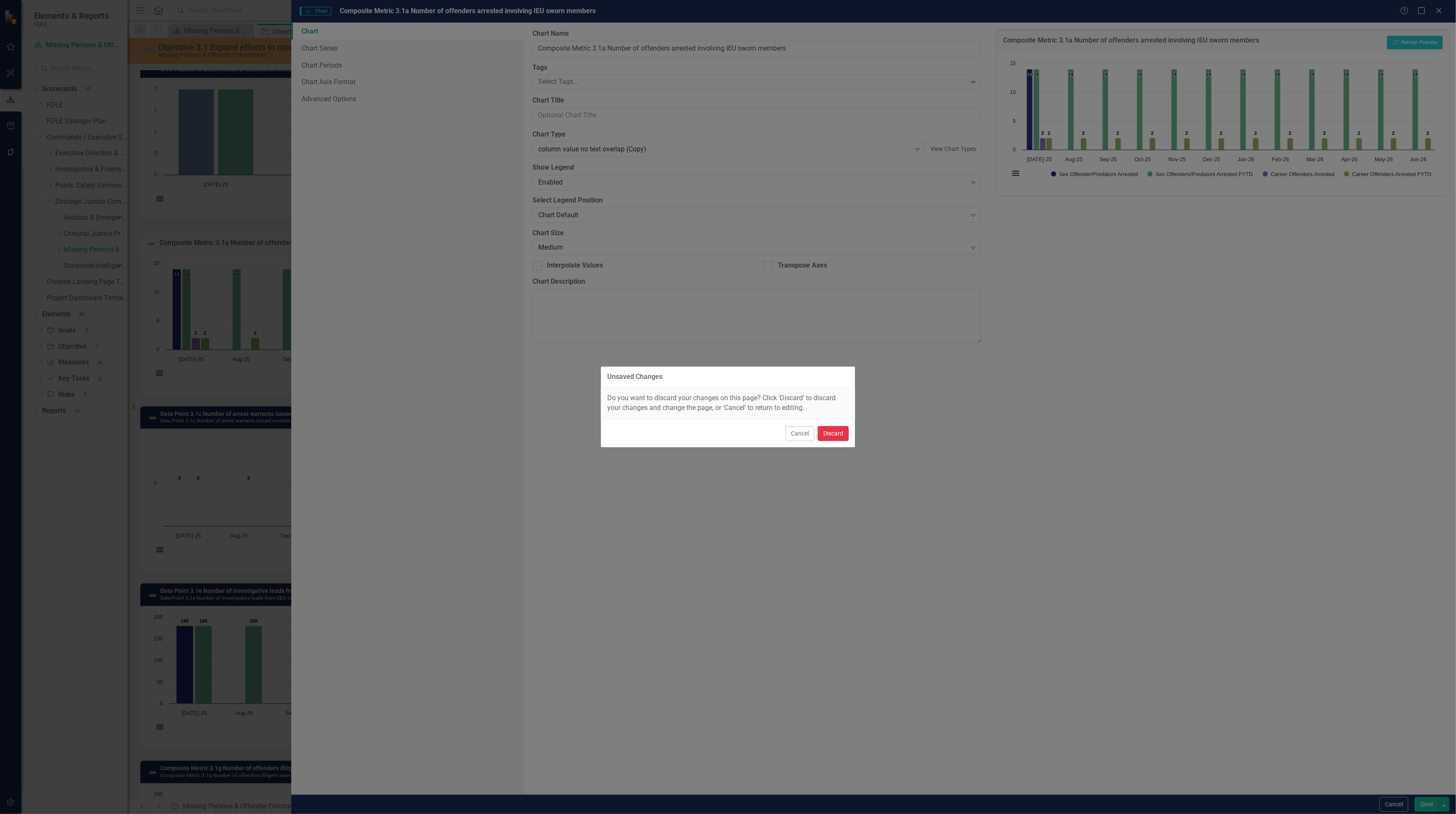
click at [836, 435] on button "Discard" at bounding box center [833, 433] width 31 height 15
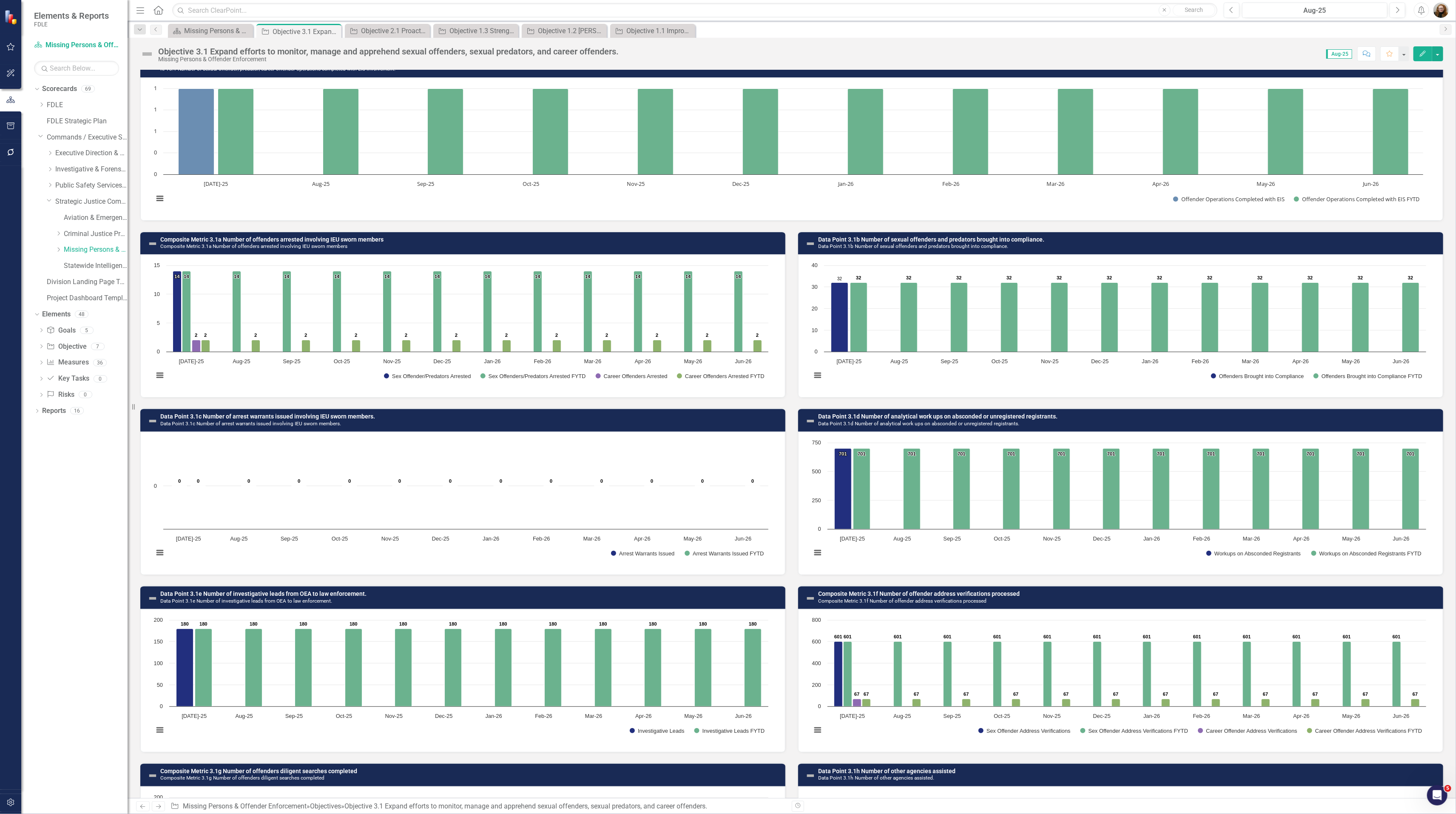
click at [348, 55] on div "Objective 3.1 Expand efforts to monitor, manage and apprehend sexual offenders,…" at bounding box center [388, 51] width 460 height 9
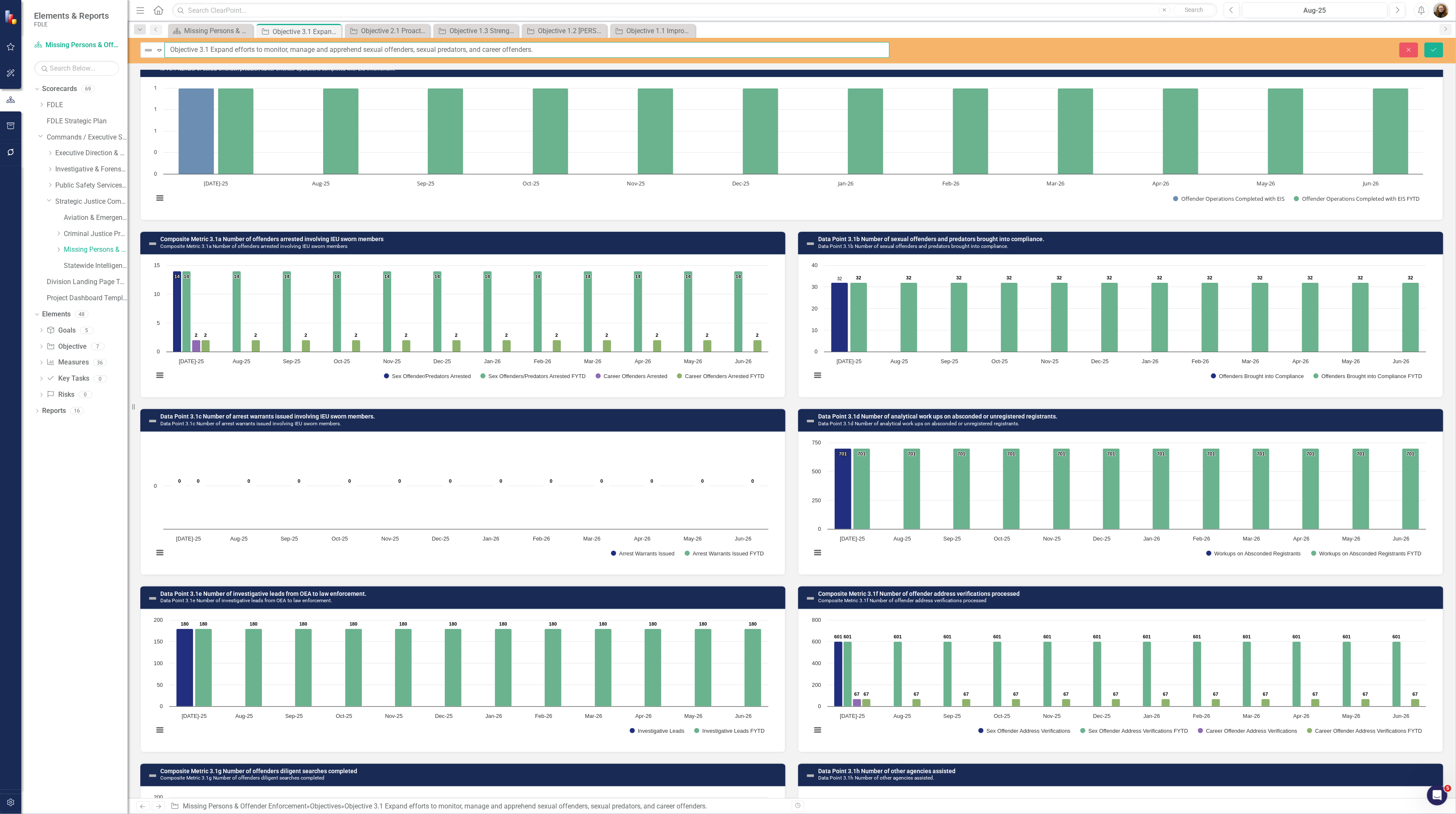
drag, startPoint x: 571, startPoint y: 52, endPoint x: 197, endPoint y: 52, distance: 374.0
click at [166, 49] on input "Objective 3.1 Expand efforts to monitor, manage and apprehend sexual offenders,…" at bounding box center [526, 50] width 725 height 16
drag, startPoint x: 1098, startPoint y: 573, endPoint x: 1097, endPoint y: 577, distance: 4.1
click at [1097, 577] on div "Data Point 3.1b Number of sexual offenders and predators brought into complianc…" at bounding box center [1120, 575] width 658 height 709
drag, startPoint x: 1411, startPoint y: 43, endPoint x: 1410, endPoint y: 49, distance: 6.1
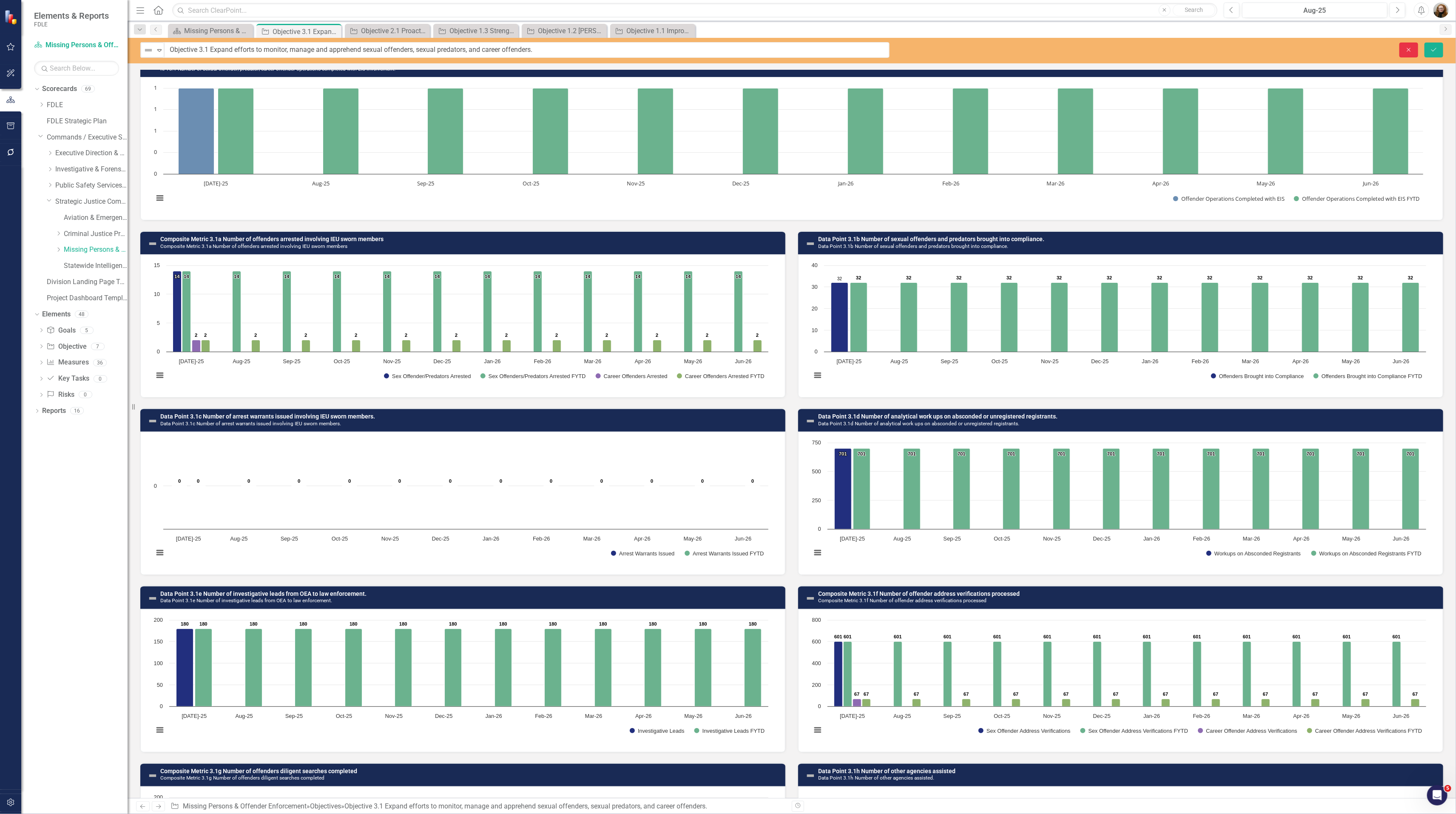
click at [1410, 49] on button "Close" at bounding box center [1408, 50] width 19 height 15
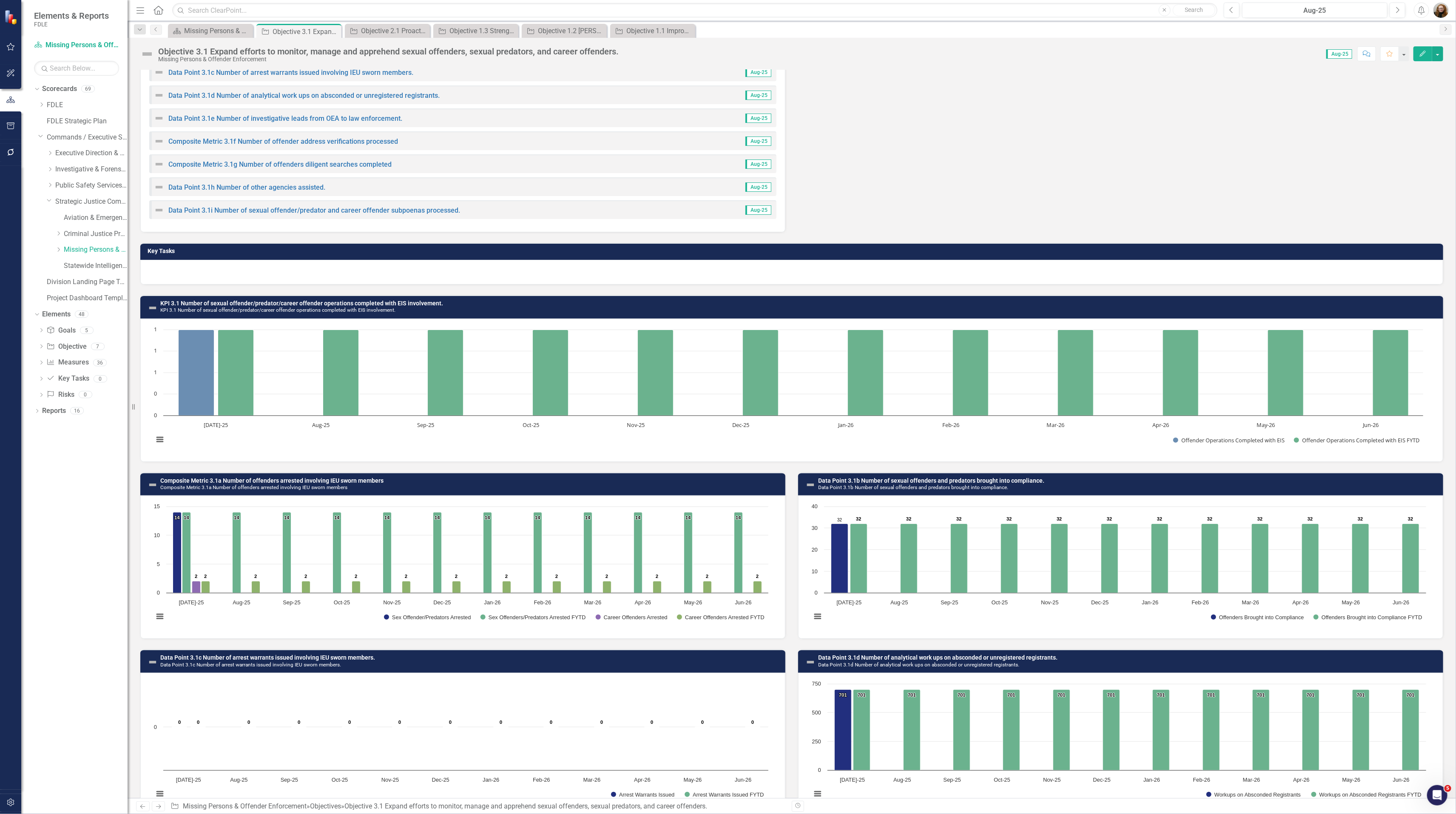
scroll to position [0, 0]
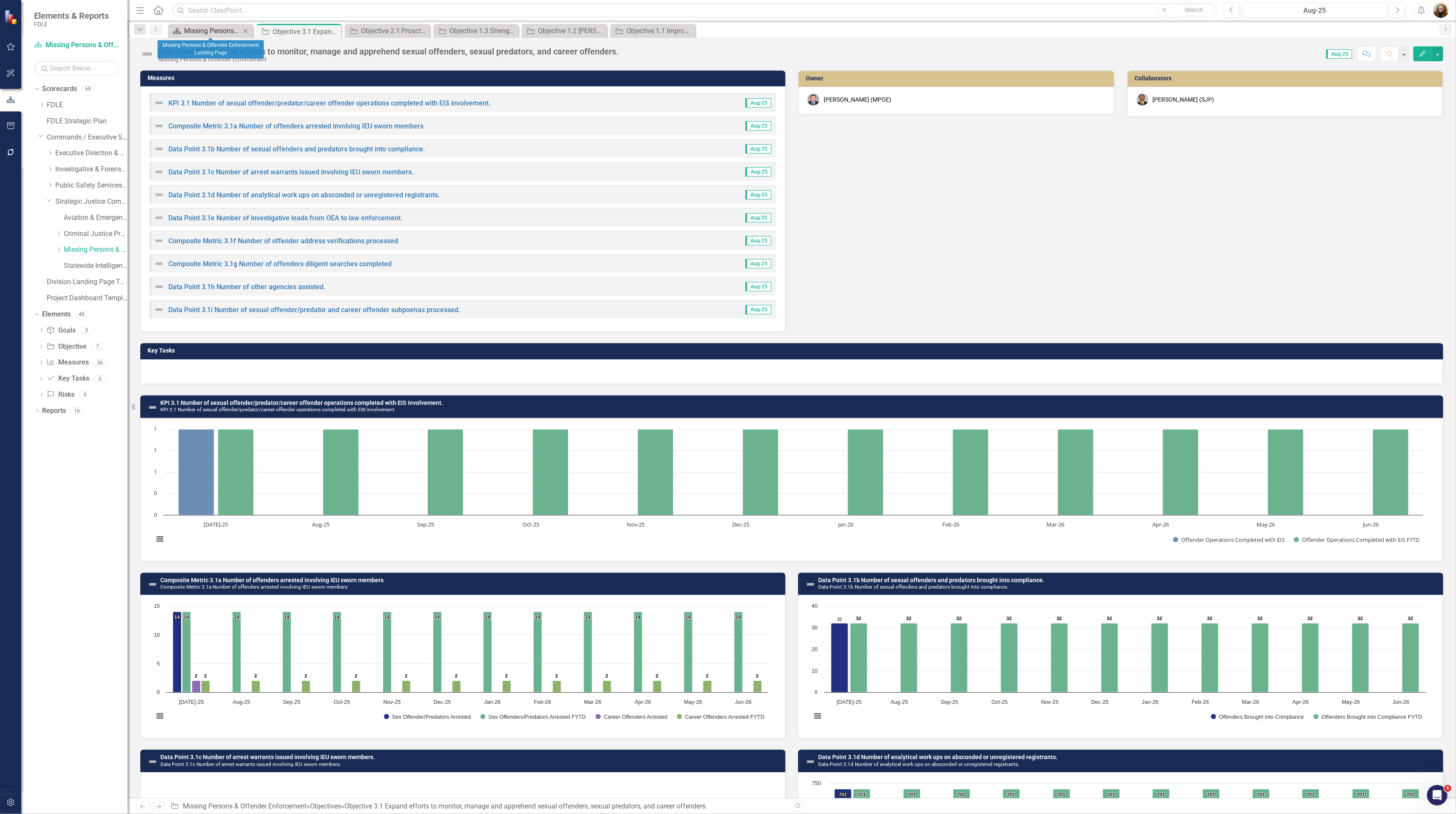
click at [221, 32] on div "Missing Persons & Offender Enforcement Landing Page" at bounding box center [212, 31] width 56 height 10
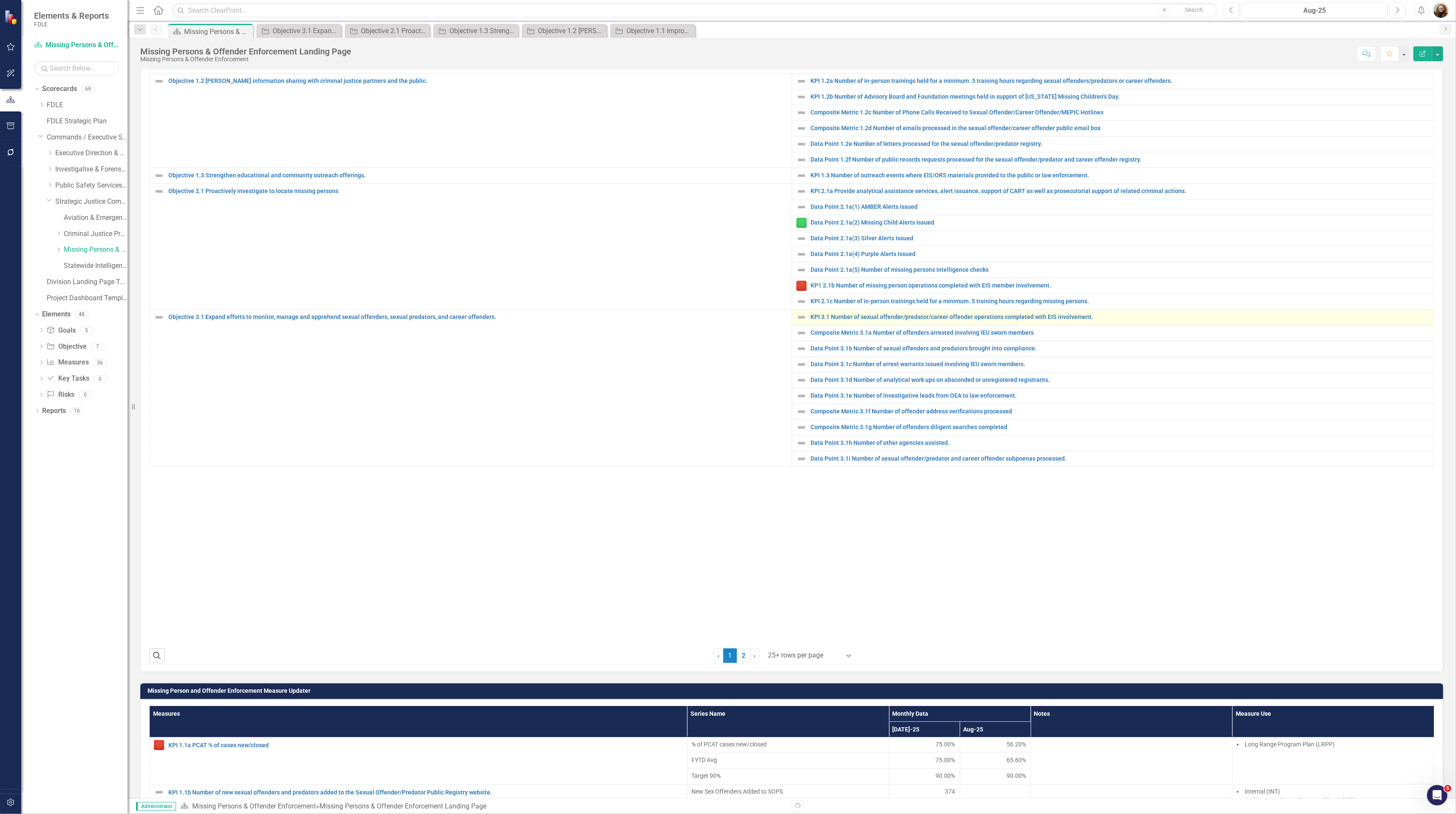
scroll to position [402, 0]
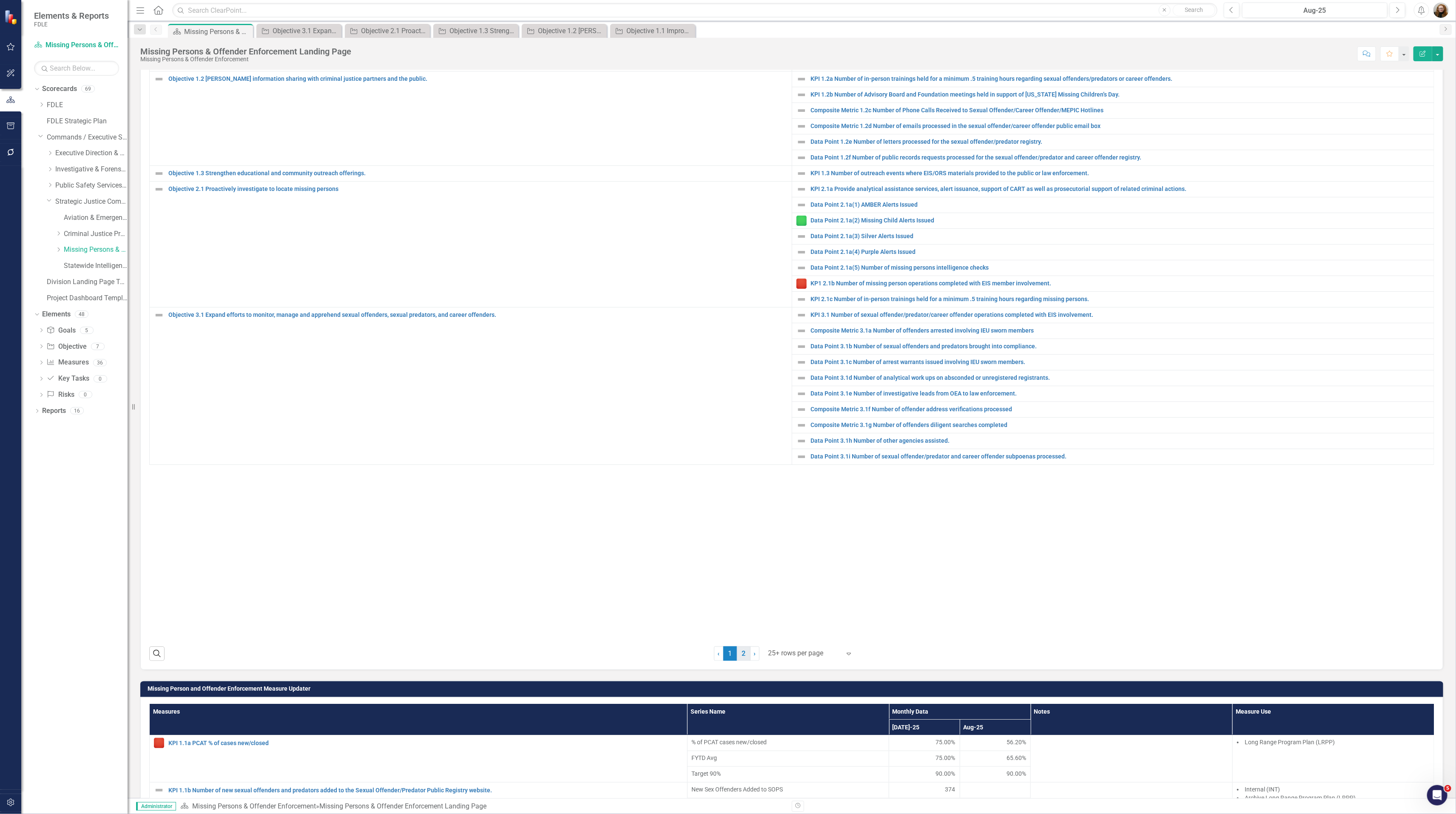
click at [741, 661] on link "2" at bounding box center [744, 654] width 14 height 15
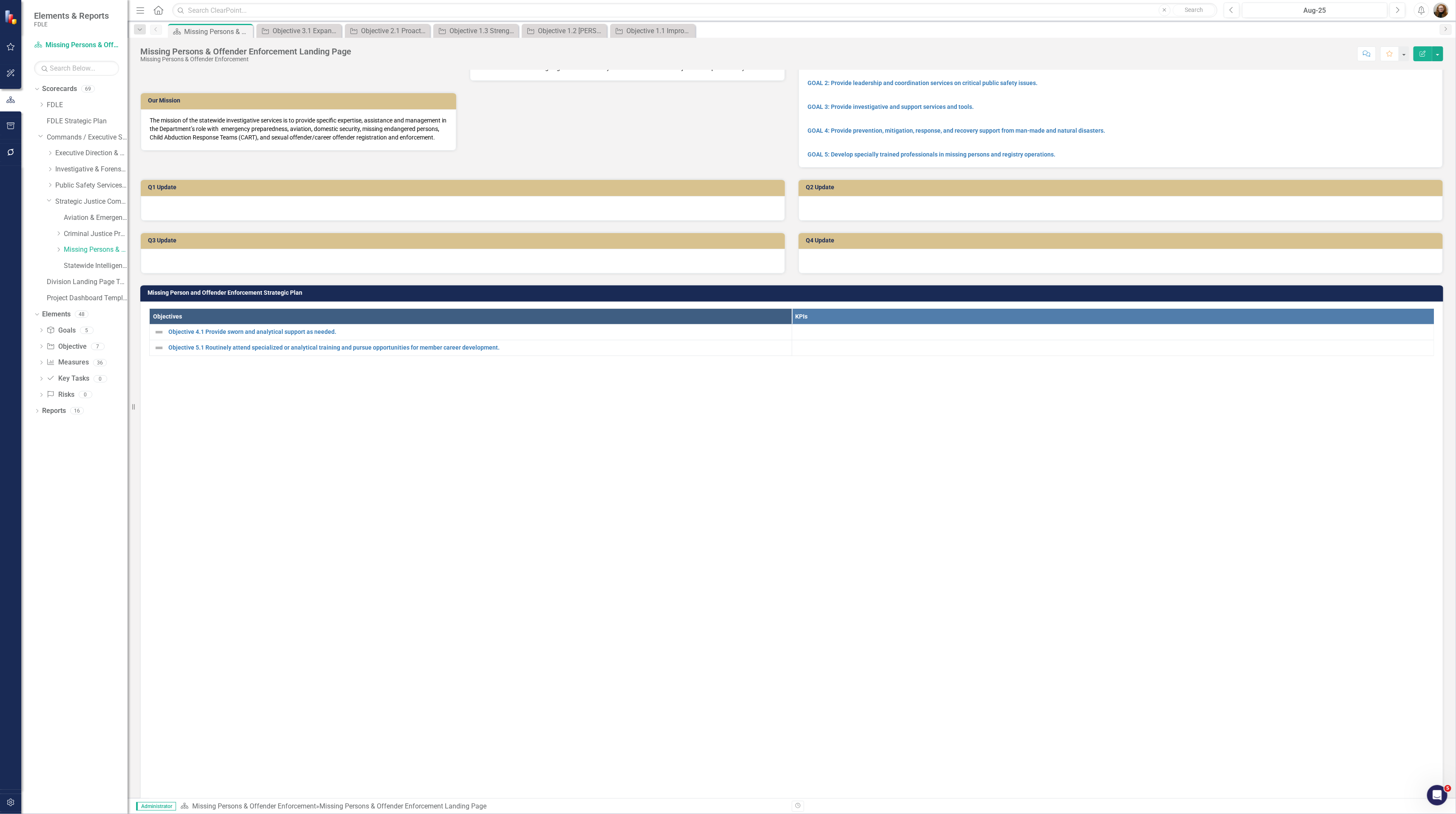
scroll to position [35, 0]
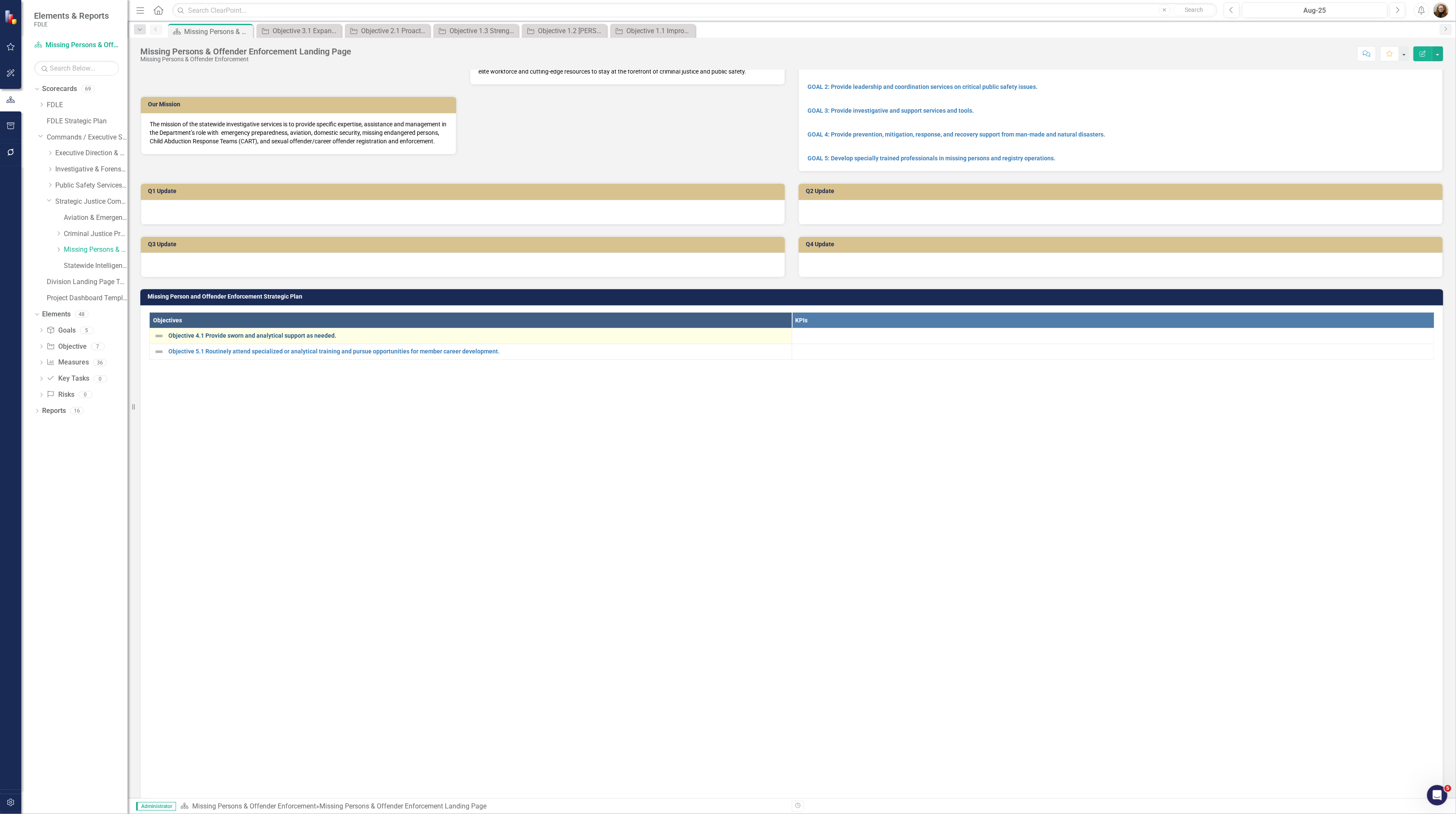
click at [259, 339] on link "Objective 4.1 Provide sworn and analytical support as needed." at bounding box center [478, 336] width 619 height 6
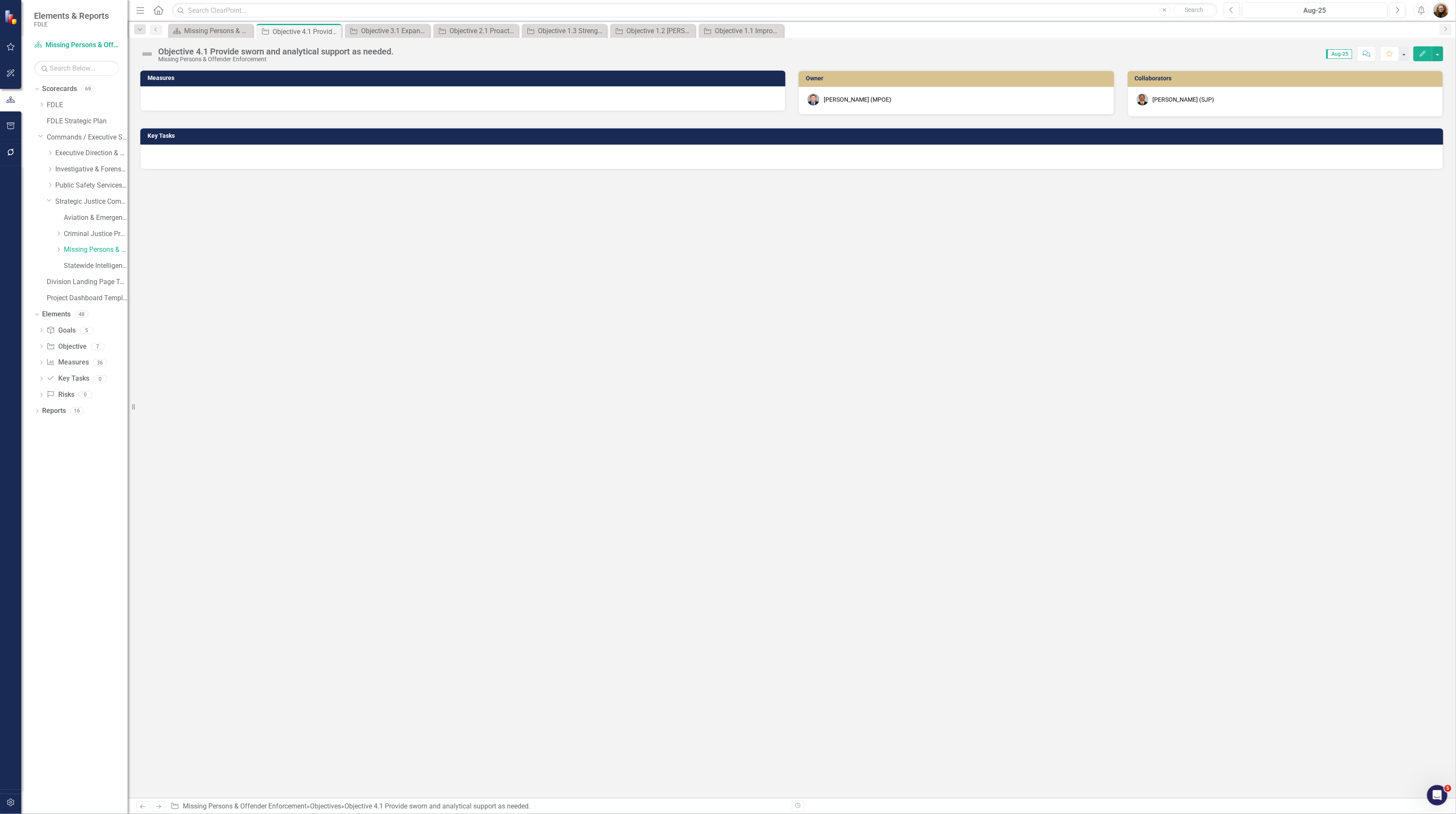
click at [360, 54] on div "Objective 4.1 Provide sworn and analytical support as needed." at bounding box center [276, 51] width 236 height 9
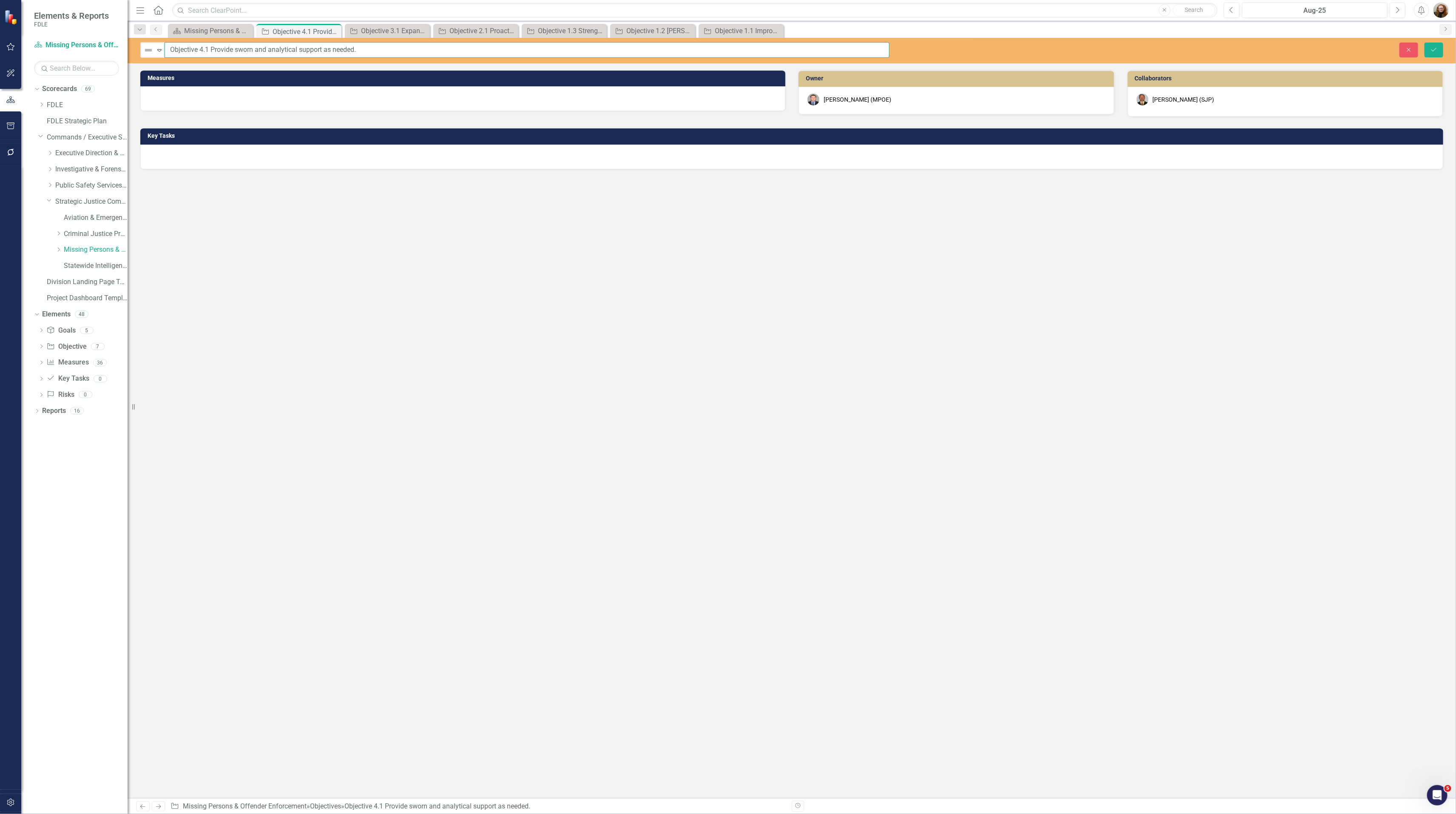
drag, startPoint x: 395, startPoint y: 49, endPoint x: 191, endPoint y: 52, distance: 204.0
click at [171, 46] on input "Objective 4.1 Provide sworn and analytical support as needed." at bounding box center [526, 50] width 725 height 16
click at [1409, 45] on button "Close" at bounding box center [1408, 50] width 19 height 15
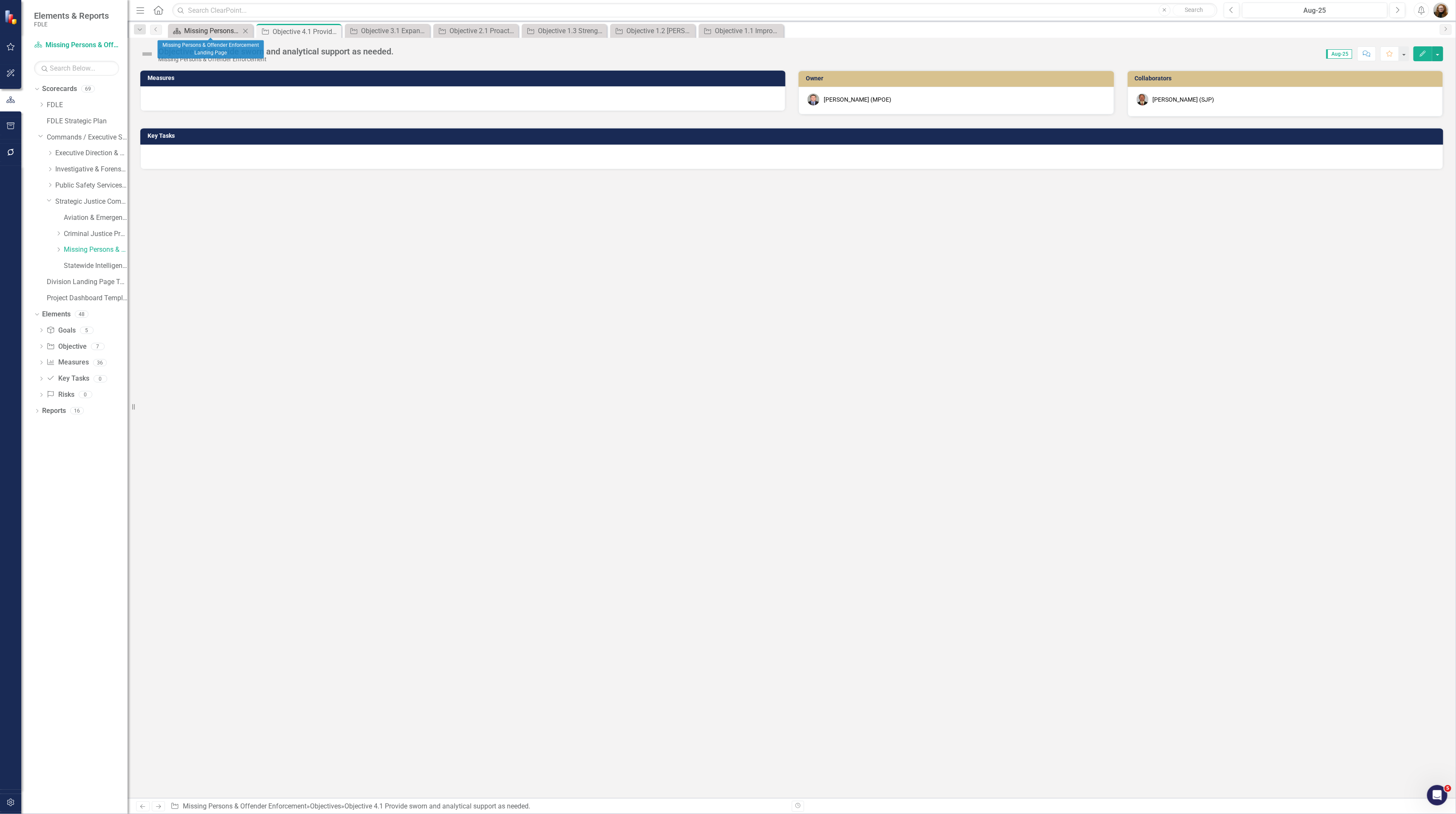
click at [206, 30] on div "Missing Persons & Offender Enforcement Landing Page" at bounding box center [212, 31] width 56 height 10
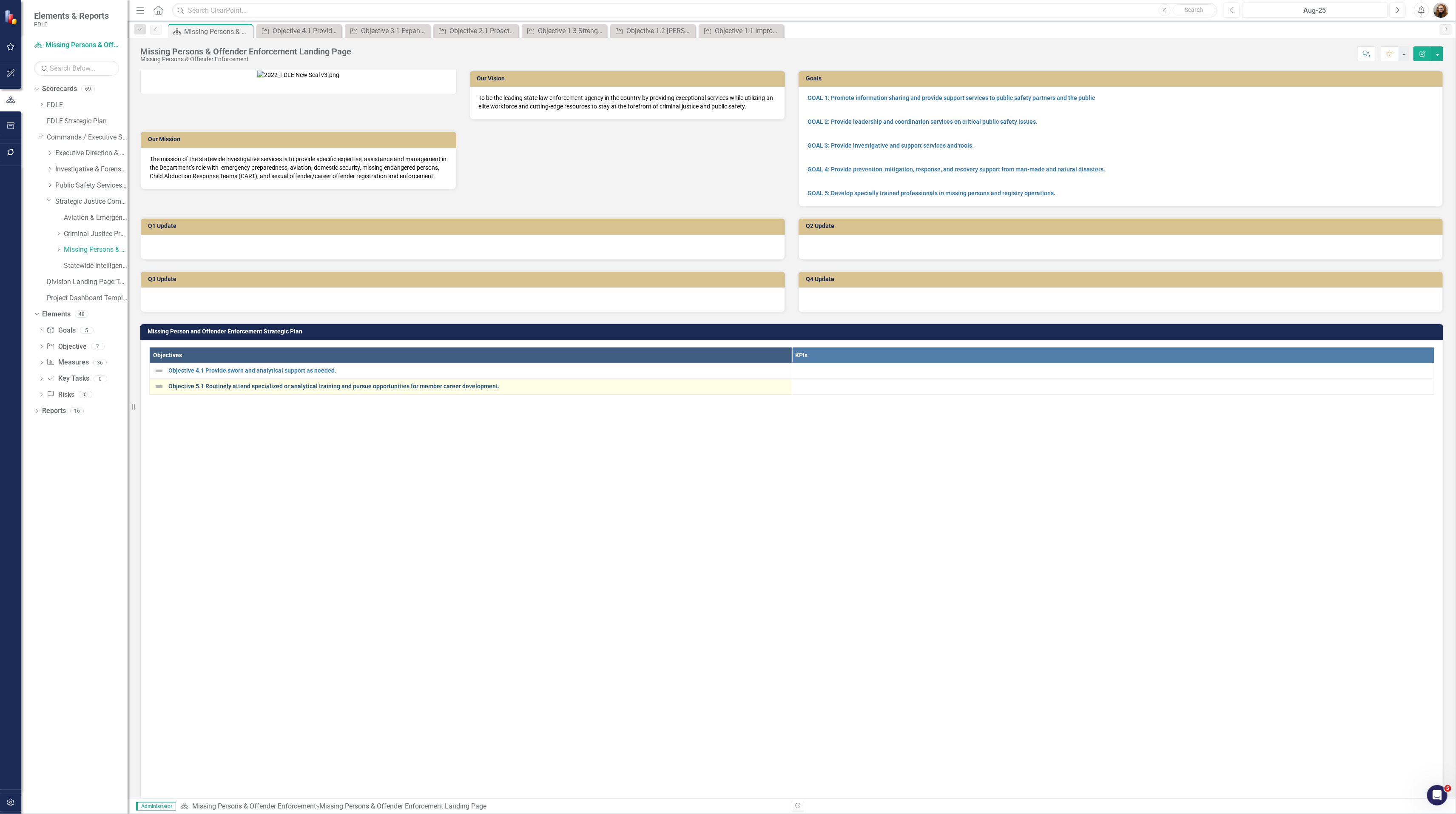
click at [223, 389] on link "Objective 5.1 Routinely attend specialized or analytical training and pursue op…" at bounding box center [478, 386] width 619 height 6
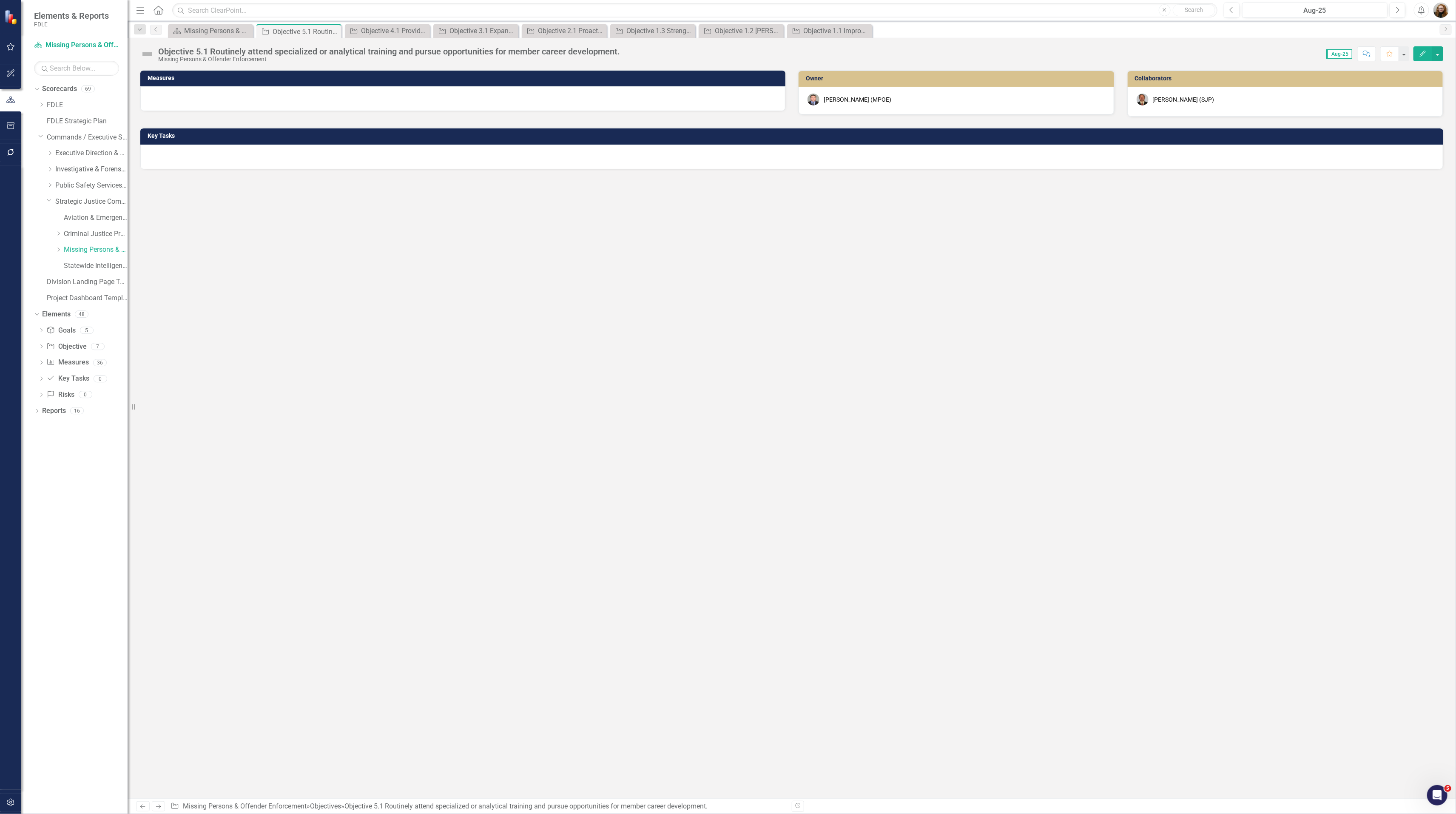
click at [635, 50] on div "Score: N/A Aug-25 Completed Comment Favorite Edit" at bounding box center [1033, 53] width 819 height 15
drag, startPoint x: 627, startPoint y: 53, endPoint x: 607, endPoint y: 49, distance: 20.4
click at [607, 49] on div "Objective 5.1 Routinely attend specialized or analytical training and pursue op…" at bounding box center [791, 50] width 1328 height 26
drag, startPoint x: 607, startPoint y: 49, endPoint x: 600, endPoint y: 51, distance: 7.3
click at [600, 51] on div "Objective 5.1 Routinely attend specialized or analytical training and pursue op…" at bounding box center [389, 51] width 462 height 9
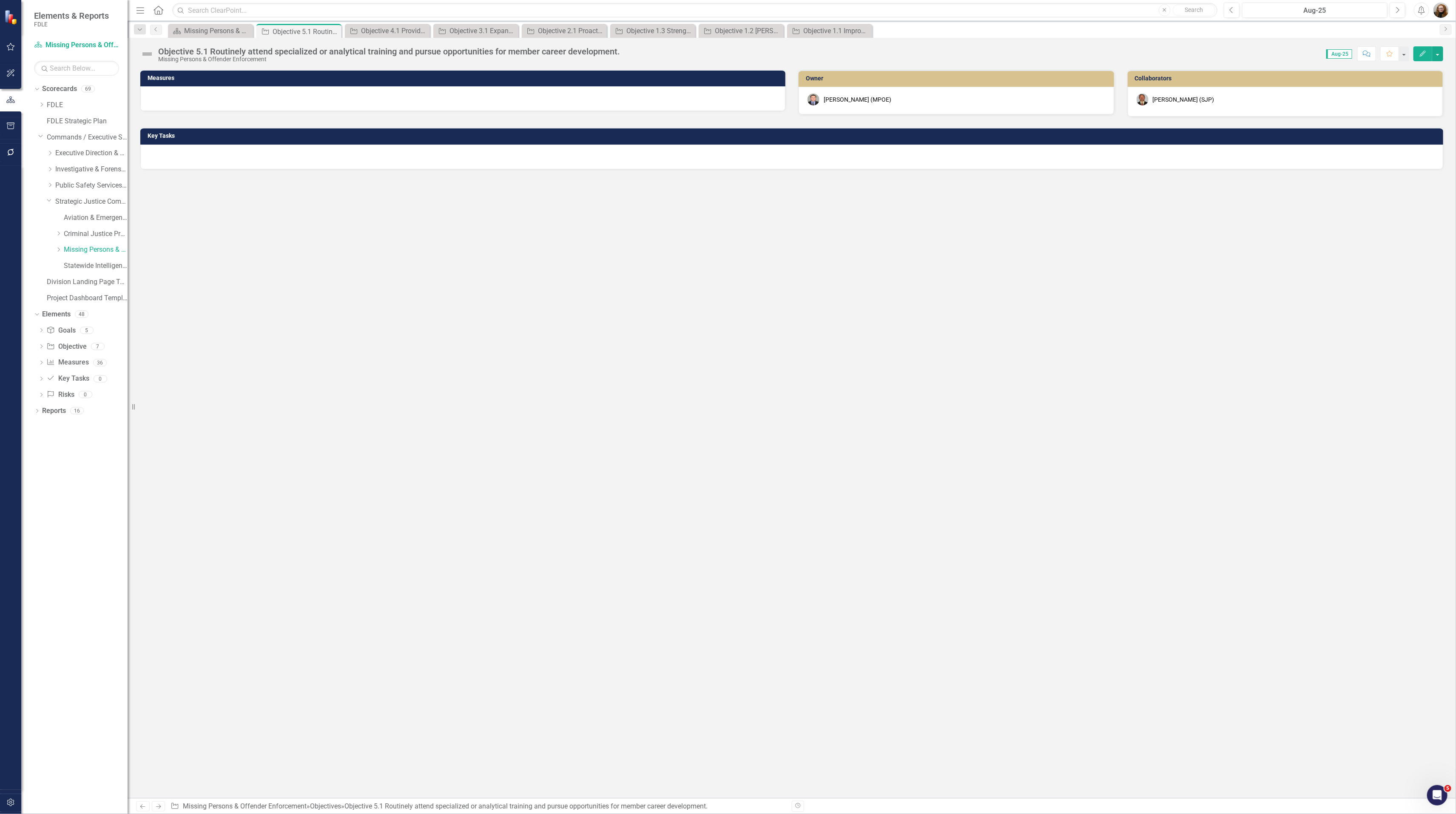
click at [600, 53] on div "Objective 5.1 Routinely attend specialized or analytical training and pursue op…" at bounding box center [389, 51] width 462 height 9
drag, startPoint x: 630, startPoint y: 50, endPoint x: 154, endPoint y: 53, distance: 476.0
click at [154, 53] on div "Objective 5.1 Routinely attend specialized or analytical training and pursue op…" at bounding box center [791, 50] width 1328 height 26
copy div "Objective 5.1 Routinely attend specialized or analytical training and pursue op…"
click at [158, 50] on div "Objective 5.1 Routinely attend specialized or analytical training and pursue op…" at bounding box center [389, 51] width 462 height 9
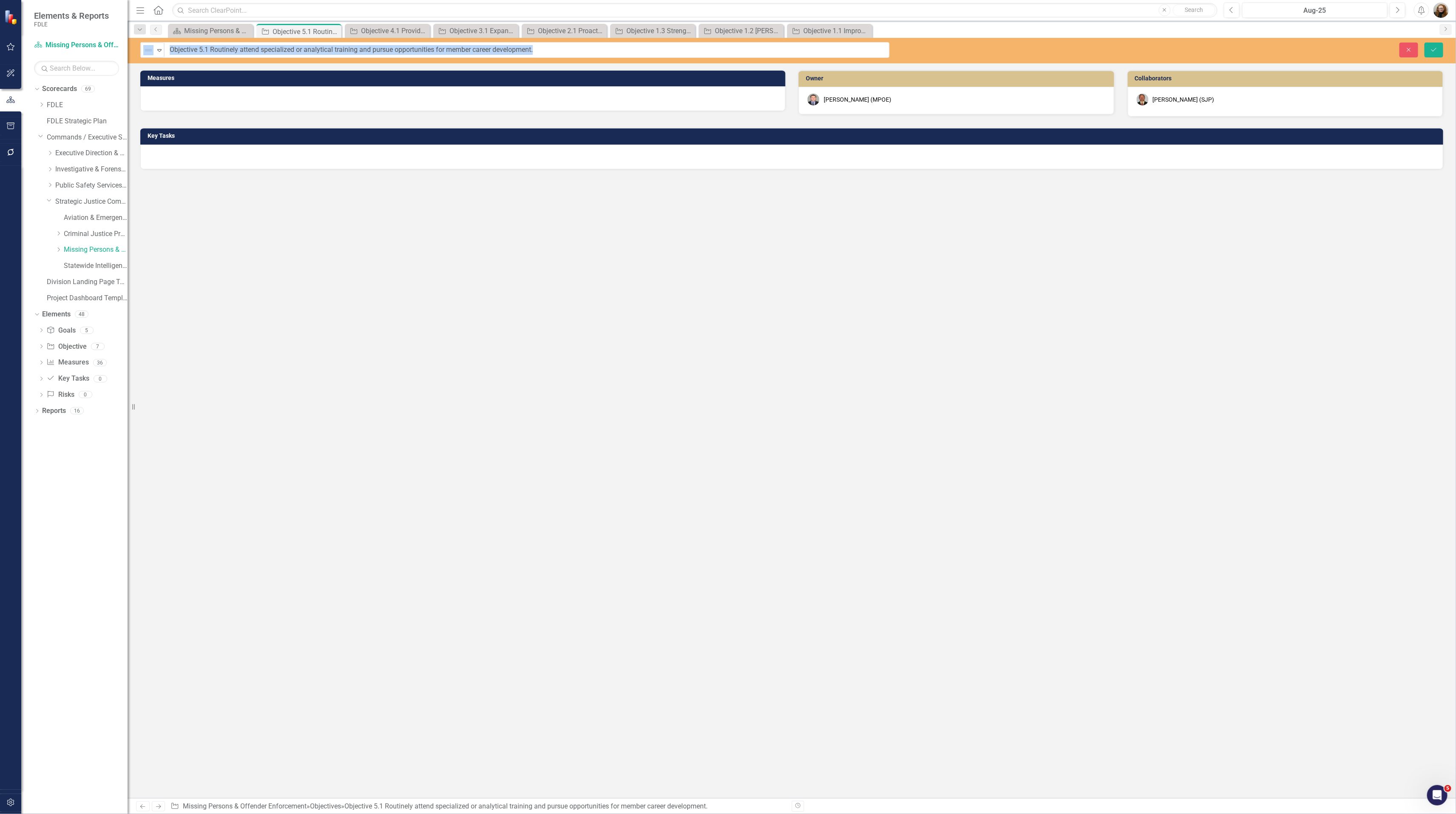
drag, startPoint x: 158, startPoint y: 50, endPoint x: 577, endPoint y: 47, distance: 419.0
drag, startPoint x: 577, startPoint y: 47, endPoint x: 199, endPoint y: 49, distance: 378.0
click at [165, 50] on input "Objective 5.1 Routinely attend specialized or analytical training and pursue op…" at bounding box center [526, 50] width 725 height 16
click at [1409, 52] on icon "Close" at bounding box center [1408, 50] width 8 height 6
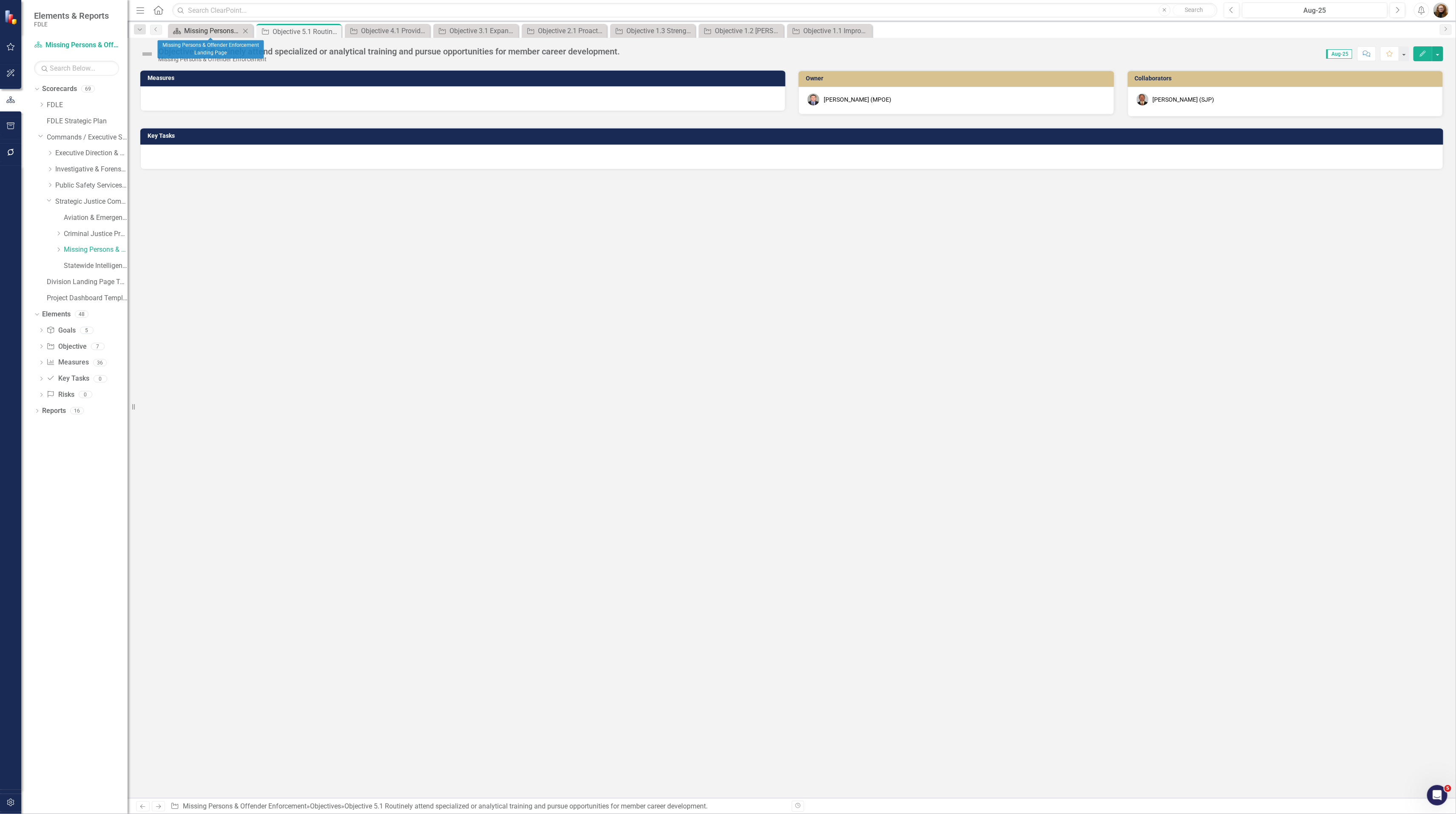
click at [206, 30] on div "Missing Persons & Offender Enforcement Landing Page" at bounding box center [212, 31] width 56 height 10
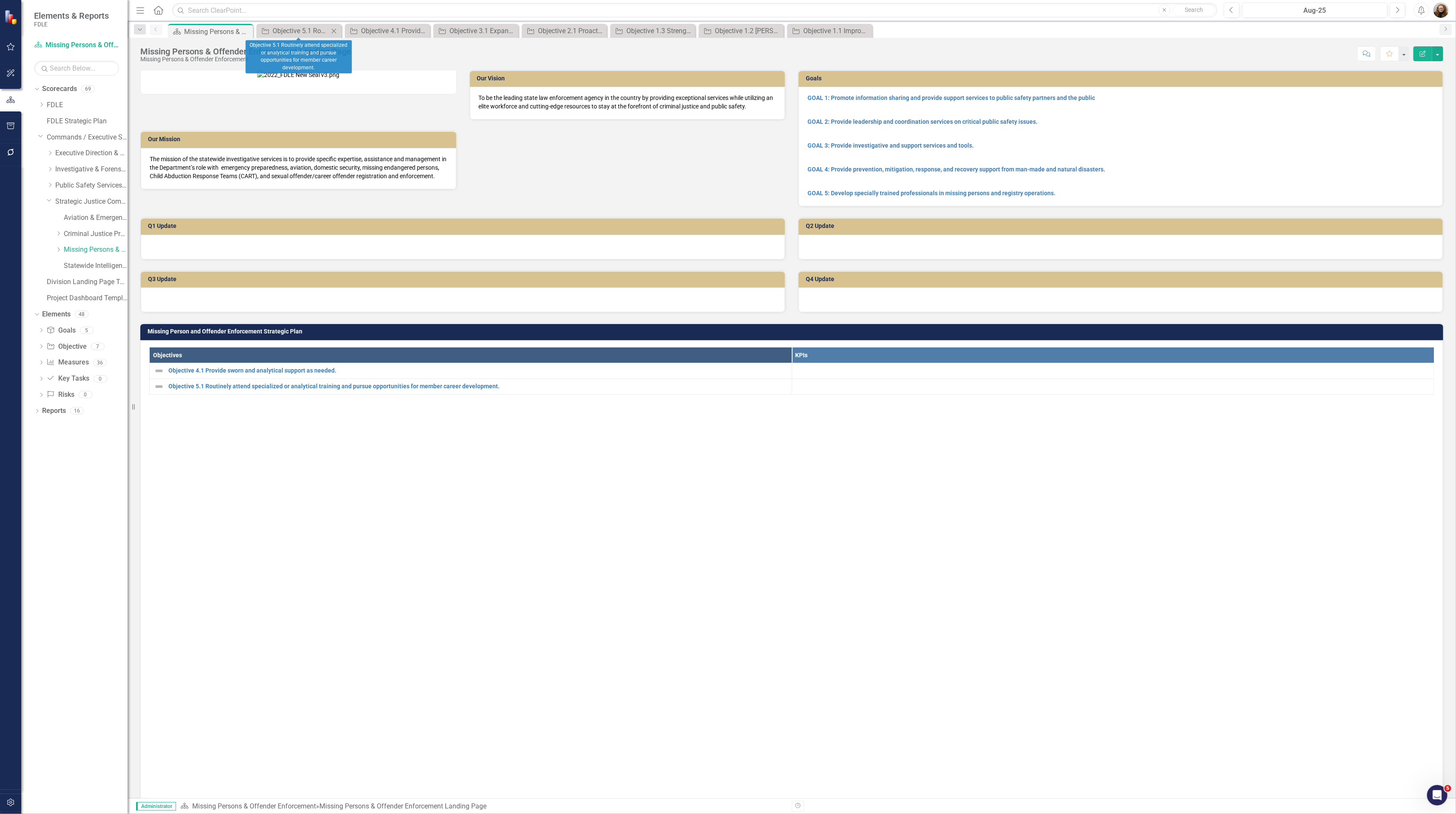
click at [336, 31] on icon "Close" at bounding box center [333, 31] width 8 height 7
click at [0, 0] on icon "Close" at bounding box center [0, 0] width 0 height 0
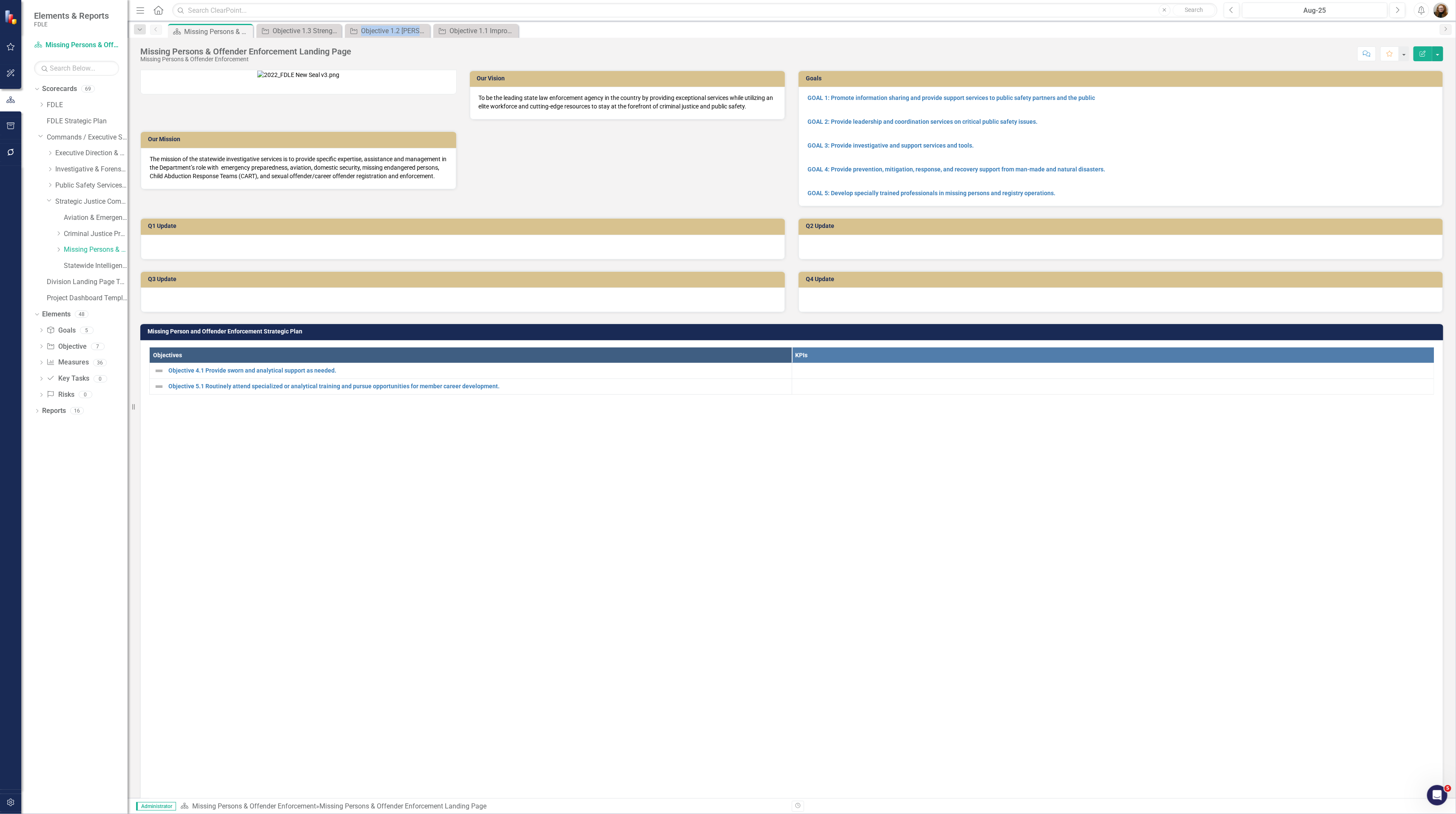
click at [0, 0] on icon "Close" at bounding box center [0, 0] width 0 height 0
click at [255, 492] on div "Objectives KPIs Objective 4.1 Provide sworn and analytical support as needed. L…" at bounding box center [791, 694] width 1284 height 695
click at [77, 364] on link "Measure Measures" at bounding box center [67, 363] width 42 height 10
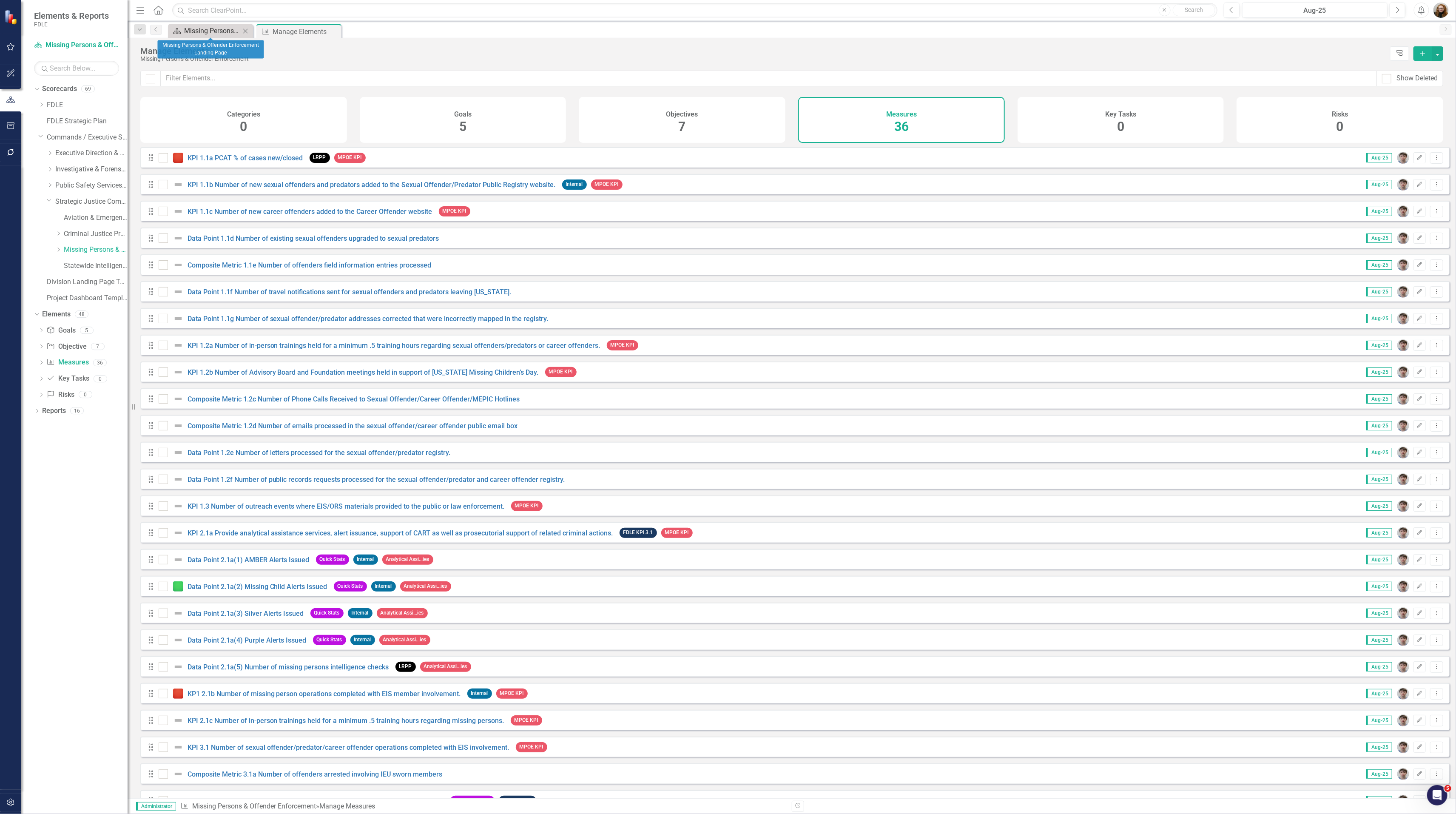
click at [201, 31] on div "Missing Persons & Offender Enforcement Landing Page" at bounding box center [212, 31] width 56 height 10
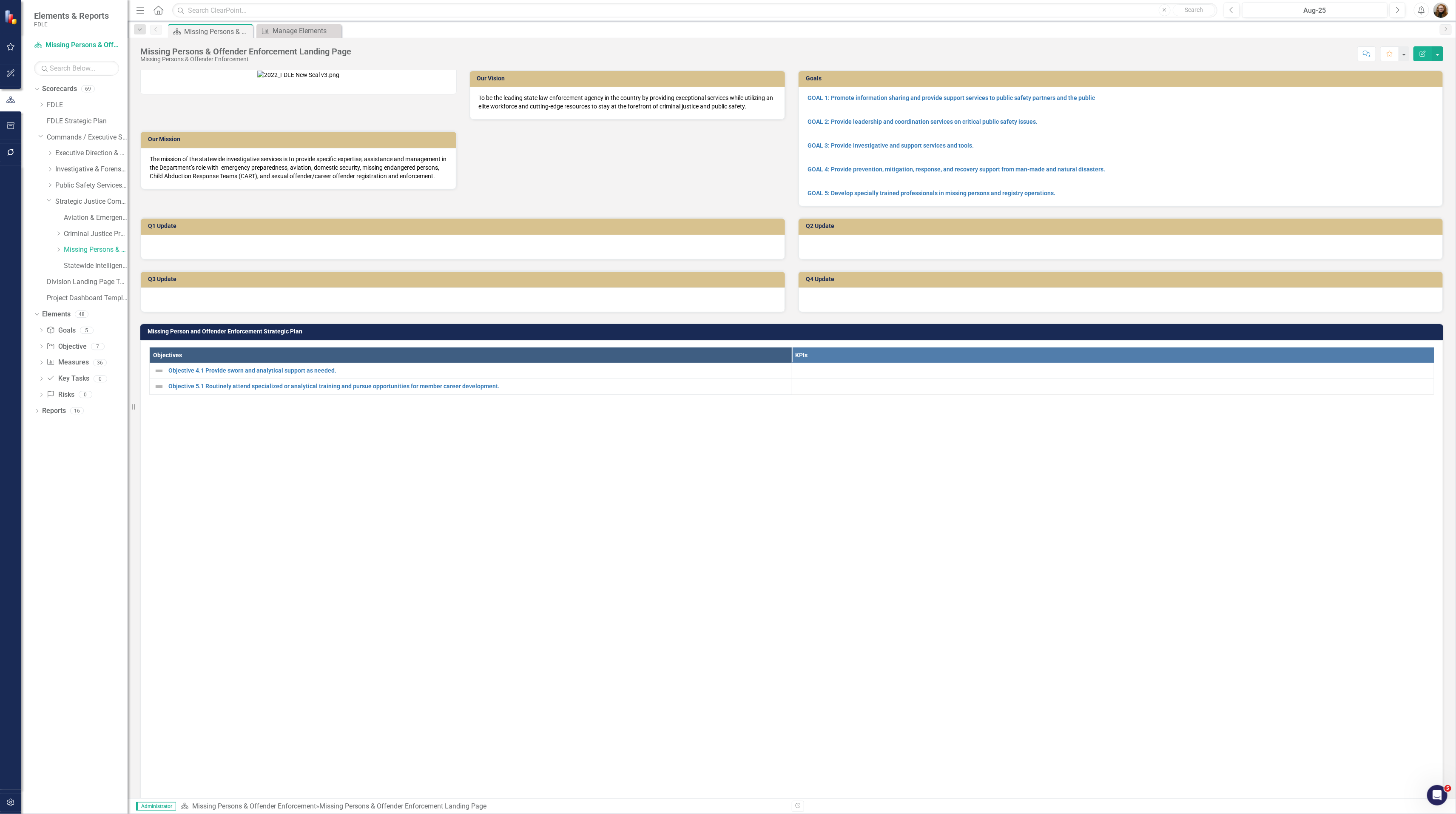
click at [1397, 206] on div "Our Vision To be the leading state law enforcement agency in the country by pro…" at bounding box center [791, 133] width 1315 height 148
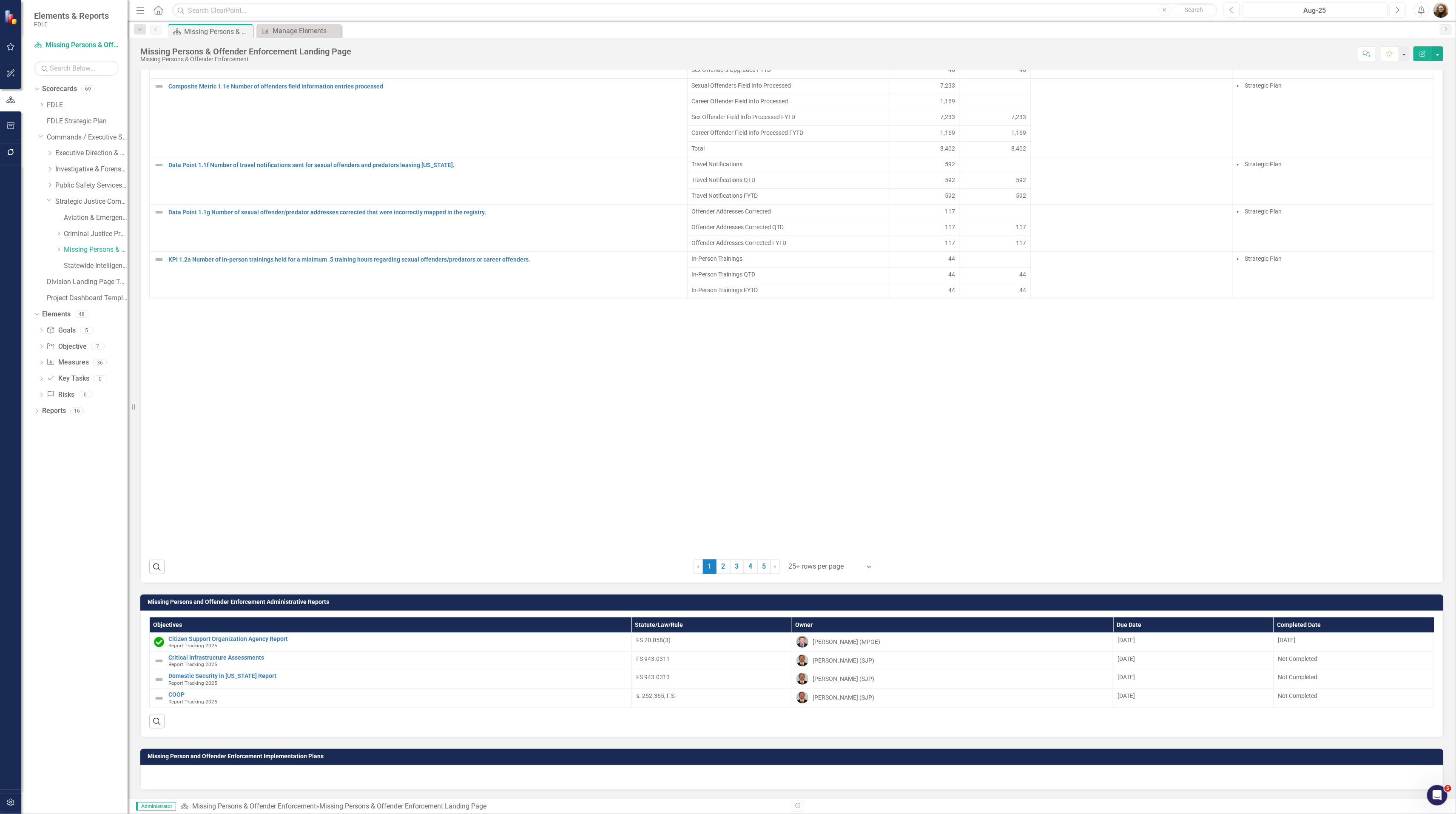
scroll to position [1290, 0]
click at [1300, 770] on div at bounding box center [791, 777] width 1303 height 24
click at [818, 743] on div "Missing Person and Offender Enforcement Implementation Plans" at bounding box center [791, 763] width 1315 height 52
click at [1344, 758] on h3 "Missing Person and Offender Enforcement Implementation Plans" at bounding box center [794, 756] width 1291 height 6
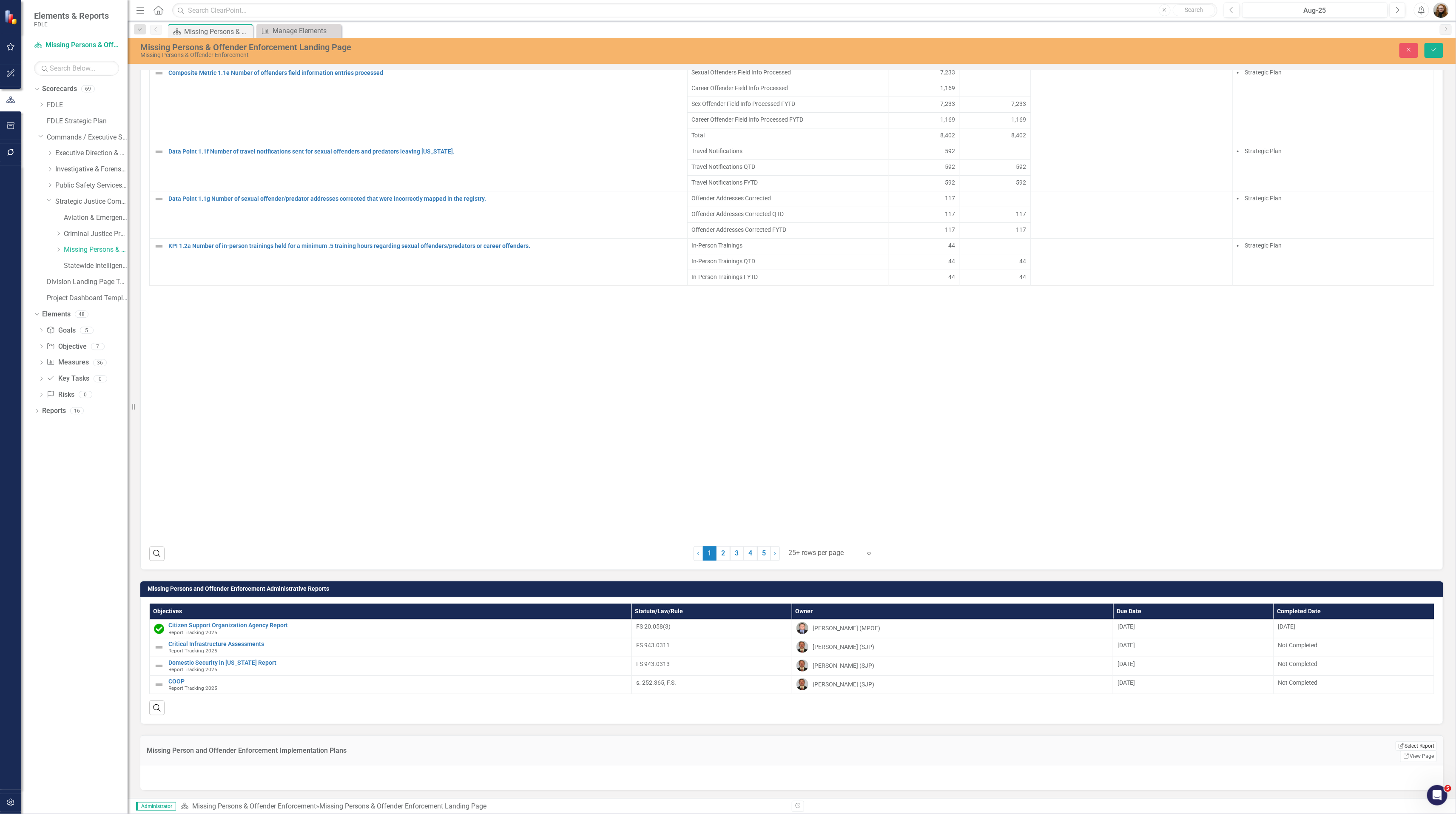
click at [1395, 751] on button "Edit Report Select Report" at bounding box center [1416, 746] width 41 height 9
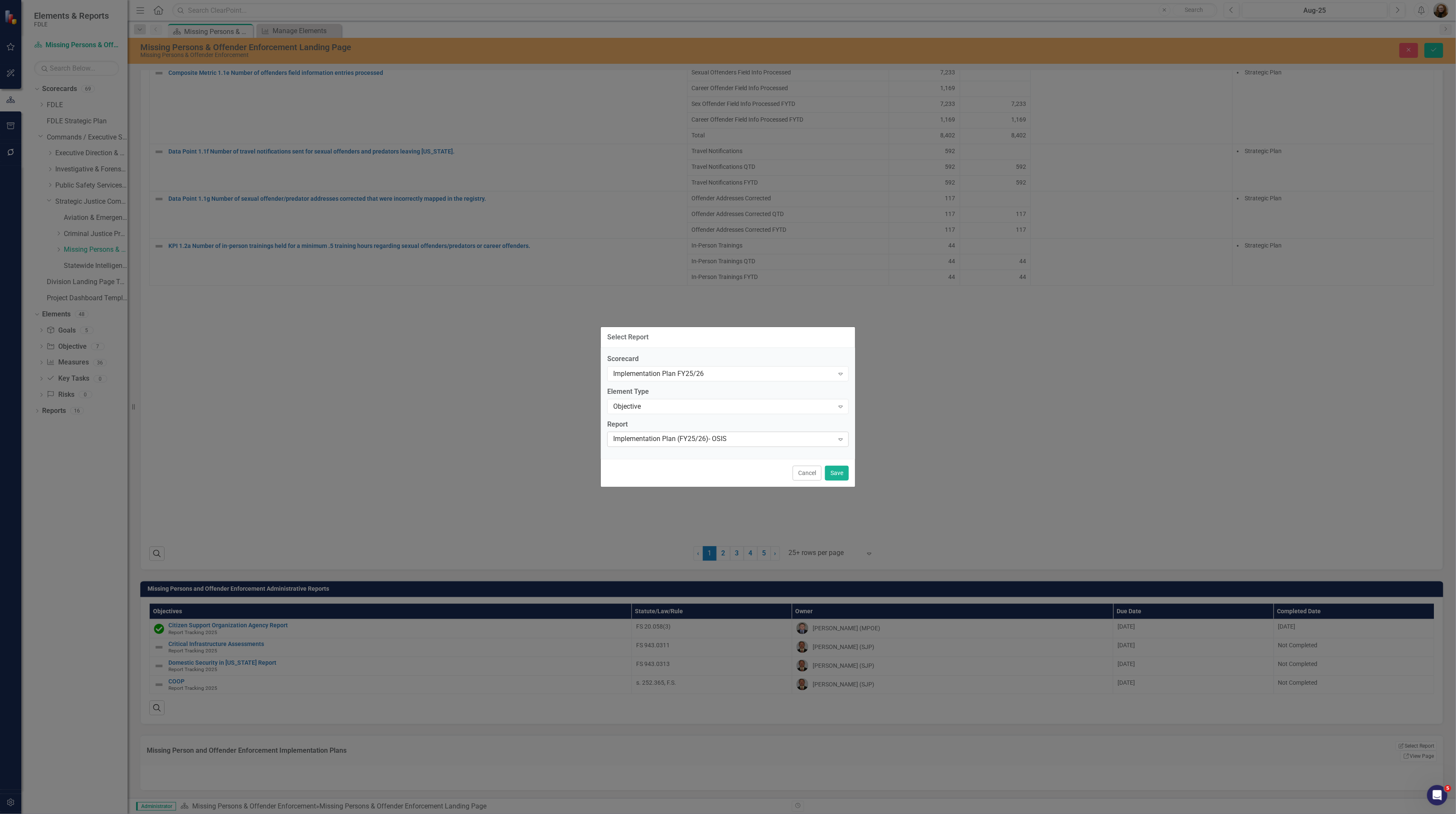
click at [741, 439] on div "Implementation Plan (FY25/26)- OSIS" at bounding box center [723, 439] width 220 height 10
click at [835, 474] on button "Save" at bounding box center [837, 473] width 24 height 15
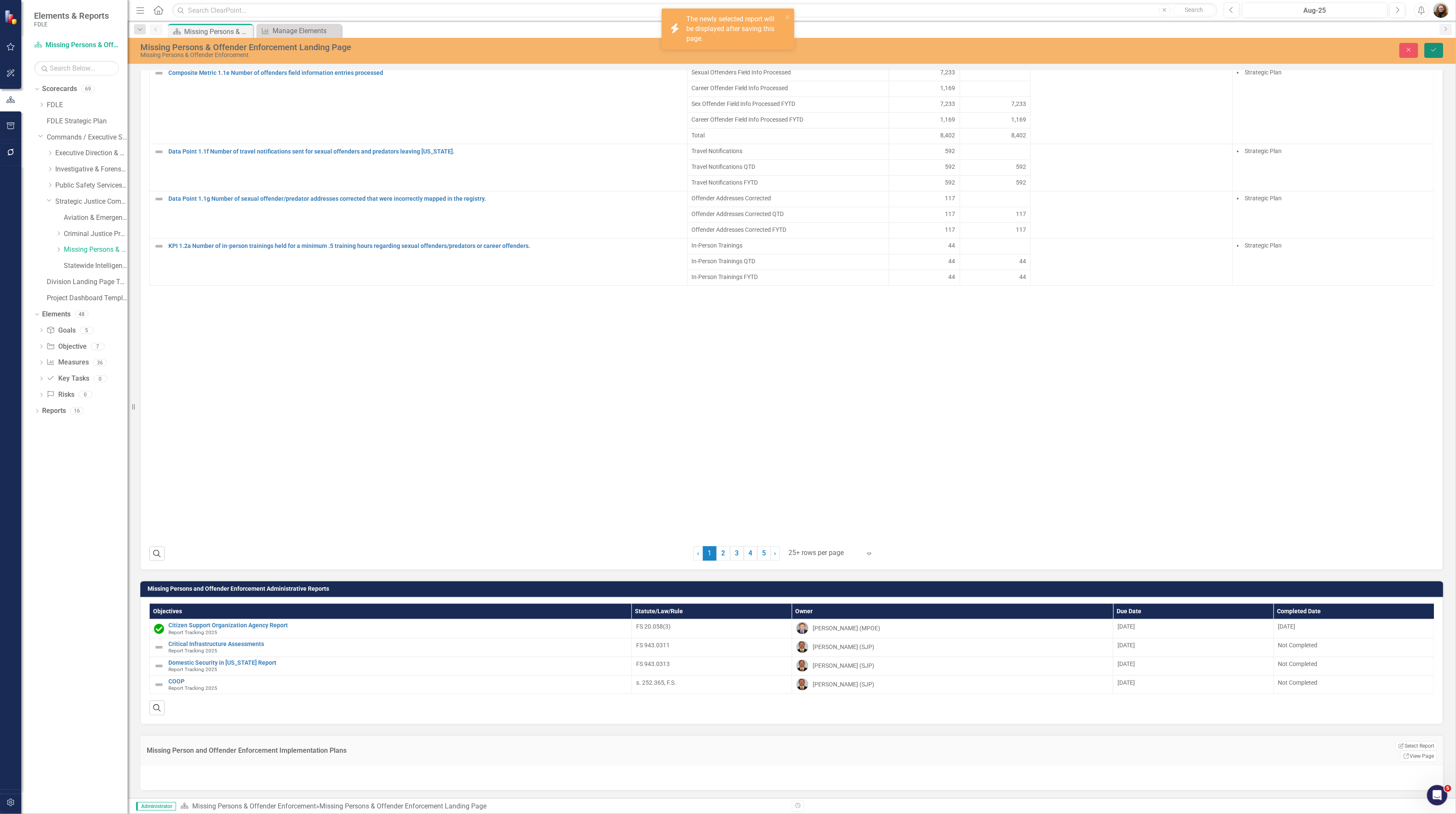
click at [1427, 50] on button "Save" at bounding box center [1433, 50] width 19 height 15
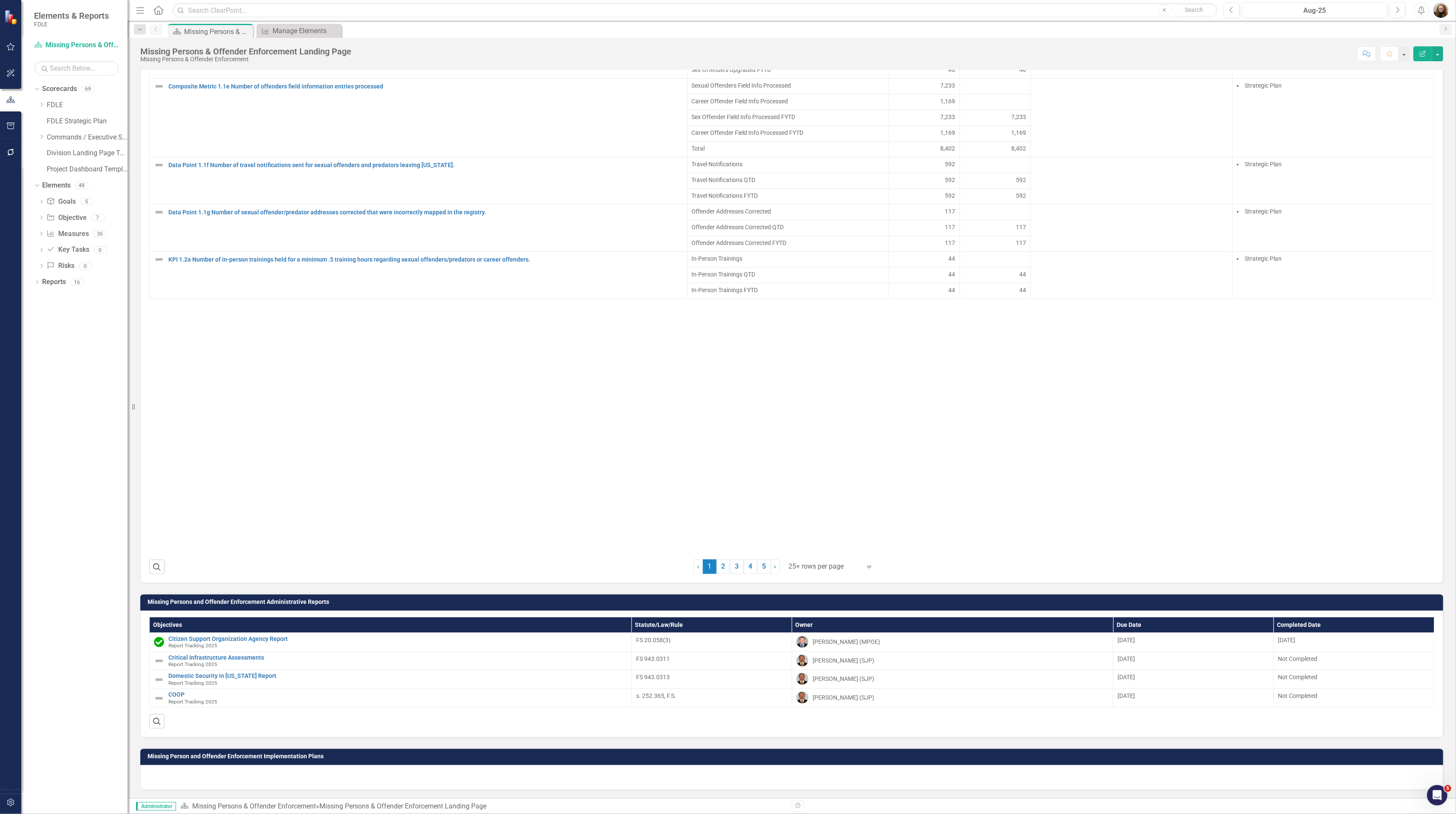
scroll to position [1290, 0]
click at [288, 27] on div "Manage Elements" at bounding box center [301, 31] width 56 height 10
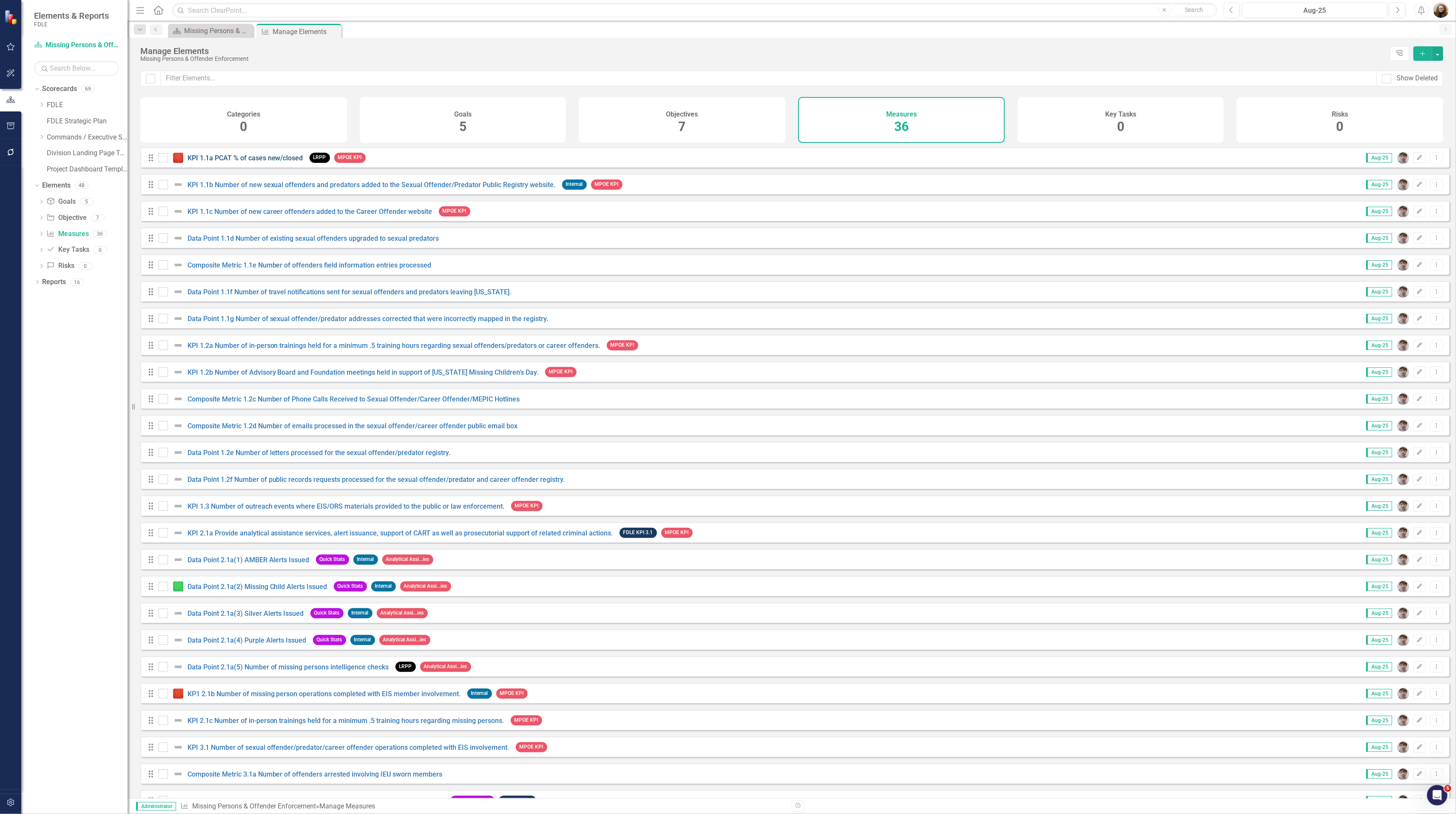
click at [250, 162] on link "KPI 1.1a PCAT % of cases new/closed" at bounding box center [245, 158] width 116 height 8
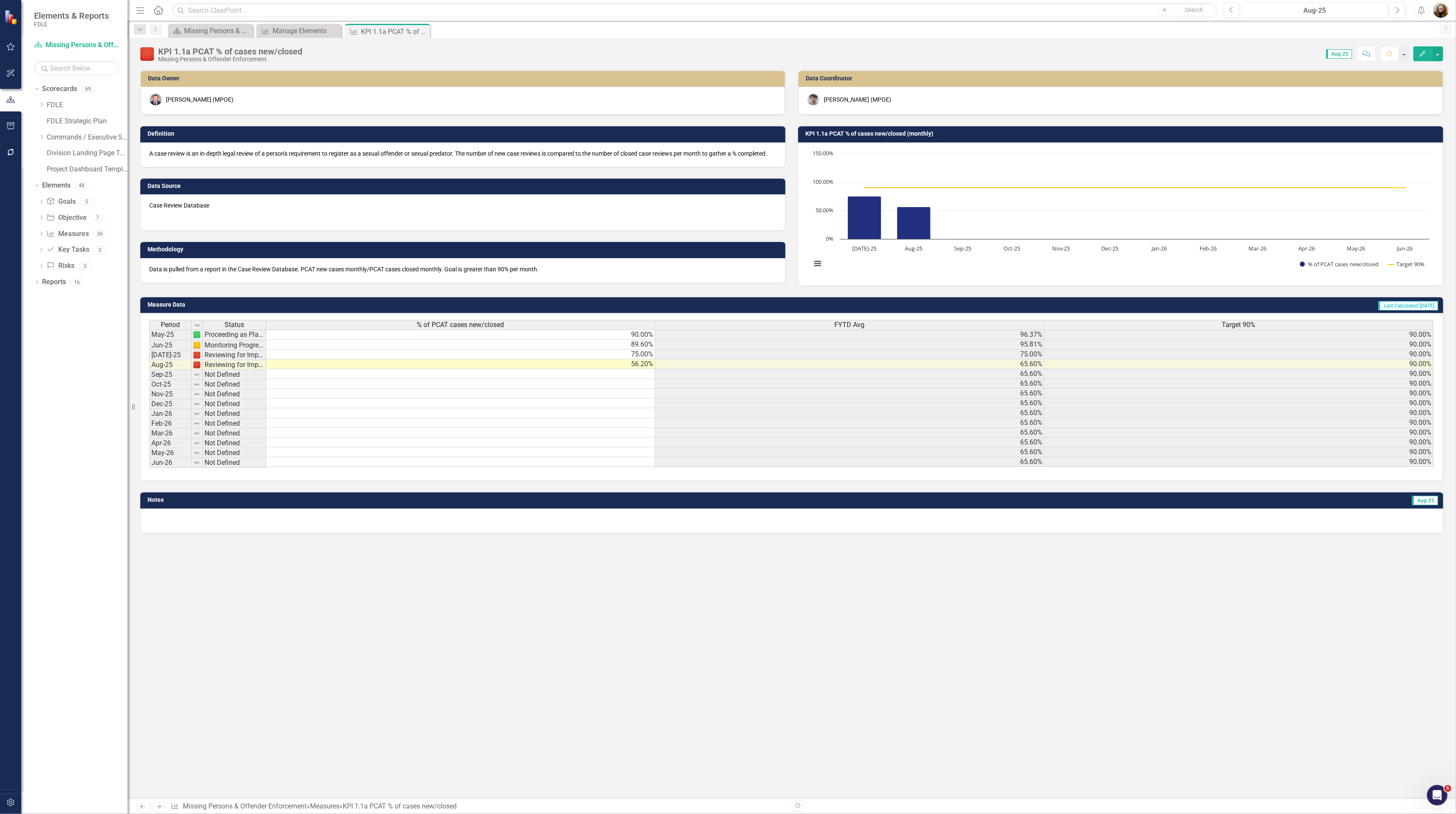
click at [566, 574] on div "Data Owner Jeffrey Watson (MPOE) Definition A case review is an in-depth legal …" at bounding box center [791, 434] width 1328 height 728
click at [298, 33] on div "Manage Elements" at bounding box center [301, 31] width 56 height 10
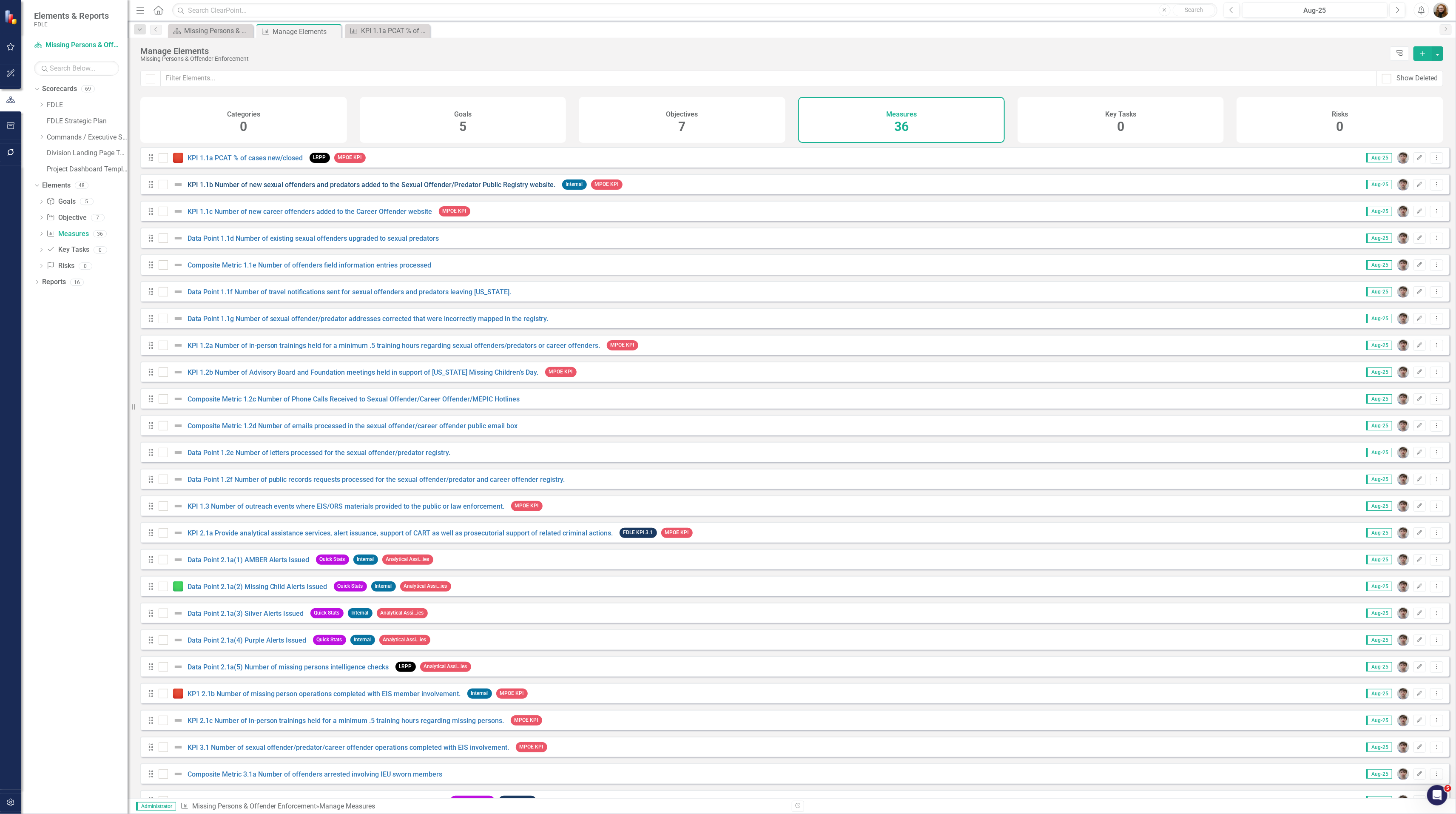
click at [240, 189] on link "KPI 1.1b Number of new sexual offenders and predators added to the Sexual Offen…" at bounding box center [372, 185] width 368 height 8
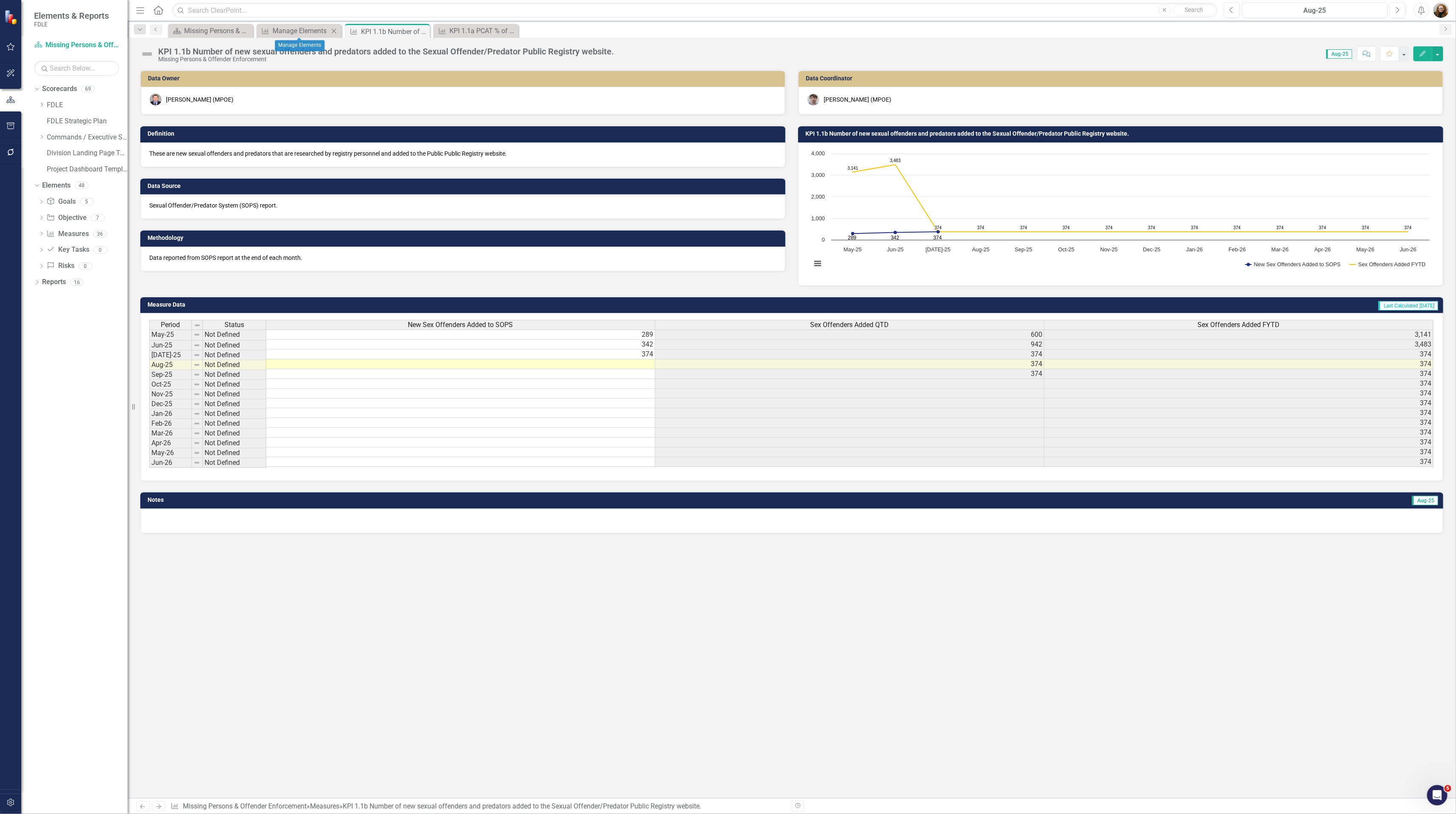
click at [283, 36] on div "Measure Manage Elements Close" at bounding box center [299, 31] width 85 height 14
click at [286, 34] on div "Manage Elements" at bounding box center [301, 31] width 56 height 10
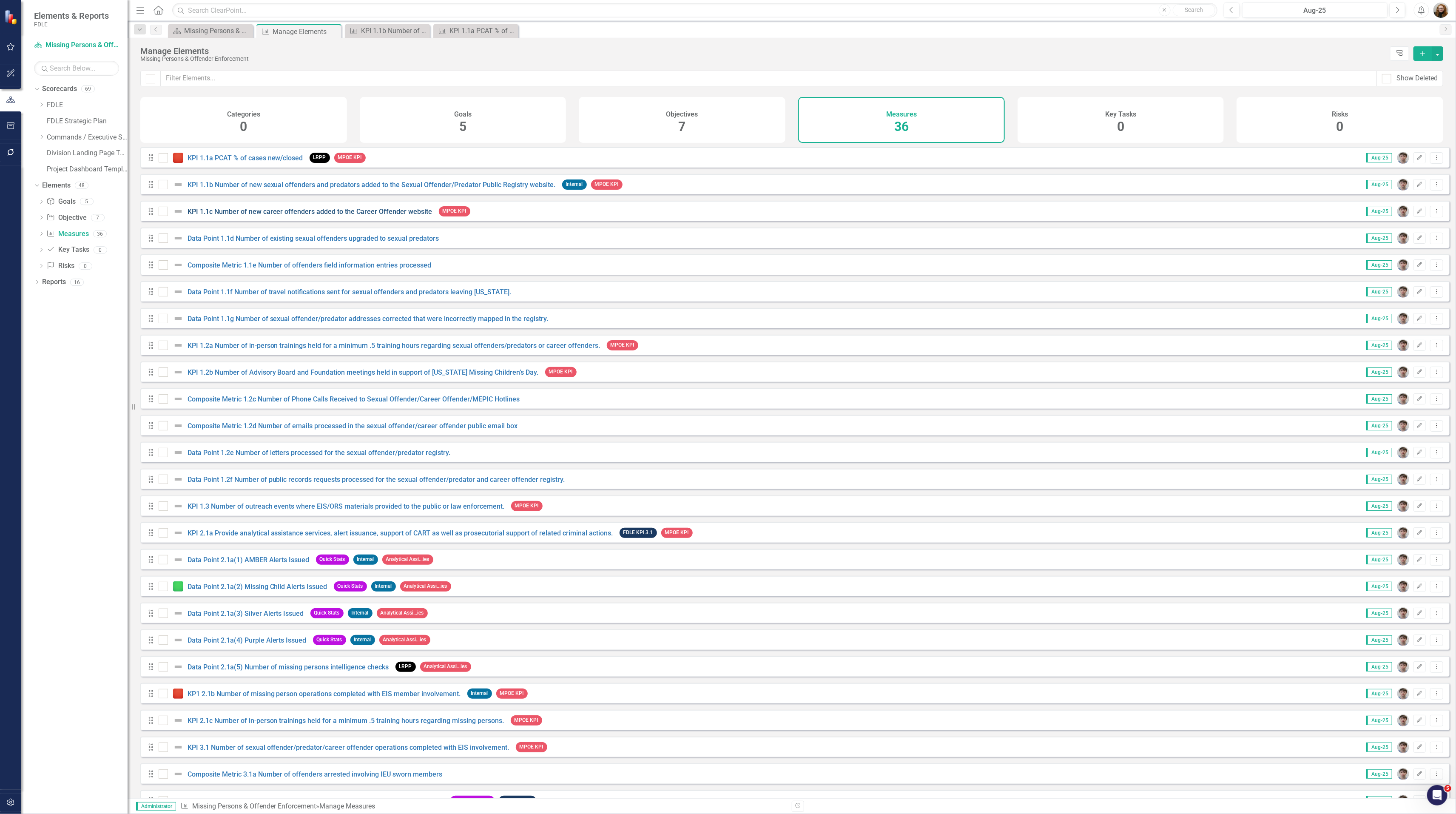
click at [258, 216] on link "KPI 1.1c Number of new career offenders added to the Career Offender website" at bounding box center [310, 212] width 245 height 8
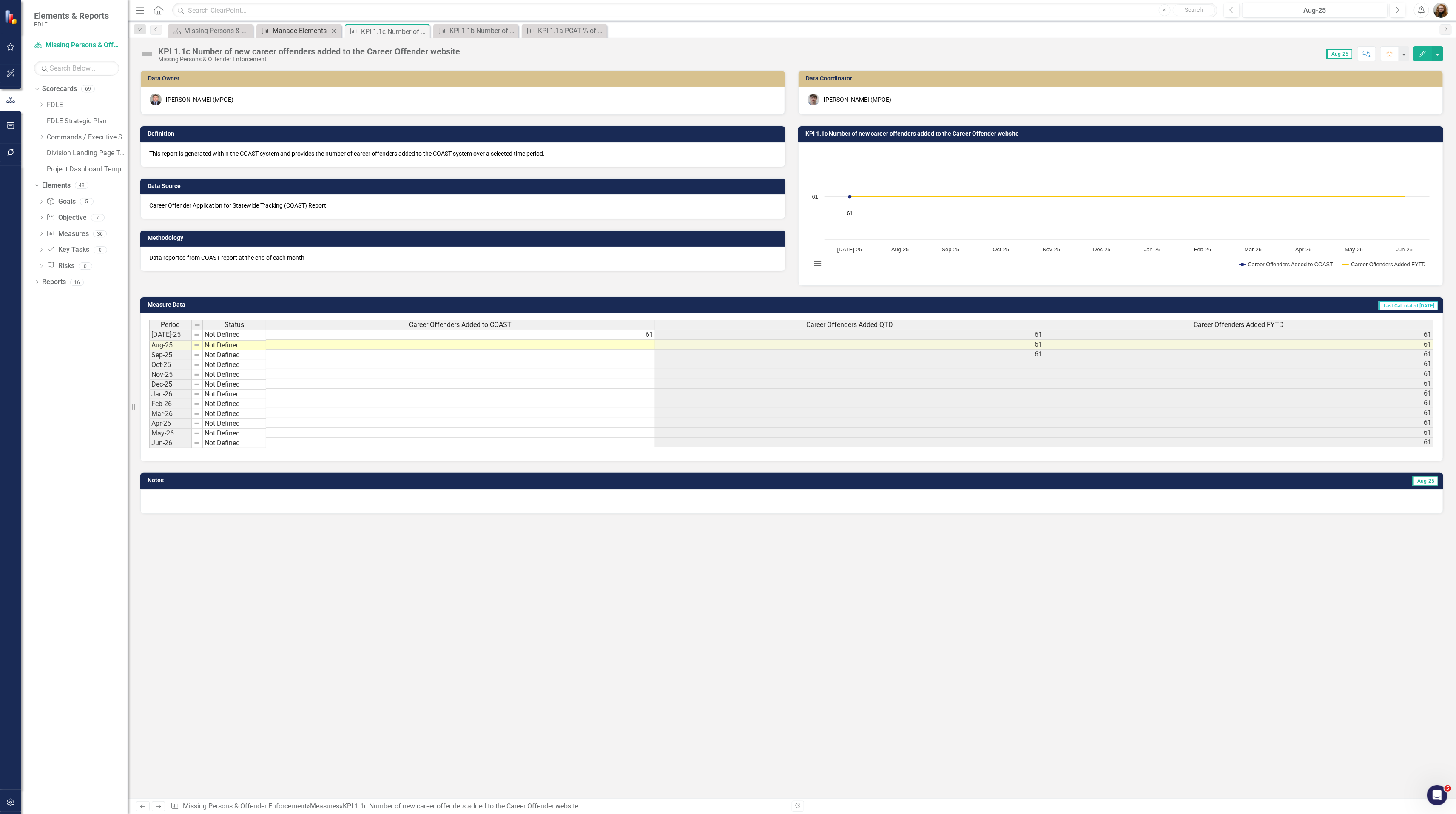
click at [306, 31] on div "Manage Elements" at bounding box center [301, 31] width 56 height 10
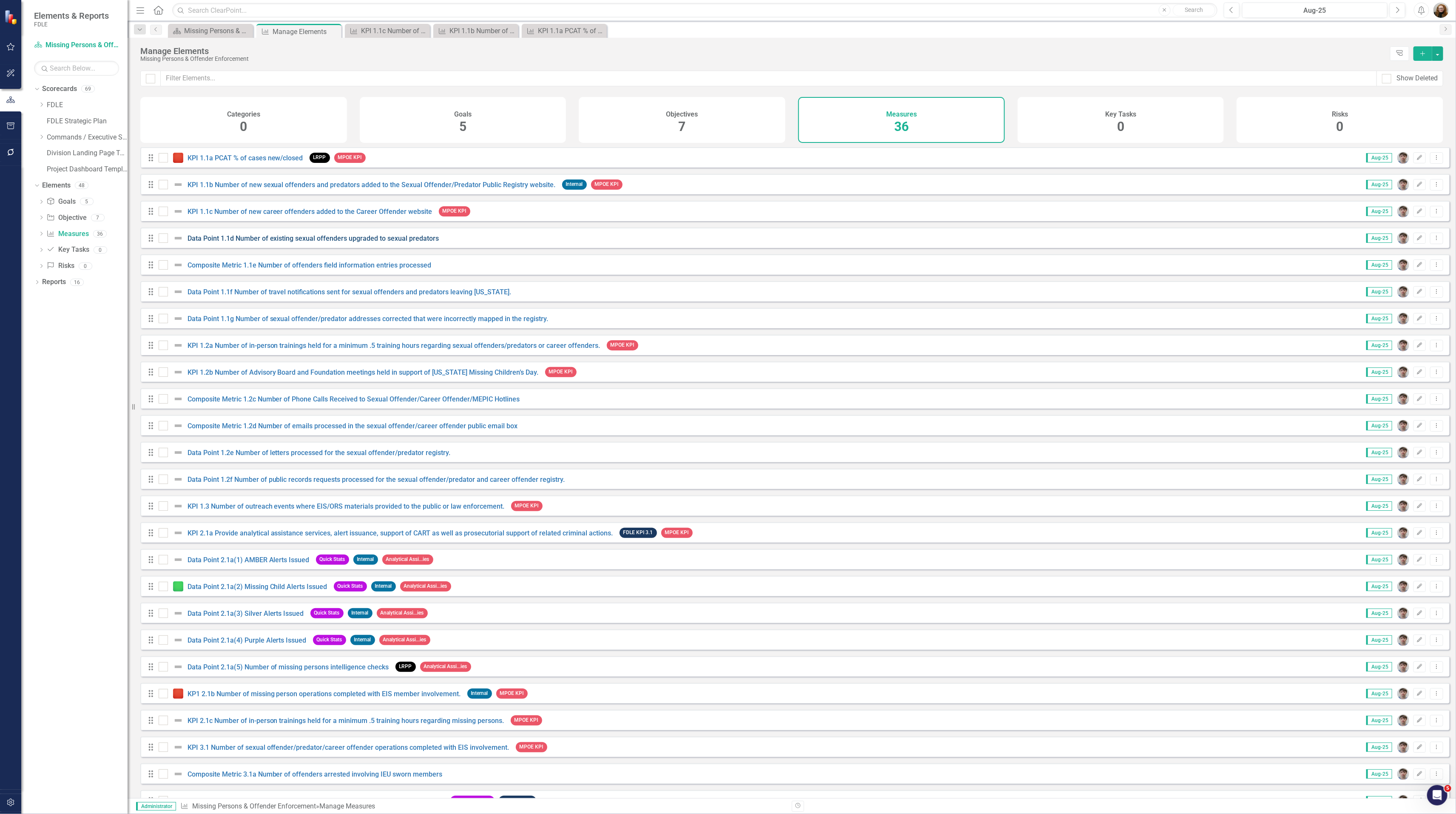
click at [257, 243] on link "Data Point 1.1d Number of existing sexual offenders upgraded to sexual predators" at bounding box center [313, 239] width 252 height 8
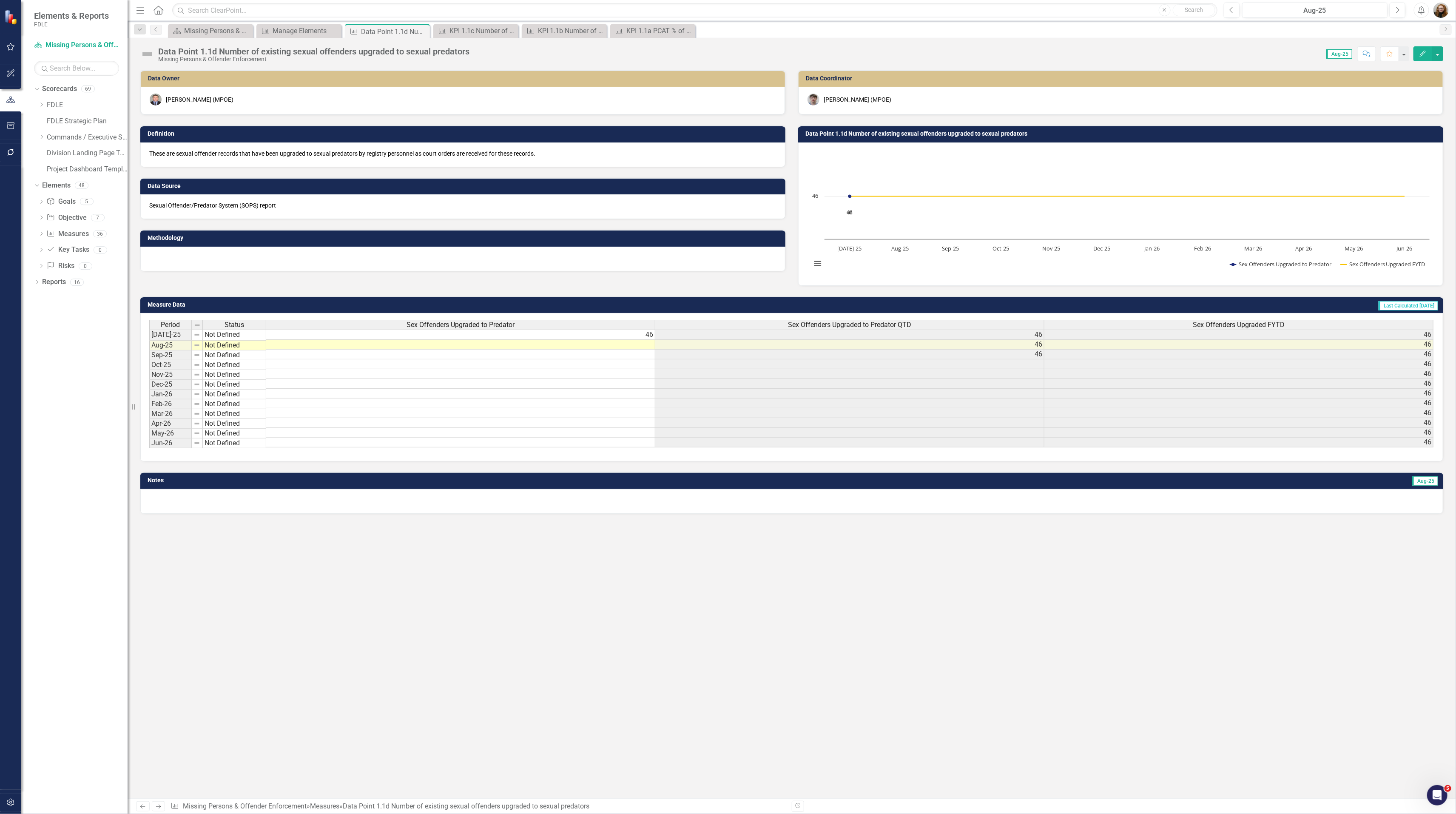
click at [651, 613] on div "Data Owner Jeffrey Watson (MPOE) Definition These are sexual offender records t…" at bounding box center [791, 434] width 1328 height 728
click at [471, 33] on div "KPI 1.1c Number of new career offenders added to the Career Offender website" at bounding box center [477, 31] width 56 height 10
click at [575, 29] on div "KPI 1.1b Number of new sexual offenders and predators added to the Sexual Offen…" at bounding box center [566, 31] width 56 height 10
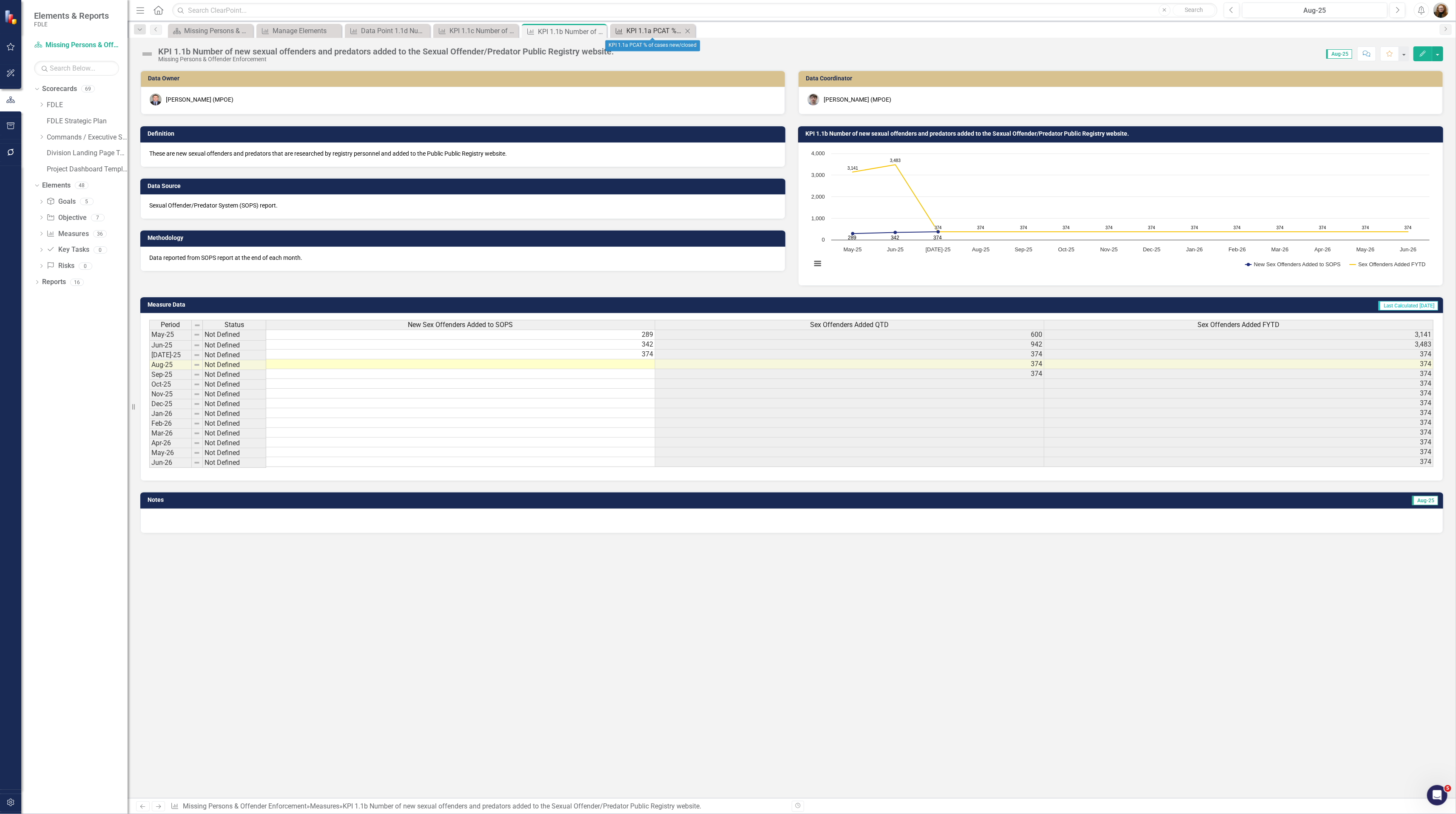
click at [647, 28] on div "KPI 1.1a PCAT % of cases new/closed" at bounding box center [654, 31] width 56 height 10
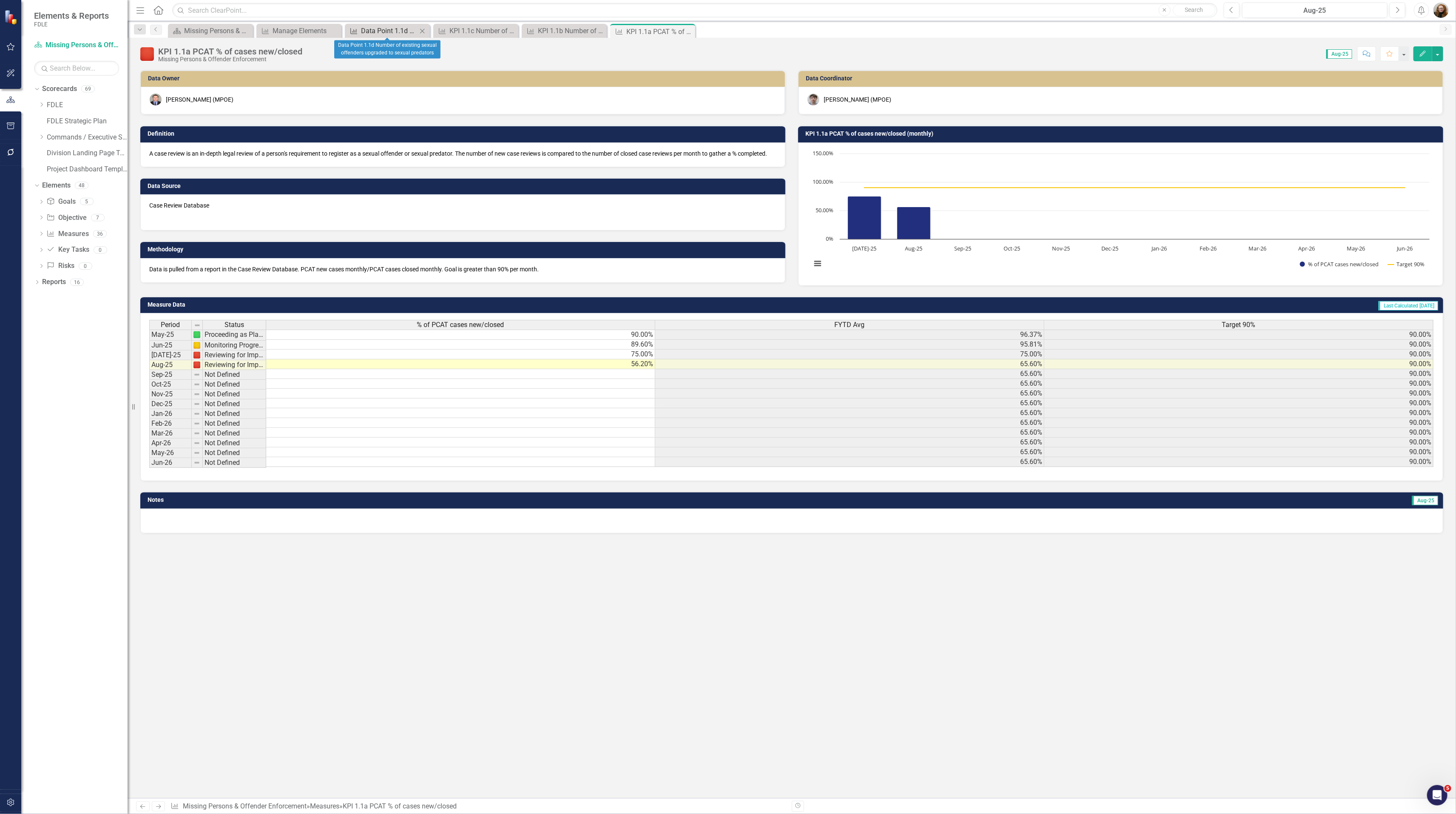
click at [372, 29] on div "Data Point 1.1d Number of existing sexual offenders upgraded to sexual predators" at bounding box center [389, 31] width 56 height 10
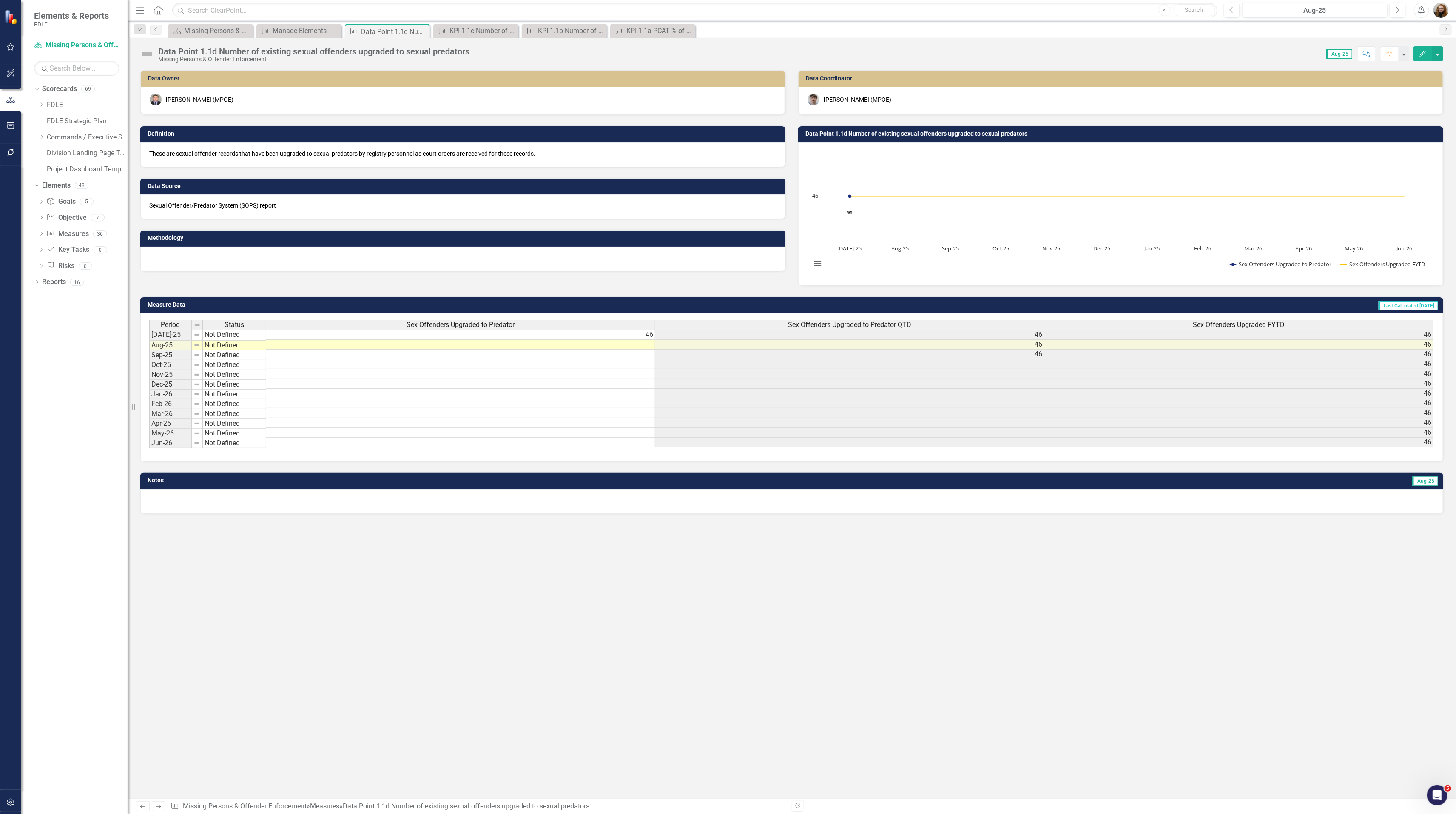
drag, startPoint x: 780, startPoint y: 598, endPoint x: 753, endPoint y: 588, distance: 28.8
click at [778, 598] on div "Data Owner Jeffrey Watson (MPOE) Definition These are sexual offender records t…" at bounding box center [791, 434] width 1328 height 728
click at [218, 50] on div "Data Point 1.1d Number of existing sexual offenders upgraded to sexual predators" at bounding box center [314, 51] width 311 height 9
click at [218, 50] on div "Data Point 1.1d Number of existing sexual offenders upgraded to sexual predators" at bounding box center [314, 51] width 311 height 9
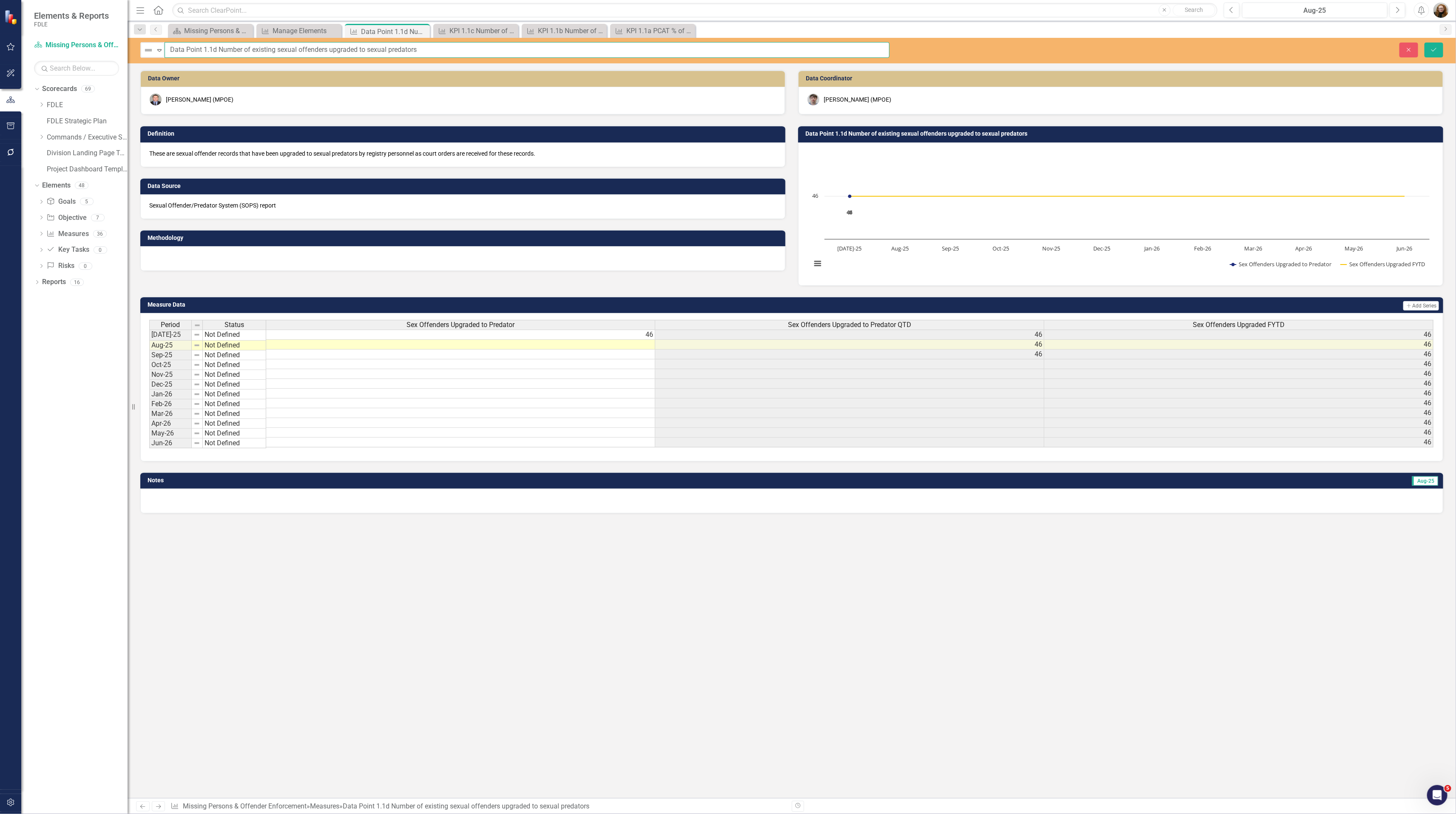
drag, startPoint x: 427, startPoint y: 47, endPoint x: 167, endPoint y: 54, distance: 260.1
click at [167, 54] on input "Data Point 1.1d Number of existing sexual offenders upgraded to sexual predators" at bounding box center [526, 50] width 725 height 16
click at [1409, 50] on icon "Close" at bounding box center [1408, 50] width 8 height 6
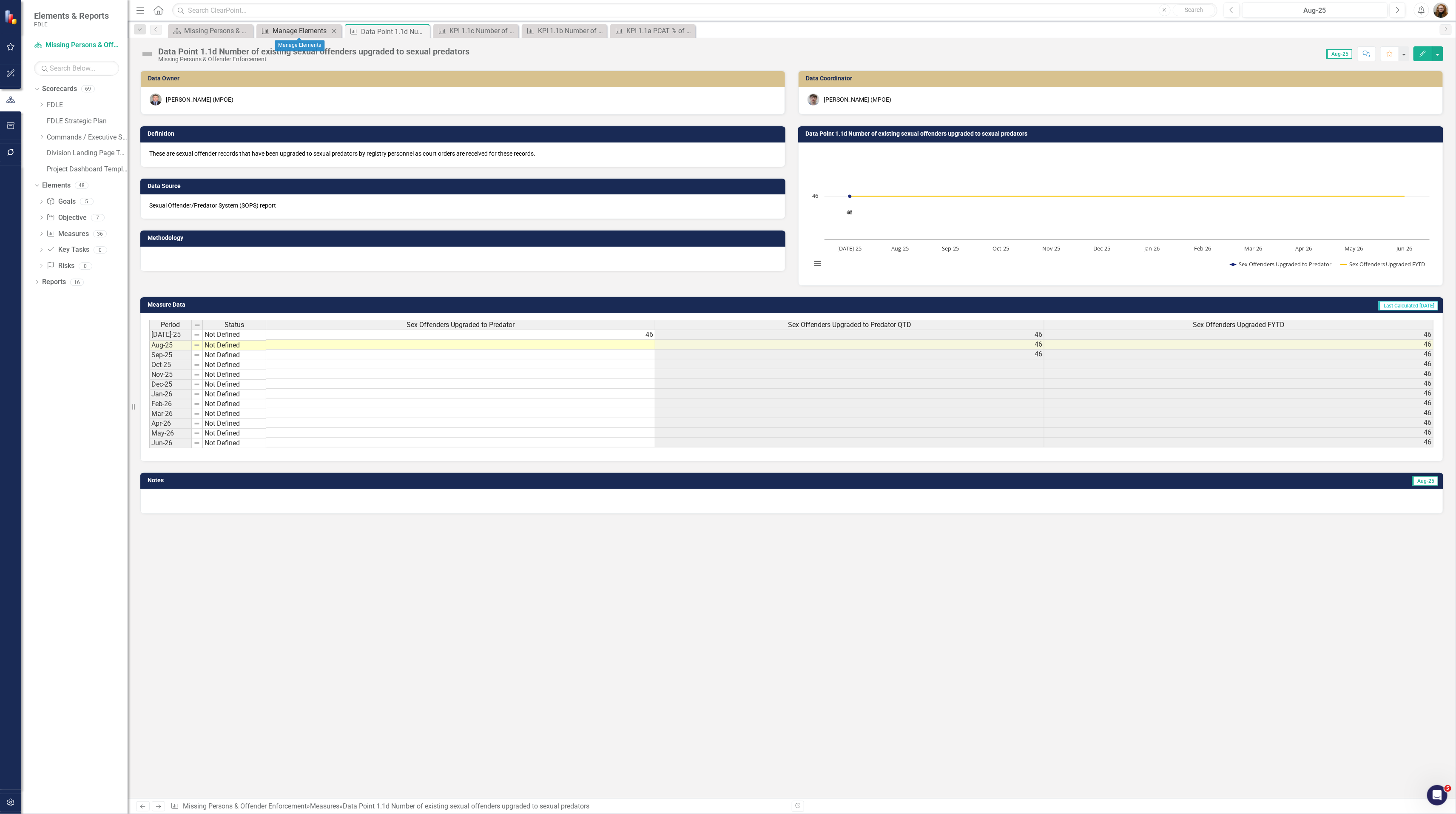
click at [296, 33] on div "Manage Elements" at bounding box center [301, 31] width 56 height 10
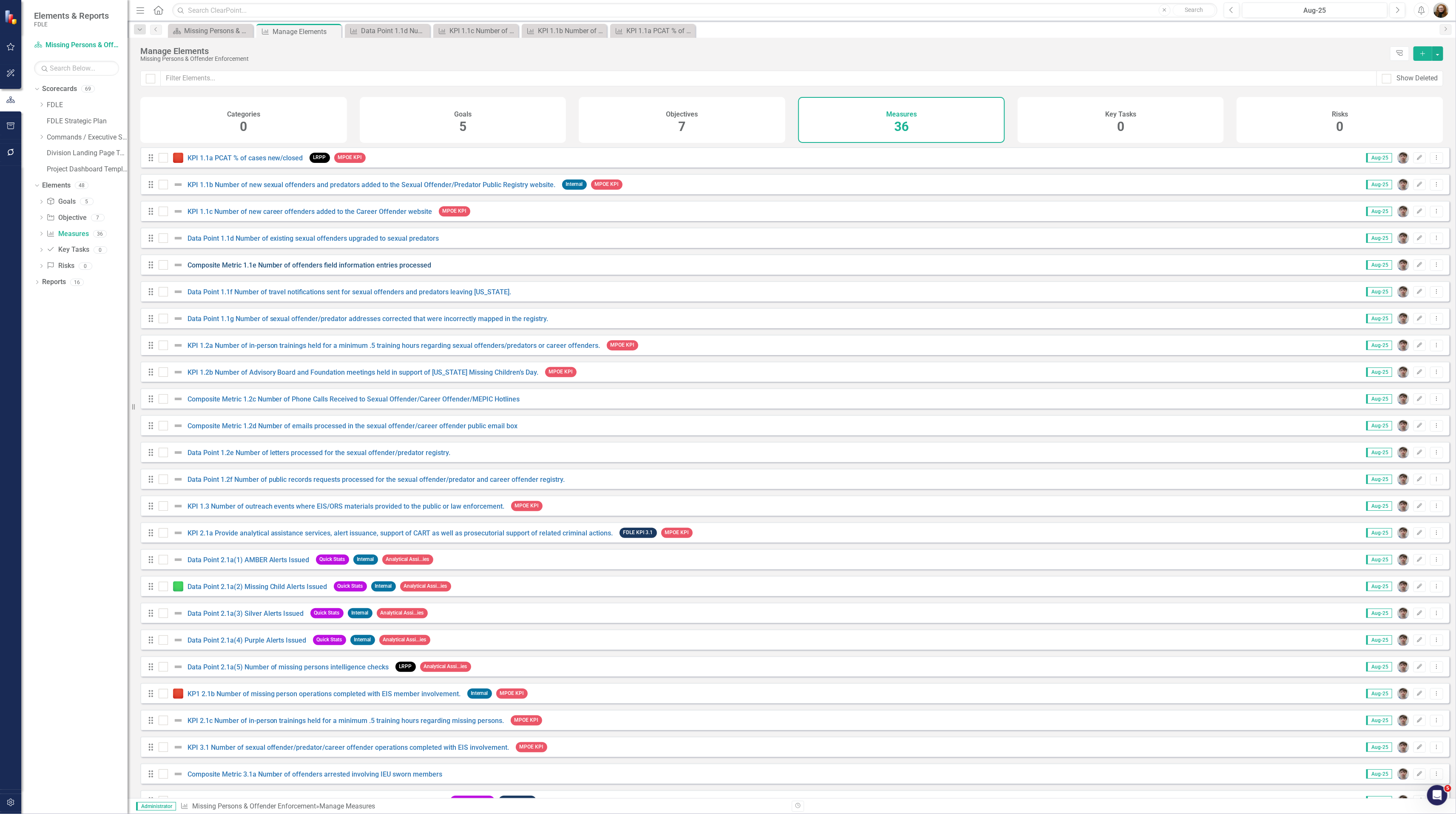
click at [241, 269] on link "Composite Metric 1.1e Number of offenders field information entries processed" at bounding box center [310, 265] width 244 height 8
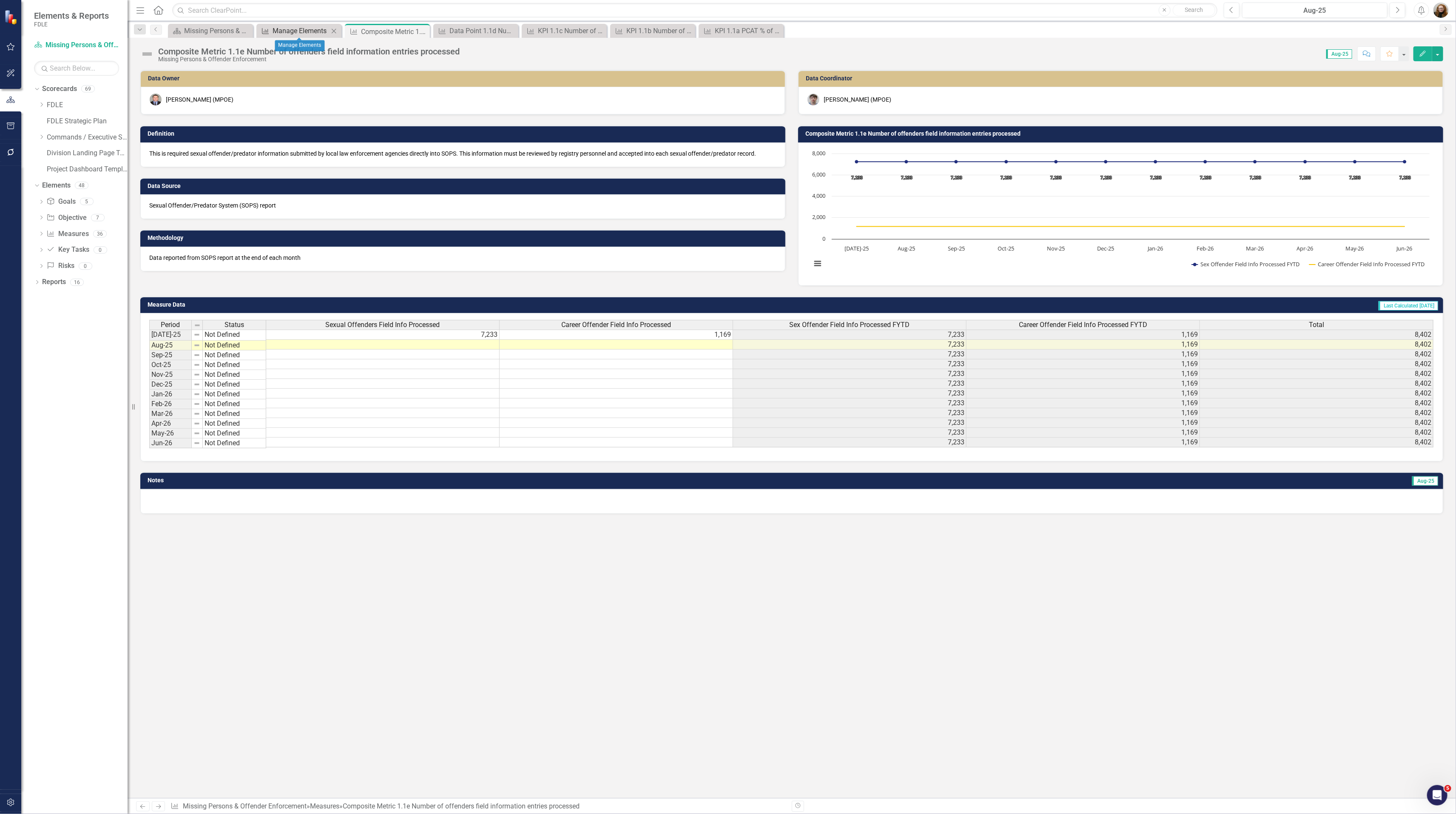
click at [291, 31] on div "Manage Elements" at bounding box center [301, 31] width 56 height 10
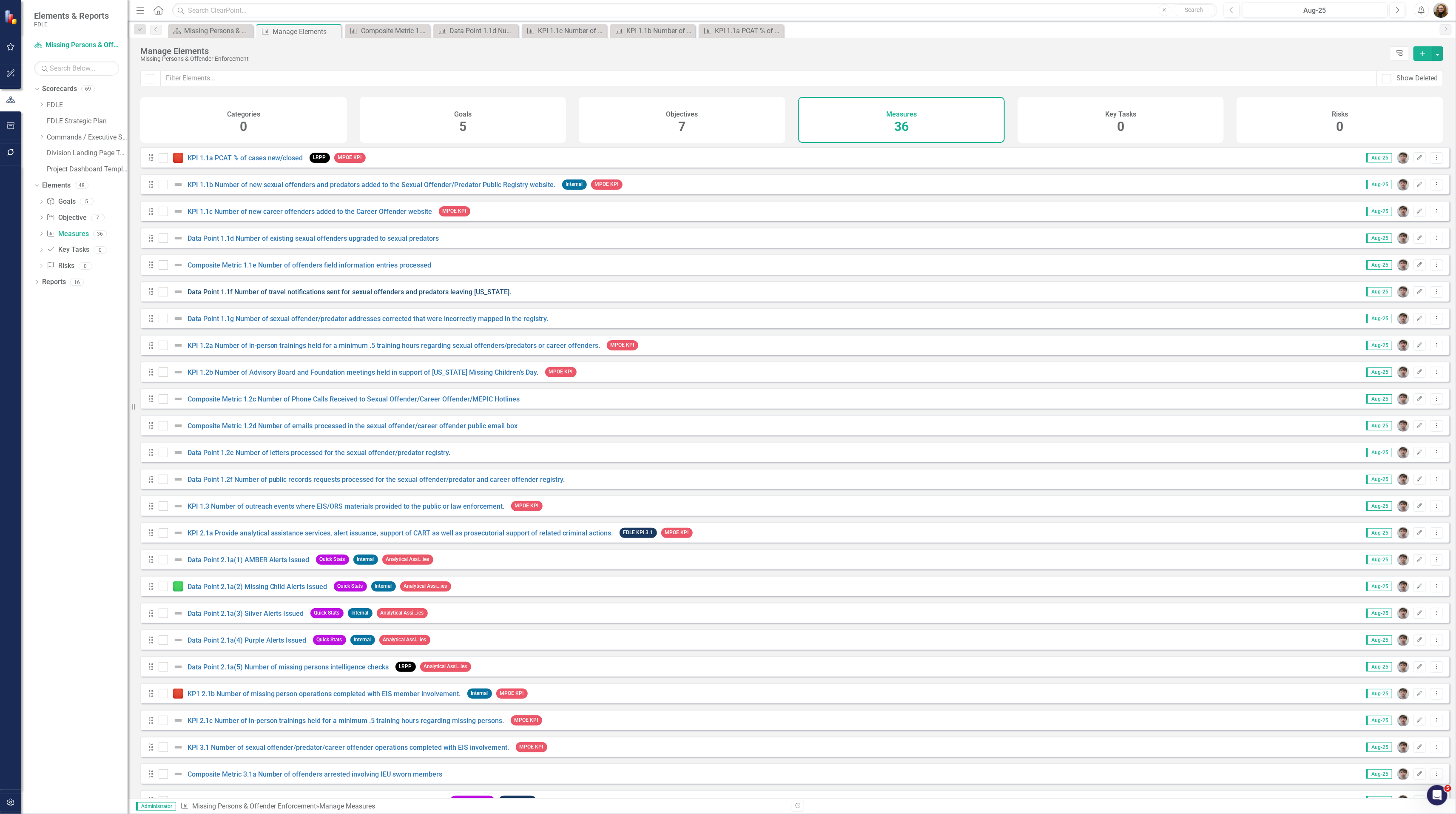
click at [275, 296] on link "Data Point 1.1f Number of travel notifications sent for sexual offenders and pr…" at bounding box center [349, 292] width 324 height 8
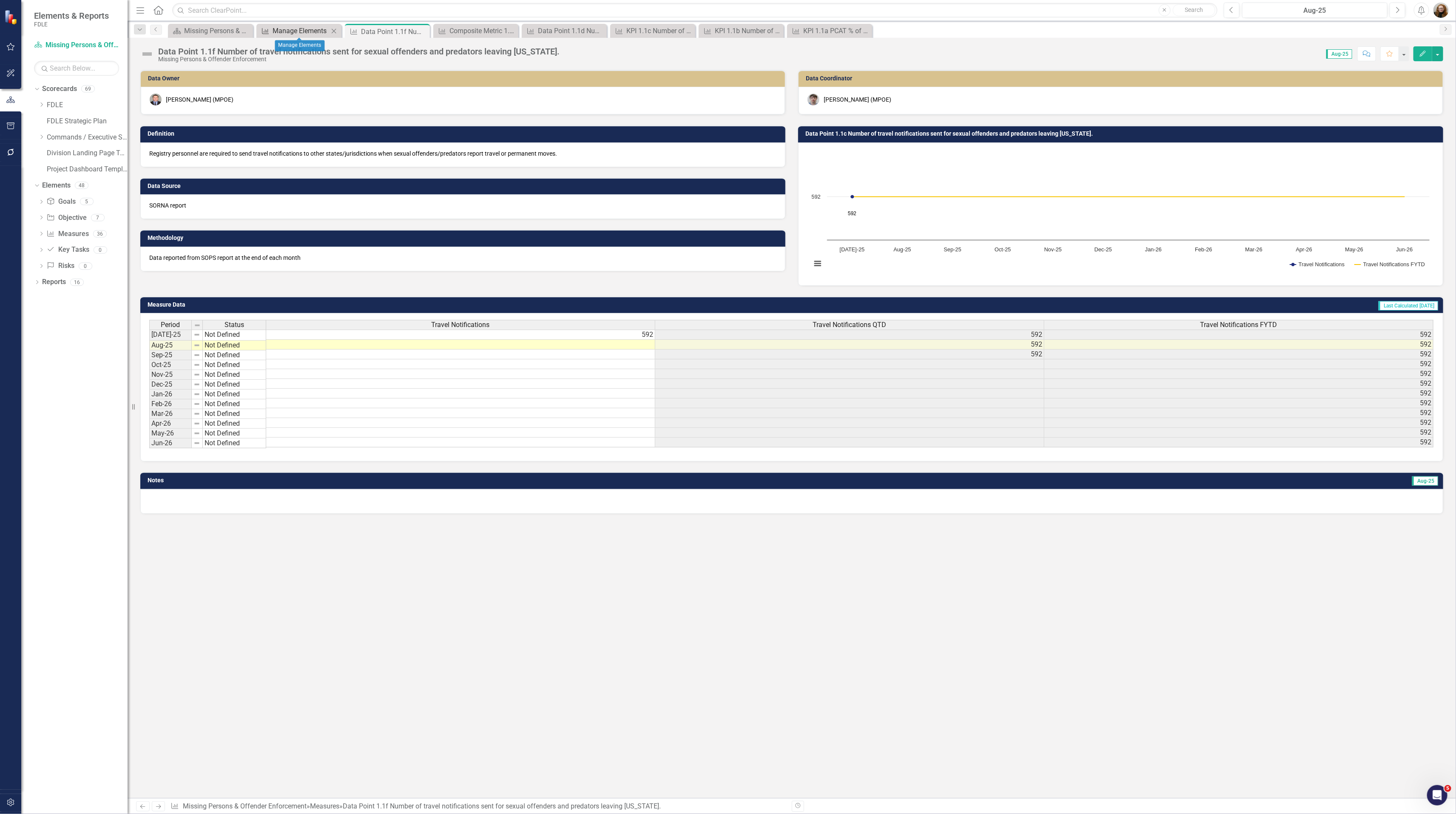
click at [290, 27] on div "Manage Elements" at bounding box center [301, 31] width 56 height 10
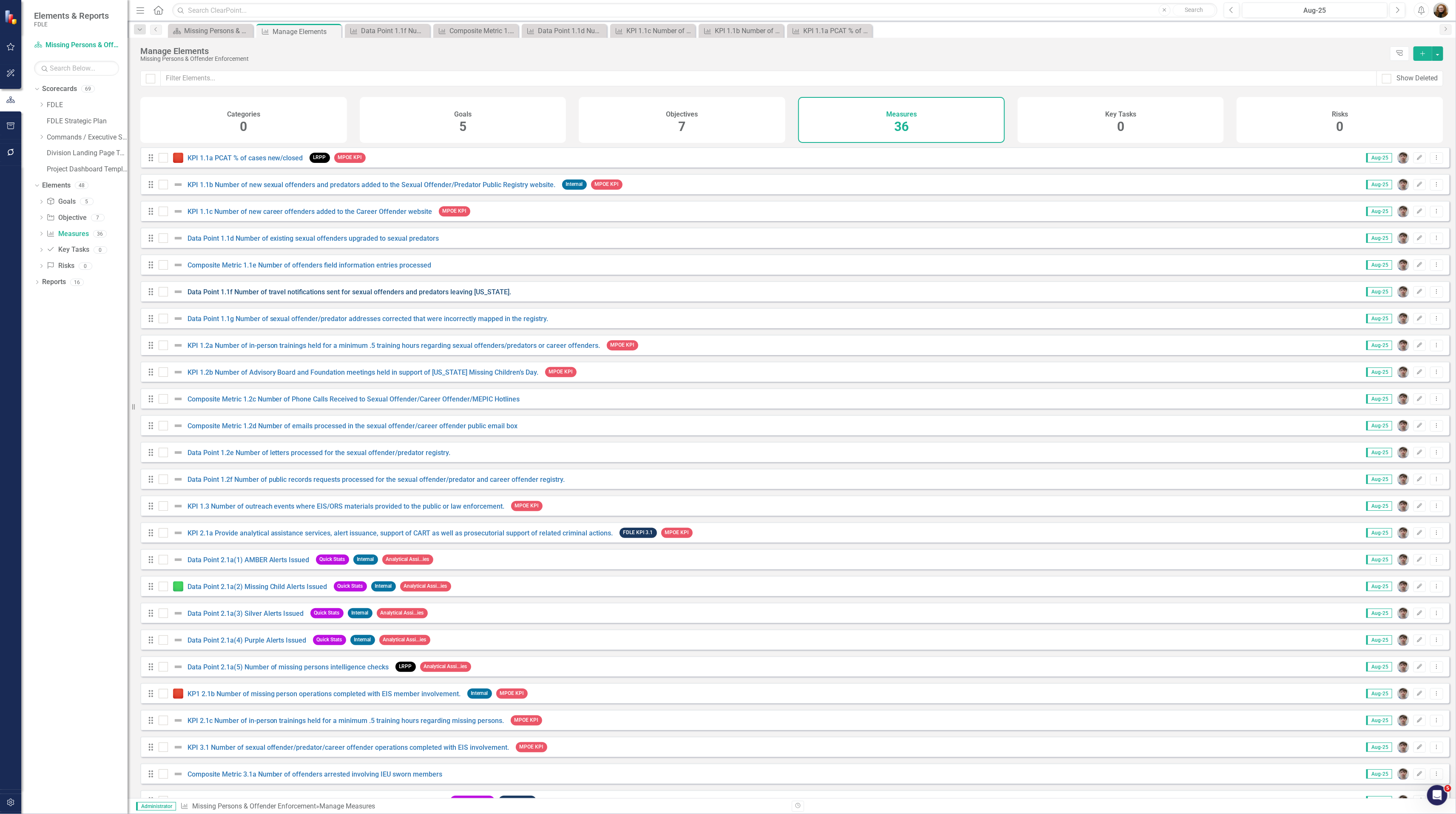
click at [266, 296] on link "Data Point 1.1f Number of travel notifications sent for sexual offenders and pr…" at bounding box center [349, 292] width 324 height 8
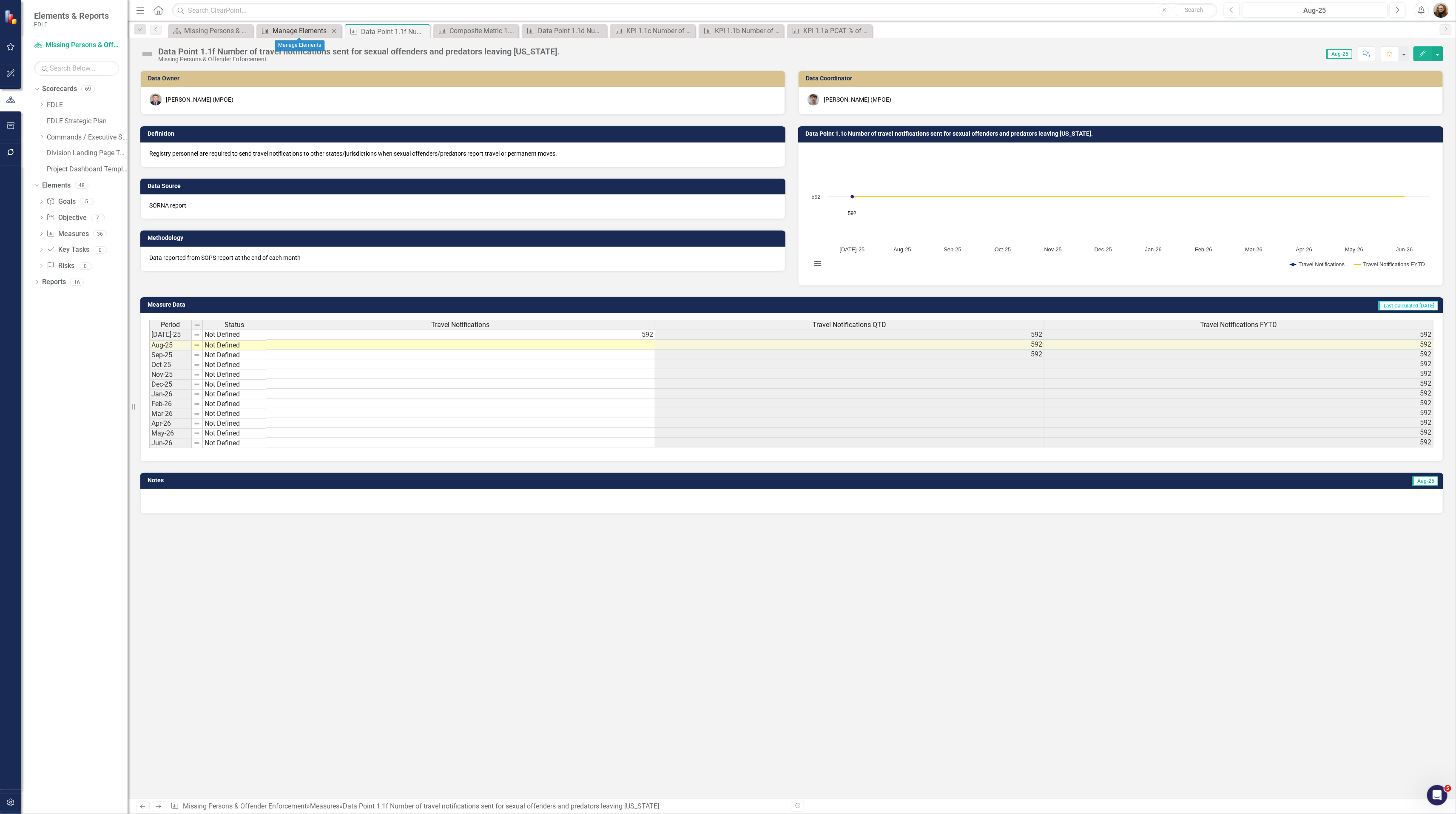
click at [288, 28] on div "Manage Elements" at bounding box center [301, 31] width 56 height 10
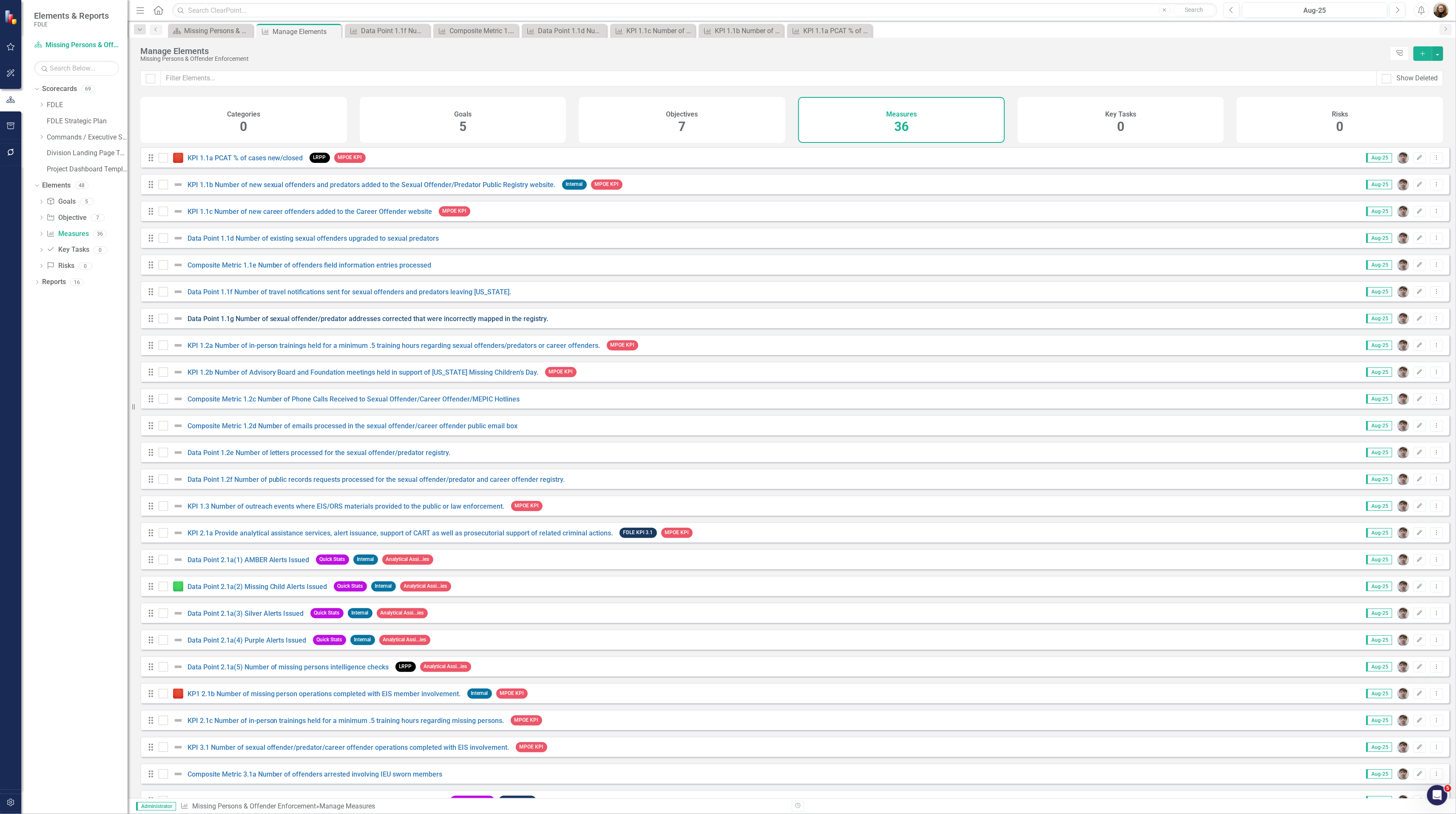
click at [243, 323] on link "Data Point 1.1g Number of sexual offender/predator addresses corrected that wer…" at bounding box center [368, 319] width 361 height 8
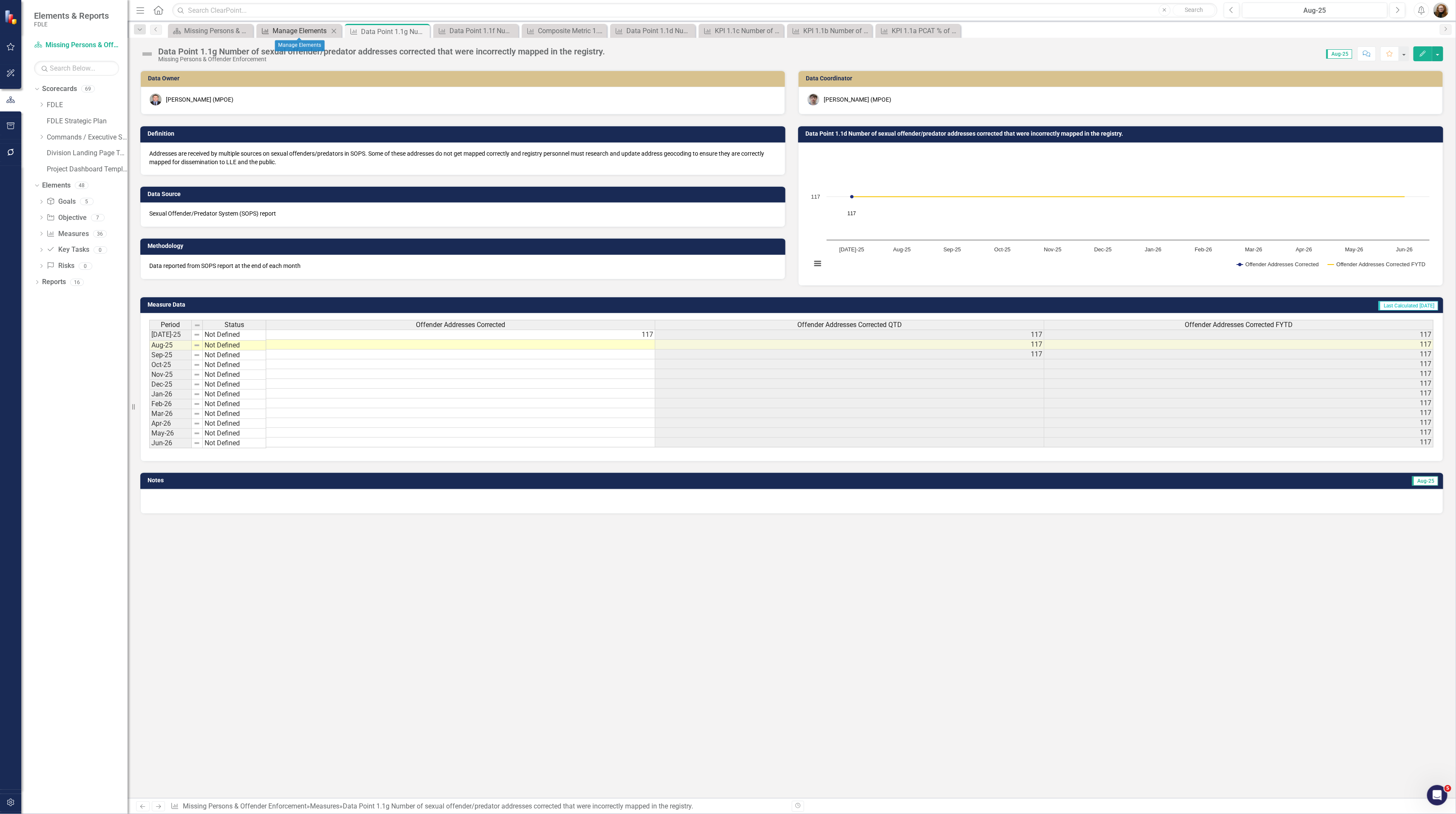
click at [278, 29] on div "Manage Elements" at bounding box center [301, 31] width 56 height 10
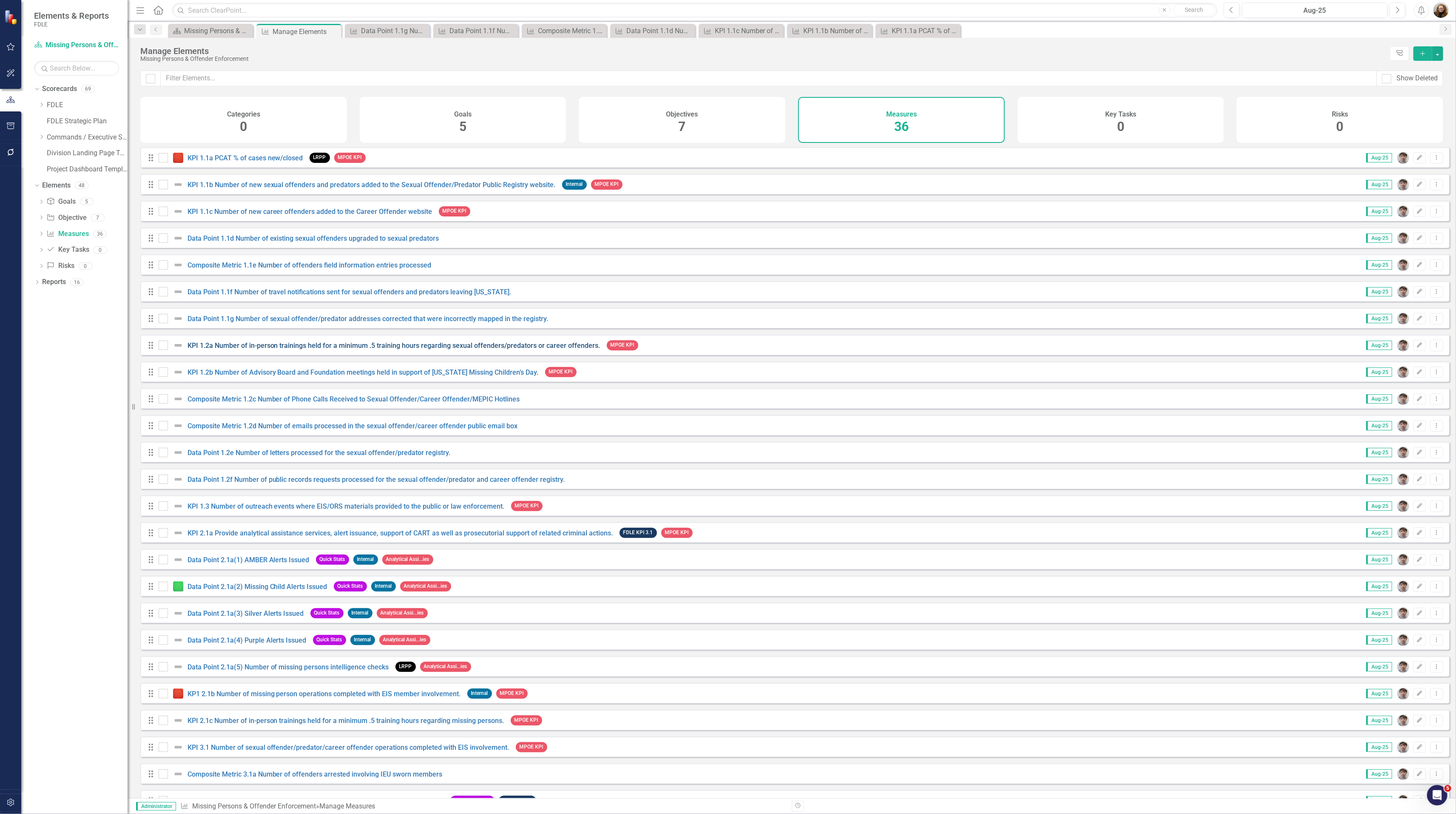
click at [253, 349] on link "KPI 1.2a Number of in-person trainings held for a minimum .5 training hours reg…" at bounding box center [394, 346] width 413 height 8
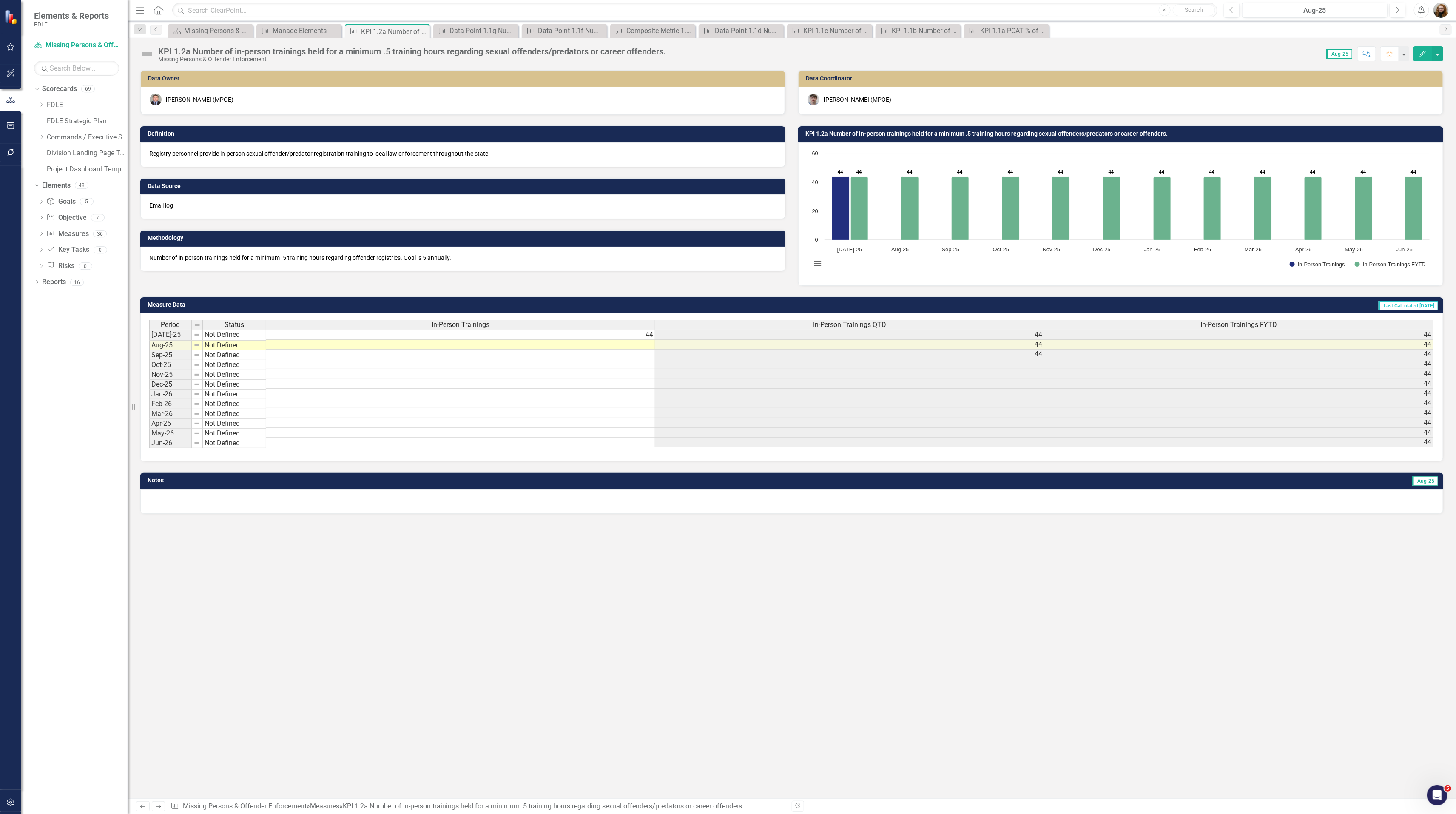
click at [614, 54] on div "KPI 1.2a Number of in-person trainings held for a minimum .5 training hours reg…" at bounding box center [412, 51] width 508 height 9
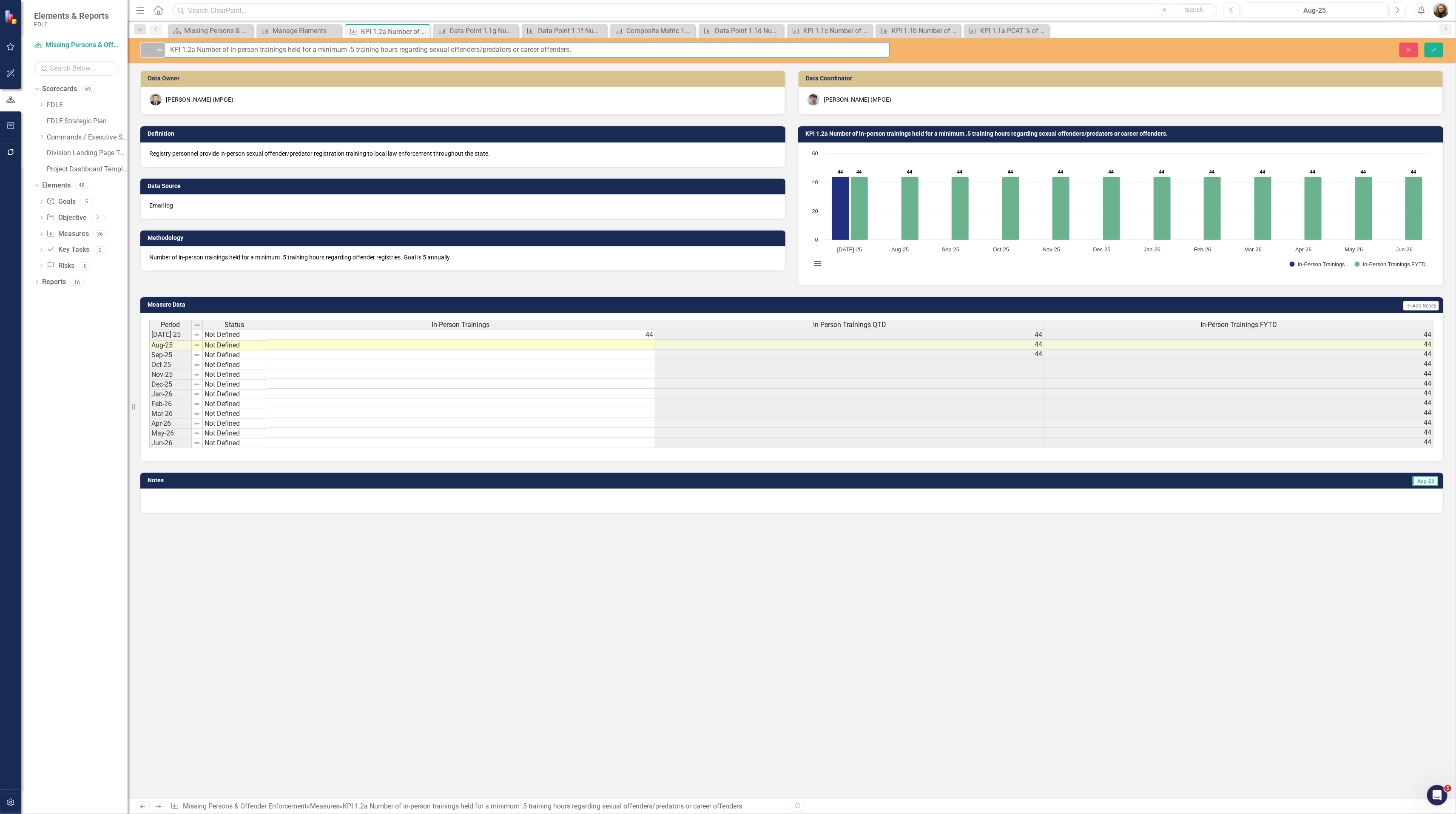
drag, startPoint x: 681, startPoint y: 52, endPoint x: 160, endPoint y: 50, distance: 521.0
click at [160, 50] on div "Not Defined Expand KPI 1.2a Number of in-person trainings held for a minimum .5…" at bounding box center [515, 50] width 749 height 16
drag, startPoint x: 1404, startPoint y: 49, endPoint x: 929, endPoint y: 7, distance: 476.9
click at [1404, 49] on icon "Close" at bounding box center [1408, 50] width 8 height 6
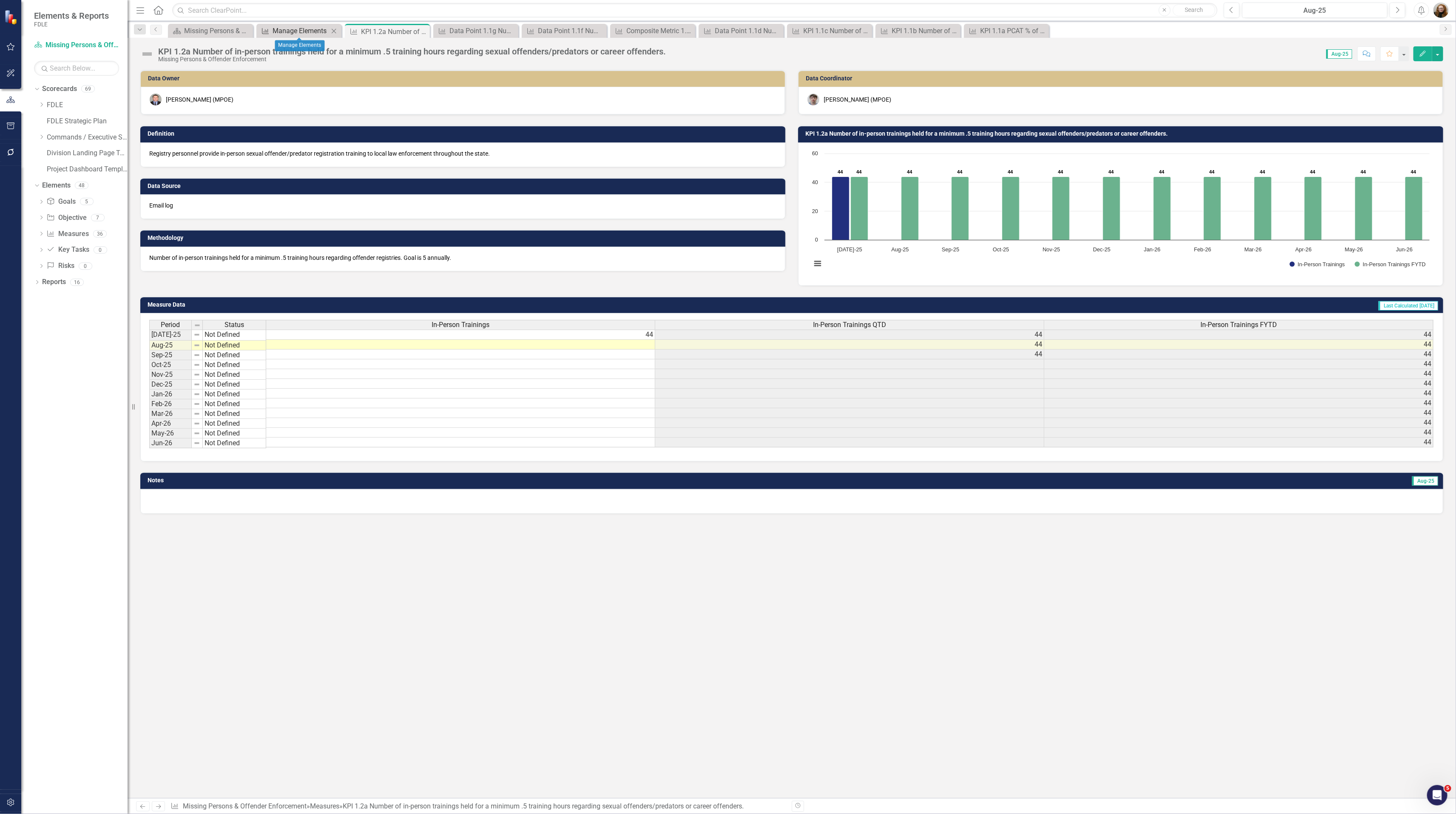
click at [302, 33] on div "Manage Elements" at bounding box center [301, 31] width 56 height 10
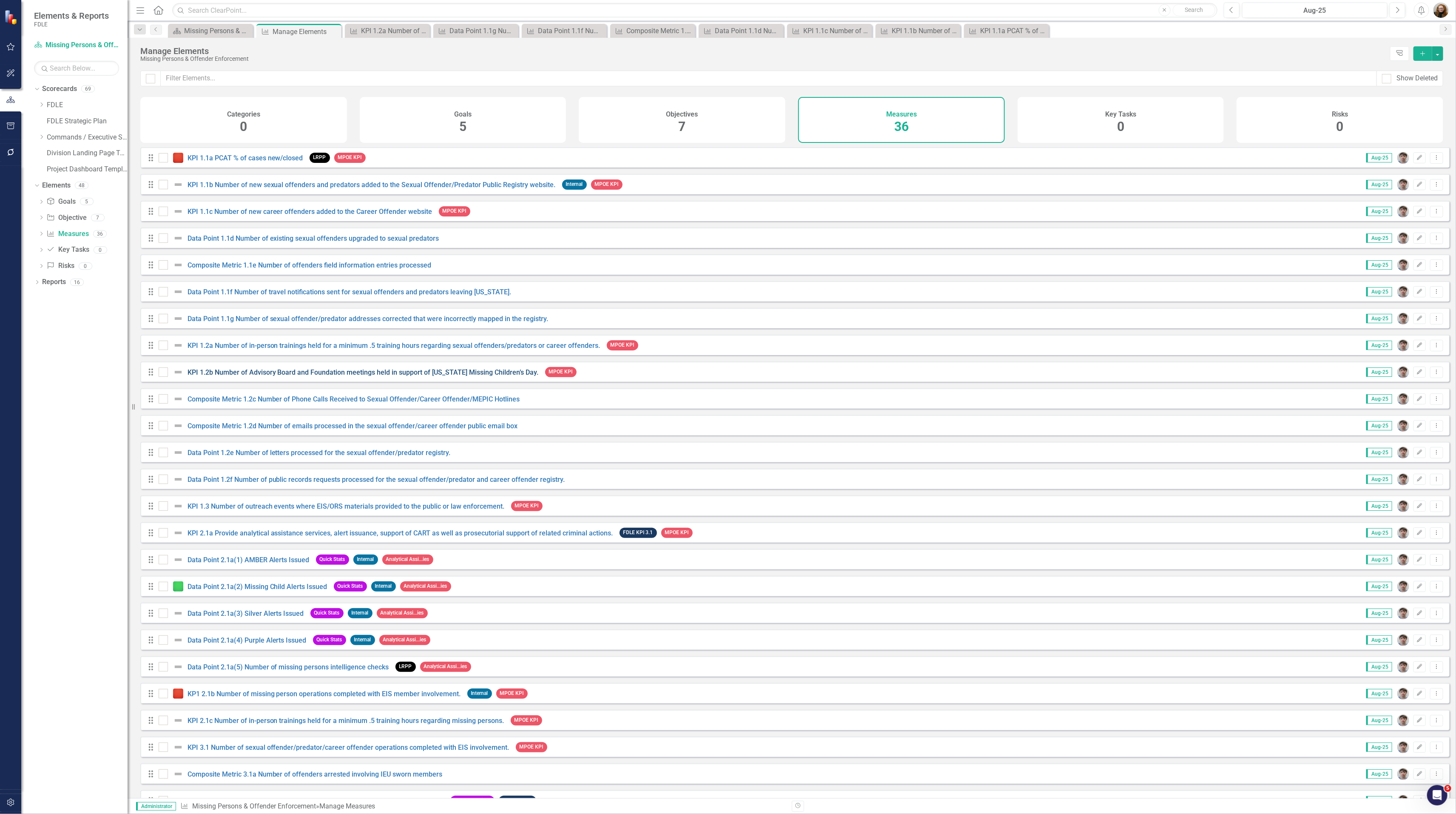
click at [220, 377] on link "KPI 1.2b Number of Advisory Board and Foundation meetings held in support of [U…" at bounding box center [363, 372] width 351 height 8
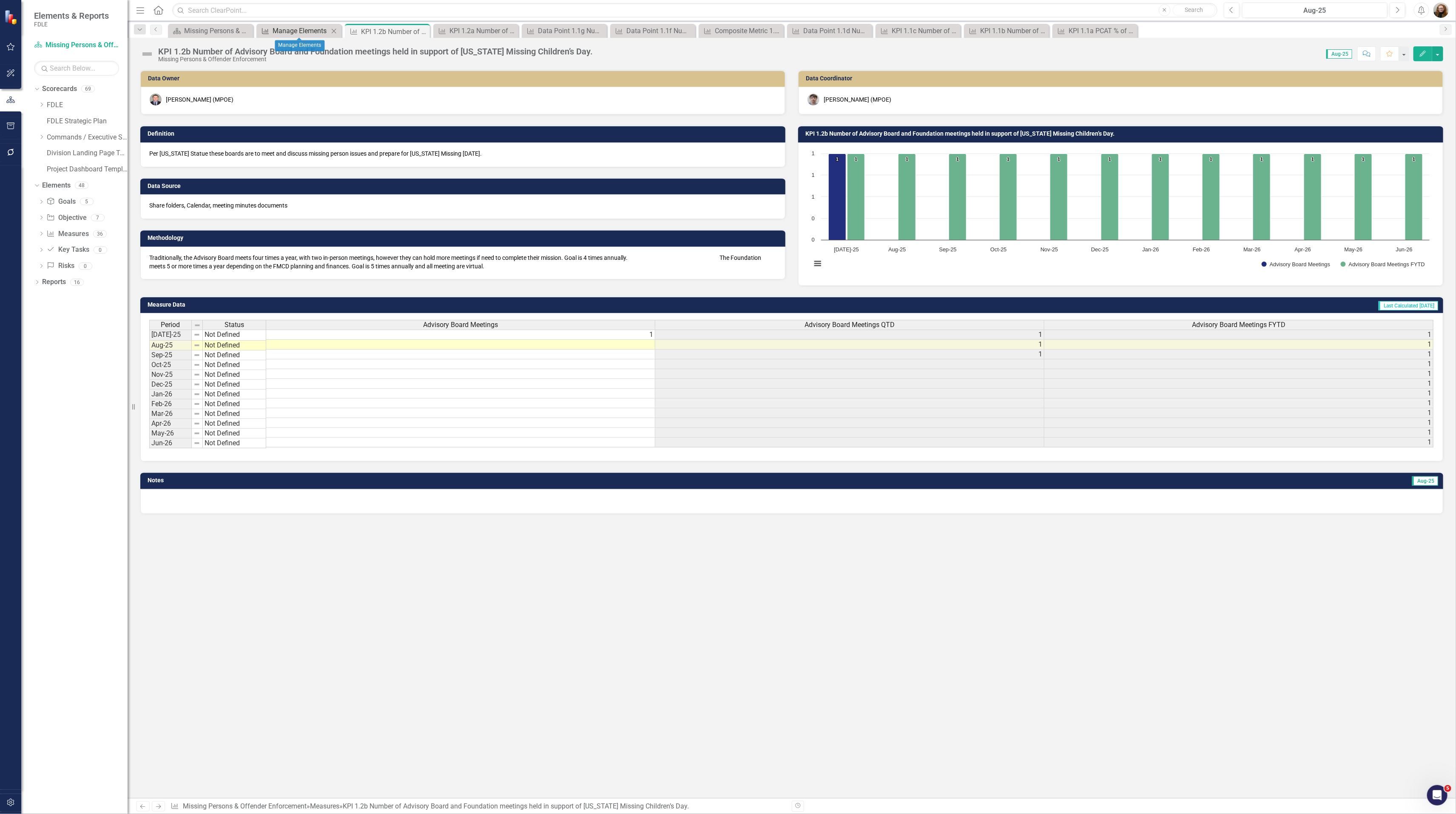
click at [287, 27] on div "Manage Elements" at bounding box center [301, 31] width 56 height 10
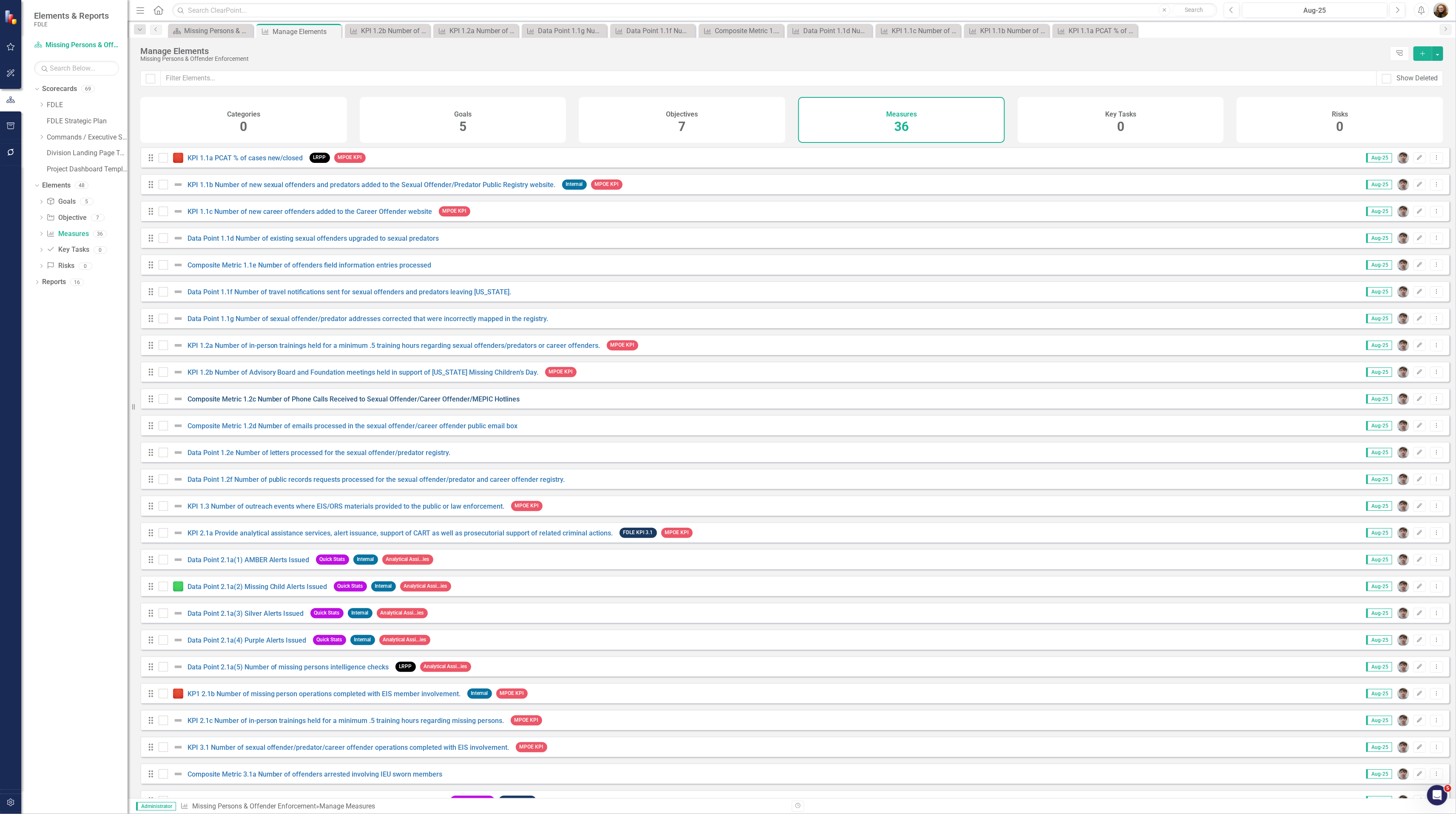
click at [249, 403] on link "Composite Metric 1.2c Number of Phone Calls Received to Sexual Offender/Career …" at bounding box center [354, 399] width 333 height 8
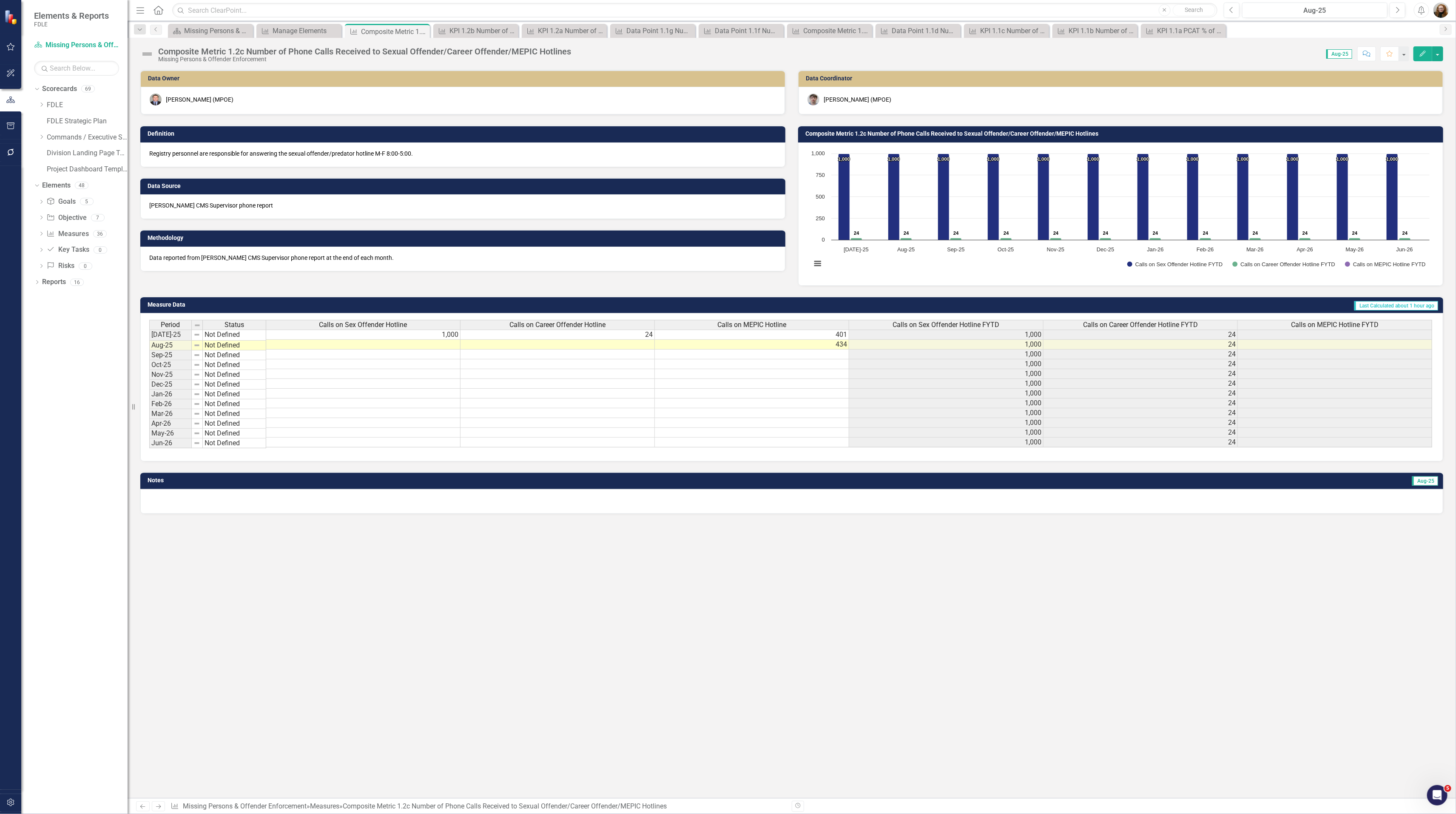
scroll to position [0, 4]
click at [1418, 49] on button "Edit" at bounding box center [1423, 53] width 19 height 15
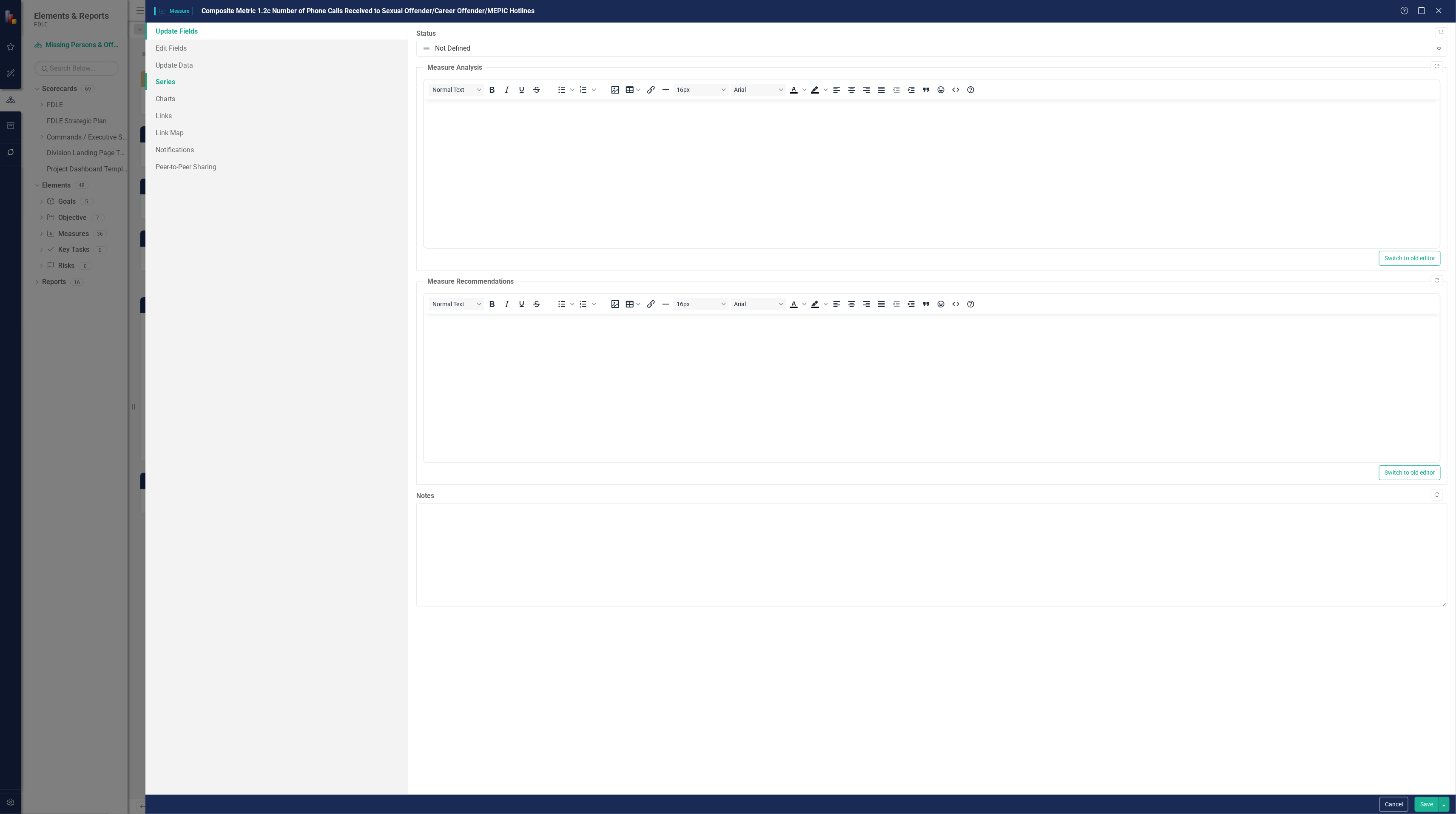
scroll to position [0, 0]
click at [185, 79] on link "Series" at bounding box center [277, 82] width 262 height 17
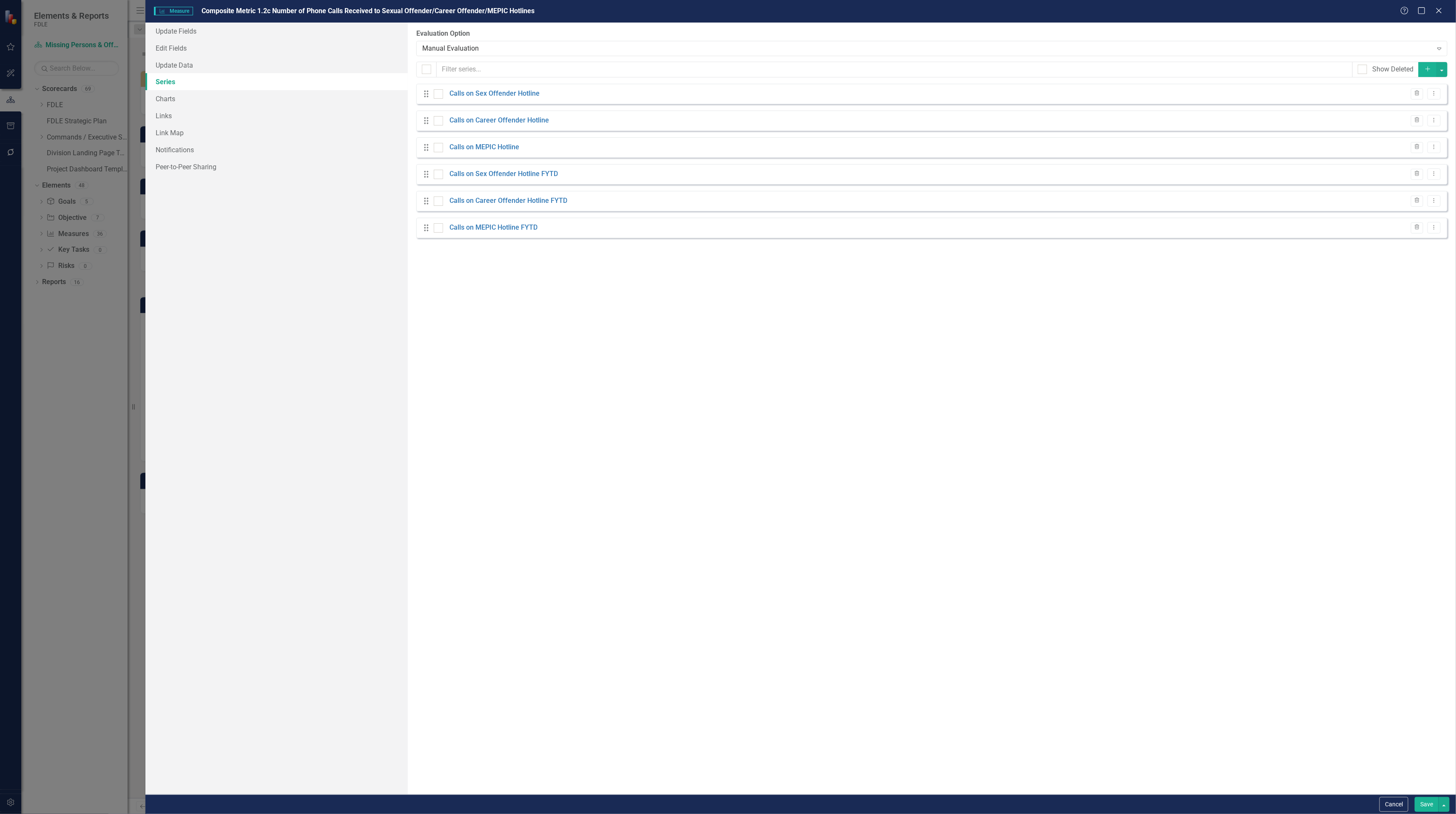
checkbox input "false"
click at [508, 230] on link "Calls on MEPIC Hotline FYTD" at bounding box center [493, 227] width 88 height 10
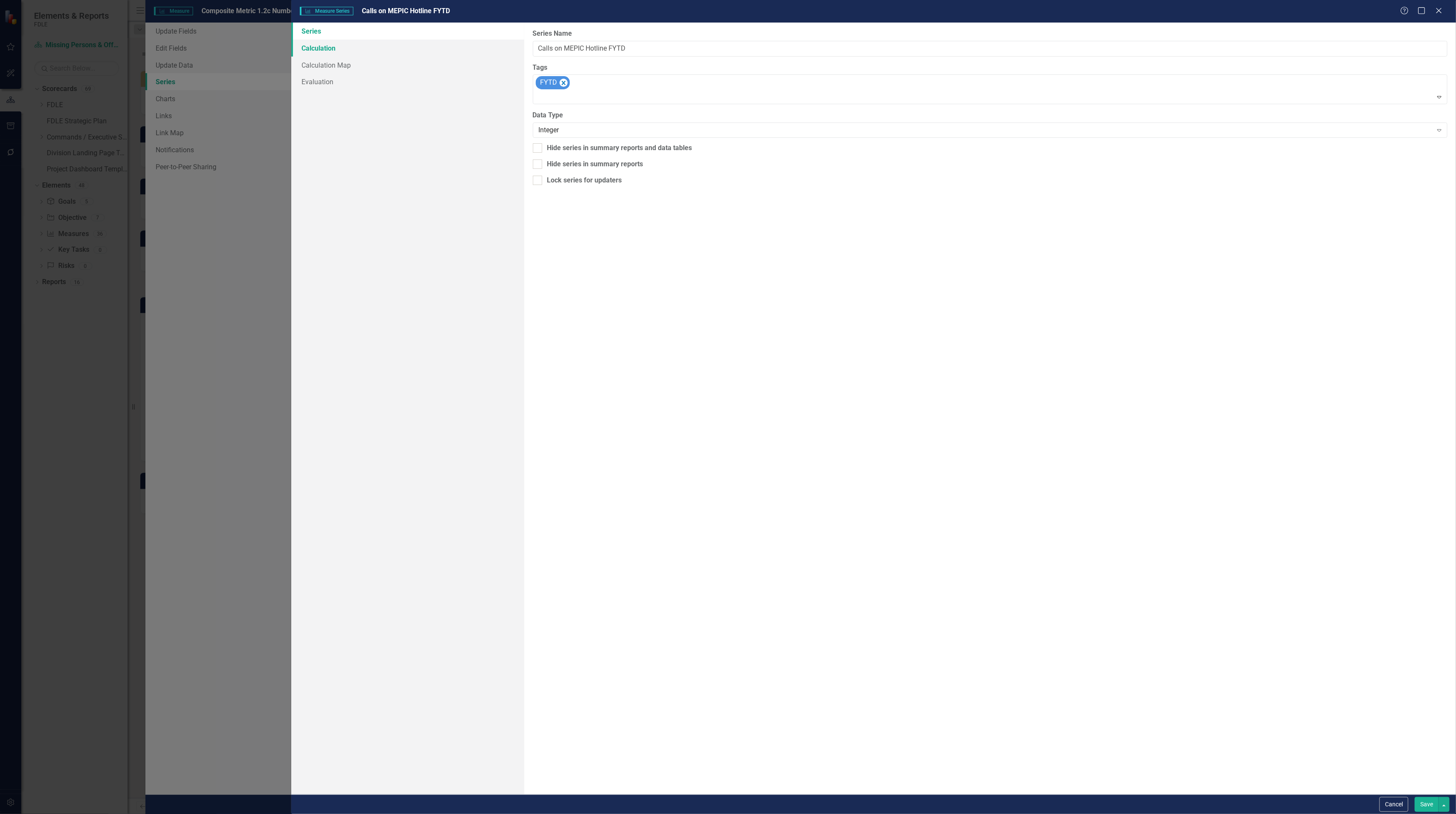
click at [304, 47] on link "Calculation" at bounding box center [408, 48] width 233 height 17
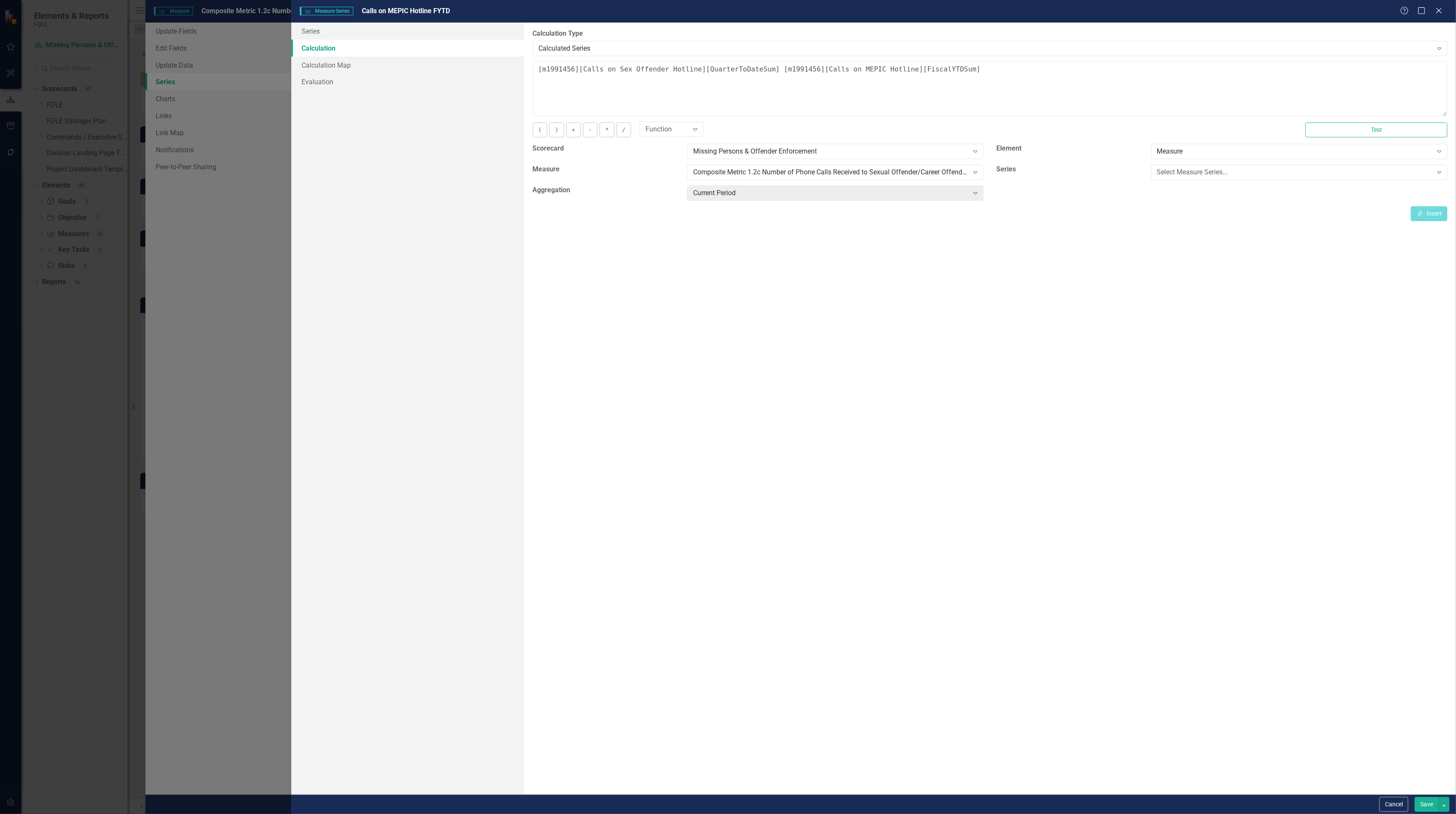
scroll to position [0, 4]
drag, startPoint x: 986, startPoint y: 69, endPoint x: 435, endPoint y: 72, distance: 551.0
click at [430, 68] on div "Series Calculation Calculation Map Evaluation From this page, you can edit the …" at bounding box center [874, 408] width 1165 height 772
click at [1349, 172] on div "Select Measure Series..." at bounding box center [1294, 172] width 275 height 10
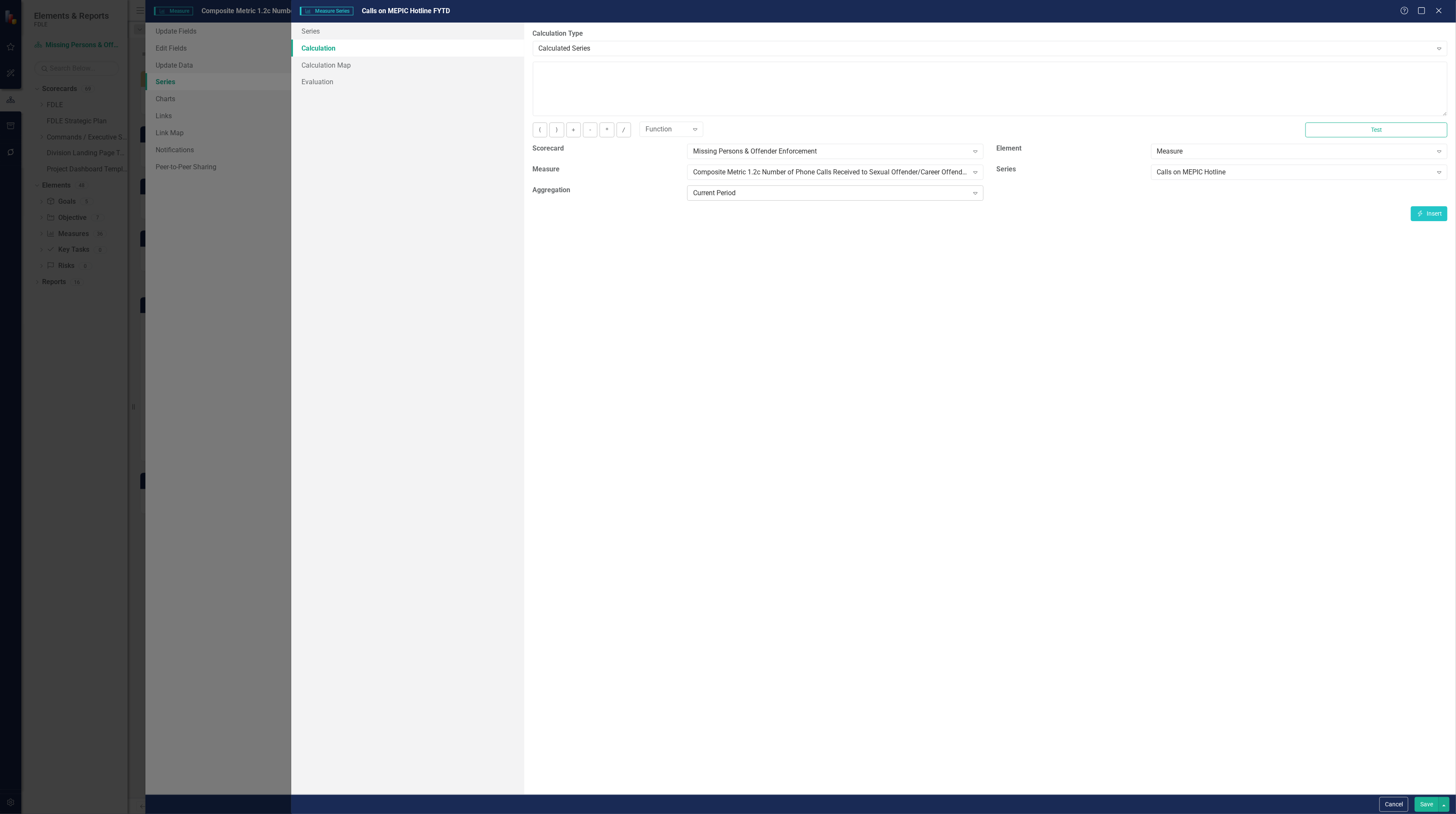
click at [969, 195] on div "Expand" at bounding box center [976, 193] width 15 height 14
click at [1418, 216] on icon "button" at bounding box center [1420, 213] width 5 height 6
click at [1418, 805] on button "Save" at bounding box center [1426, 804] width 24 height 15
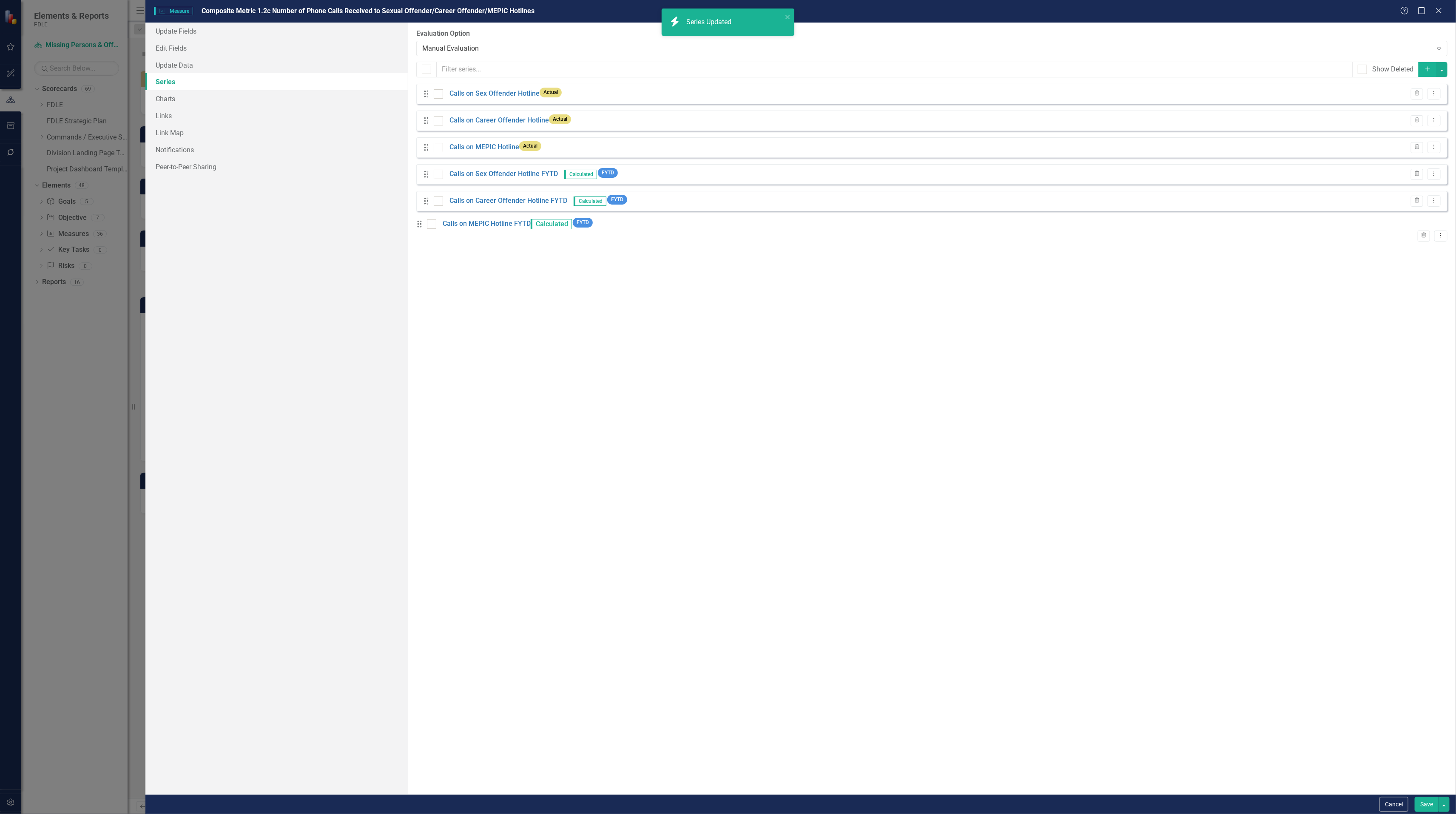
click at [1421, 810] on button "Save" at bounding box center [1426, 804] width 24 height 15
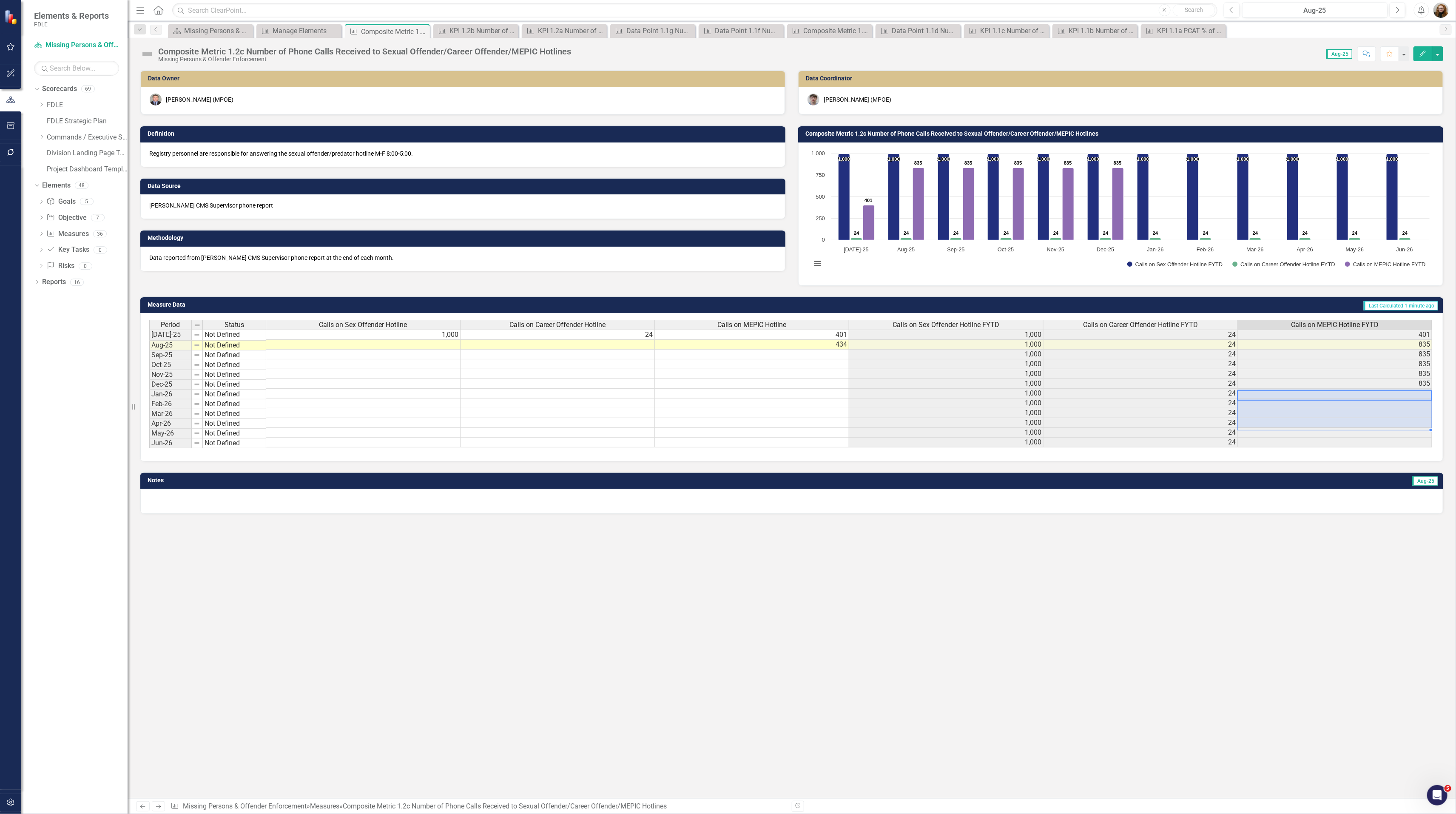
drag, startPoint x: 1414, startPoint y: 398, endPoint x: 1414, endPoint y: 422, distance: 24.0
click at [1414, 422] on tbody "Jul-25 Not Defined 1,000 24 401 1,000 24 401 Aug-25 Not Defined 434 1,000 24 83…" at bounding box center [790, 388] width 1282 height 118
click at [1425, 54] on icon "Edit" at bounding box center [1422, 54] width 8 height 6
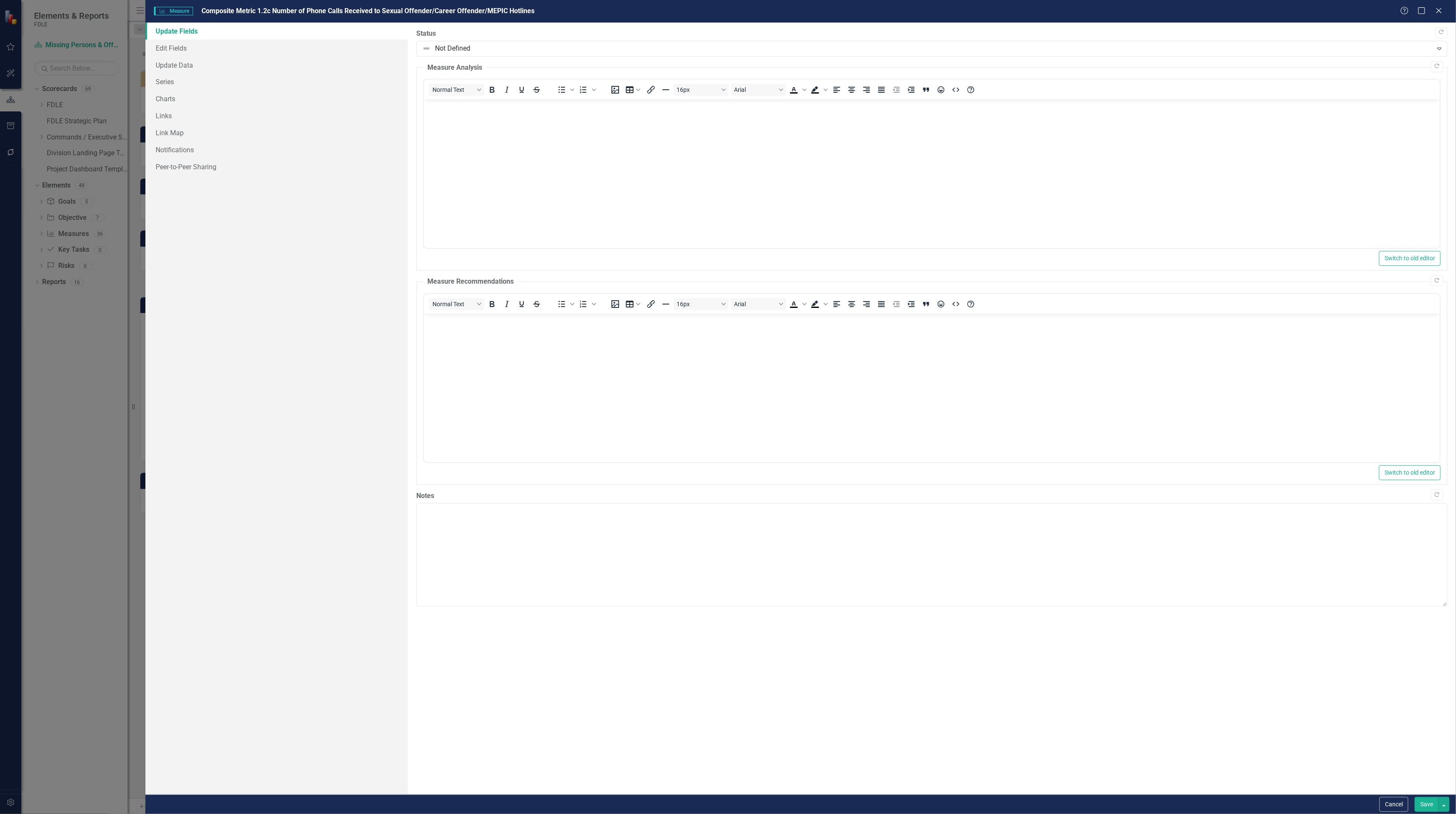
scroll to position [0, 0]
click at [164, 83] on link "Series" at bounding box center [277, 82] width 262 height 17
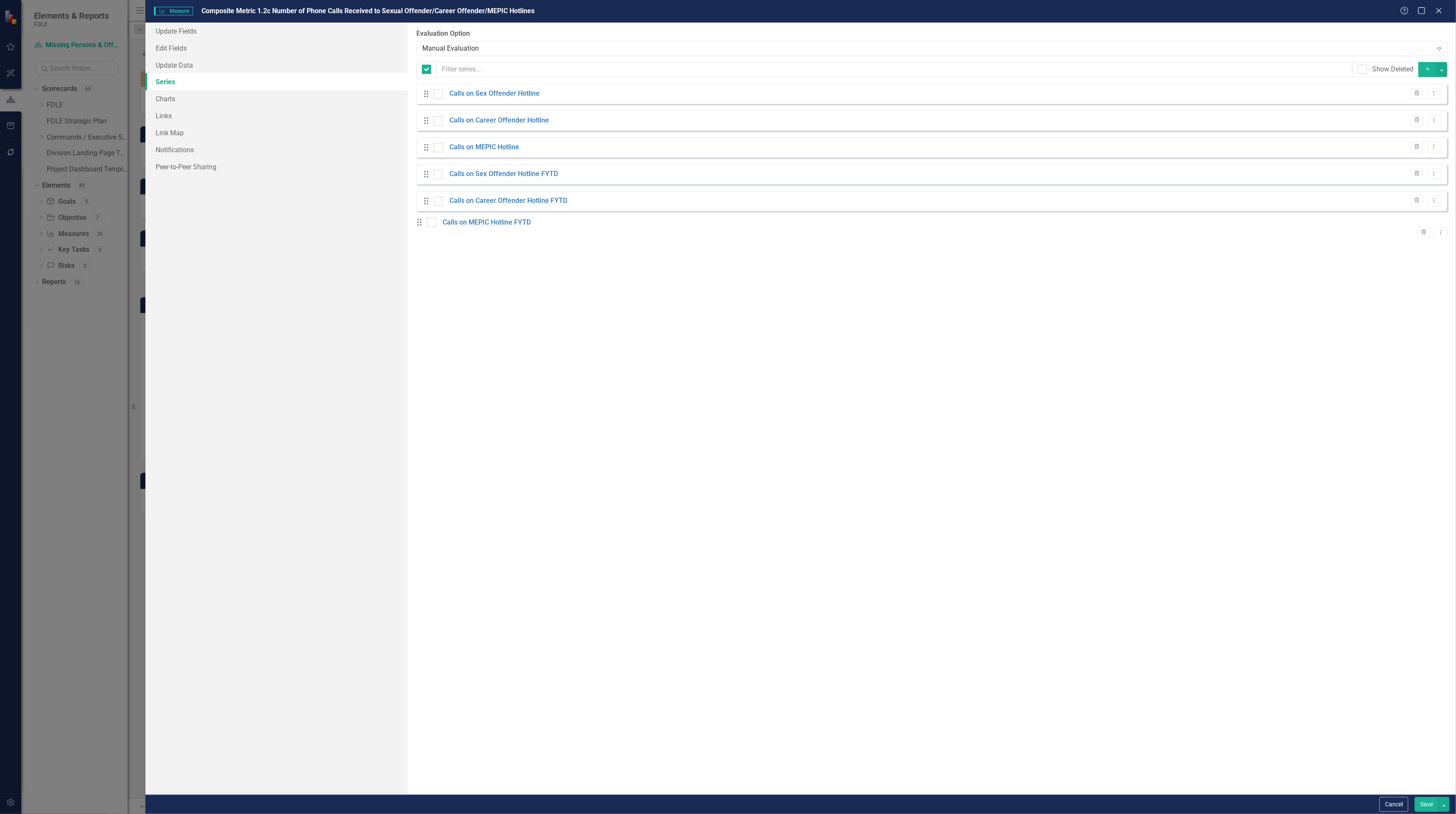
checkbox input "false"
click at [517, 229] on link "Calls on MEPIC Hotline FYTD" at bounding box center [487, 224] width 88 height 10
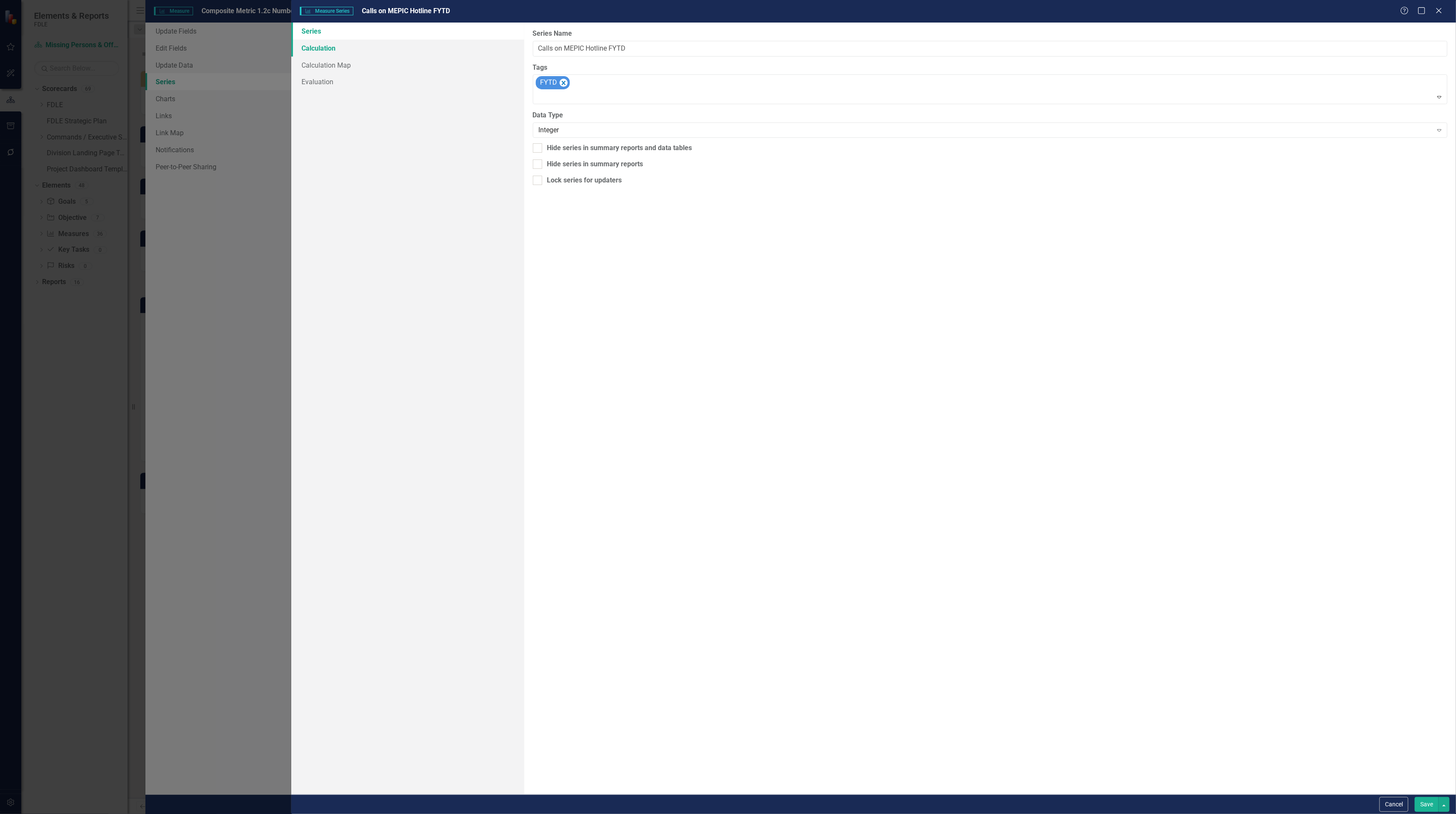
click at [308, 47] on link "Calculation" at bounding box center [408, 48] width 233 height 17
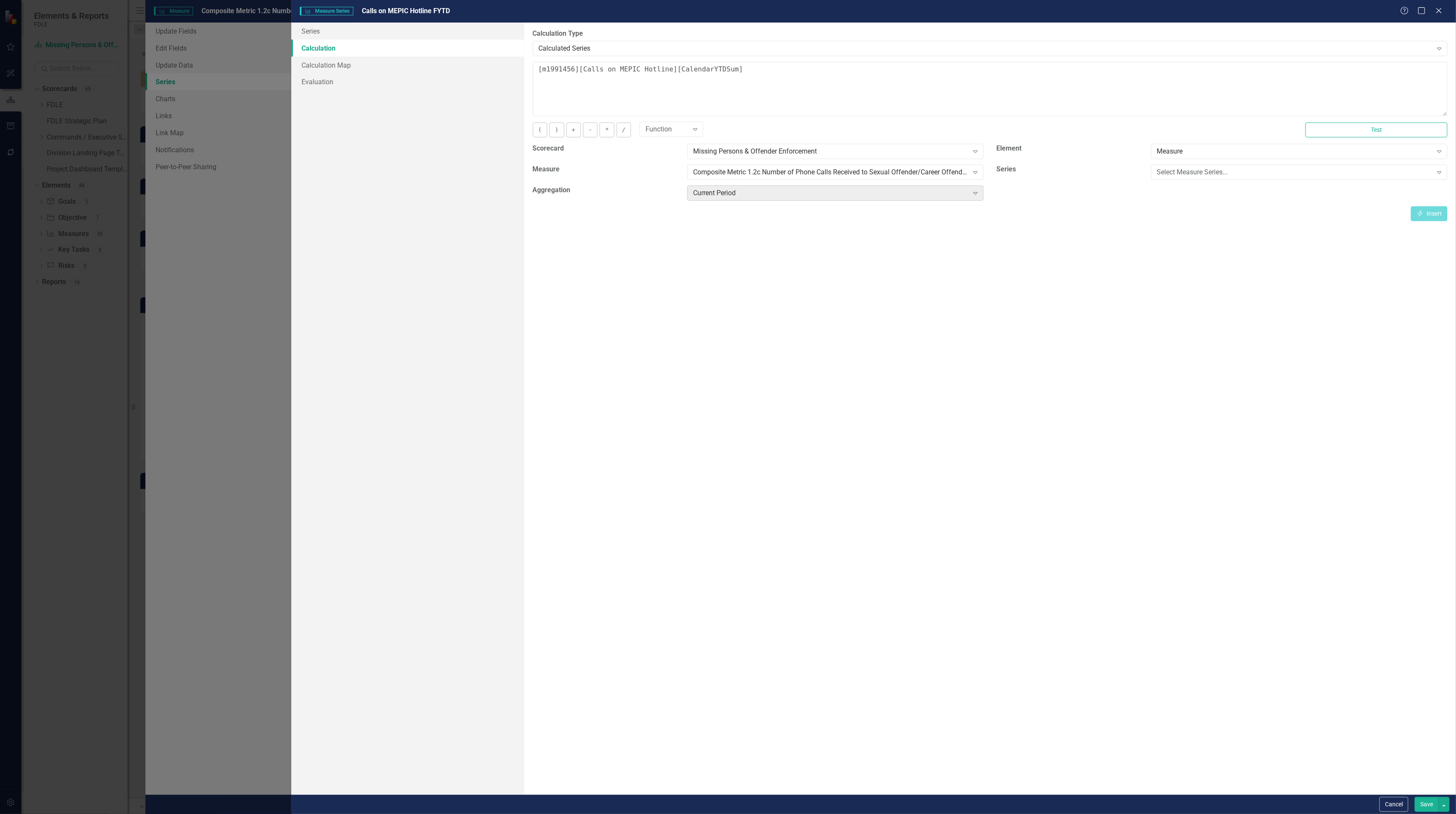
click at [969, 201] on div "Current Period Expand" at bounding box center [835, 193] width 296 height 15
click at [1183, 172] on div "Select Measure Series..." at bounding box center [1294, 172] width 275 height 10
click at [972, 195] on icon "Expand" at bounding box center [976, 193] width 8 height 7
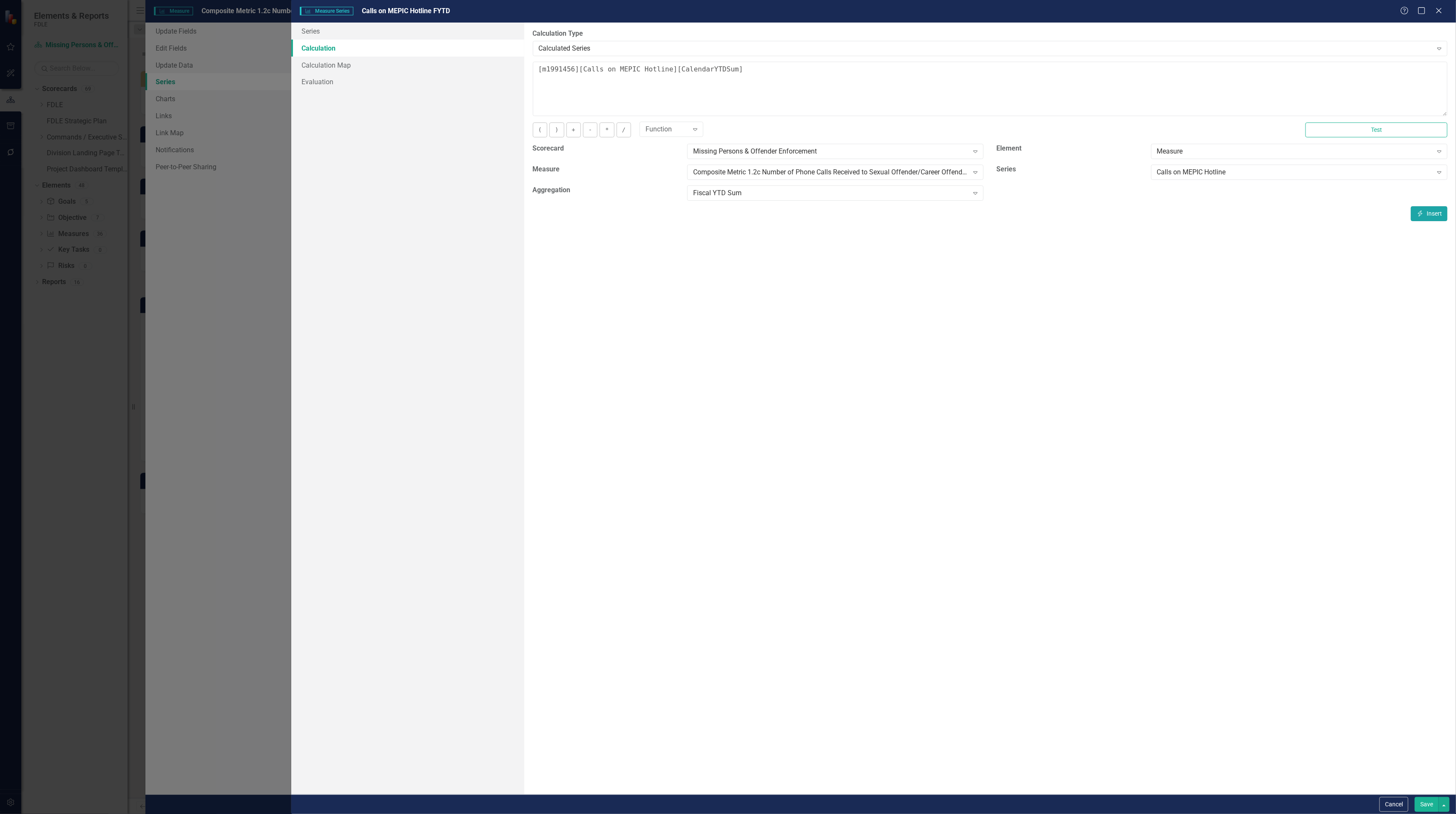
click at [1438, 212] on button "Insert Insert" at bounding box center [1429, 213] width 36 height 15
drag, startPoint x: 729, startPoint y: 69, endPoint x: 493, endPoint y: 78, distance: 236.2
click at [493, 78] on div "Series Calculation Calculation Map Evaluation From this page, you can edit the …" at bounding box center [874, 408] width 1165 height 772
type textarea "[m1991456][Calls on MEPIC Hotline][FiscalYTDSum]"
click at [1415, 804] on button "Save" at bounding box center [1426, 804] width 24 height 15
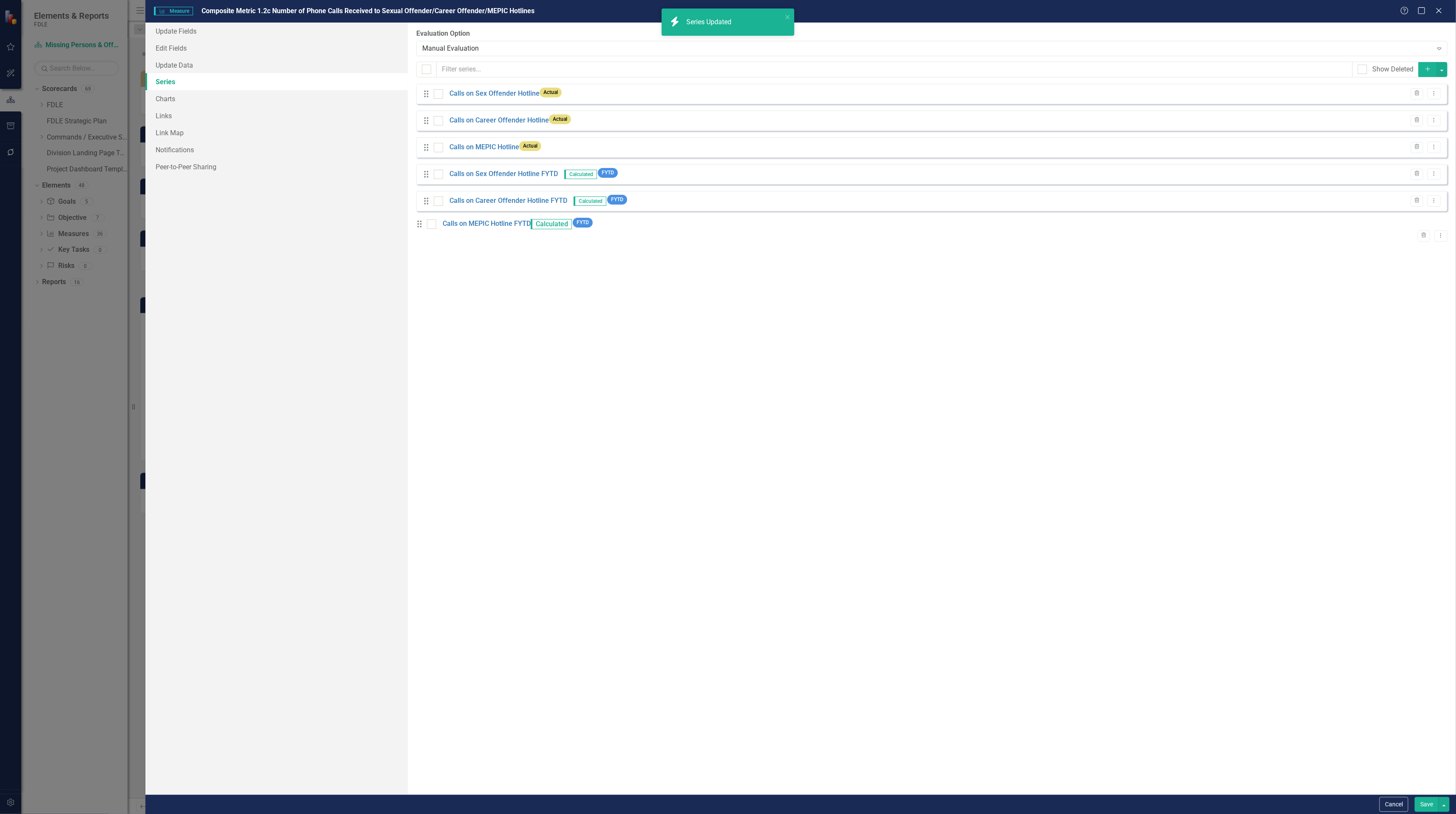
click at [1423, 800] on button "Save" at bounding box center [1426, 804] width 24 height 15
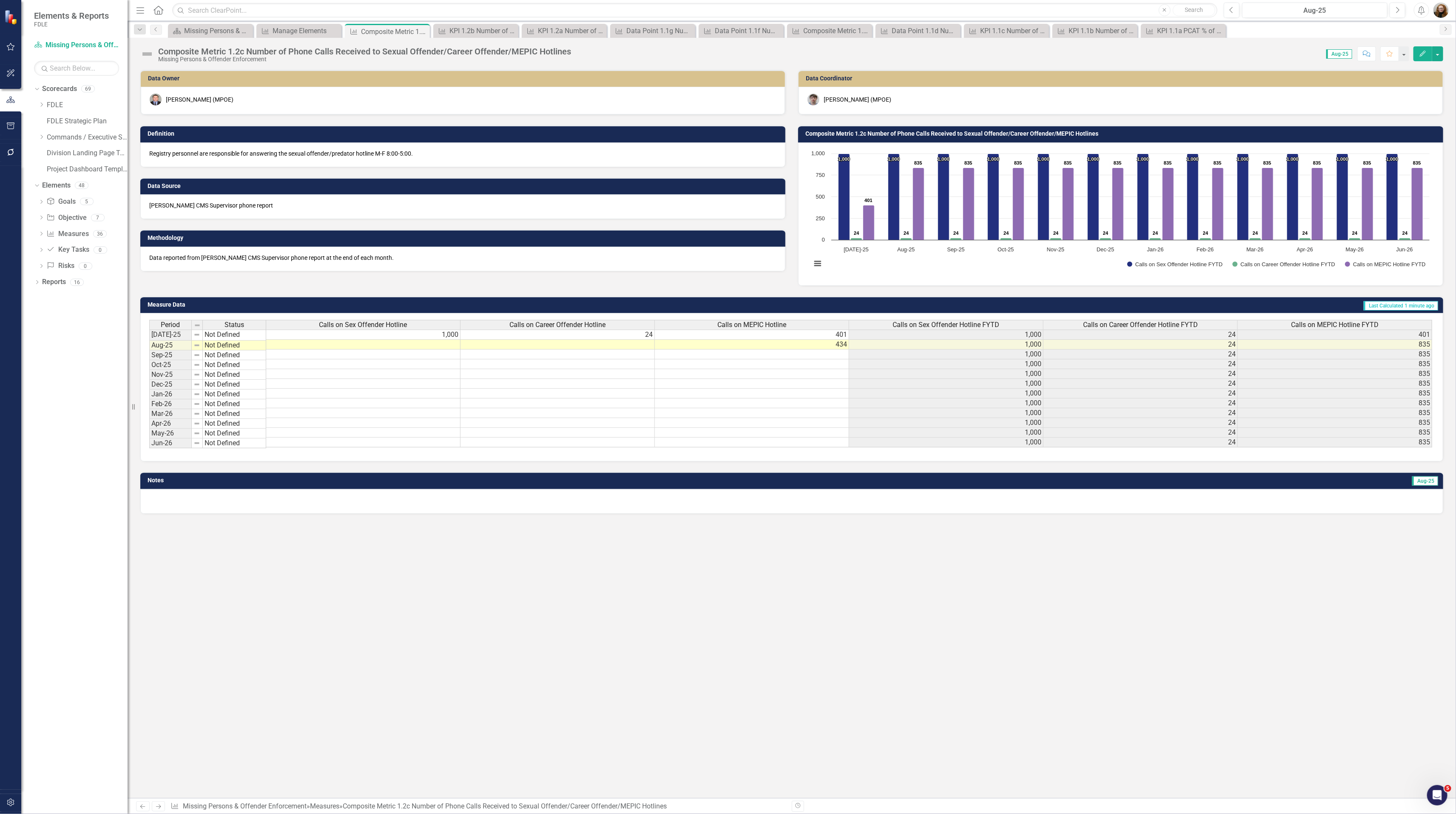
click at [372, 50] on div "Composite Metric 1.2c Number of Phone Calls Received to Sexual Offender/Career …" at bounding box center [365, 51] width 413 height 9
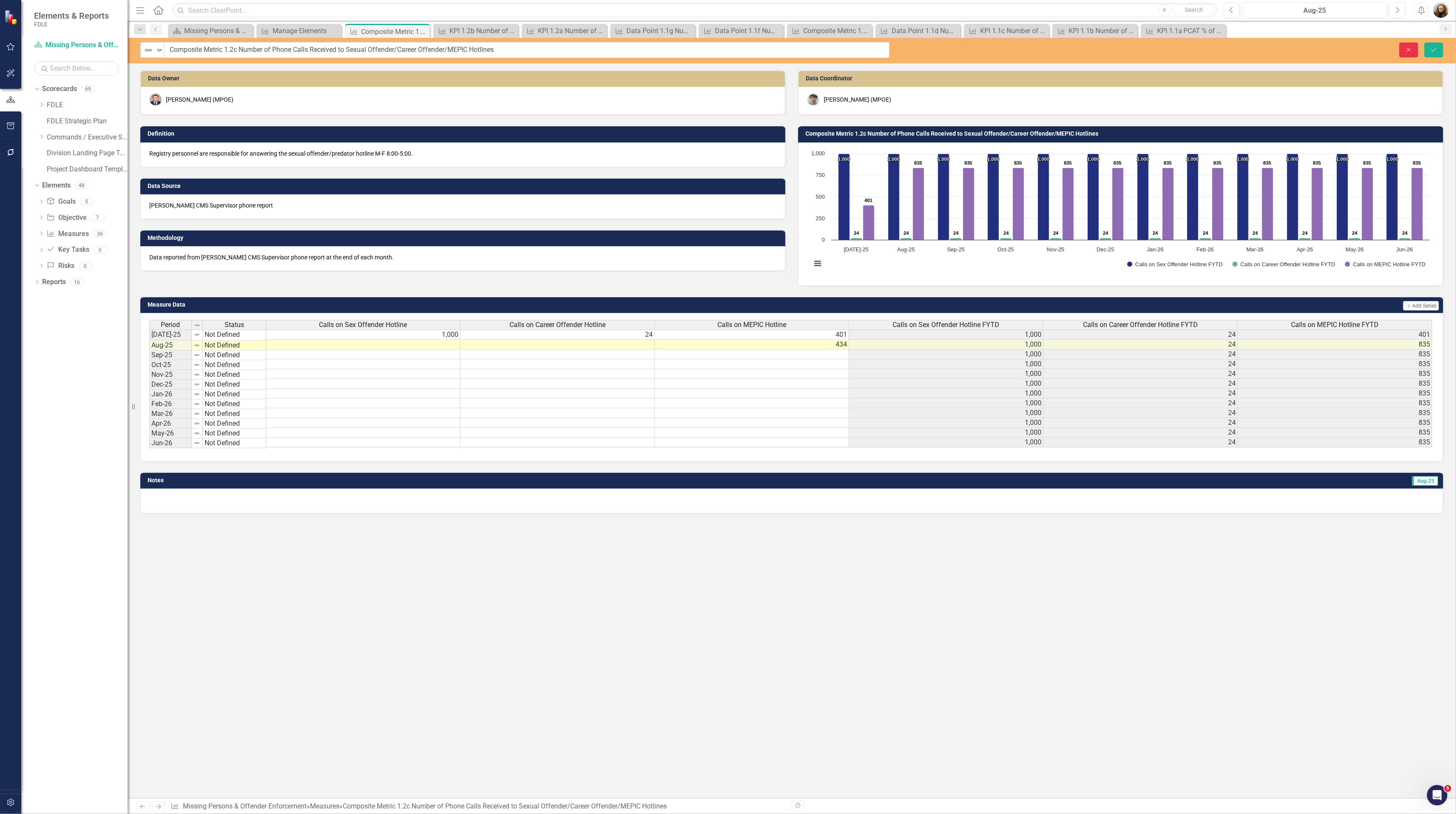
click at [1409, 49] on icon "Close" at bounding box center [1408, 50] width 8 height 6
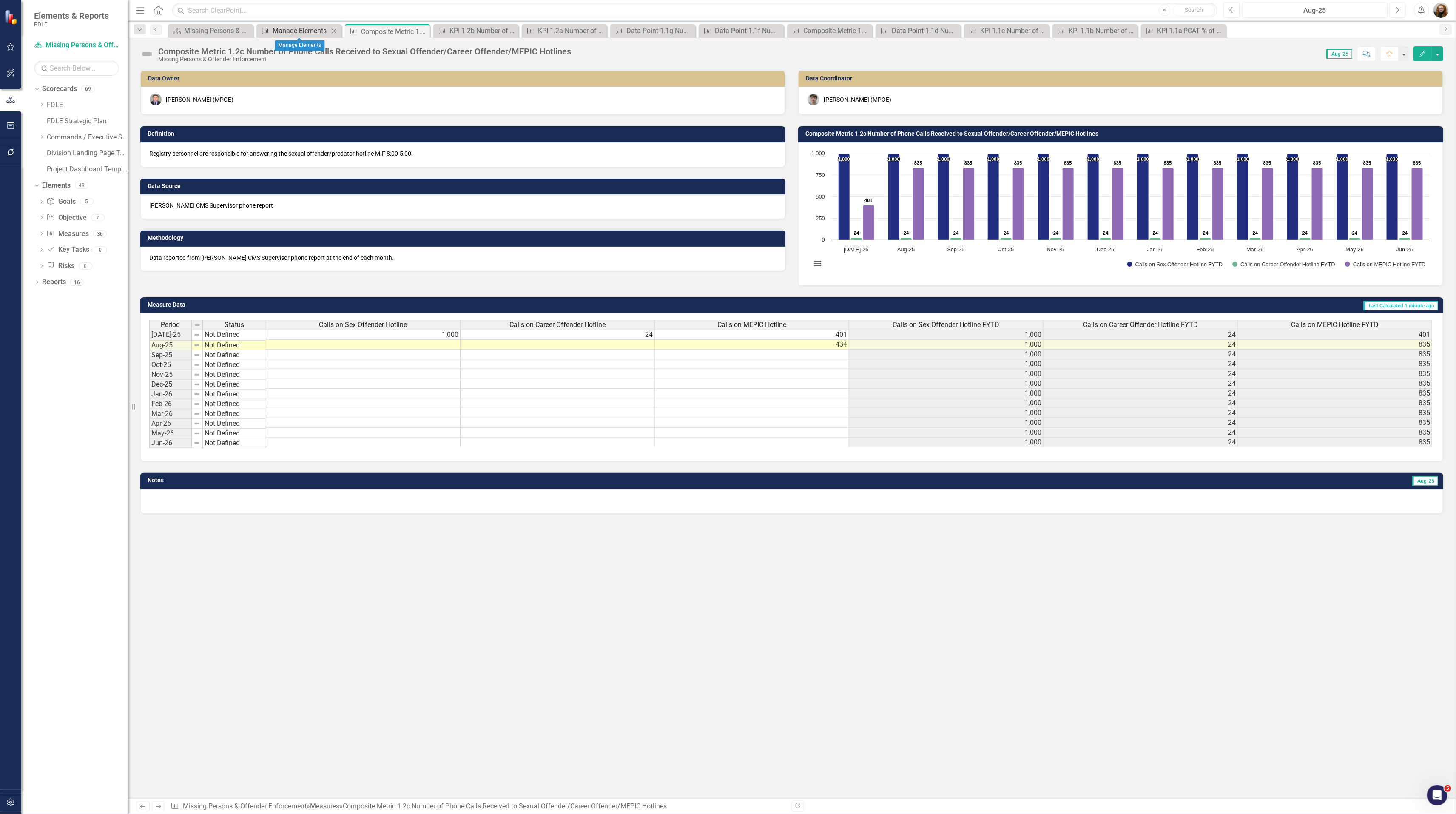
click at [298, 29] on div "Manage Elements" at bounding box center [301, 31] width 56 height 10
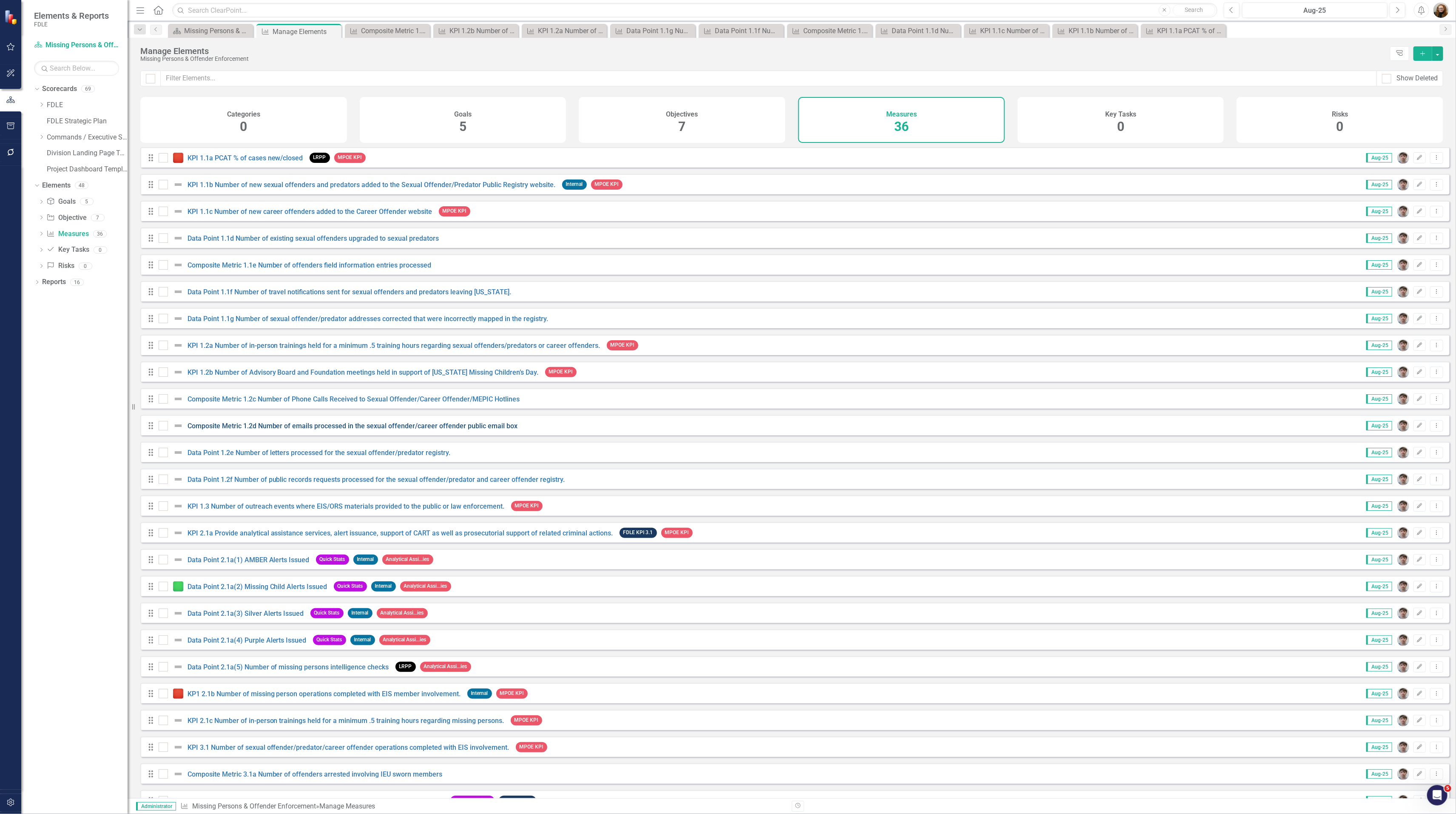
click at [271, 430] on link "Composite Metric 1.2d Number of emails processed in the sexual offender/career …" at bounding box center [353, 426] width 331 height 8
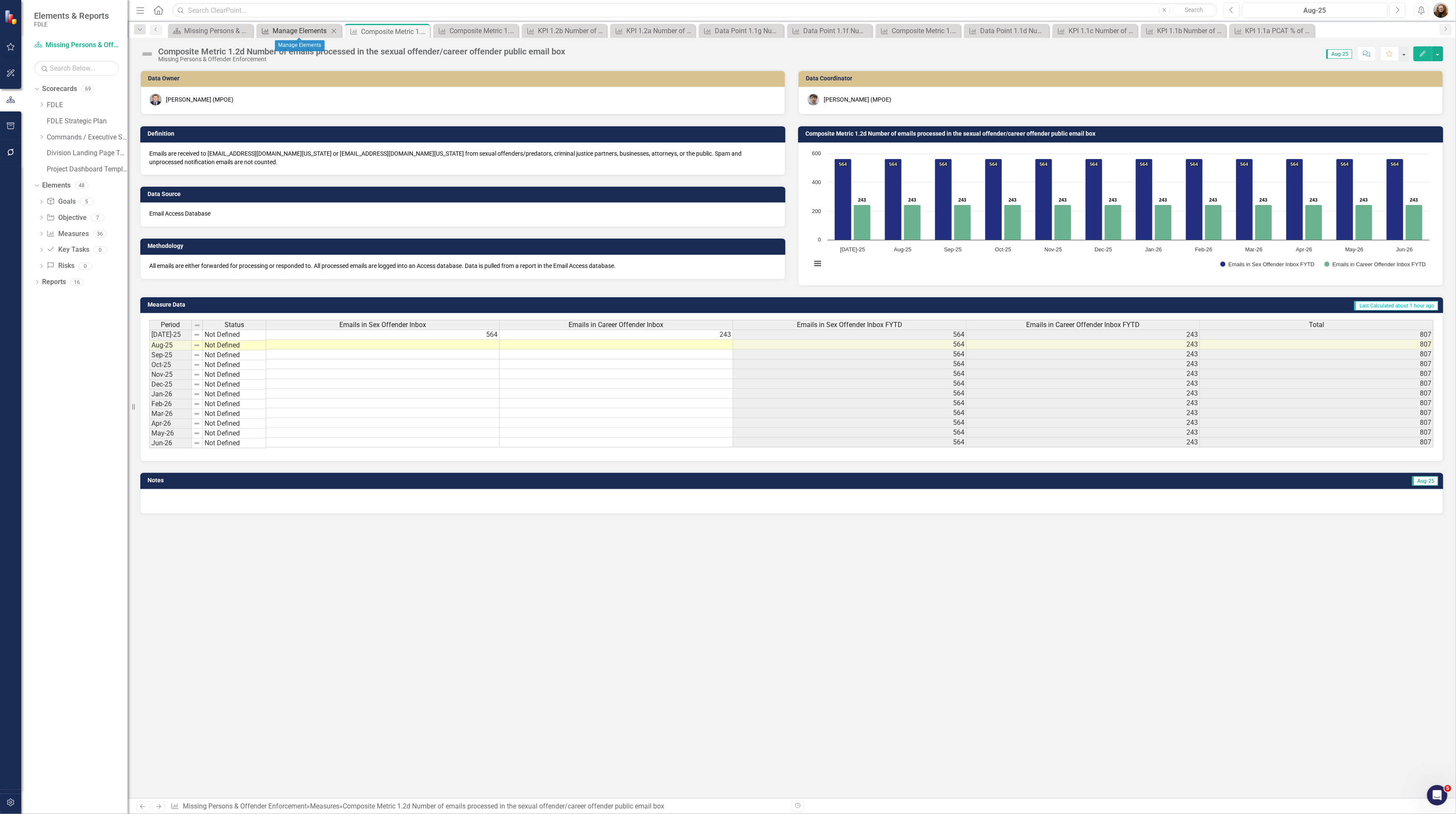
click at [296, 29] on div "Manage Elements" at bounding box center [301, 31] width 56 height 10
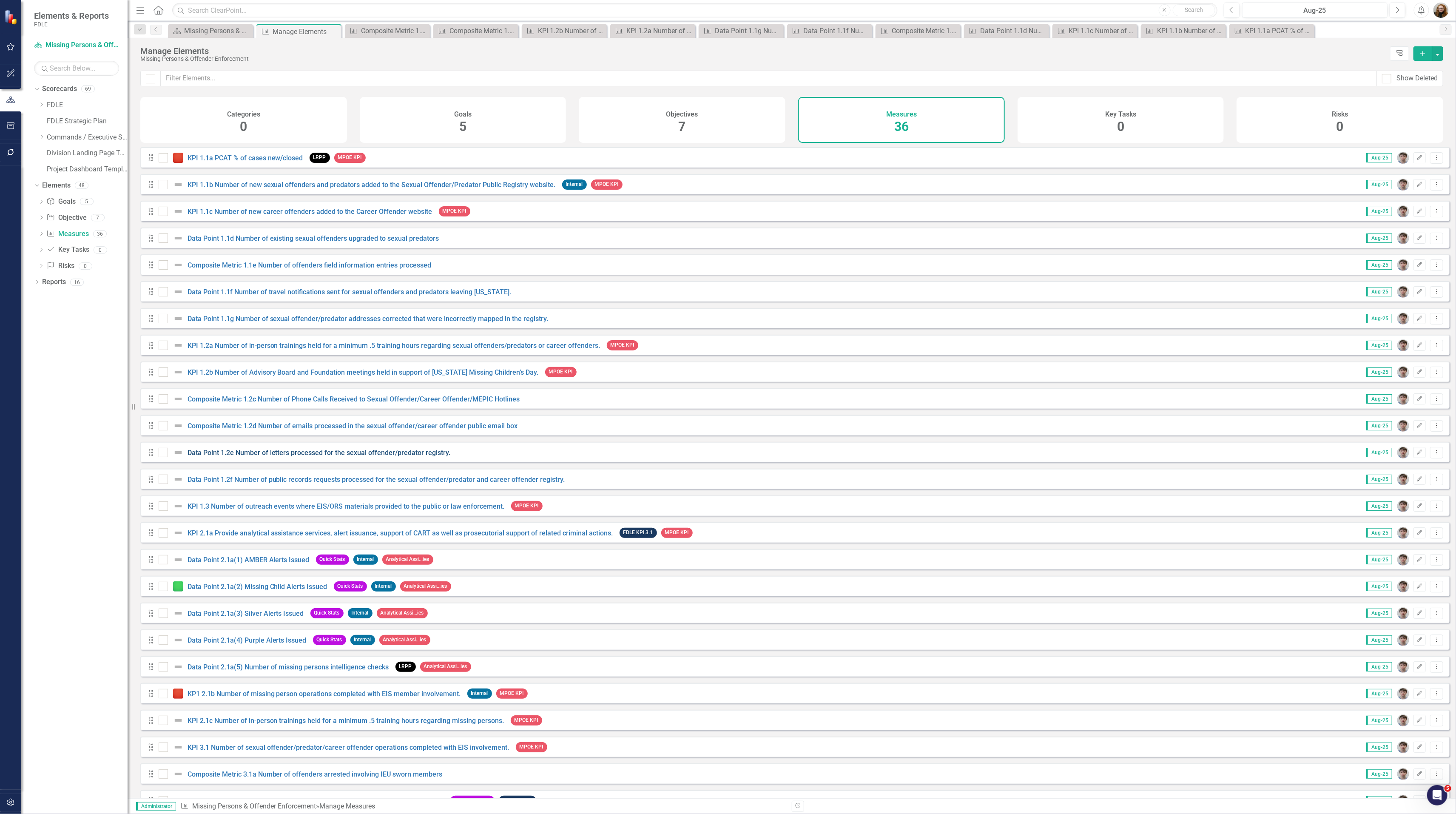
click at [273, 457] on link "Data Point 1.2e Number of letters processed for the sexual offender/predator re…" at bounding box center [319, 453] width 263 height 8
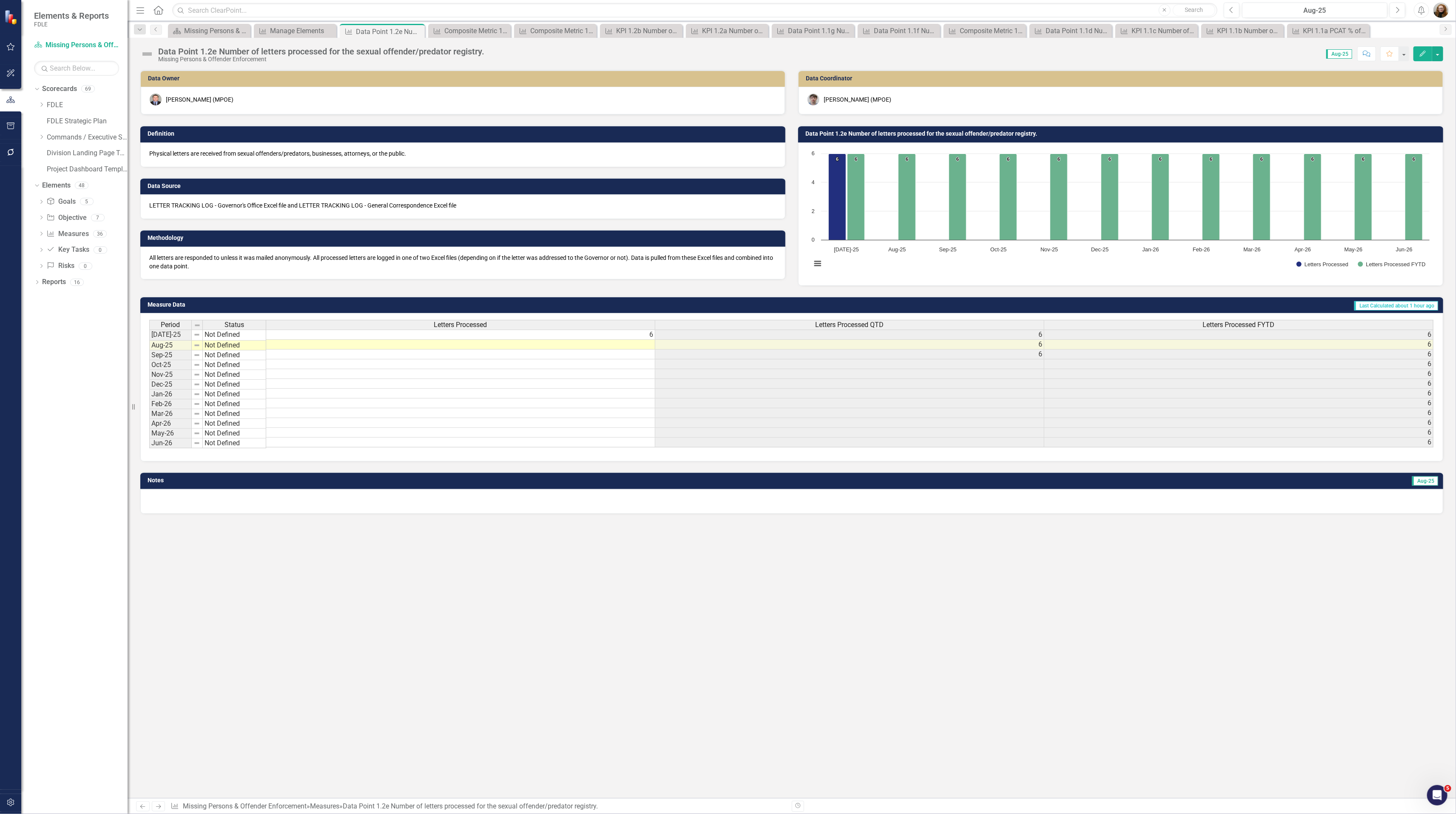
scroll to position [0, 6]
click at [286, 29] on div "Manage Elements" at bounding box center [296, 31] width 54 height 10
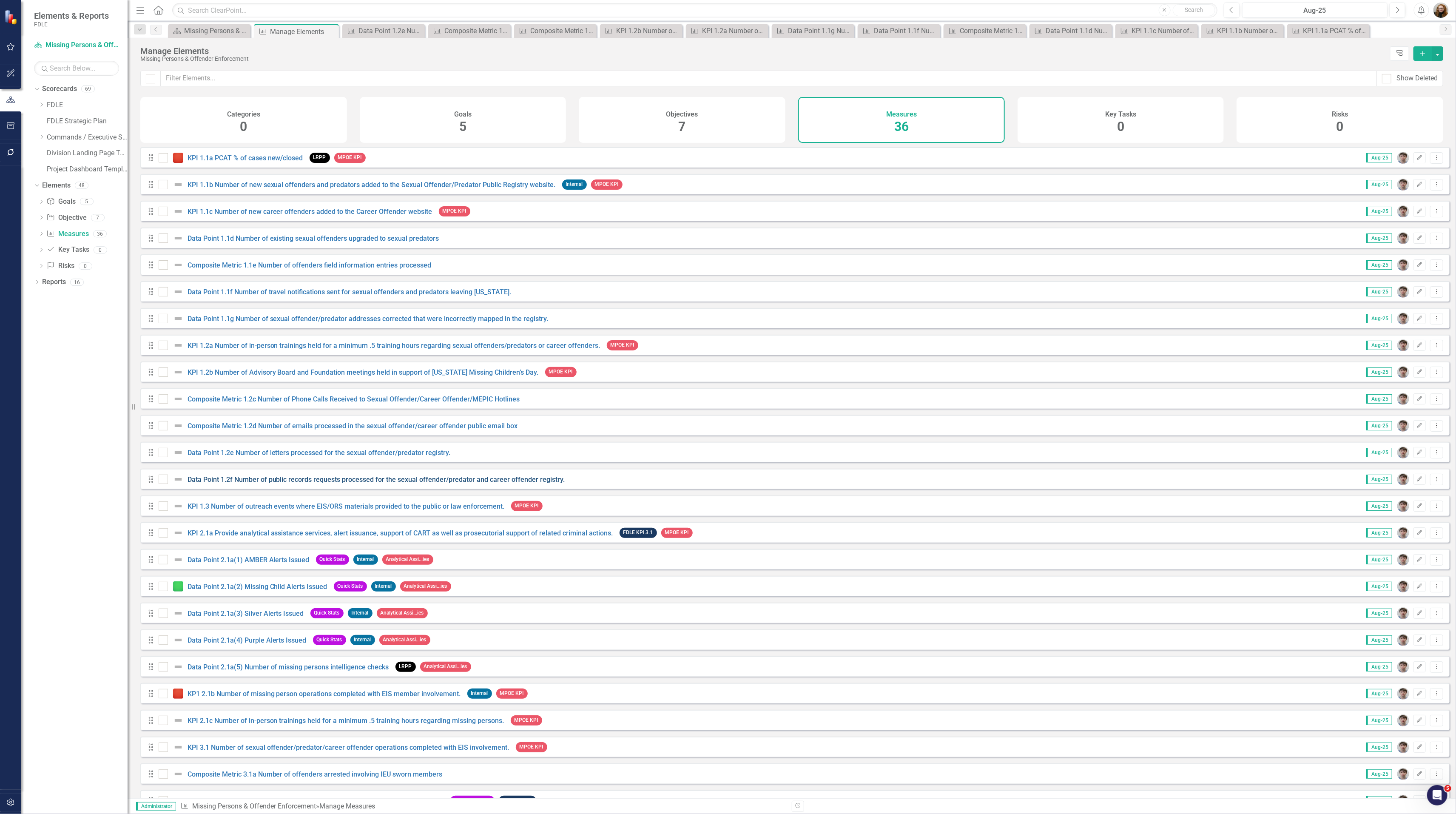
click at [295, 483] on link "Data Point 1.2f Number of public records requests processed for the sexual offe…" at bounding box center [376, 480] width 377 height 8
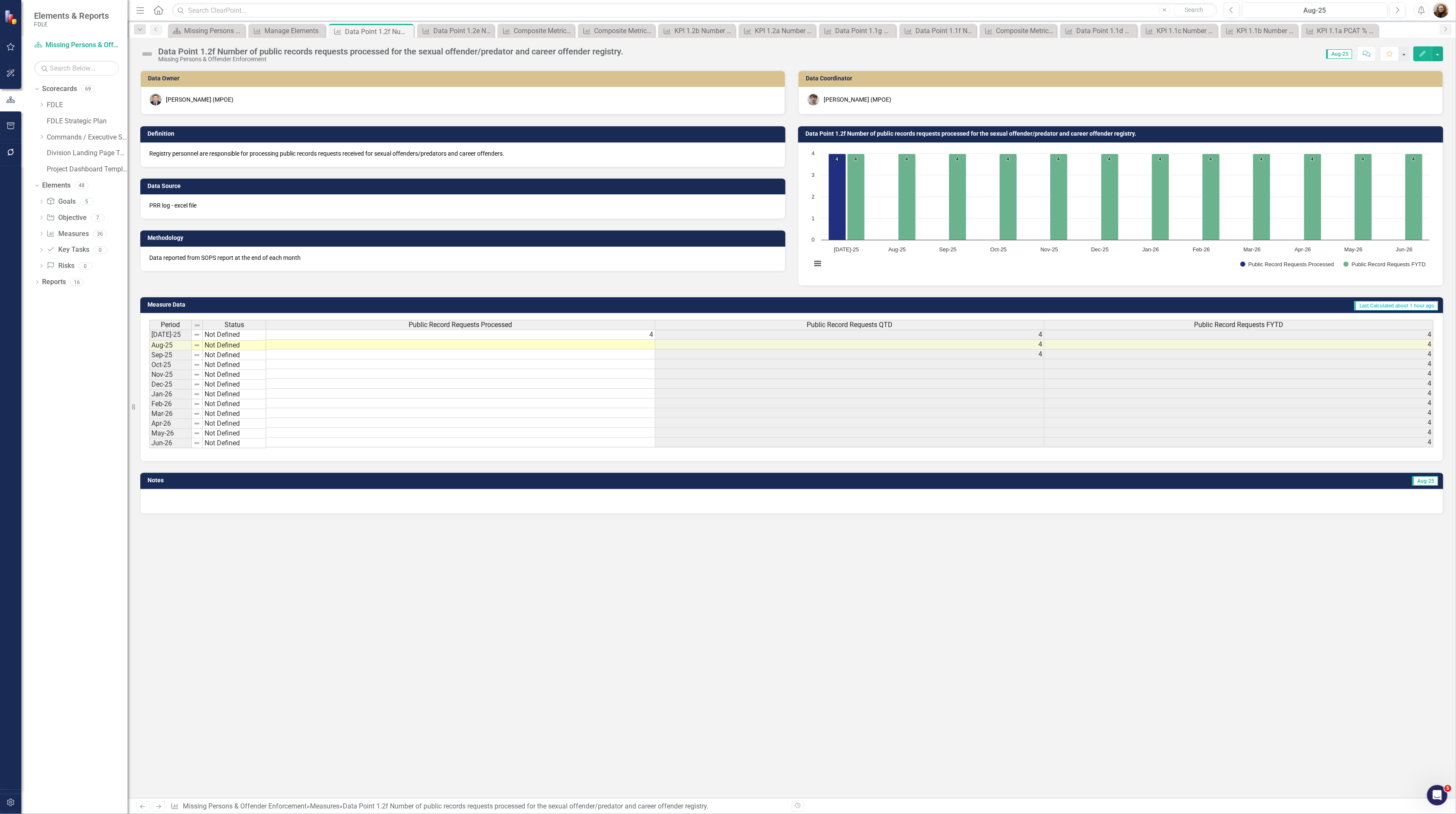
scroll to position [0, 6]
click at [294, 31] on div "Manage Elements" at bounding box center [288, 31] width 48 height 10
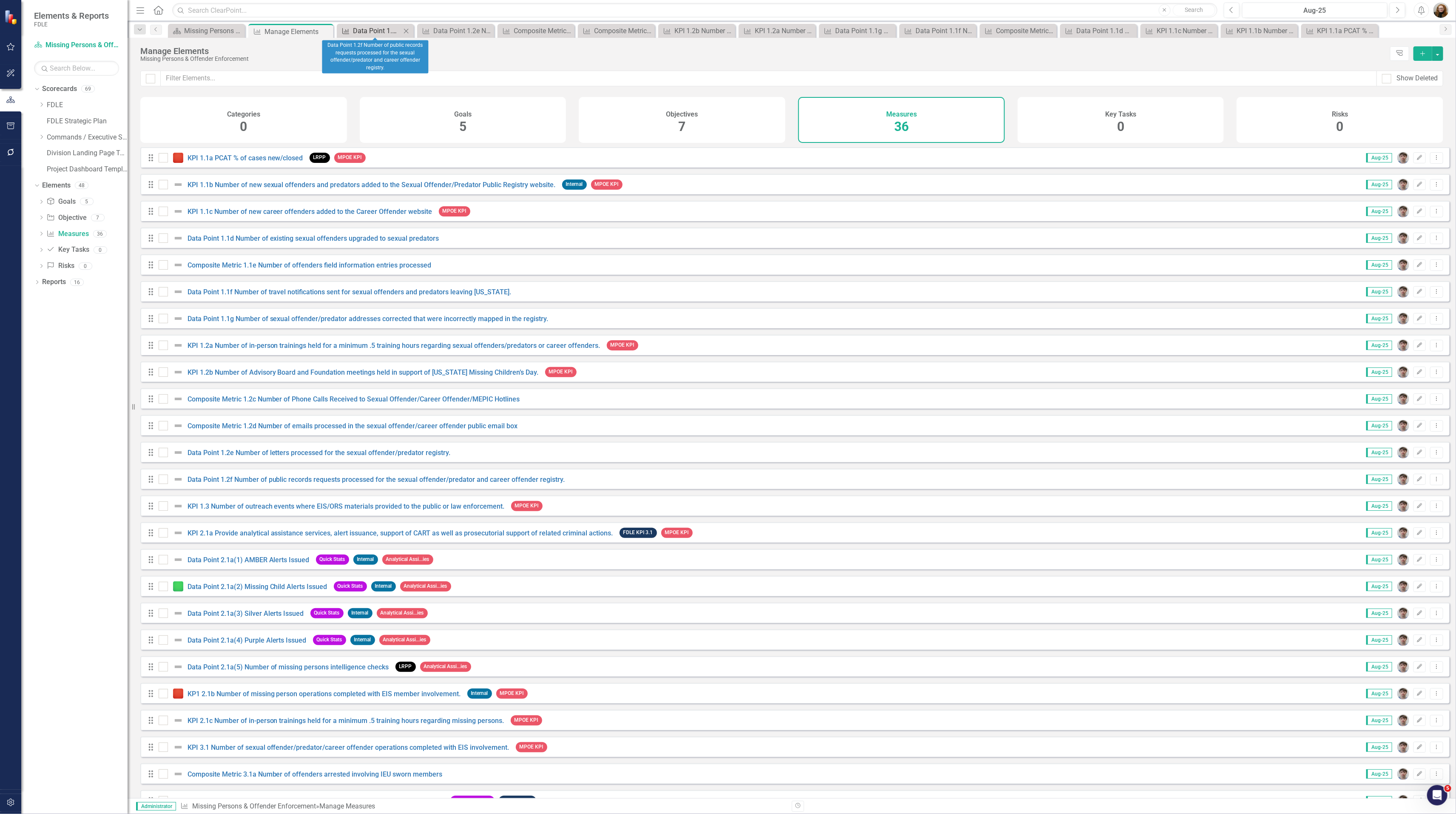
click at [375, 33] on div "Data Point 1.2f Number of public records requests processed for the sexual offe…" at bounding box center [377, 31] width 48 height 10
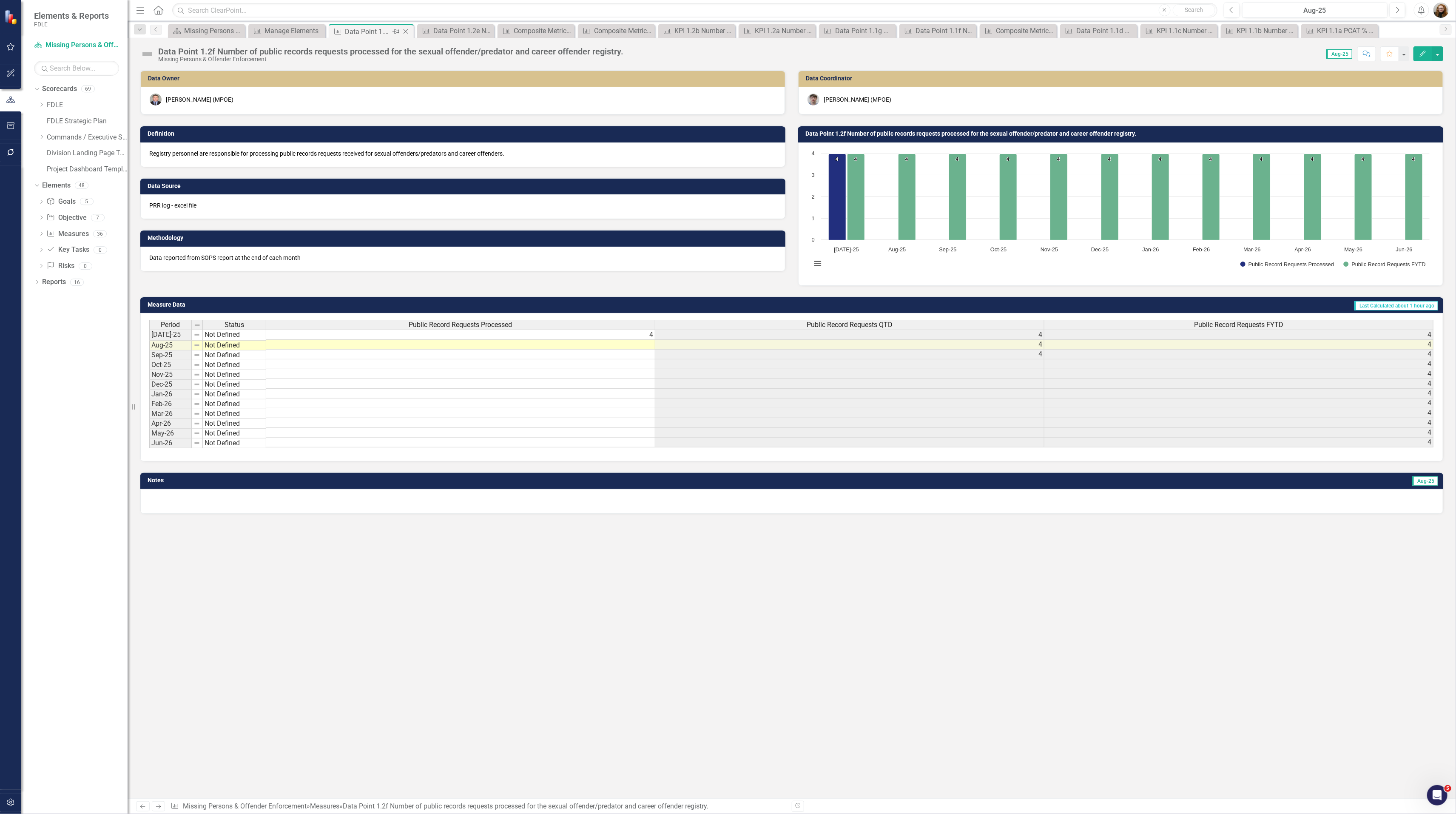
click at [404, 33] on icon "Close" at bounding box center [406, 31] width 8 height 7
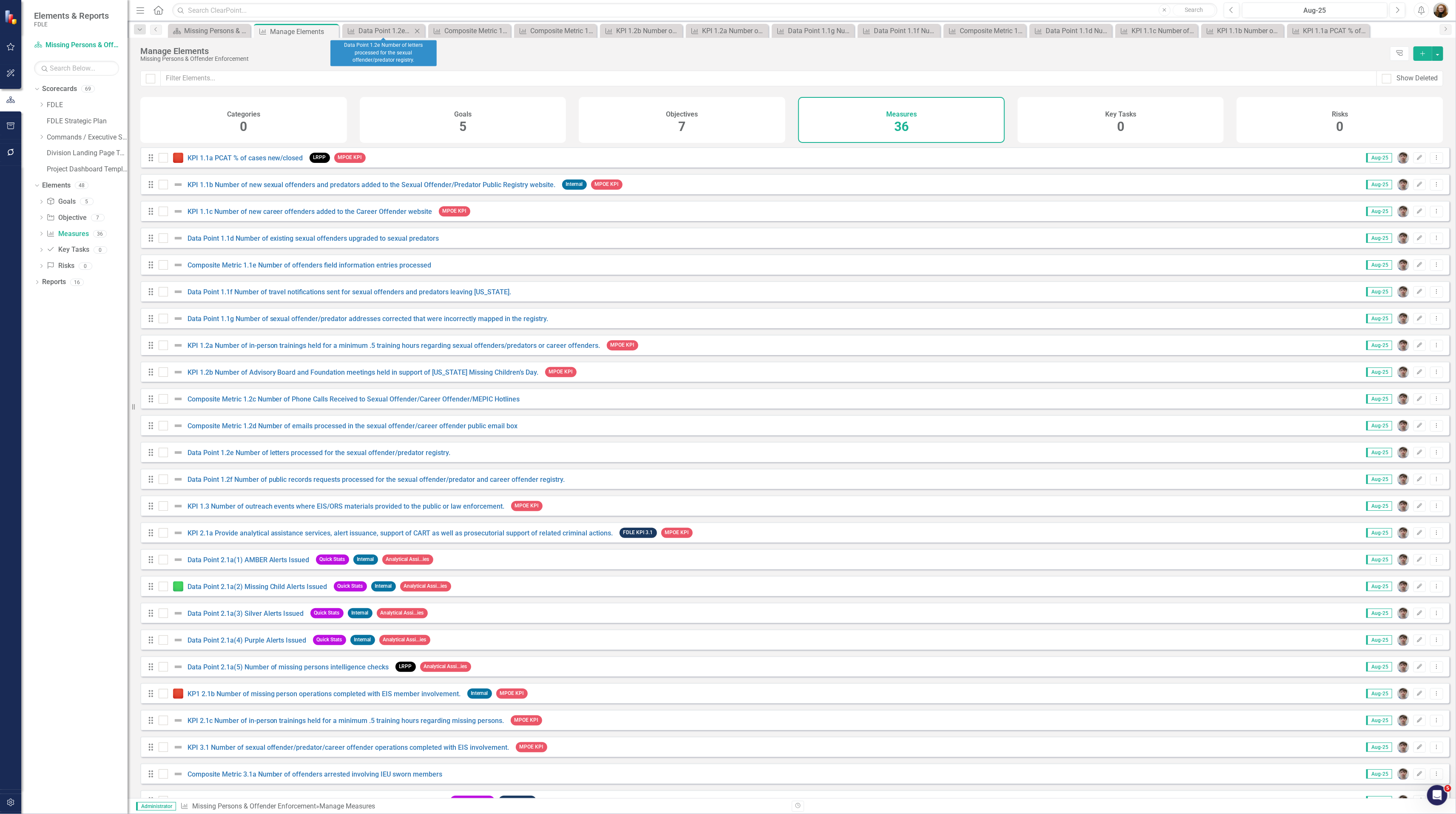
click at [416, 31] on icon "Close" at bounding box center [417, 31] width 8 height 7
click at [425, 29] on icon "Close" at bounding box center [422, 31] width 8 height 7
click at [0, 0] on icon "Close" at bounding box center [0, 0] width 0 height 0
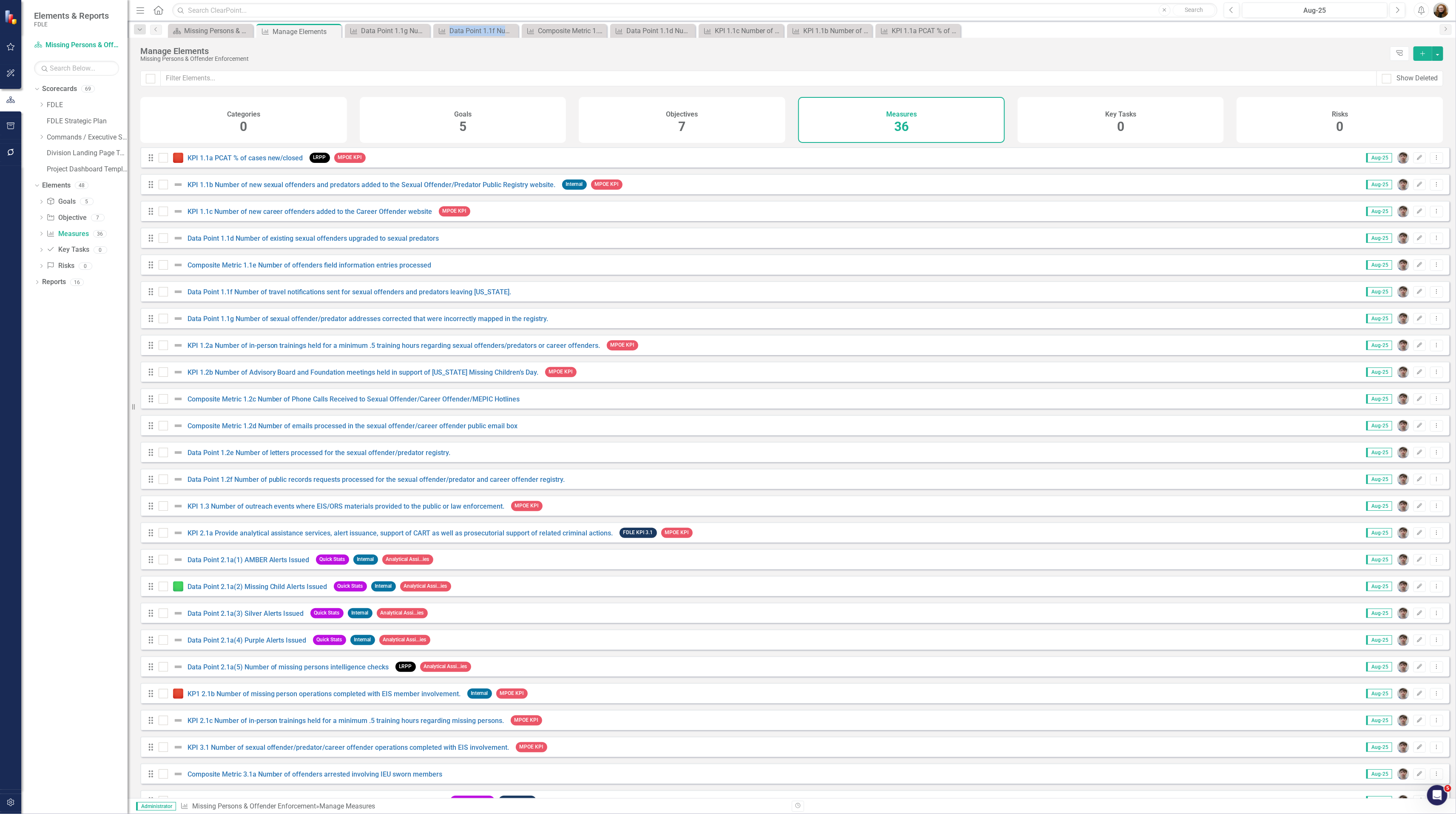
click at [0, 0] on icon "Close" at bounding box center [0, 0] width 0 height 0
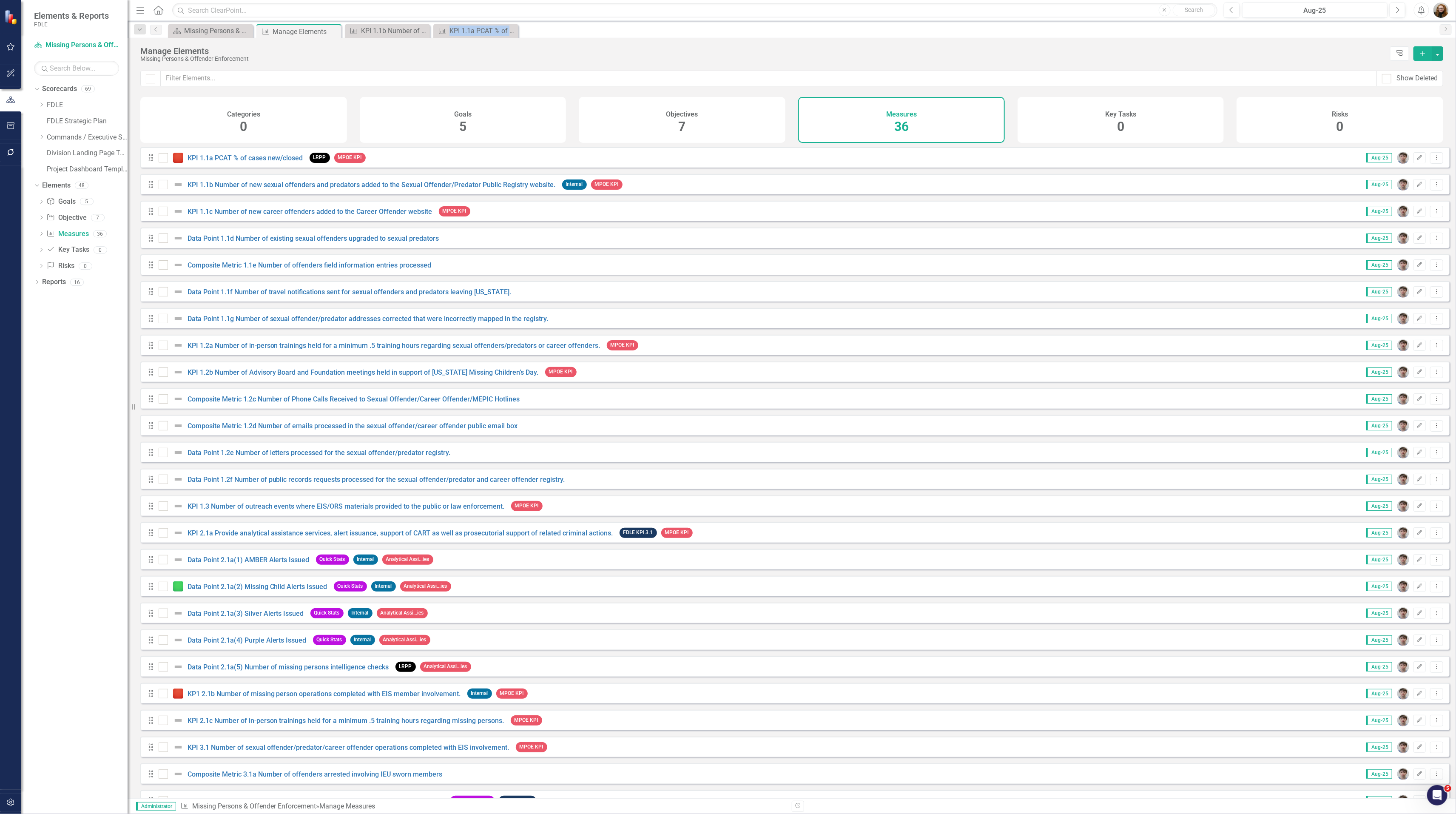
click at [0, 0] on icon "Close" at bounding box center [0, 0] width 0 height 0
click at [236, 511] on link "KPI 1.3 Number of outreach events where EIS/ORS materials provided to the publi…" at bounding box center [346, 506] width 317 height 8
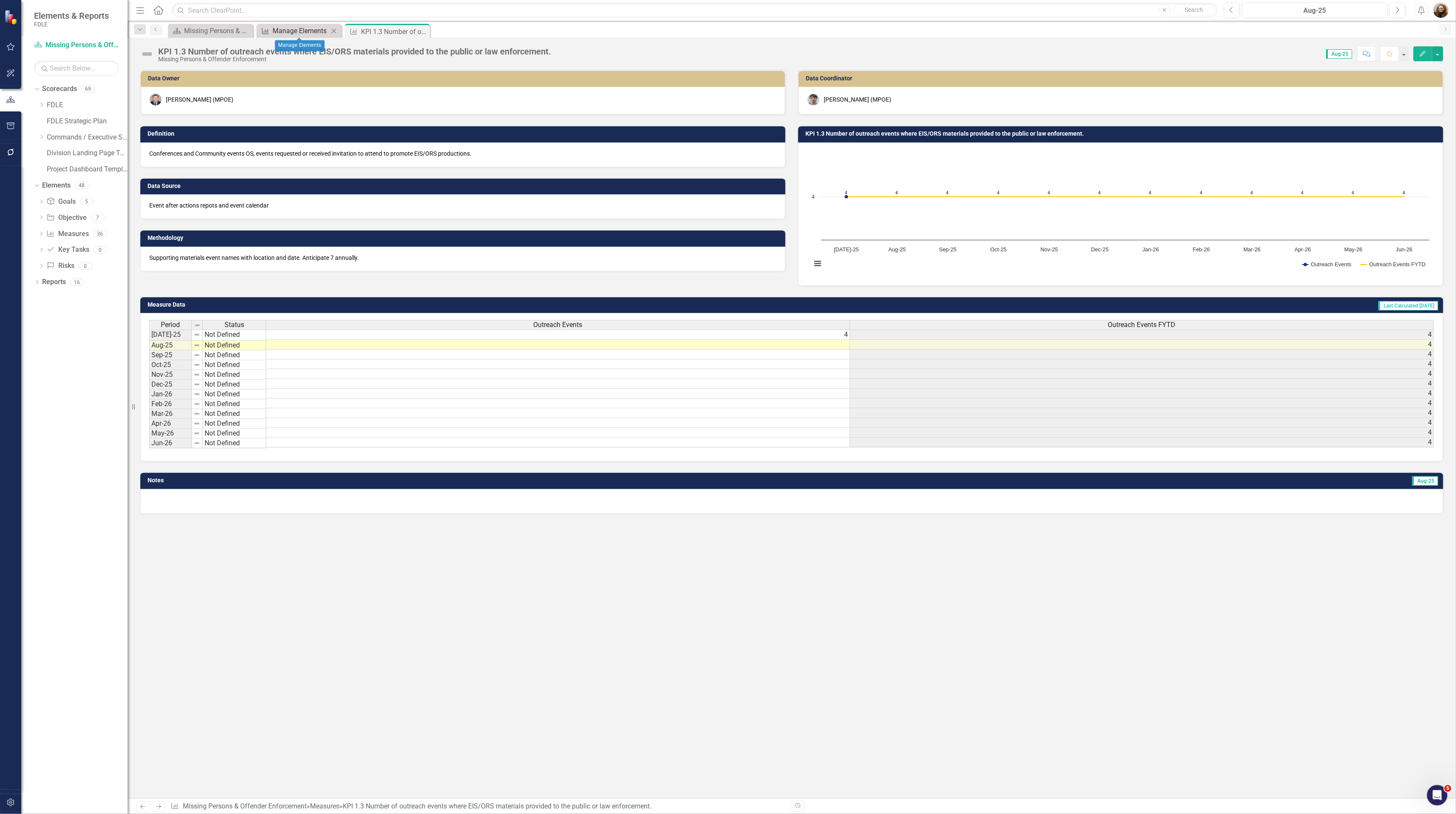
click at [307, 29] on div "Manage Elements" at bounding box center [301, 31] width 56 height 10
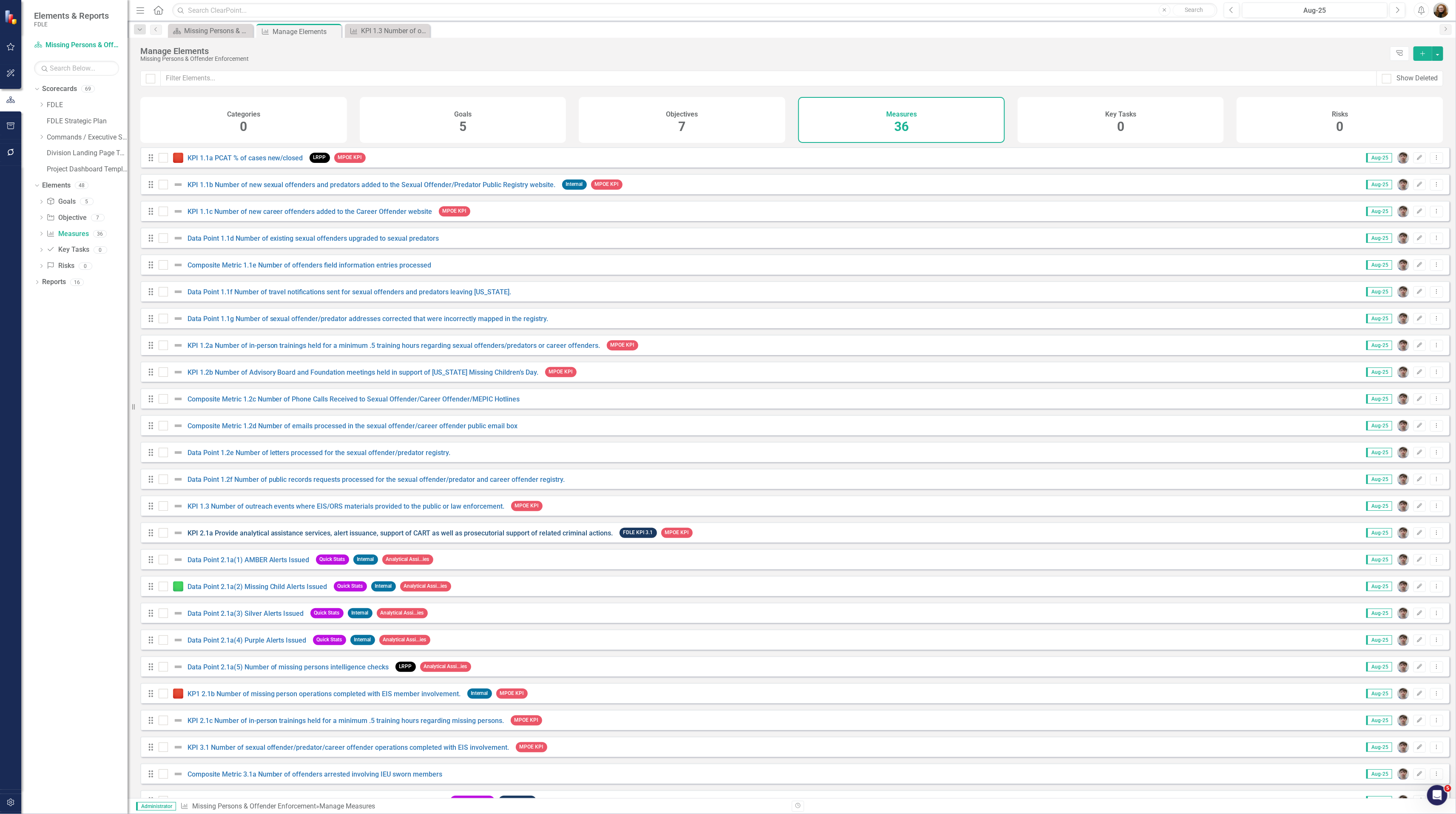
click at [225, 536] on link "KPI 2.1a Provide analytical assistance services, alert issuance, support of CAR…" at bounding box center [400, 533] width 425 height 8
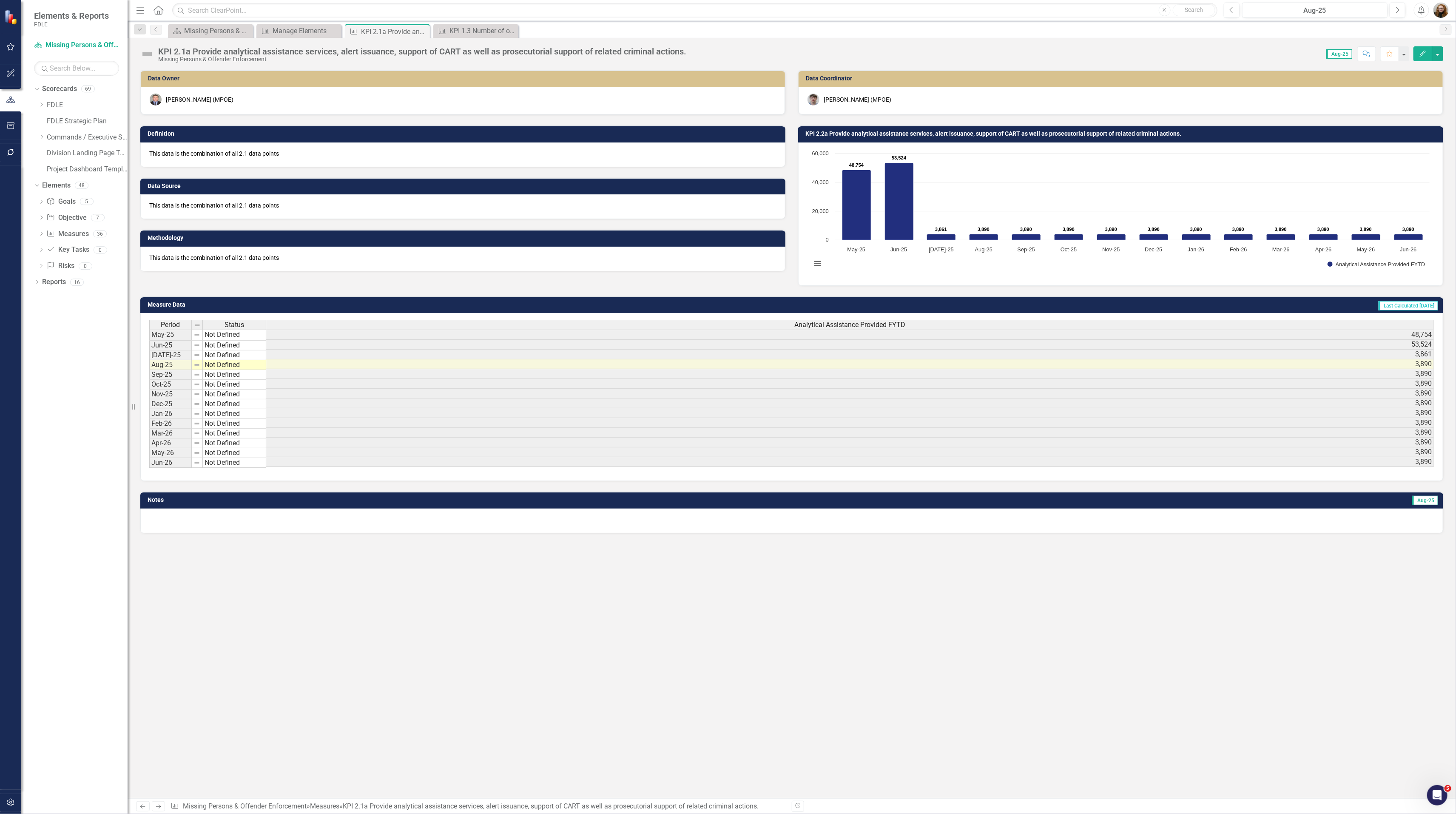
scroll to position [0, 6]
click at [302, 29] on div "Manage Elements" at bounding box center [301, 31] width 56 height 10
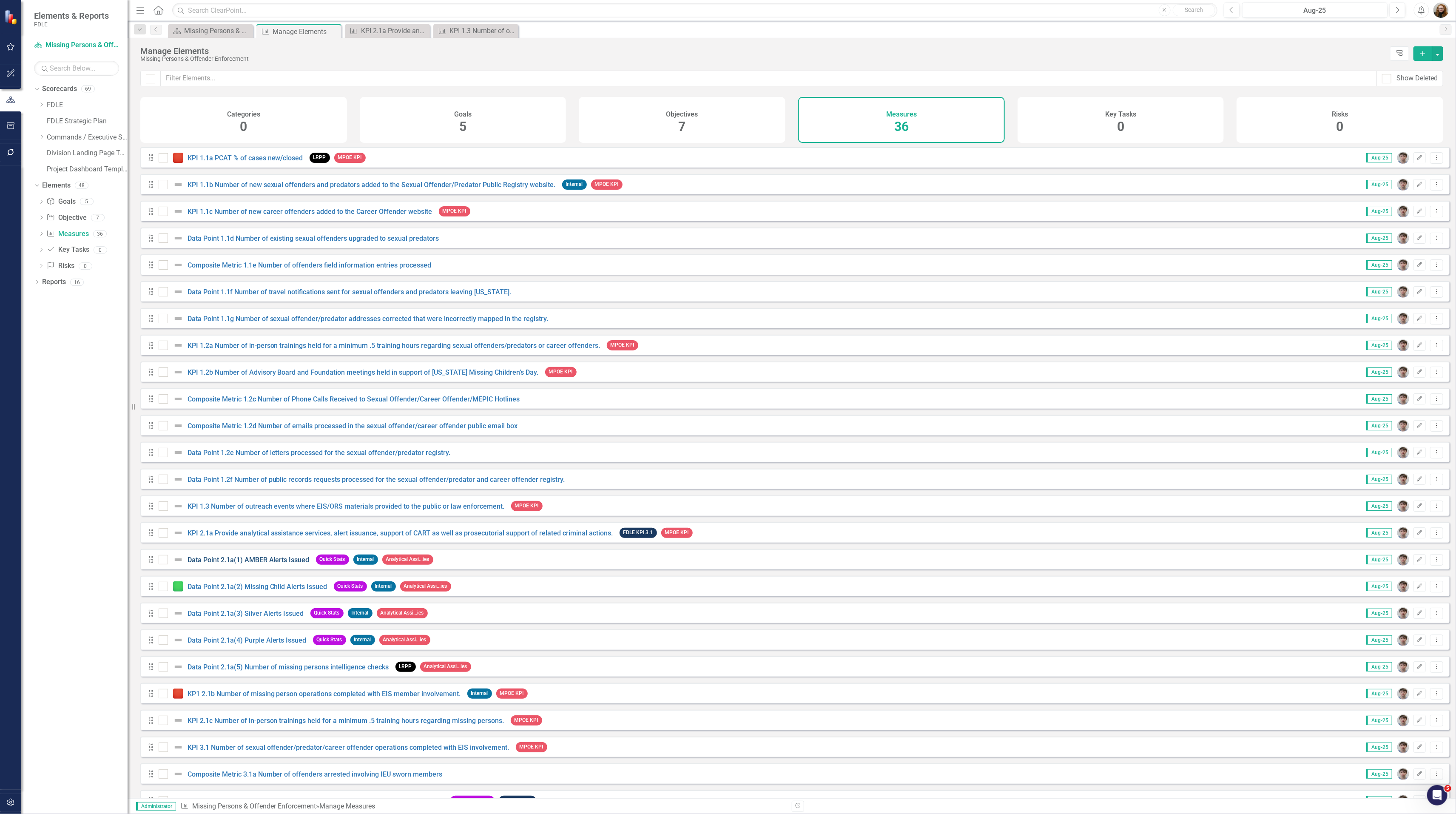
click at [216, 564] on link "Data Point 2.1a(1) AMBER Alerts Issued" at bounding box center [248, 560] width 122 height 8
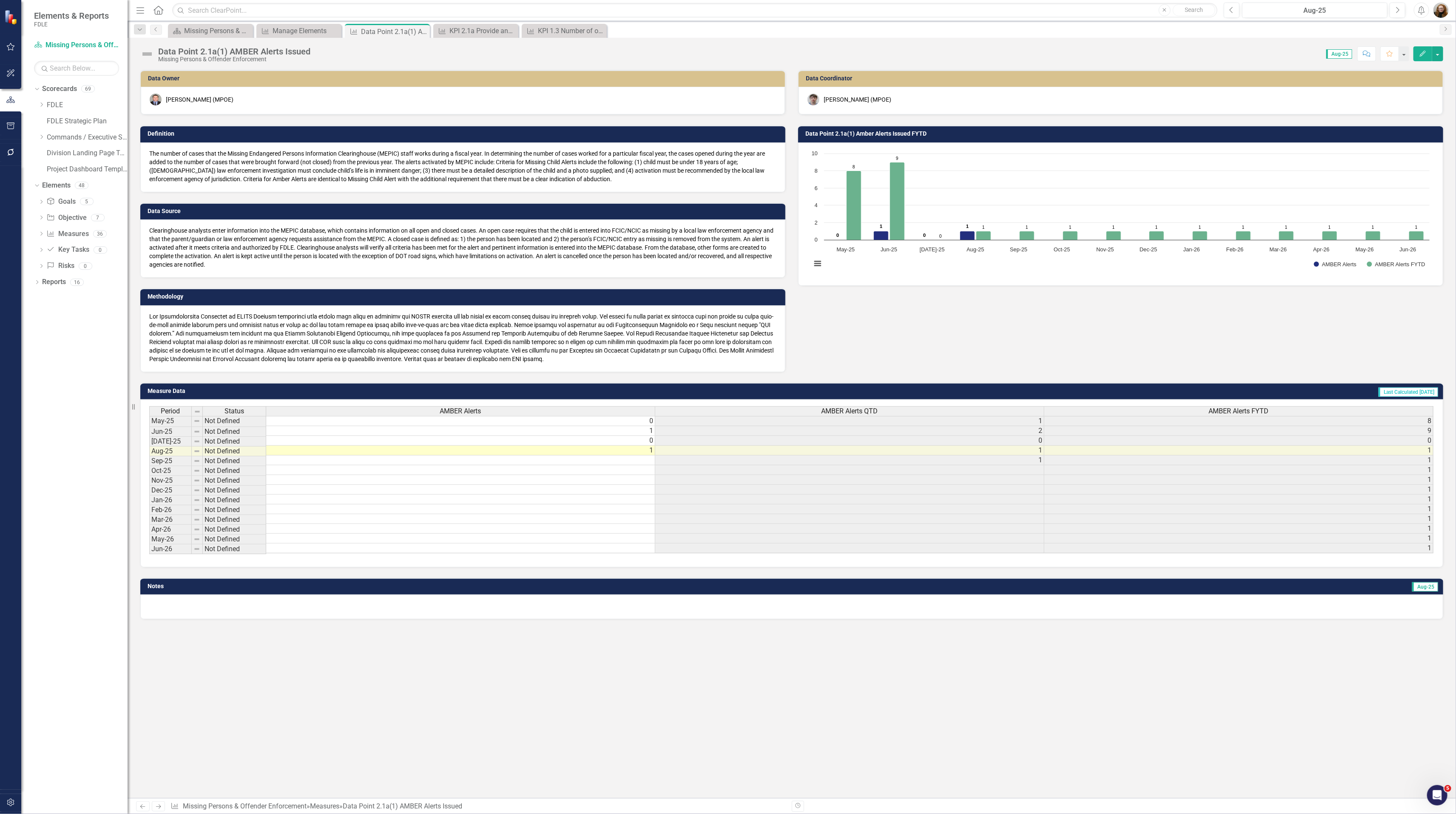
scroll to position [0, 6]
click at [285, 26] on div "Manage Elements" at bounding box center [301, 31] width 56 height 10
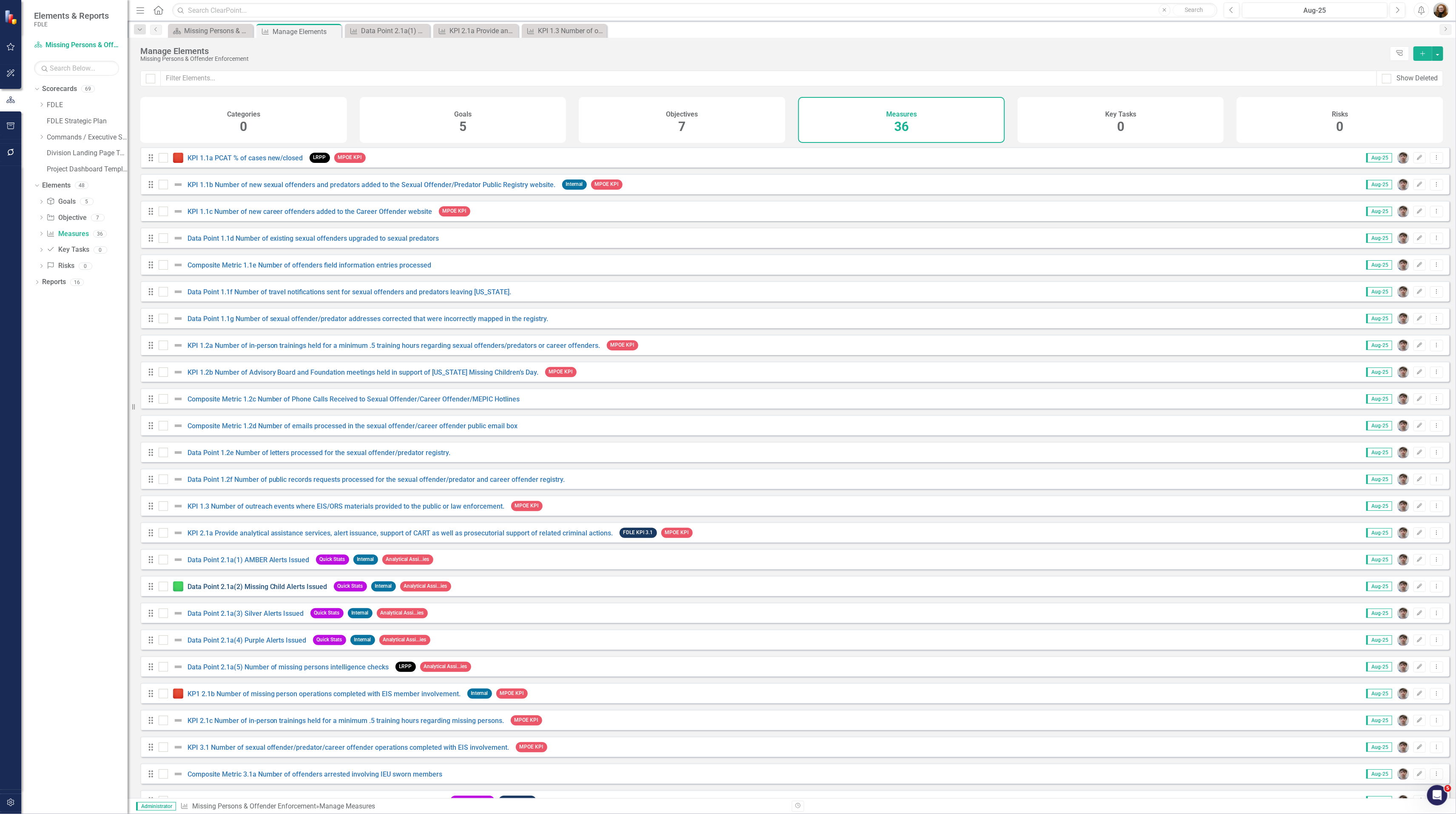
click at [248, 591] on link "Data Point 2.1a(2) Missing Child Alerts Issued" at bounding box center [257, 587] width 140 height 8
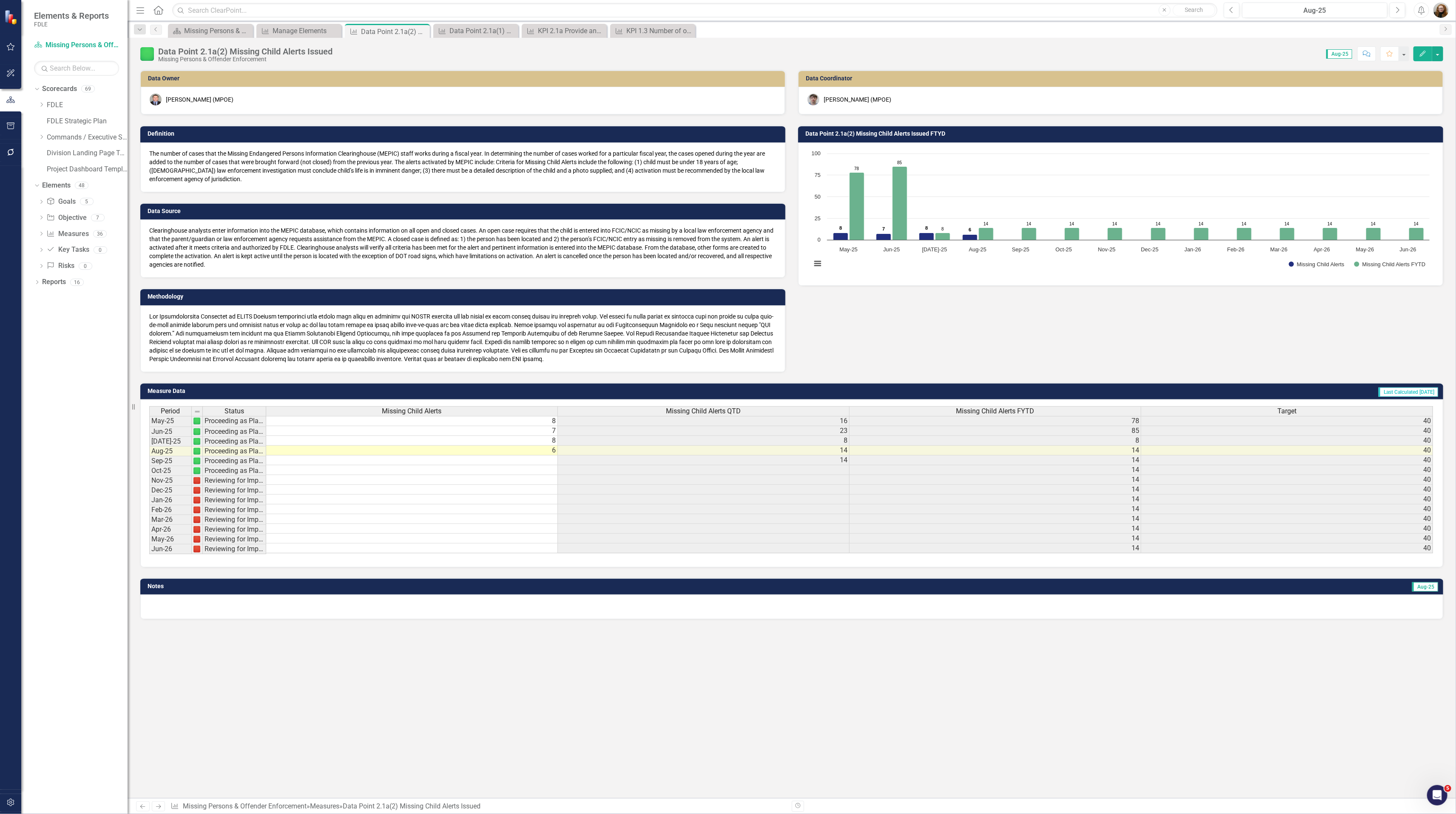
scroll to position [0, 6]
click at [275, 31] on div "Manage Elements" at bounding box center [301, 31] width 56 height 10
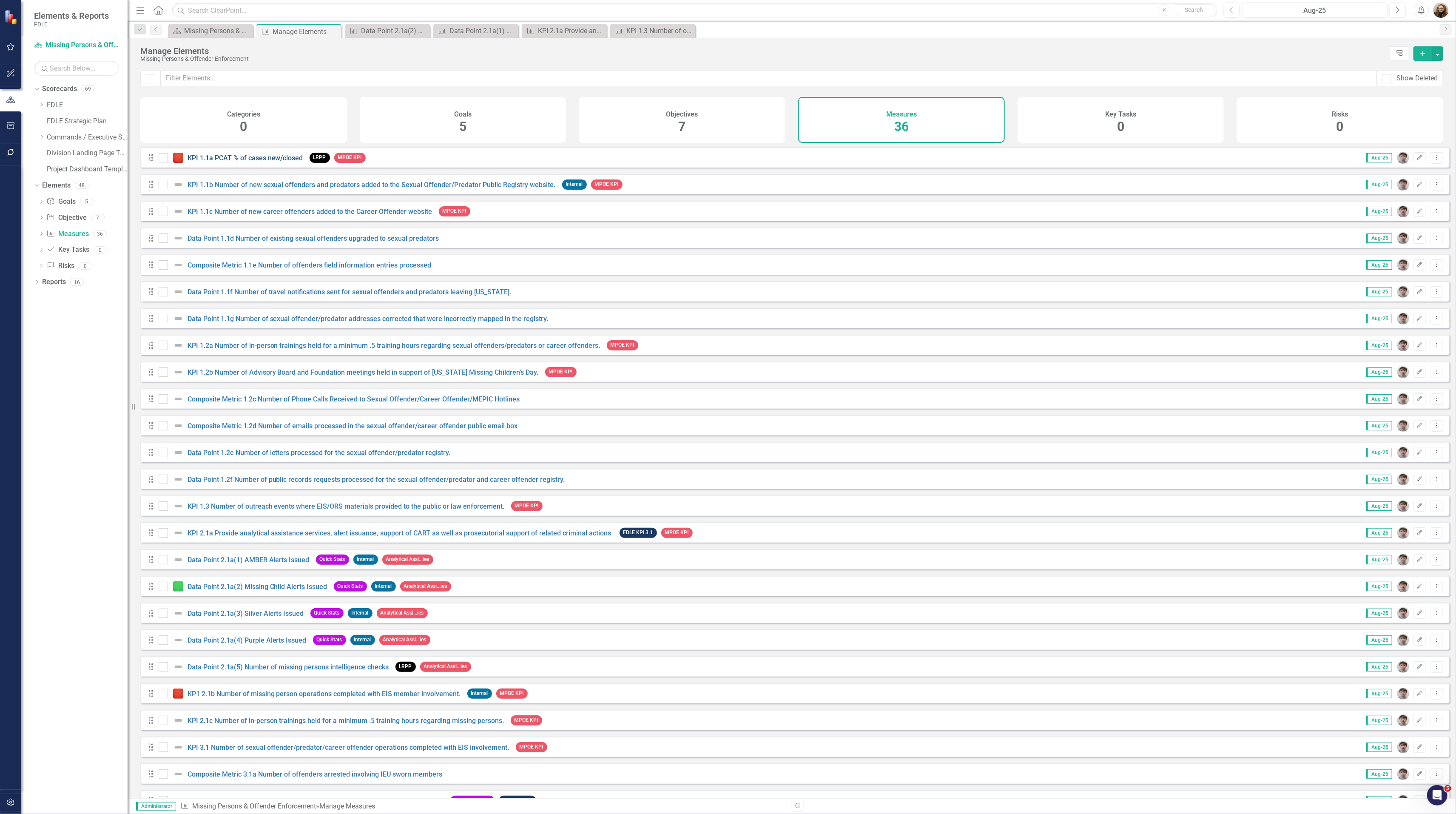
click at [265, 162] on link "KPI 1.1a PCAT % of cases new/closed" at bounding box center [245, 158] width 116 height 8
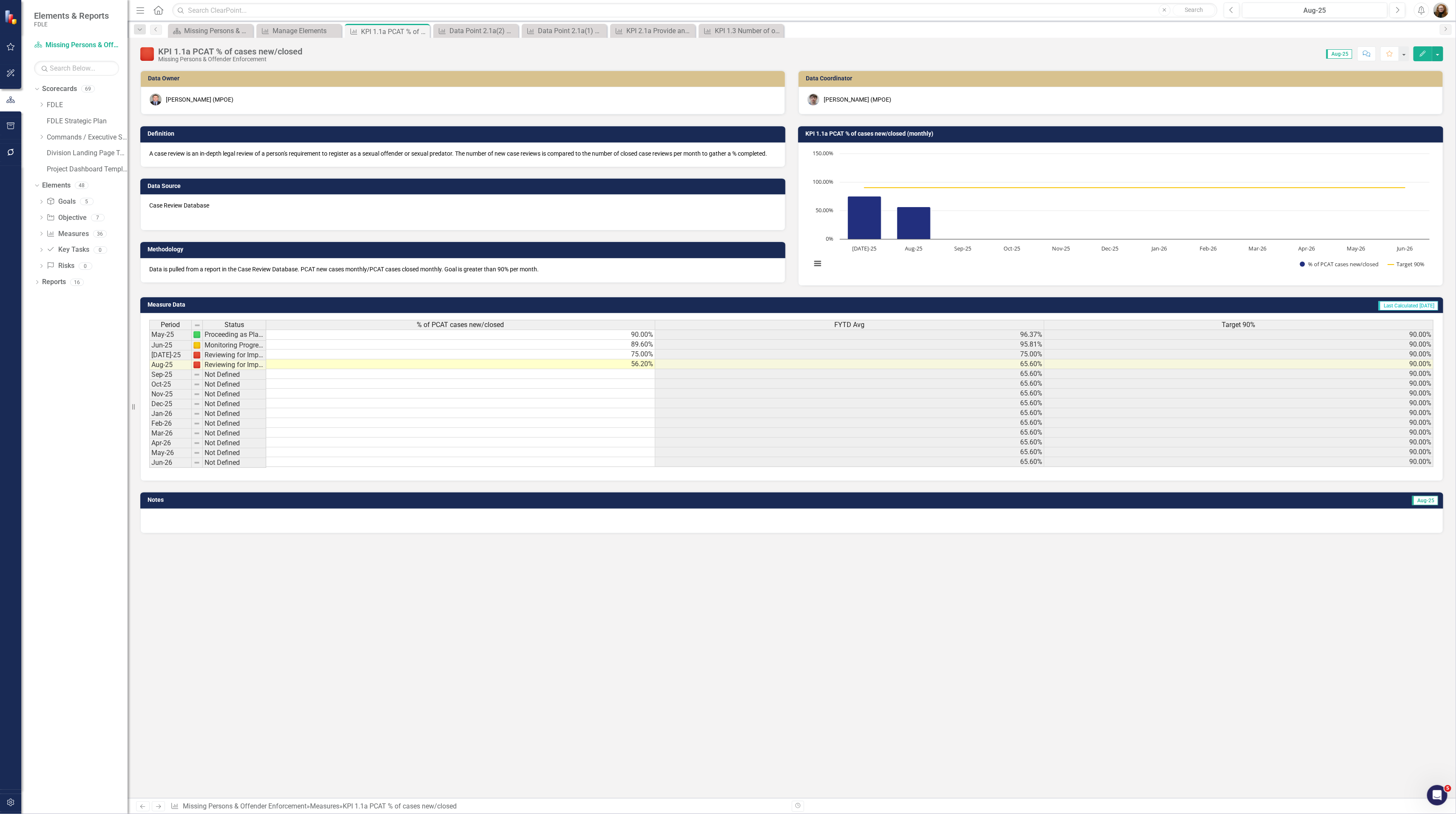
click at [608, 329] on div "% of PCAT cases new/closed" at bounding box center [460, 324] width 388 height 9
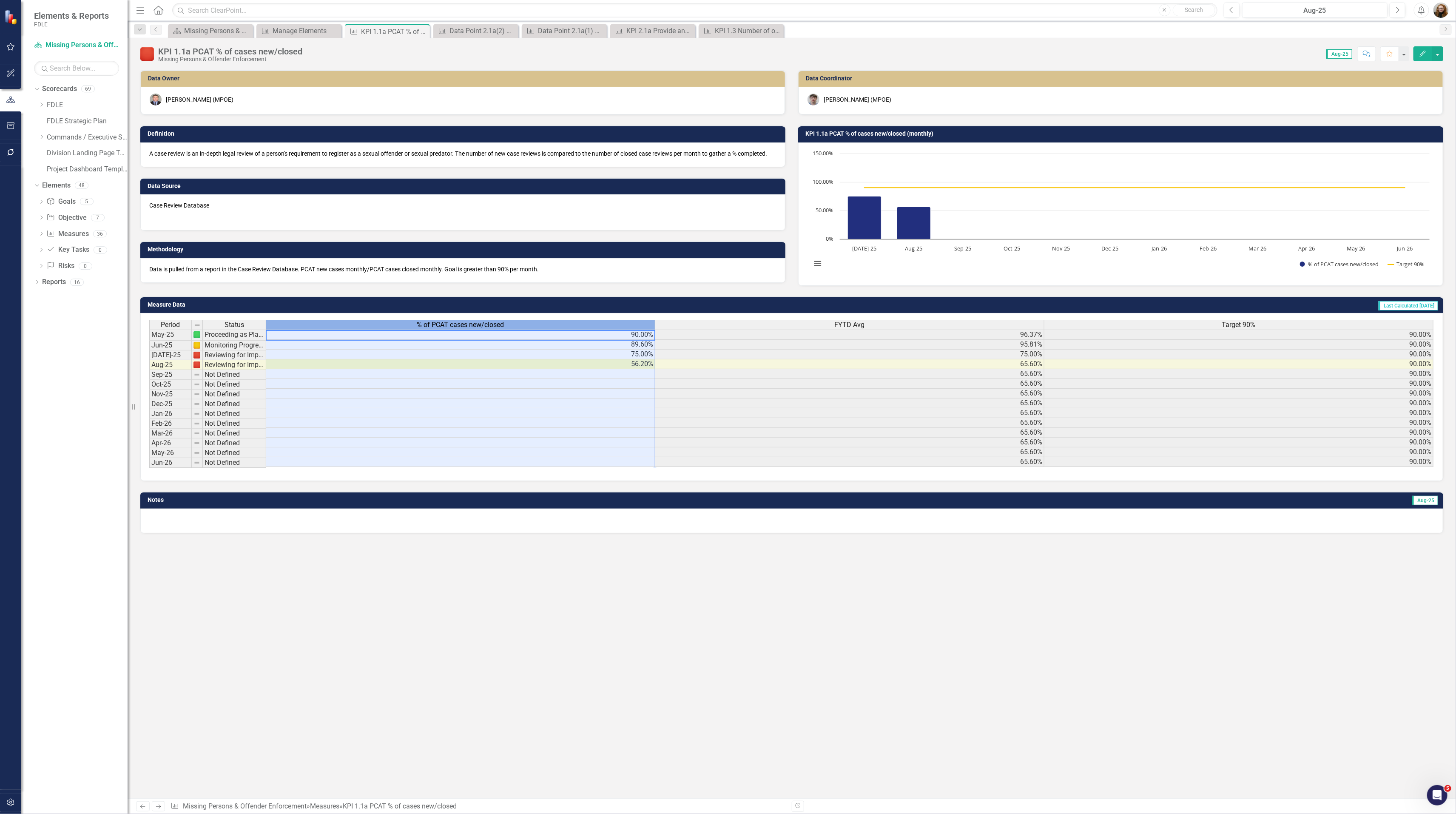
click at [608, 329] on div "% of PCAT cases new/closed" at bounding box center [460, 324] width 388 height 9
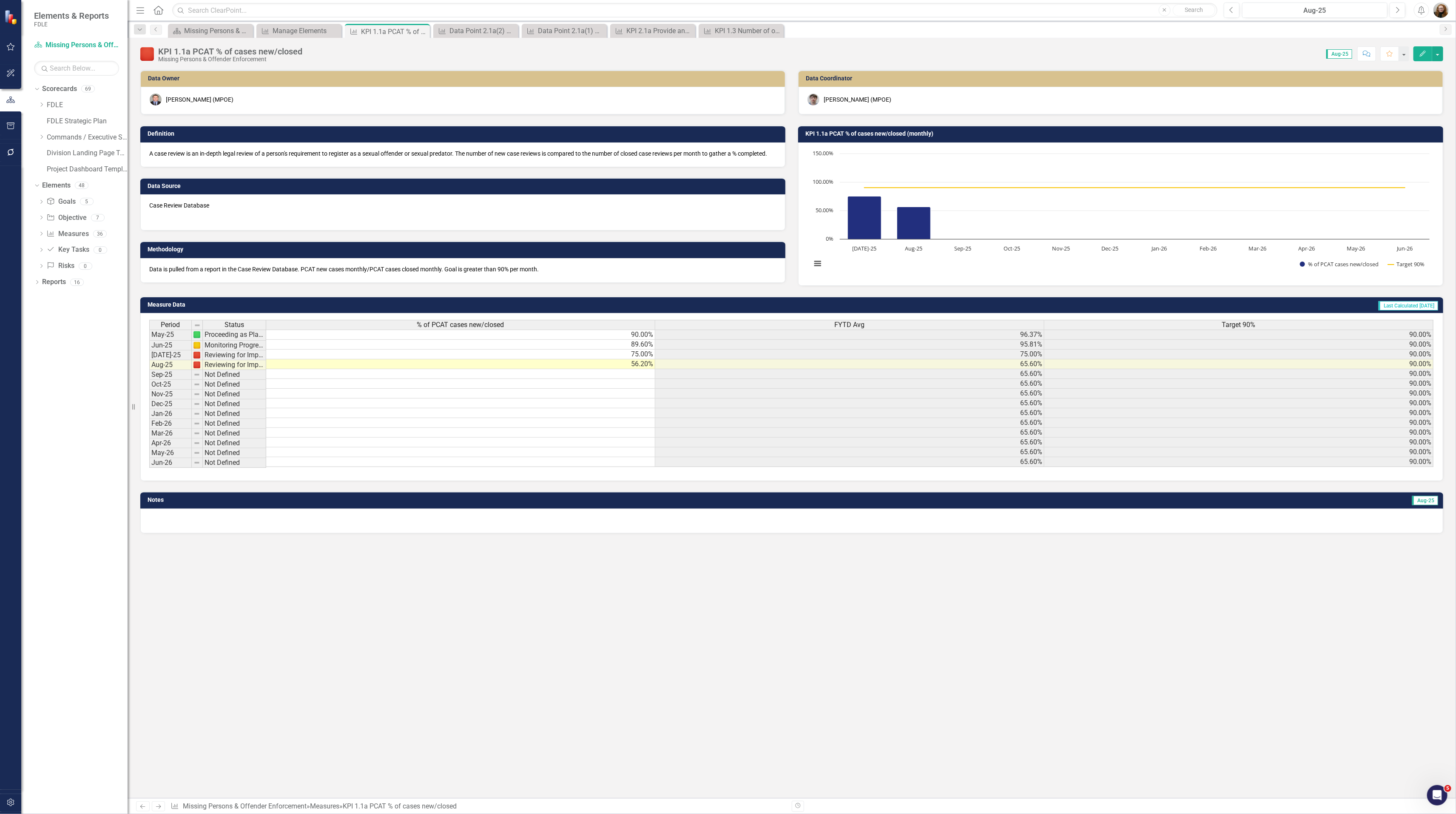
click at [1418, 55] on button "Edit" at bounding box center [1423, 53] width 19 height 15
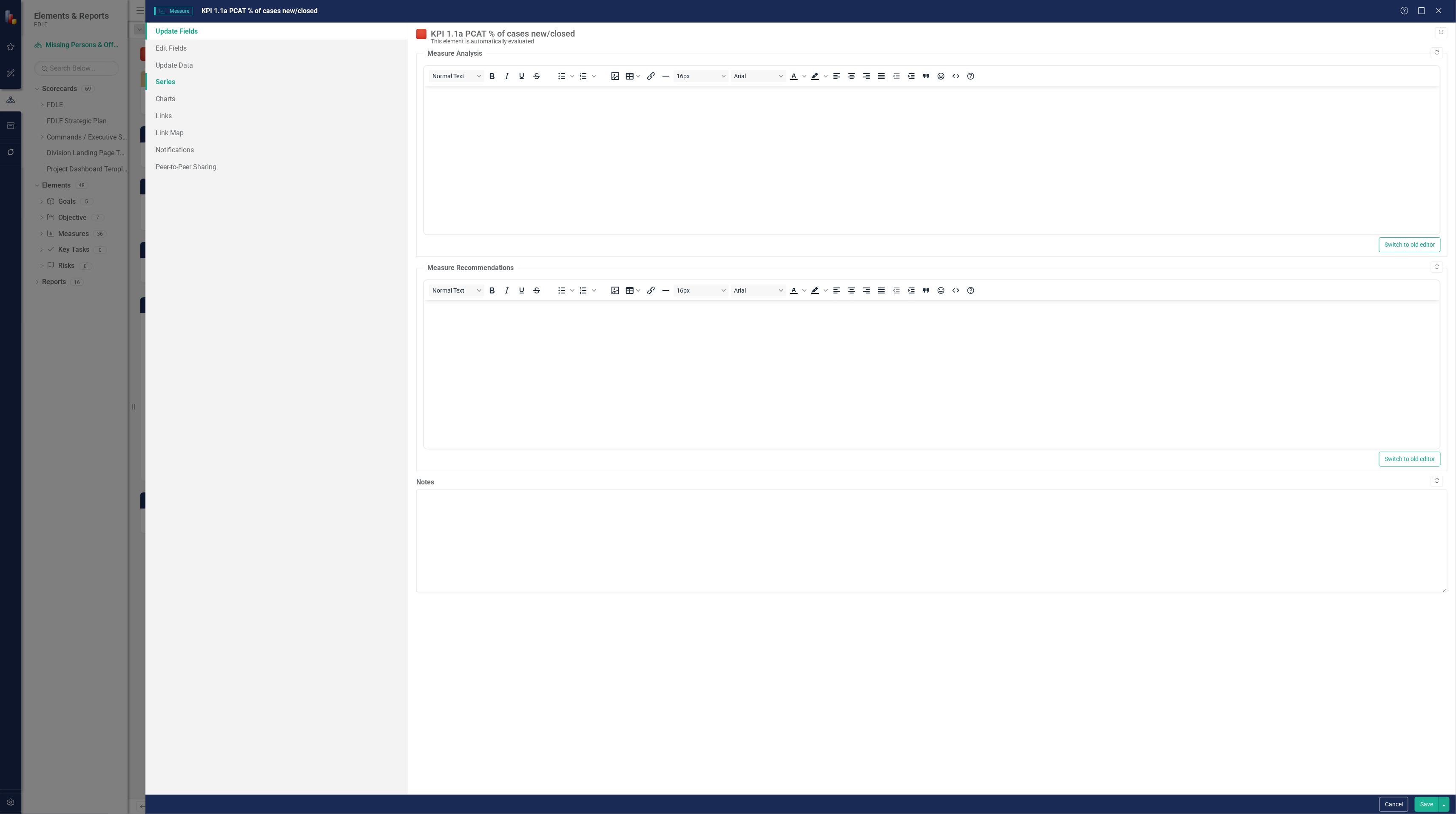
click at [166, 82] on link "Series" at bounding box center [277, 82] width 262 height 17
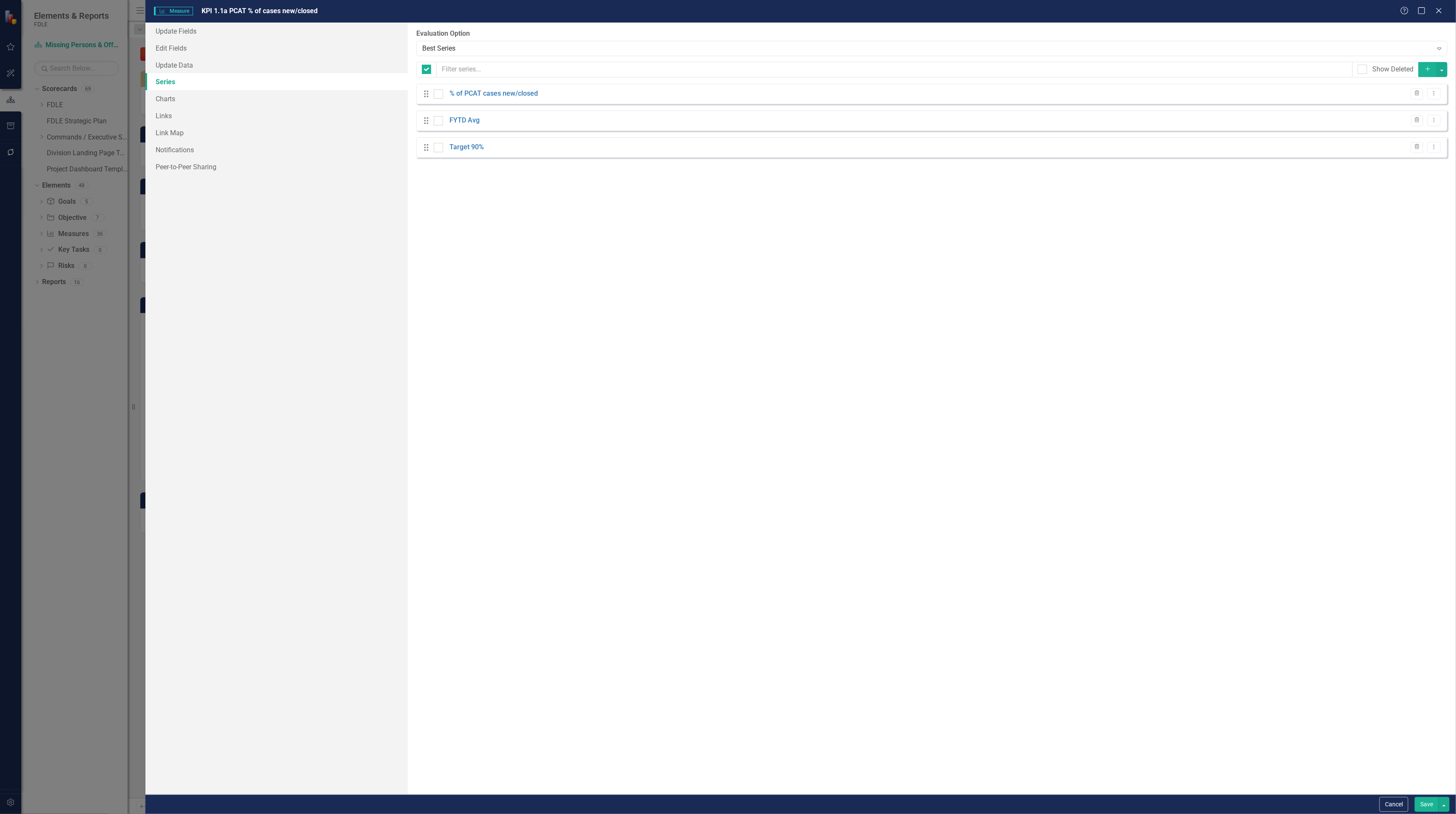
checkbox input "false"
click at [1435, 96] on icon "Dropdown Menu" at bounding box center [1434, 93] width 7 height 6
click at [1411, 123] on link "Copy Duplicate Measure Series" at bounding box center [1392, 125] width 96 height 16
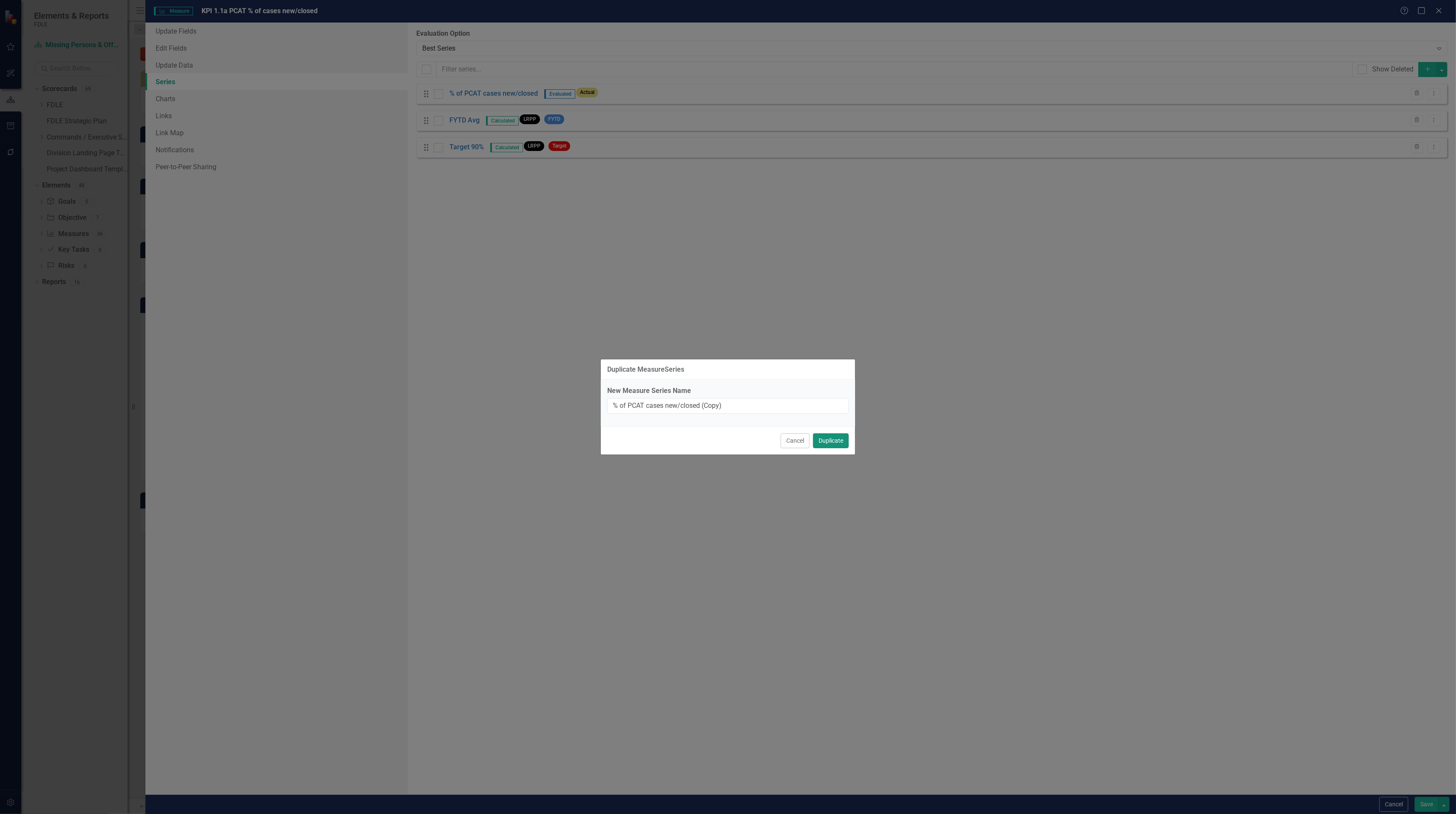
click at [824, 439] on button "Duplicate" at bounding box center [831, 440] width 36 height 15
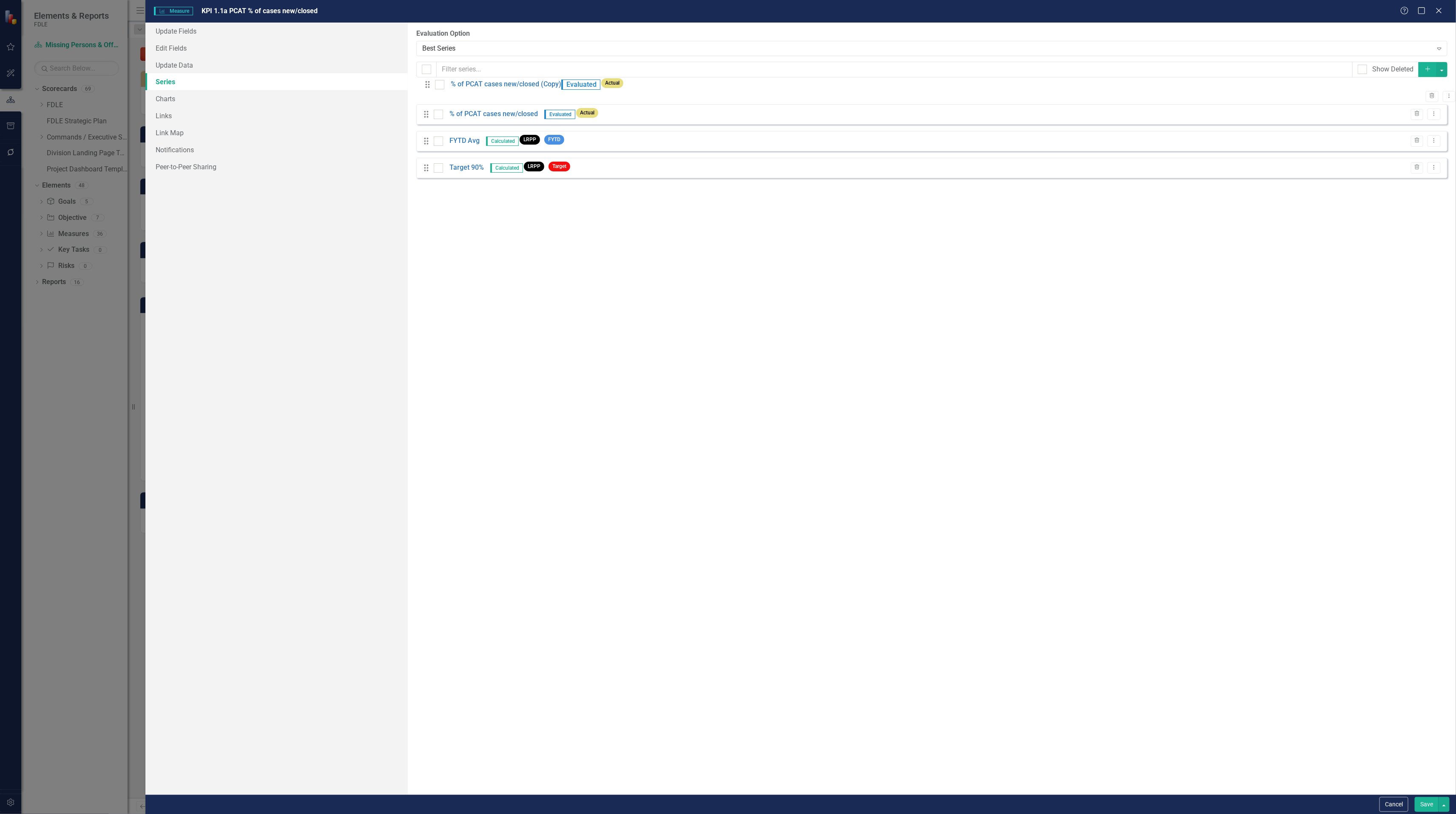
drag, startPoint x: 426, startPoint y: 175, endPoint x: 434, endPoint y: 88, distance: 87.4
click at [434, 88] on div "Drag % of PCAT cases new/closed Evaluated Actual Trash Dropdown Menu Drag FYTD …" at bounding box center [932, 136] width 1031 height 105
click at [1433, 151] on button "Dropdown Menu" at bounding box center [1434, 144] width 13 height 11
click at [1413, 180] on link "Copy Duplicate Measure Series" at bounding box center [1392, 178] width 96 height 16
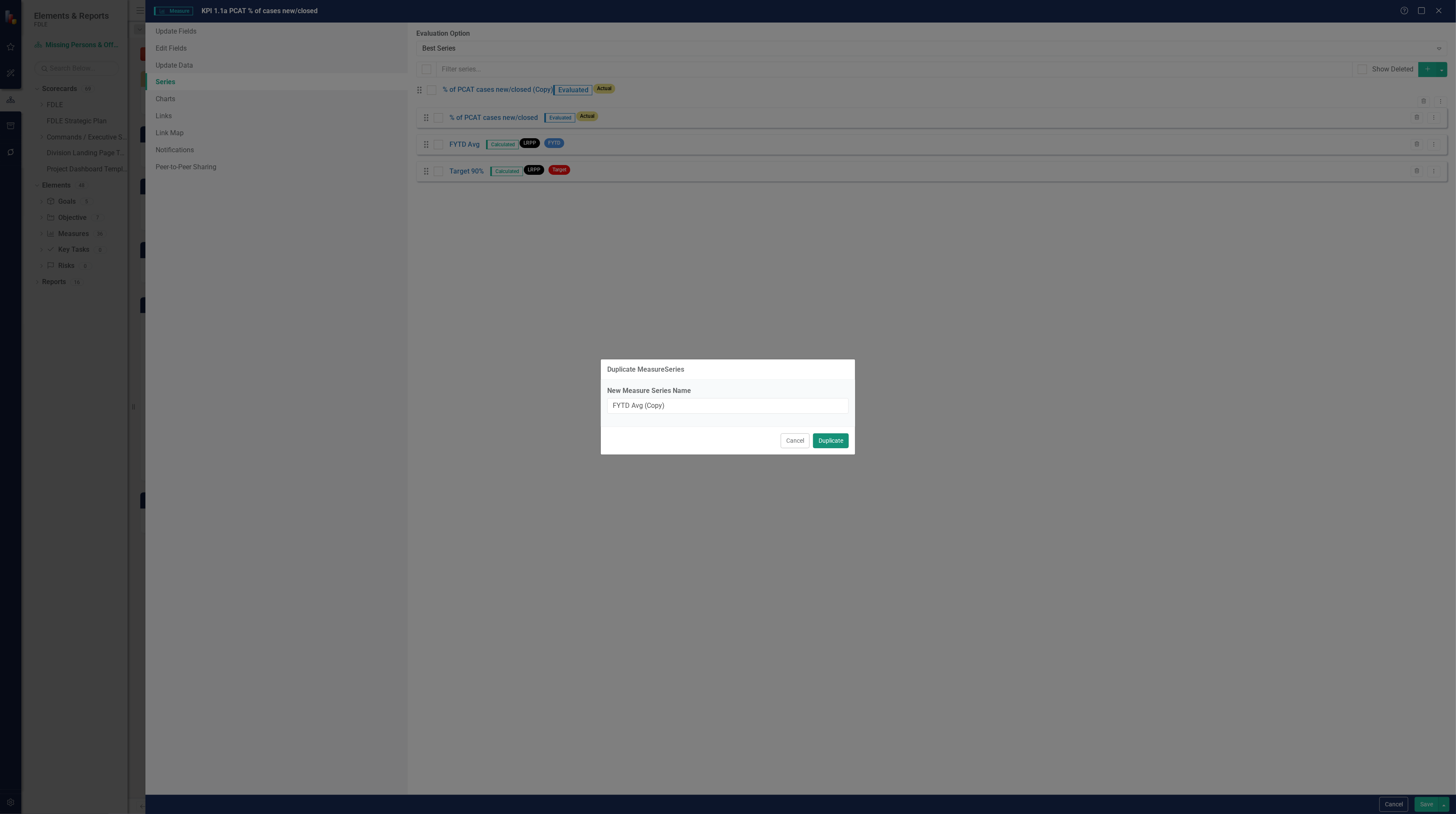
click at [826, 435] on button "Duplicate" at bounding box center [831, 440] width 36 height 15
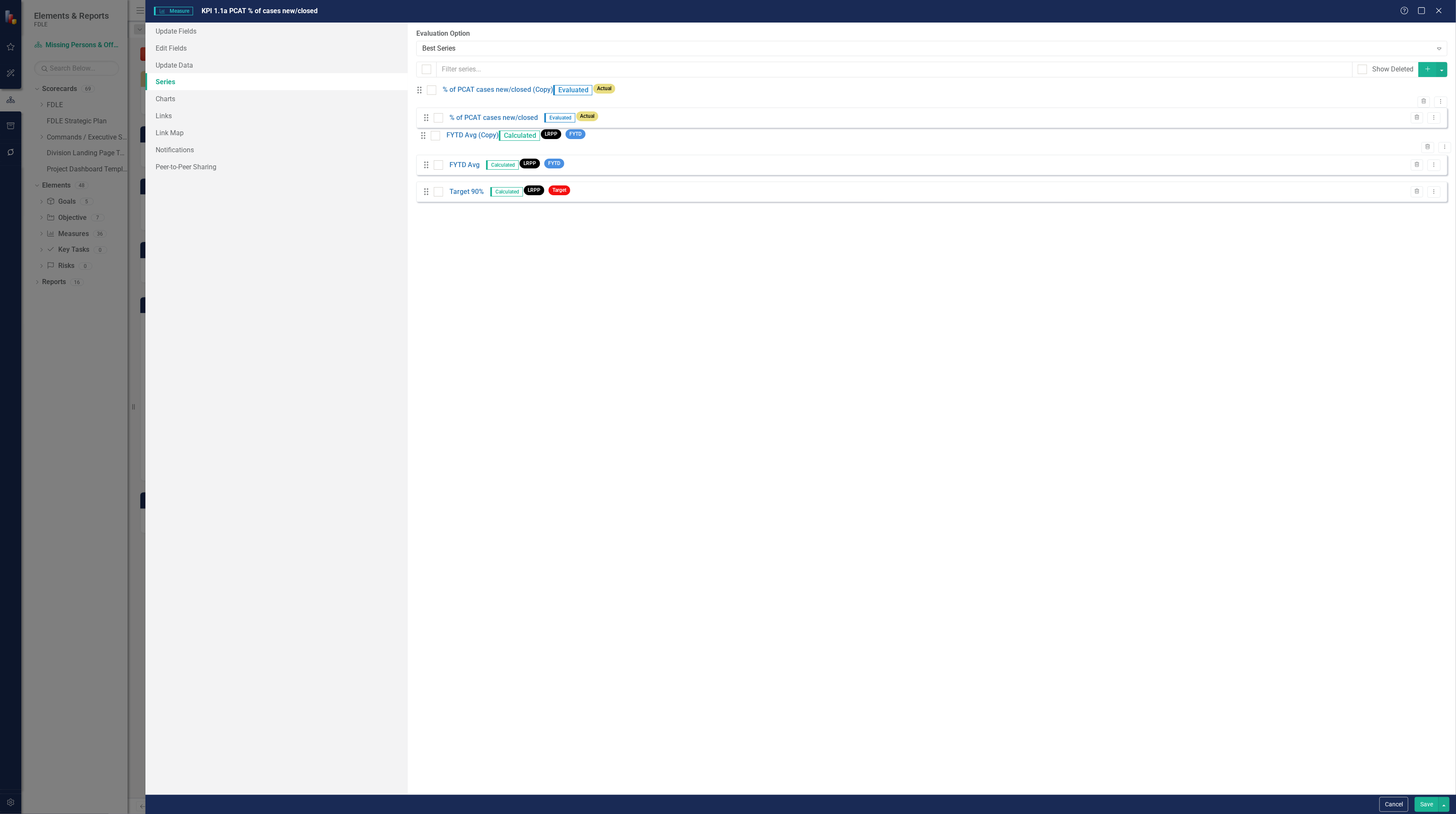
drag, startPoint x: 427, startPoint y: 204, endPoint x: 432, endPoint y: 142, distance: 62.2
click at [432, 142] on div "Drag % of PCAT cases new/closed (Copy) Evaluated Actual Trash Dropdown Menu Dra…" at bounding box center [932, 148] width 1031 height 128
click at [543, 92] on link "% of PCAT cases new/closed (Copy)" at bounding box center [498, 90] width 111 height 10
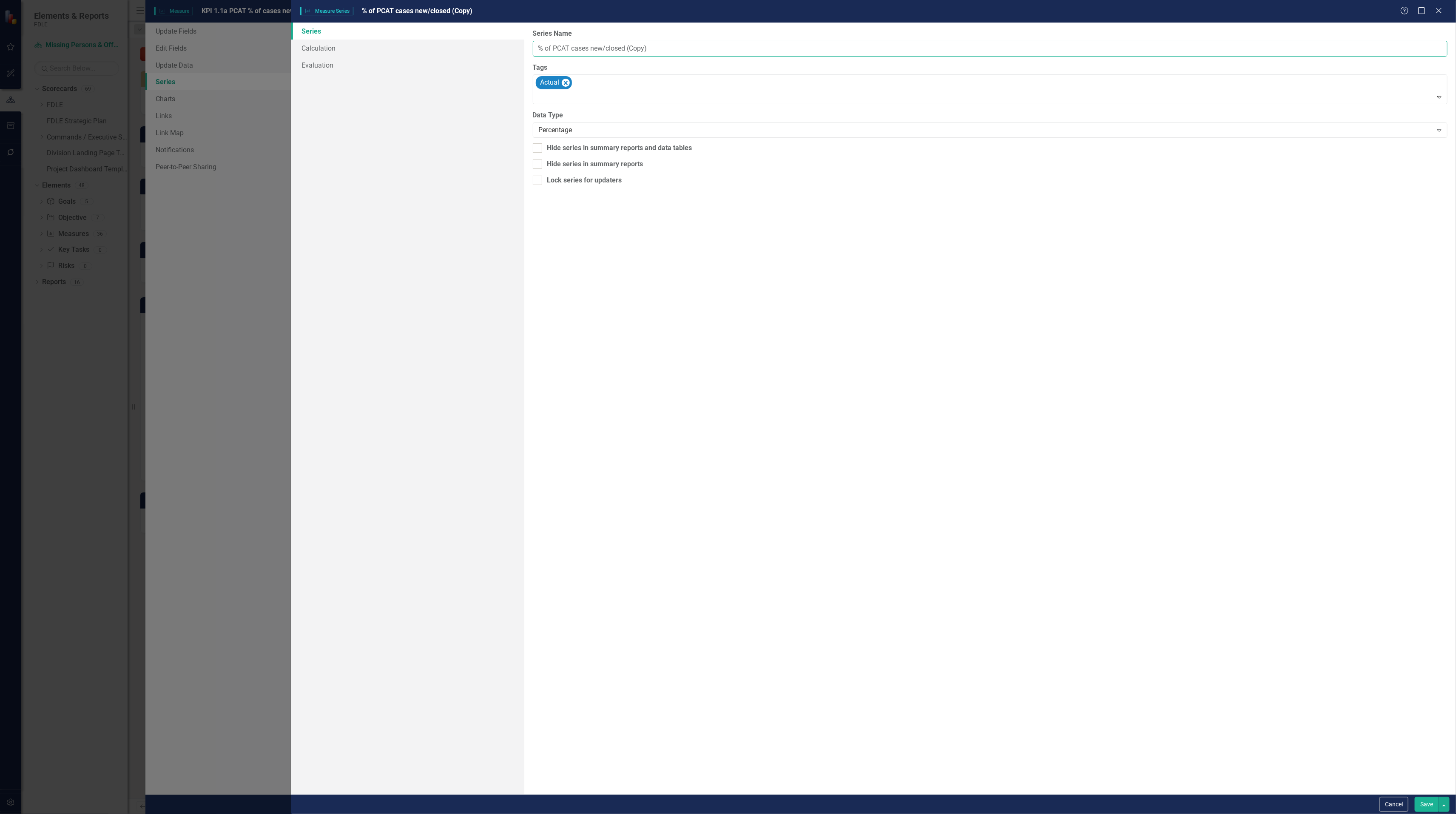
drag, startPoint x: 630, startPoint y: 49, endPoint x: 644, endPoint y: 52, distance: 14.3
click at [644, 52] on input "% of PCAT cases new/closed (Copy)" at bounding box center [989, 49] width 914 height 16
type input "% of PCAT cases new/closed (Monthly)"
click at [1423, 807] on button "Save" at bounding box center [1426, 804] width 24 height 15
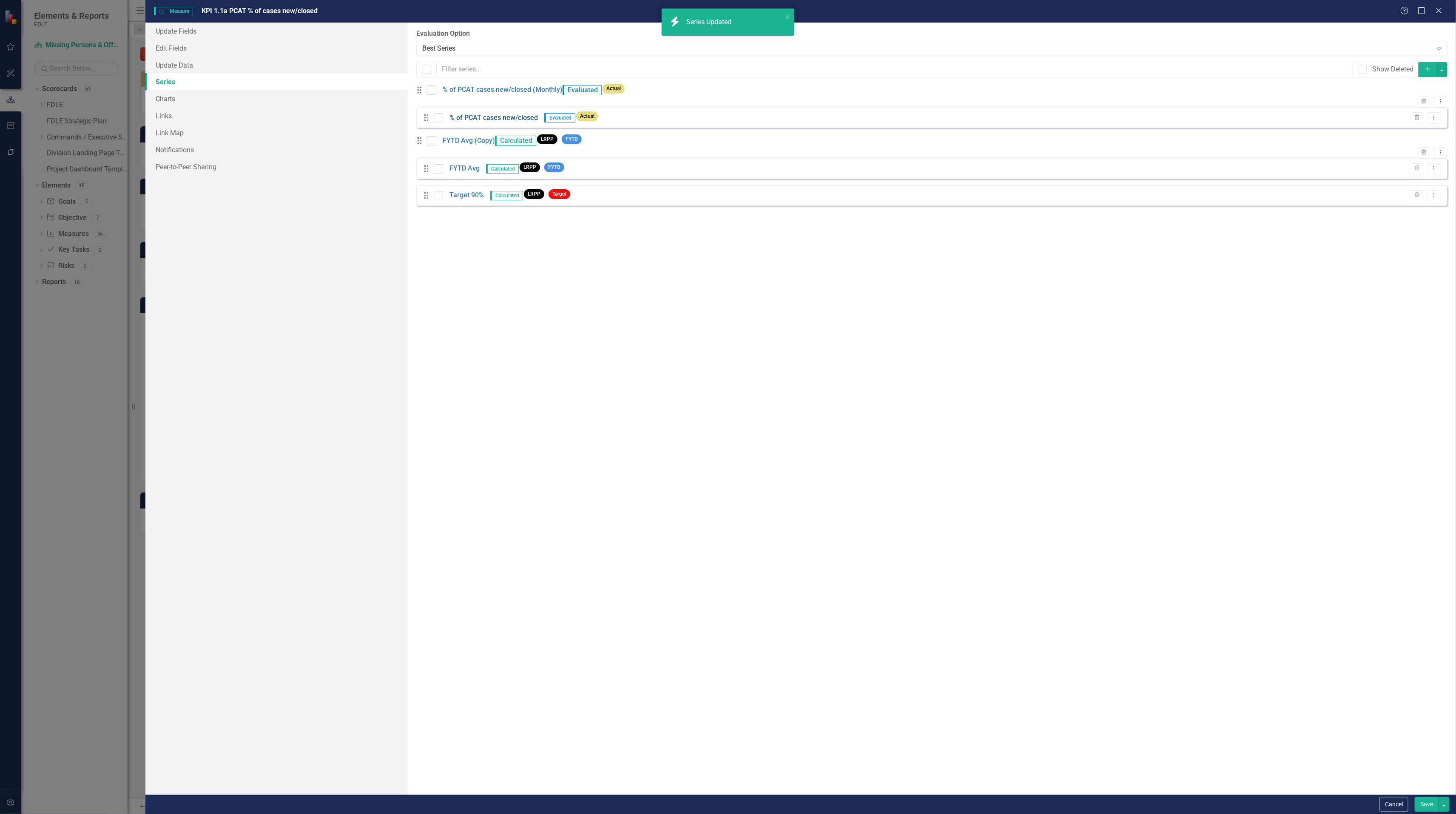
click at [524, 121] on link "% of PCAT cases new/closed" at bounding box center [493, 118] width 89 height 10
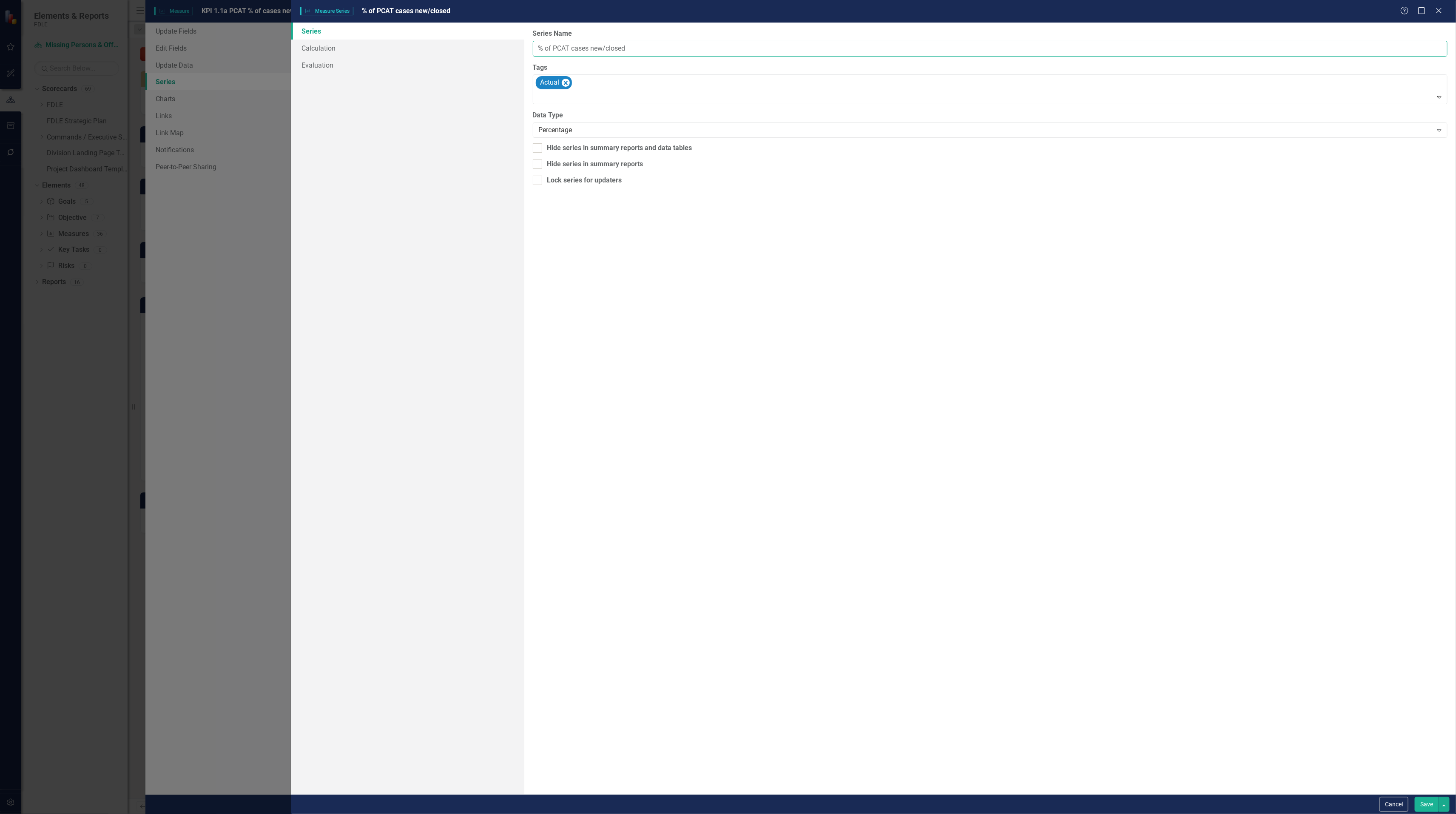
click at [630, 47] on input "% of PCAT cases new/closed" at bounding box center [989, 49] width 914 height 16
type input "% of PCAT cases new/closed (Yearly)"
click at [1423, 805] on button "Save" at bounding box center [1426, 804] width 24 height 15
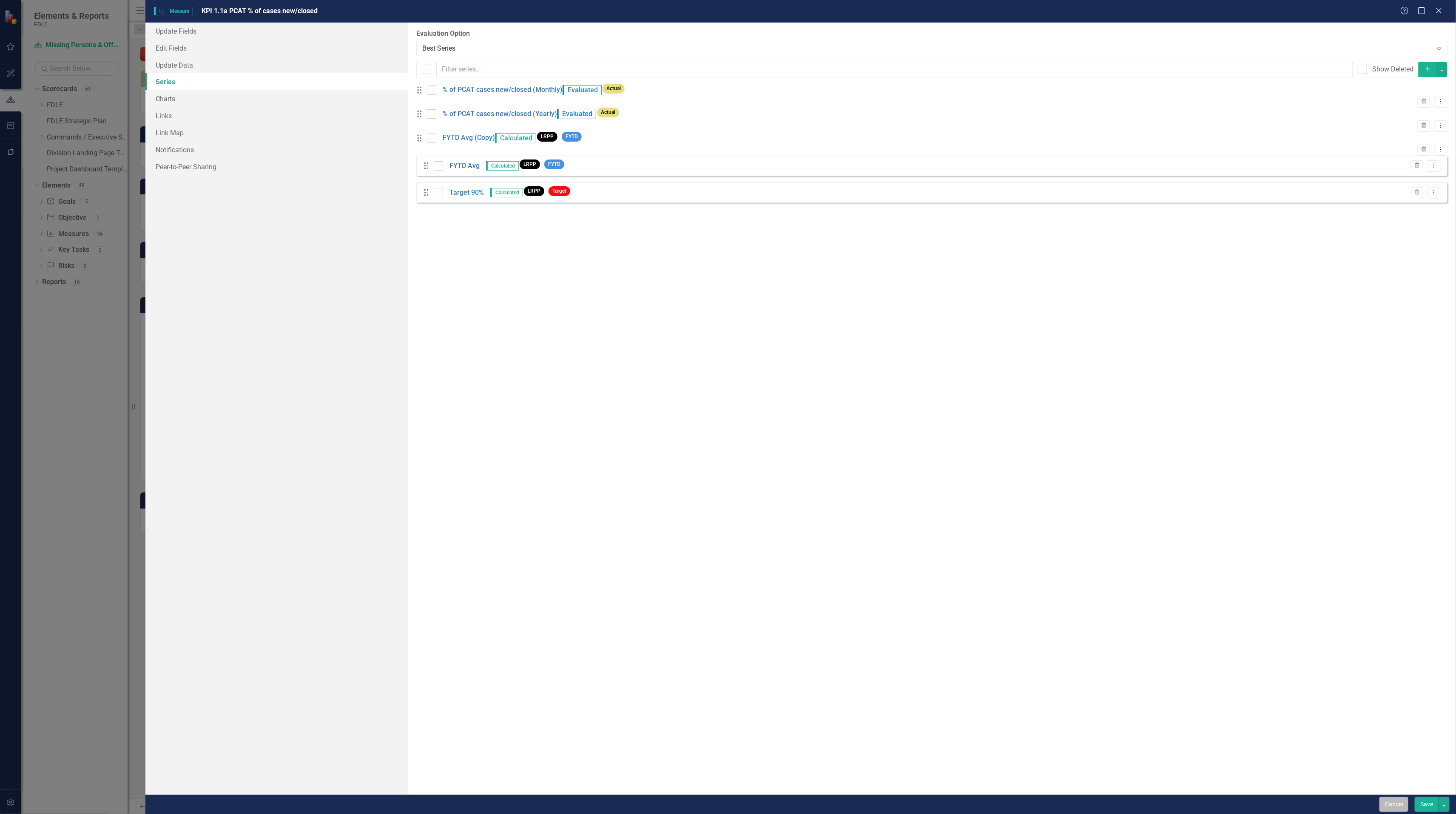
click at [1397, 799] on button "Cancel" at bounding box center [1393, 804] width 29 height 15
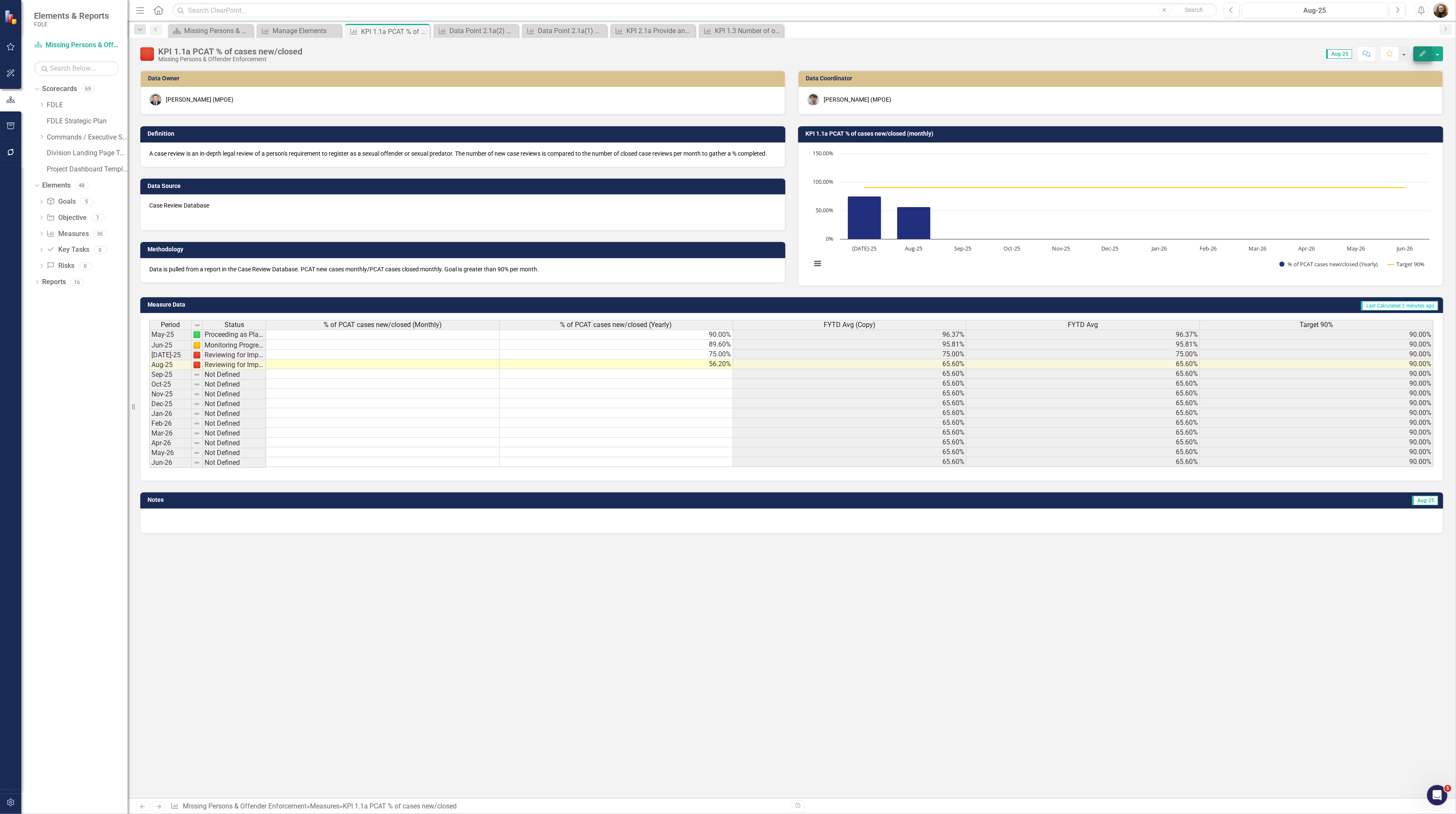
click at [1425, 55] on icon "Edit" at bounding box center [1422, 54] width 8 height 6
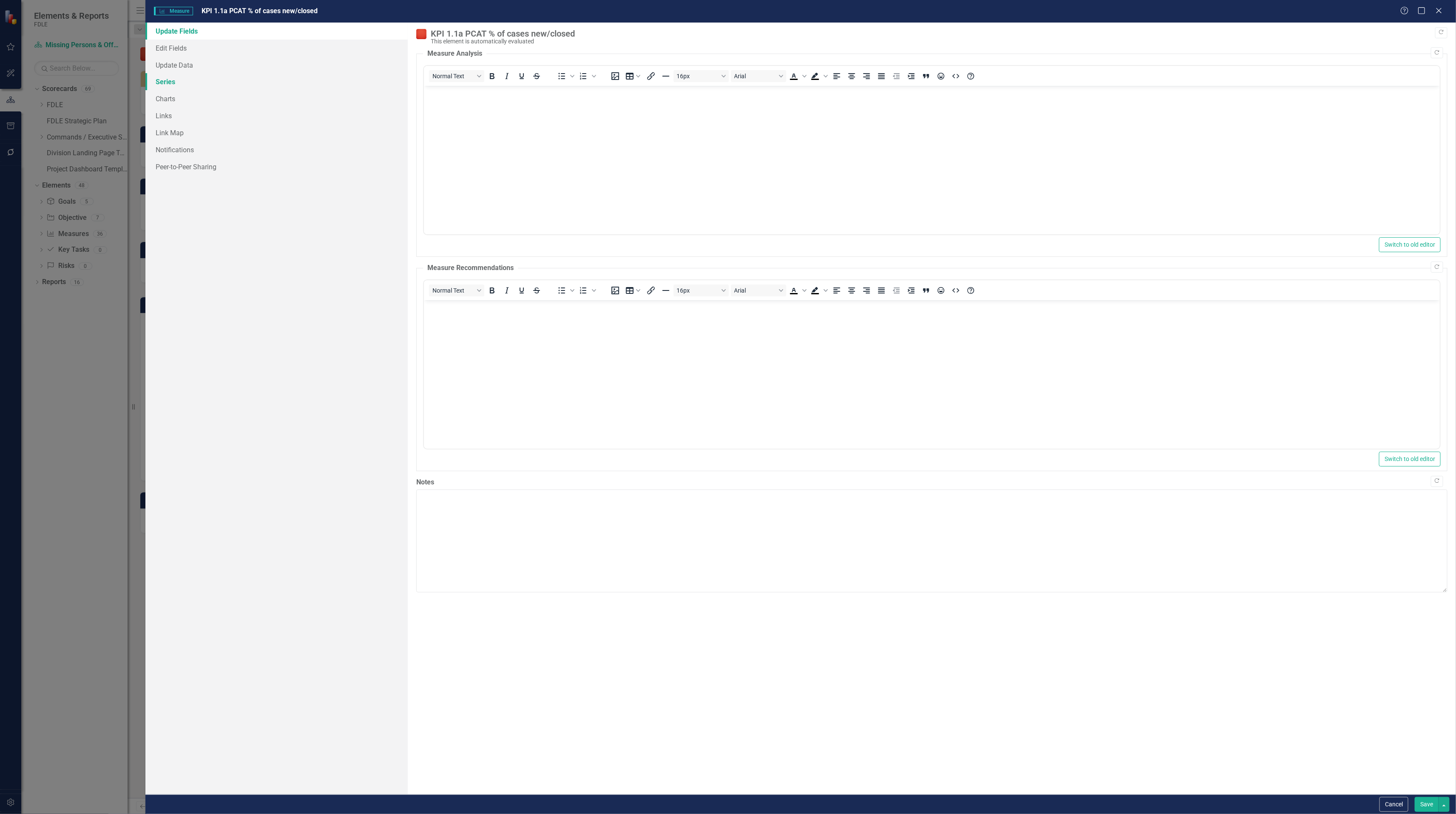
click at [175, 82] on link "Series" at bounding box center [277, 82] width 262 height 17
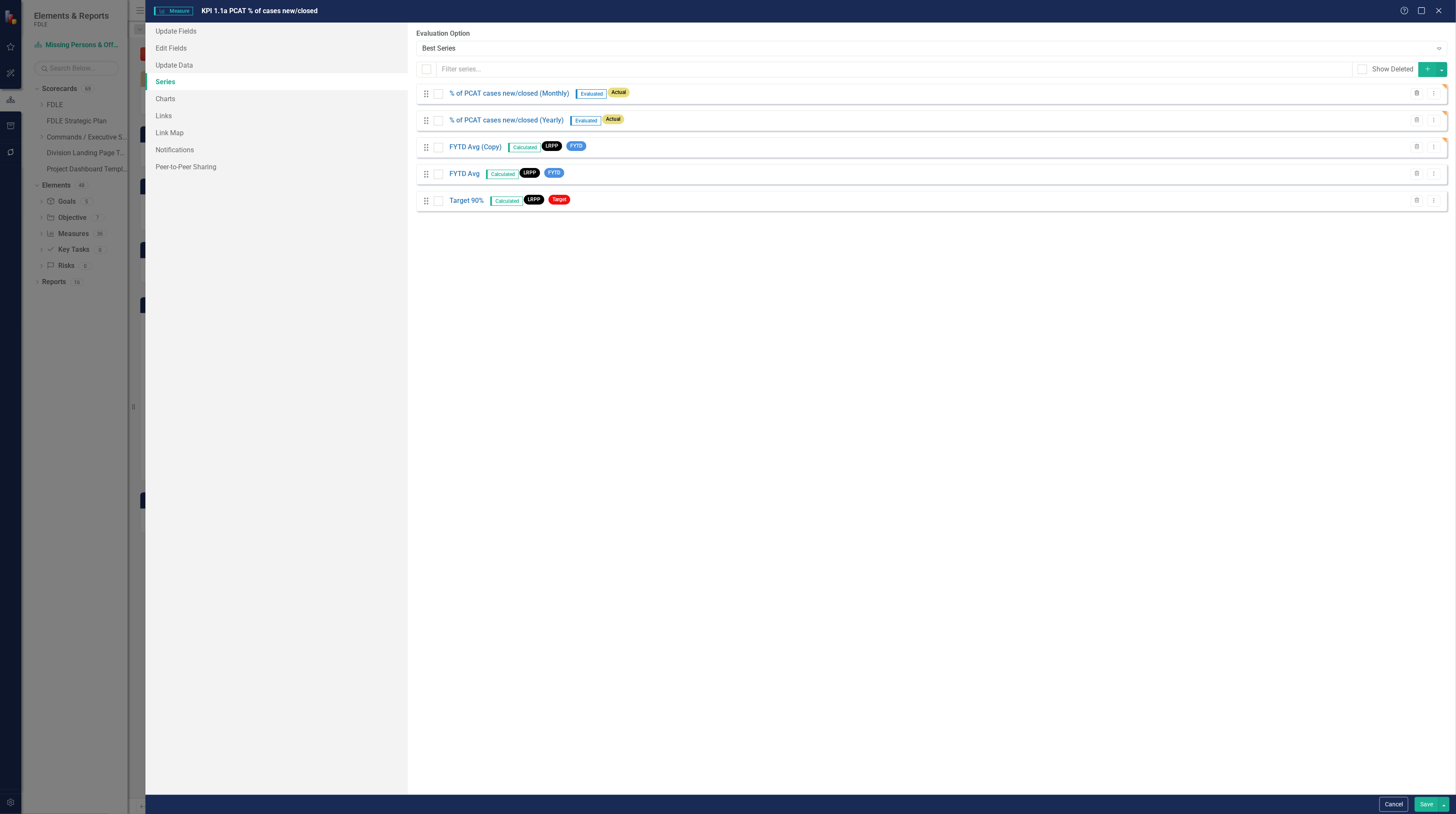
click at [1421, 92] on button "Trash" at bounding box center [1417, 94] width 13 height 11
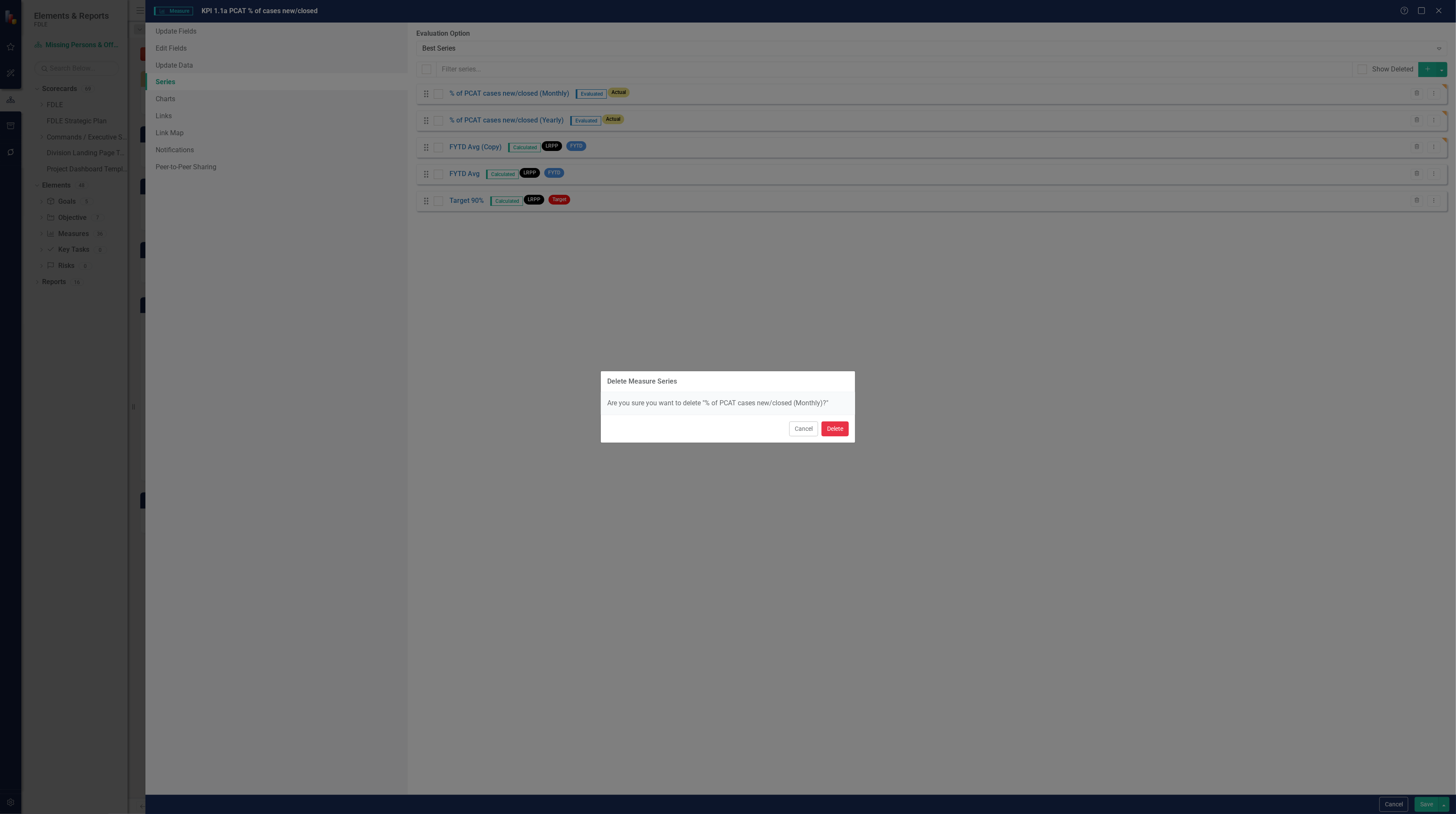
click at [840, 429] on button "Delete" at bounding box center [835, 428] width 27 height 15
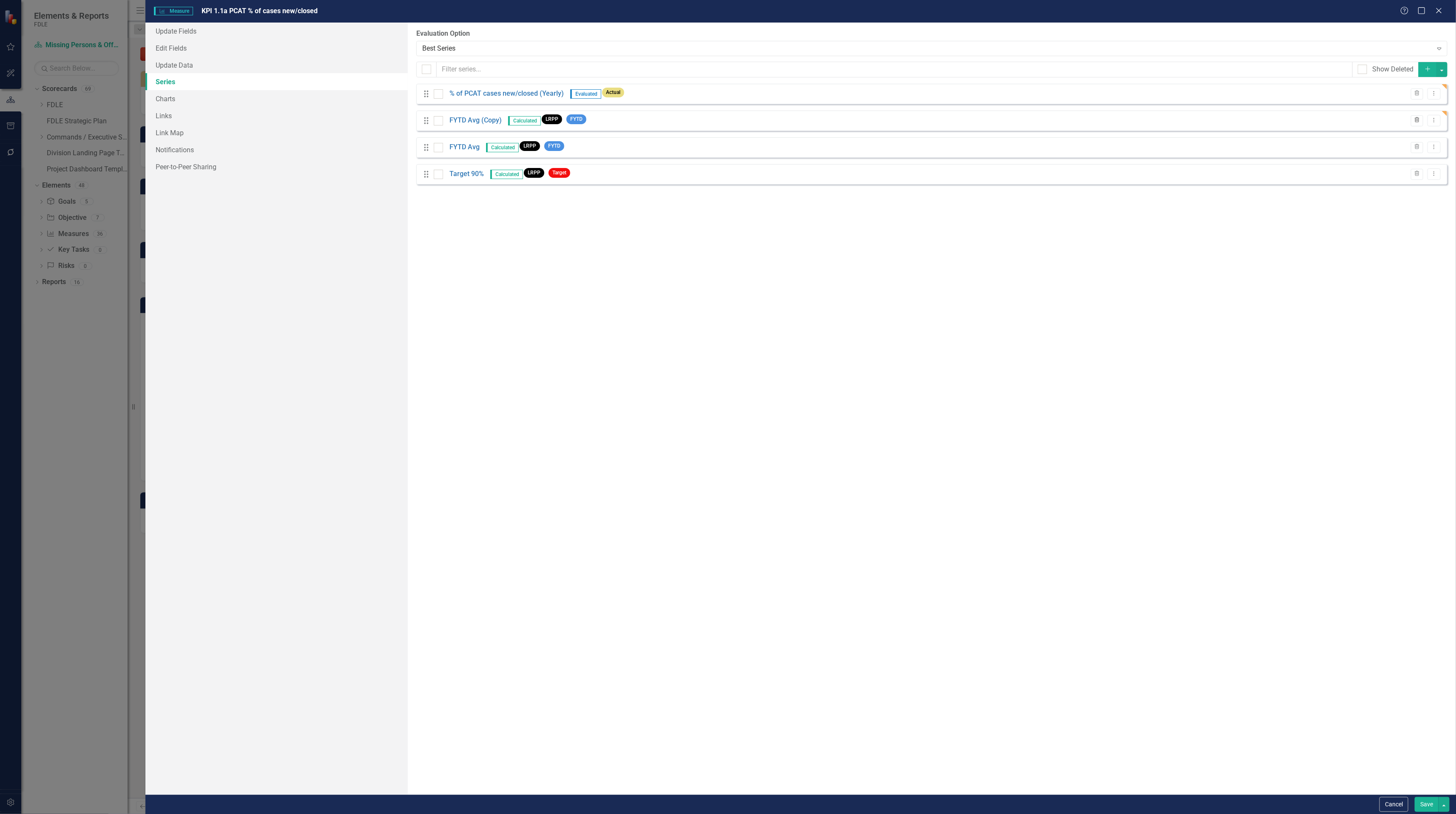
click at [1416, 123] on icon "button" at bounding box center [1416, 119] width 5 height 5
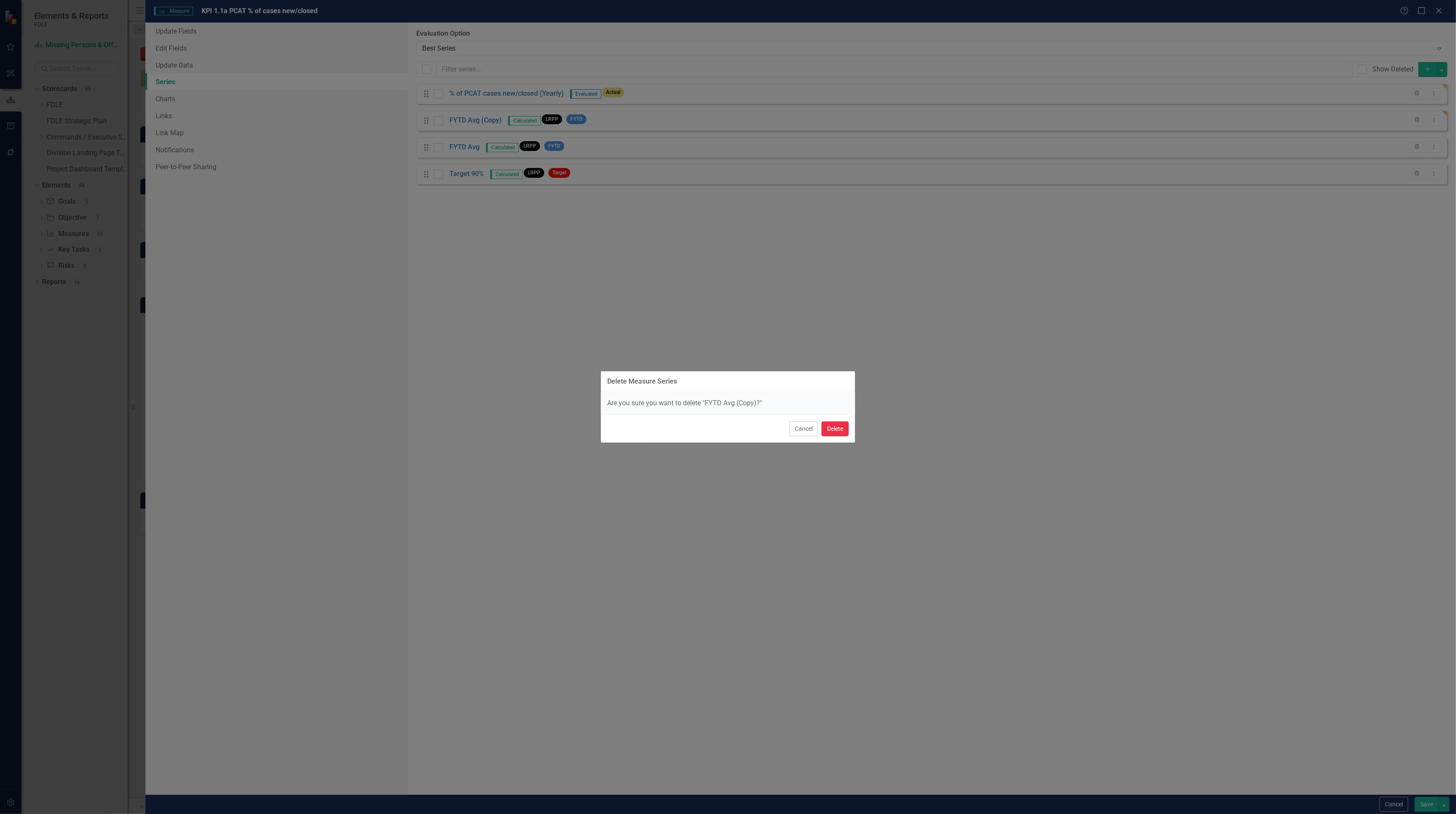
click at [833, 429] on button "Delete" at bounding box center [835, 428] width 27 height 15
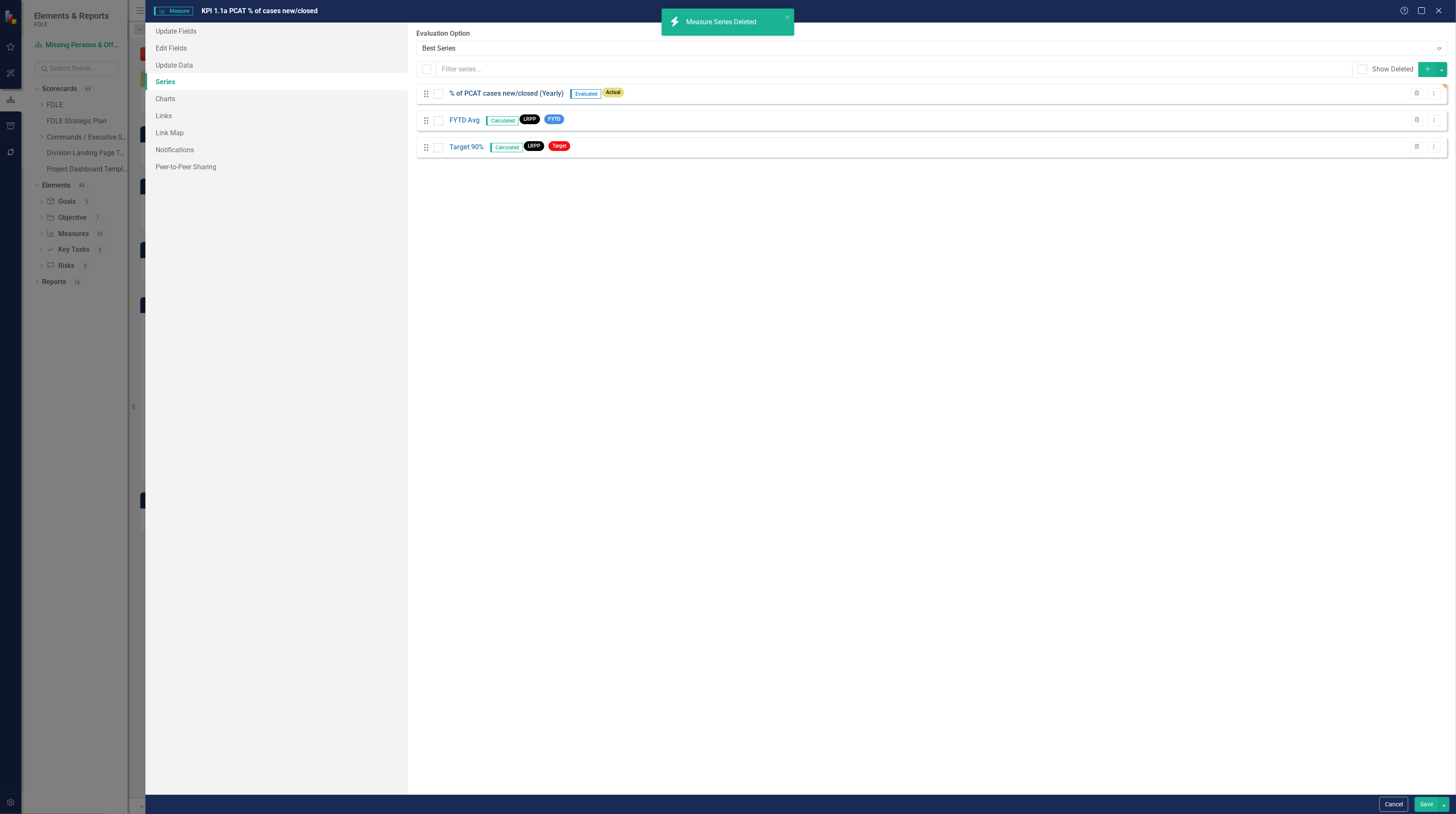
click at [541, 95] on link "% of PCAT cases new/closed (Yearly)" at bounding box center [506, 93] width 114 height 10
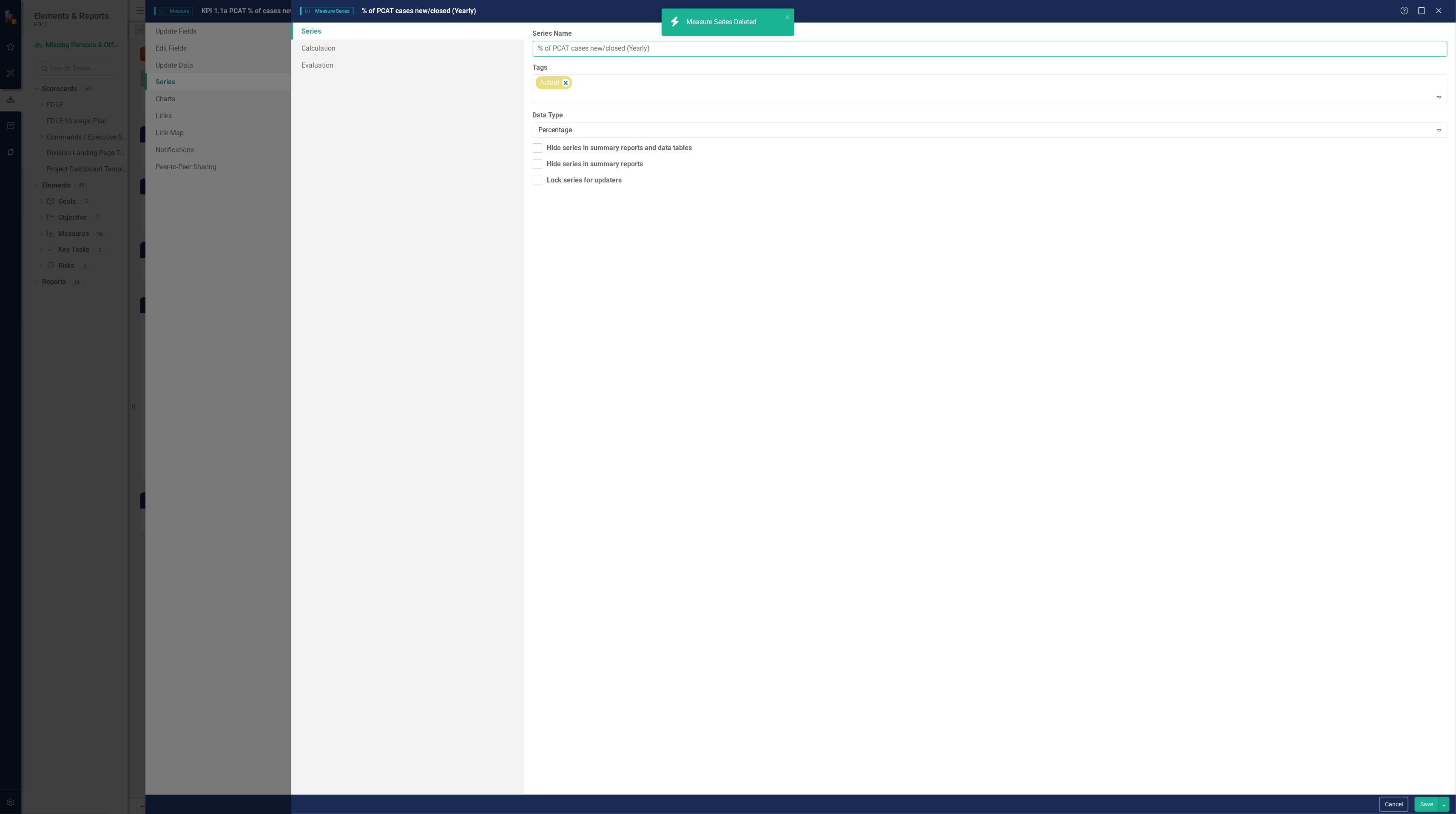
drag, startPoint x: 630, startPoint y: 49, endPoint x: 674, endPoint y: 46, distance: 44.1
click at [674, 46] on input "% of PCAT cases new/closed (Yearly)" at bounding box center [989, 49] width 914 height 16
type input "% of PCAT cases new/closed"
click at [1420, 806] on button "Save" at bounding box center [1426, 804] width 24 height 15
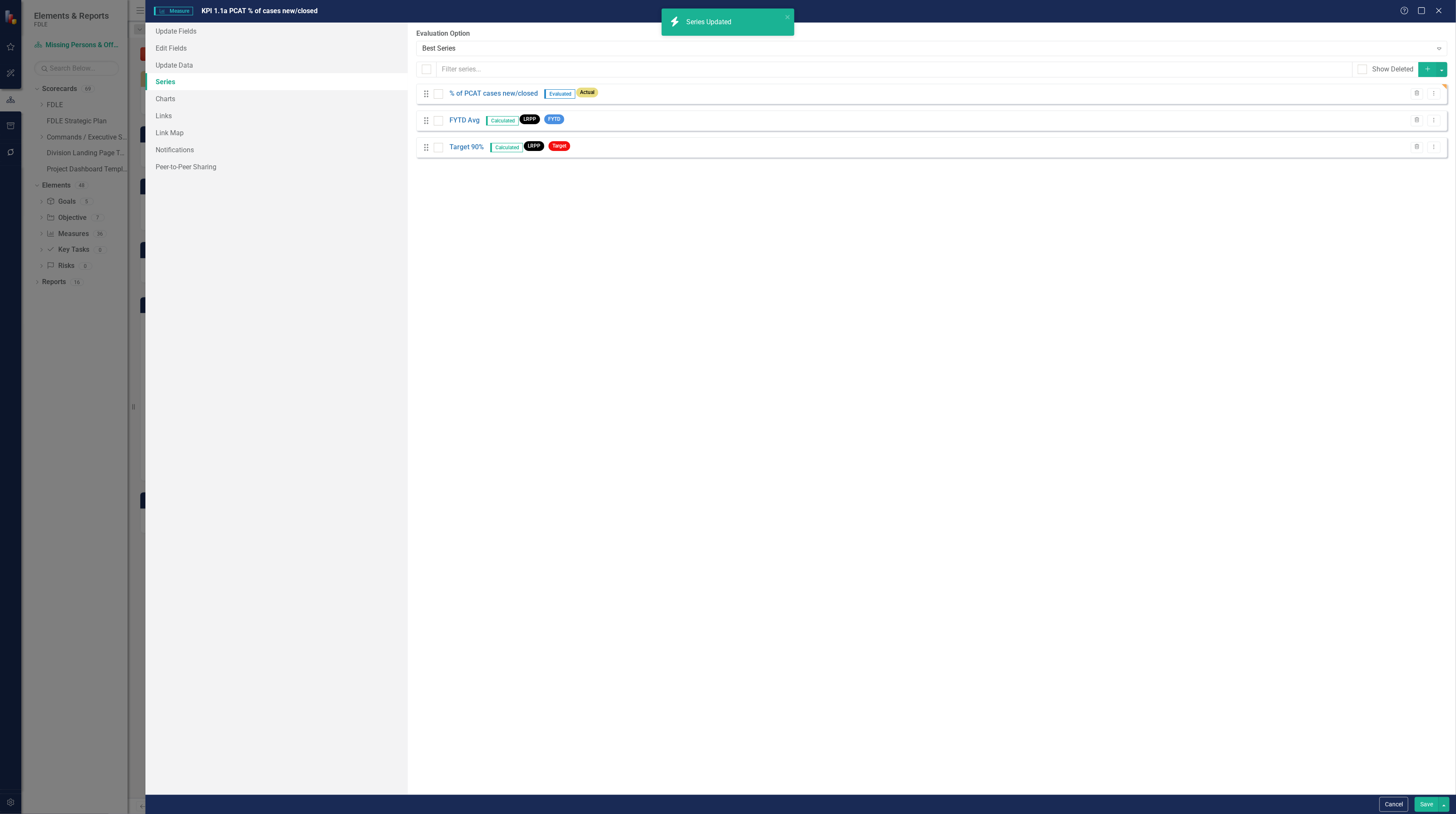
click at [1424, 805] on button "Save" at bounding box center [1426, 804] width 24 height 15
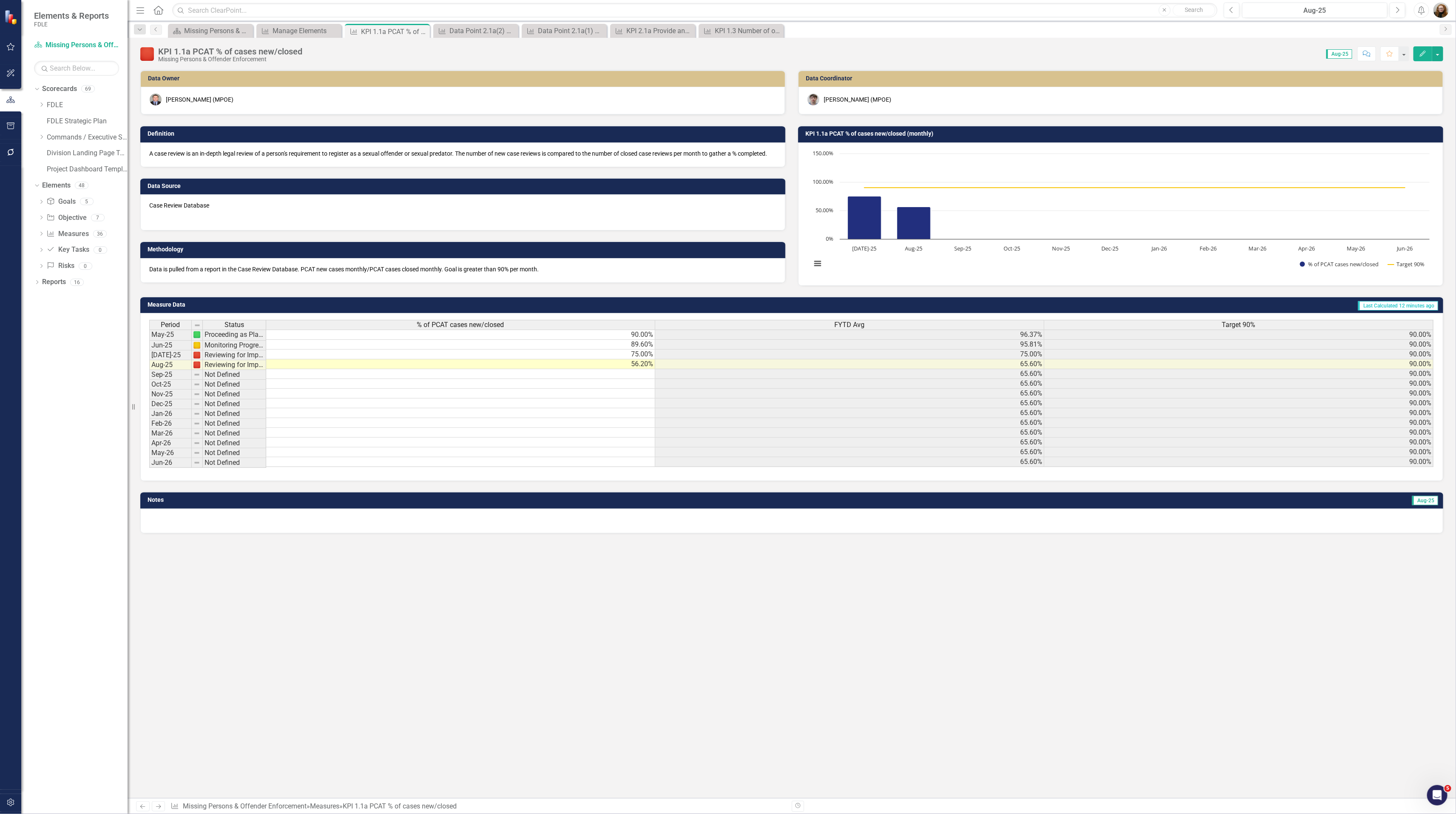
click at [575, 718] on div "Data Owner [PERSON_NAME] (MPOE) Definition A case review is an in-depth legal r…" at bounding box center [791, 434] width 1328 height 728
click at [1426, 56] on button "Edit" at bounding box center [1423, 53] width 19 height 15
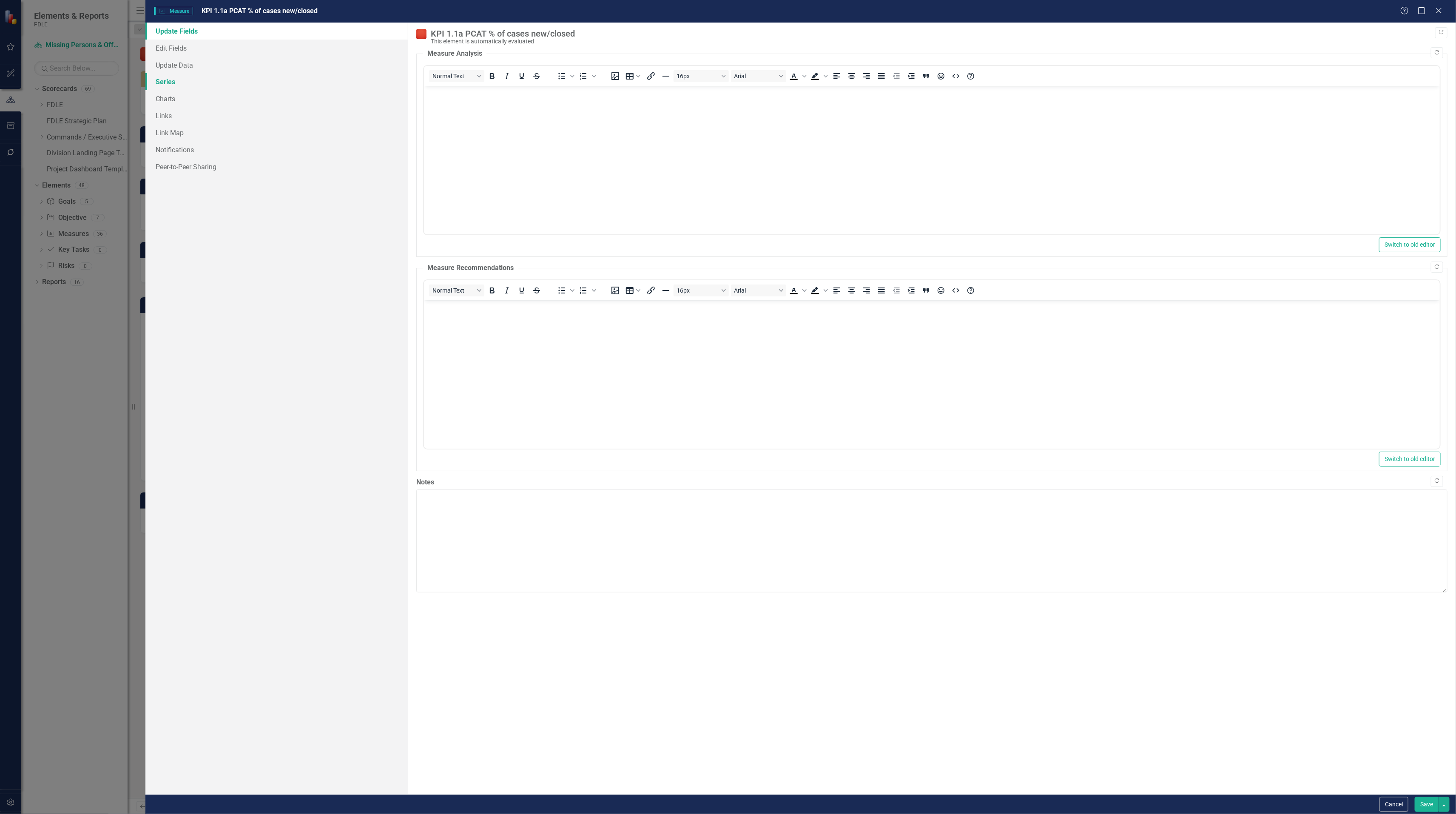
click at [164, 82] on link "Series" at bounding box center [277, 82] width 262 height 17
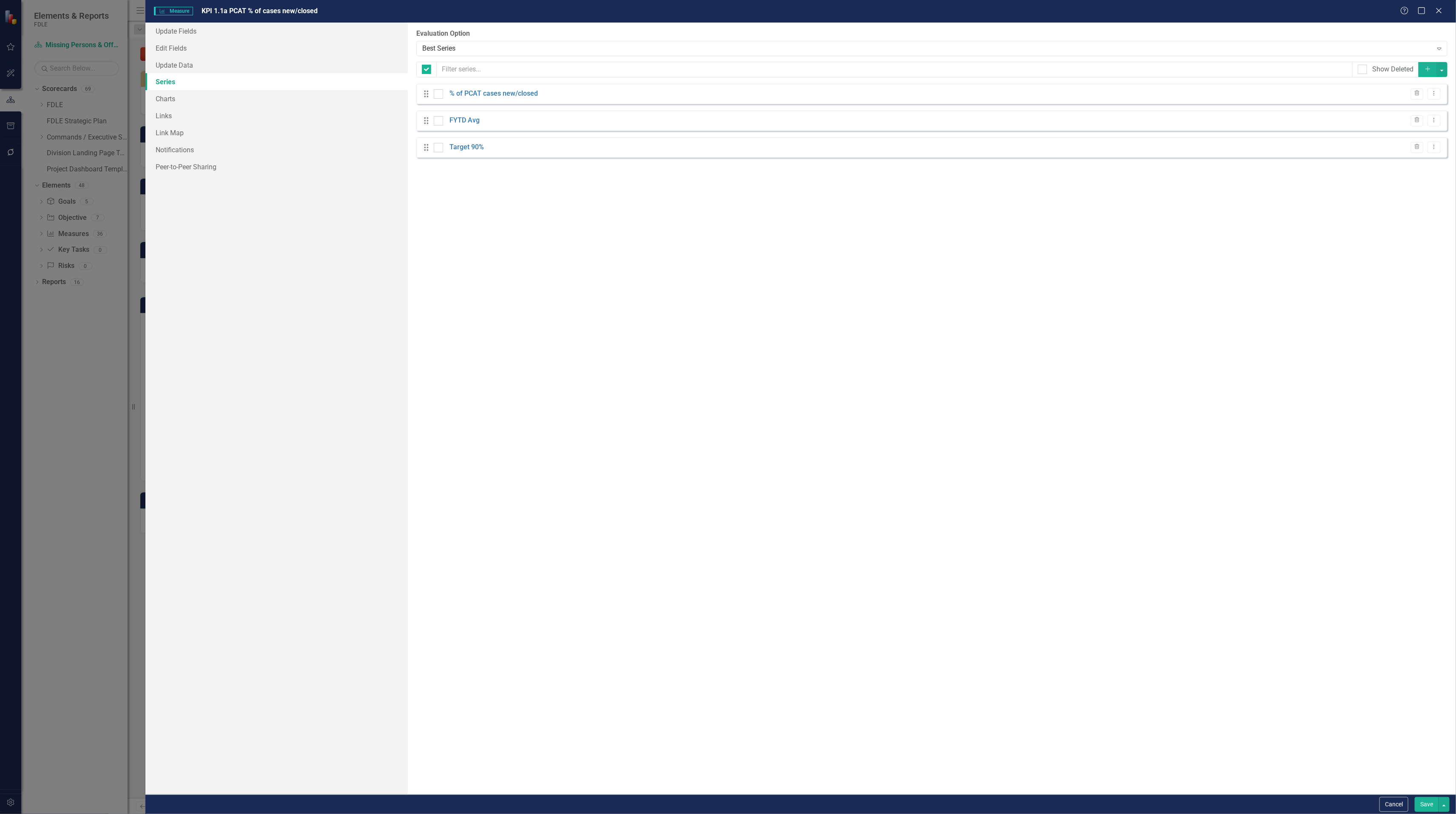
checkbox input "false"
click at [1436, 94] on icon "Dropdown Menu" at bounding box center [1434, 93] width 7 height 6
click at [1409, 128] on link "Copy Duplicate Measure Series" at bounding box center [1392, 125] width 96 height 16
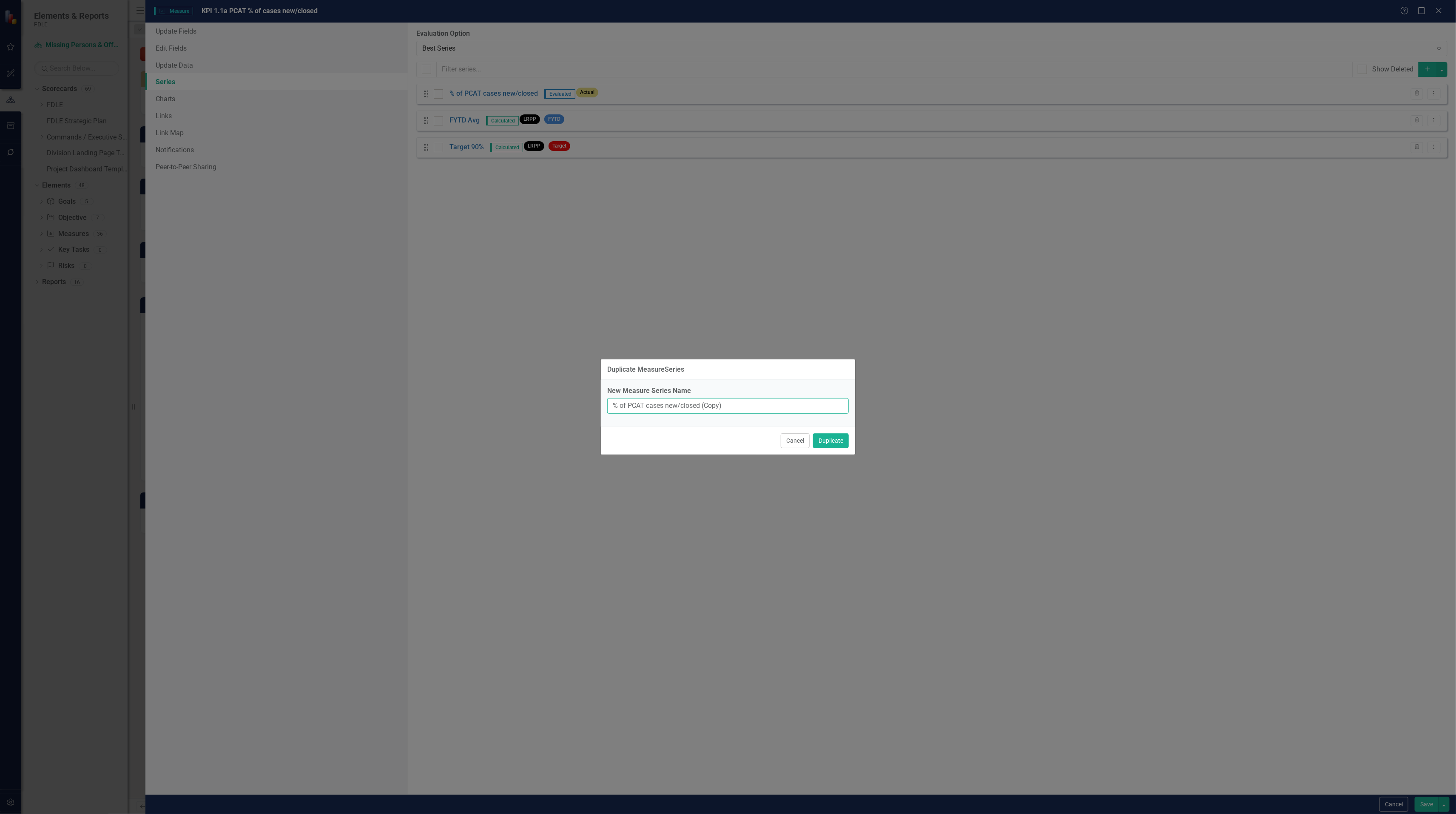
click at [712, 405] on input "% of PCAT cases new/closed (Copy)" at bounding box center [728, 406] width 241 height 16
type input "% of PCAT cases new/closed (Monthly)"
click at [835, 443] on button "Duplicate" at bounding box center [831, 440] width 36 height 15
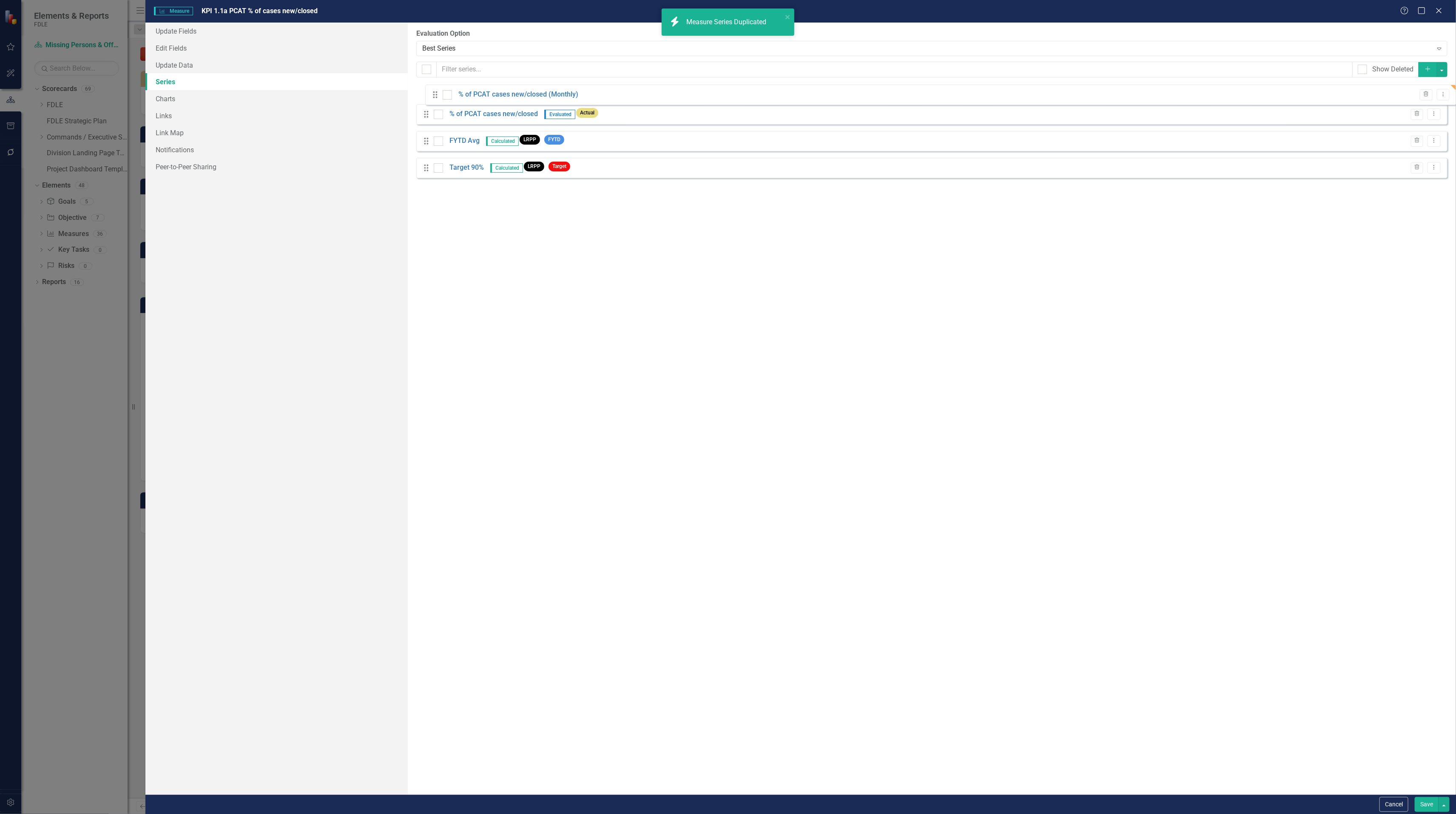
drag, startPoint x: 425, startPoint y: 172, endPoint x: 434, endPoint y: 91, distance: 81.5
click at [434, 91] on div "Drag % of PCAT cases new/closed Evaluated Actual Trash Dropdown Menu Drag FYTD …" at bounding box center [932, 134] width 1031 height 100
click at [524, 119] on link "% of PCAT cases new/closed" at bounding box center [493, 121] width 89 height 10
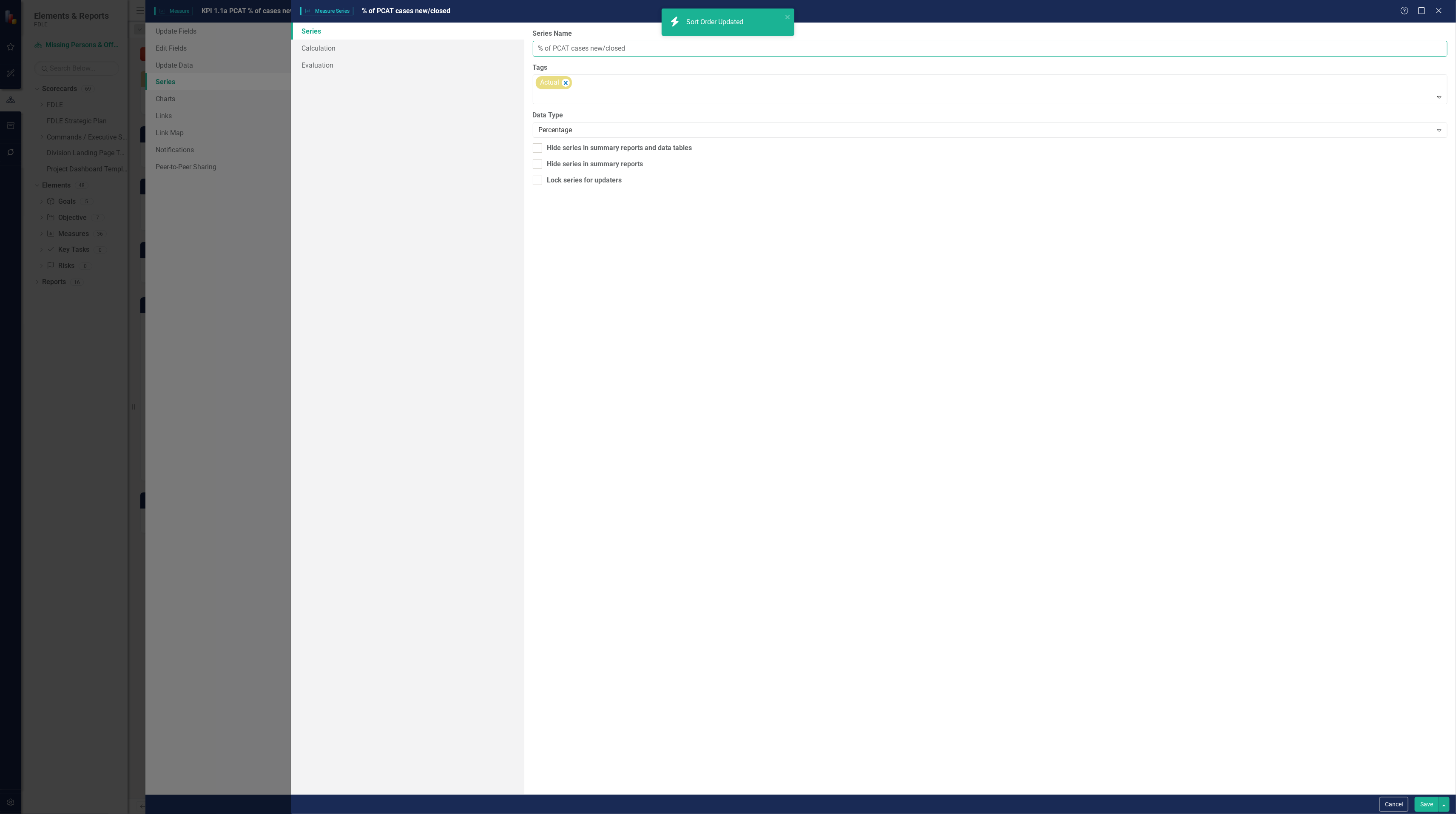
click at [638, 49] on input "% of PCAT cases new/closed" at bounding box center [989, 49] width 914 height 16
type input "% of PCAT cases new/closed (Yearly)"
click at [1430, 808] on button "Save" at bounding box center [1426, 804] width 24 height 15
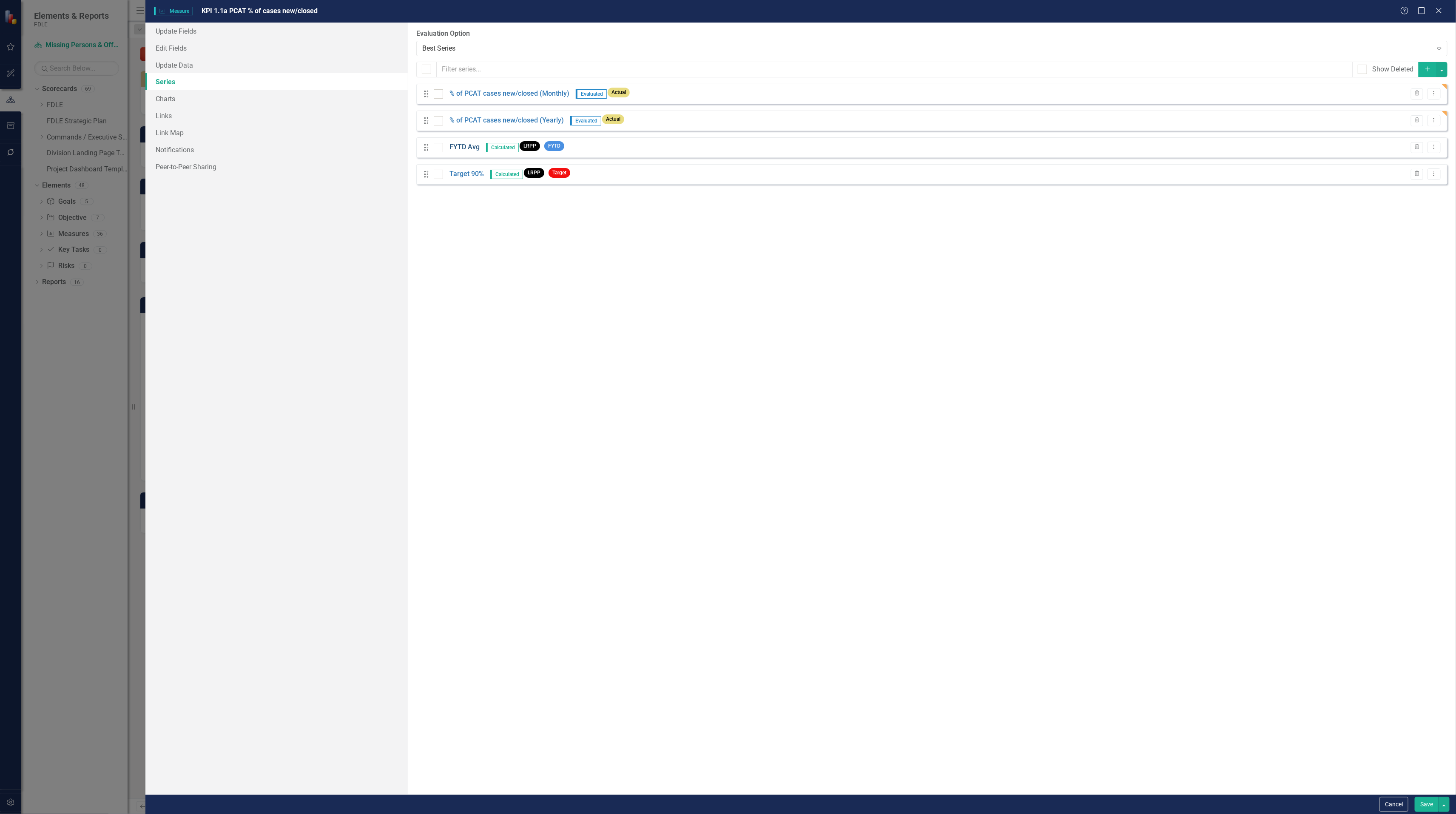
click at [475, 146] on link "FYTD Avg" at bounding box center [464, 147] width 30 height 10
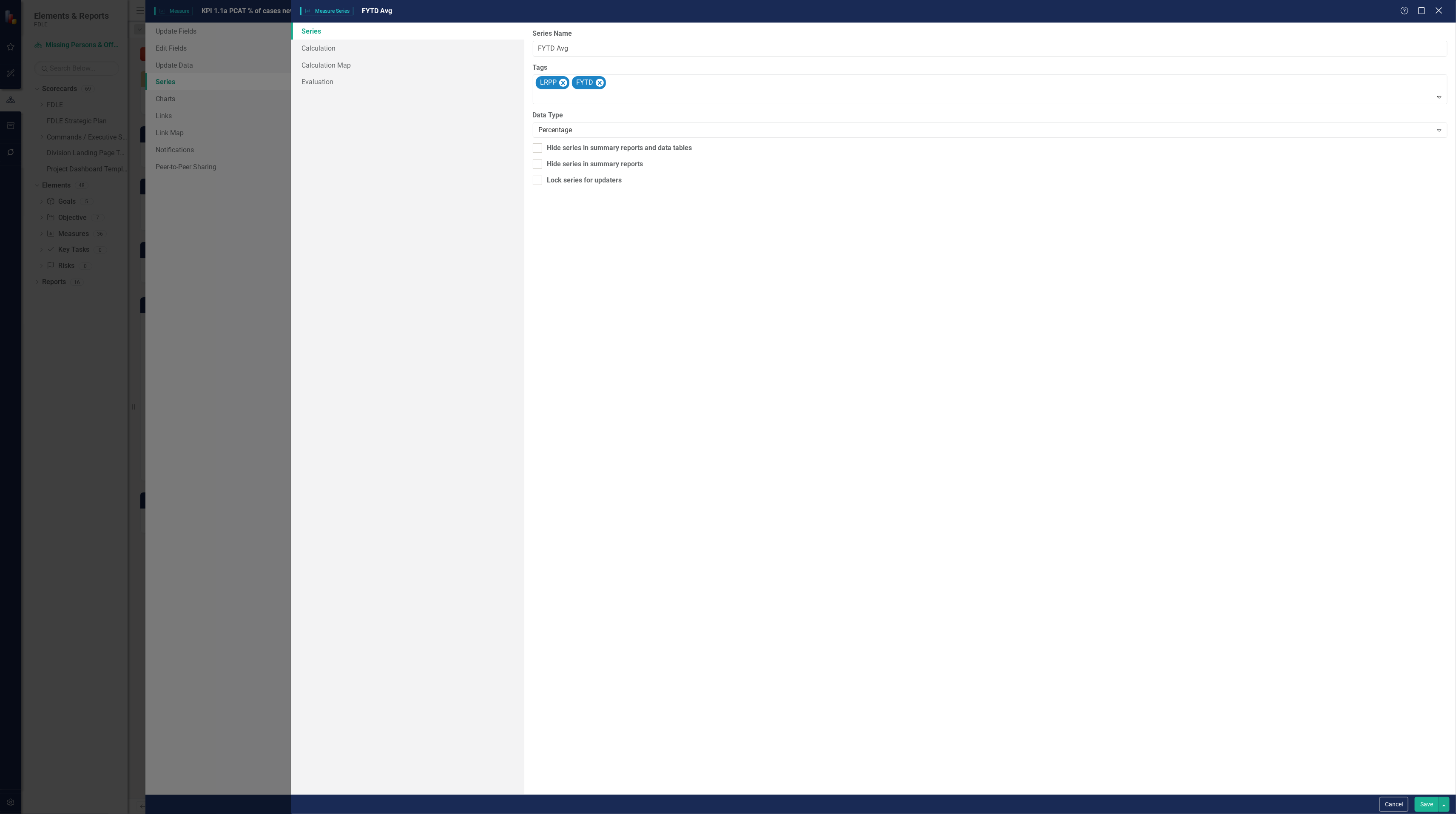
click at [1436, 16] on div "Close" at bounding box center [1438, 11] width 10 height 11
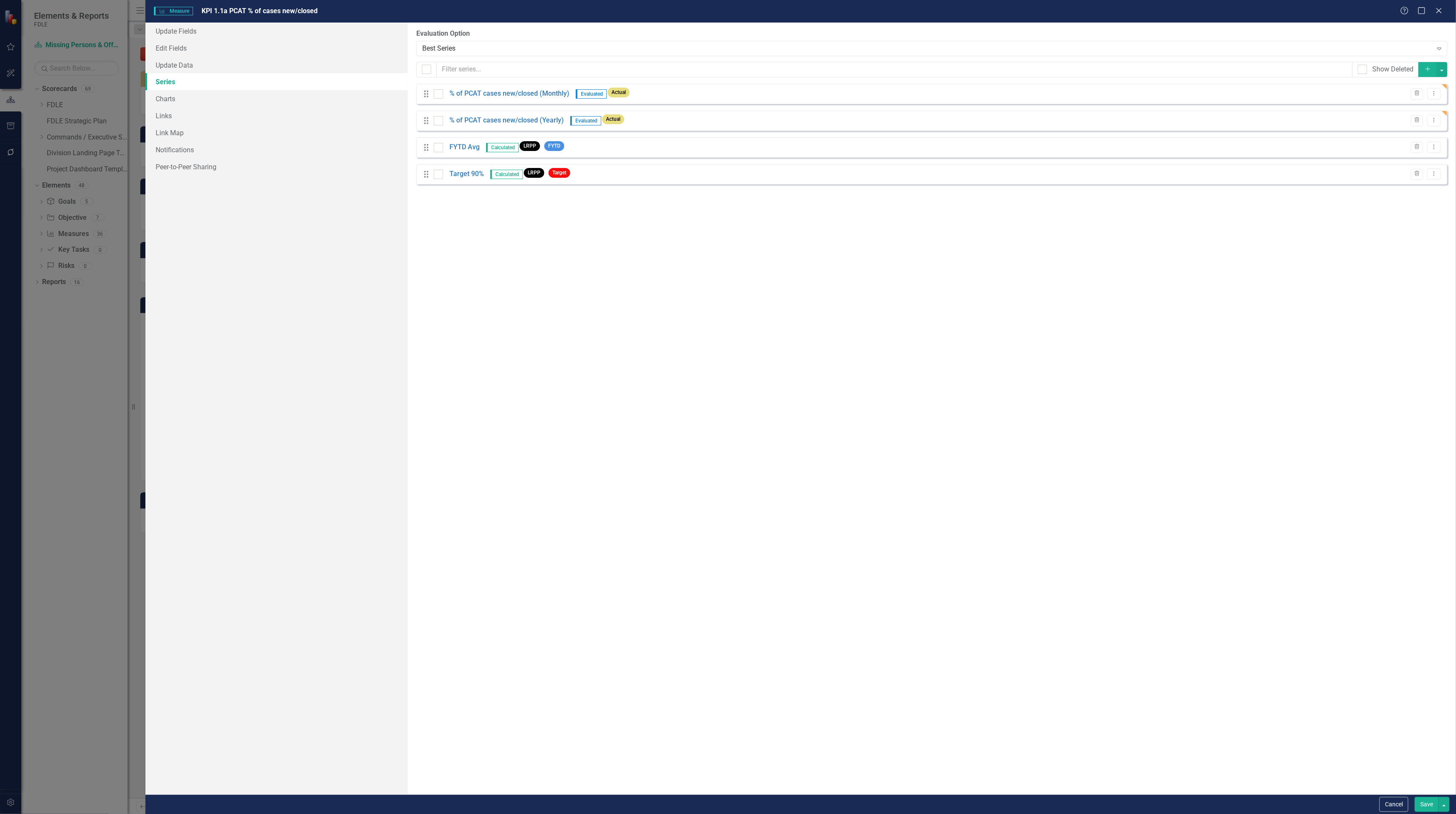
click at [1423, 808] on button "Save" at bounding box center [1426, 804] width 24 height 15
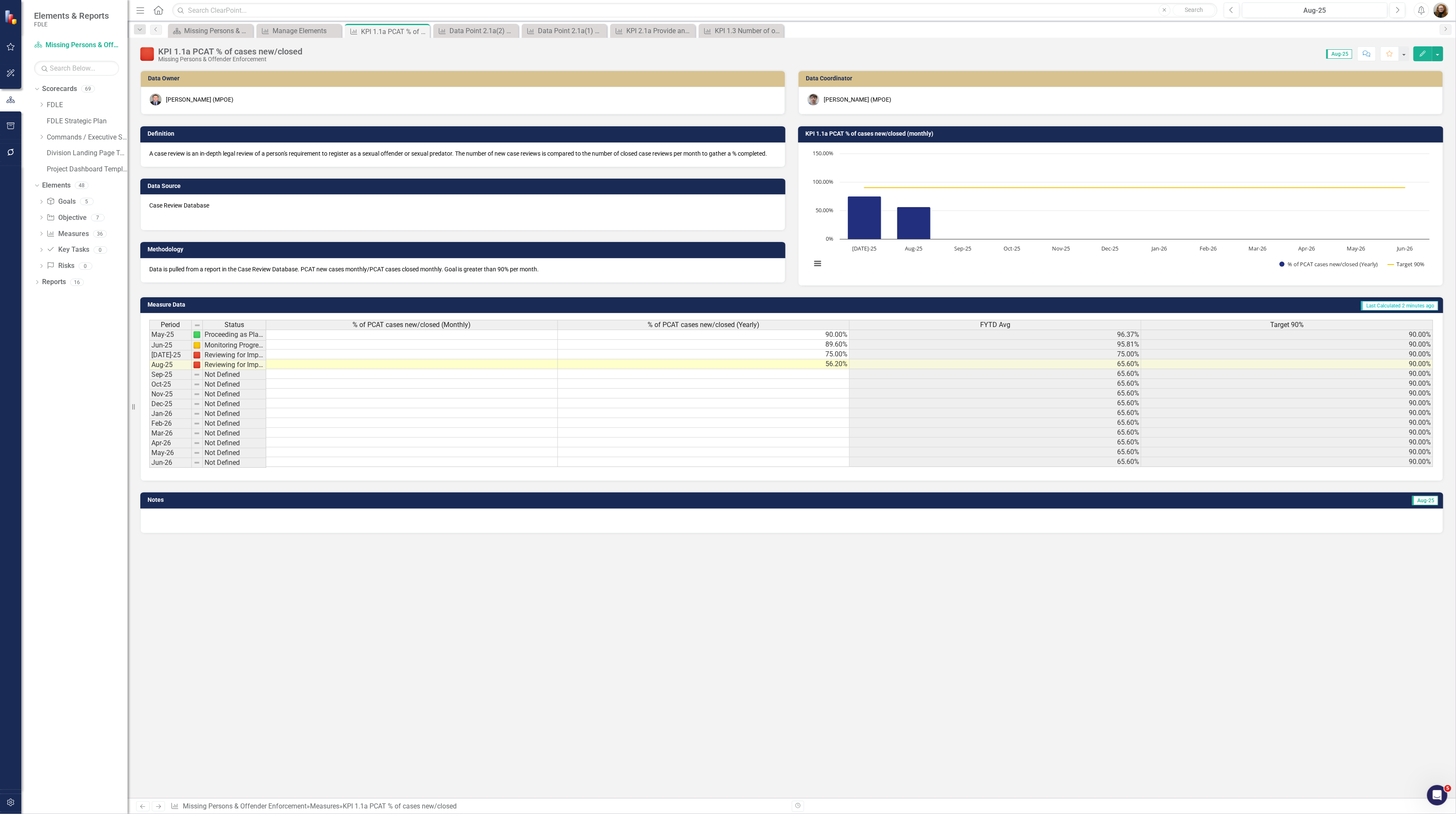
click at [1420, 53] on icon "Edit" at bounding box center [1422, 54] width 8 height 6
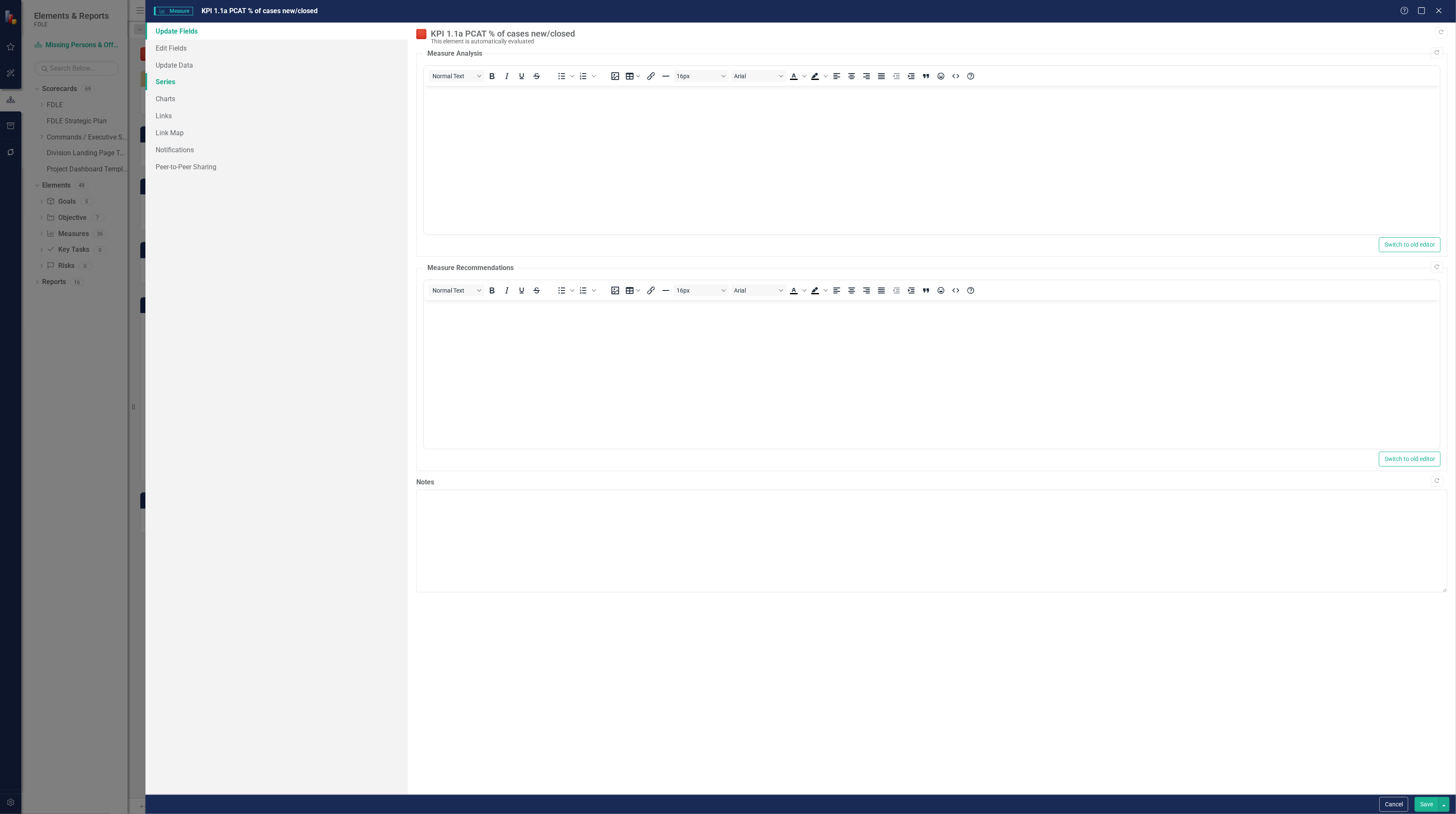
click at [164, 78] on link "Series" at bounding box center [277, 82] width 262 height 17
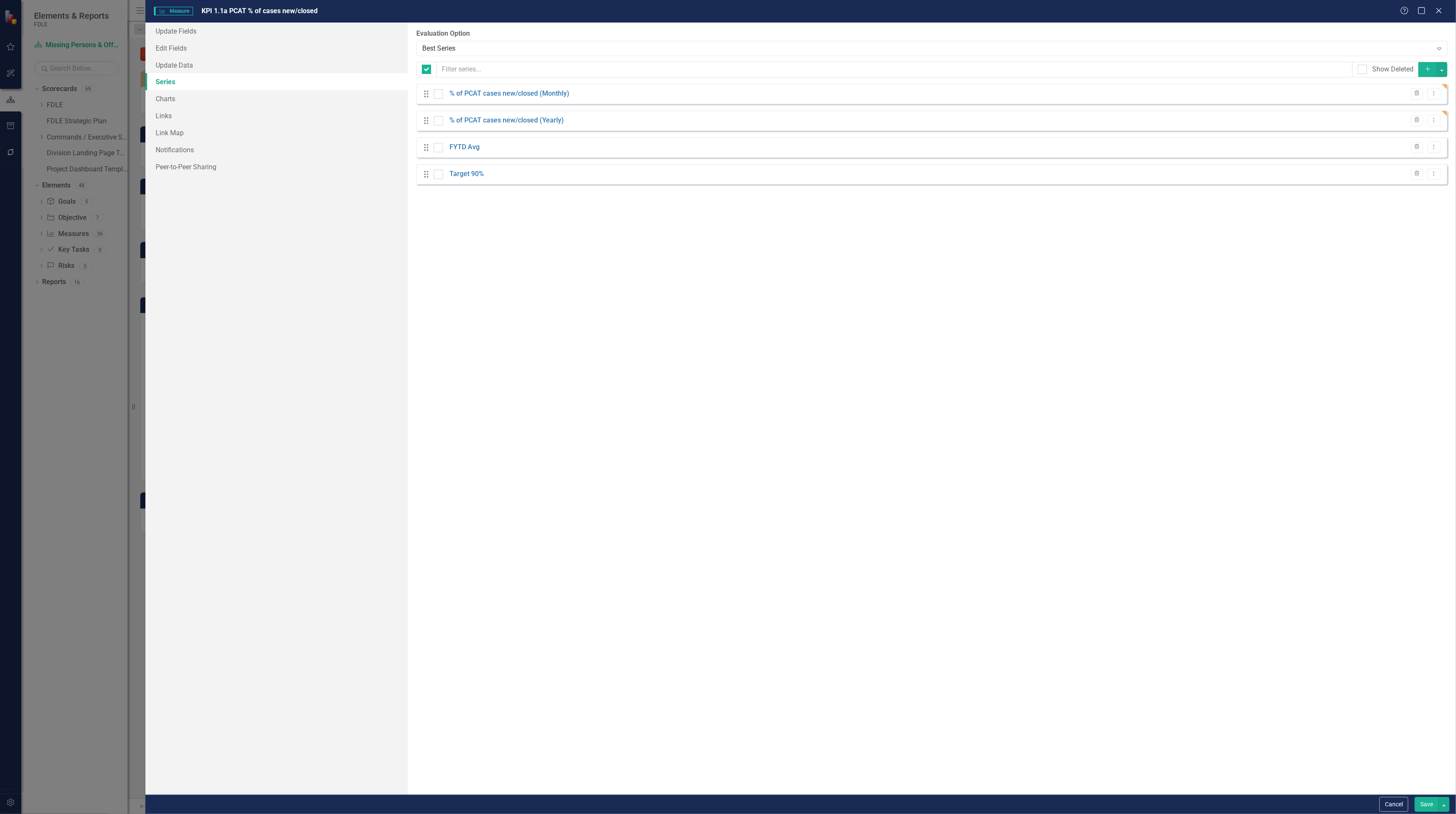
checkbox input "false"
click at [559, 93] on link "% of PCAT cases new/closed (Monthly)" at bounding box center [509, 93] width 120 height 10
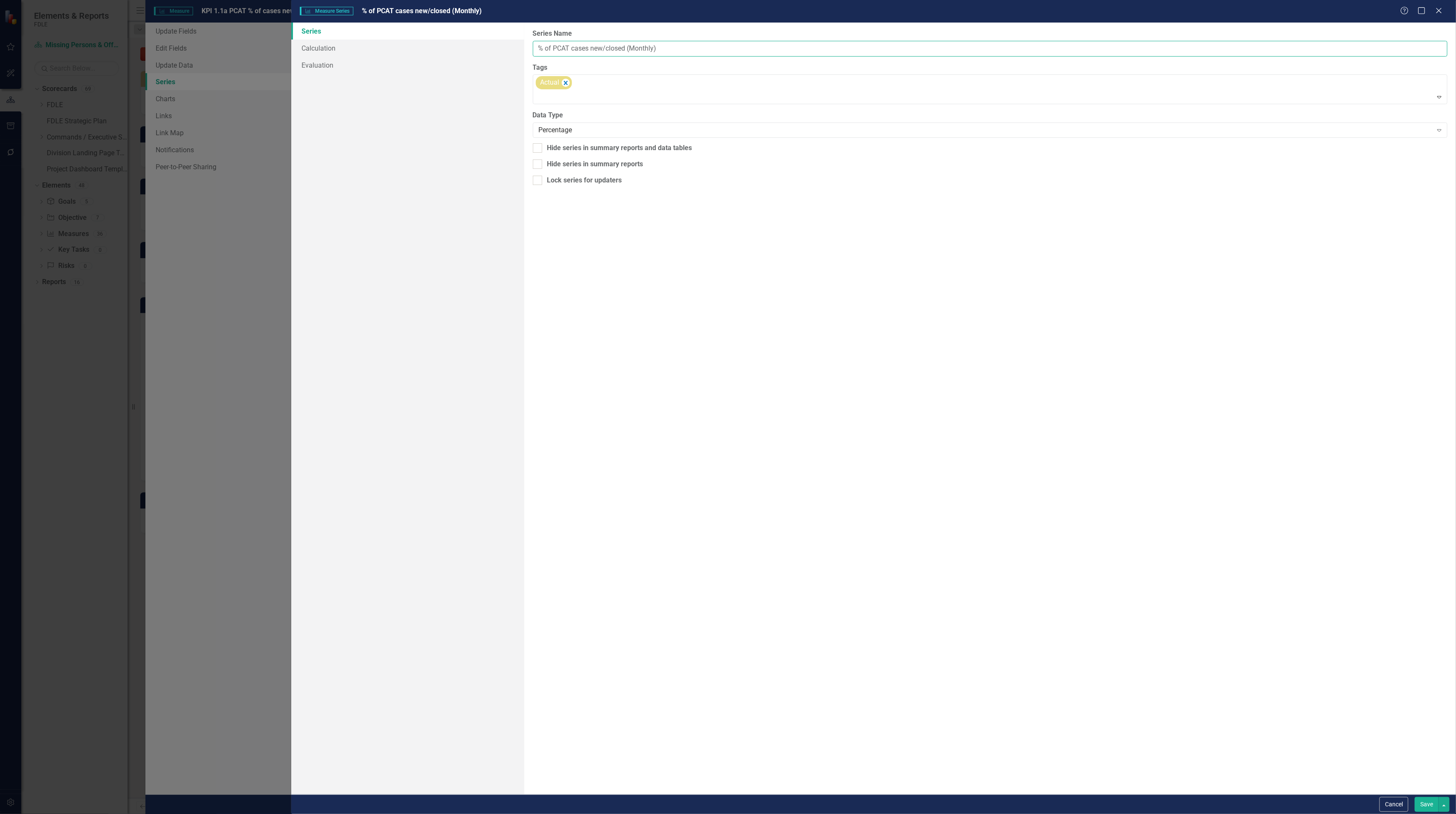
click at [653, 45] on input "% of PCAT cases new/closed (Monthly)" at bounding box center [989, 49] width 914 height 16
type input "% of PCAT cases new/closed (Monthly Avg)"
click at [1425, 808] on button "Save" at bounding box center [1426, 804] width 24 height 15
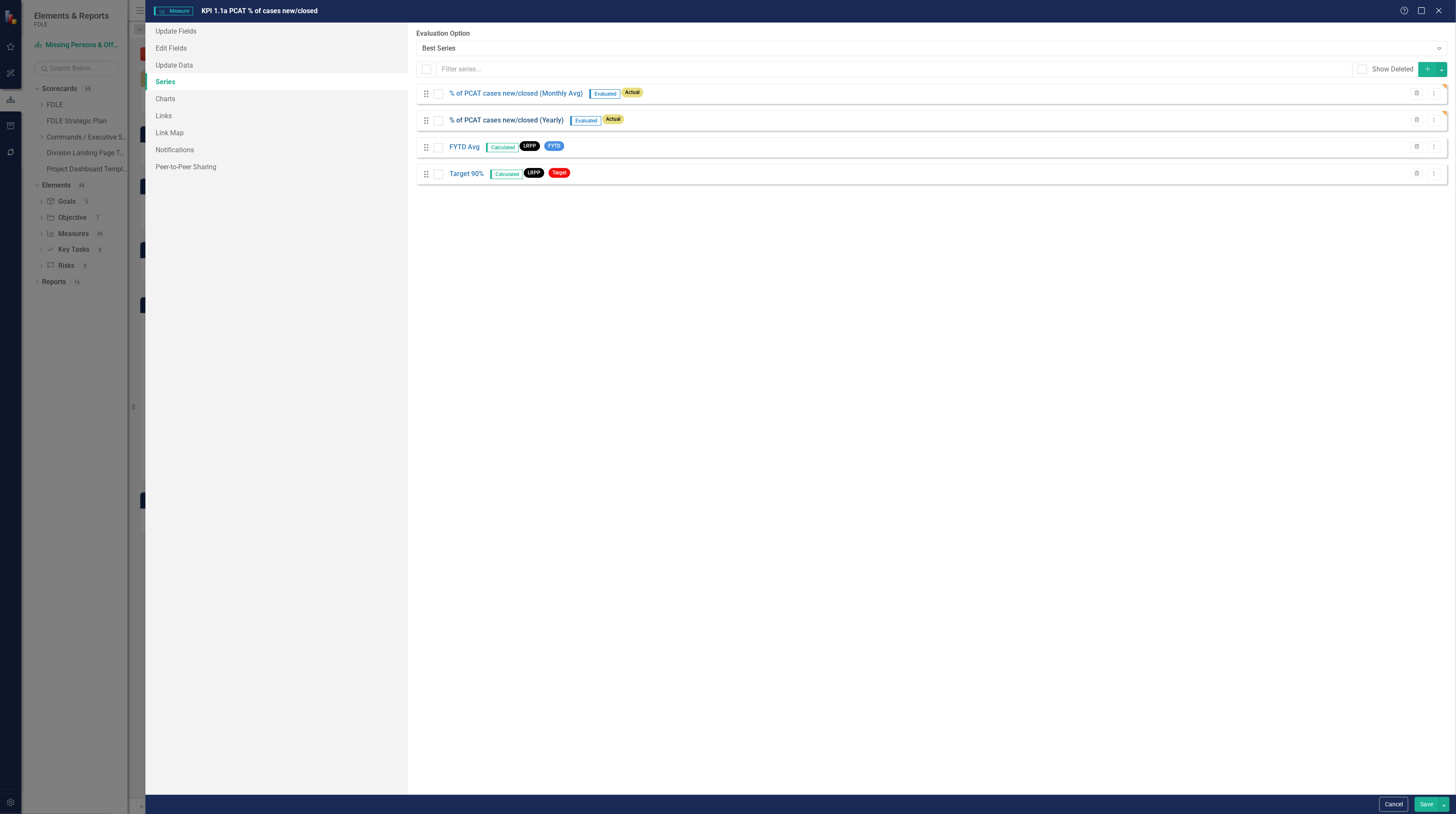
click at [538, 120] on link "% of PCAT cases new/closed (Yearly)" at bounding box center [506, 121] width 114 height 10
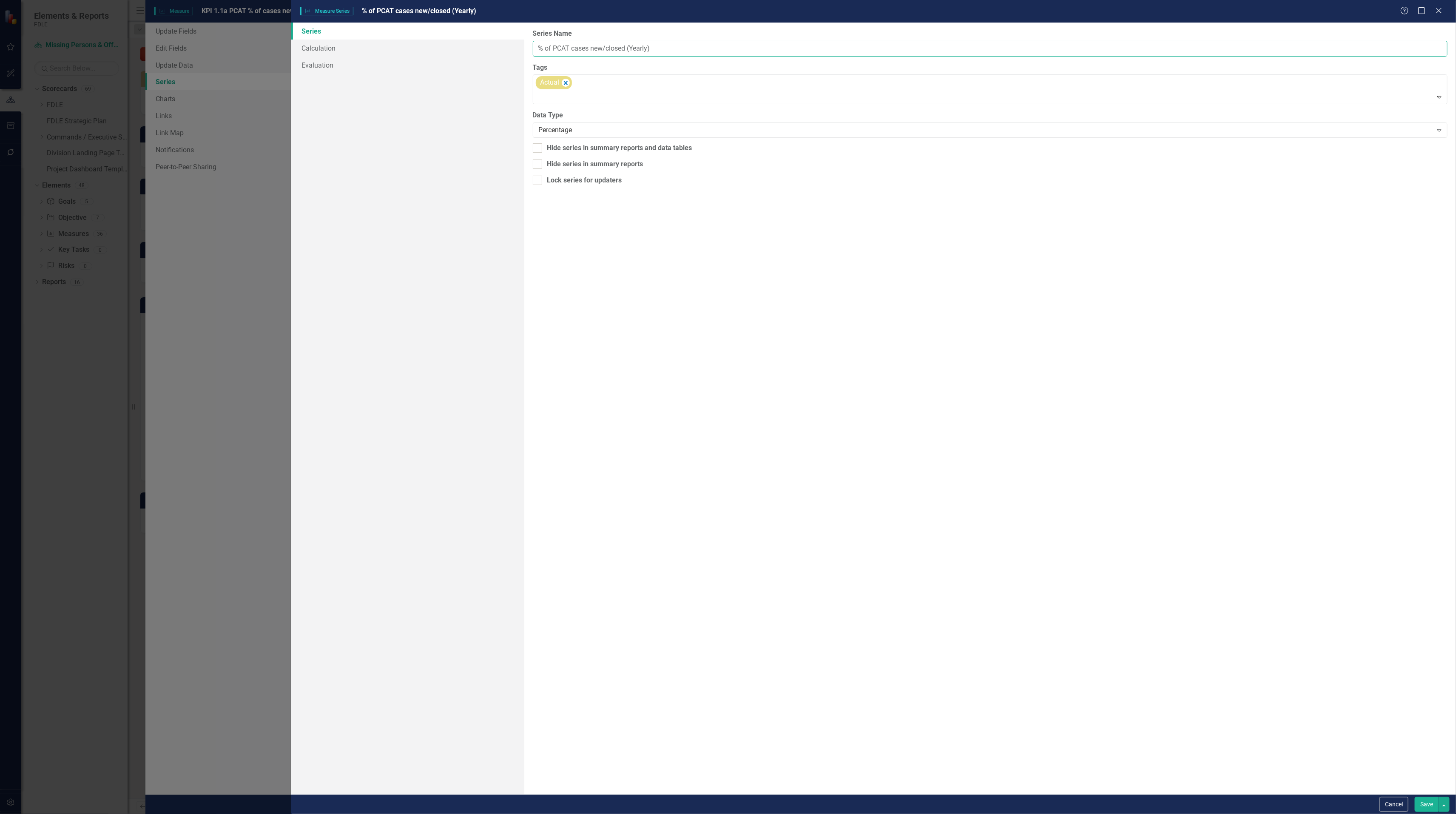
click at [648, 49] on input "% of PCAT cases new/closed (Yearly)" at bounding box center [989, 49] width 914 height 16
type input "% of PCAT cases new/closed (Yearly Avg)"
click at [1431, 805] on button "Save" at bounding box center [1426, 804] width 24 height 15
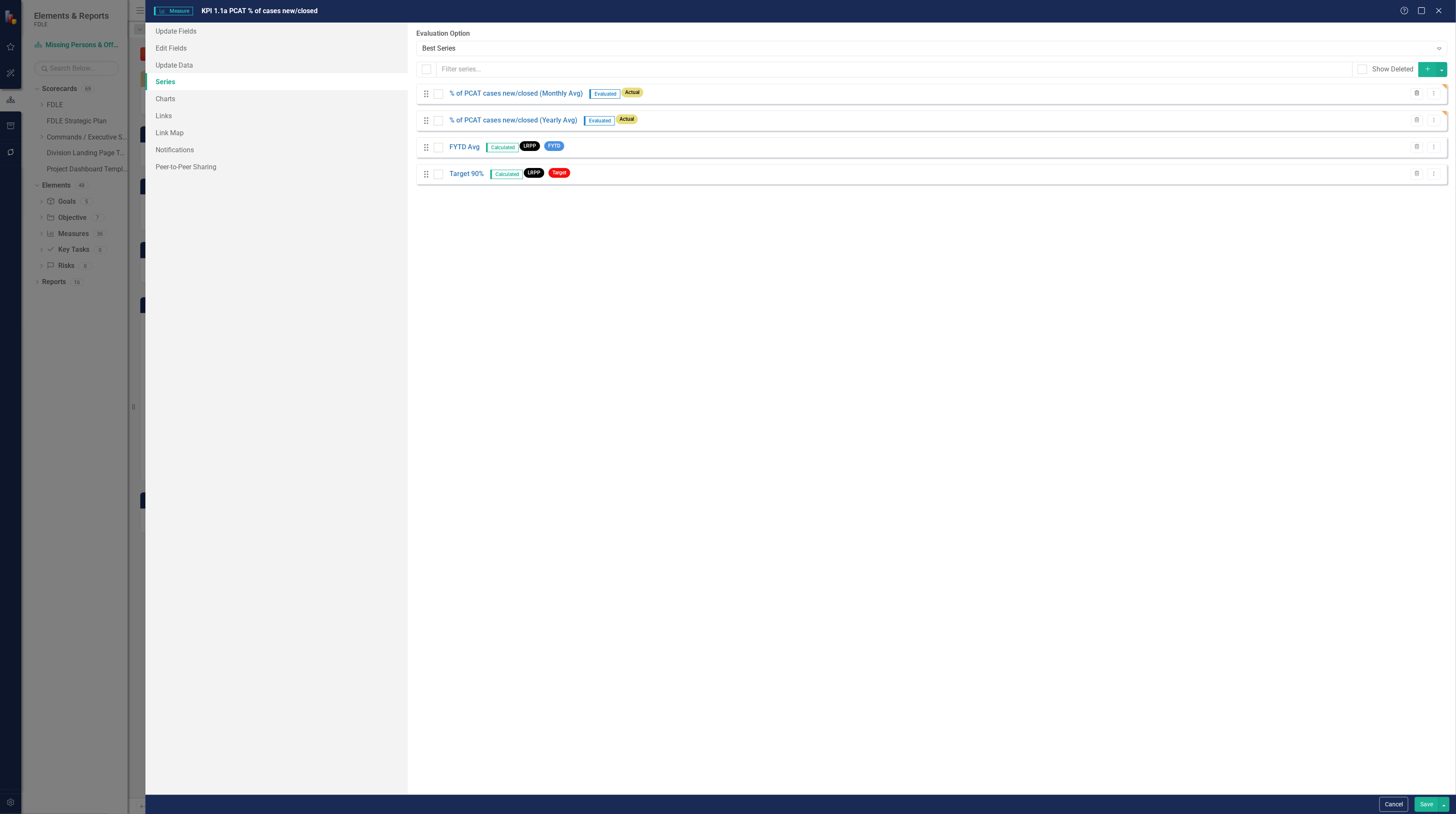
click at [1418, 96] on icon "Trash" at bounding box center [1416, 93] width 6 height 5
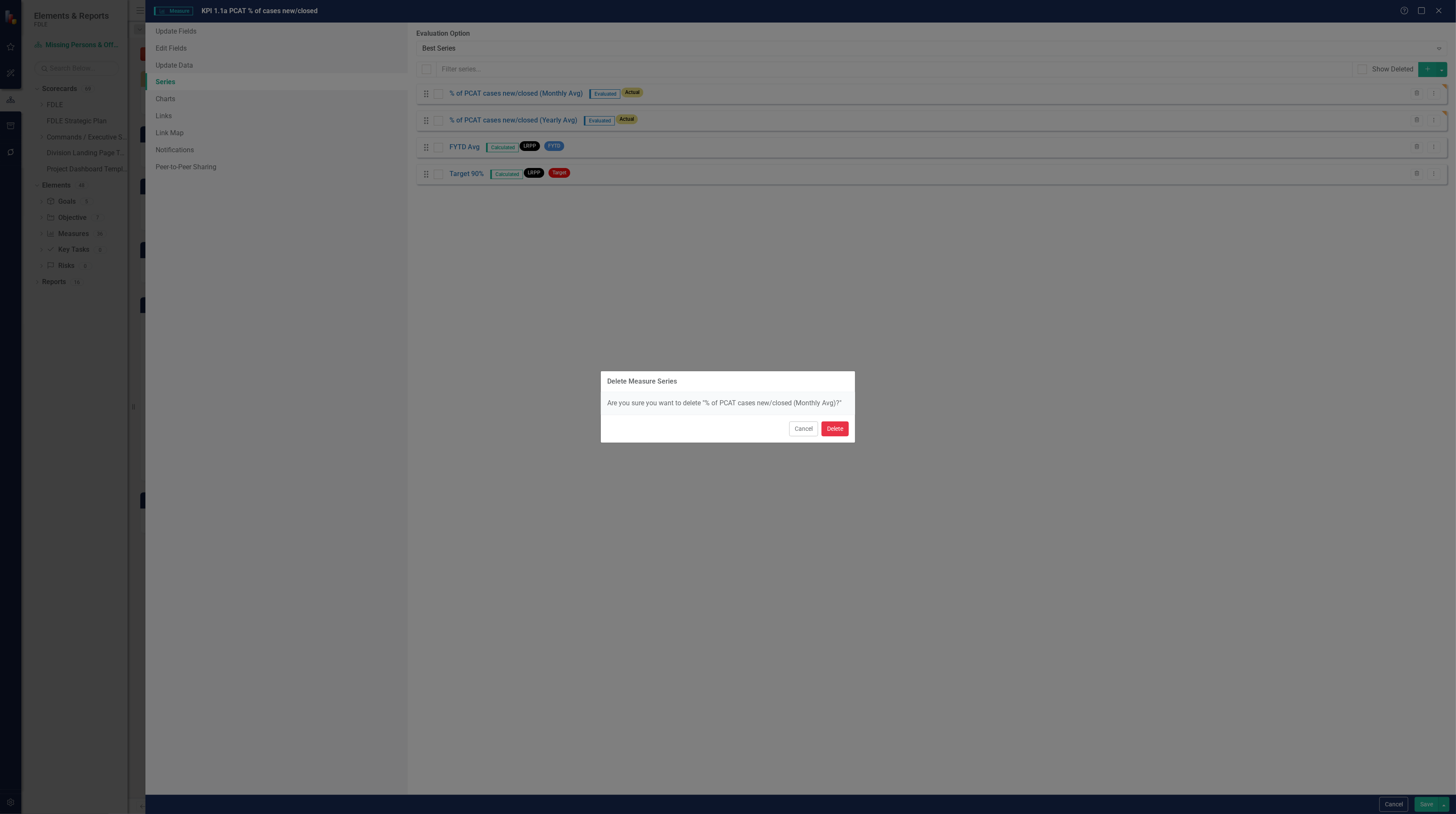
click at [832, 430] on button "Delete" at bounding box center [835, 428] width 27 height 15
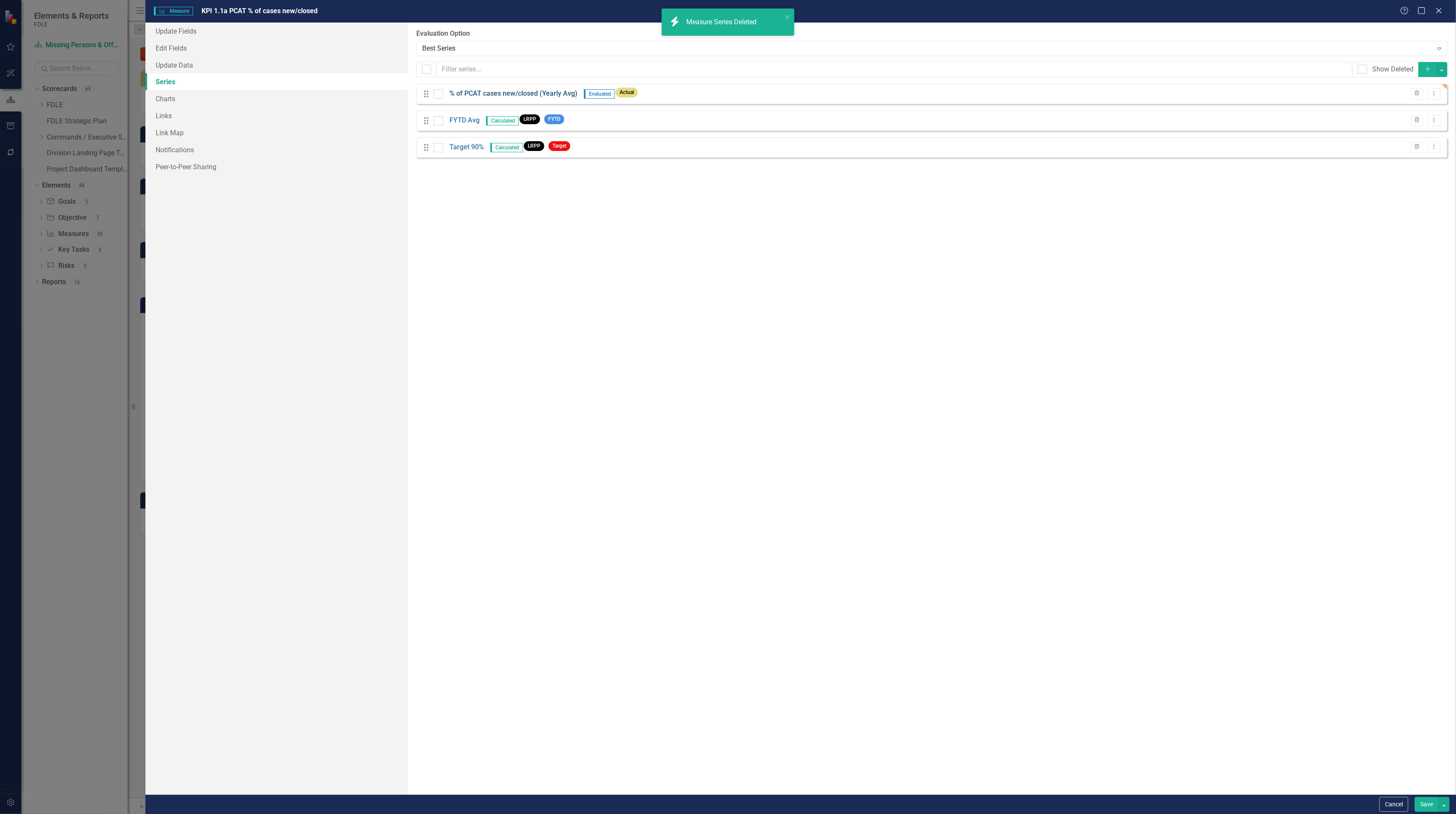
click at [557, 97] on link "% of PCAT cases new/closed (Yearly Avg)" at bounding box center [513, 93] width 128 height 10
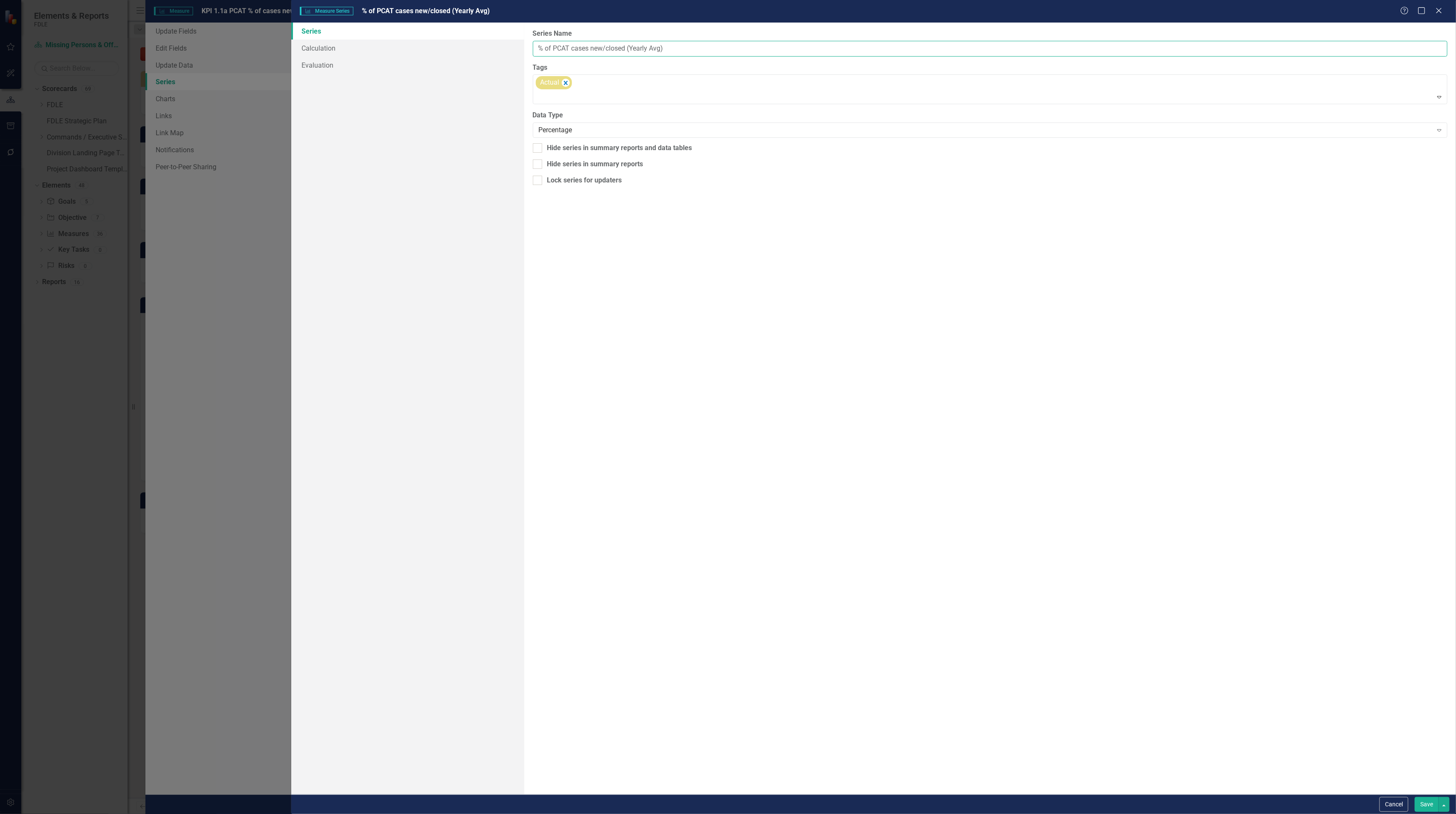
drag, startPoint x: 670, startPoint y: 47, endPoint x: 634, endPoint y: 46, distance: 36.0
click at [634, 46] on input "% of PCAT cases new/closed (Yearly Avg)" at bounding box center [989, 49] width 914 height 16
type input "% of PCAT cases new/closed"
click at [1424, 804] on button "Save" at bounding box center [1426, 804] width 24 height 15
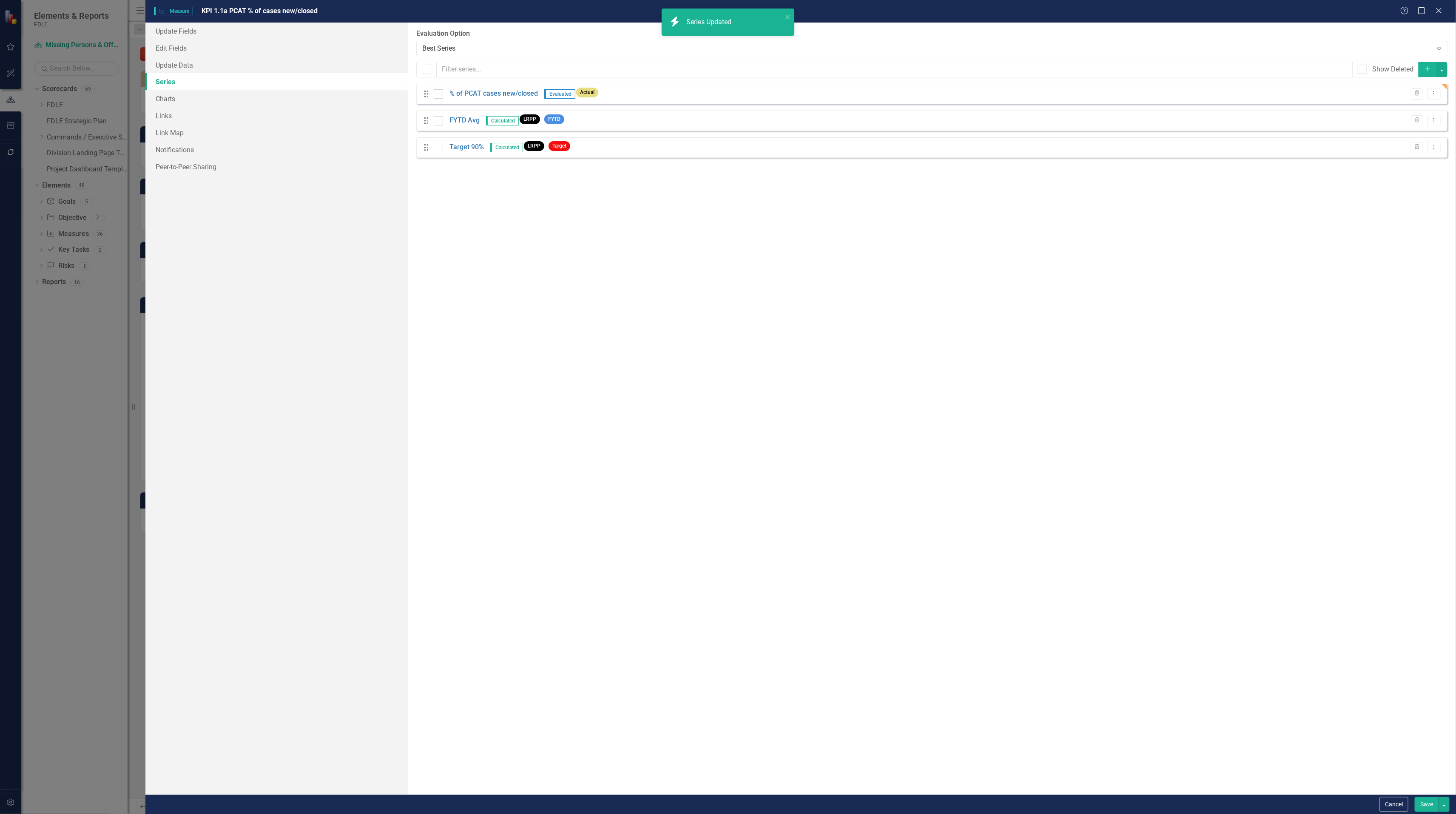
click at [1427, 806] on button "Save" at bounding box center [1426, 804] width 24 height 15
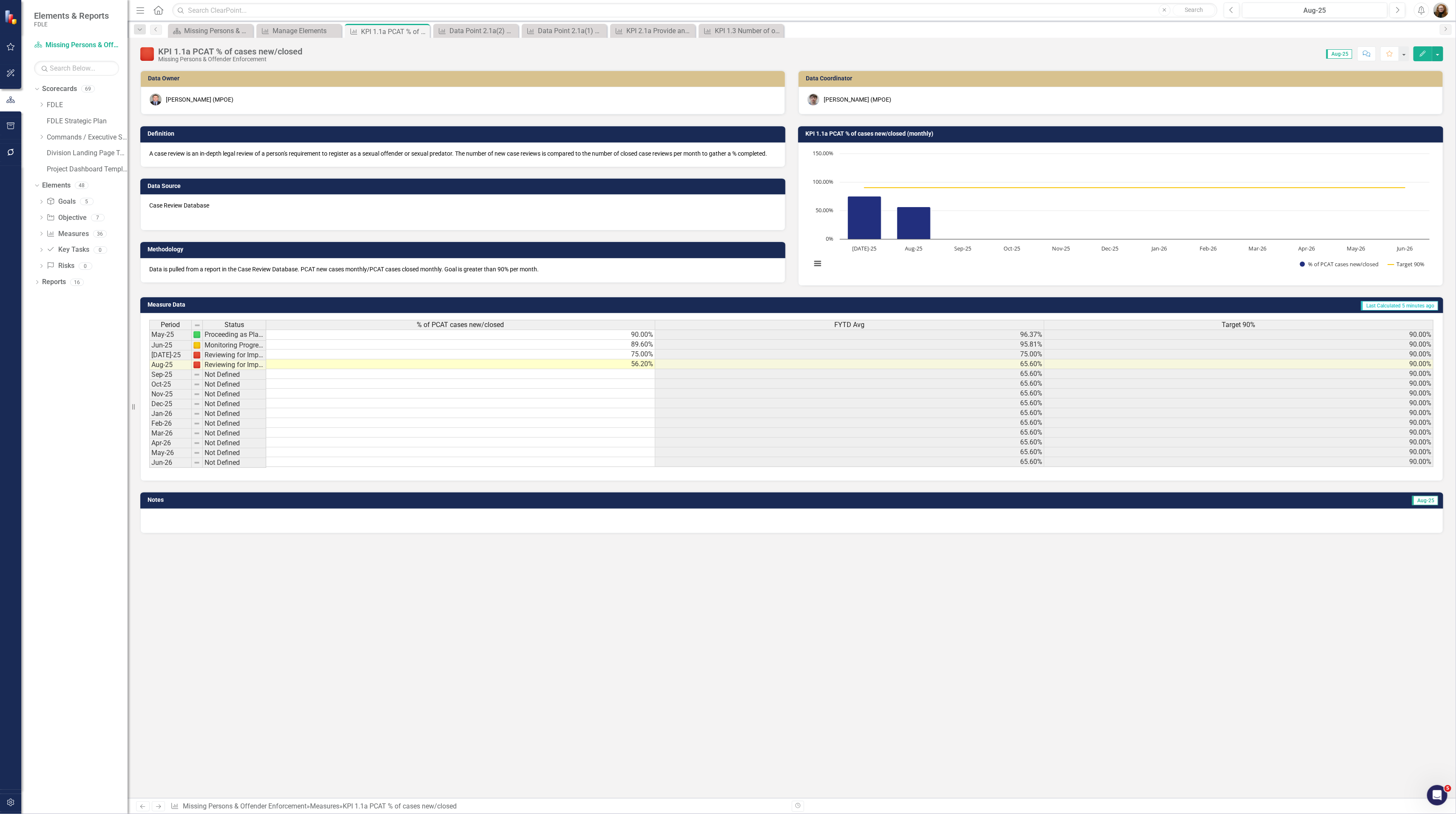
click at [920, 717] on div "Data Owner Jeffrey Watson (MPOE) Definition A case review is an in-depth legal …" at bounding box center [791, 434] width 1328 height 728
click at [73, 481] on div "Dropdown Scorecards 69 Dropdown FDLE Commissioner's Initiative Team Project Das…" at bounding box center [74, 448] width 106 height 732
click at [858, 688] on div "Data Owner Jeffrey Watson (MPOE) Definition A case review is an in-depth legal …" at bounding box center [791, 434] width 1328 height 728
click at [78, 236] on link "Measure Measures" at bounding box center [67, 234] width 42 height 10
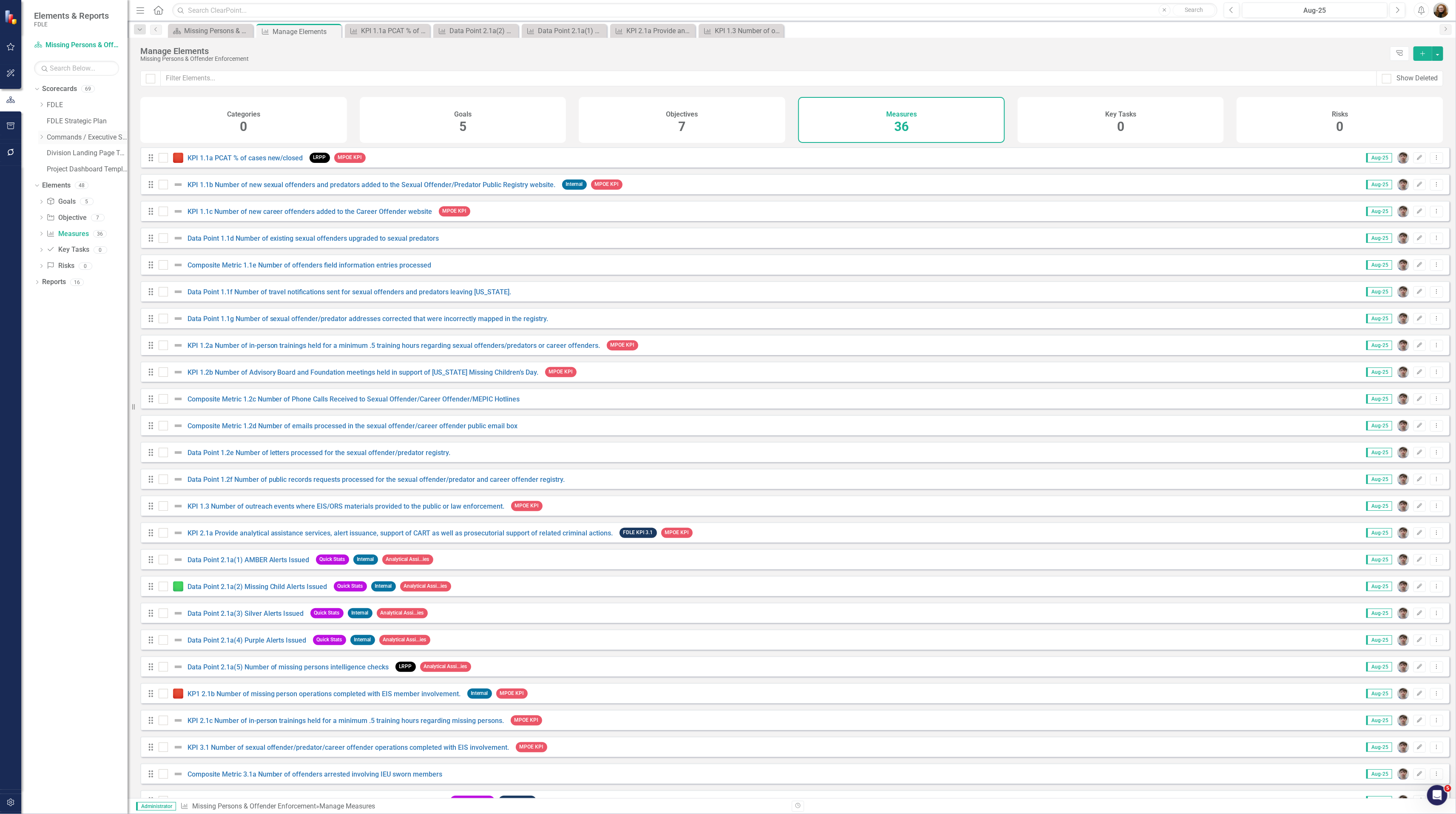
click at [40, 135] on icon "Dropdown" at bounding box center [41, 137] width 6 height 5
click at [53, 203] on icon "Dropdown" at bounding box center [50, 201] width 6 height 5
click at [37, 315] on icon "Dropdown" at bounding box center [36, 314] width 5 height 6
click at [365, 33] on div "KPI 1.1a PCAT % of cases new/closed" at bounding box center [389, 31] width 56 height 10
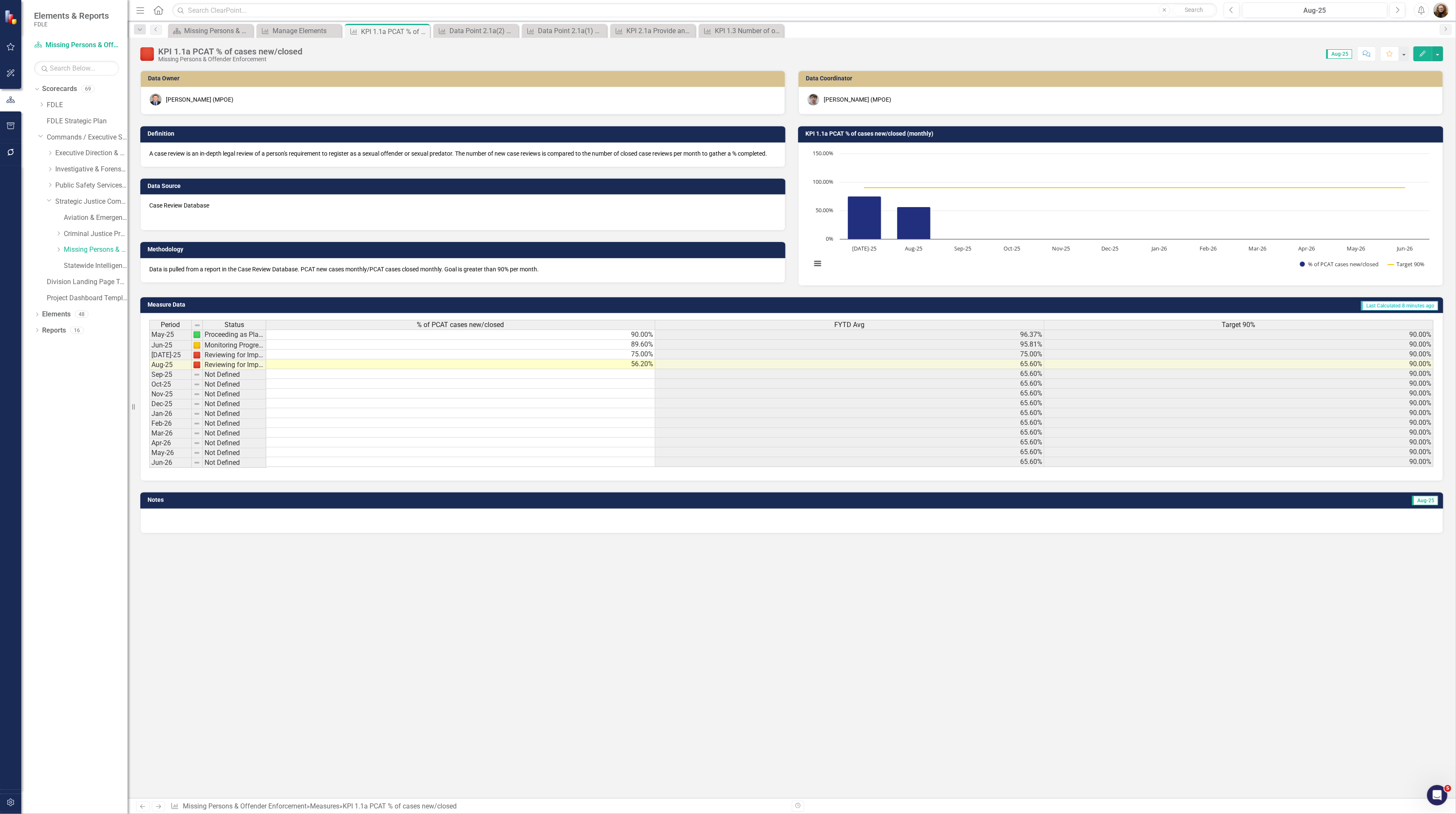
drag, startPoint x: 60, startPoint y: 253, endPoint x: 78, endPoint y: 263, distance: 20.6
click at [60, 253] on div "Dropdown" at bounding box center [58, 250] width 6 height 7
click at [75, 264] on link "EIS" at bounding box center [87, 264] width 81 height 10
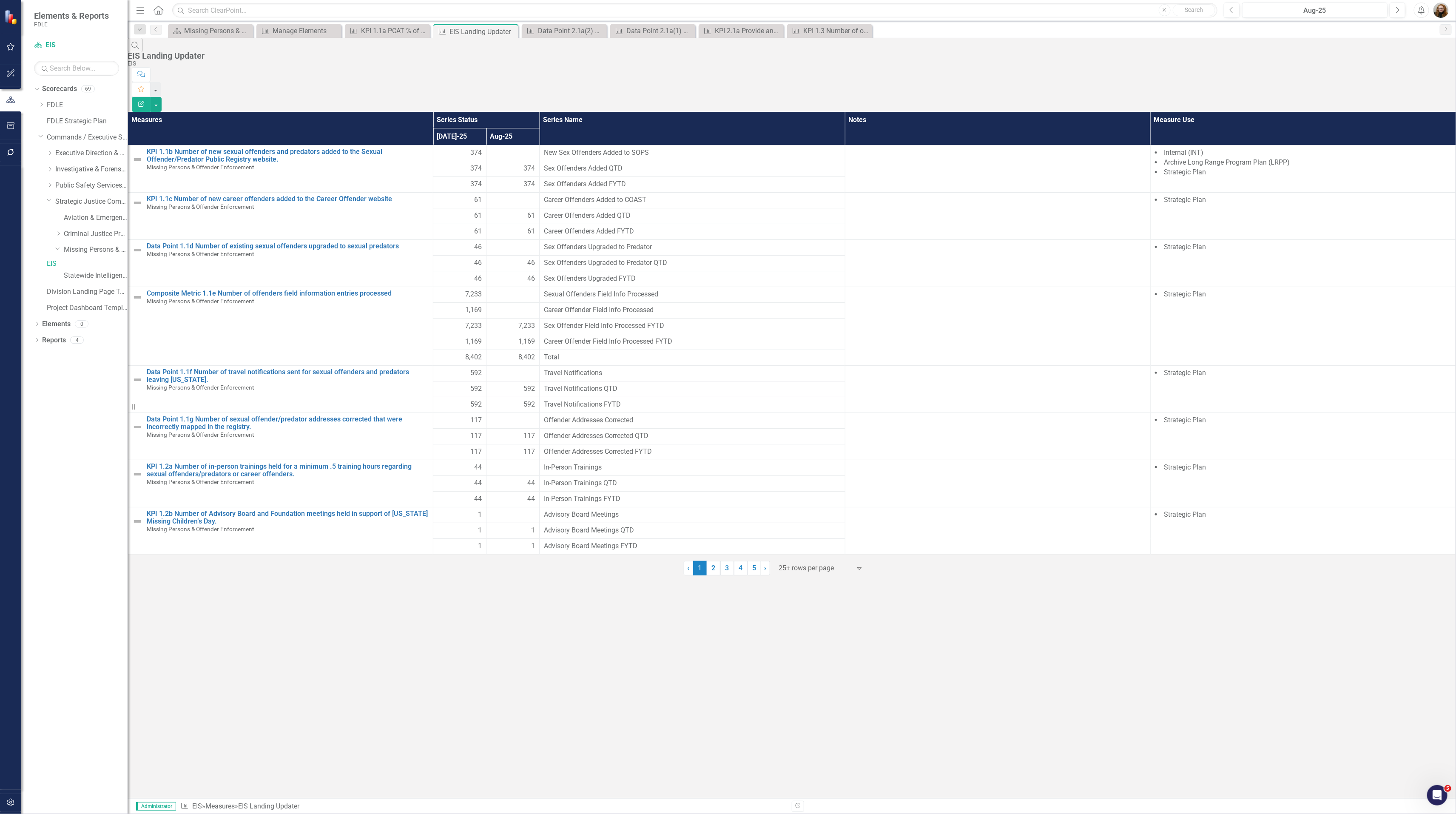
click at [145, 100] on icon "Edit Report" at bounding box center [141, 103] width 8 height 6
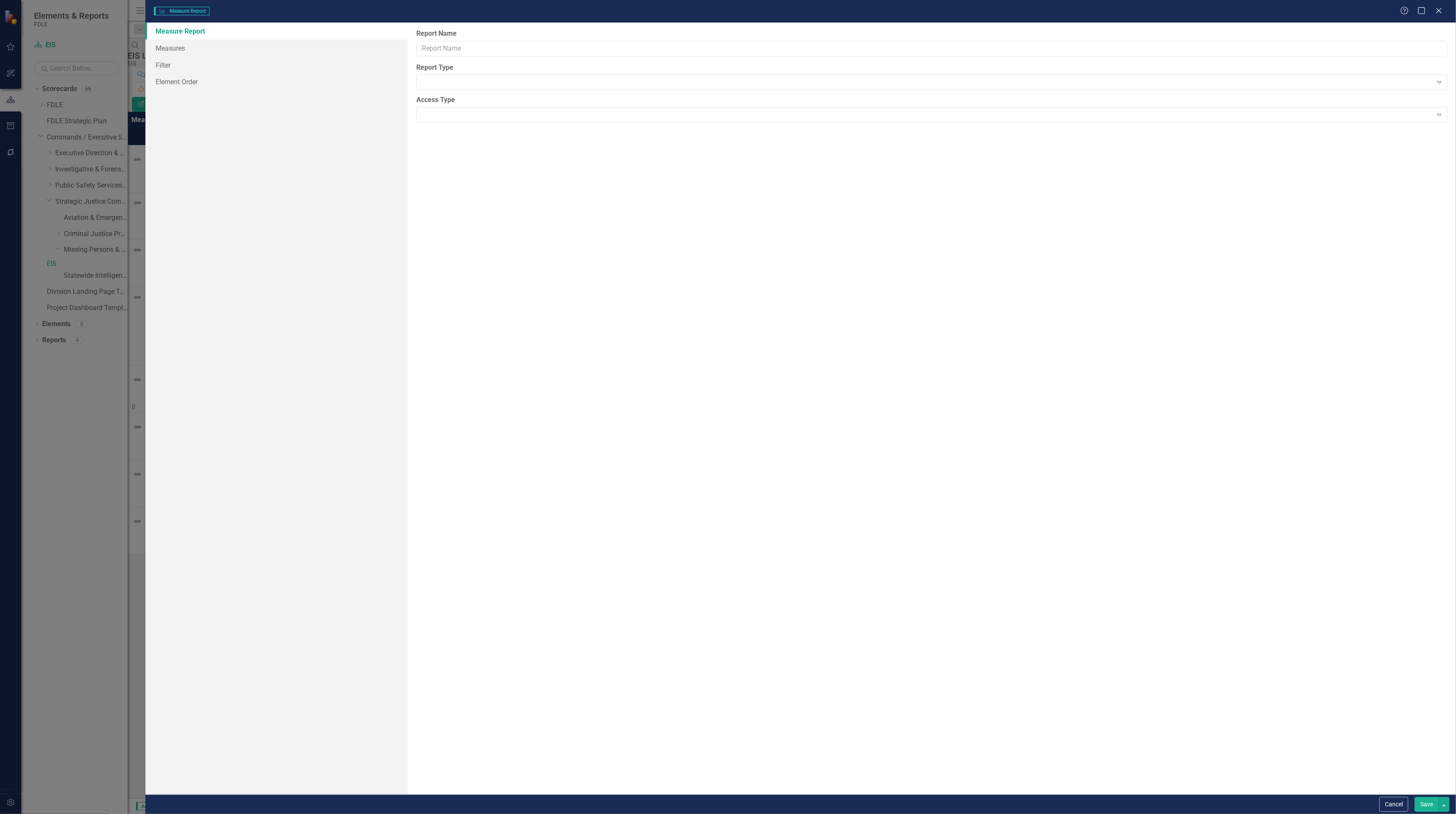
type input "EIS Landing Updater"
click at [176, 59] on link "Measures" at bounding box center [277, 65] width 262 height 17
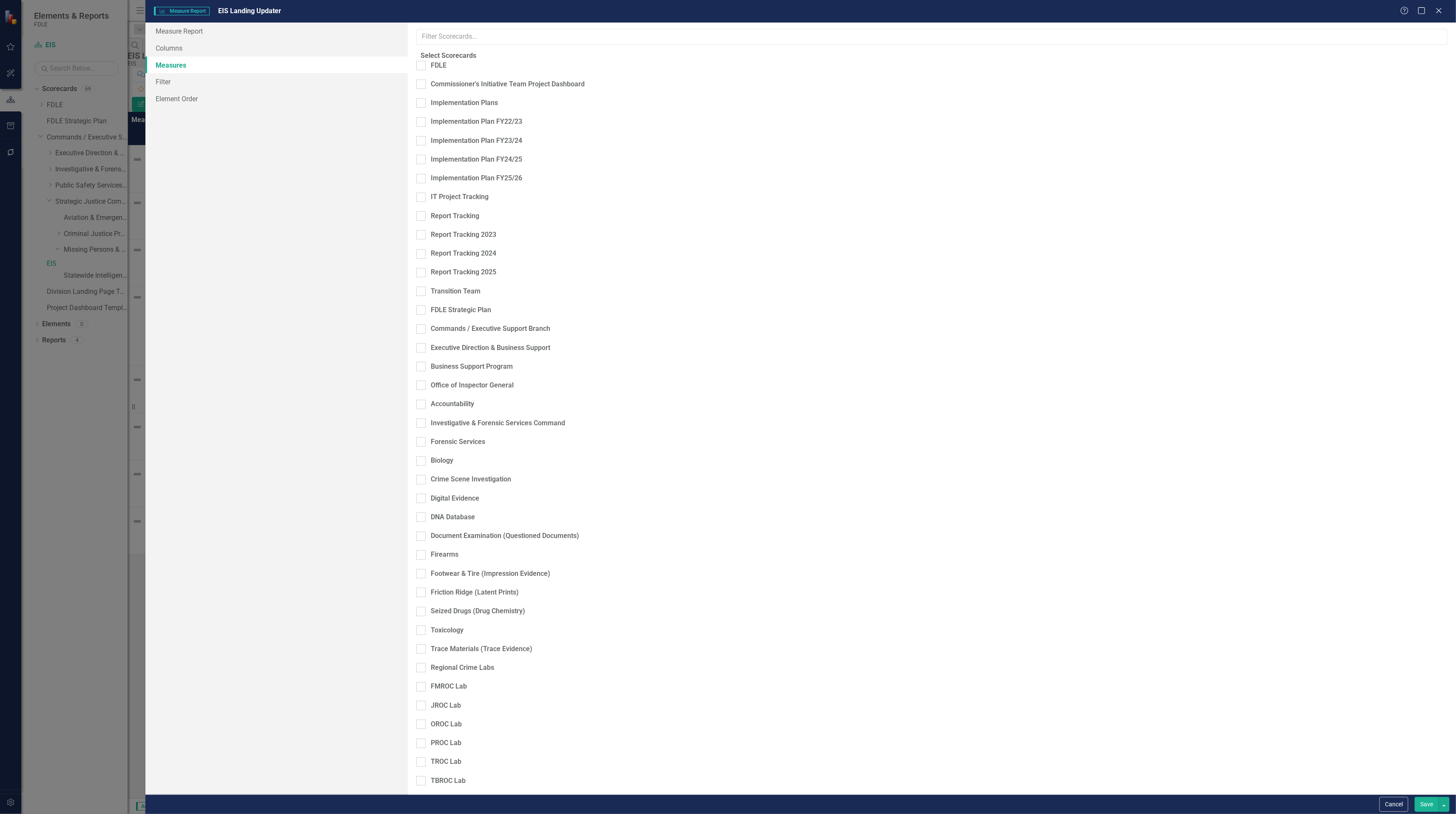
scroll to position [257, 0]
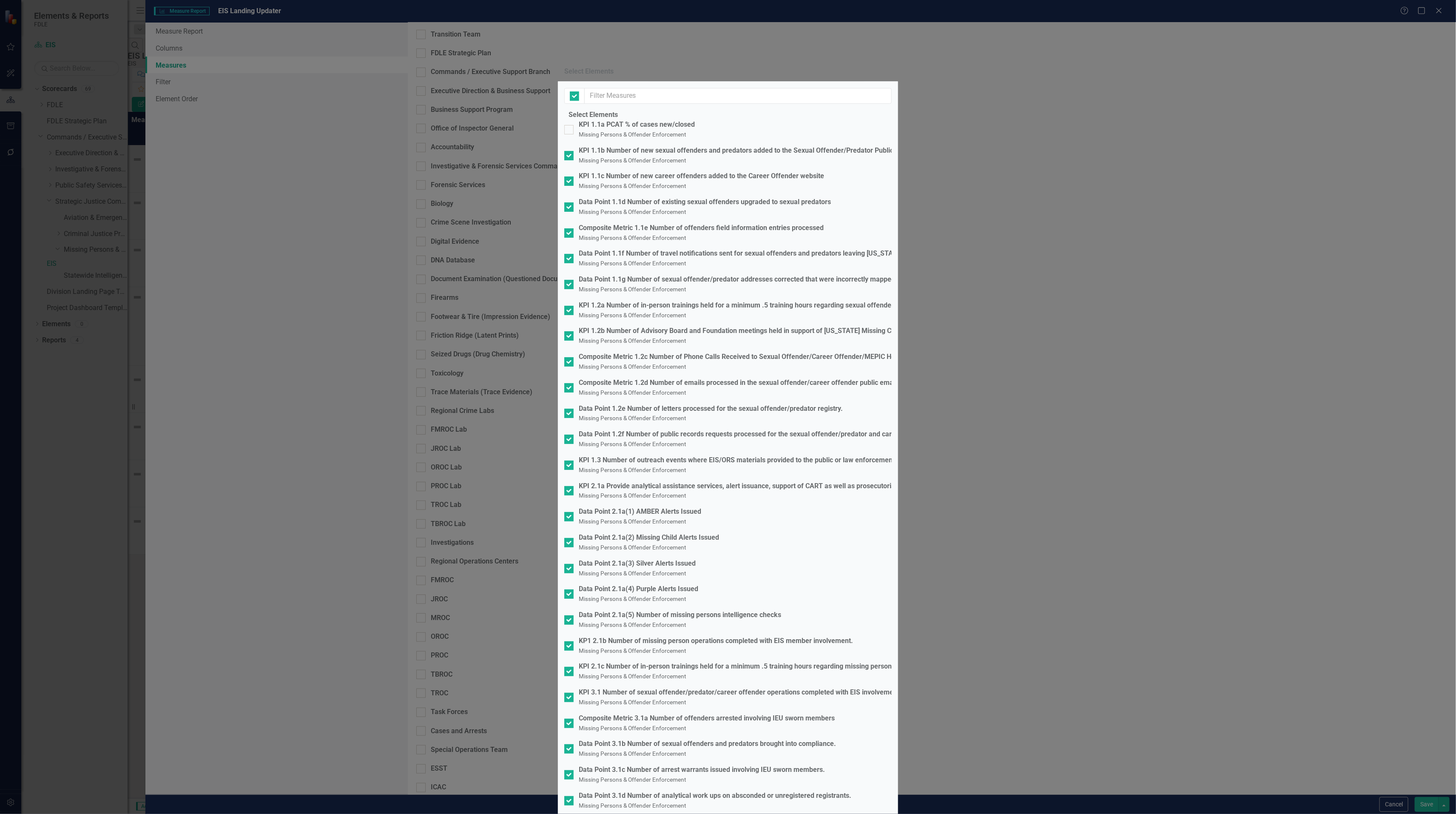
checkbox input "false"
click at [573, 135] on div at bounding box center [568, 129] width 9 height 9
click at [570, 130] on input "KPI 1.1a PCAT % of cases new/closed Missing Persons & Offender Enforcement" at bounding box center [567, 128] width 6 height 6
checkbox input "true"
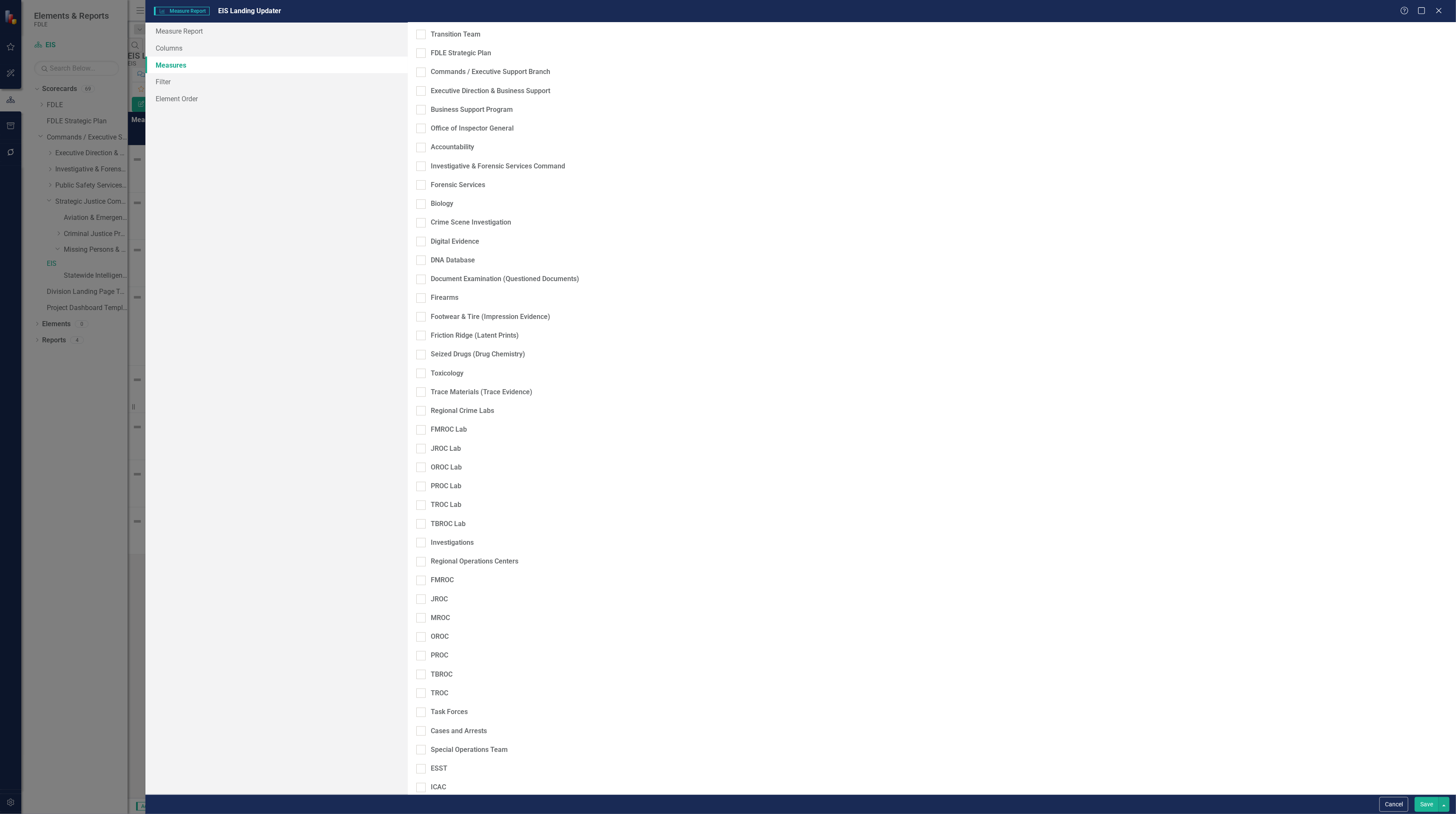
click at [1420, 805] on button "Save" at bounding box center [1426, 804] width 24 height 15
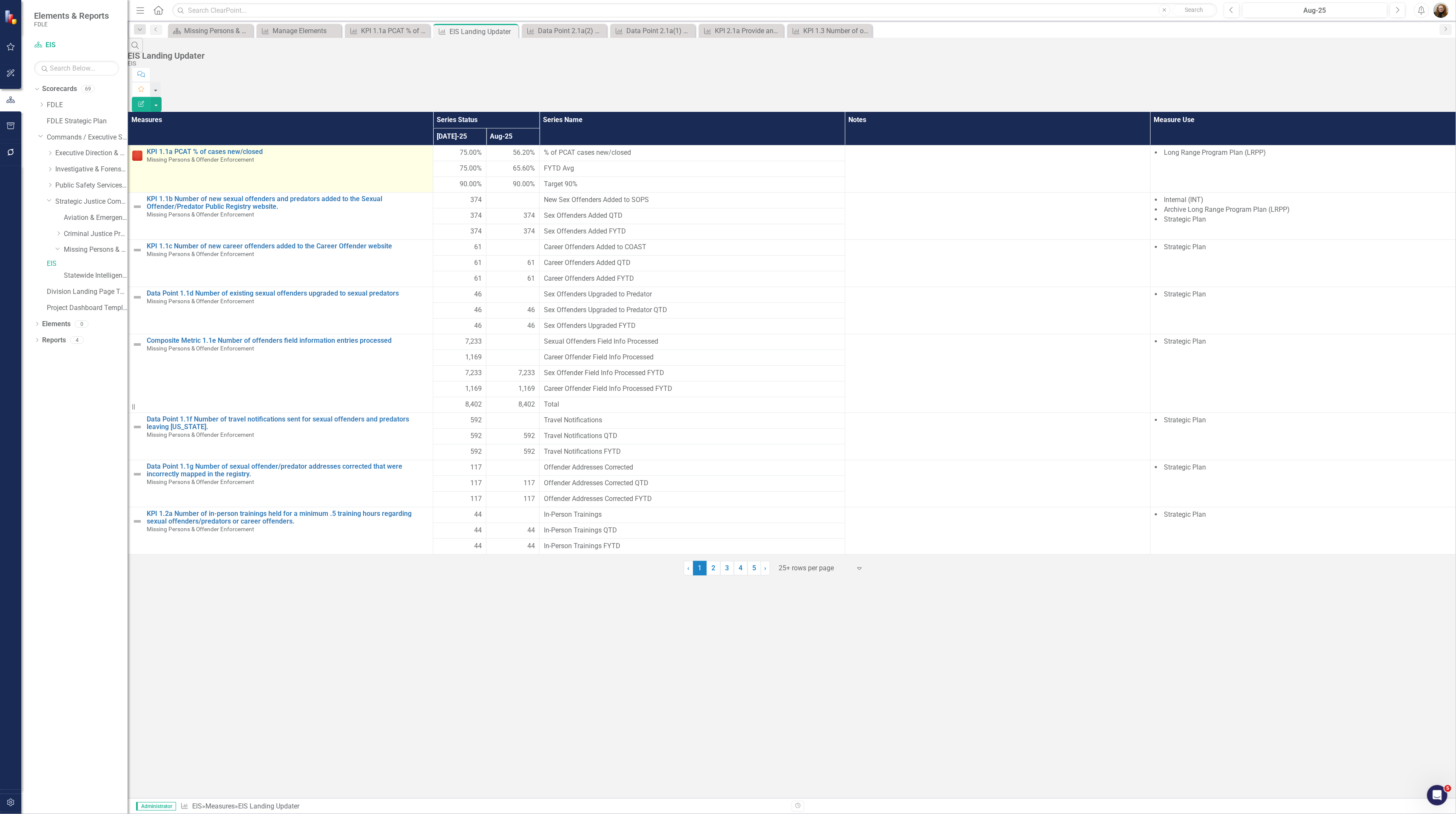
click at [223, 146] on td "KPI 1.1a PCAT % of cases new/closed Missing Persons & Offender Enforcement Link…" at bounding box center [281, 169] width 305 height 47
click at [226, 148] on link "KPI 1.1a PCAT % of cases new/closed" at bounding box center [287, 151] width 282 height 8
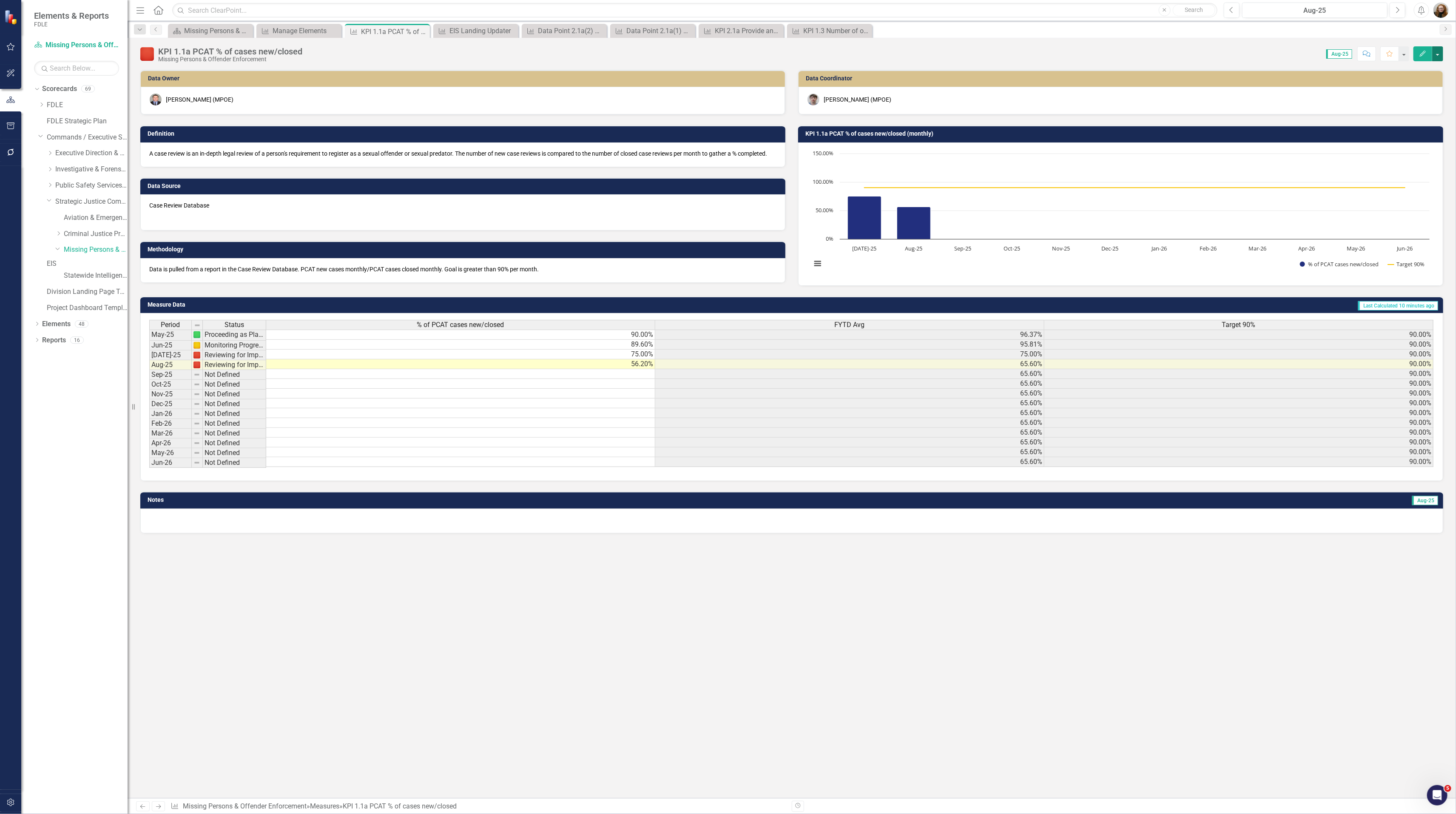
click at [1440, 55] on button "button" at bounding box center [1437, 53] width 11 height 15
drag, startPoint x: 1315, startPoint y: 601, endPoint x: 1310, endPoint y: 583, distance: 18.7
click at [1314, 601] on div "Data Owner Jeffrey Watson (MPOE) Definition A case review is an in-depth legal …" at bounding box center [791, 434] width 1328 height 728
click at [1437, 49] on button "button" at bounding box center [1437, 53] width 11 height 15
click at [1420, 81] on link "Edit Report Edit Layout" at bounding box center [1401, 86] width 83 height 16
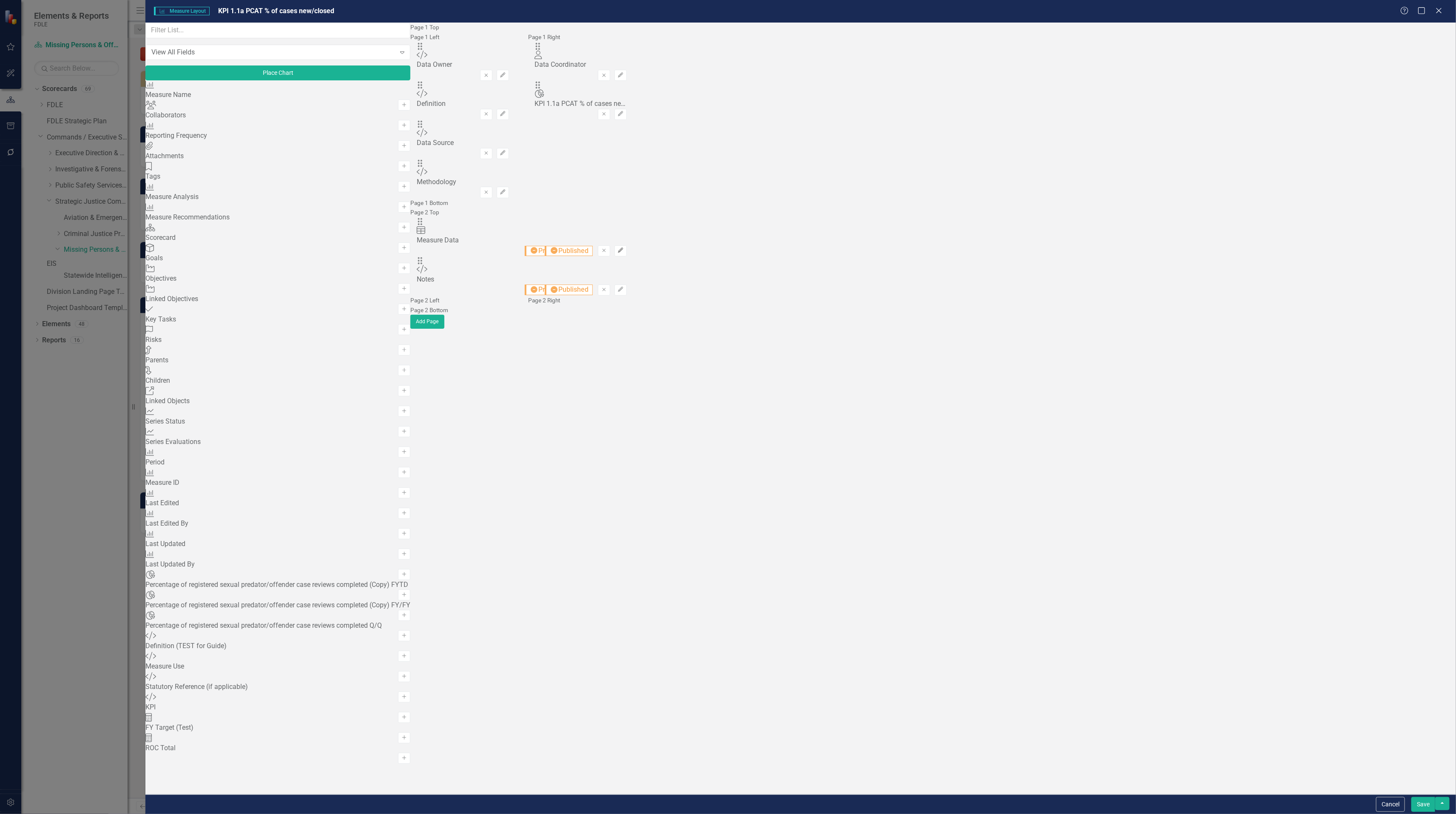
click at [623, 253] on icon "Edit" at bounding box center [620, 250] width 6 height 5
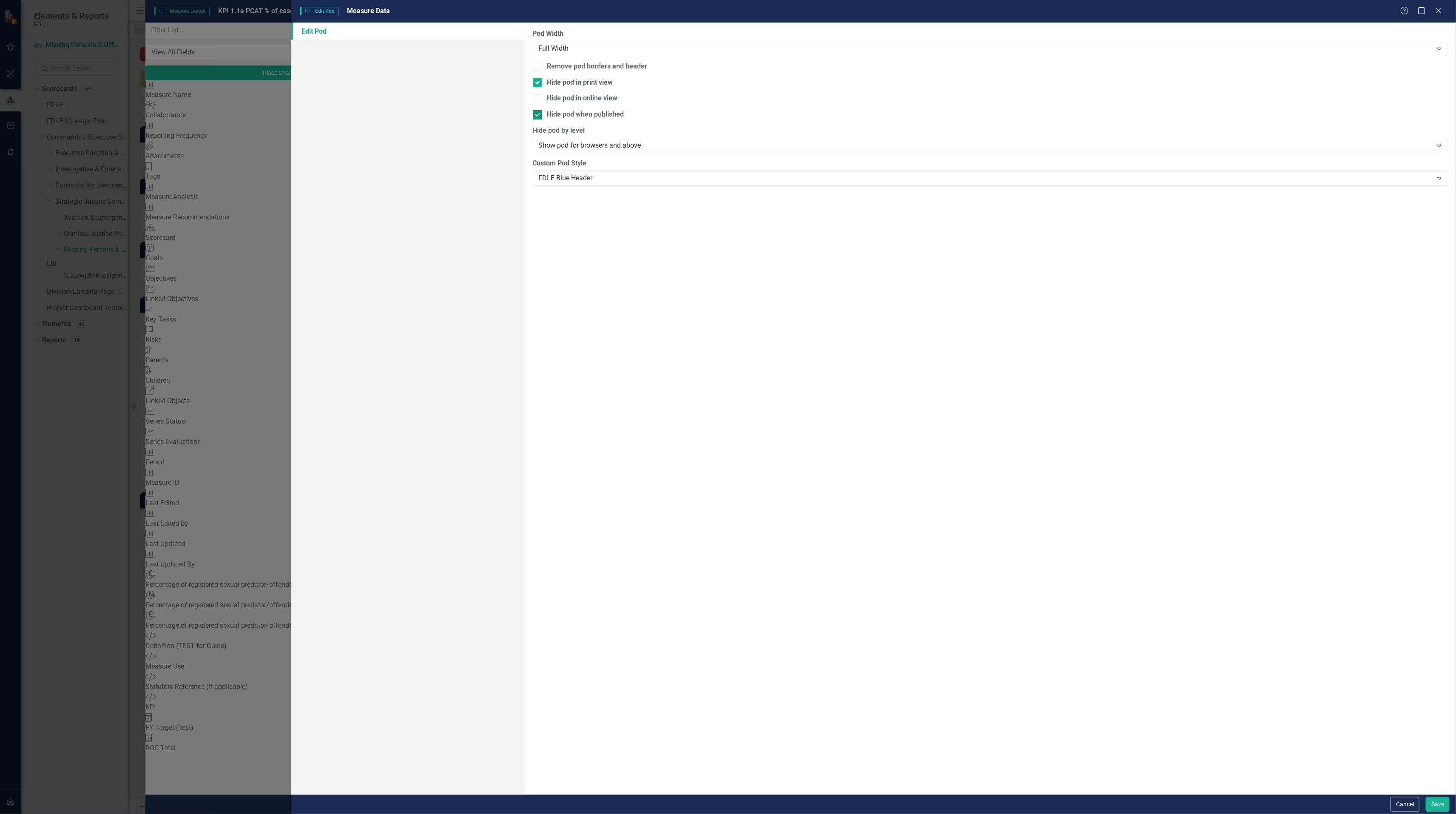
click at [533, 110] on input "Hide pod when published" at bounding box center [536, 113] width 6 height 6
checkbox input "false"
click at [538, 82] on div at bounding box center [537, 82] width 9 height 9
click at [538, 82] on input "Hide pod in print view" at bounding box center [536, 81] width 6 height 6
checkbox input "false"
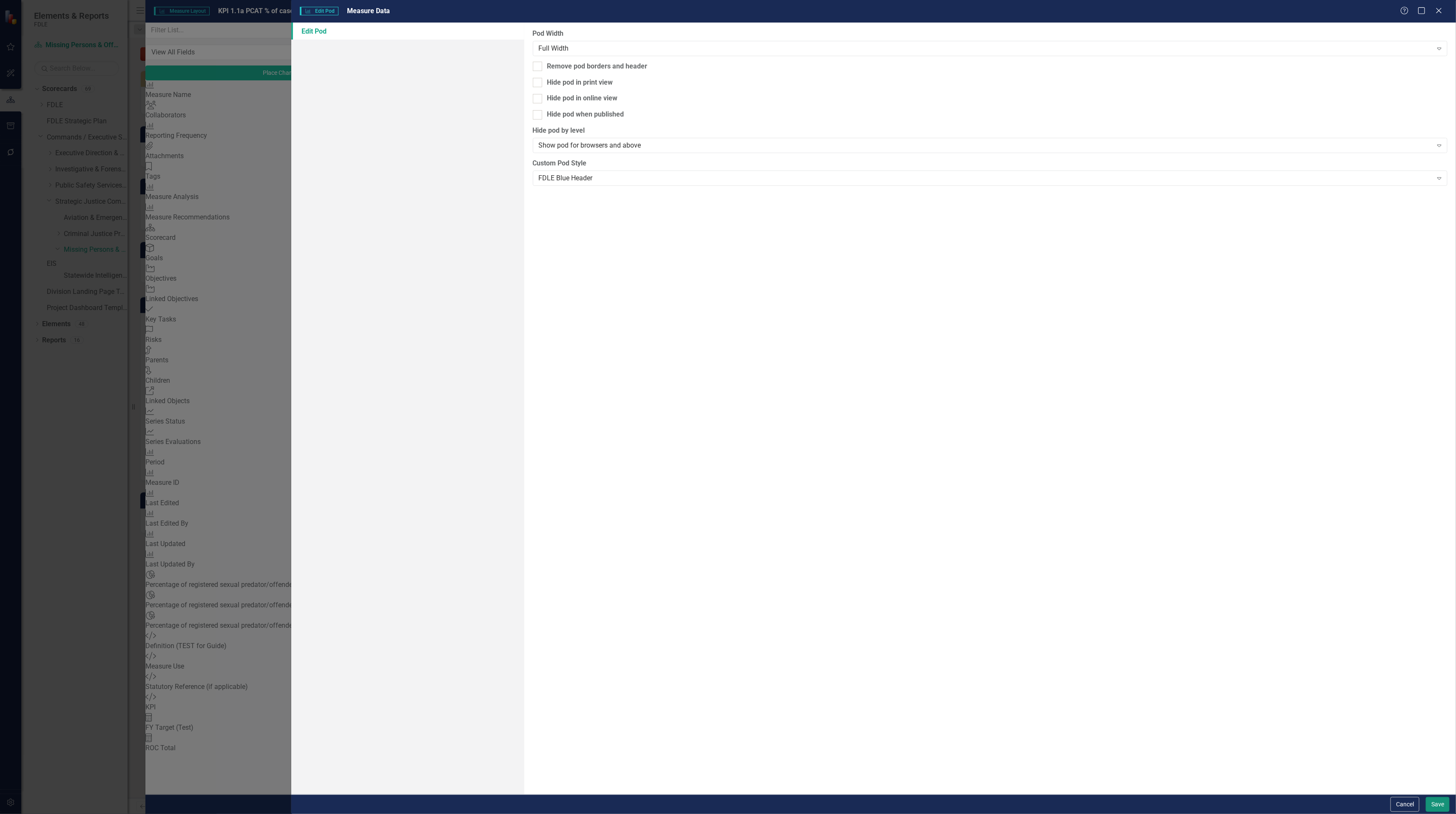
click at [1432, 811] on button "Save" at bounding box center [1437, 804] width 24 height 15
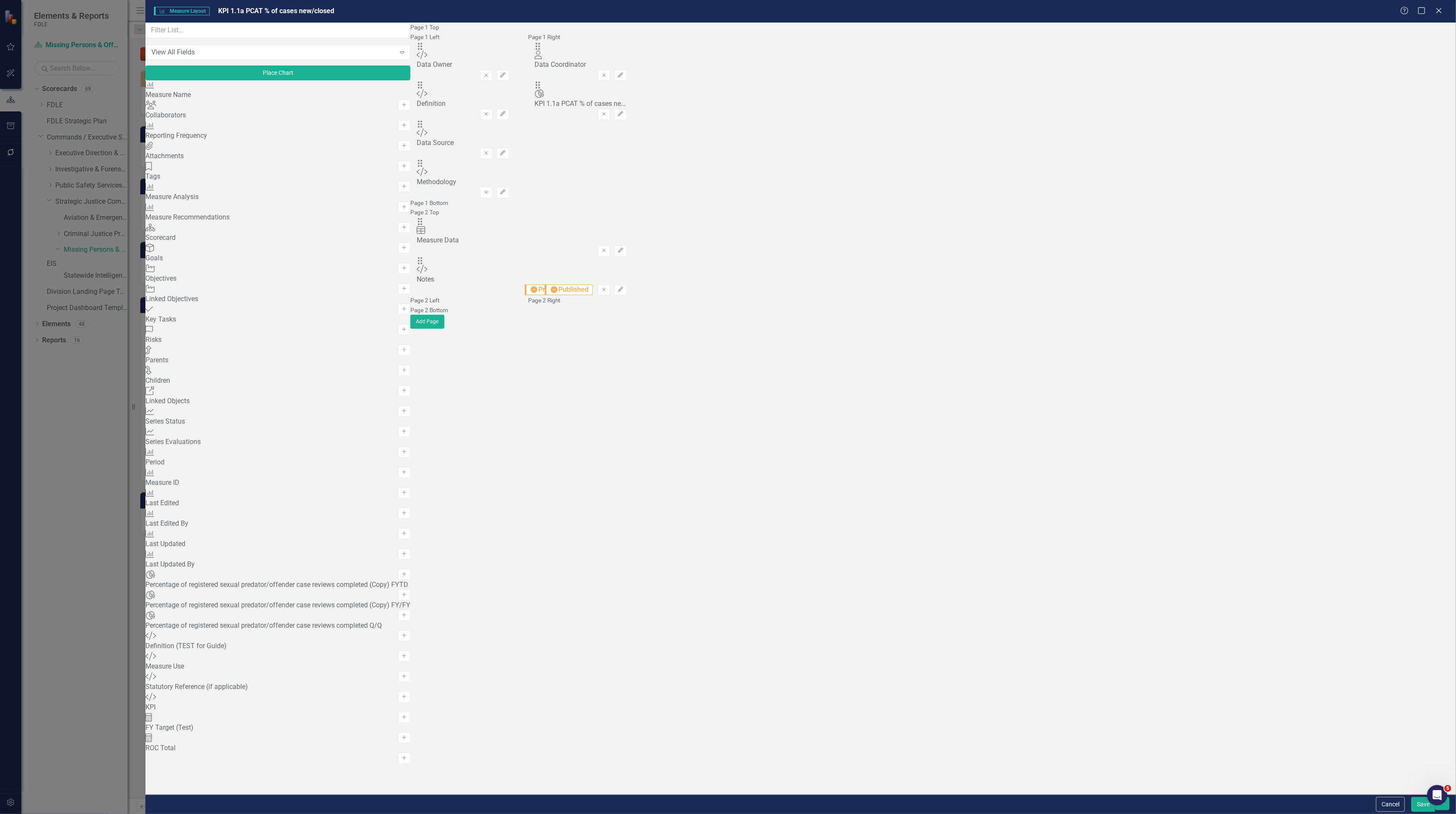
click at [1422, 809] on button "Save" at bounding box center [1423, 804] width 24 height 15
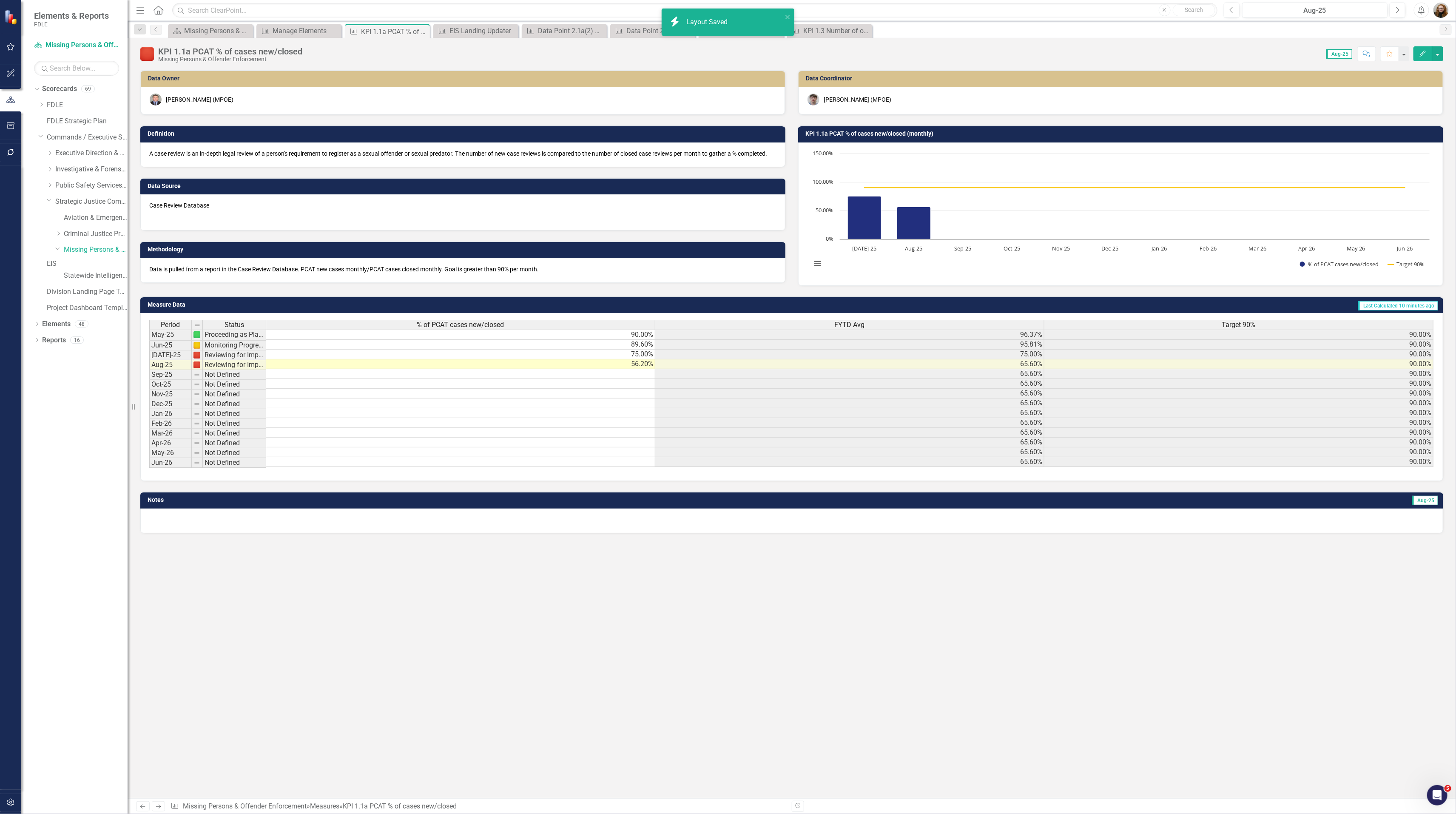
click at [1160, 573] on div "Data Owner Jeffrey Watson (MPOE) Definition A case review is an in-depth legal …" at bounding box center [791, 434] width 1328 height 728
click at [1438, 51] on button "button" at bounding box center [1437, 53] width 11 height 15
click at [1416, 151] on link "PDF Export to PDF" at bounding box center [1401, 151] width 83 height 16
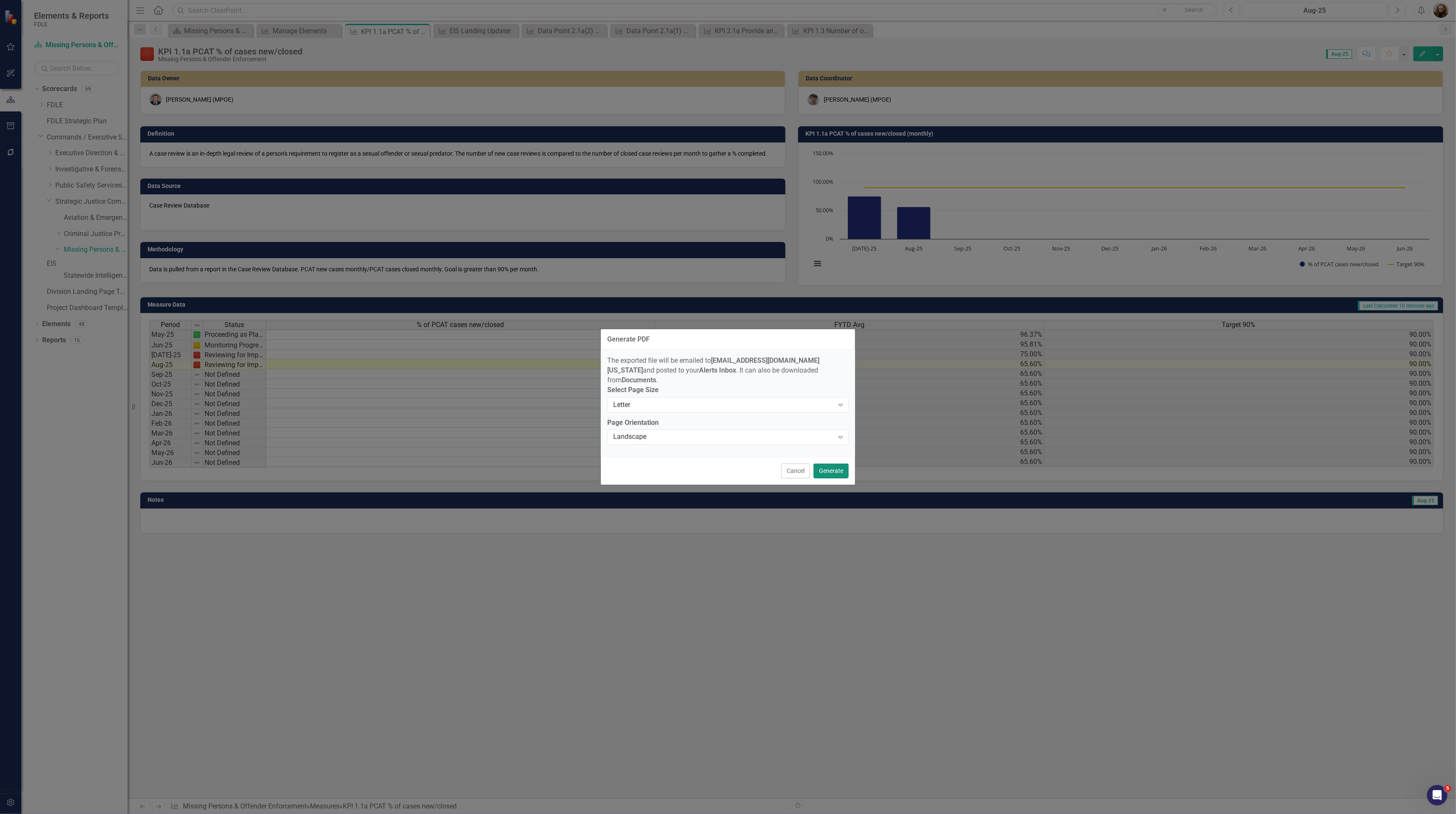
click at [821, 470] on button "Generate" at bounding box center [831, 471] width 36 height 15
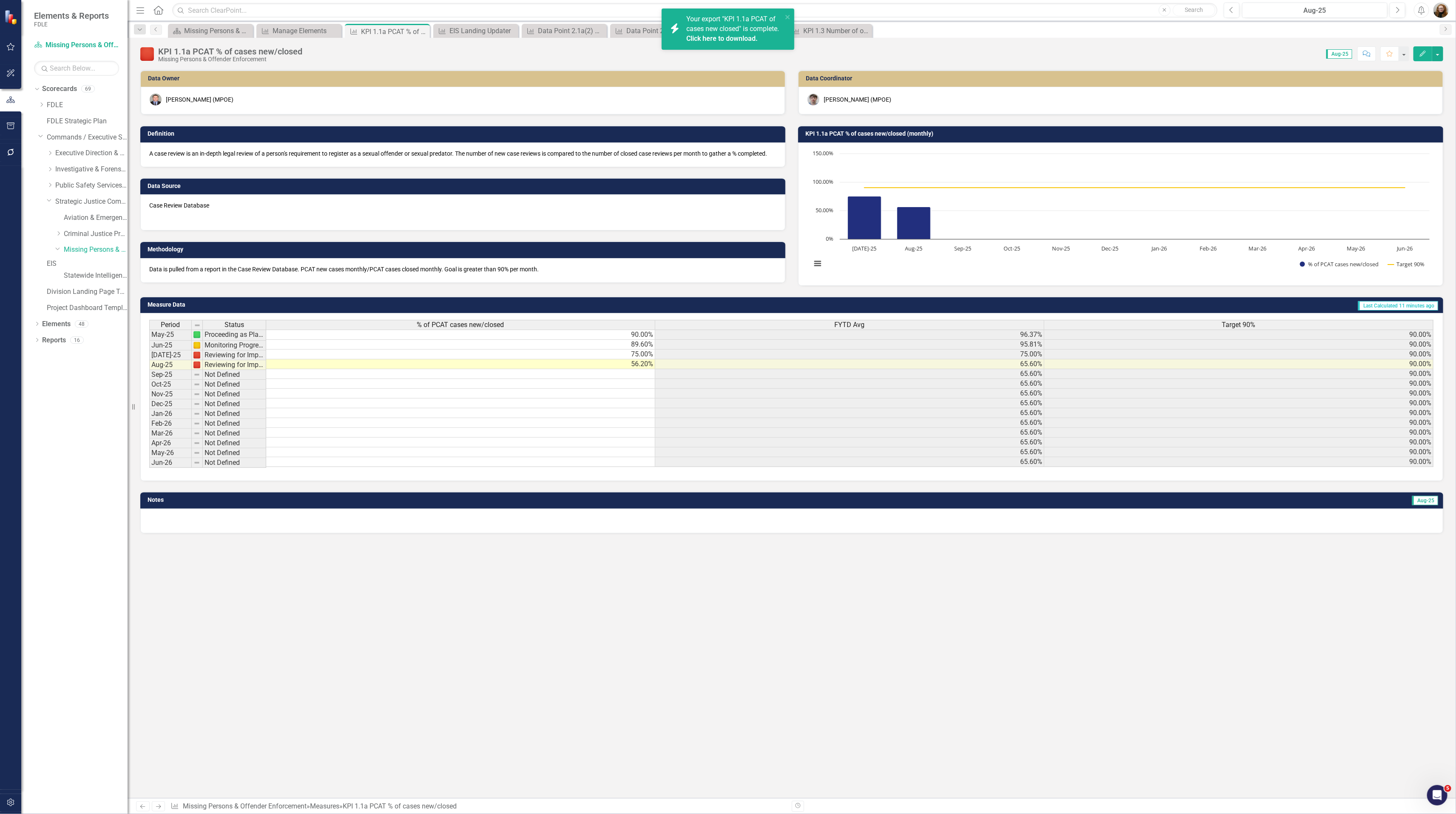
click at [722, 43] on link "Click here to download." at bounding box center [722, 38] width 71 height 8
click at [1420, 51] on icon "Edit" at bounding box center [1422, 54] width 8 height 6
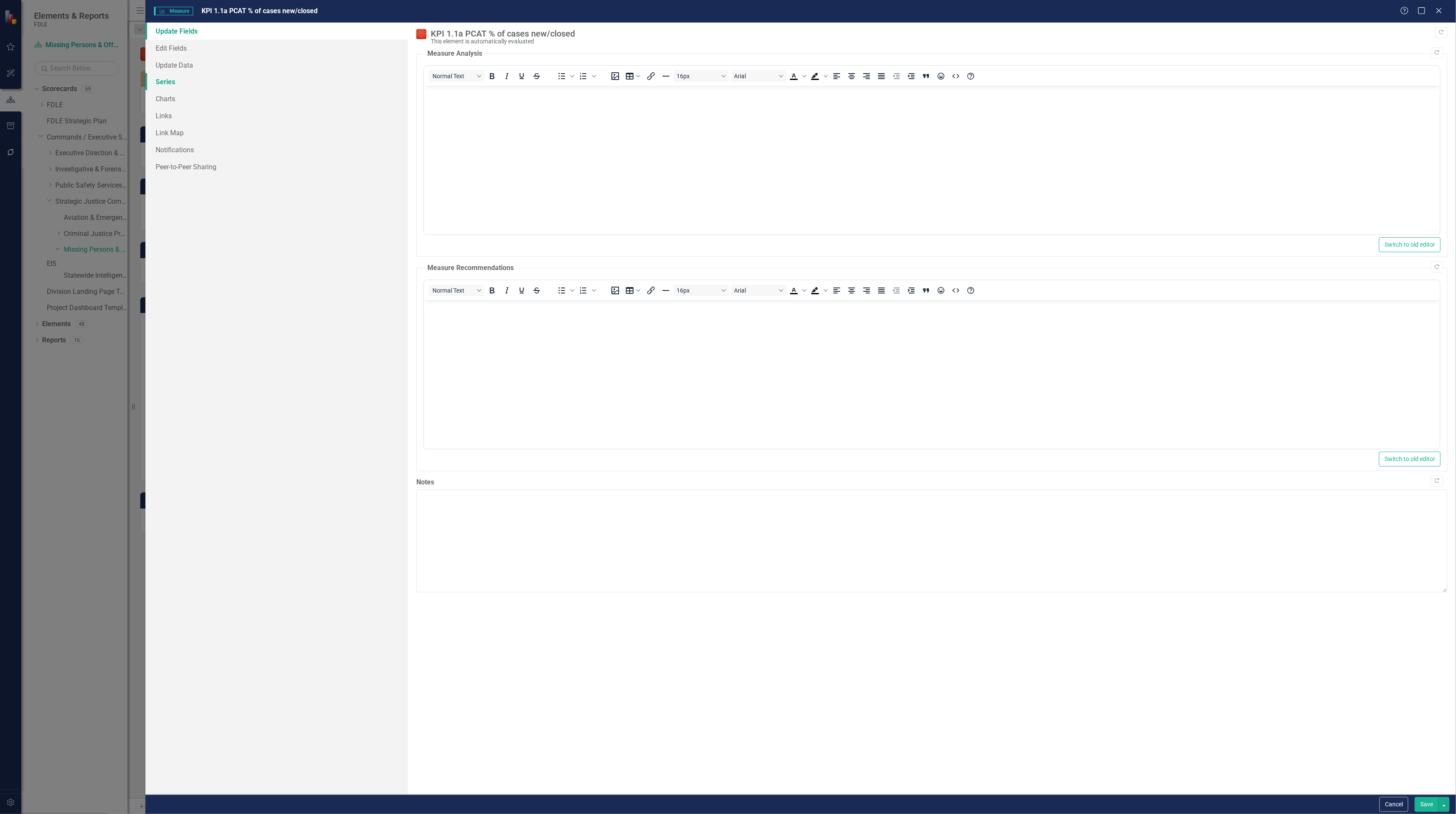
click at [166, 84] on link "Series" at bounding box center [277, 82] width 262 height 17
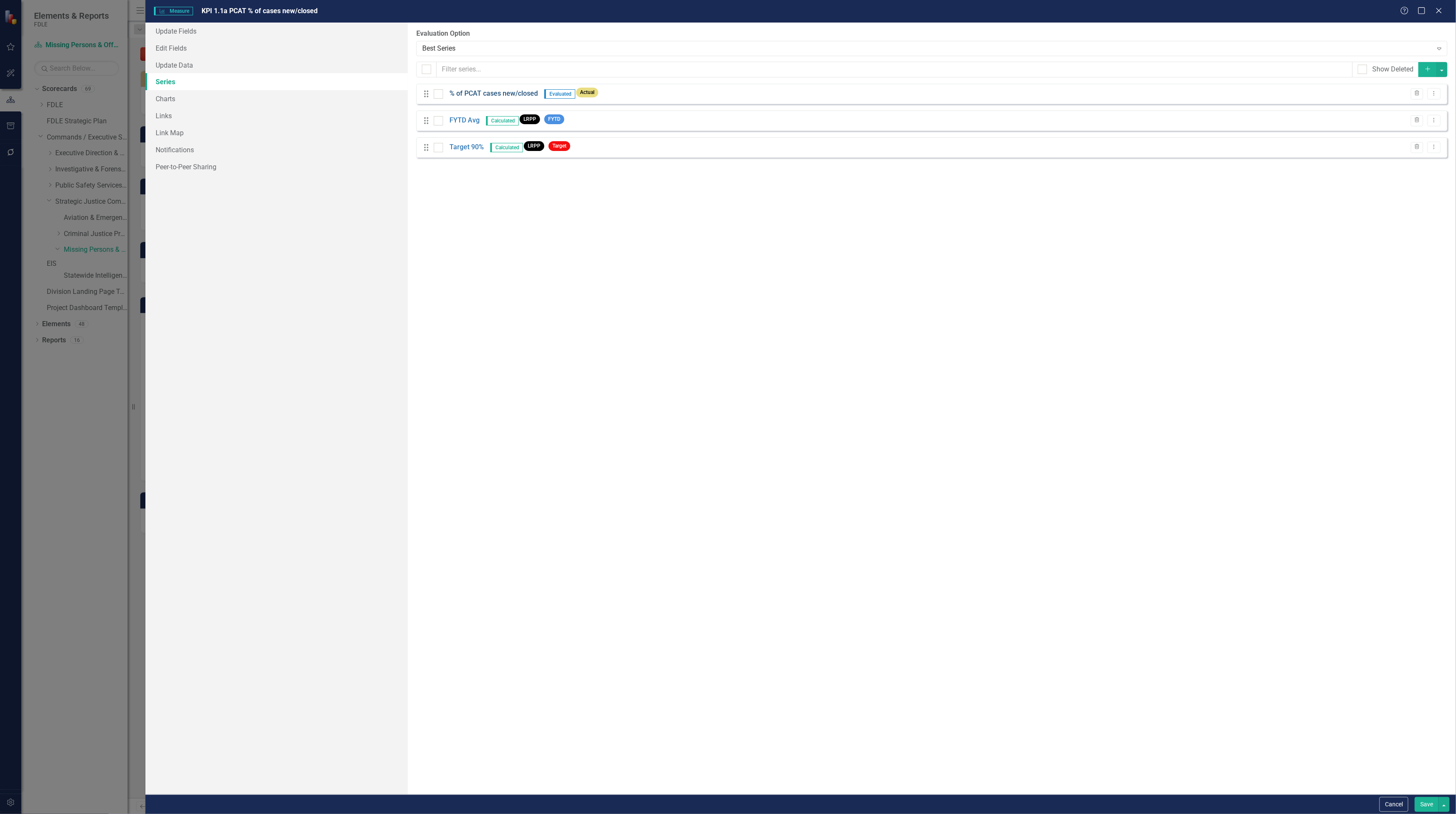
click at [528, 95] on link "% of PCAT cases new/closed" at bounding box center [493, 93] width 89 height 10
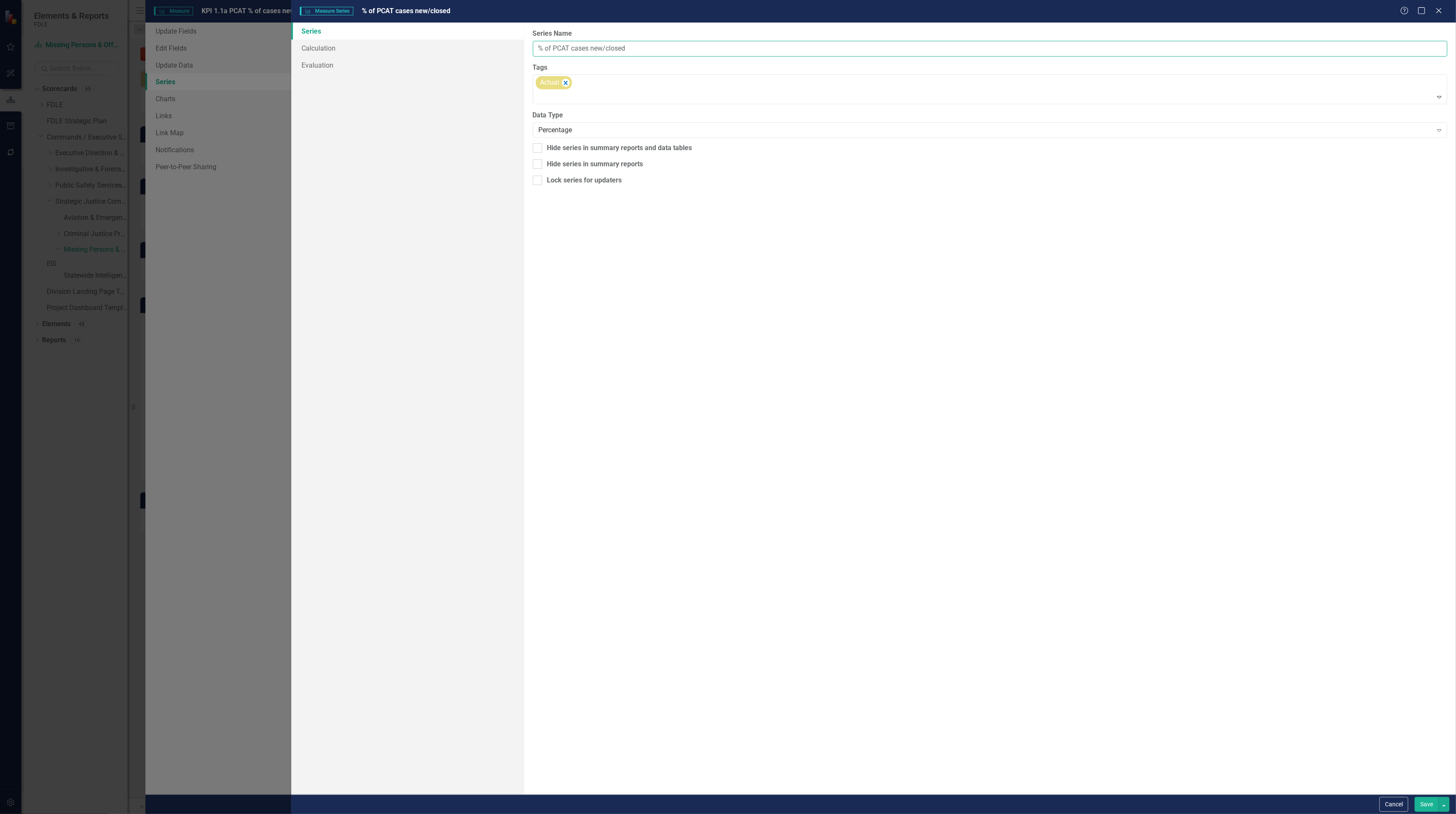
click at [643, 47] on input "% of PCAT cases new/closed" at bounding box center [989, 49] width 914 height 16
type input "% of PCAT cases new/closed (YTD)"
click at [1423, 802] on button "Save" at bounding box center [1426, 804] width 24 height 15
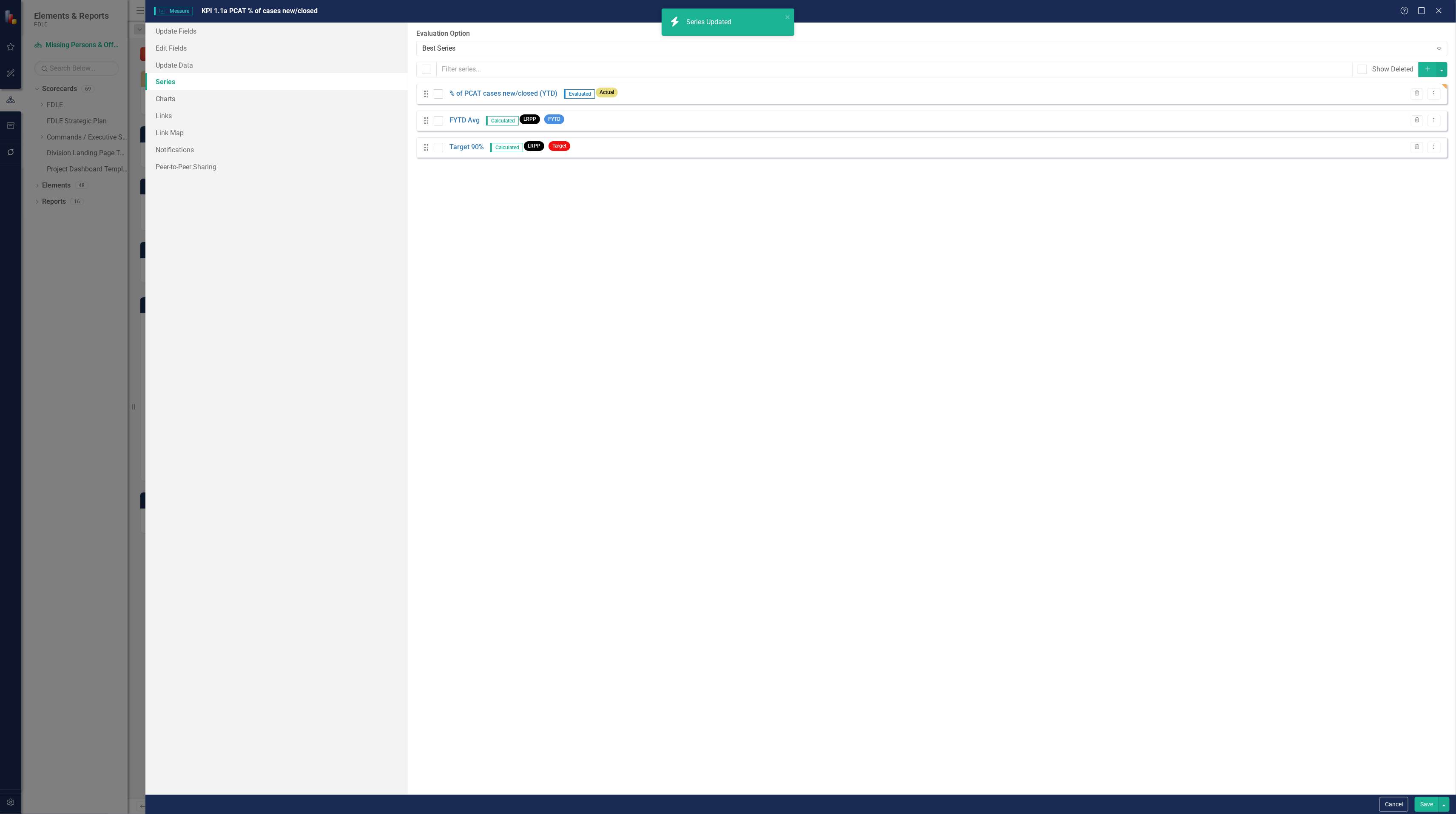
click at [1416, 119] on icon "Trash" at bounding box center [1416, 120] width 6 height 5
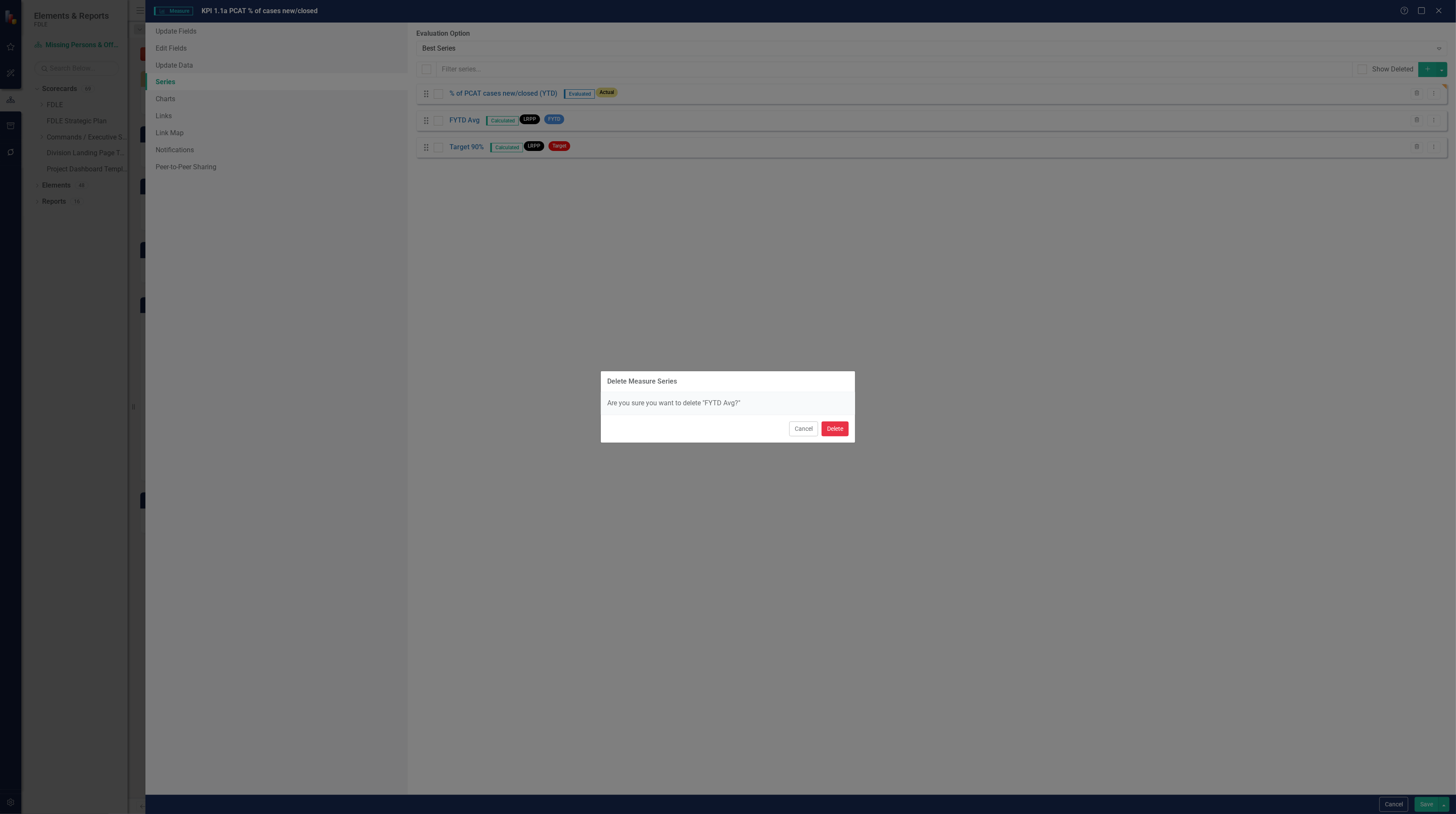
click at [838, 431] on button "Delete" at bounding box center [835, 428] width 27 height 15
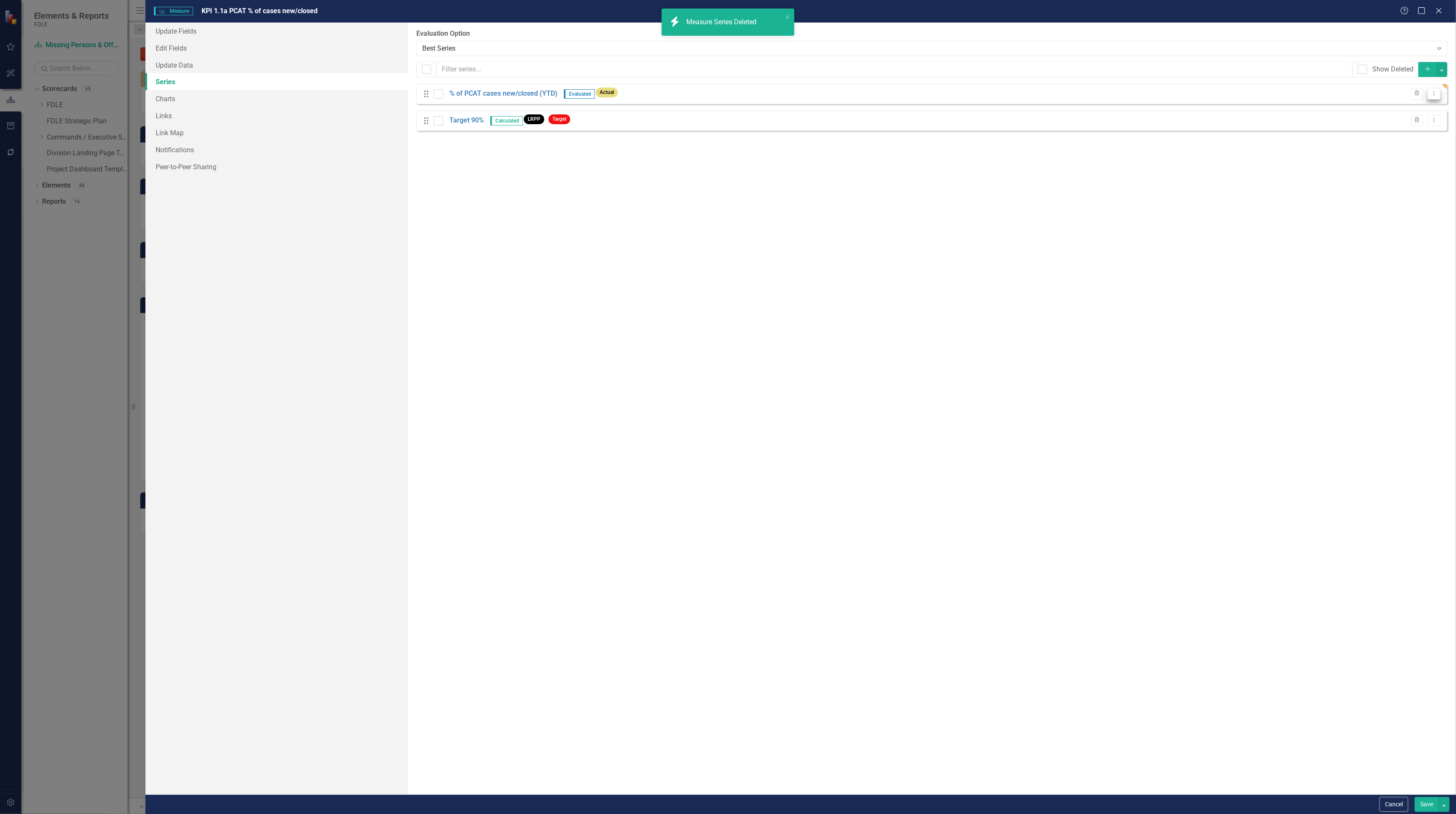
click at [1435, 96] on icon "Dropdown Menu" at bounding box center [1434, 93] width 7 height 6
click at [1396, 121] on link "Copy Duplicate Measure Series" at bounding box center [1392, 125] width 96 height 16
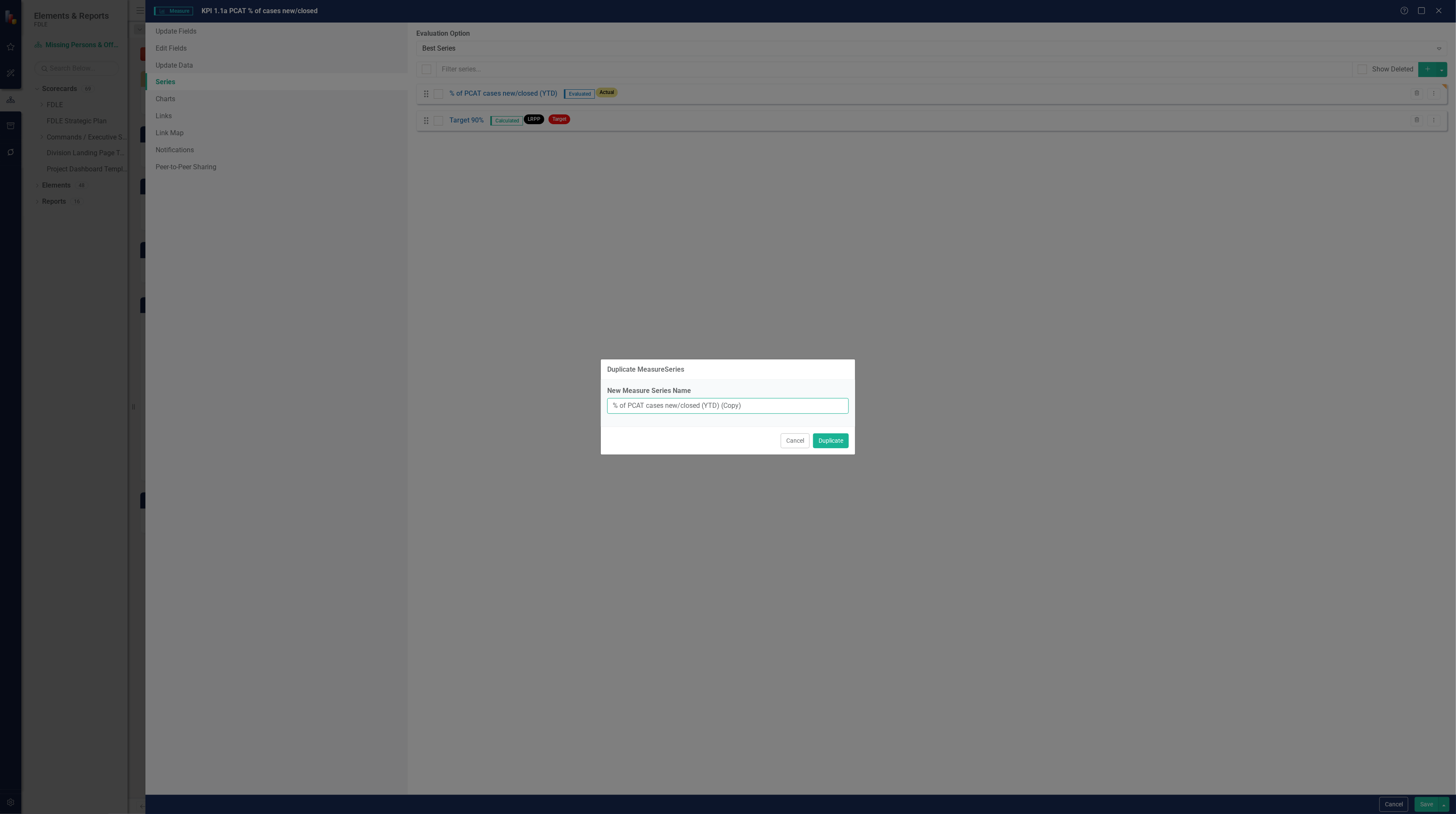
drag, startPoint x: 705, startPoint y: 405, endPoint x: 738, endPoint y: 403, distance: 33.1
click at [738, 403] on input "% of PCAT cases new/closed (YTD) (Copy)" at bounding box center [728, 406] width 241 height 16
type input "% of PCAT cases new/closed (M)"
click at [710, 409] on input "% of PCAT cases new/closed (M)" at bounding box center [728, 406] width 241 height 16
type input "% of PCAT cases new/closed (Monthly)"
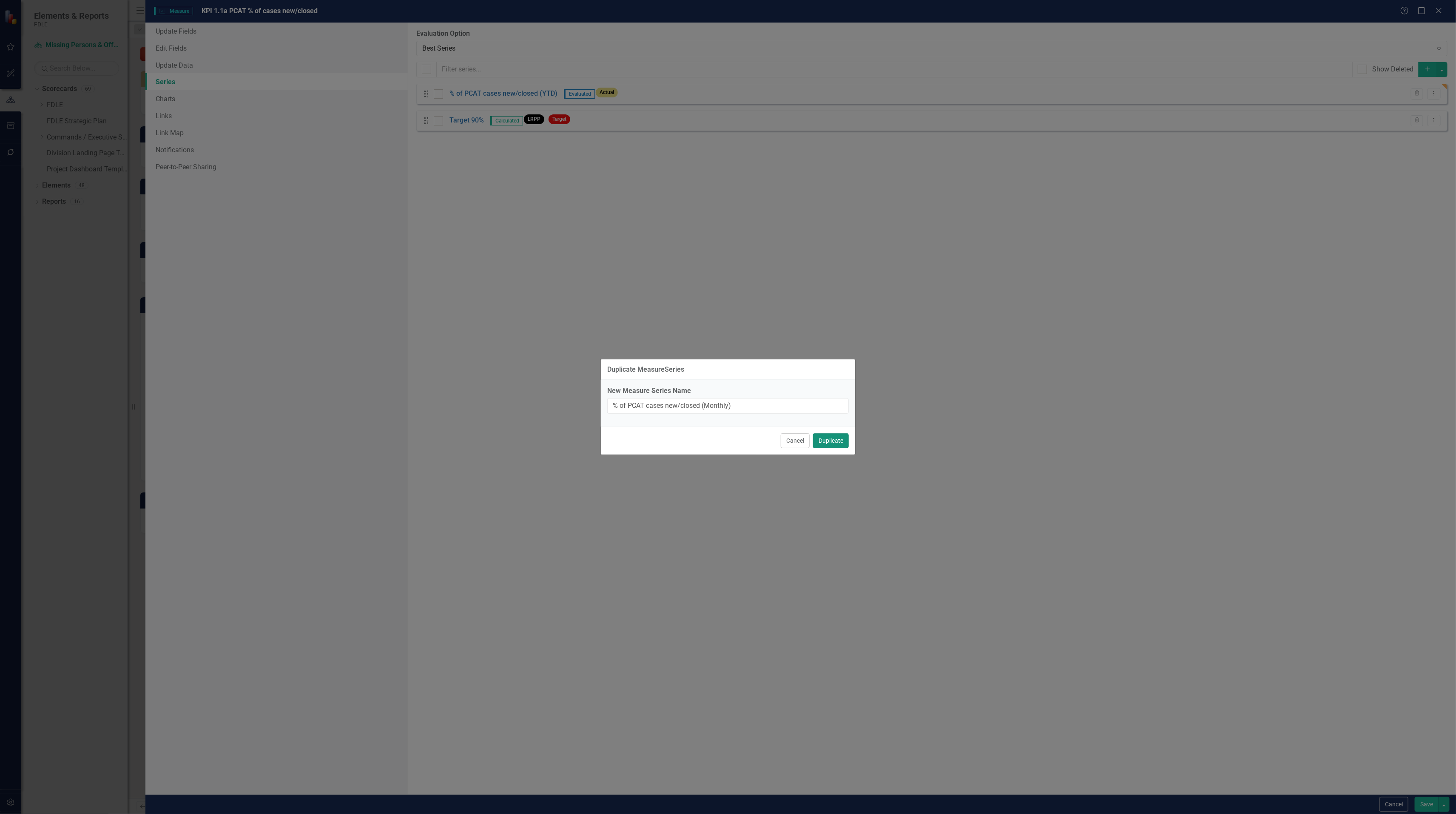
click at [818, 443] on button "Duplicate" at bounding box center [831, 440] width 36 height 15
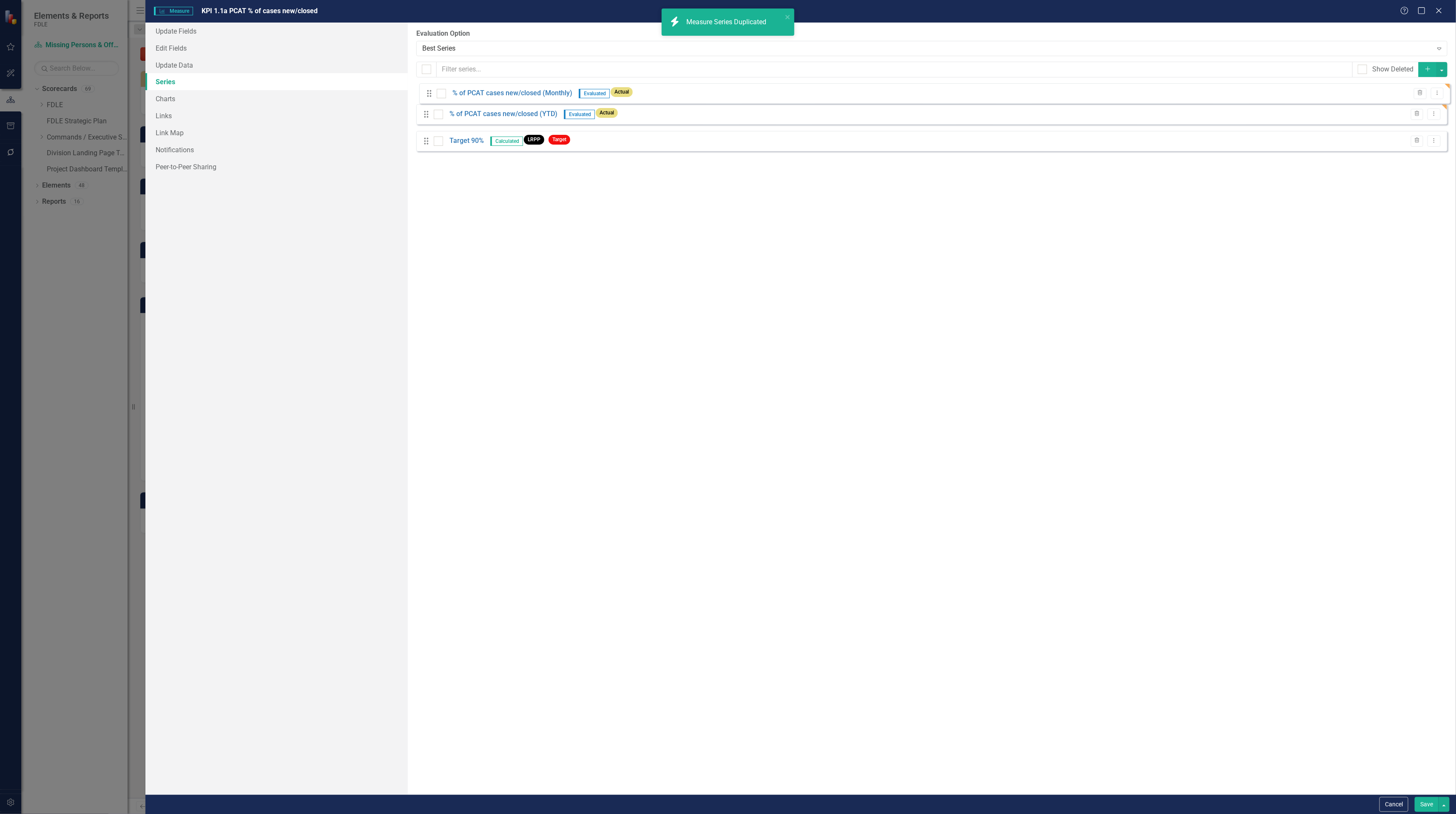
drag, startPoint x: 425, startPoint y: 146, endPoint x: 427, endPoint y: 92, distance: 54.0
click at [427, 92] on div "Drag % of PCAT cases new/closed (YTD) Evaluated Actual Trash Dropdown Menu Drag…" at bounding box center [932, 121] width 1031 height 74
click at [1418, 806] on button "Save" at bounding box center [1426, 804] width 24 height 15
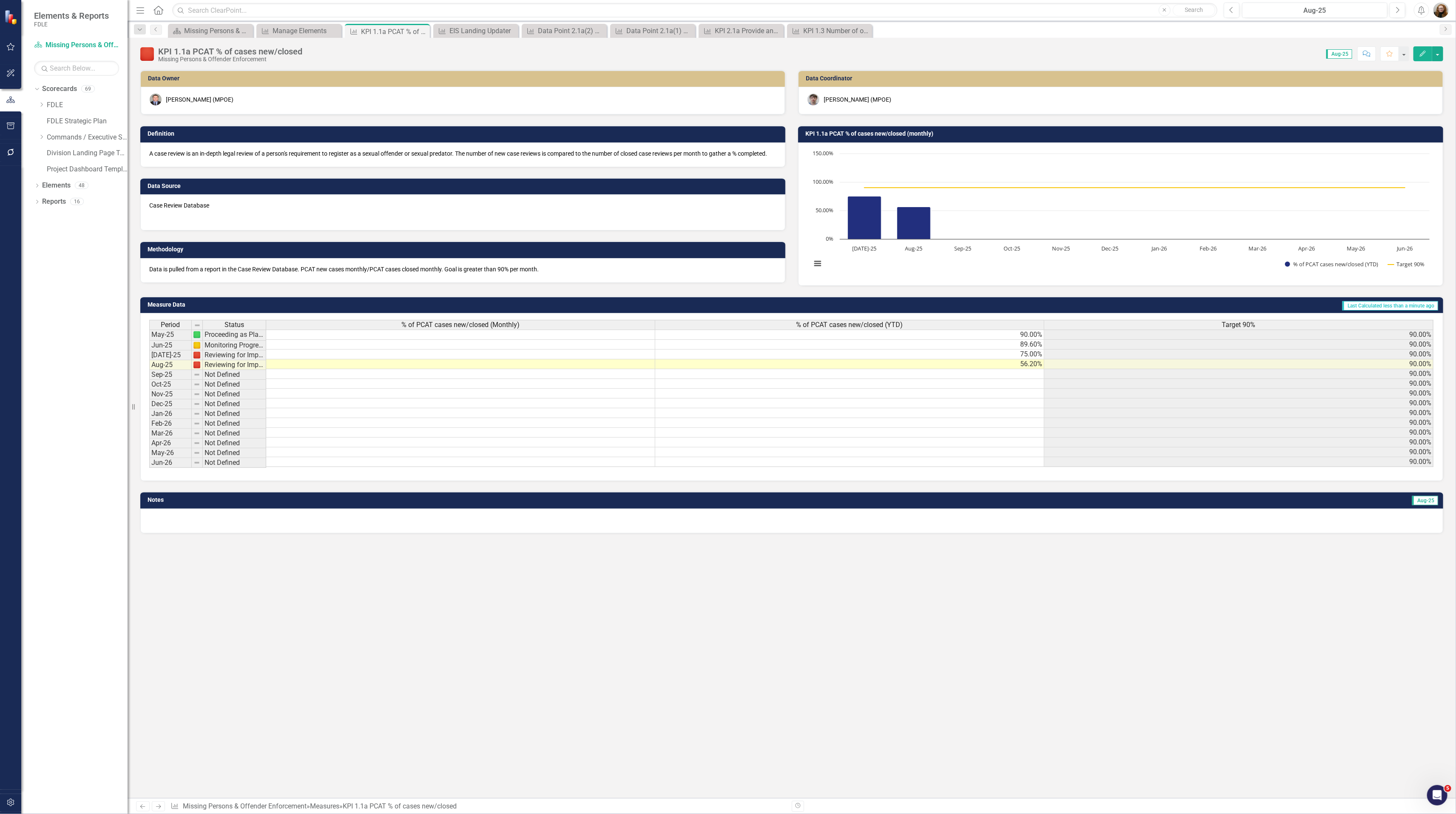
click at [1042, 135] on h3 "KPI 1.1a PCAT % of cases new/closed (monthly)" at bounding box center [1122, 133] width 633 height 6
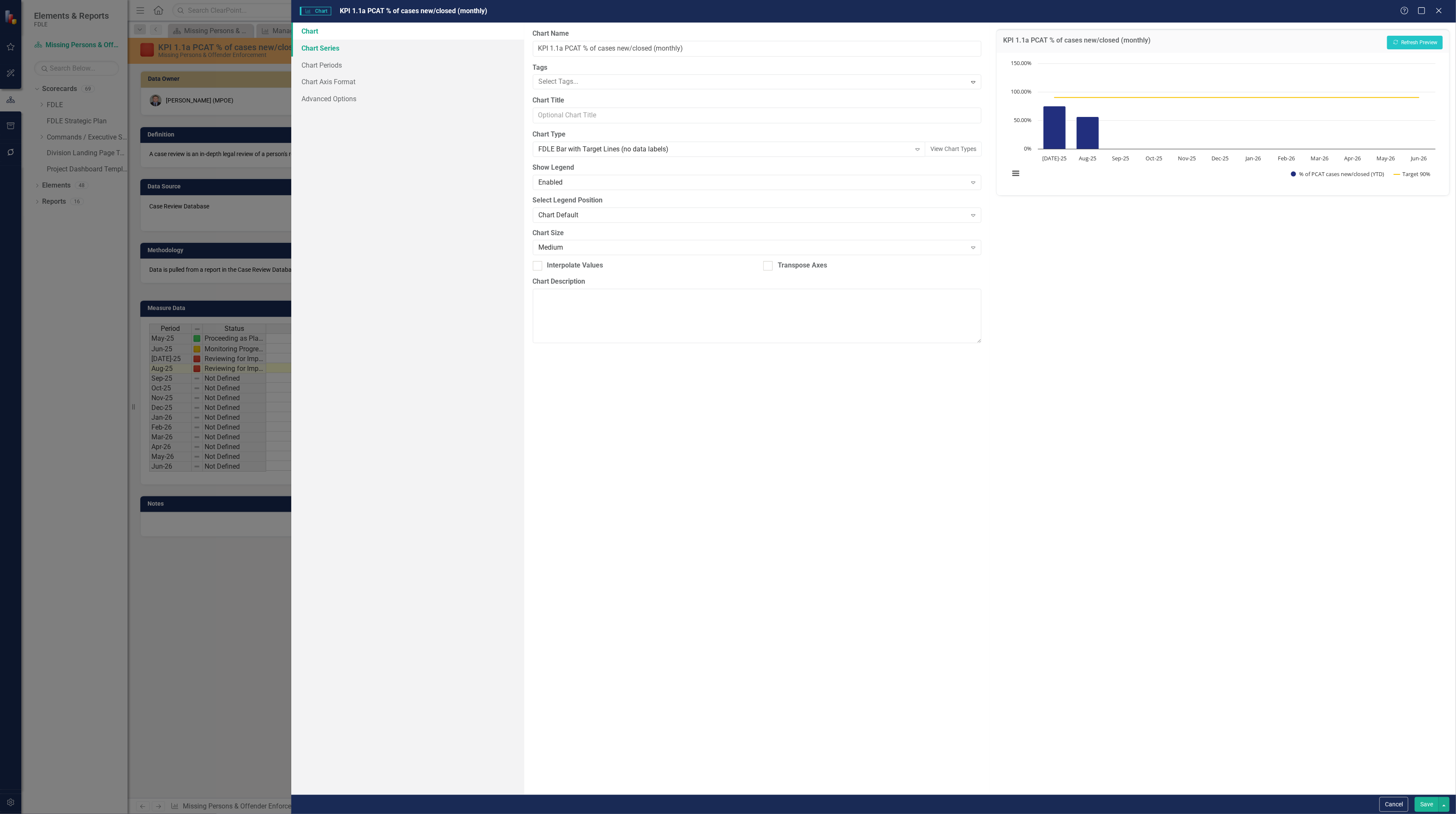
click at [328, 50] on link "Chart Series" at bounding box center [408, 48] width 233 height 17
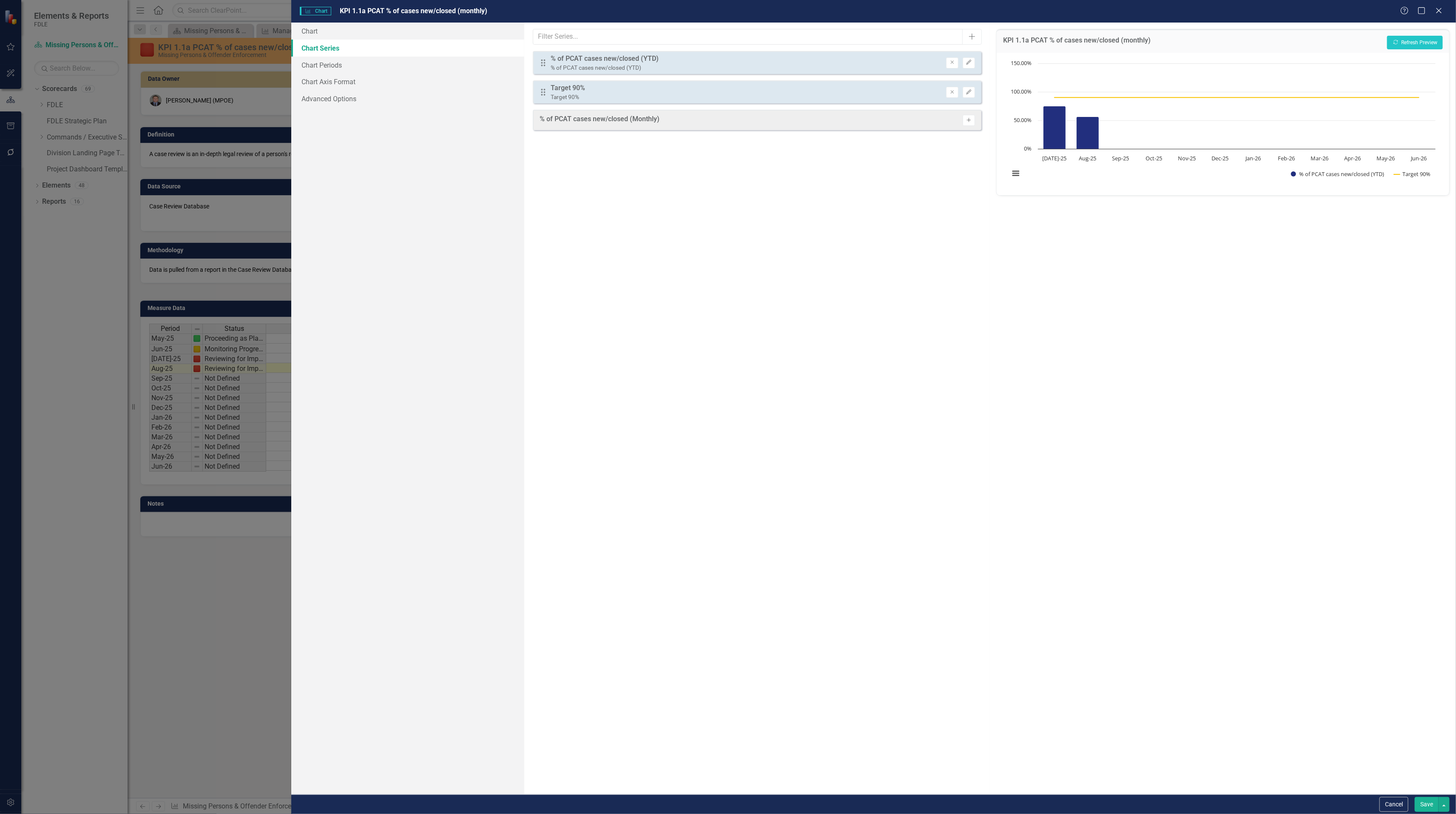
click at [966, 121] on icon "Activate" at bounding box center [969, 120] width 6 height 5
drag, startPoint x: 543, startPoint y: 119, endPoint x: 548, endPoint y: 60, distance: 59.2
click at [548, 60] on div "Drag % of PCAT cases new/closed (YTD) % of PCAT cases new/closed (YTD) Remove E…" at bounding box center [757, 92] width 449 height 82
click at [1423, 801] on button "Save" at bounding box center [1426, 804] width 24 height 15
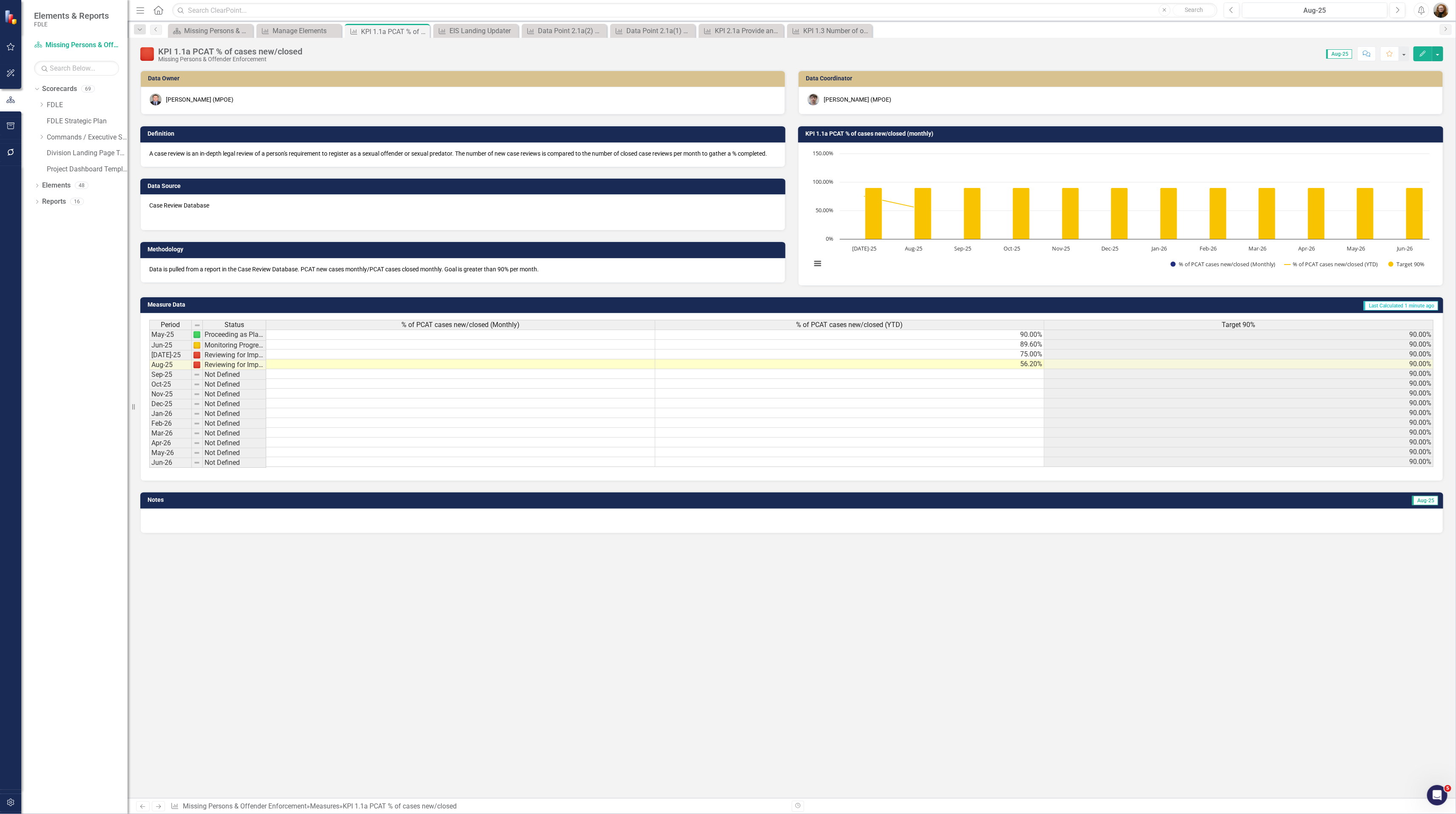
click at [877, 133] on h3 "KPI 1.1a PCAT % of cases new/closed (monthly)" at bounding box center [1122, 133] width 633 height 6
click at [865, 133] on h3 "KPI 1.1a PCAT % of cases new/closed (monthly)" at bounding box center [1122, 133] width 633 height 6
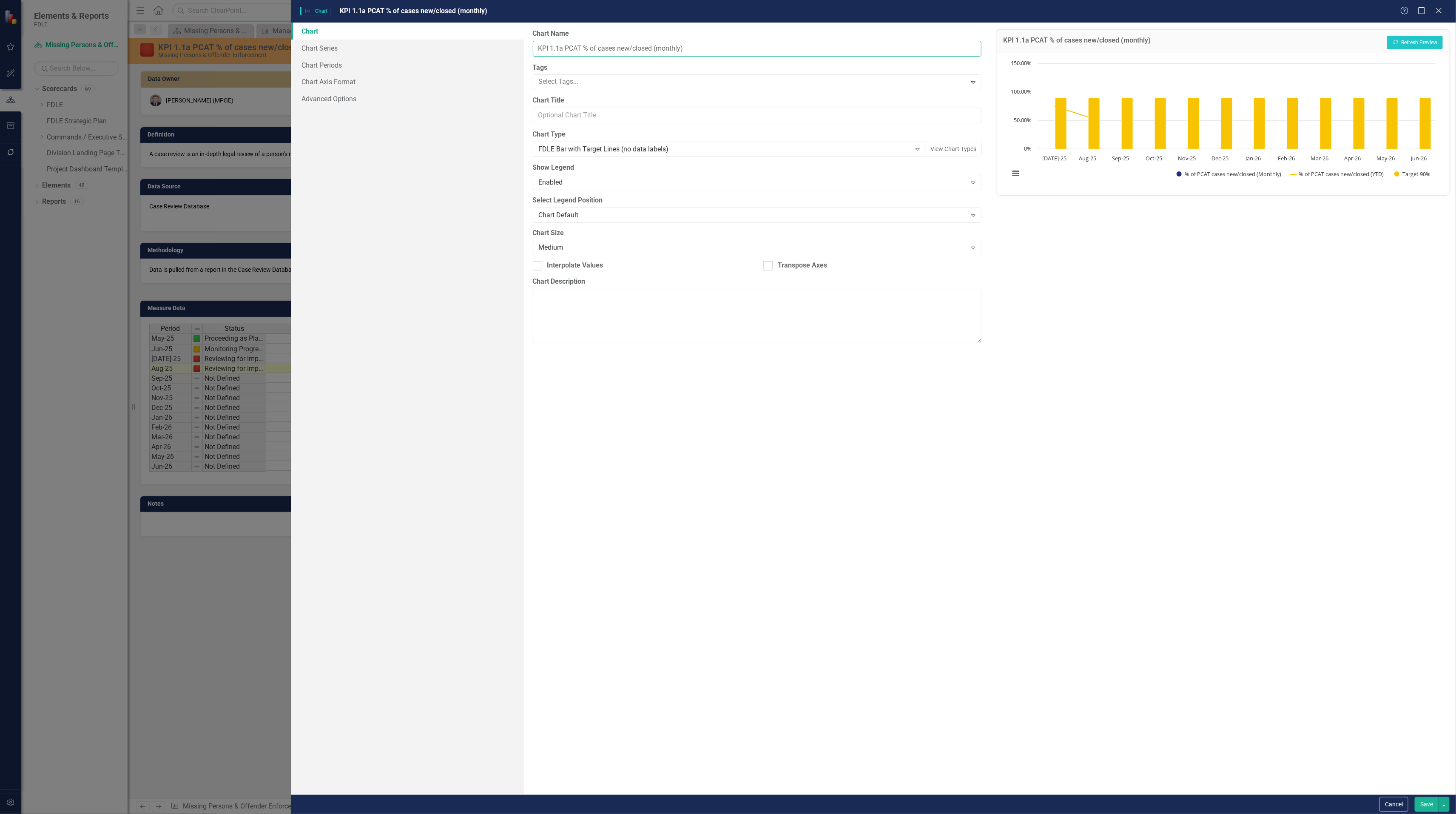
drag, startPoint x: 709, startPoint y: 49, endPoint x: 656, endPoint y: 47, distance: 53.0
click at [656, 47] on input "KPI 1.1a PCAT % of cases new/closed (monthly)" at bounding box center [757, 49] width 449 height 16
type input "KPI 1.1a PCAT % of cases new/closed"
drag, startPoint x: 435, startPoint y: 205, endPoint x: 390, endPoint y: 149, distance: 71.8
click at [434, 205] on div "Chart Chart Series Chart Periods Chart Axis Format Advanced Options" at bounding box center [408, 408] width 233 height 772
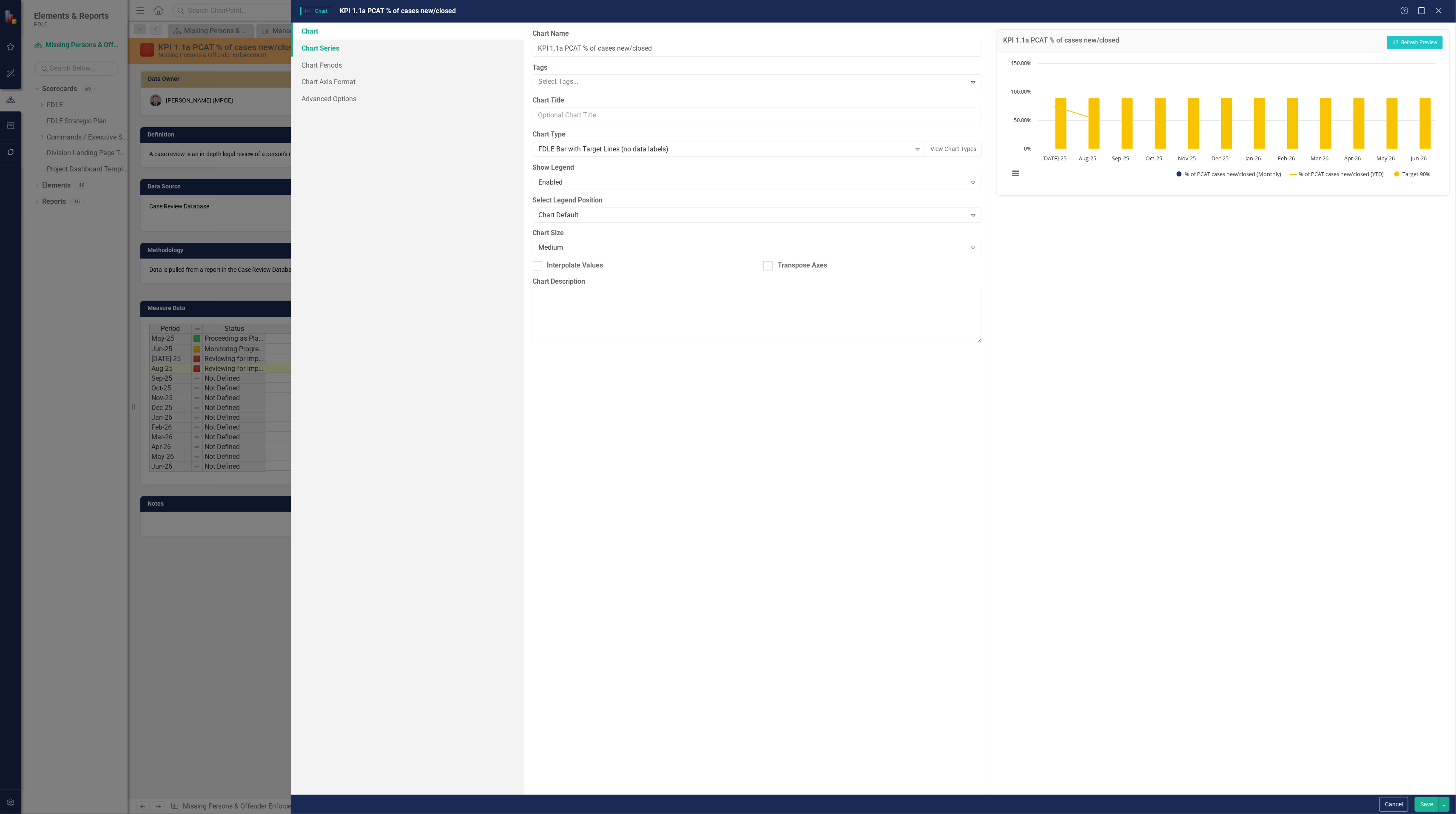
click at [324, 45] on link "Chart Series" at bounding box center [408, 48] width 233 height 17
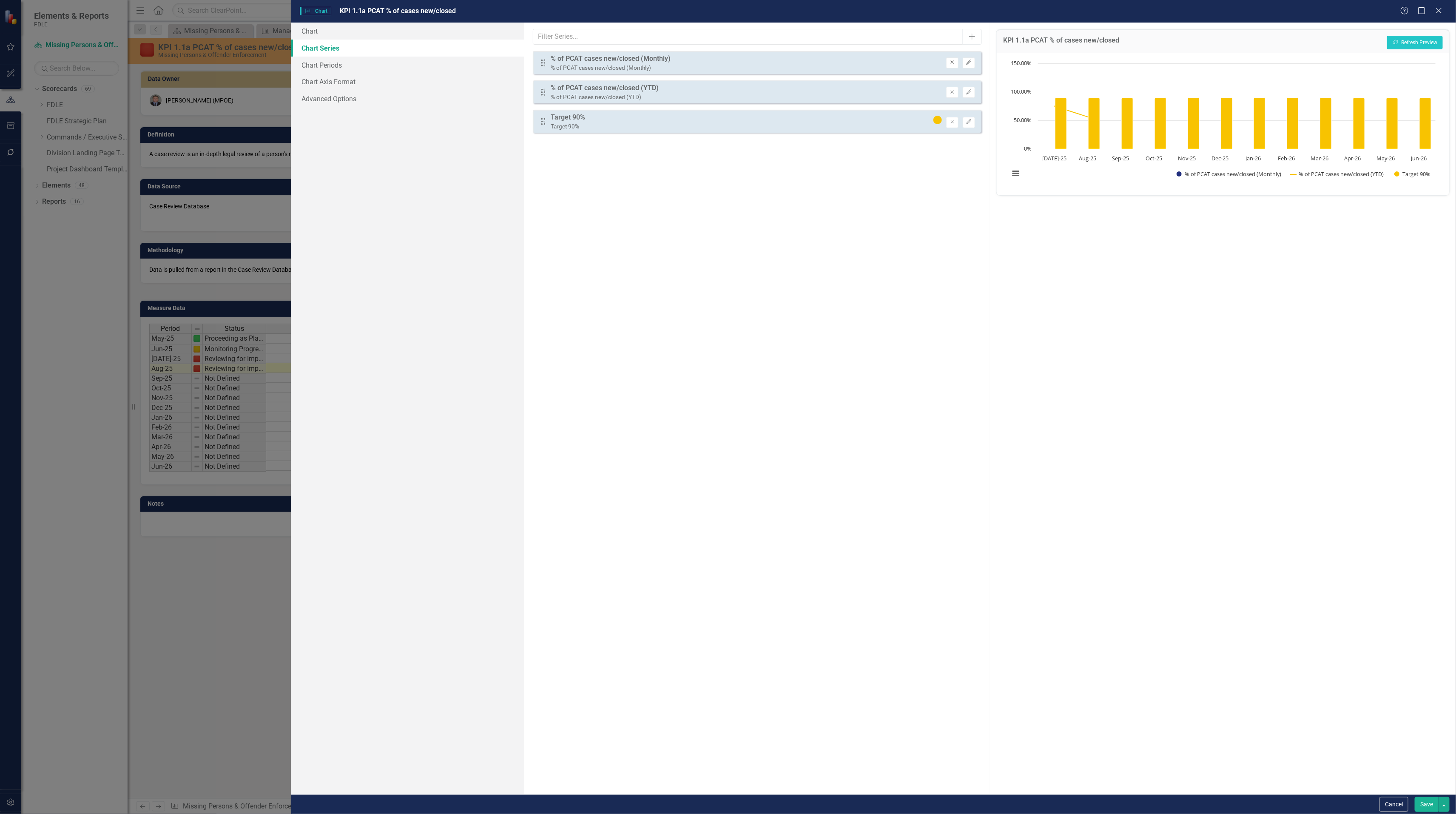
click at [949, 63] on icon "Remove" at bounding box center [952, 62] width 6 height 5
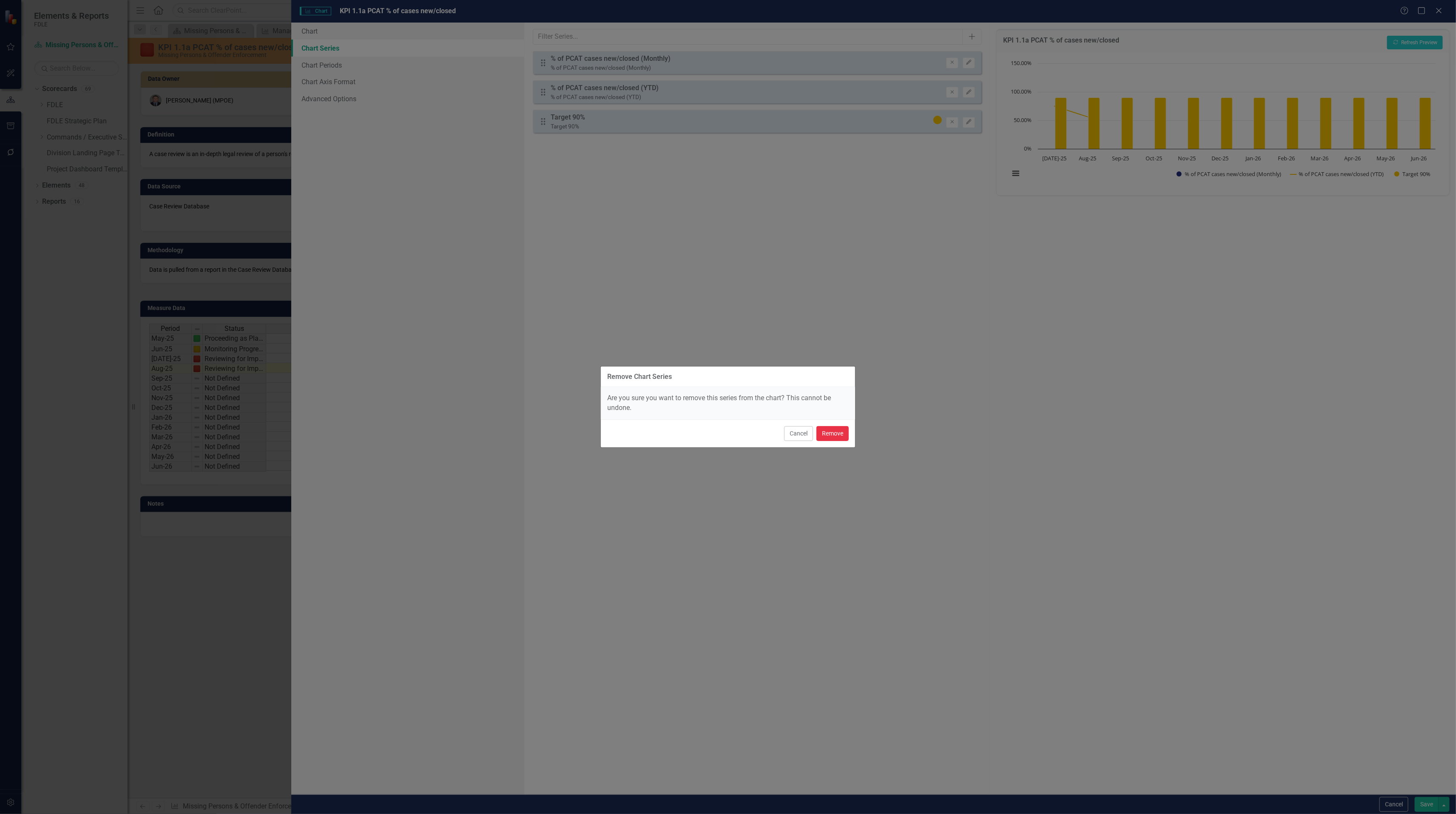
click at [824, 437] on button "Remove" at bounding box center [833, 433] width 32 height 15
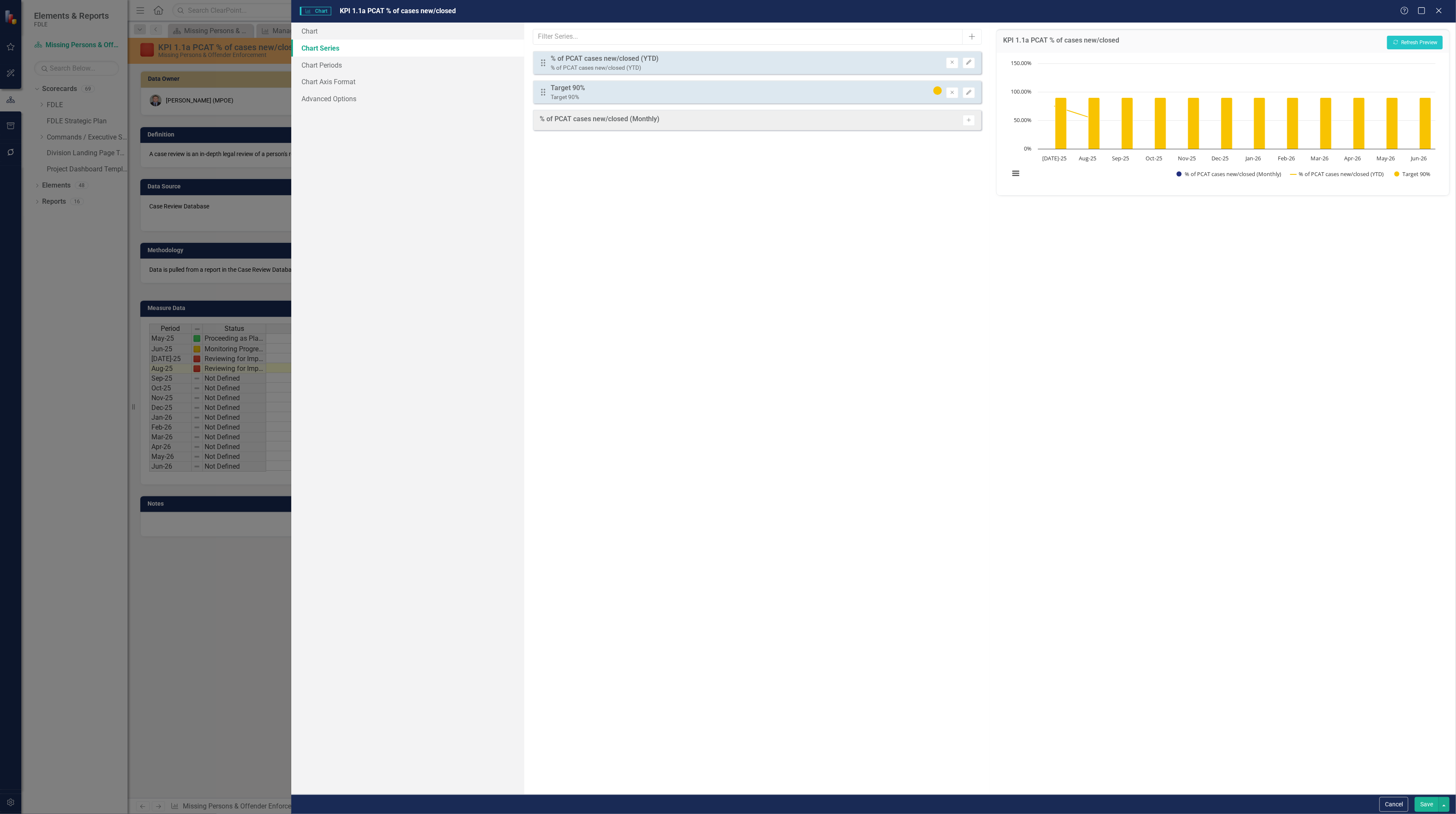
click at [1422, 802] on button "Save" at bounding box center [1426, 804] width 24 height 15
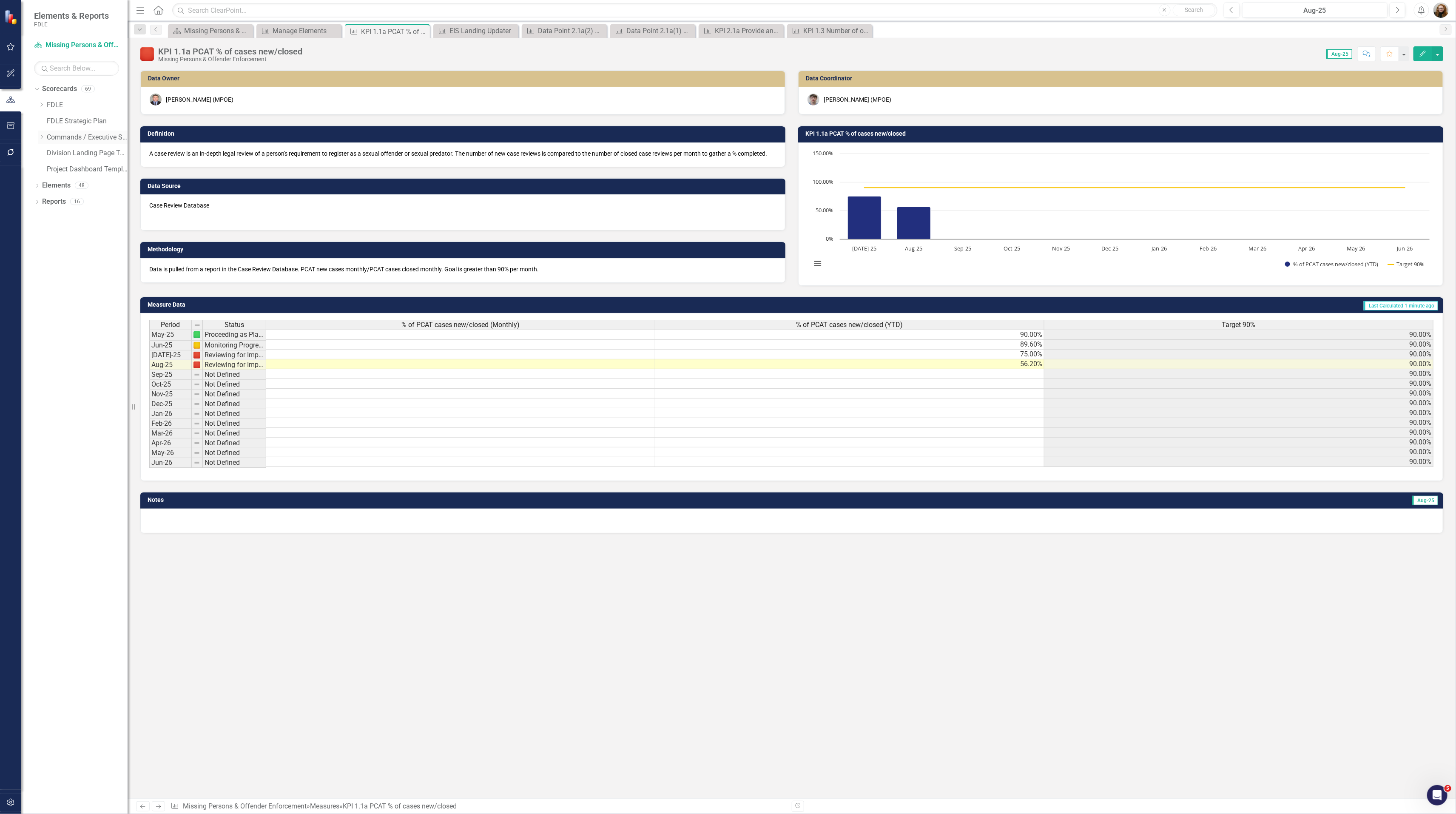
click at [42, 137] on icon at bounding box center [42, 137] width 2 height 4
click at [49, 186] on icon "Dropdown" at bounding box center [50, 185] width 6 height 5
click at [77, 218] on link "Criminal Justice Information Services" at bounding box center [95, 218] width 63 height 10
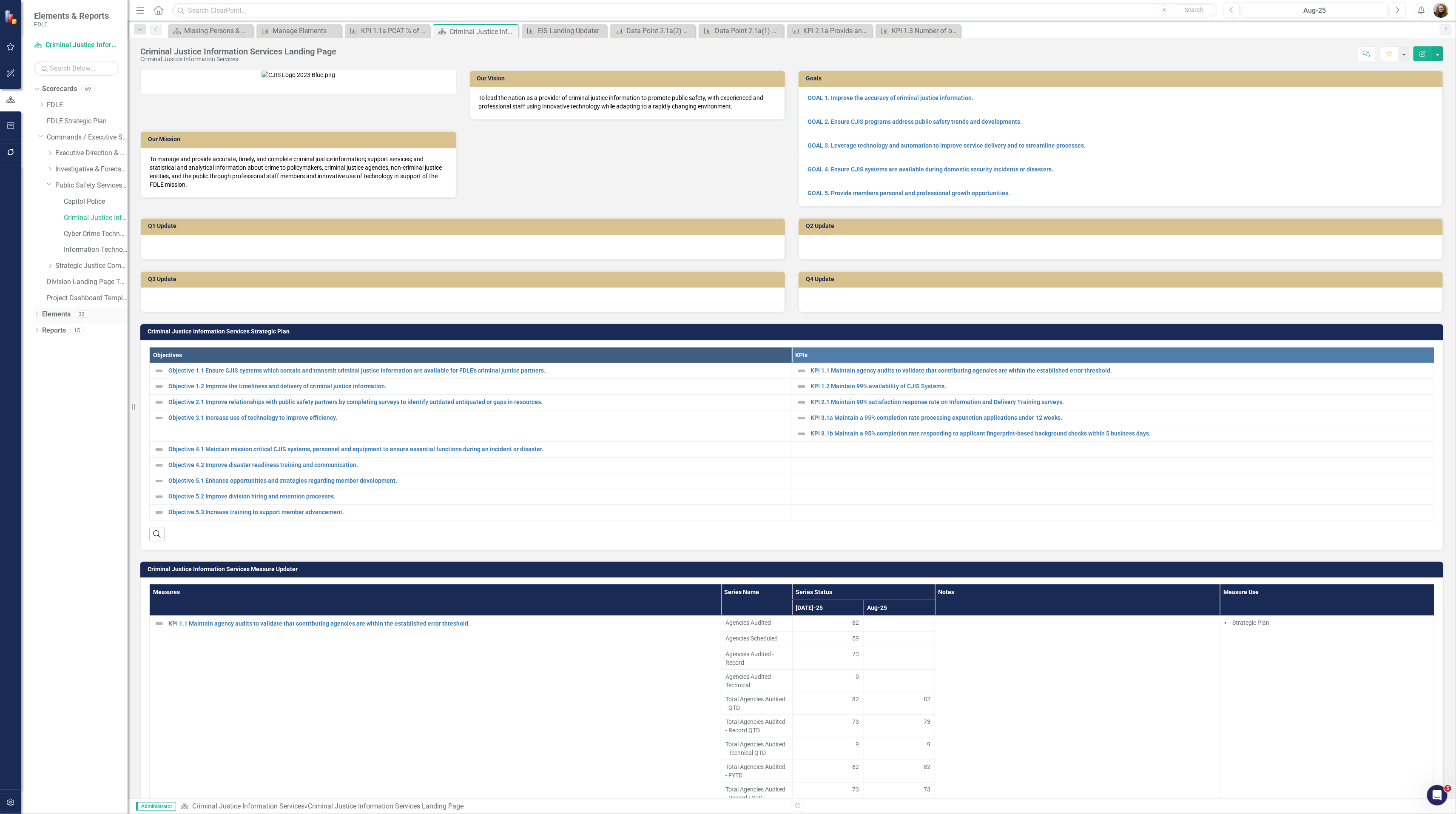
click at [43, 317] on link "Elements" at bounding box center [56, 315] width 29 height 10
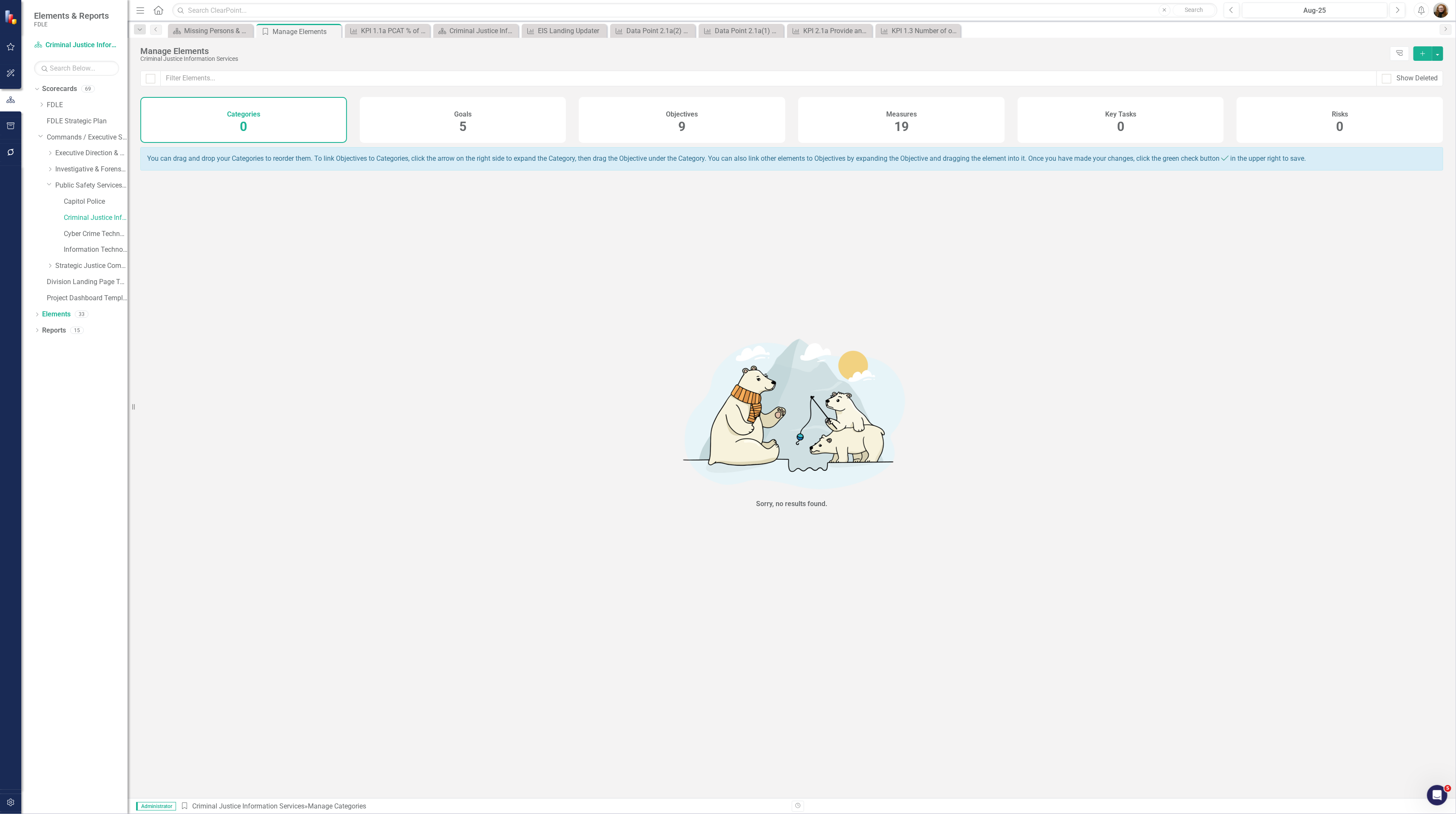
click at [926, 115] on div "Measures 19" at bounding box center [901, 120] width 206 height 46
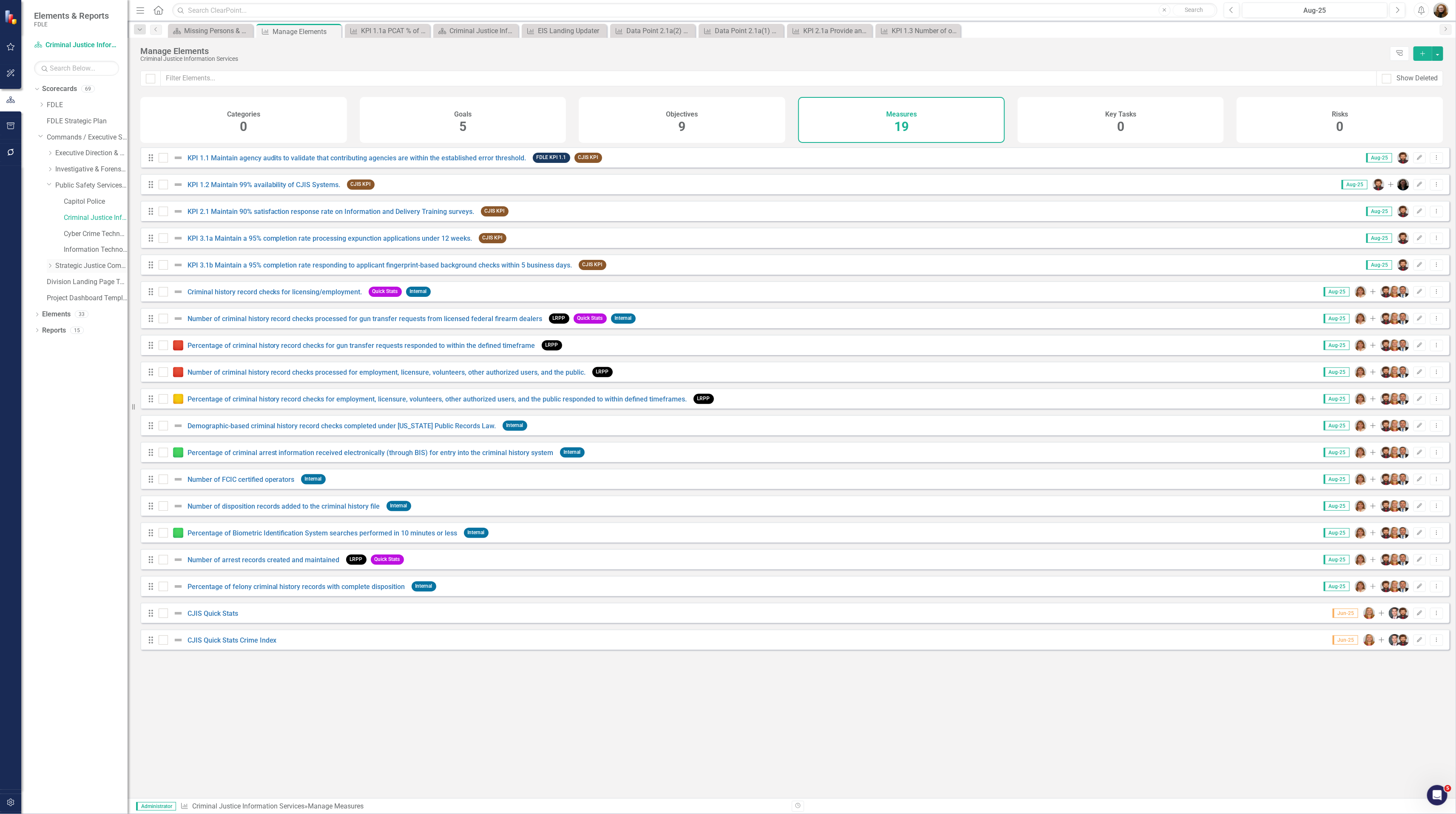
click at [52, 268] on icon "Dropdown" at bounding box center [50, 265] width 6 height 5
click at [78, 295] on link "Criminal Justice Professionalism, Standards & Training Services" at bounding box center [95, 299] width 63 height 10
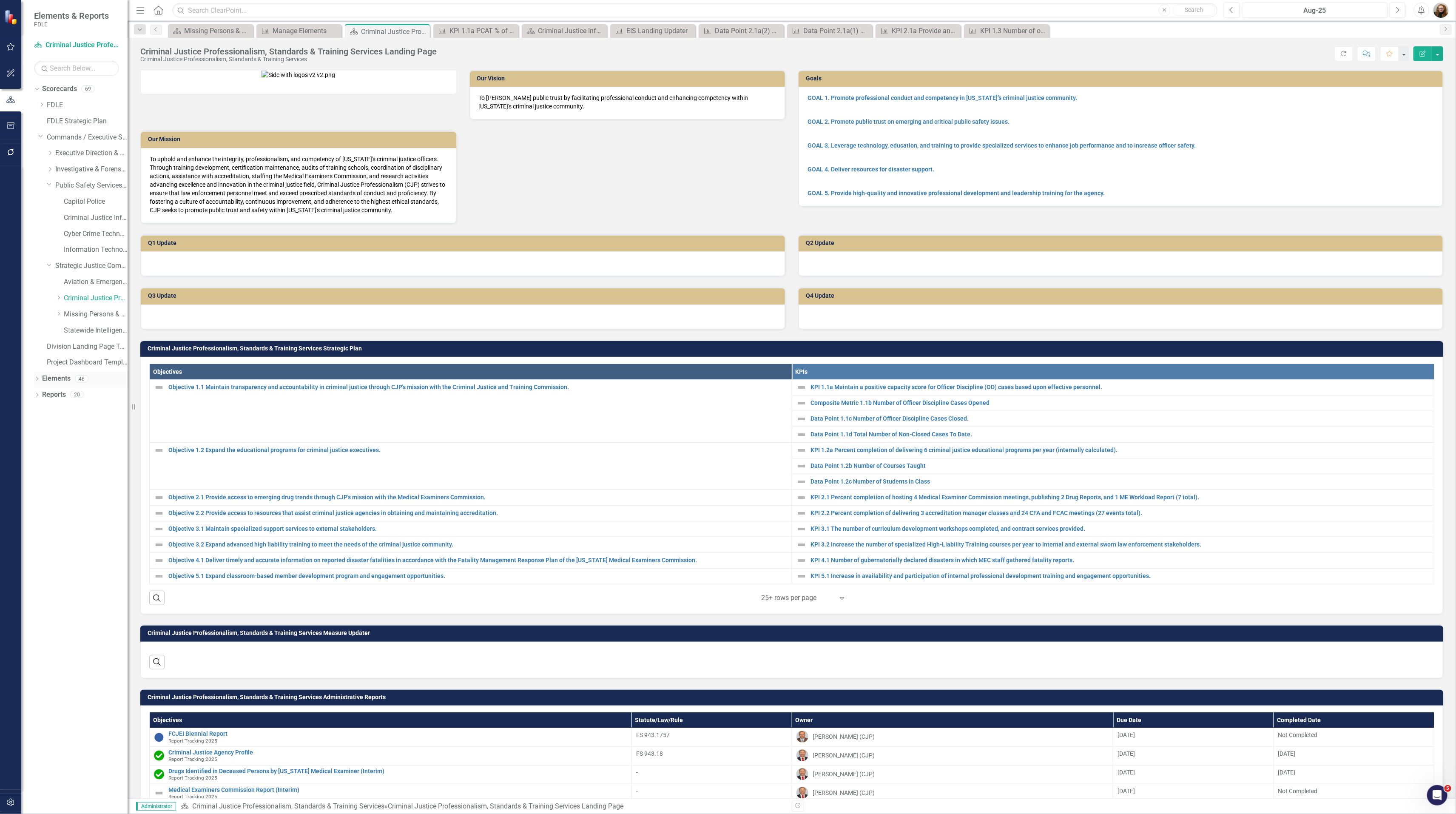
click at [52, 377] on link "Elements" at bounding box center [56, 379] width 29 height 10
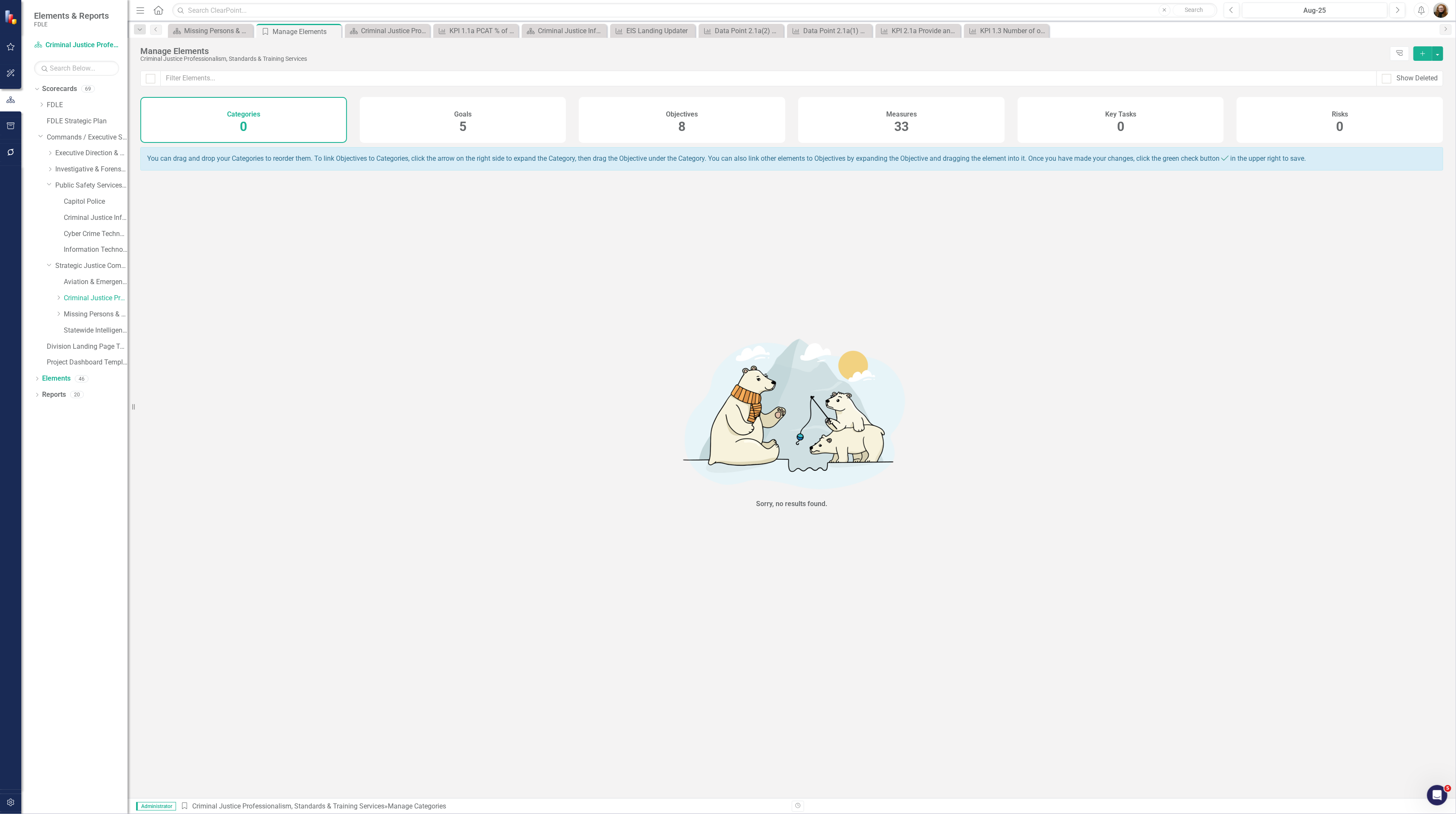
click at [901, 119] on span "33" at bounding box center [901, 126] width 15 height 15
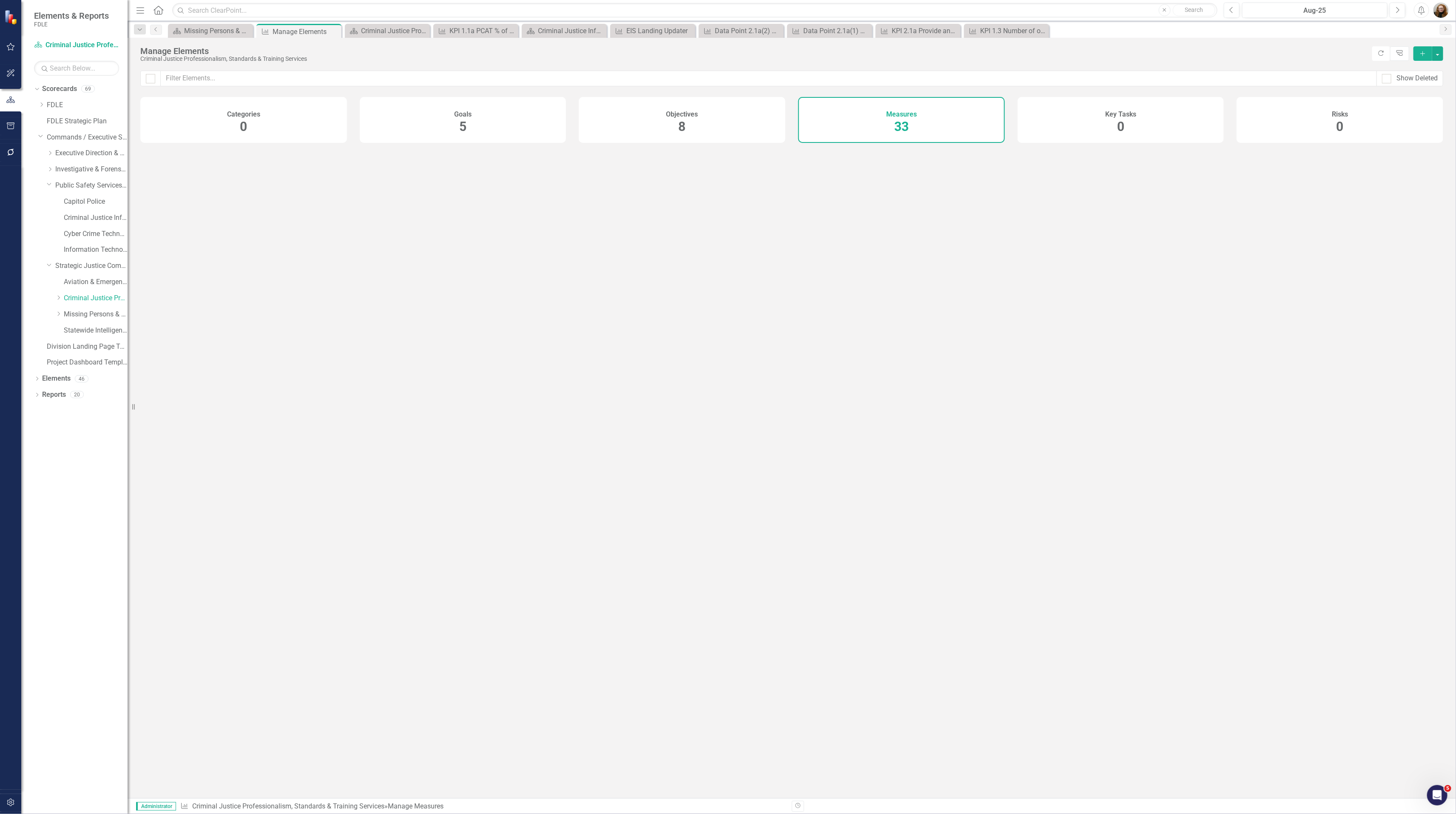
checkbox input "false"
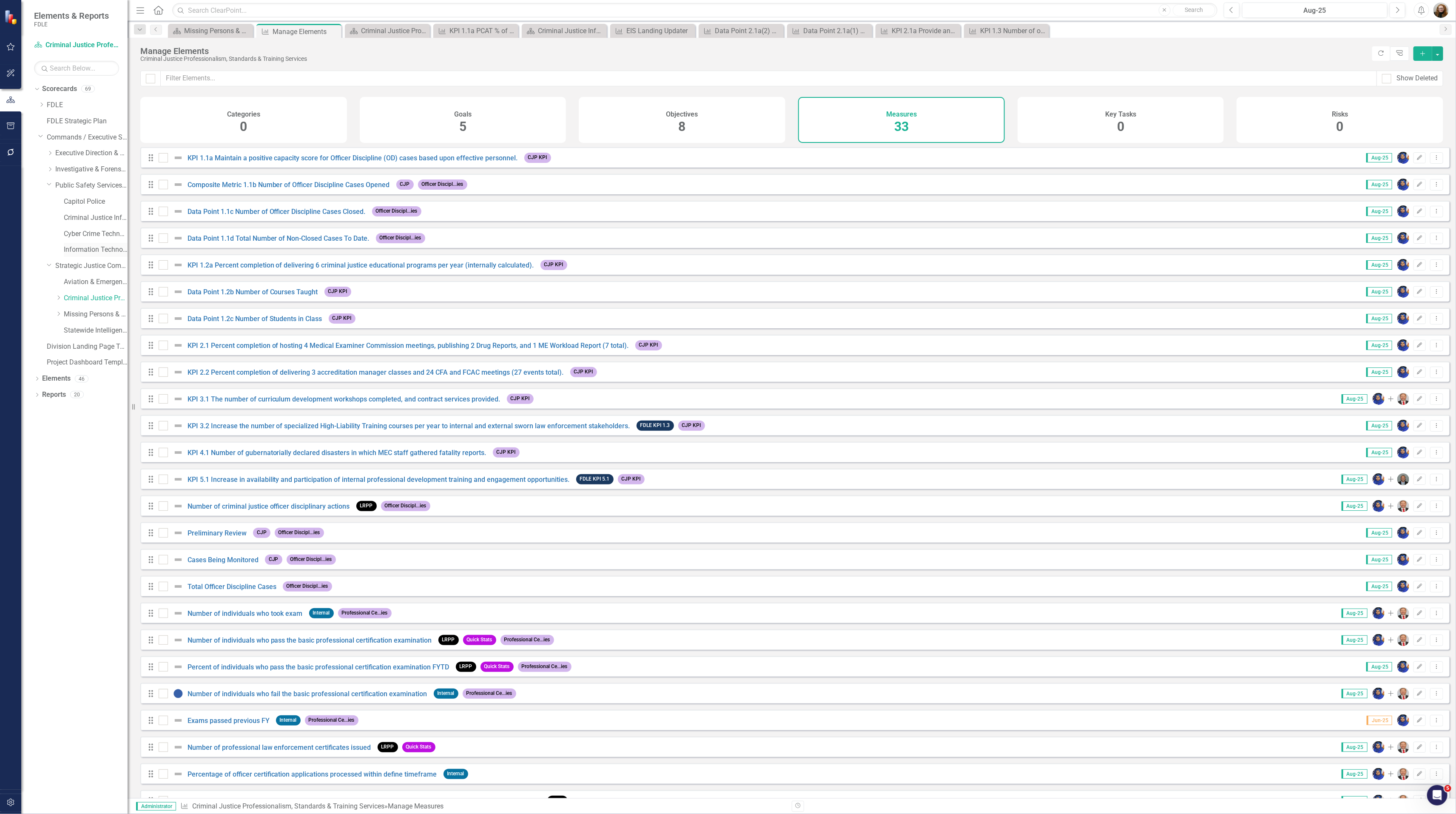
click at [74, 253] on link "Information Technology Services" at bounding box center [95, 250] width 63 height 10
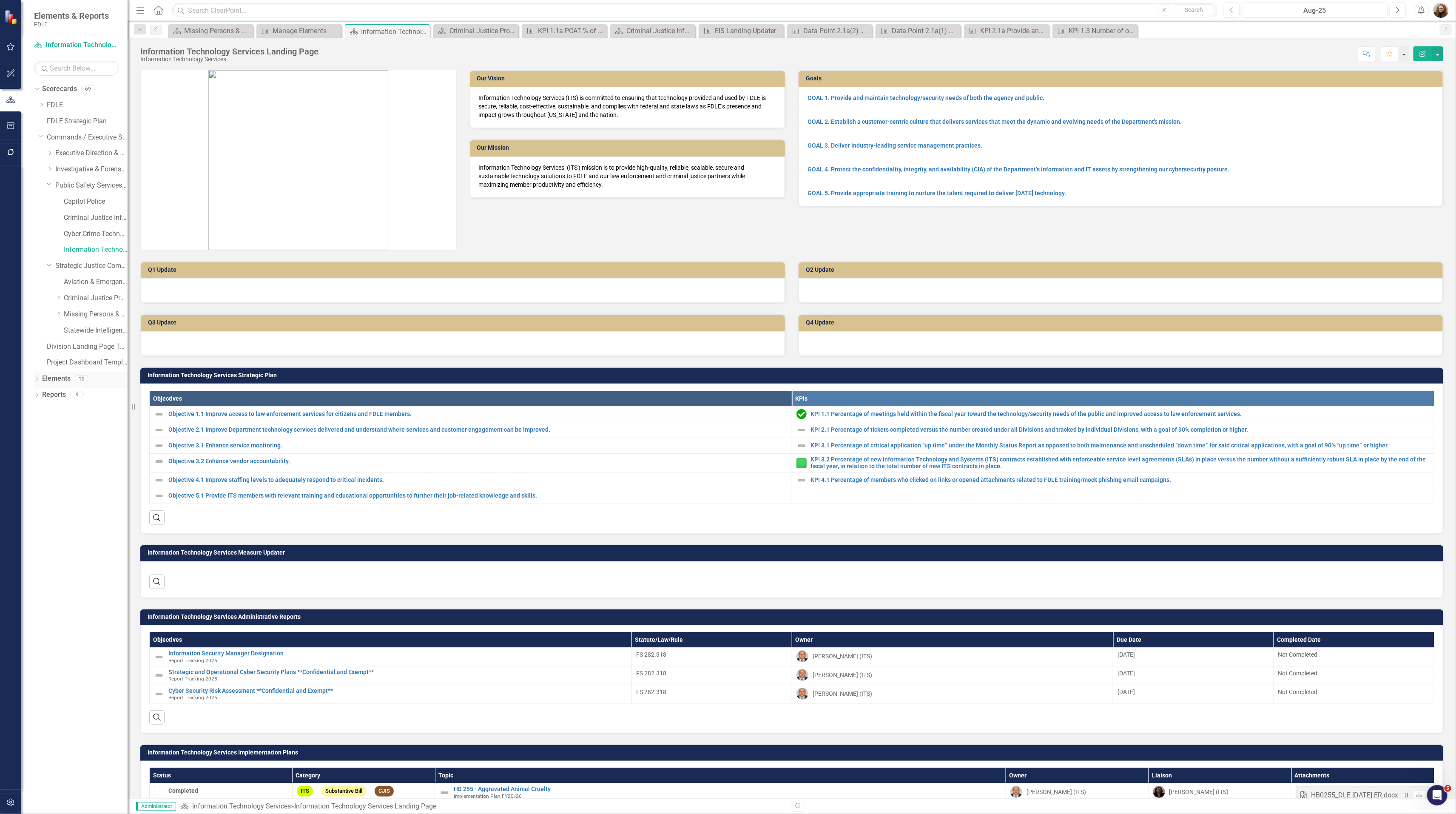
click at [56, 377] on link "Elements" at bounding box center [56, 379] width 29 height 10
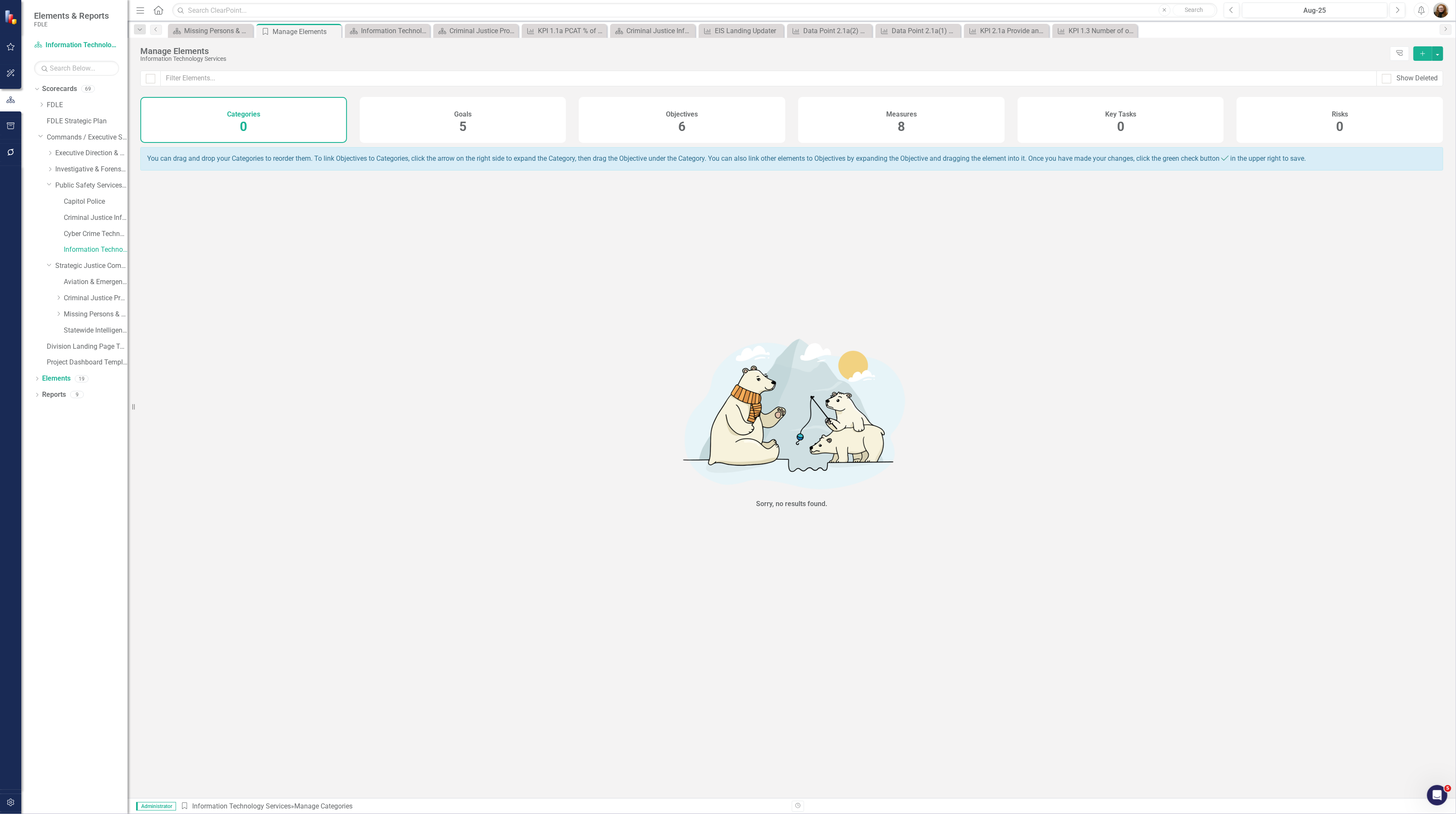
click at [854, 106] on div "Measures 8" at bounding box center [901, 120] width 206 height 46
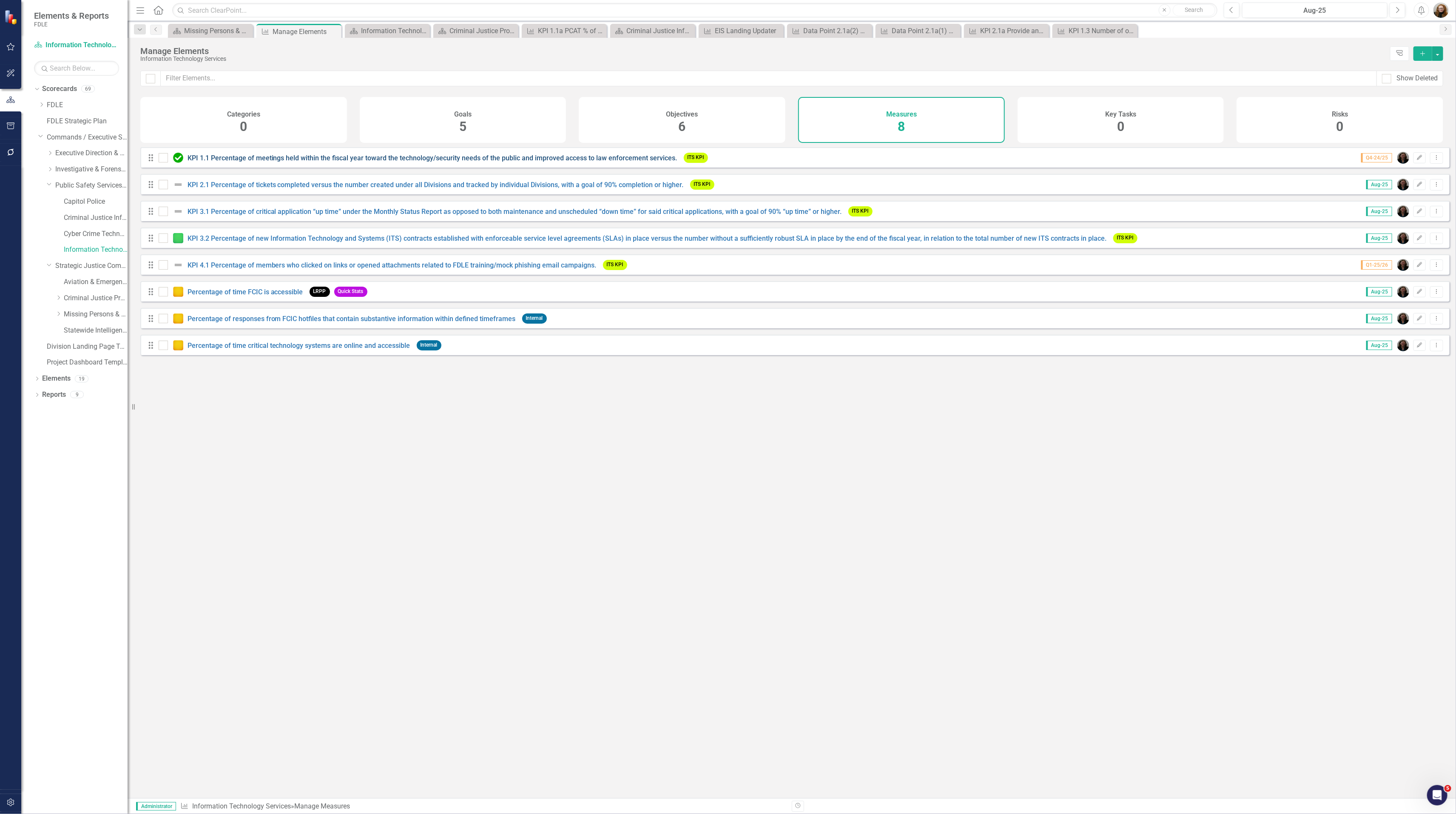
click at [311, 162] on link "KPI 1.1 Percentage of meetings held within the fiscal year toward the technolog…" at bounding box center [432, 158] width 490 height 8
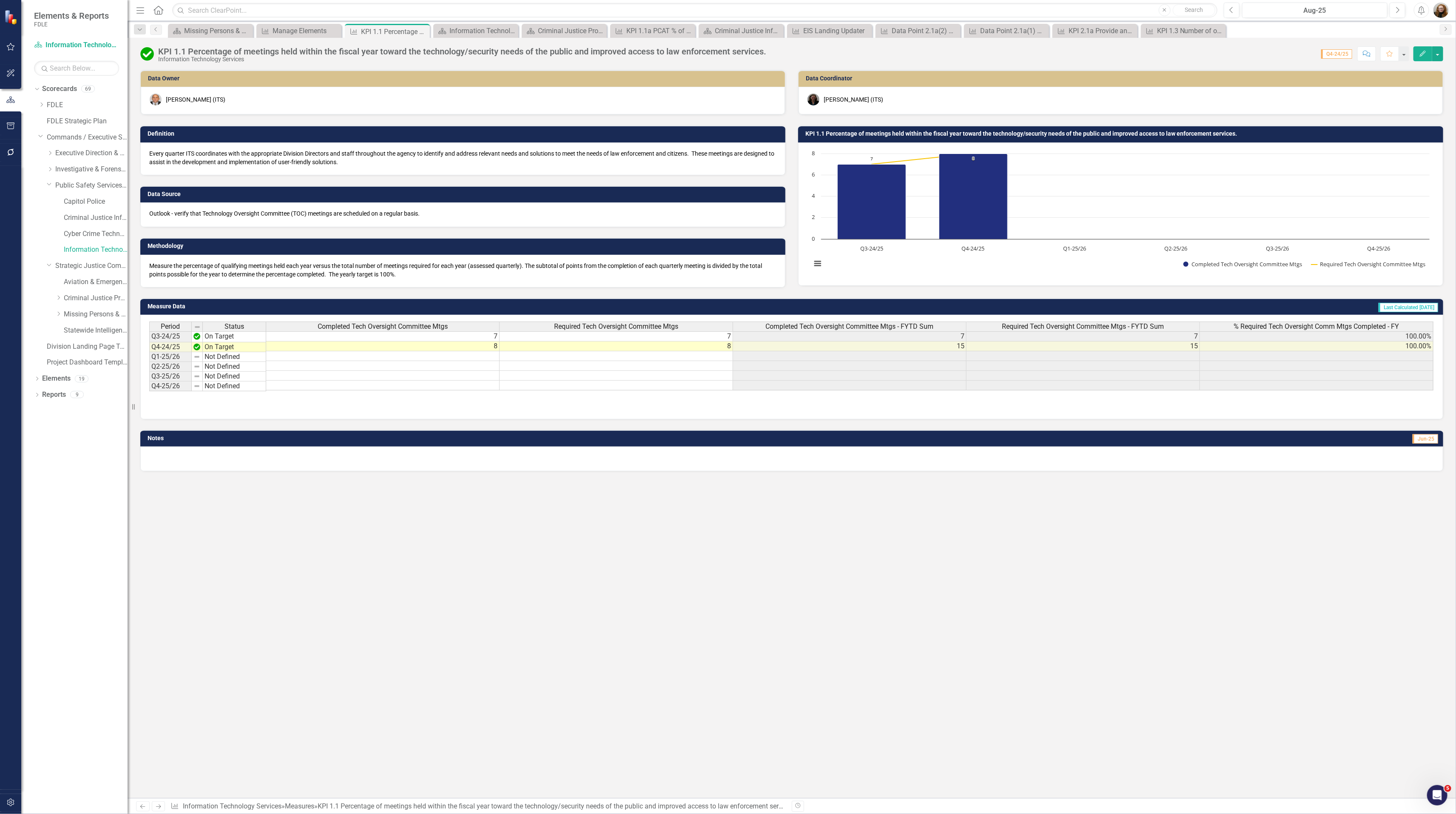
click at [806, 651] on div "Data Owner [PERSON_NAME] (ITS) Definition Every quarter ITS coordinates with th…" at bounding box center [791, 434] width 1328 height 728
drag, startPoint x: 603, startPoint y: 689, endPoint x: 305, endPoint y: 375, distance: 432.9
click at [590, 660] on div "Data Owner [PERSON_NAME] (ITS) Definition Every quarter ITS coordinates with th…" at bounding box center [791, 434] width 1328 height 728
click at [54, 191] on div "Dropdown Public Safety Services Command" at bounding box center [87, 186] width 81 height 14
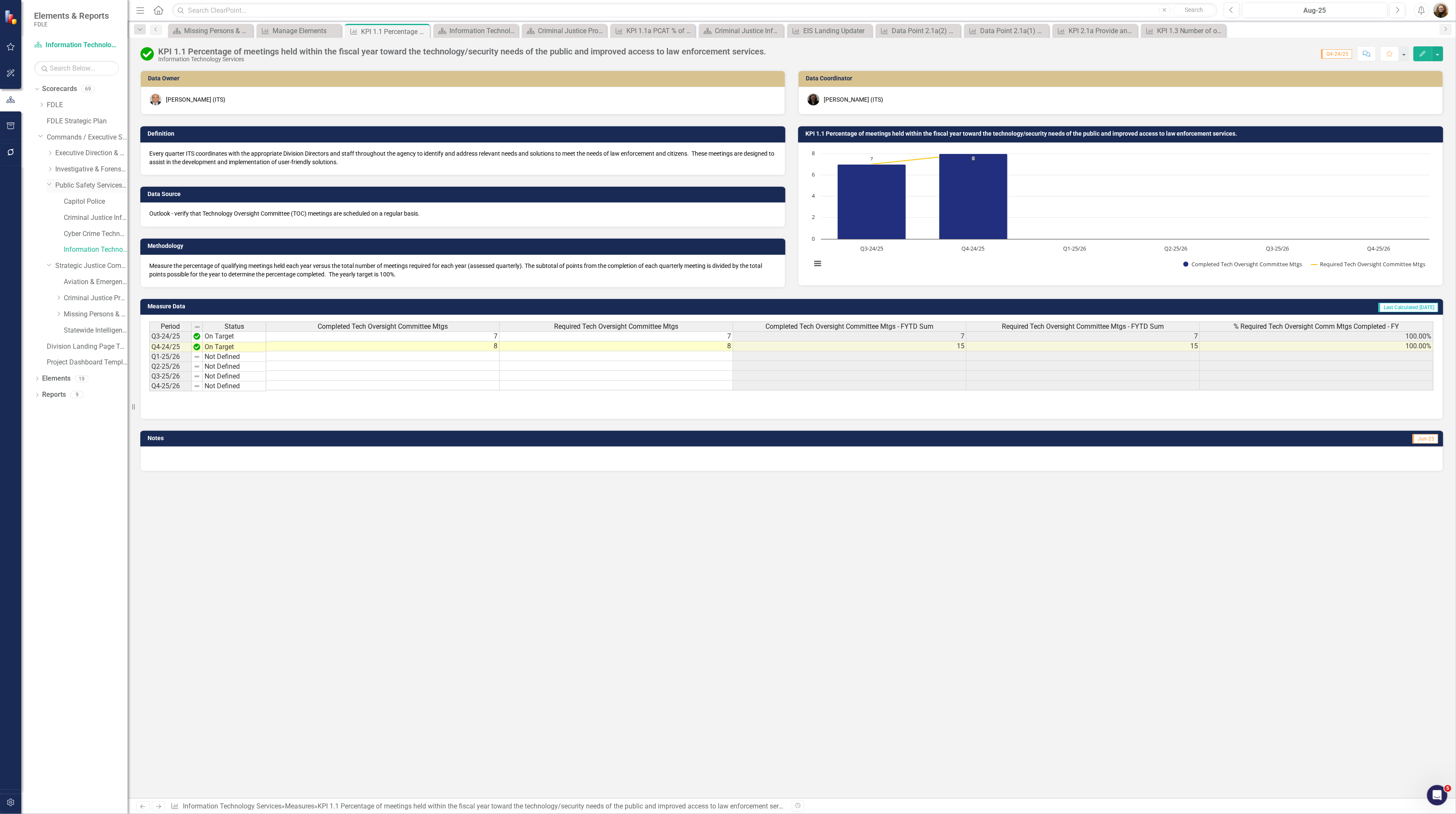
drag, startPoint x: 50, startPoint y: 184, endPoint x: 50, endPoint y: 179, distance: 5.0
click at [50, 181] on icon "Dropdown" at bounding box center [49, 183] width 5 height 6
drag, startPoint x: 69, startPoint y: 166, endPoint x: 46, endPoint y: 166, distance: 23.0
click at [69, 166] on link "Investigative & Forensic Services Command" at bounding box center [91, 169] width 73 height 10
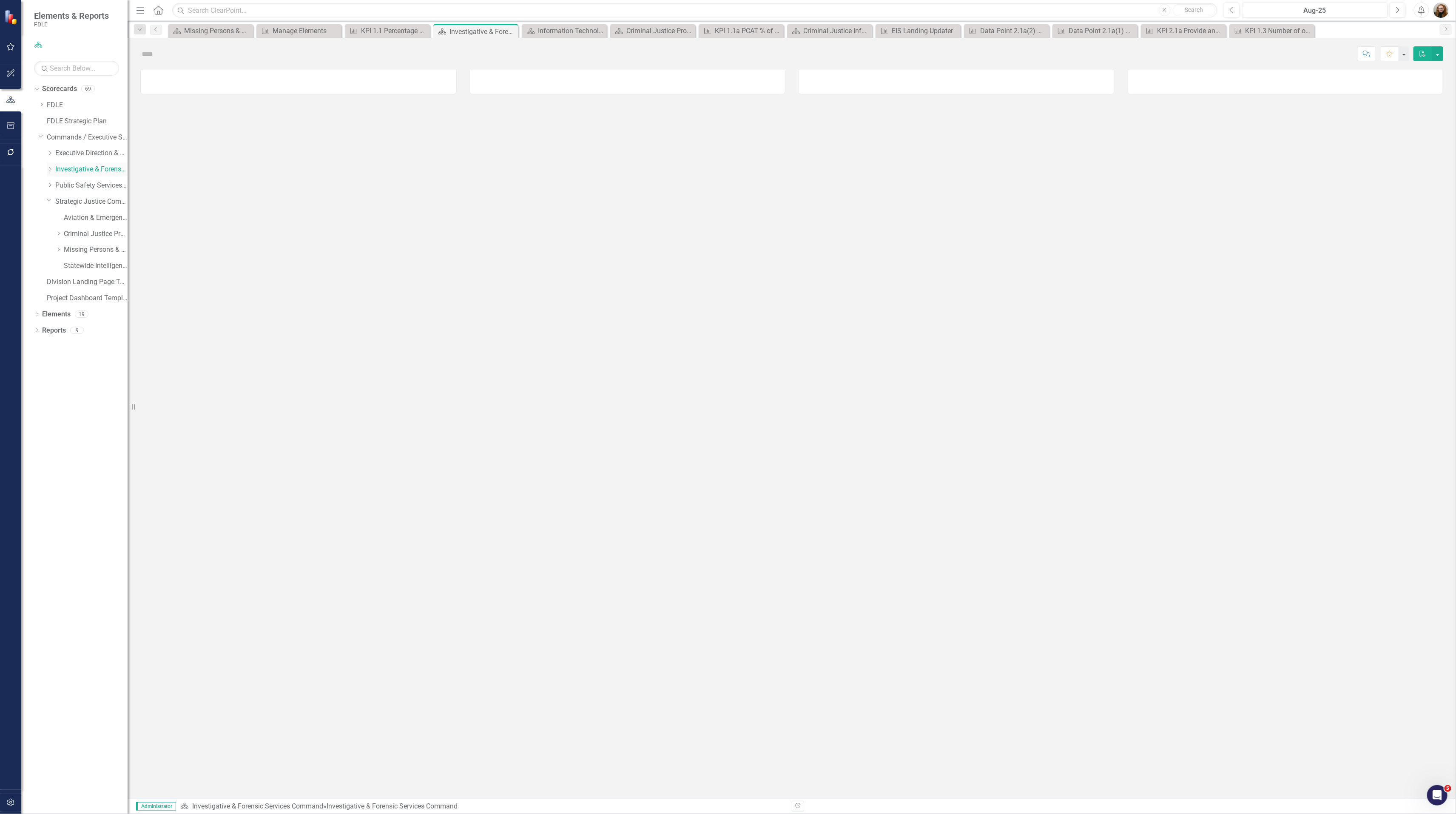
drag, startPoint x: 49, startPoint y: 169, endPoint x: 54, endPoint y: 172, distance: 5.8
click at [49, 169] on icon "Dropdown" at bounding box center [50, 169] width 6 height 5
click at [77, 186] on link "Forensic Services" at bounding box center [95, 186] width 63 height 10
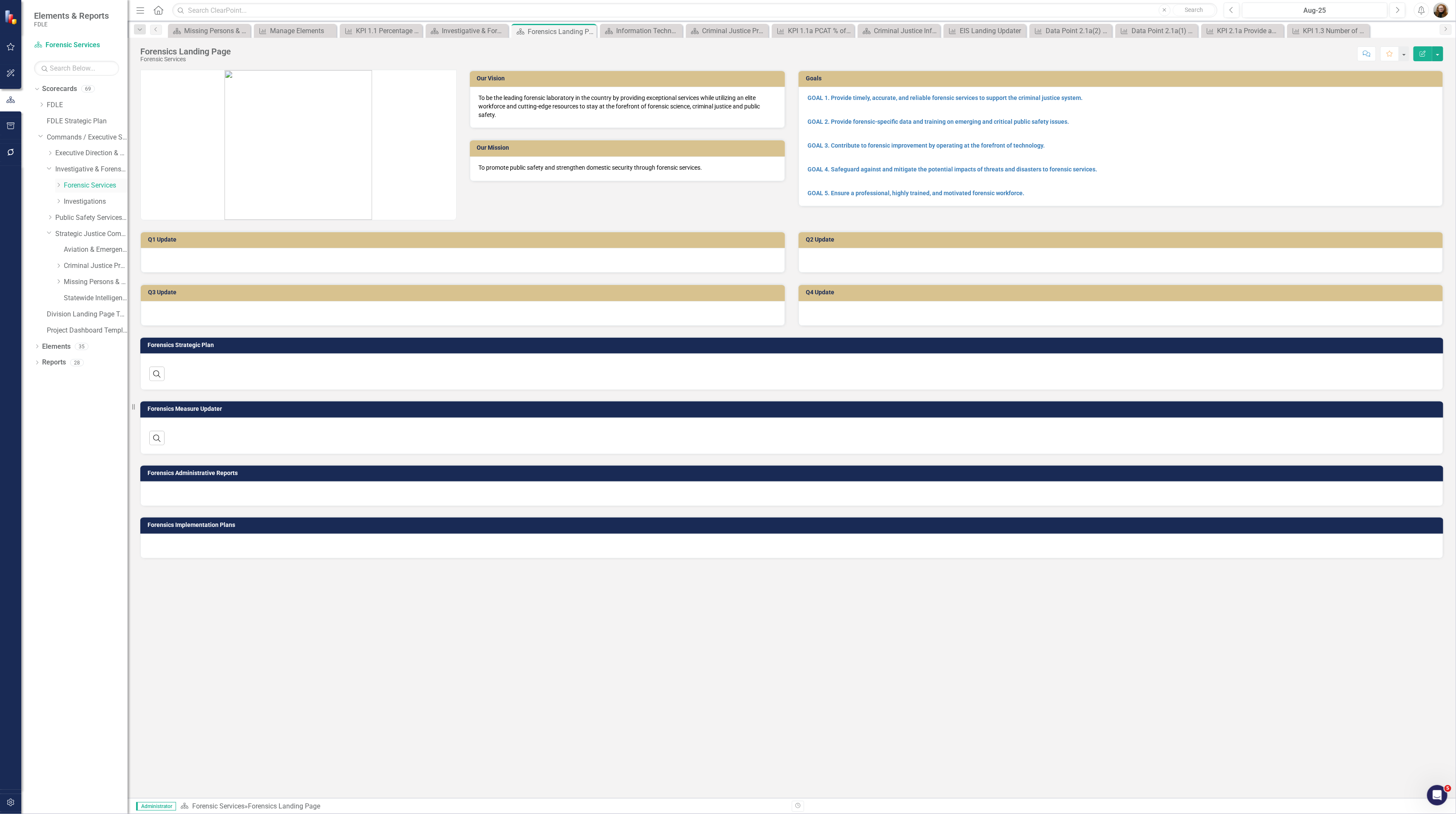
click at [56, 187] on icon "Dropdown" at bounding box center [58, 185] width 6 height 5
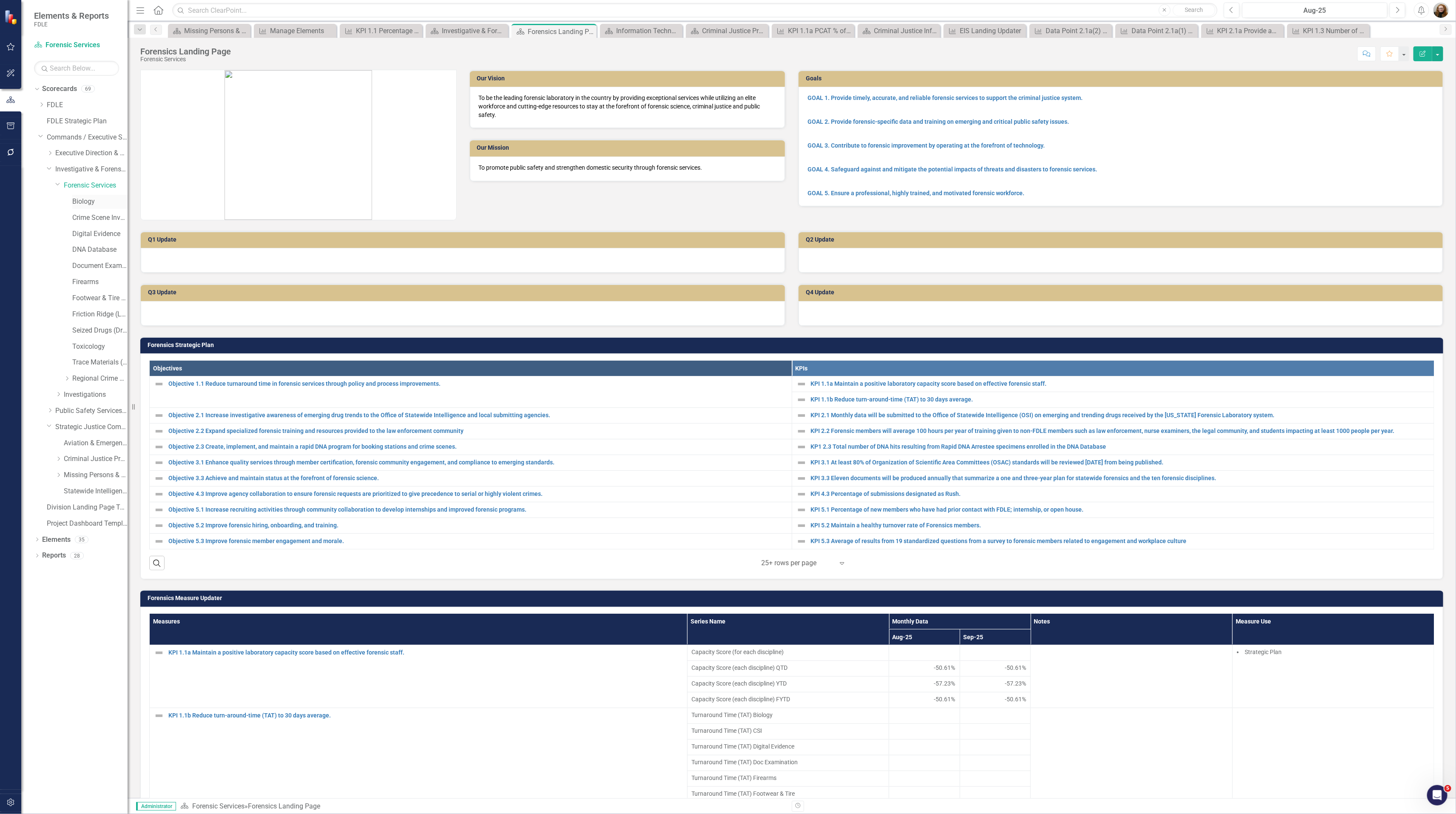
click at [79, 206] on link "Biology" at bounding box center [100, 202] width 55 height 10
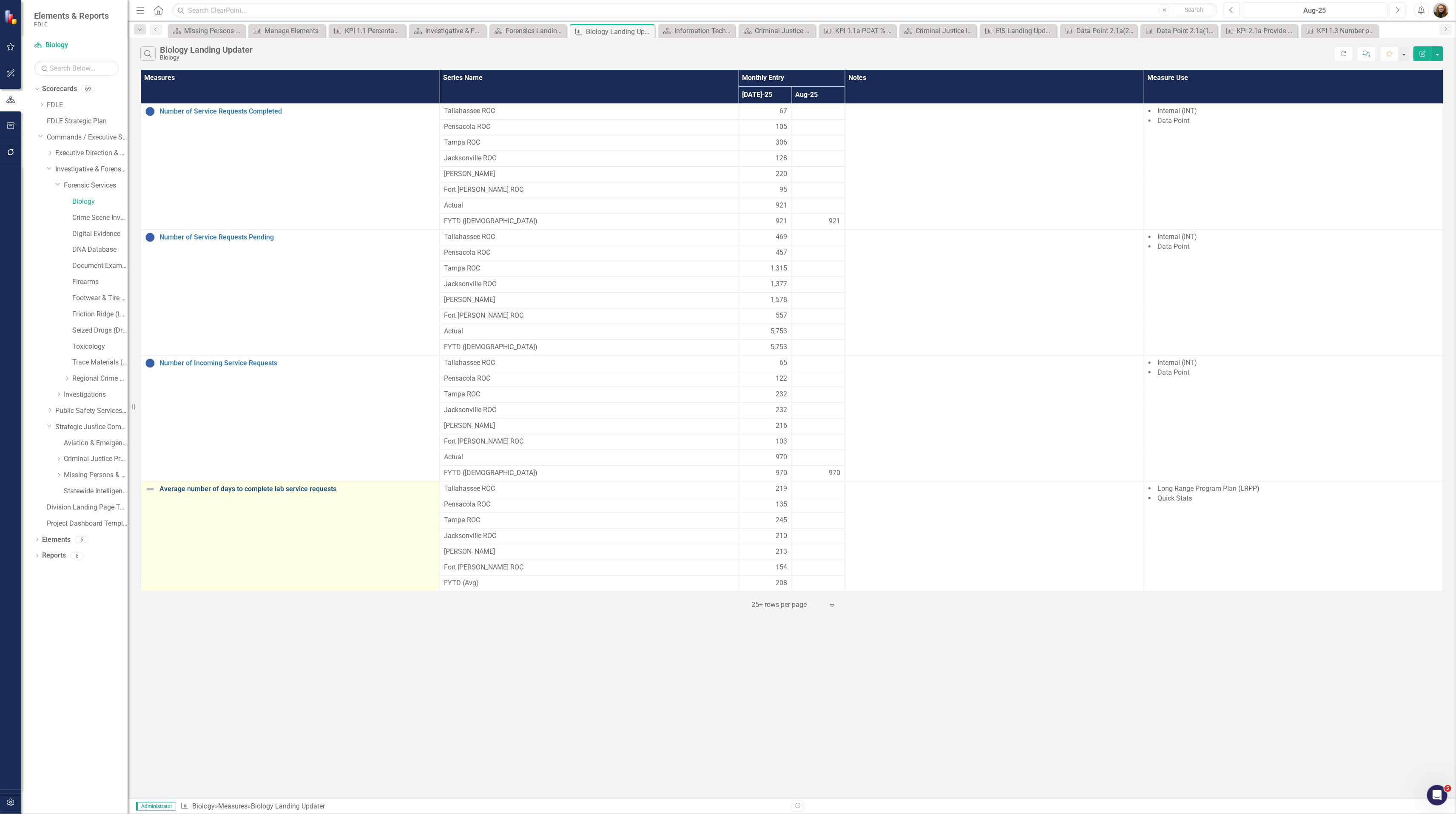
click at [280, 493] on link "Average number of days to complete lab service requests" at bounding box center [297, 489] width 275 height 8
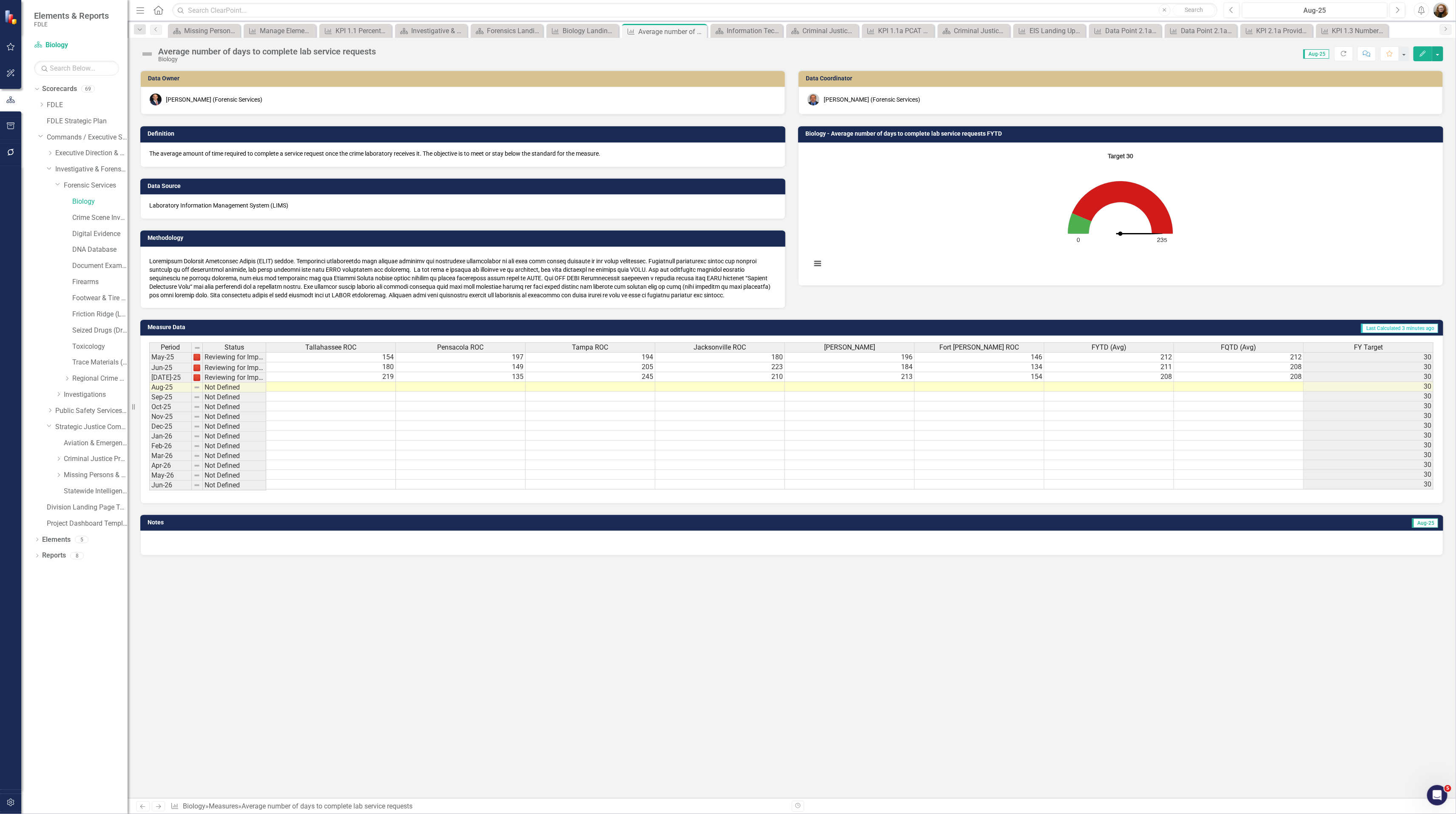
scroll to position [0, 6]
click at [151, 55] on img at bounding box center [147, 54] width 14 height 14
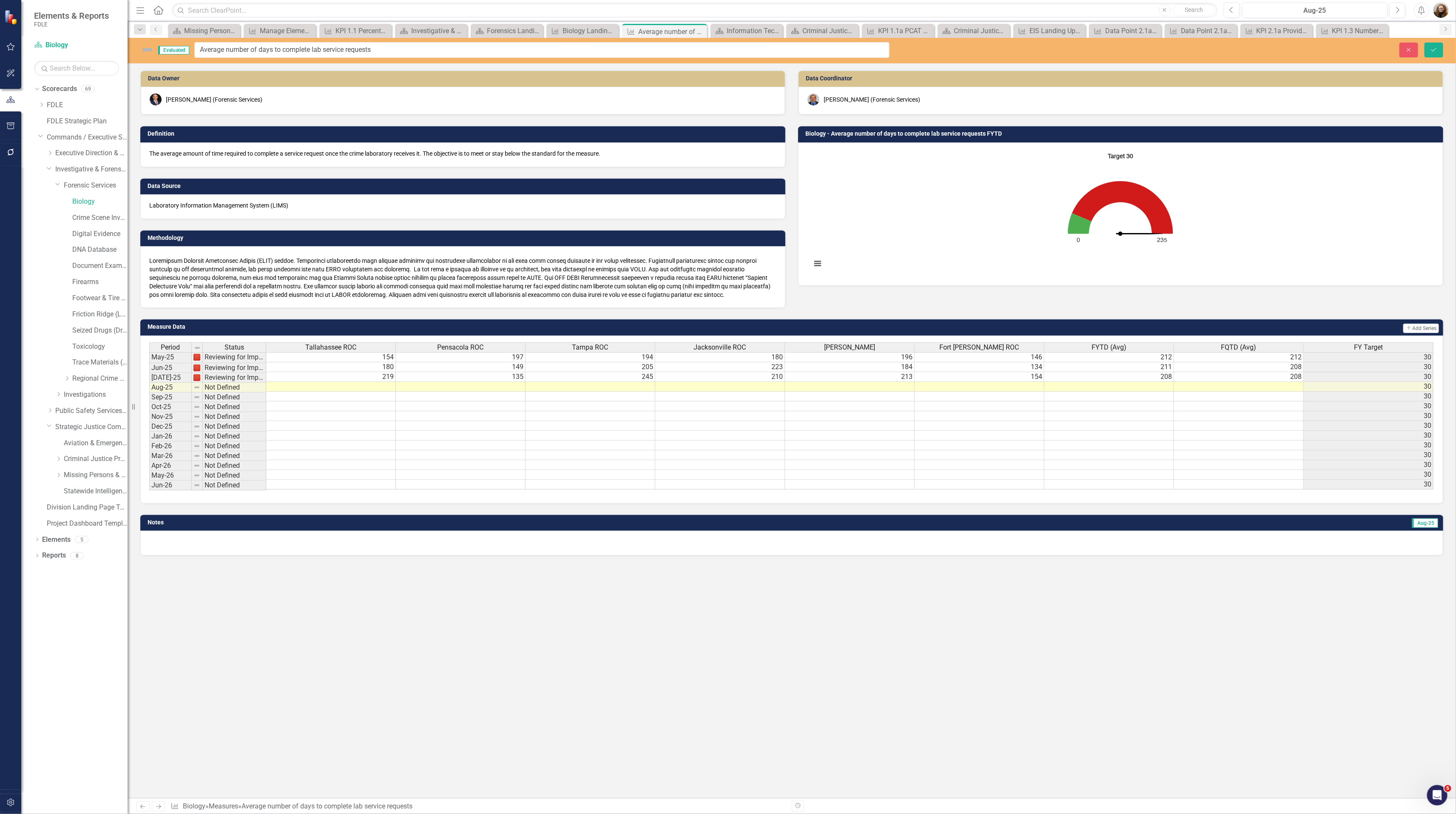
click at [148, 46] on img at bounding box center [147, 50] width 14 height 14
click at [146, 50] on img at bounding box center [147, 50] width 14 height 14
click at [144, 50] on img at bounding box center [147, 50] width 14 height 14
click at [1412, 54] on button "Close" at bounding box center [1408, 50] width 19 height 15
